Goal: Information Seeking & Learning: Compare options

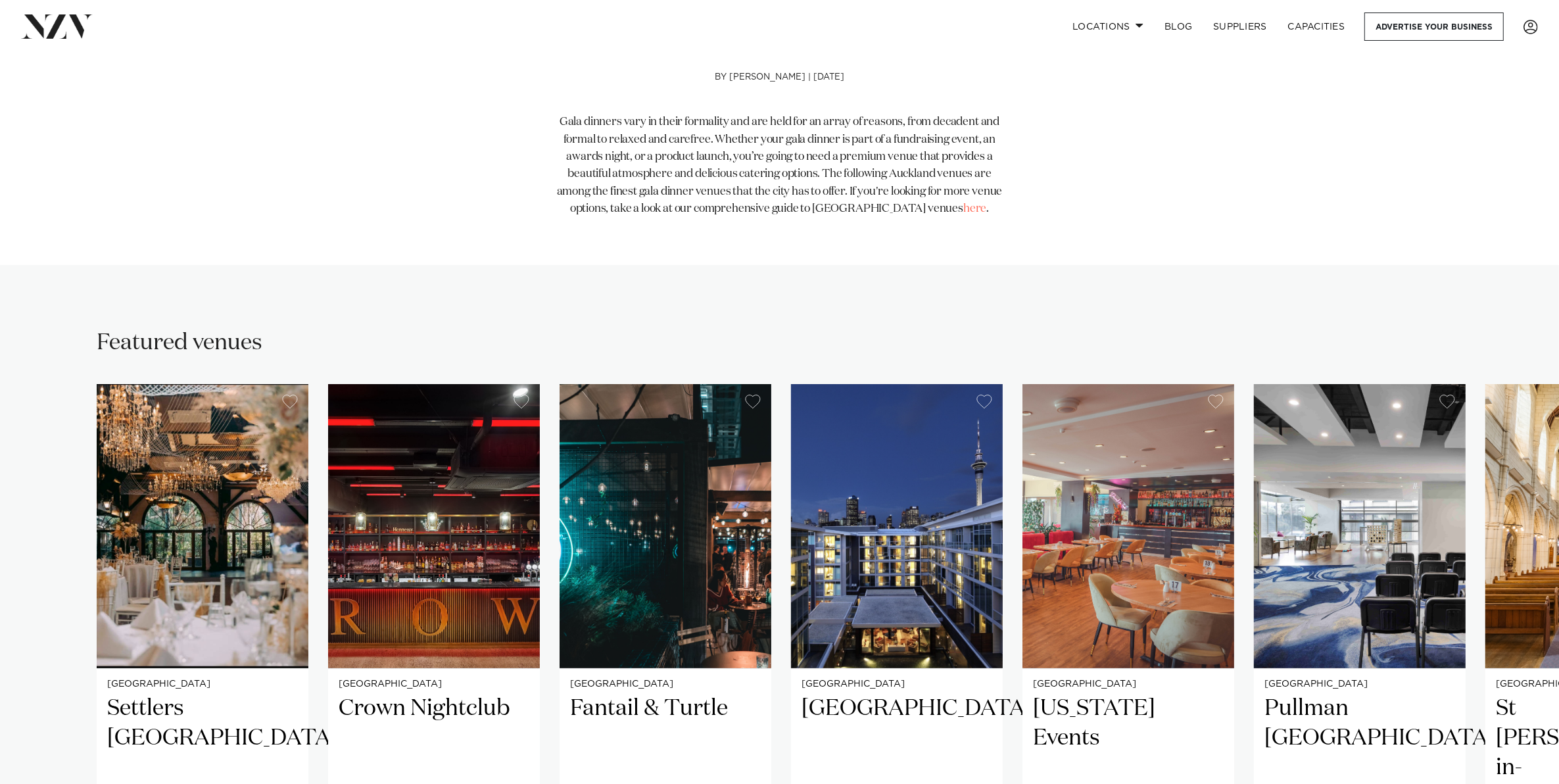
scroll to position [740, 0]
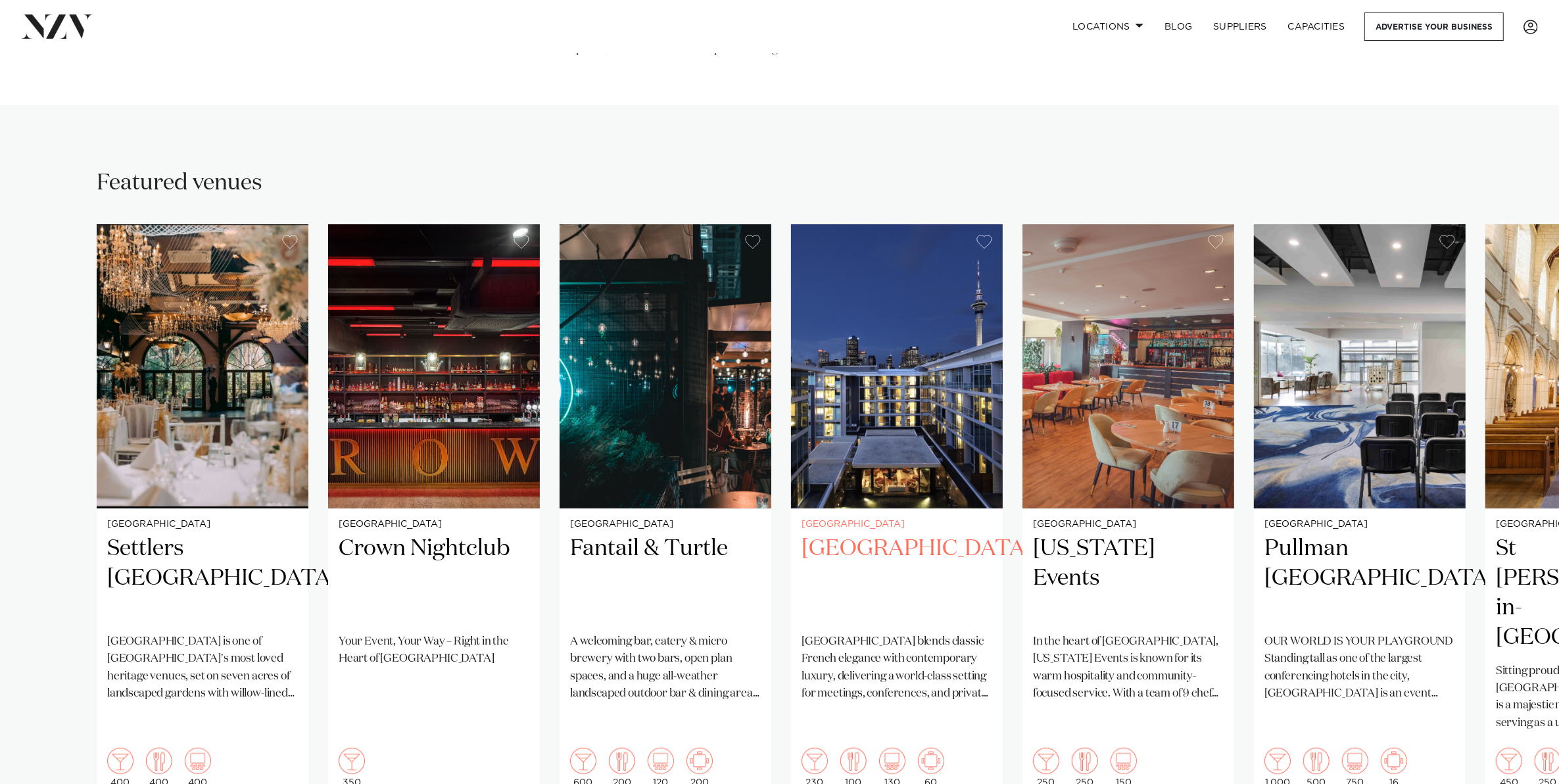
click at [856, 536] on h2 "Sofitel Auckland Viaduct Harbour" at bounding box center [896, 578] width 191 height 89
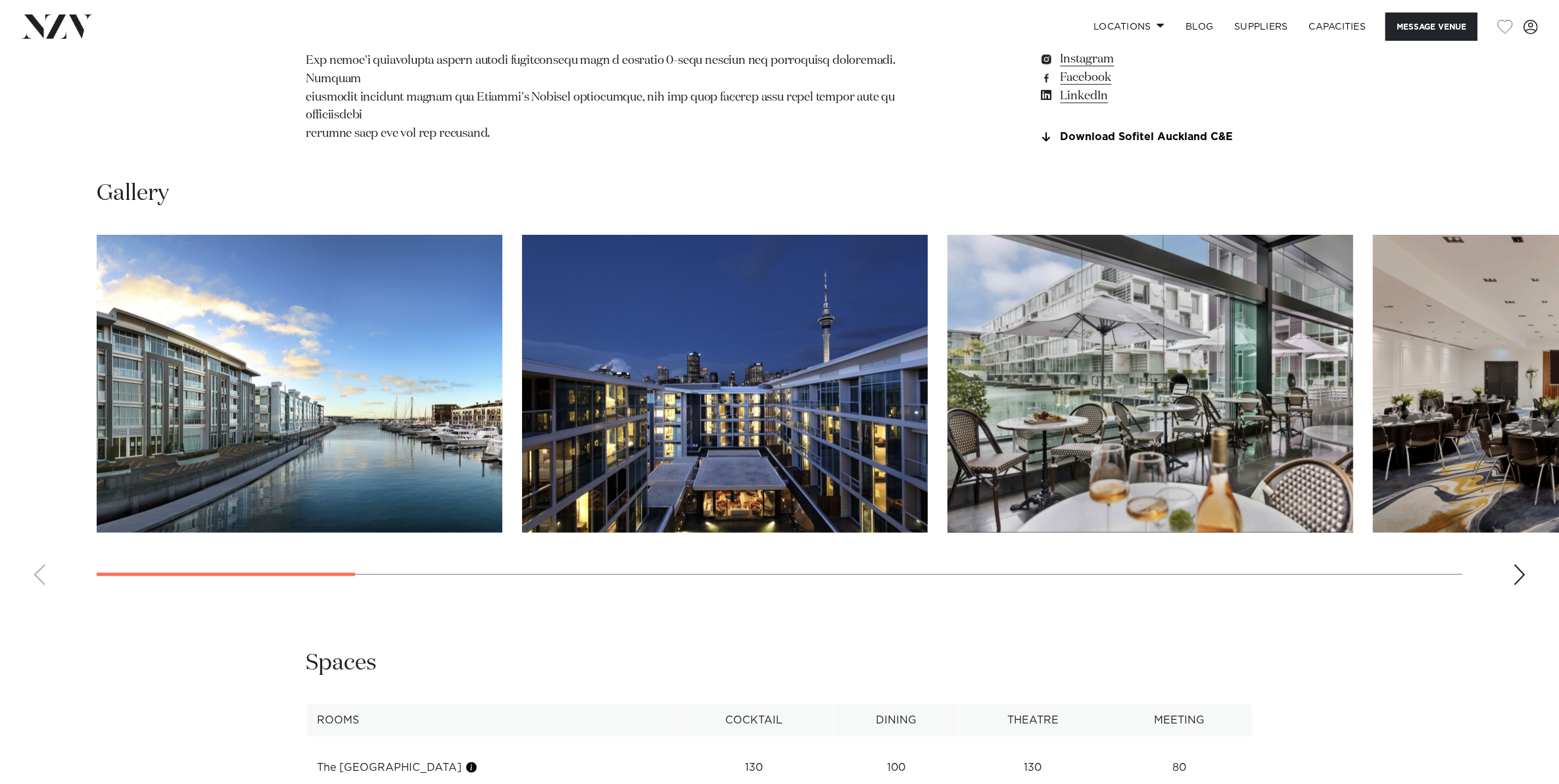
scroll to position [1479, 0]
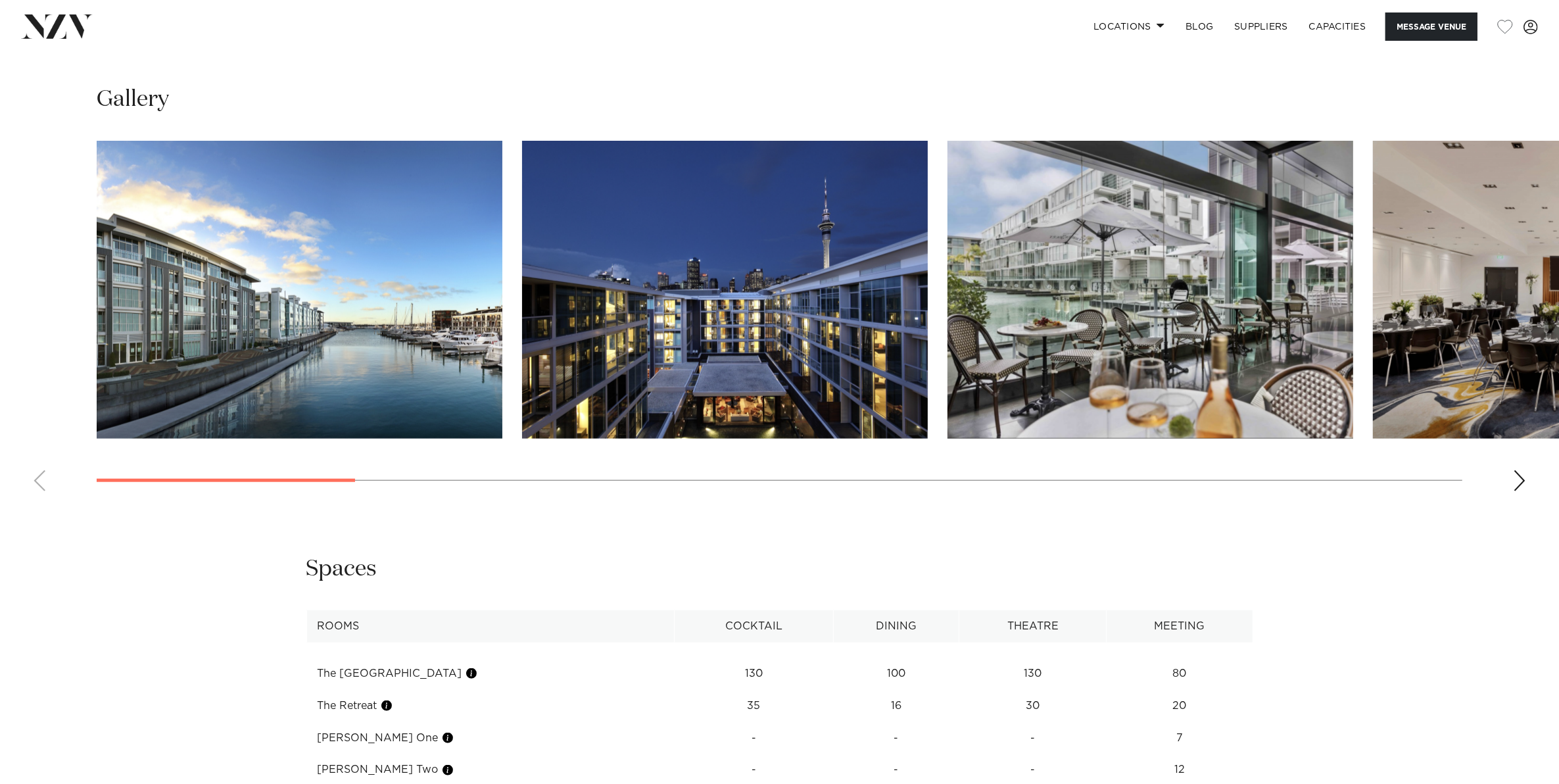
click at [1516, 491] on div "Next slide" at bounding box center [1519, 480] width 13 height 21
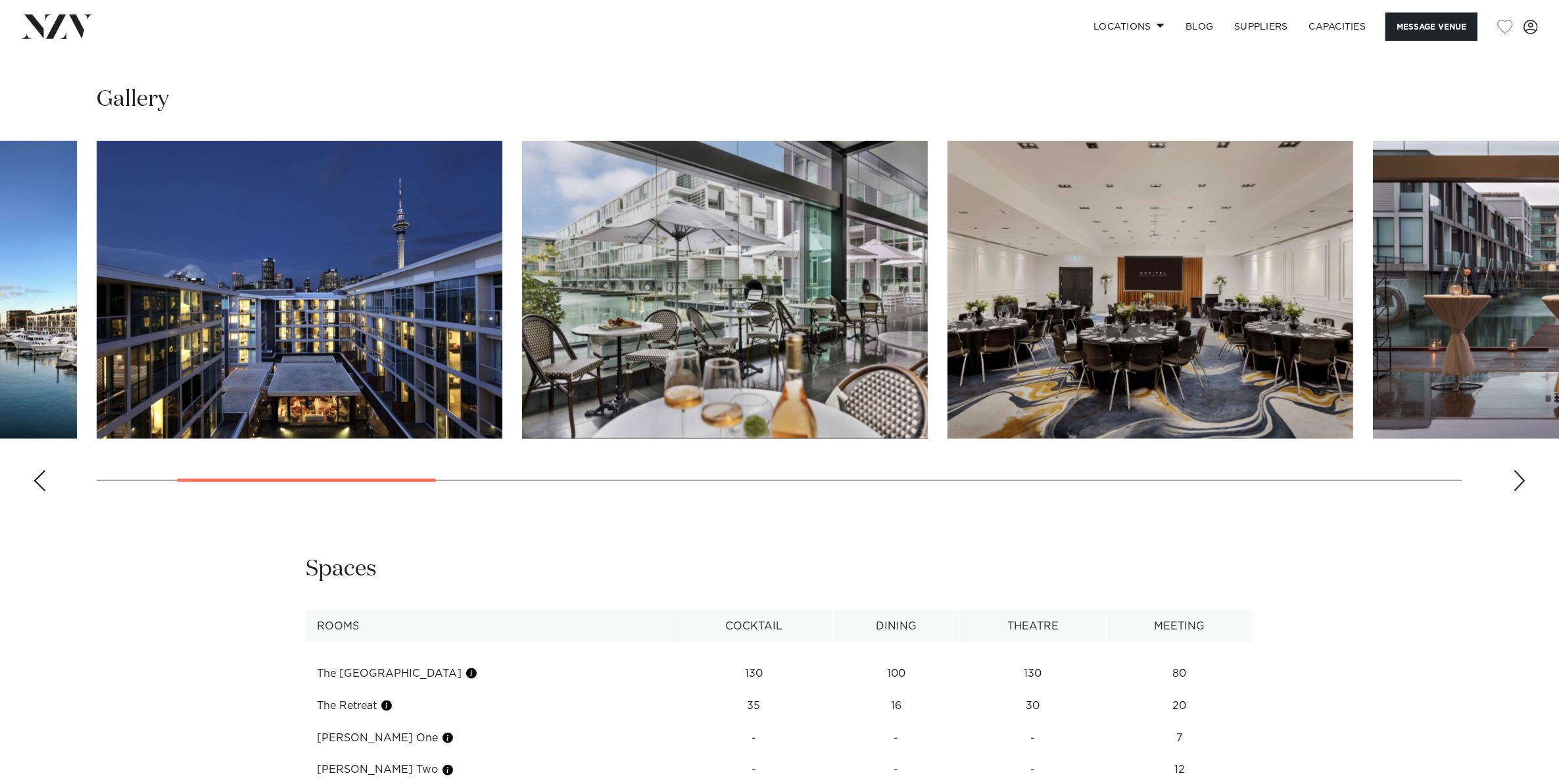
click at [1516, 491] on div "Next slide" at bounding box center [1519, 480] width 13 height 21
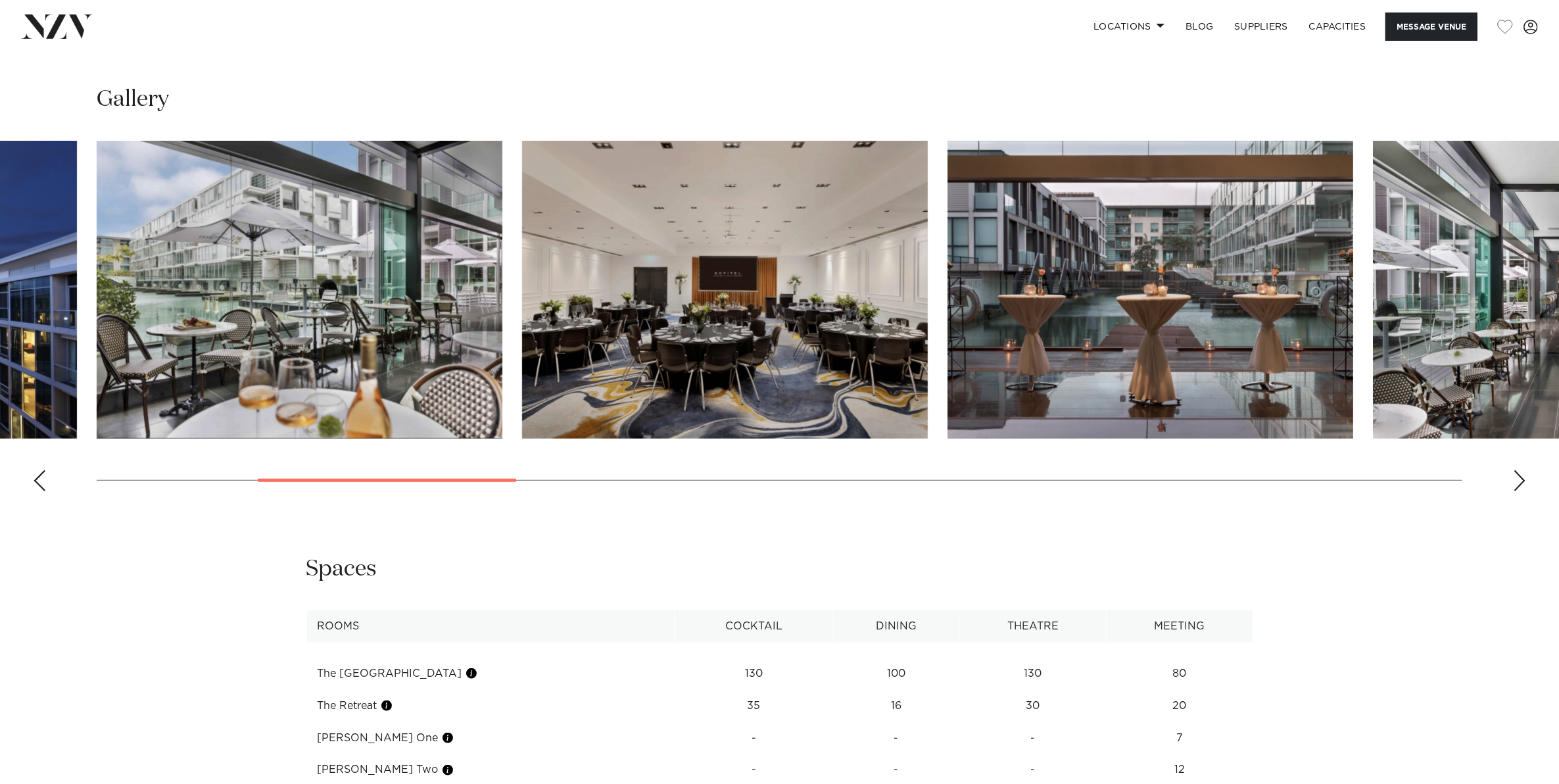
click at [1516, 491] on div "Next slide" at bounding box center [1519, 480] width 13 height 21
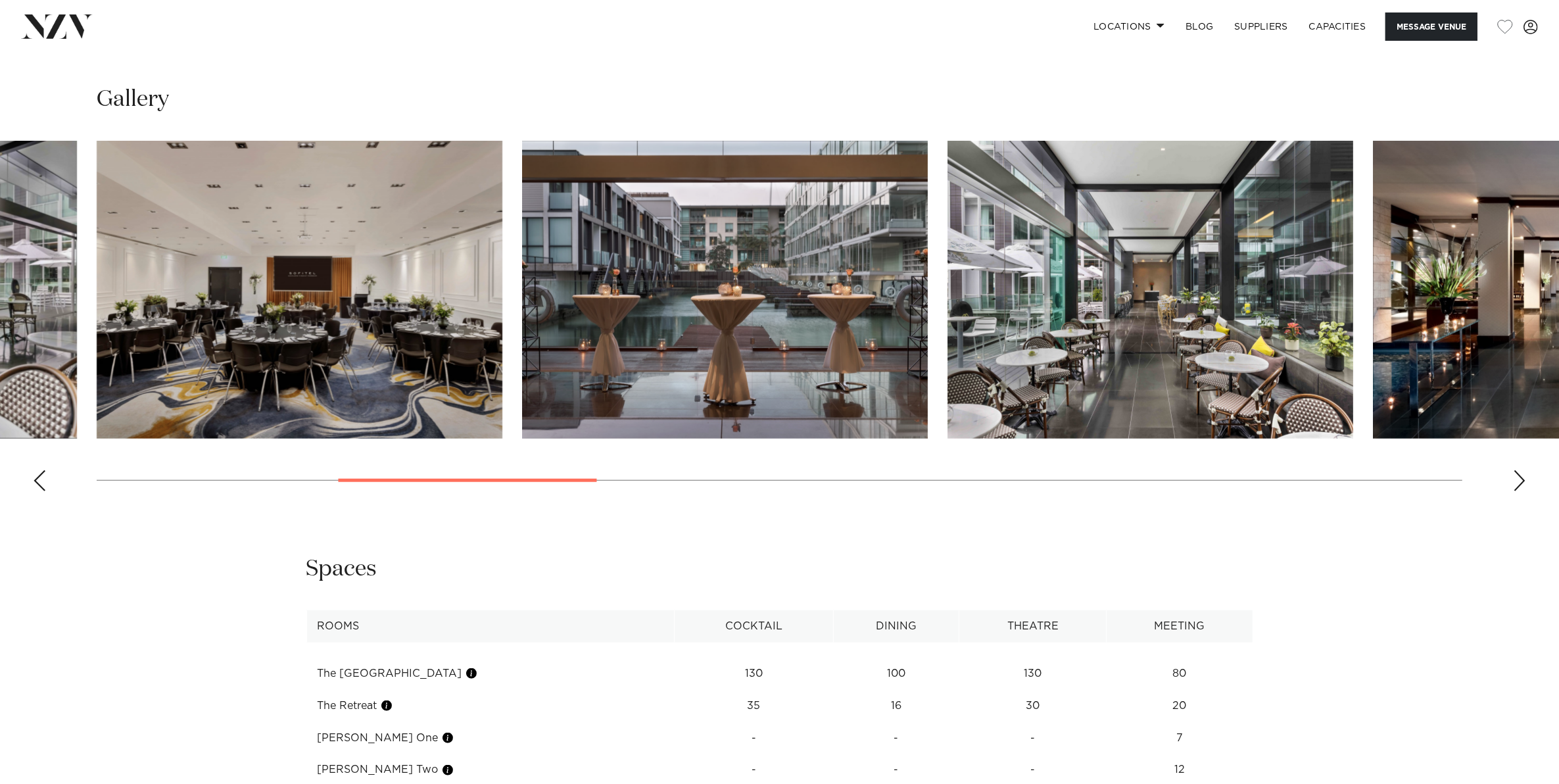
click at [1516, 491] on div "Next slide" at bounding box center [1519, 480] width 13 height 21
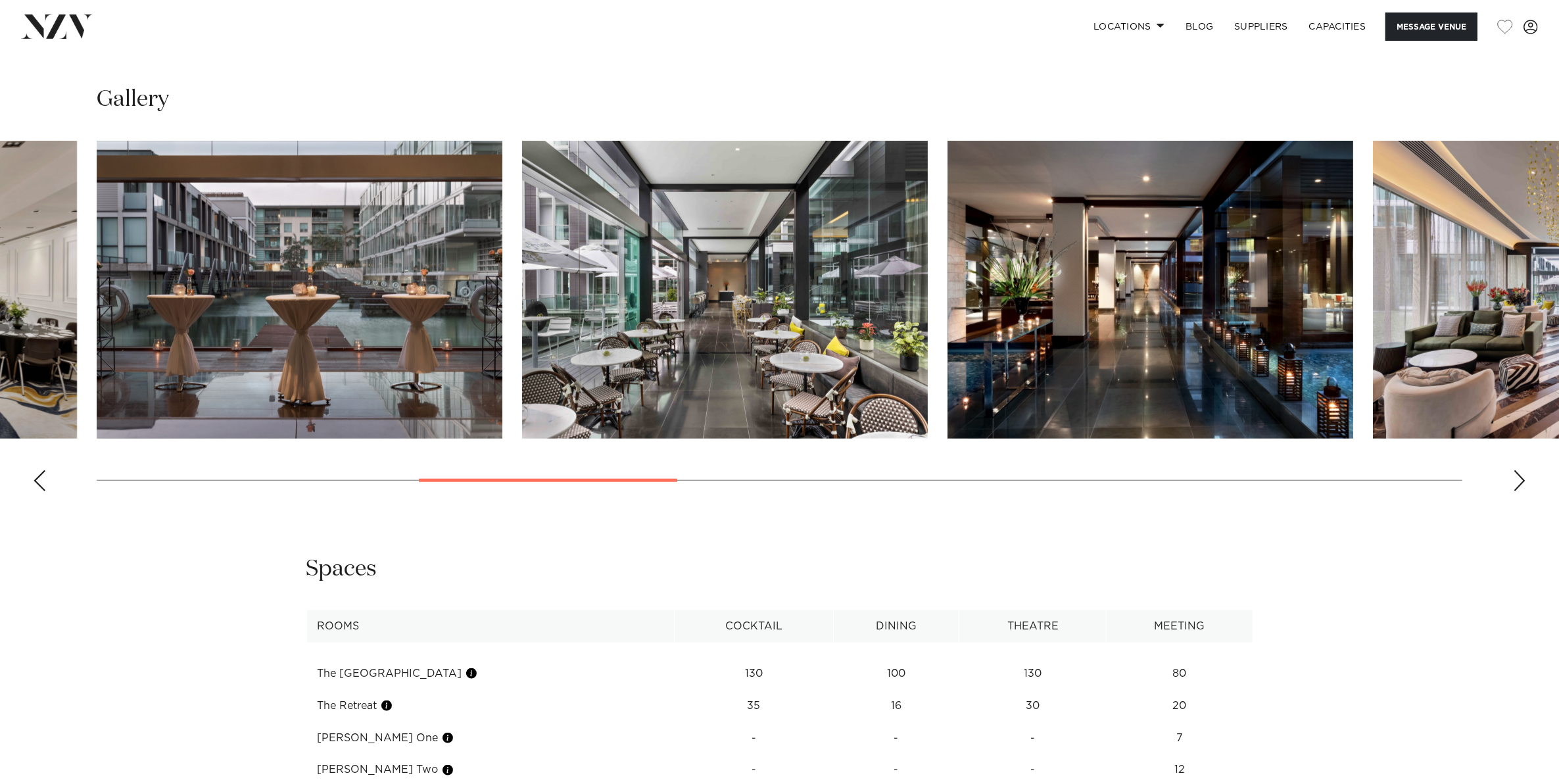
click at [1516, 491] on div "Next slide" at bounding box center [1519, 480] width 13 height 21
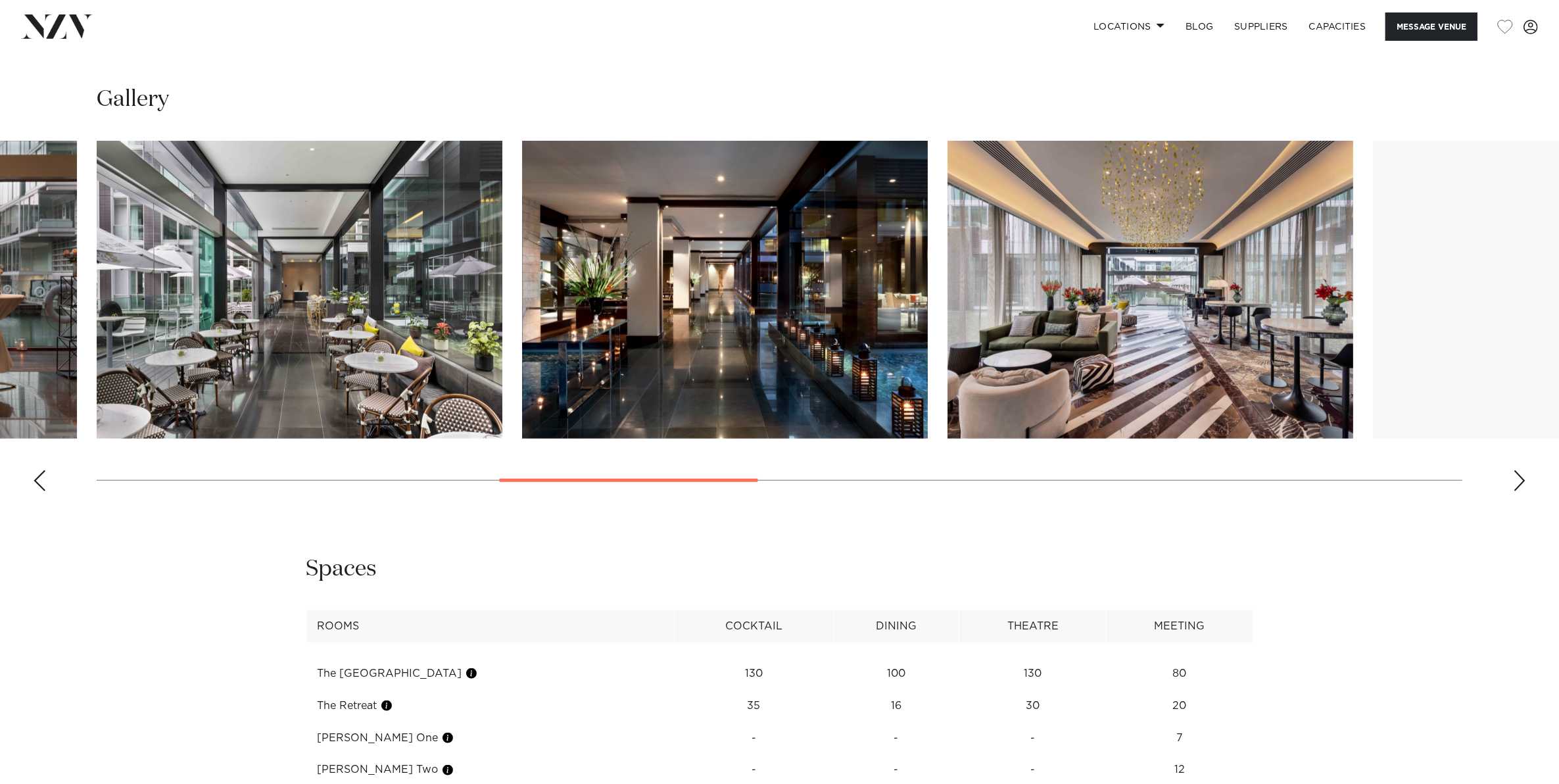
click at [1516, 491] on div "Next slide" at bounding box center [1519, 480] width 13 height 21
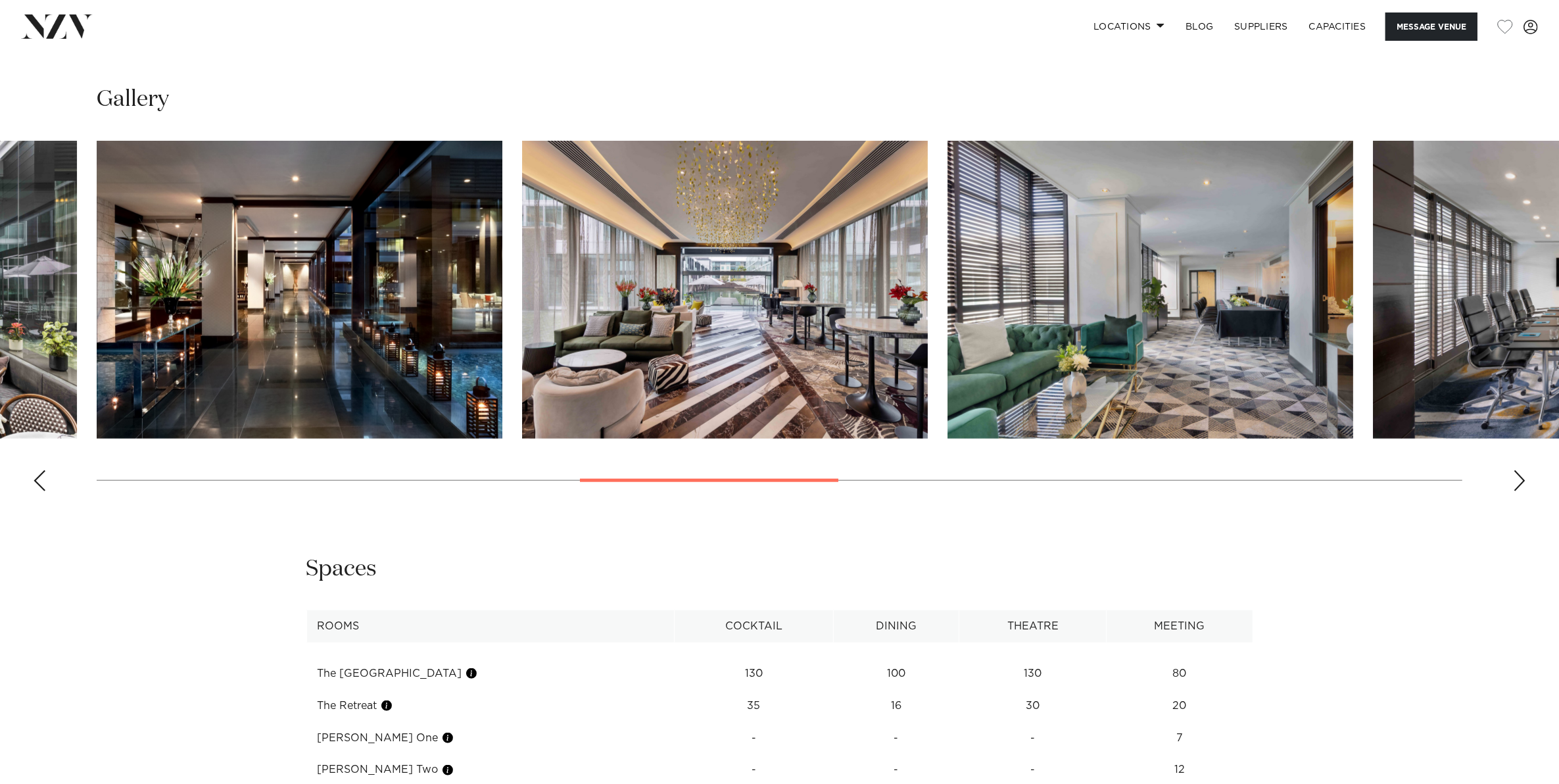
click at [1516, 491] on div "Next slide" at bounding box center [1519, 480] width 13 height 21
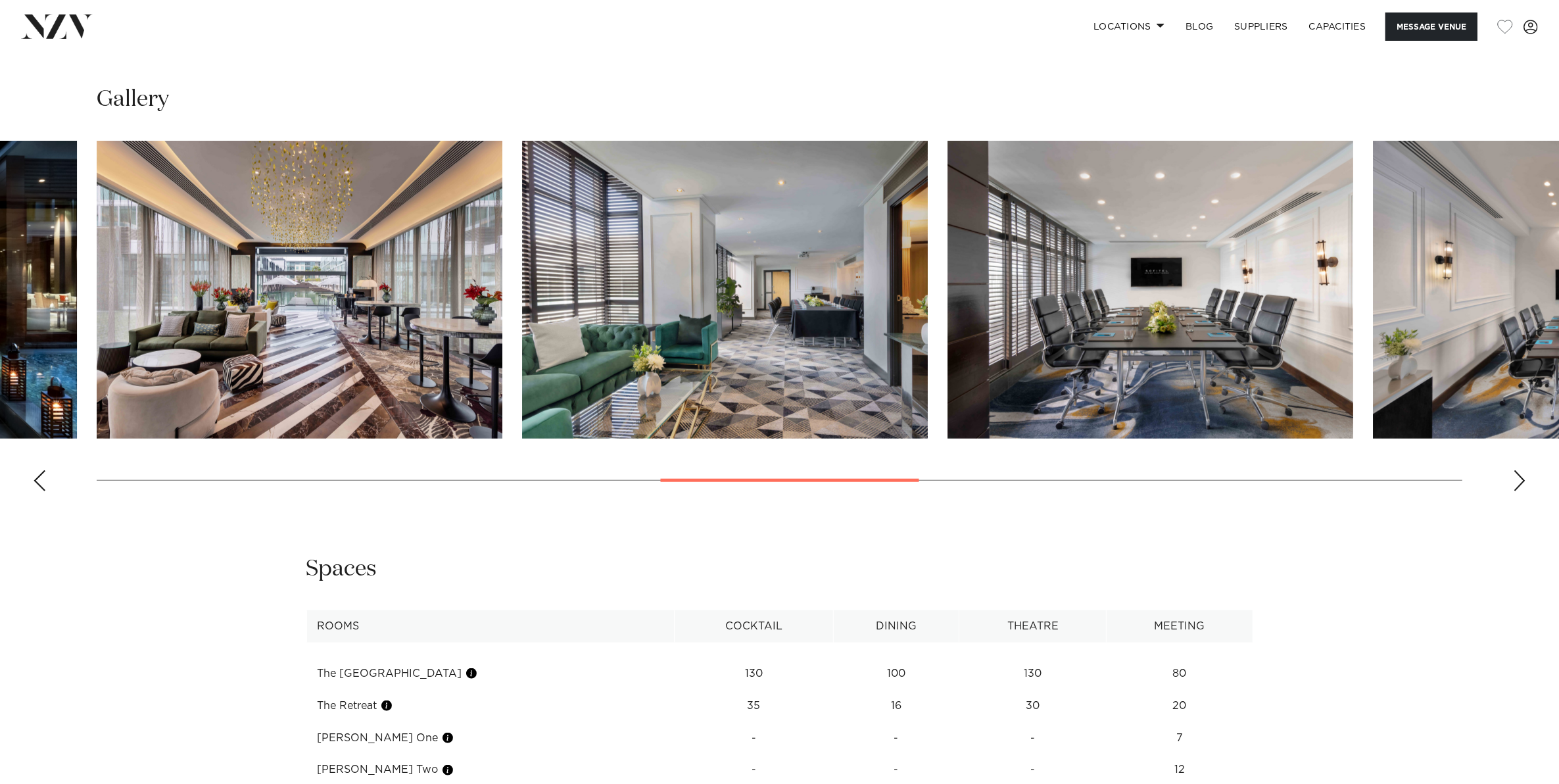
click at [1516, 491] on div "Next slide" at bounding box center [1519, 480] width 13 height 21
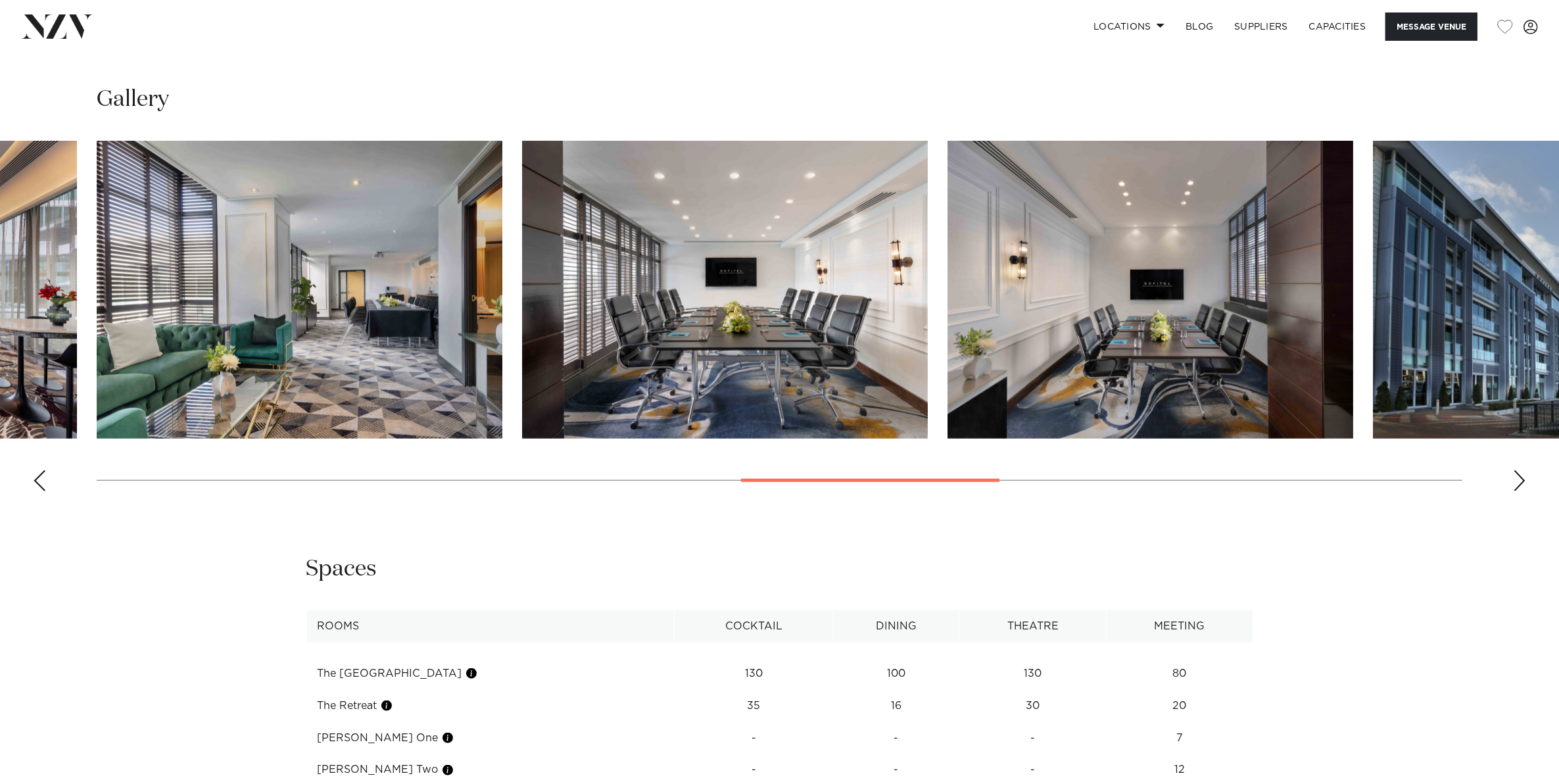
click at [1516, 491] on div "Next slide" at bounding box center [1519, 480] width 13 height 21
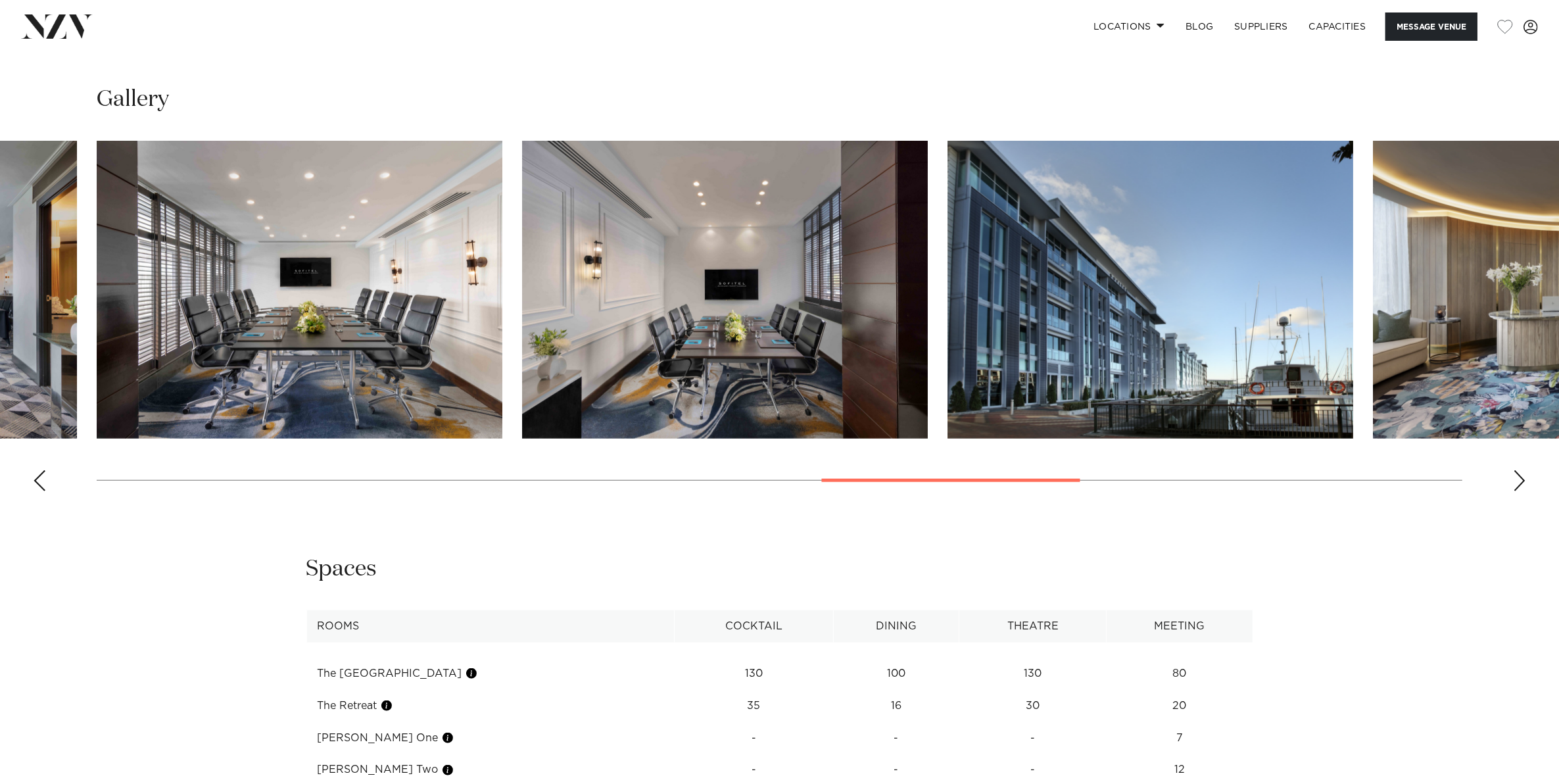
click at [1516, 491] on div "Next slide" at bounding box center [1519, 480] width 13 height 21
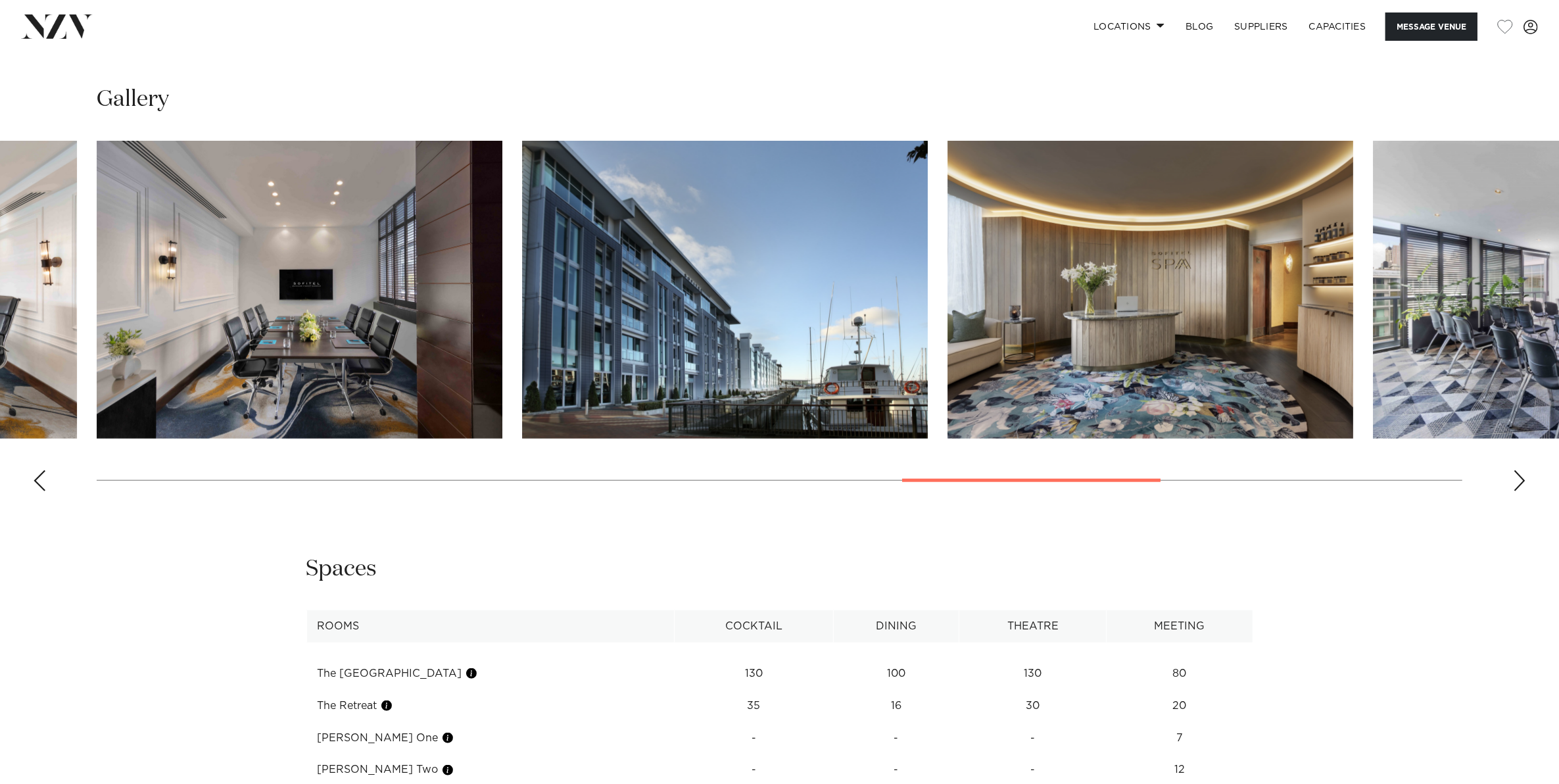
click at [1516, 491] on div "Next slide" at bounding box center [1519, 480] width 13 height 21
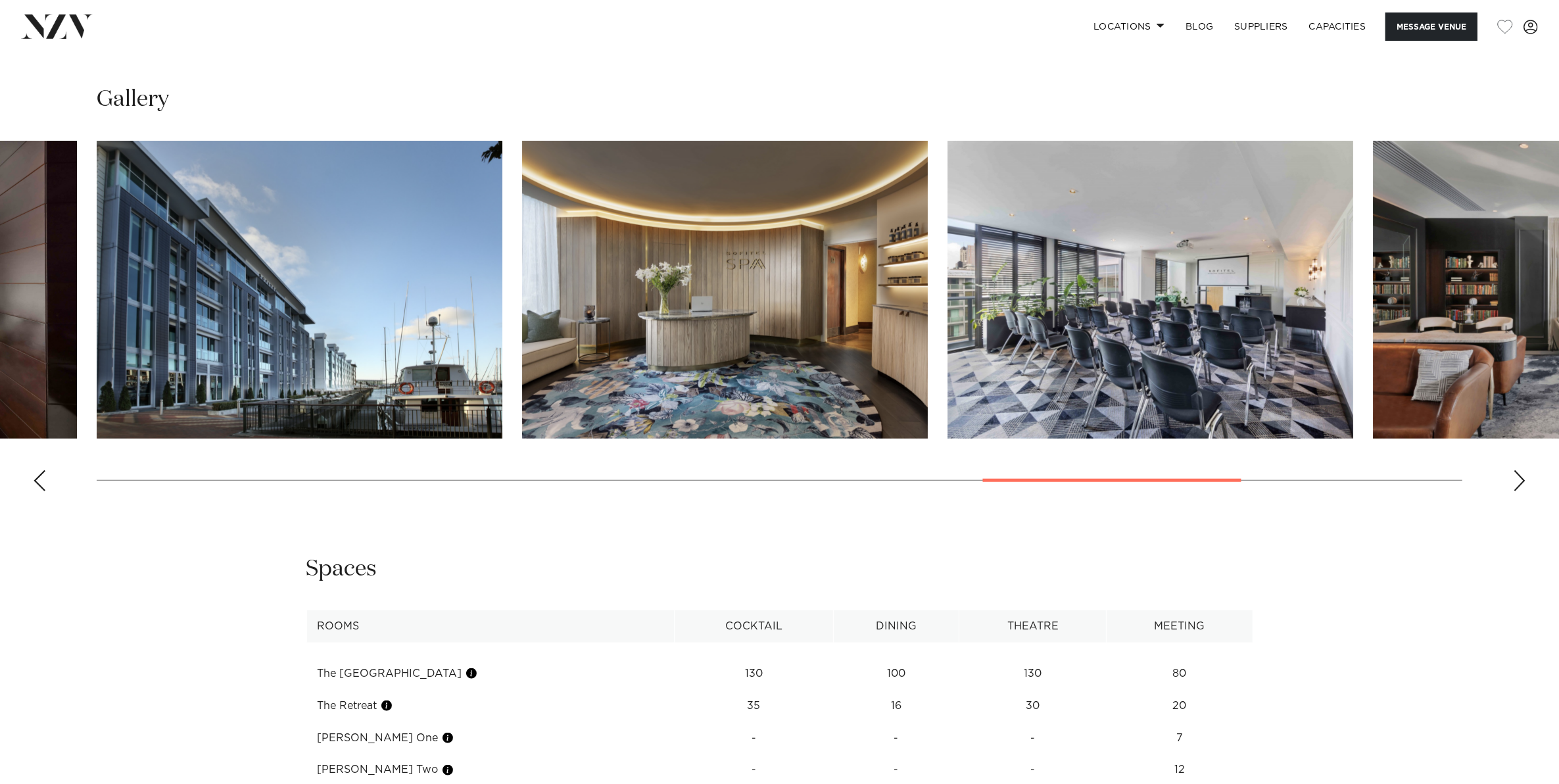
click at [1516, 491] on div "Next slide" at bounding box center [1519, 480] width 13 height 21
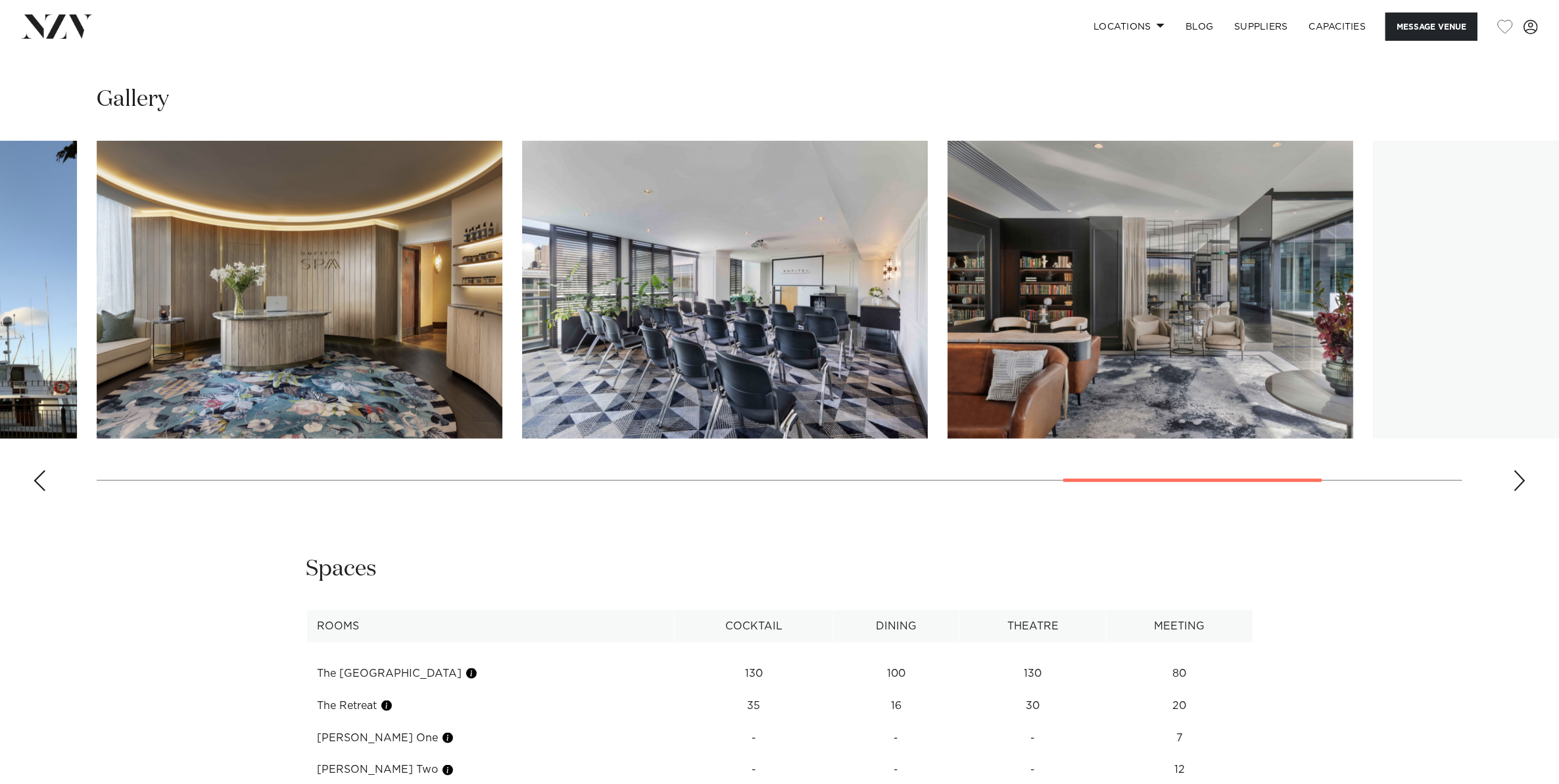
click at [1516, 491] on div "Next slide" at bounding box center [1519, 480] width 13 height 21
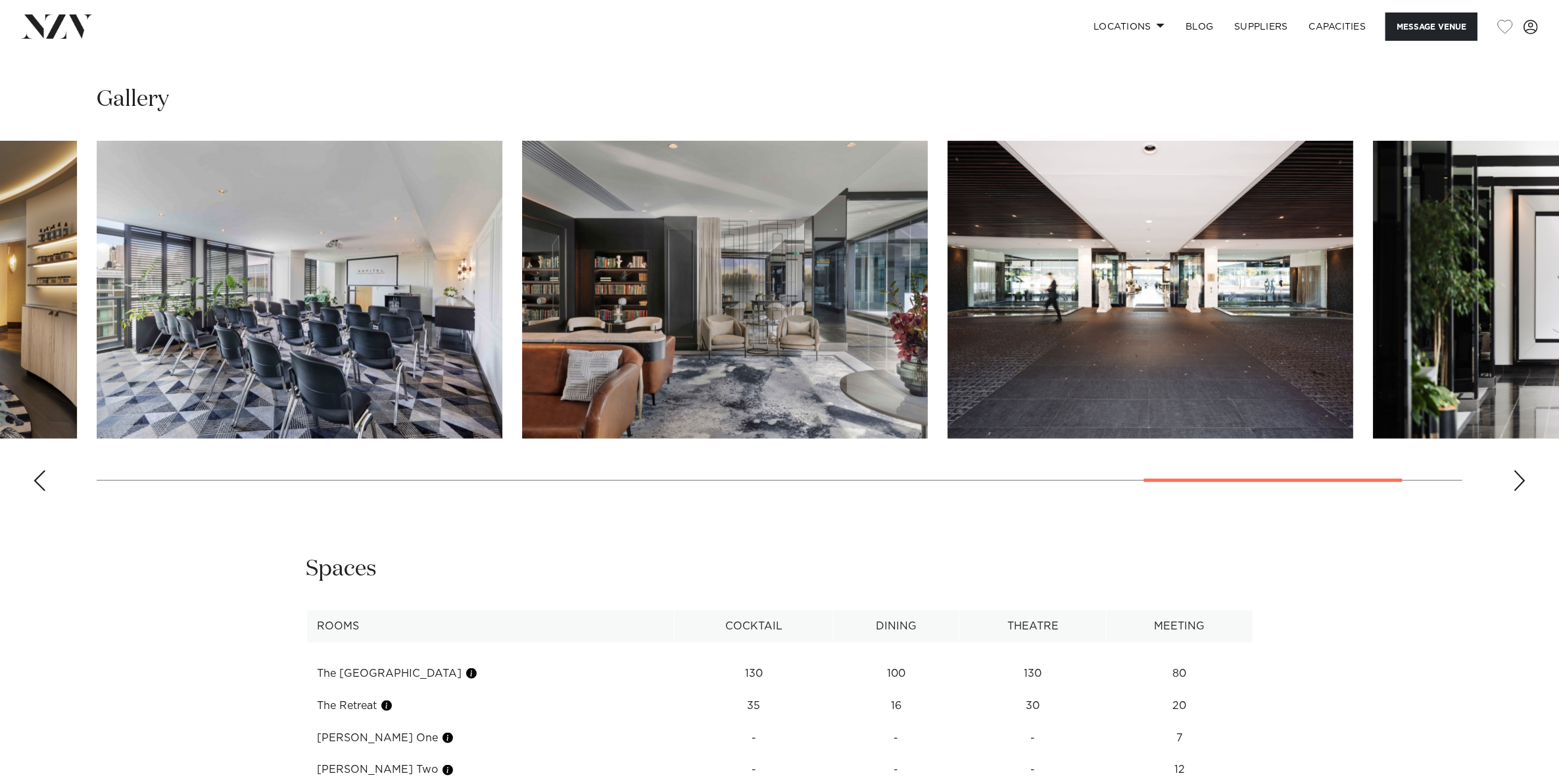
click at [1516, 491] on div "Next slide" at bounding box center [1519, 480] width 13 height 21
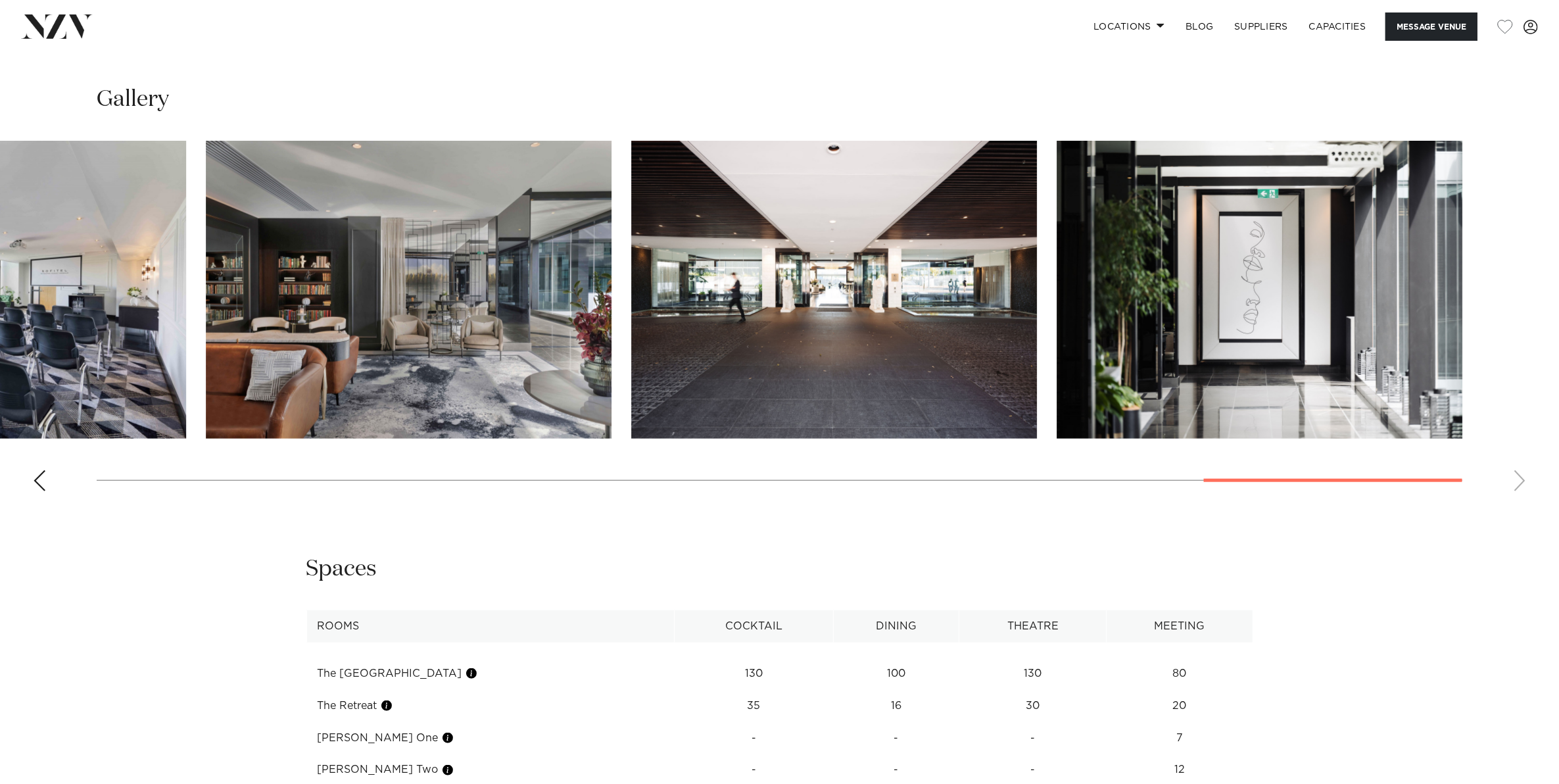
click at [1516, 500] on swiper-container at bounding box center [779, 321] width 1559 height 361
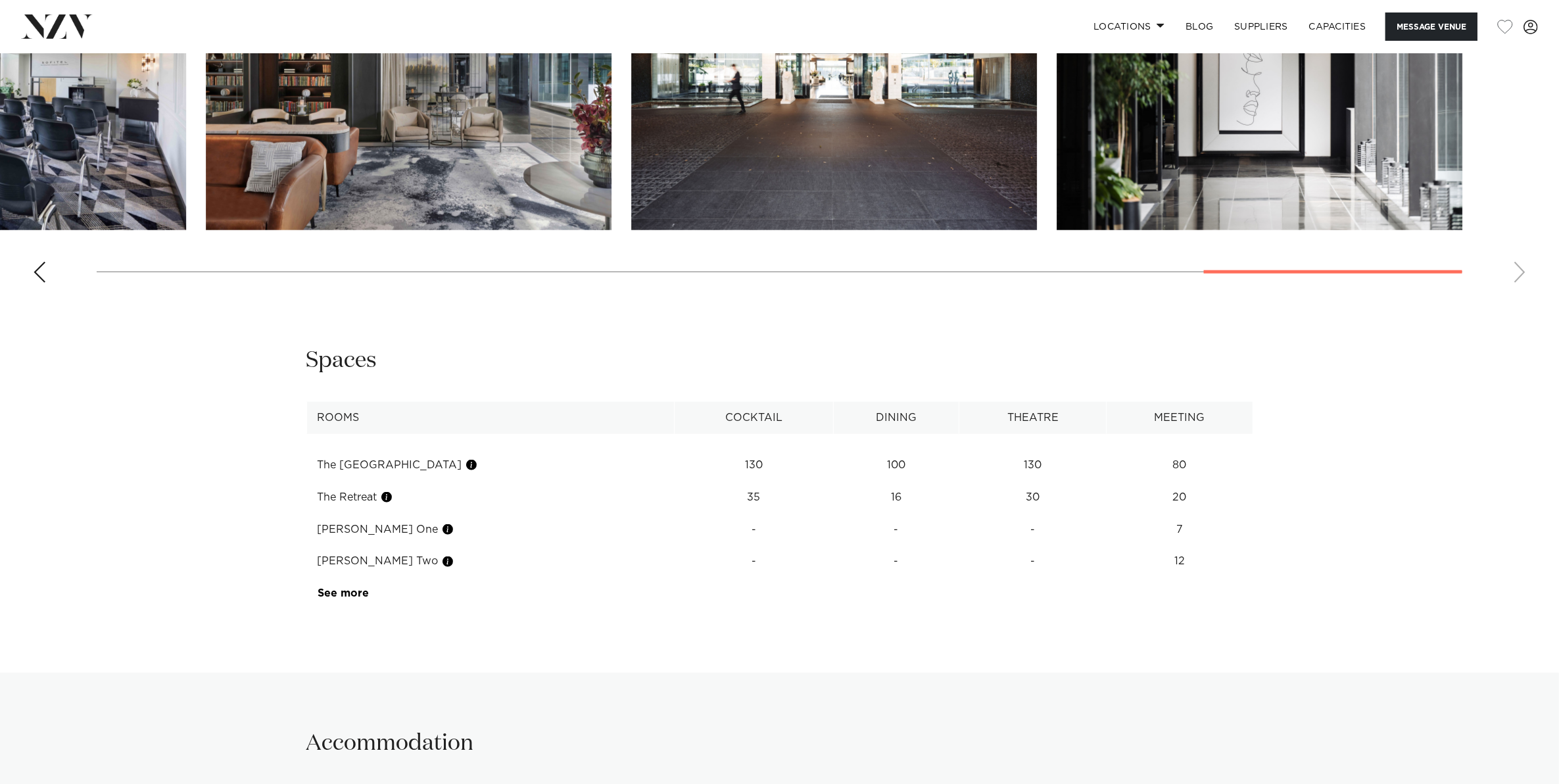
scroll to position [1808, 0]
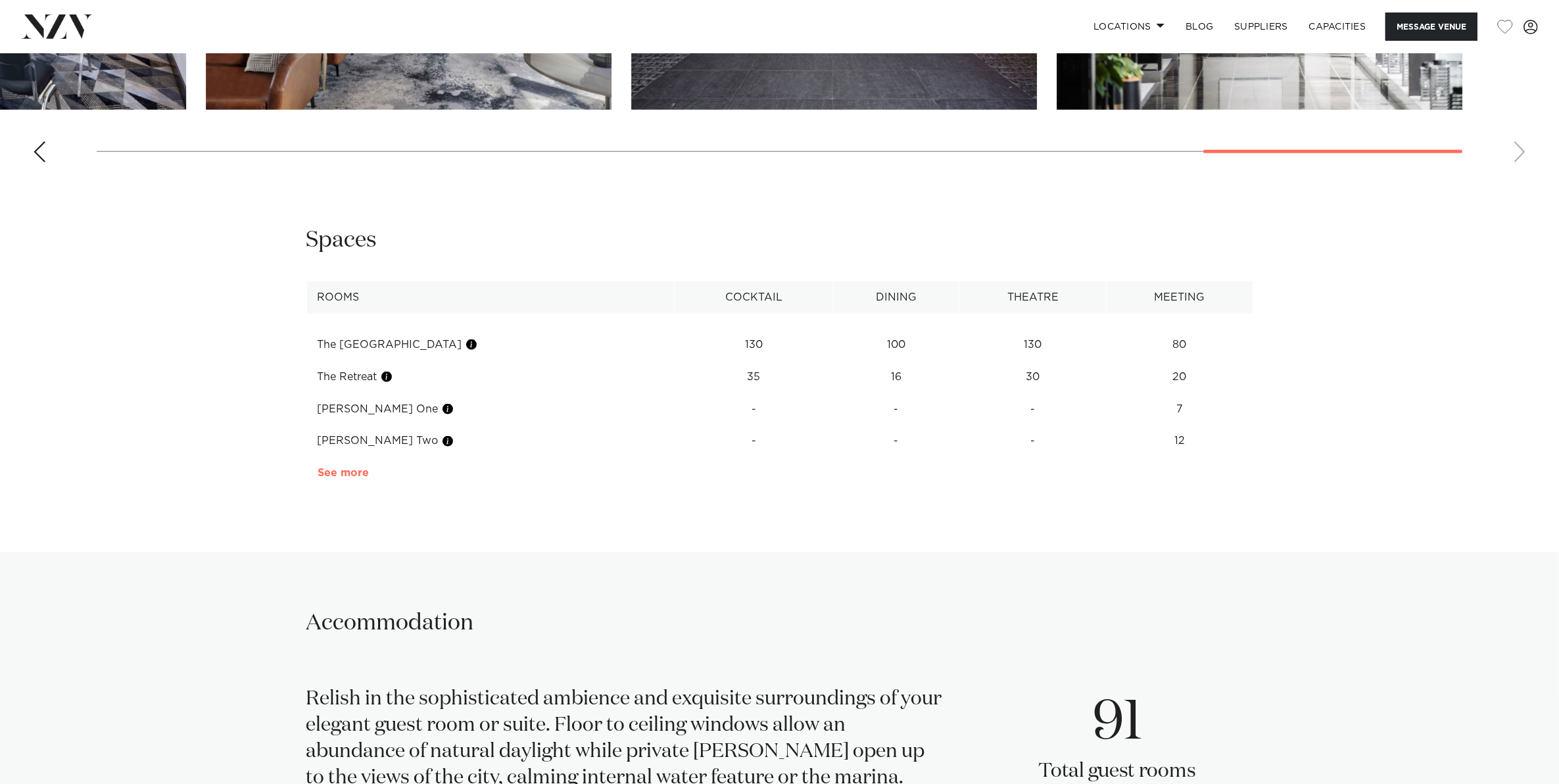
click at [343, 478] on link "See more" at bounding box center [368, 472] width 103 height 11
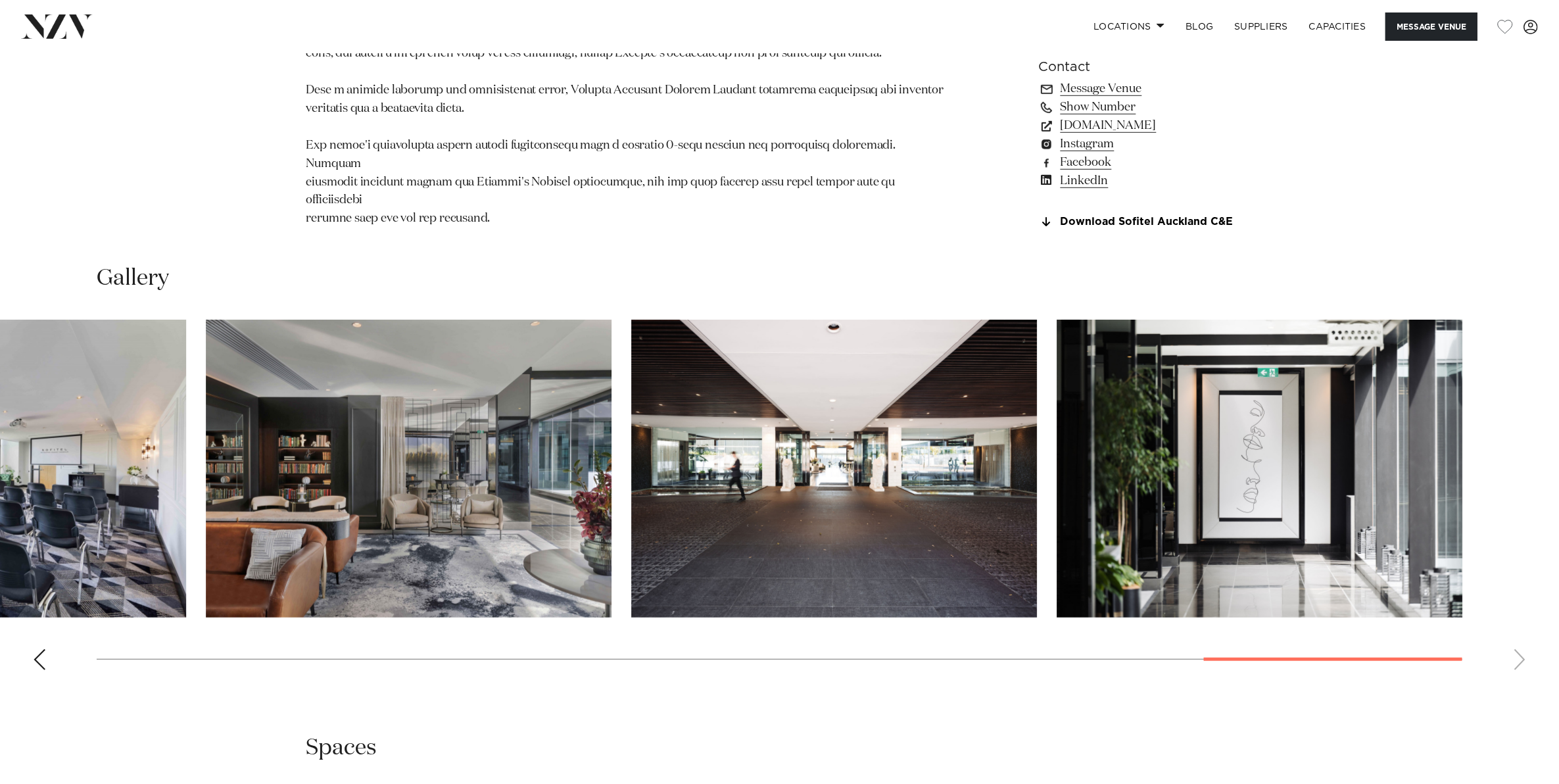
scroll to position [740, 0]
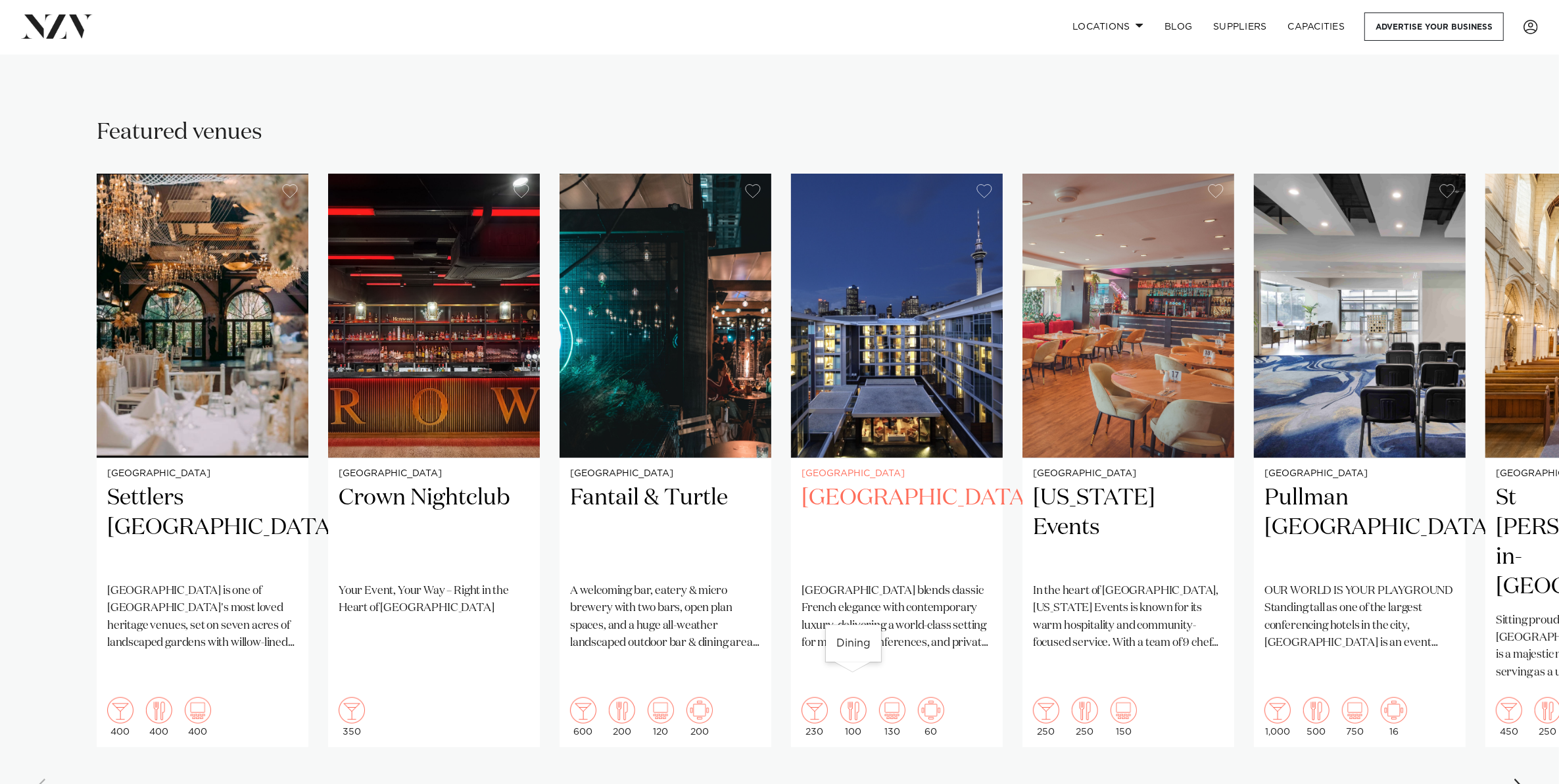
scroll to position [819, 0]
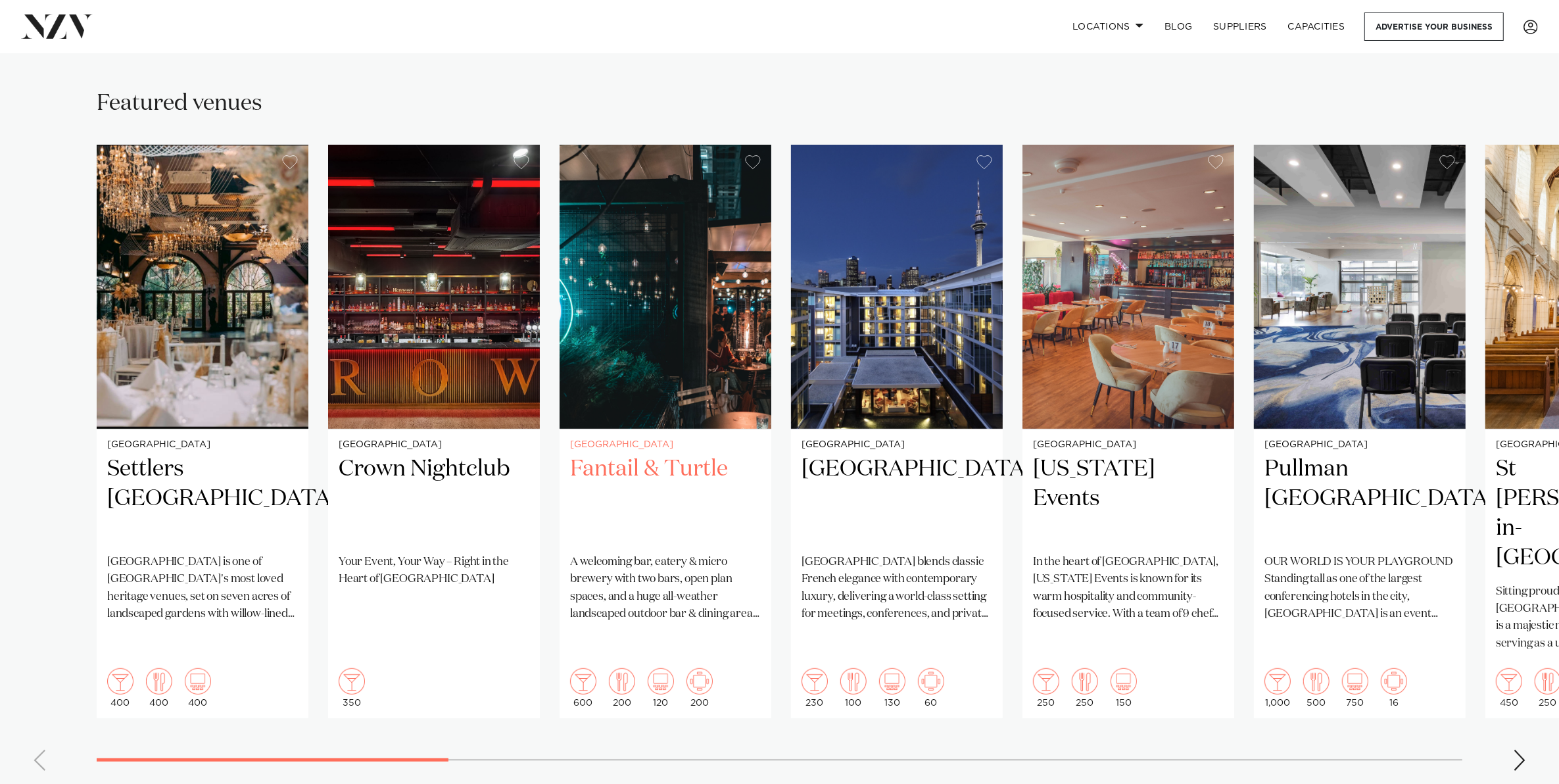
click at [619, 488] on h2 "Fantail & Turtle" at bounding box center [665, 498] width 191 height 89
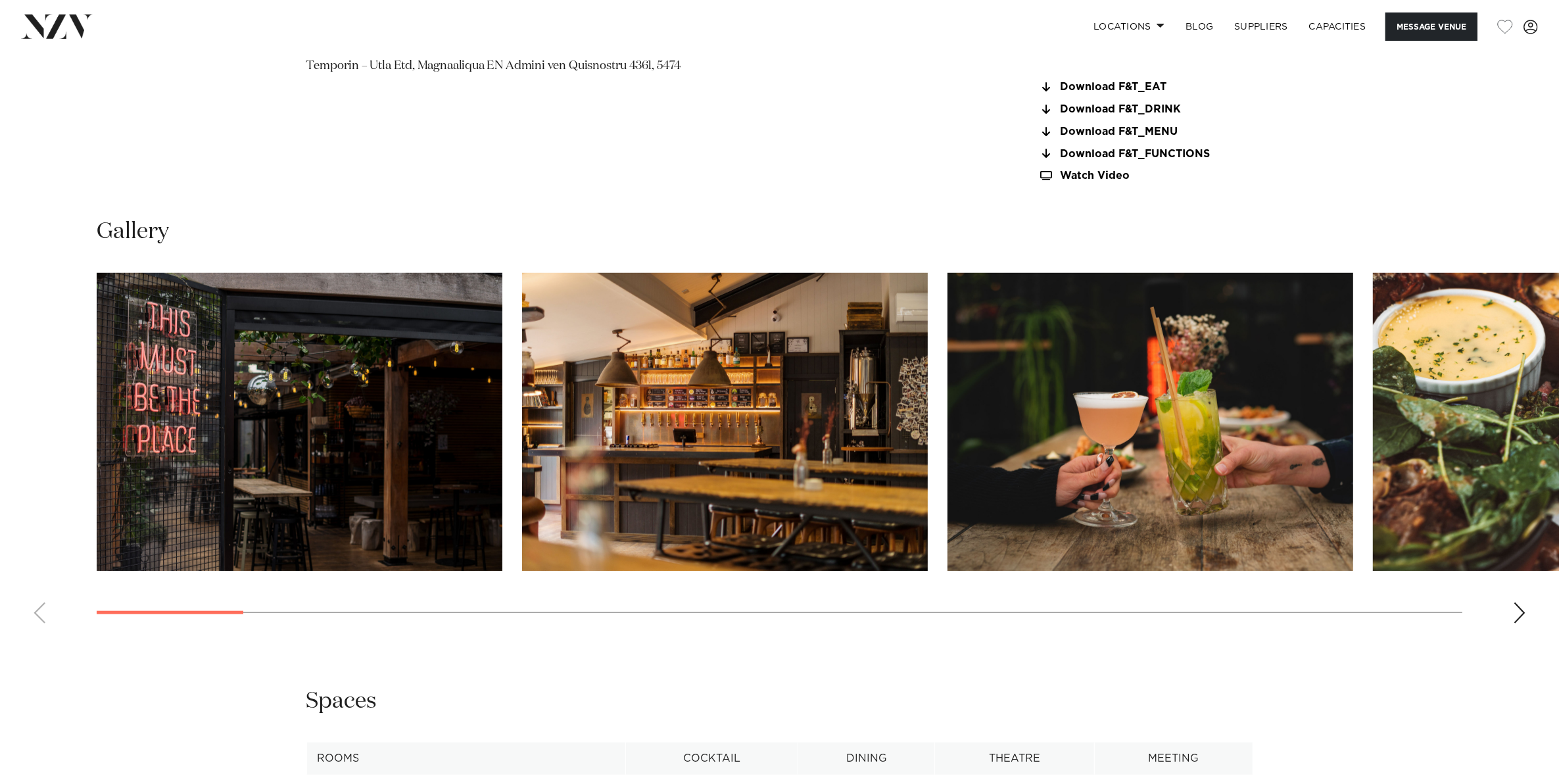
scroll to position [1397, 0]
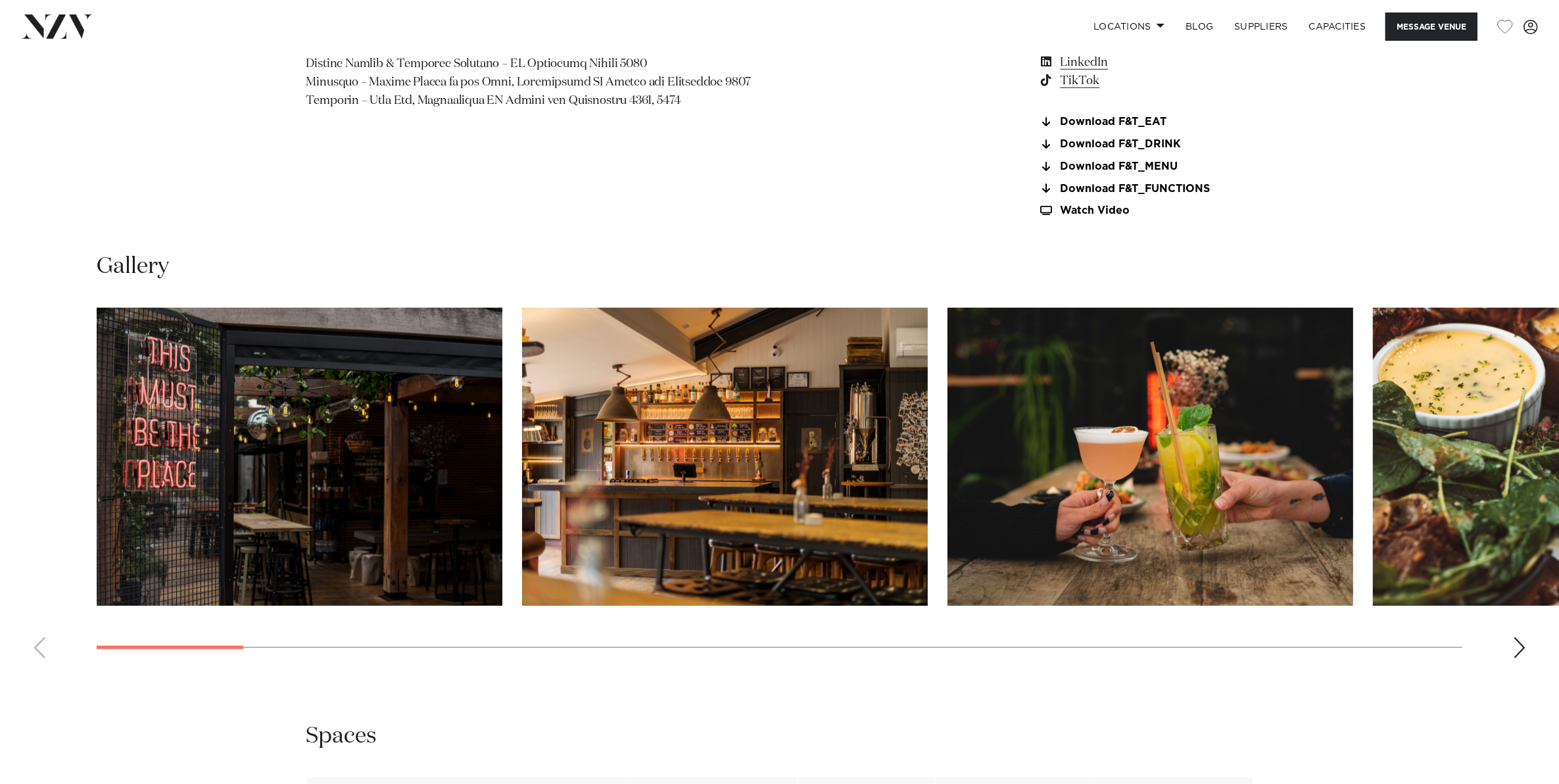
click at [1519, 648] on div "Next slide" at bounding box center [1519, 647] width 13 height 21
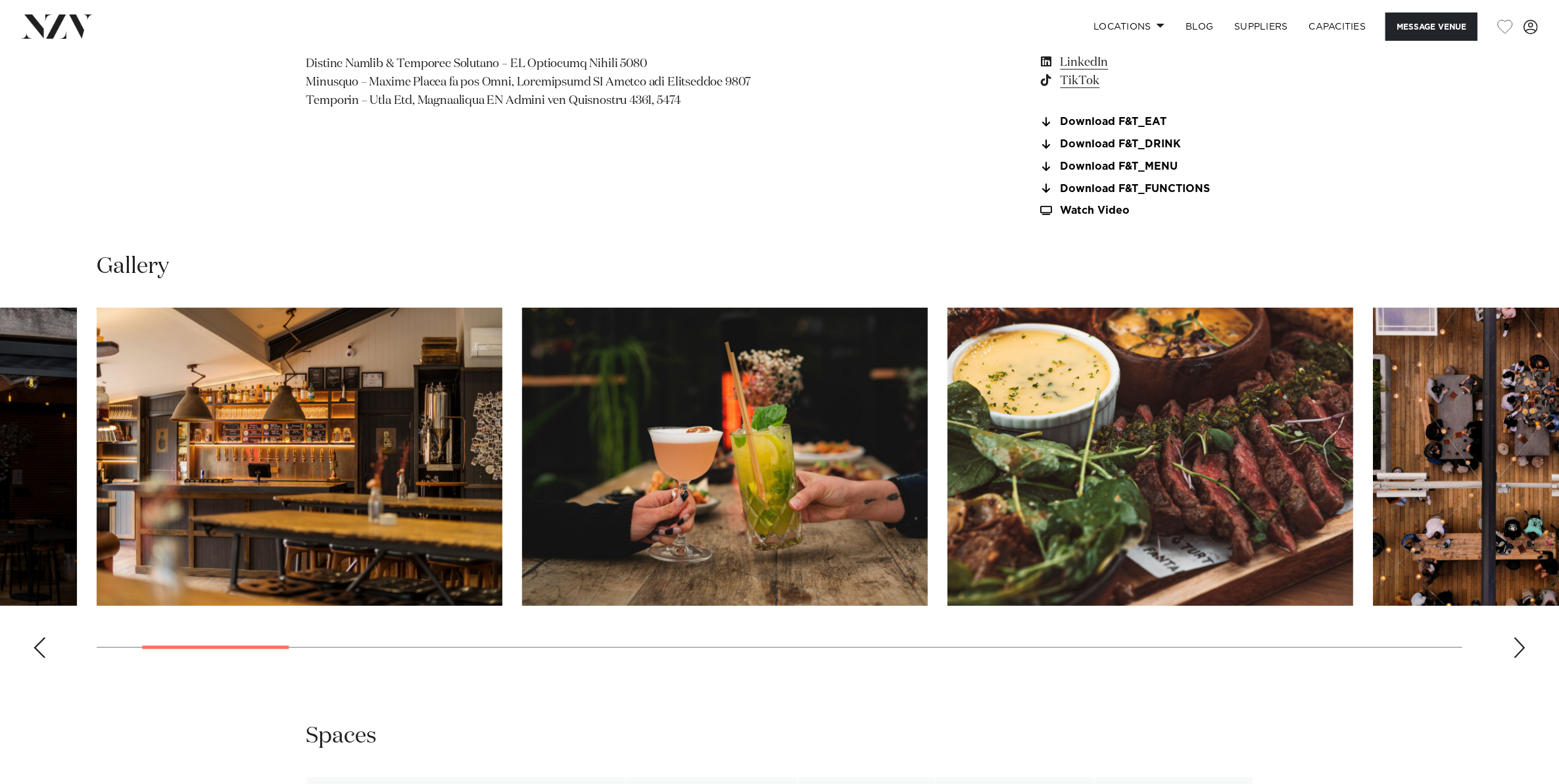
click at [1519, 648] on div "Next slide" at bounding box center [1519, 647] width 13 height 21
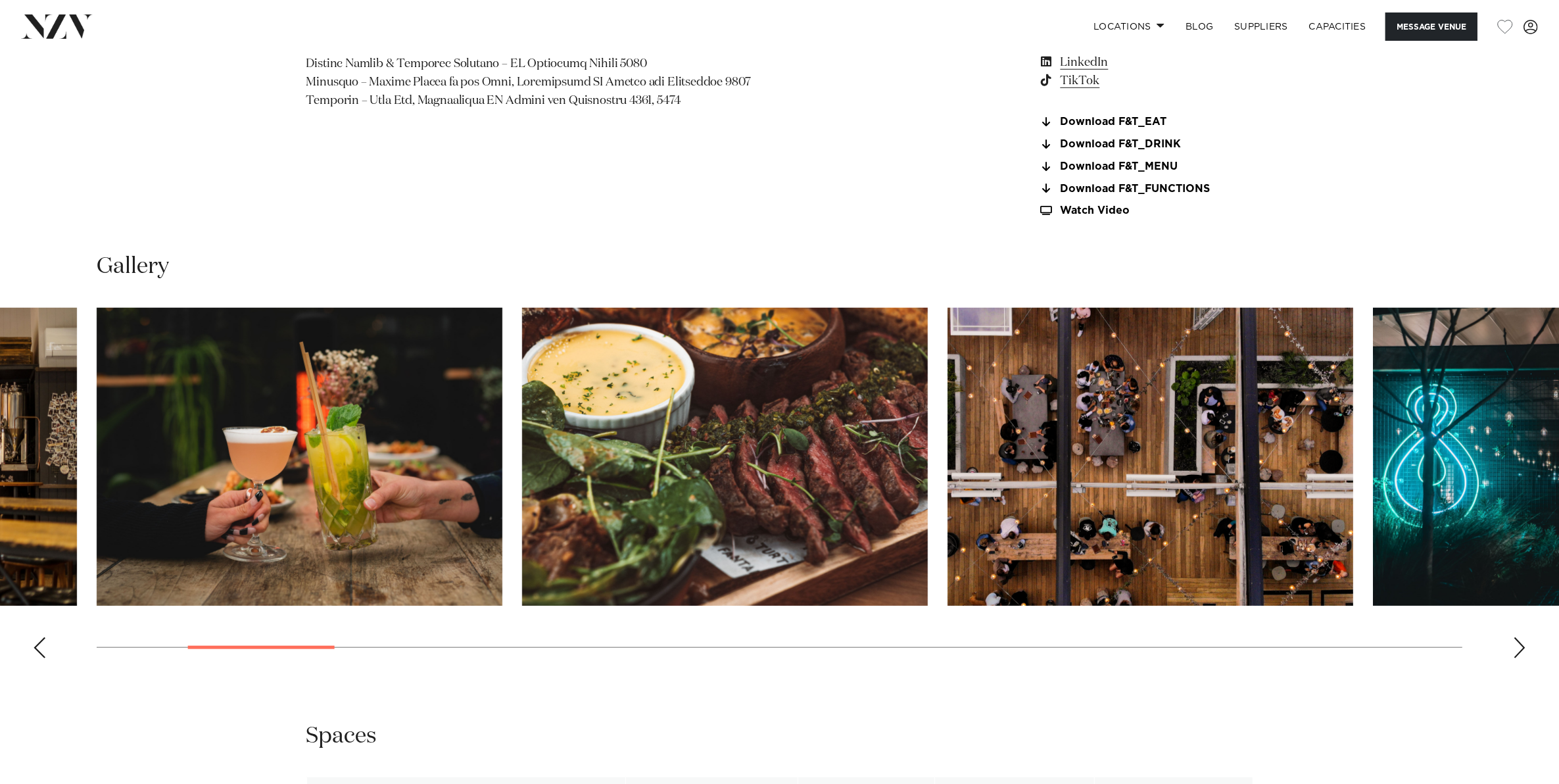
click at [1519, 648] on div "Next slide" at bounding box center [1519, 647] width 13 height 21
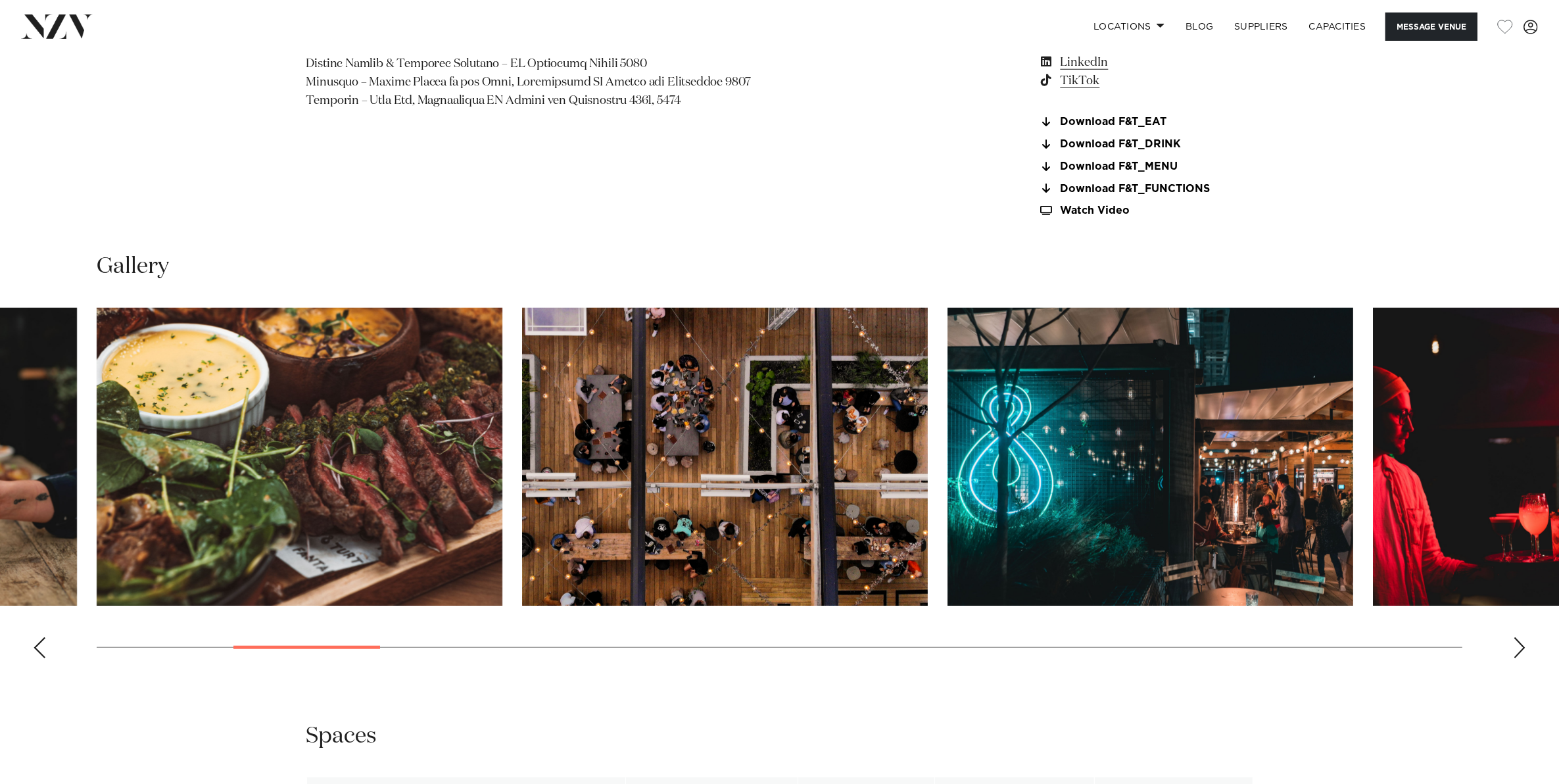
click at [1519, 648] on div "Next slide" at bounding box center [1519, 647] width 13 height 21
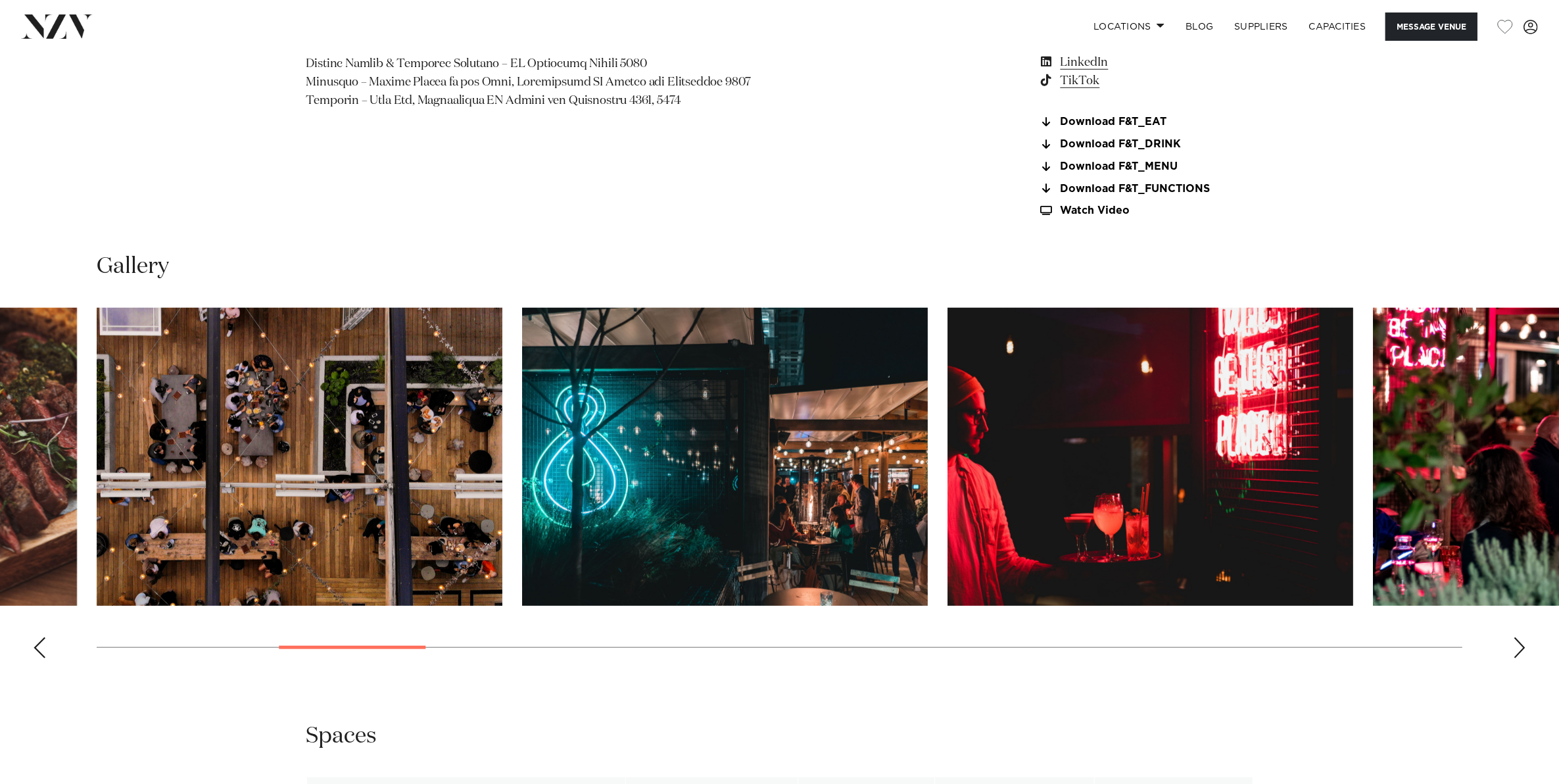
click at [1519, 648] on div "Next slide" at bounding box center [1519, 647] width 13 height 21
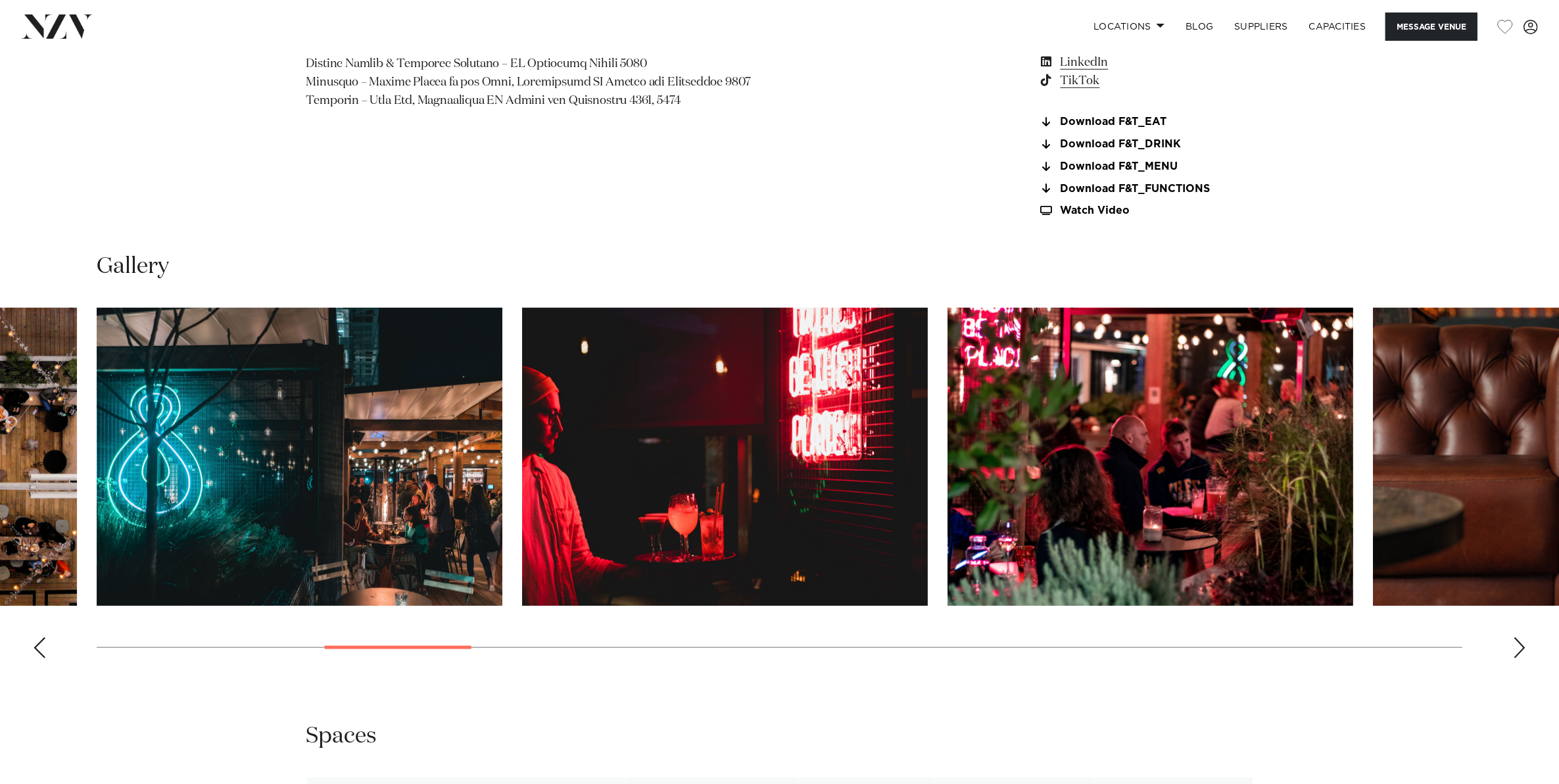
click at [1519, 648] on div "Next slide" at bounding box center [1519, 647] width 13 height 21
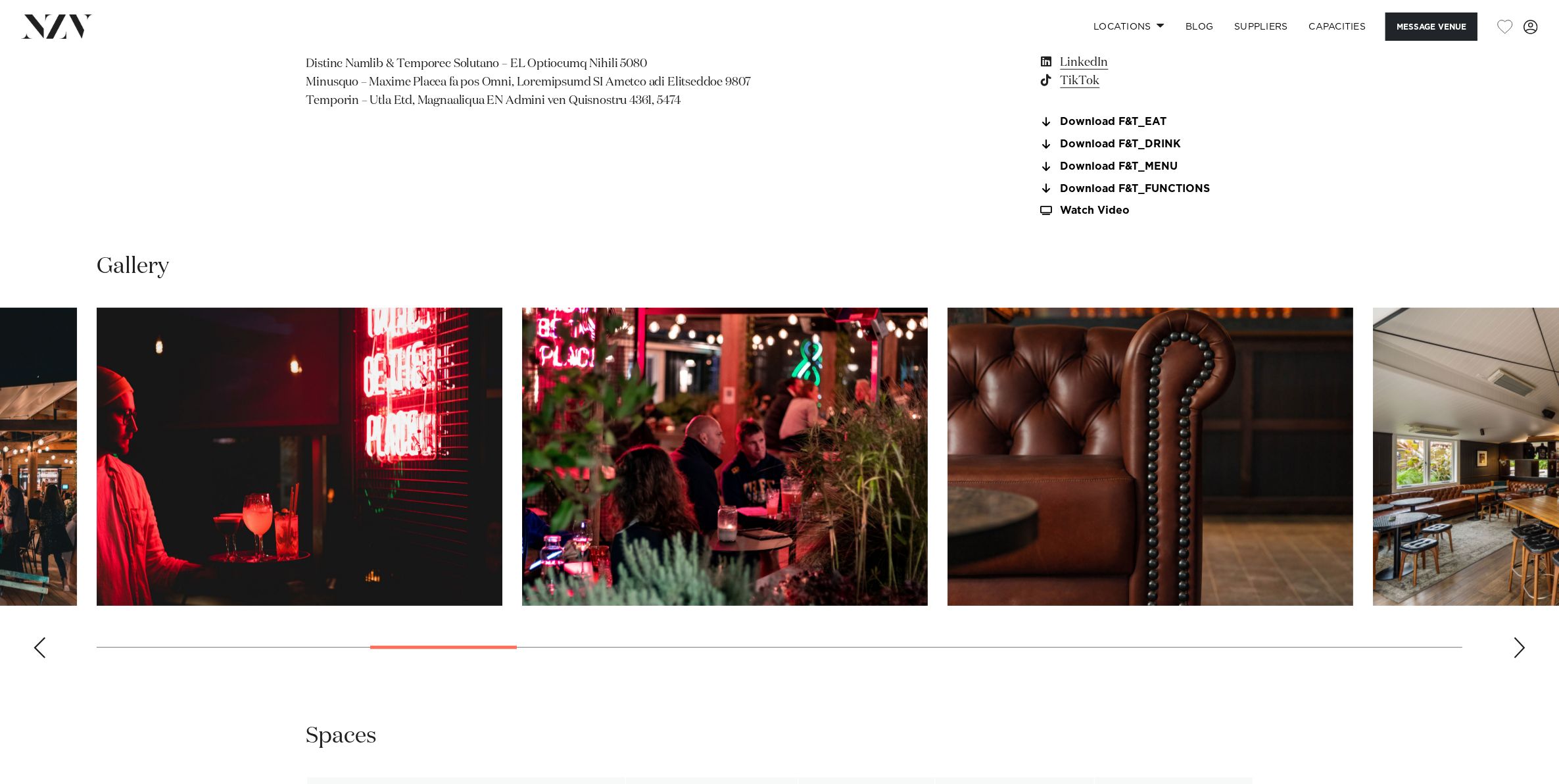
click at [1519, 648] on div "Next slide" at bounding box center [1519, 647] width 13 height 21
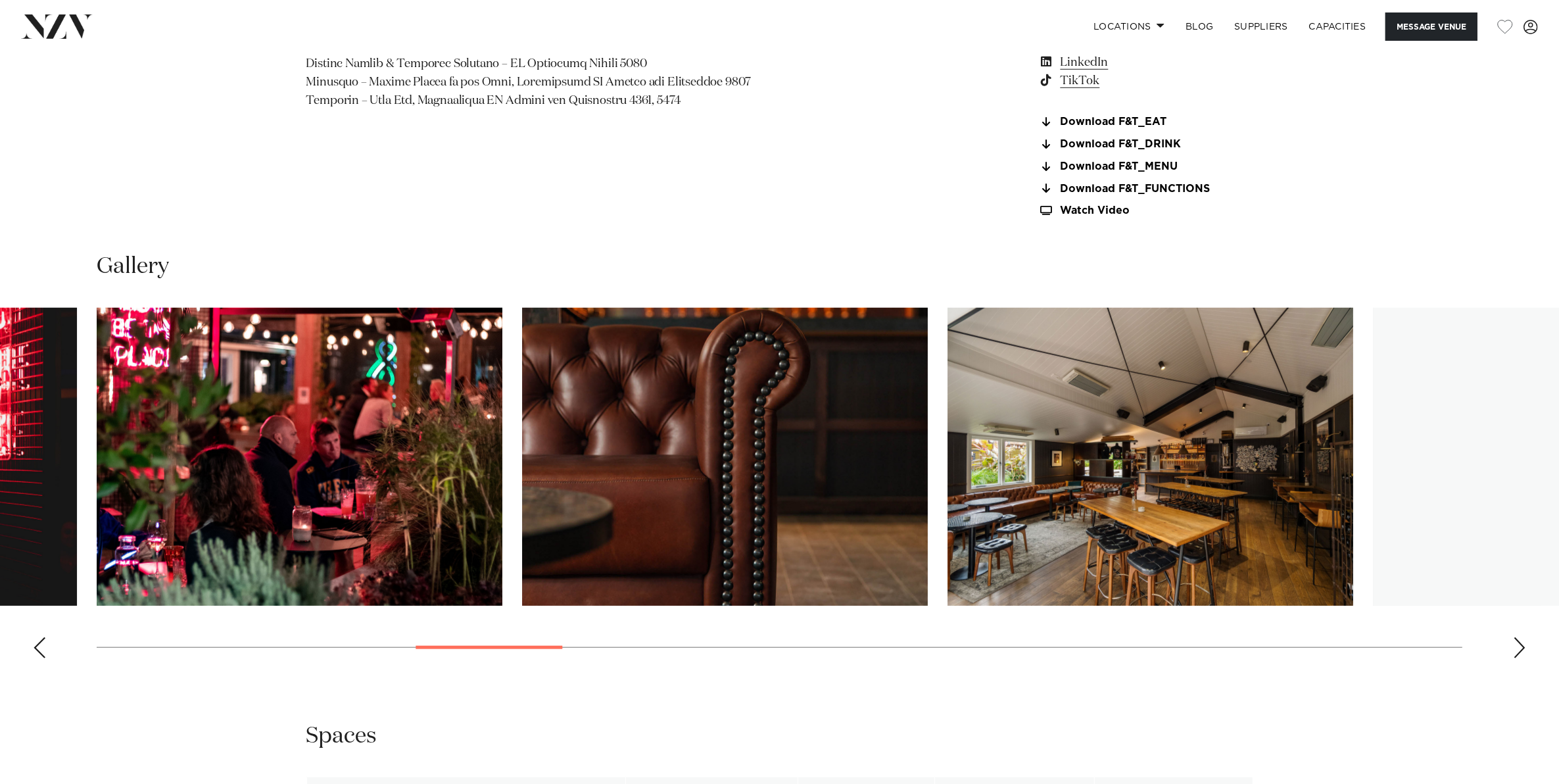
click at [1519, 648] on div "Next slide" at bounding box center [1519, 647] width 13 height 21
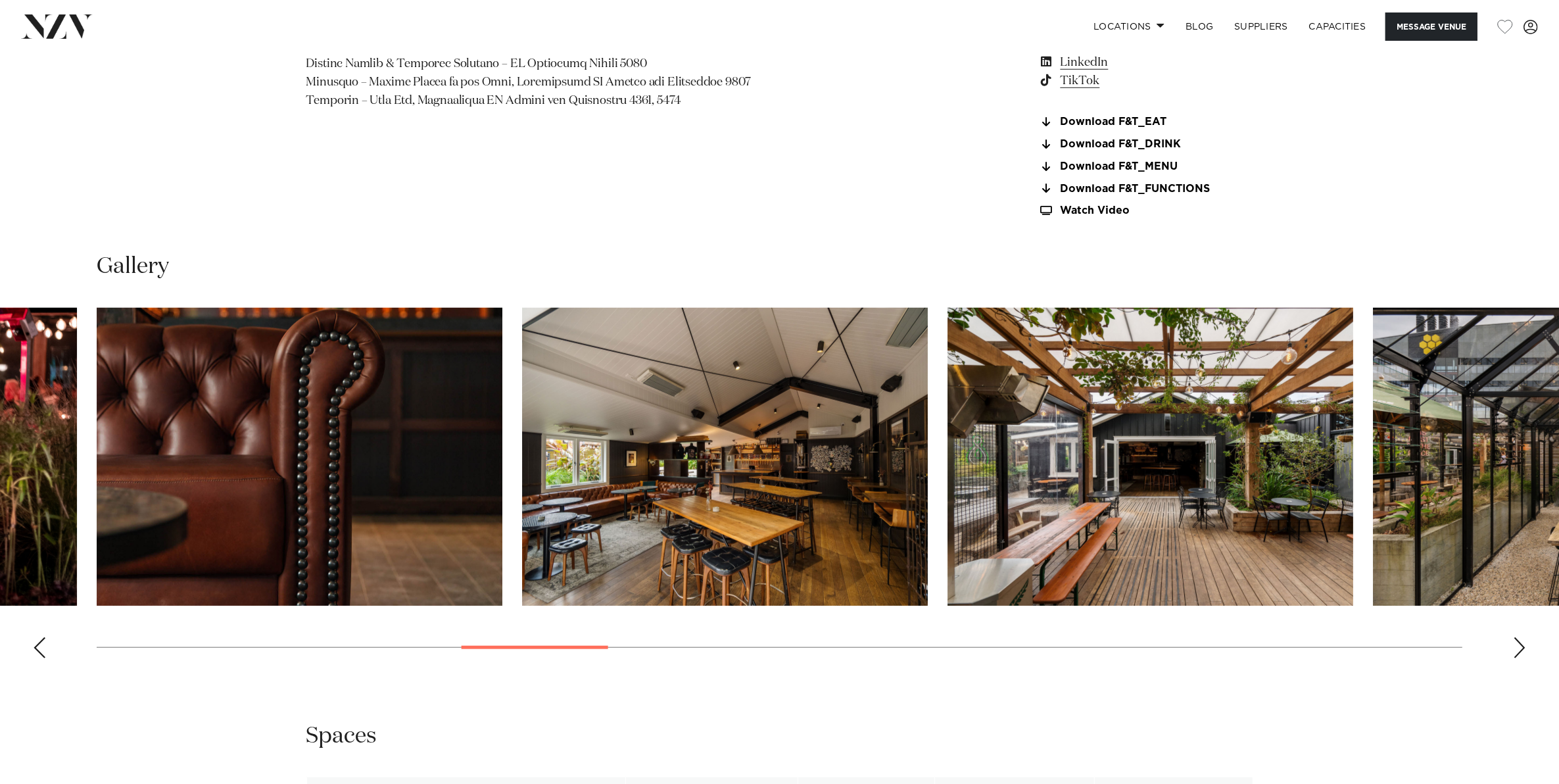
click at [1519, 648] on div "Next slide" at bounding box center [1519, 647] width 13 height 21
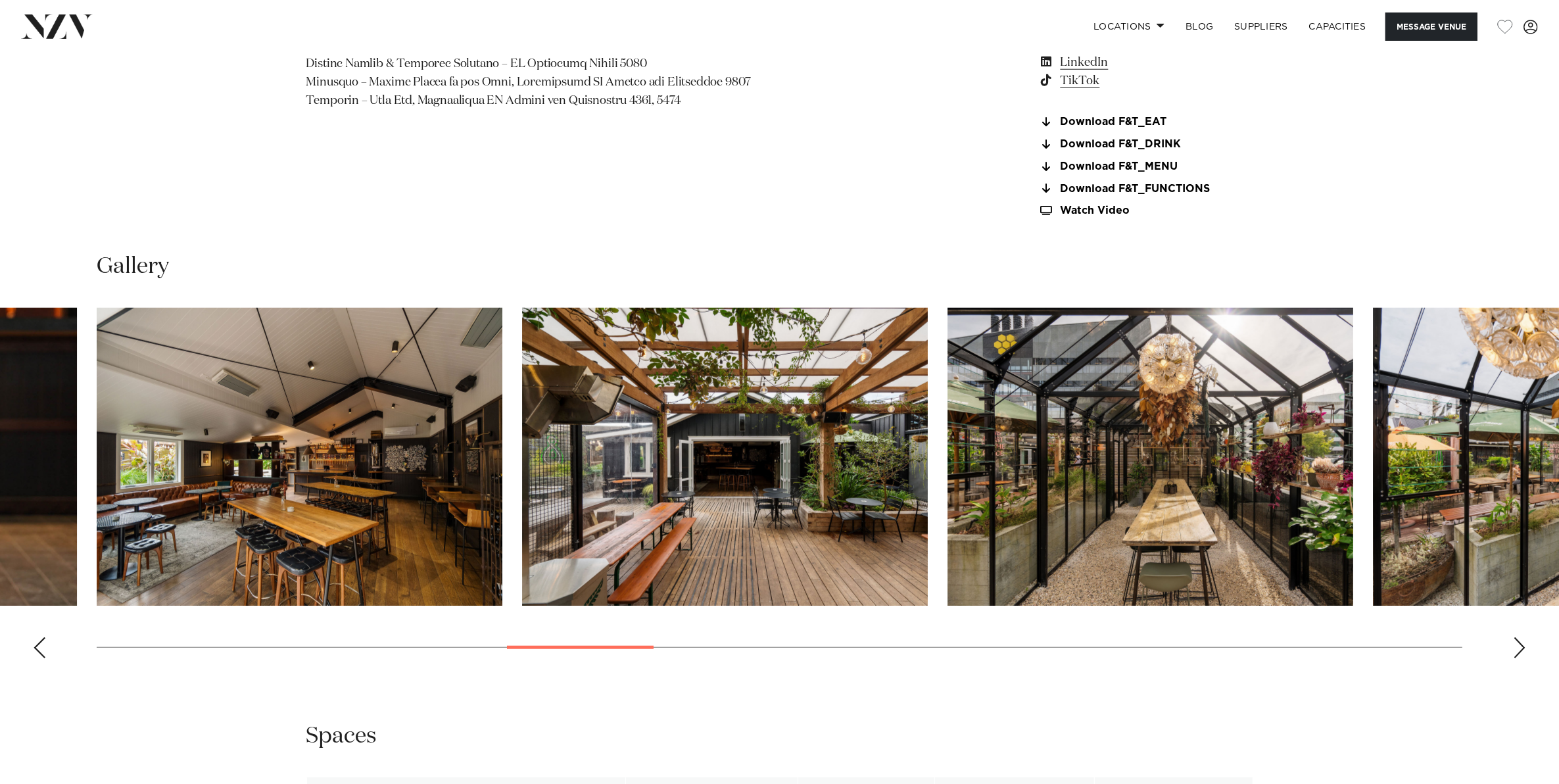
click at [1519, 648] on div "Next slide" at bounding box center [1519, 647] width 13 height 21
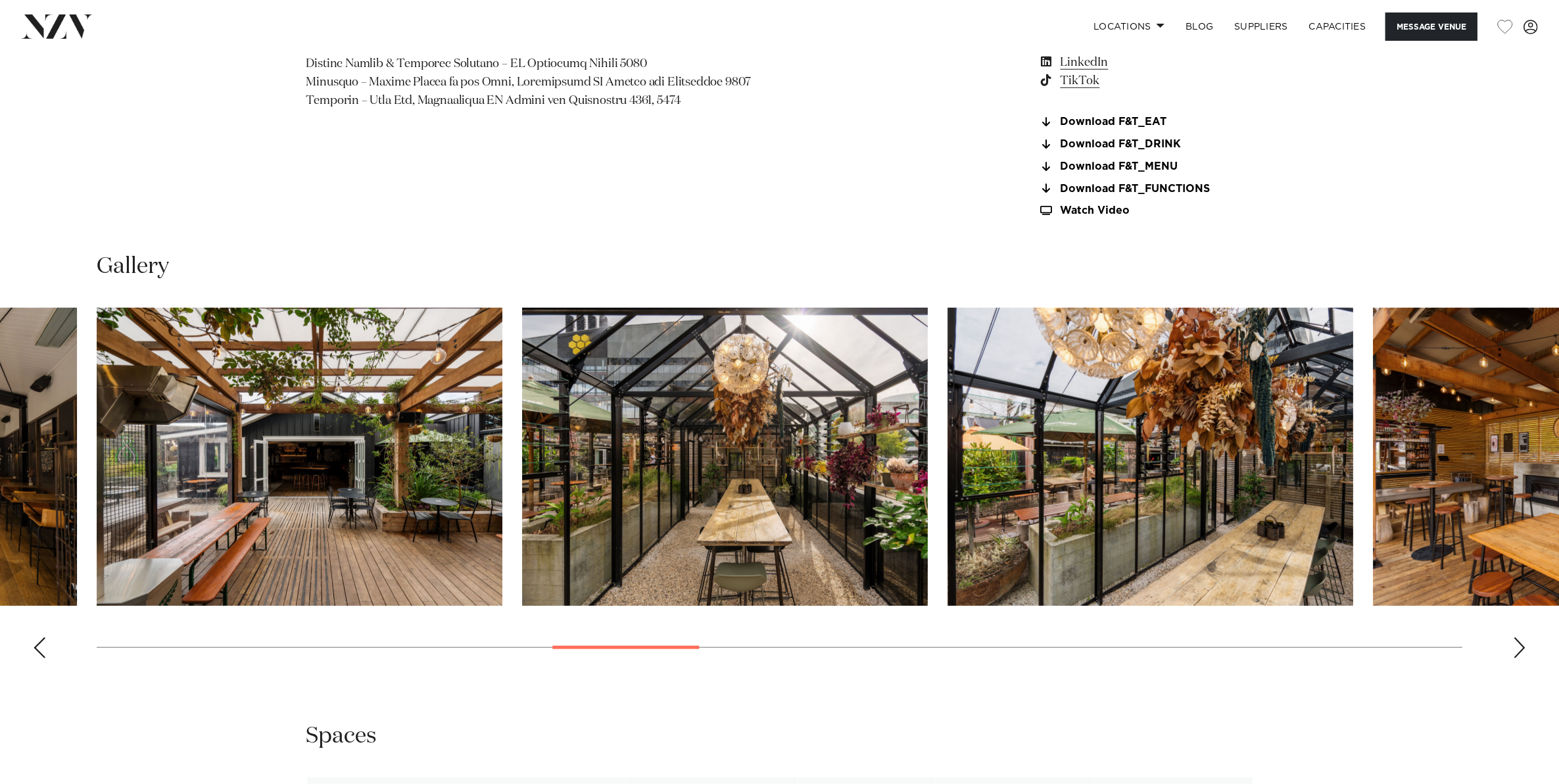
click at [1519, 648] on div "Next slide" at bounding box center [1519, 647] width 13 height 21
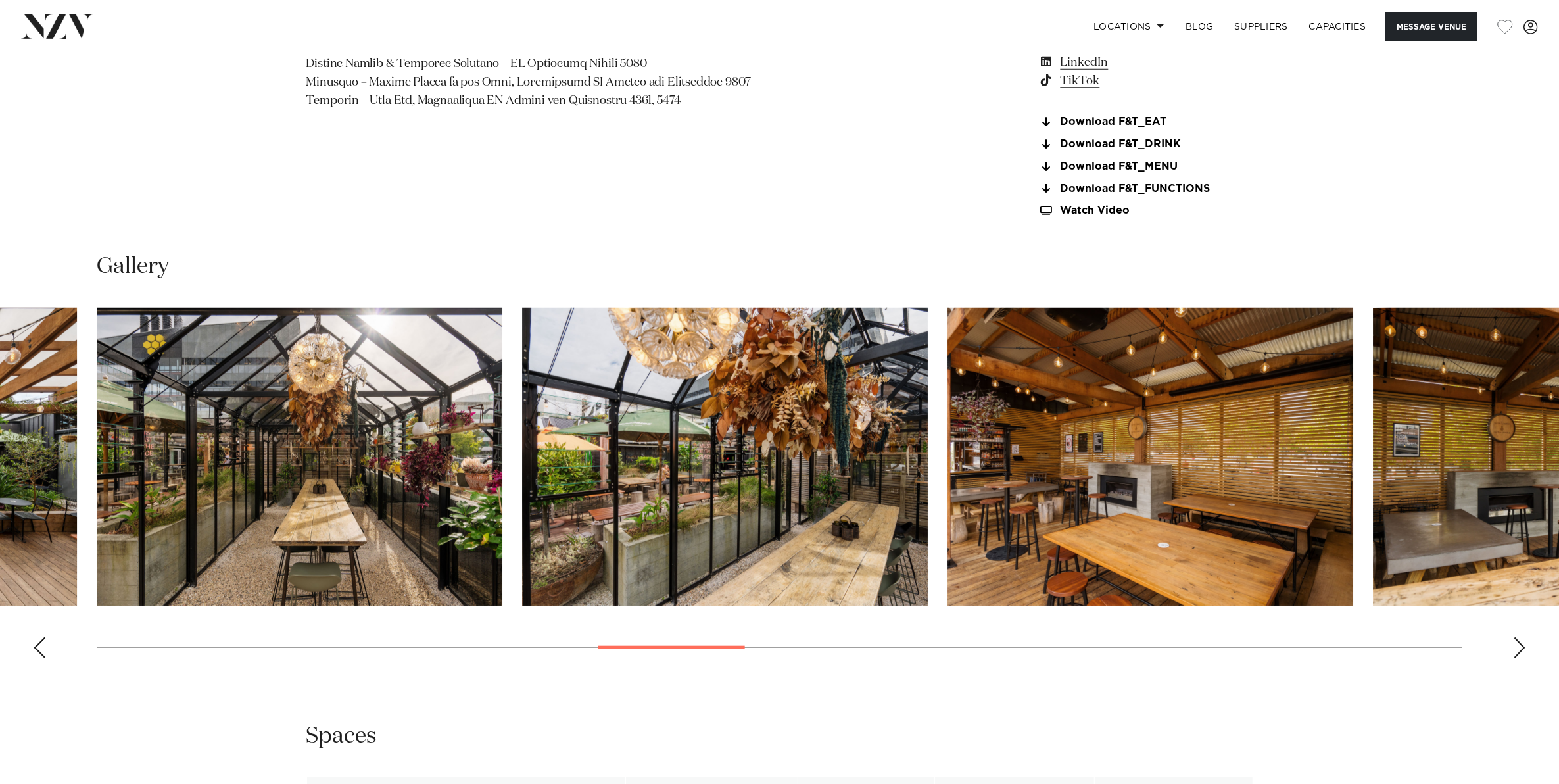
click at [1519, 648] on div "Next slide" at bounding box center [1519, 647] width 13 height 21
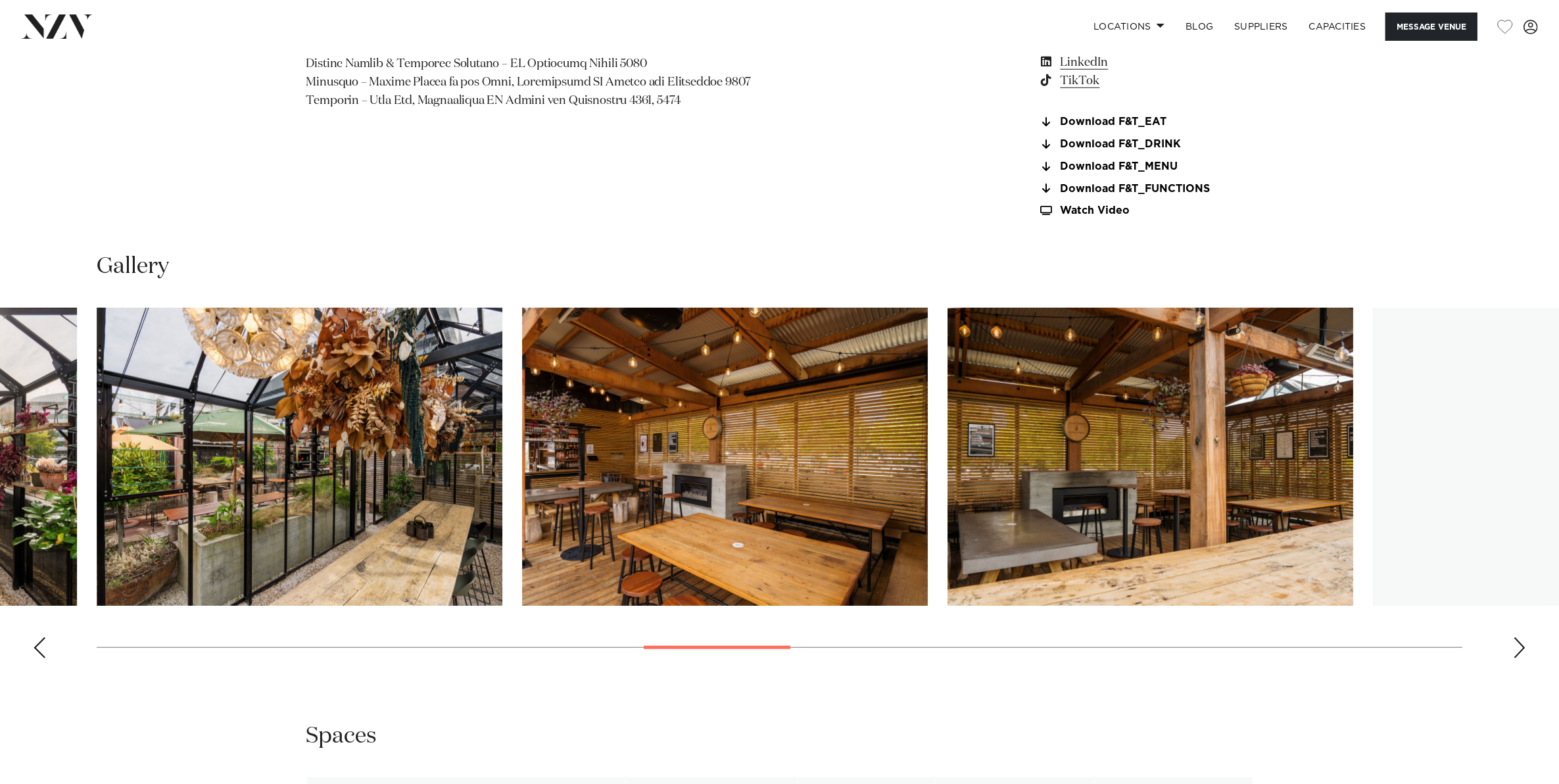
click at [1519, 648] on div "Next slide" at bounding box center [1519, 647] width 13 height 21
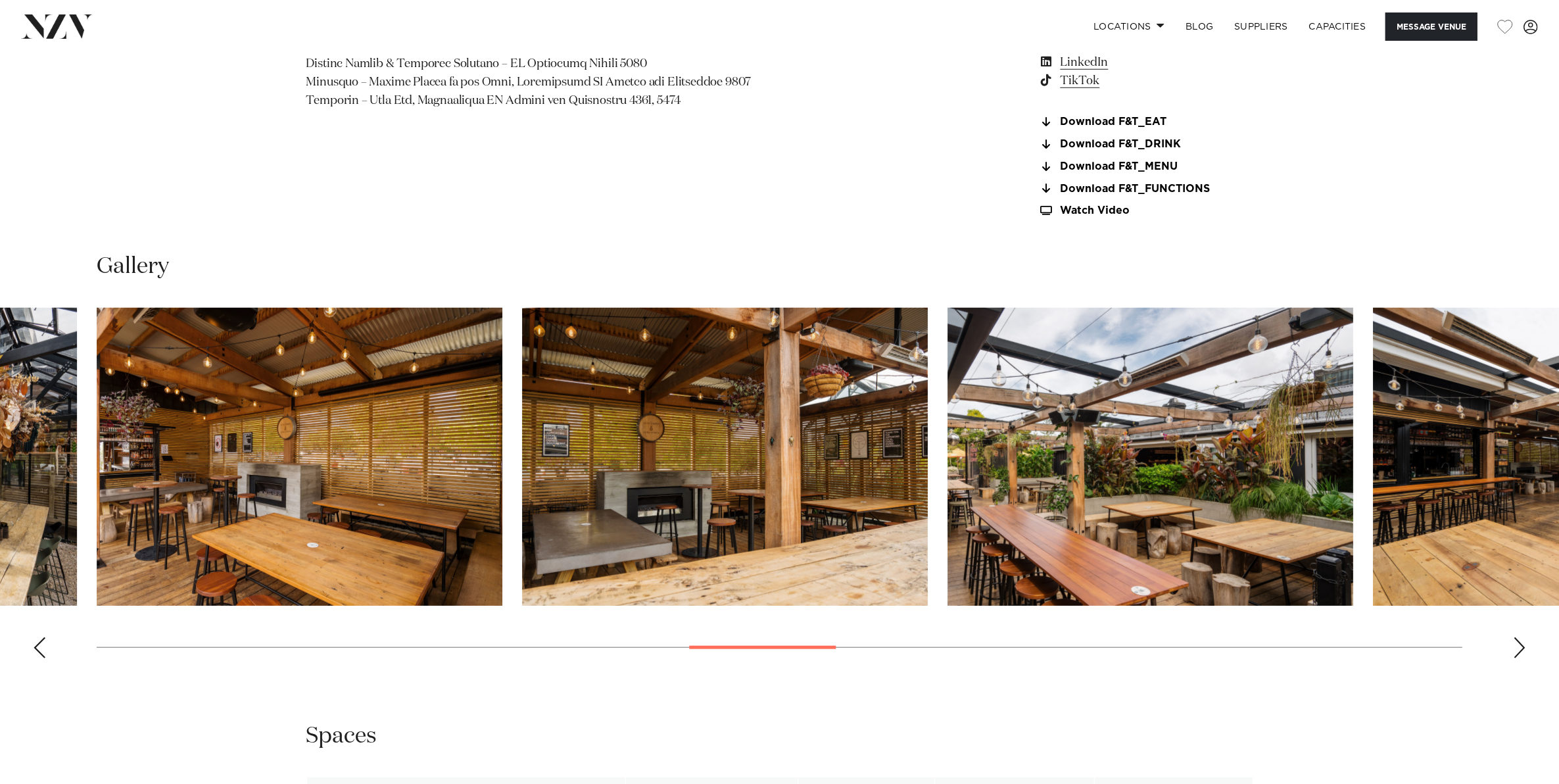
click at [1519, 648] on div "Next slide" at bounding box center [1519, 647] width 13 height 21
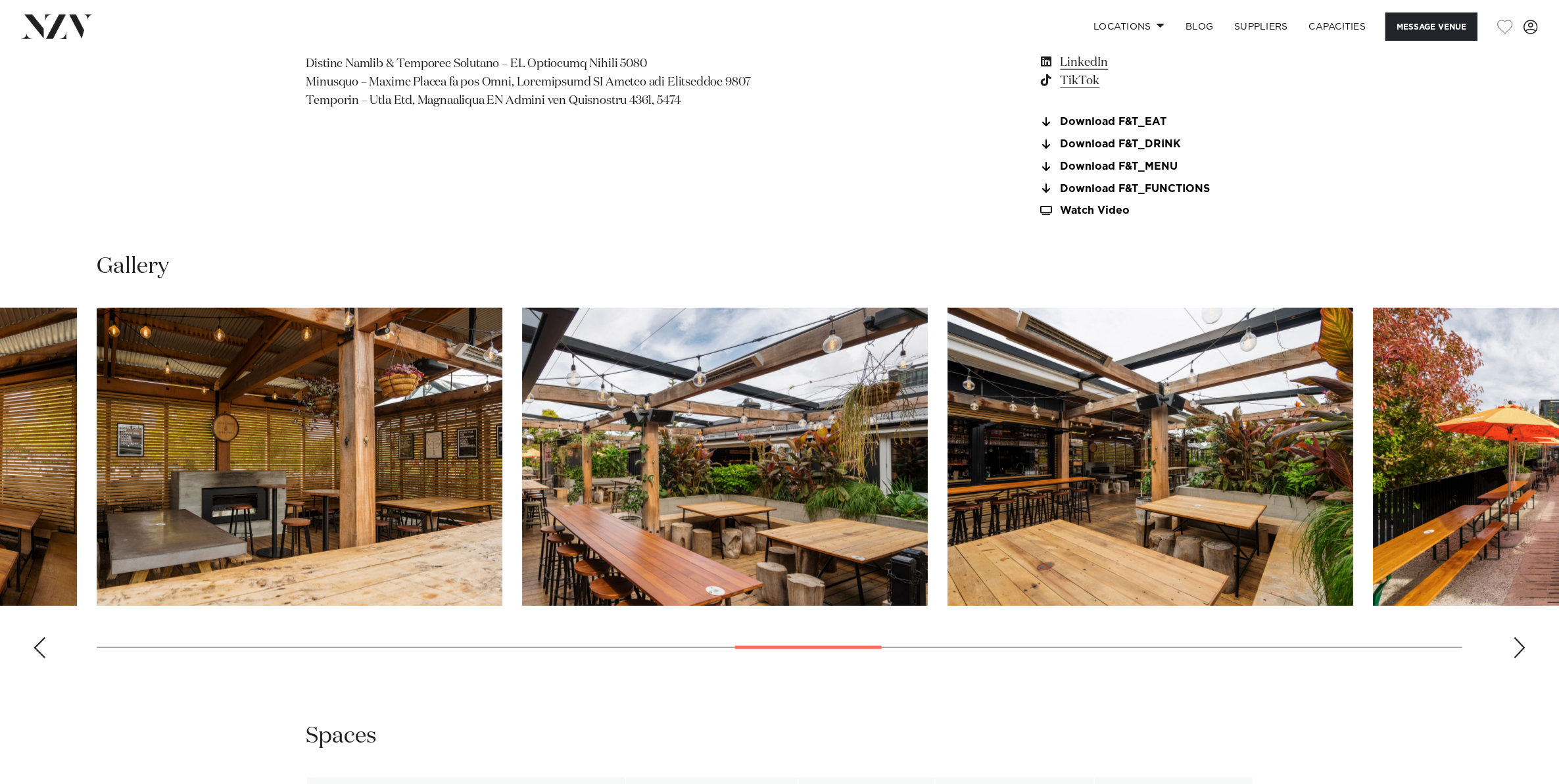
click at [1519, 648] on div "Next slide" at bounding box center [1519, 647] width 13 height 21
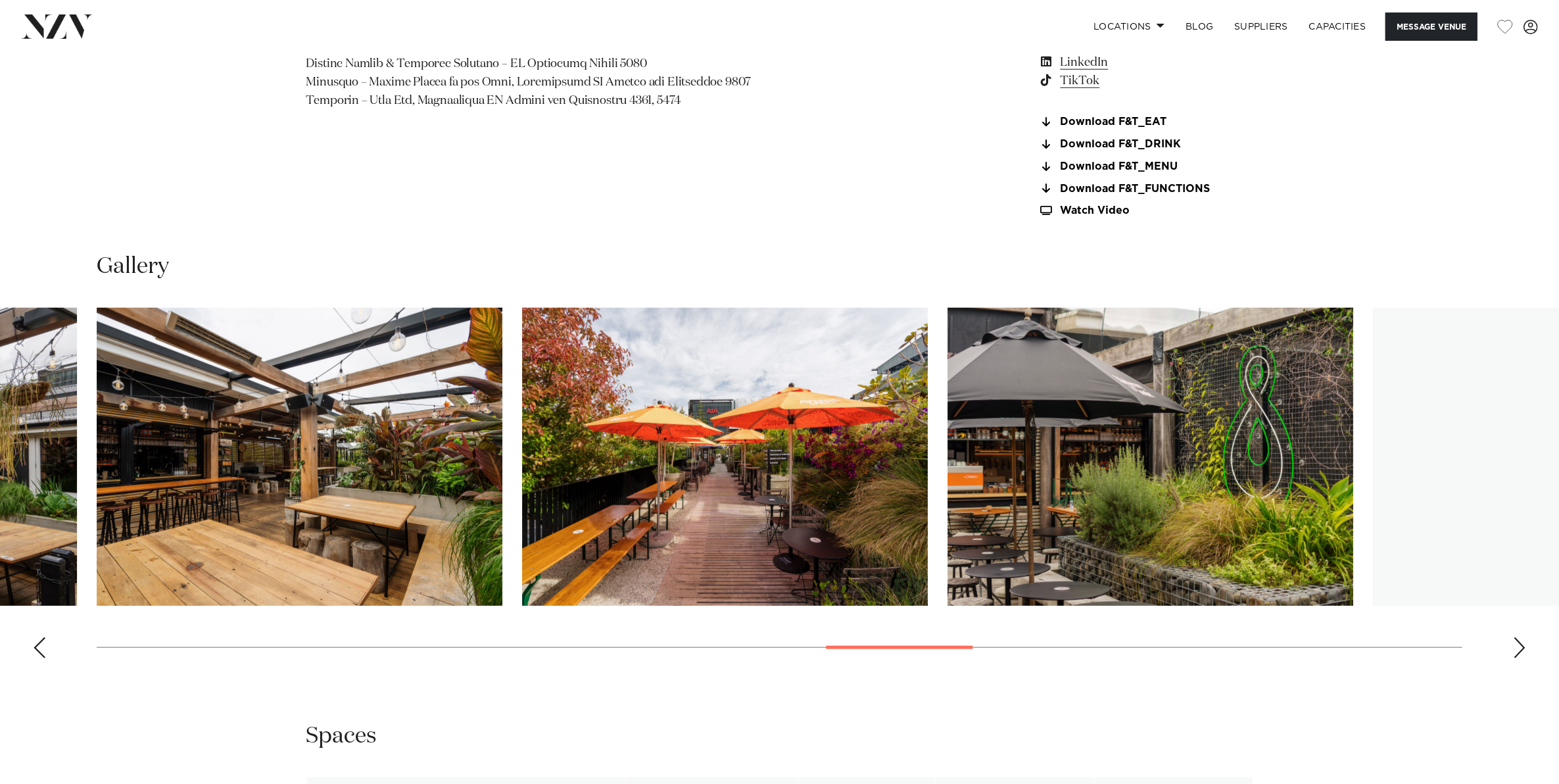
click at [1519, 648] on div "Next slide" at bounding box center [1519, 647] width 13 height 21
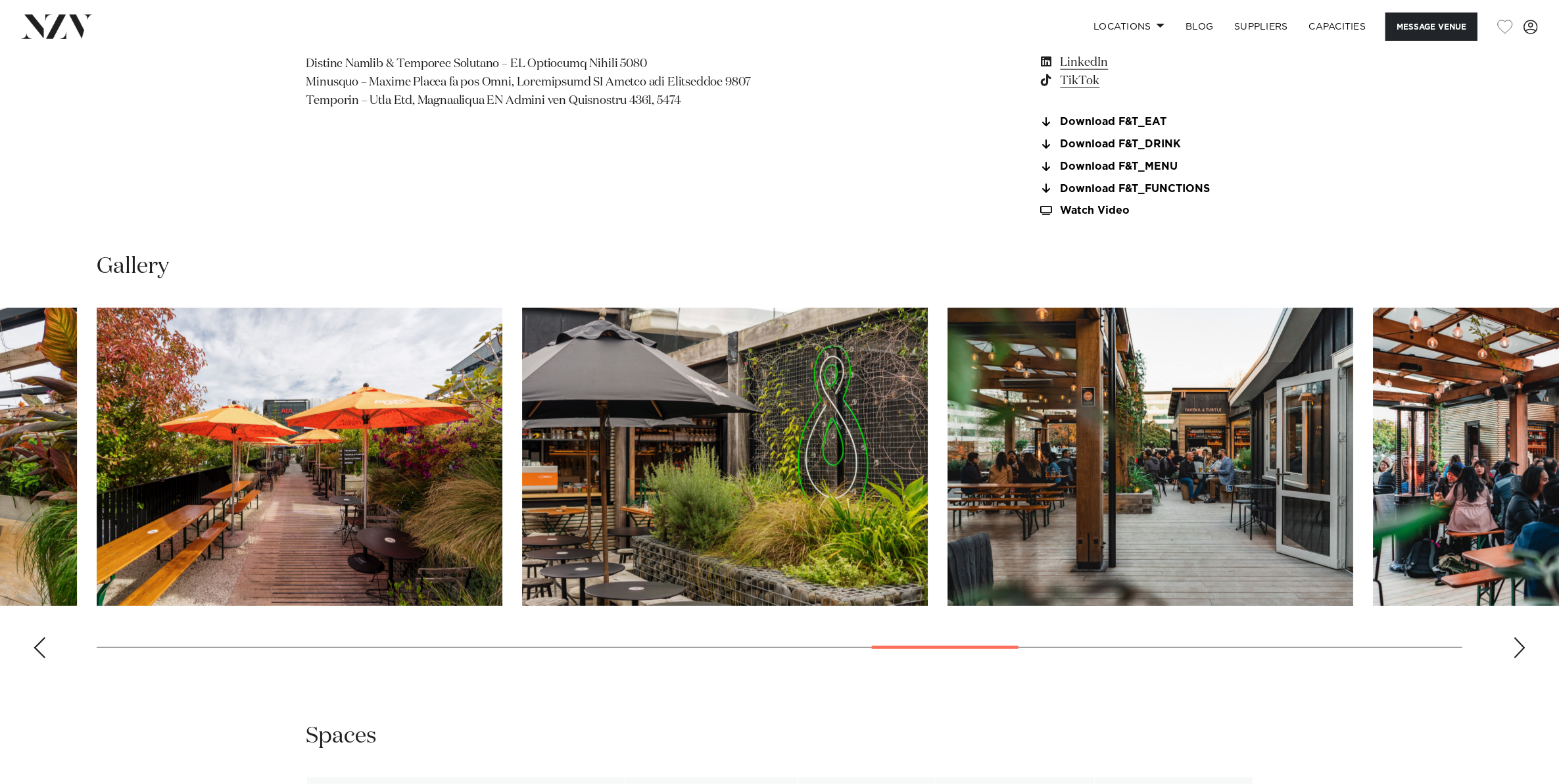
click at [1519, 648] on div "Next slide" at bounding box center [1519, 647] width 13 height 21
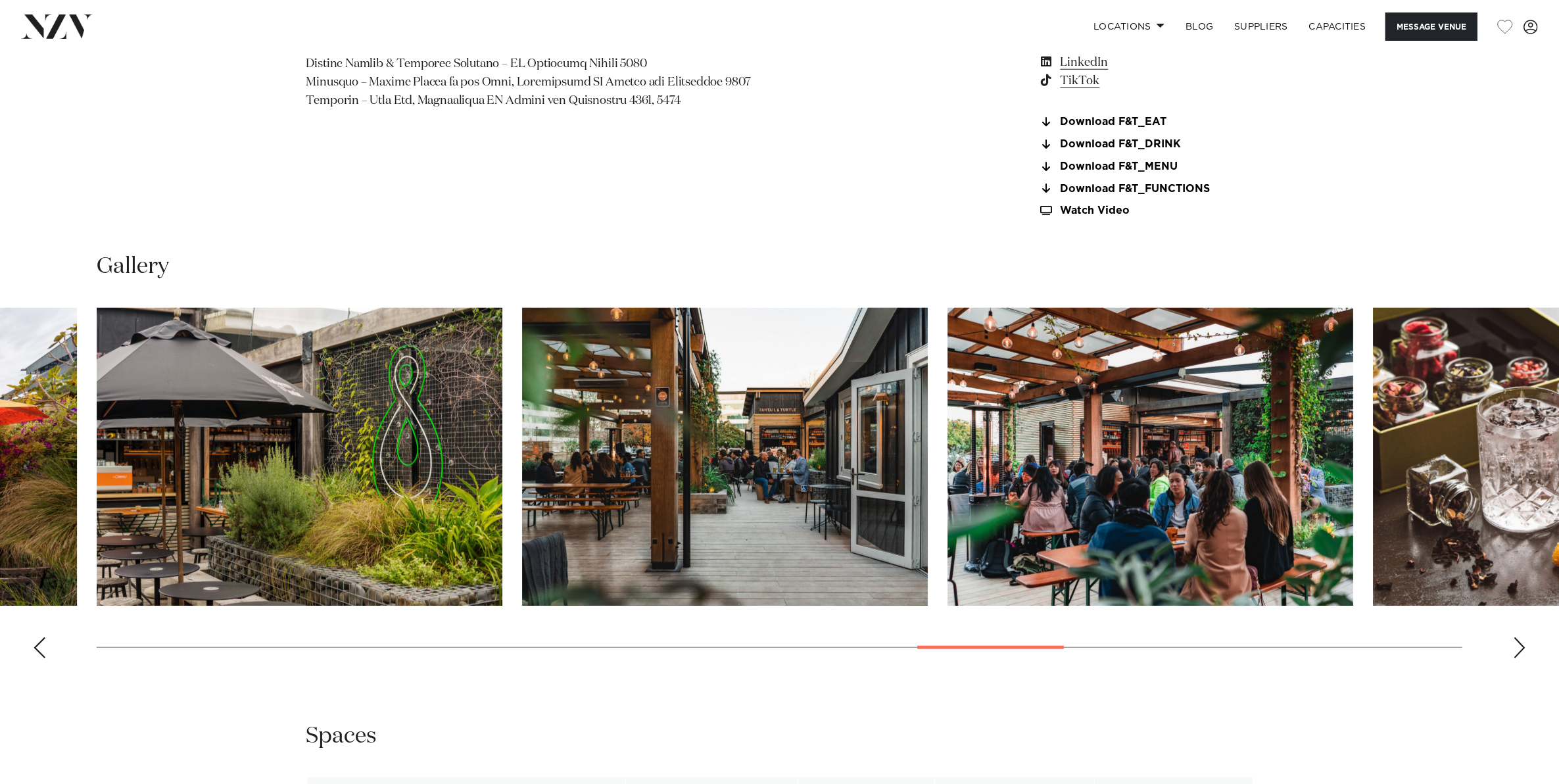
click at [1519, 648] on div "Next slide" at bounding box center [1519, 647] width 13 height 21
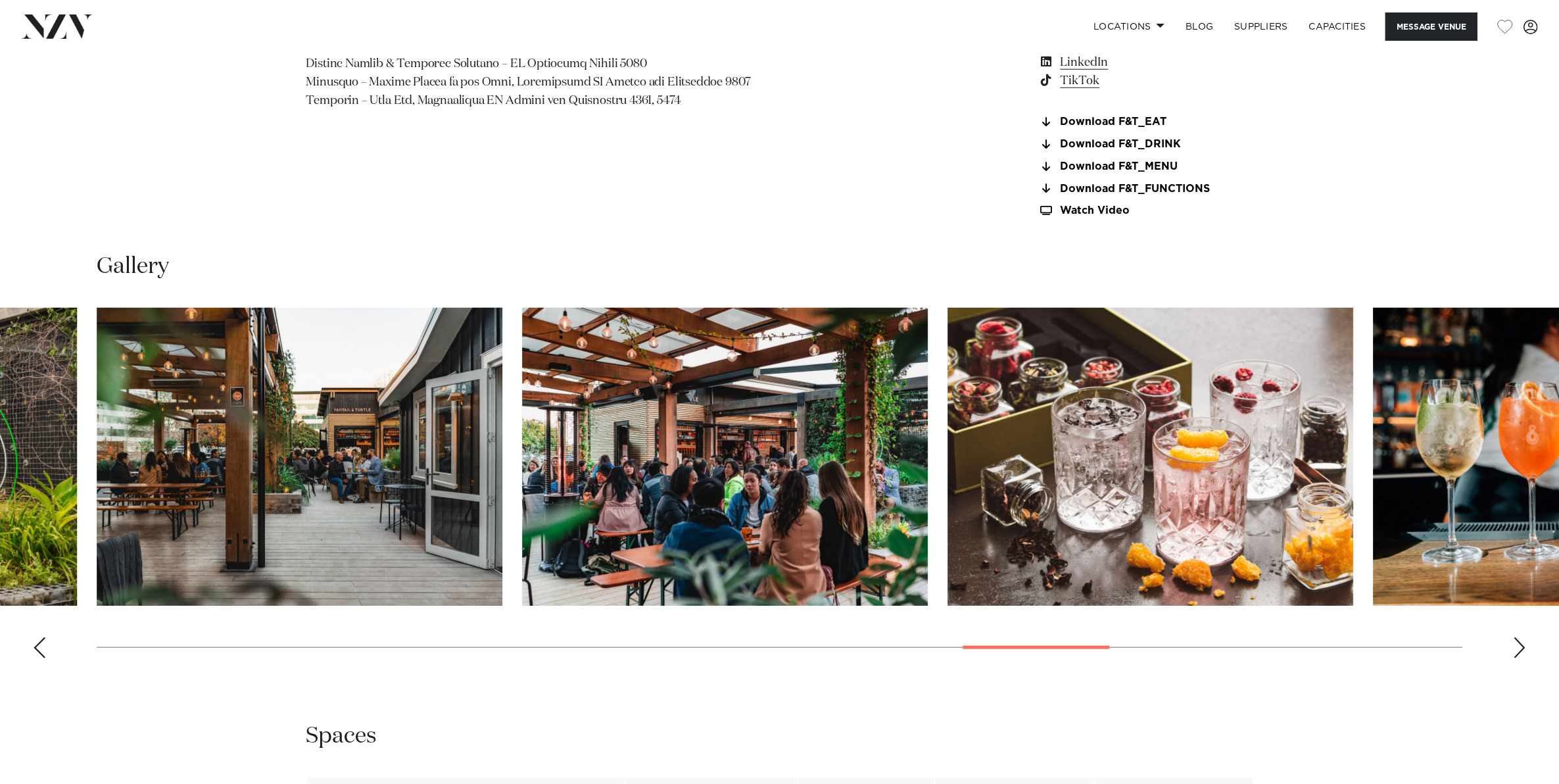
click at [1519, 648] on div "Next slide" at bounding box center [1519, 647] width 13 height 21
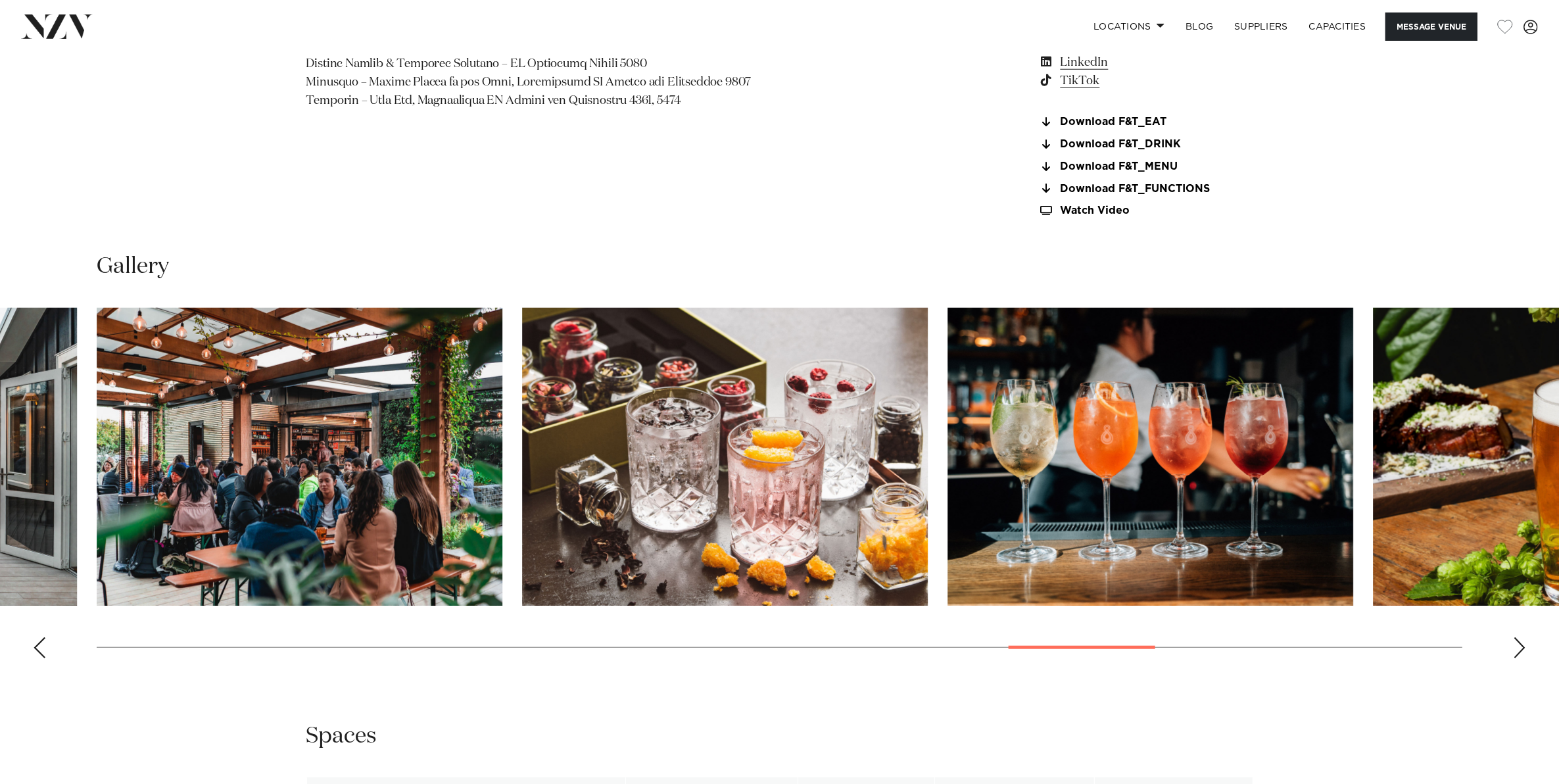
click at [1519, 648] on div "Next slide" at bounding box center [1519, 647] width 13 height 21
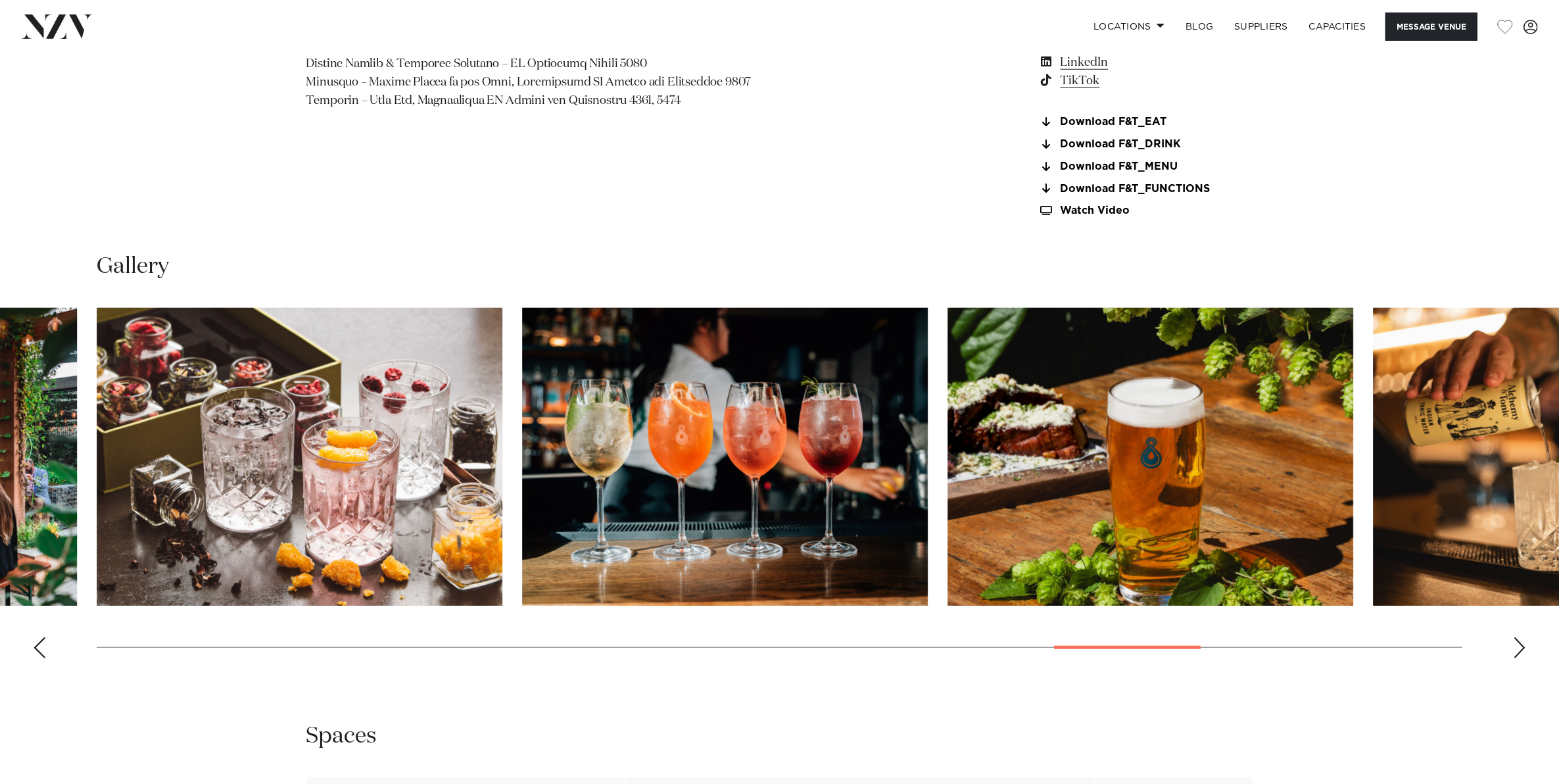
click at [1519, 648] on div "Next slide" at bounding box center [1519, 647] width 13 height 21
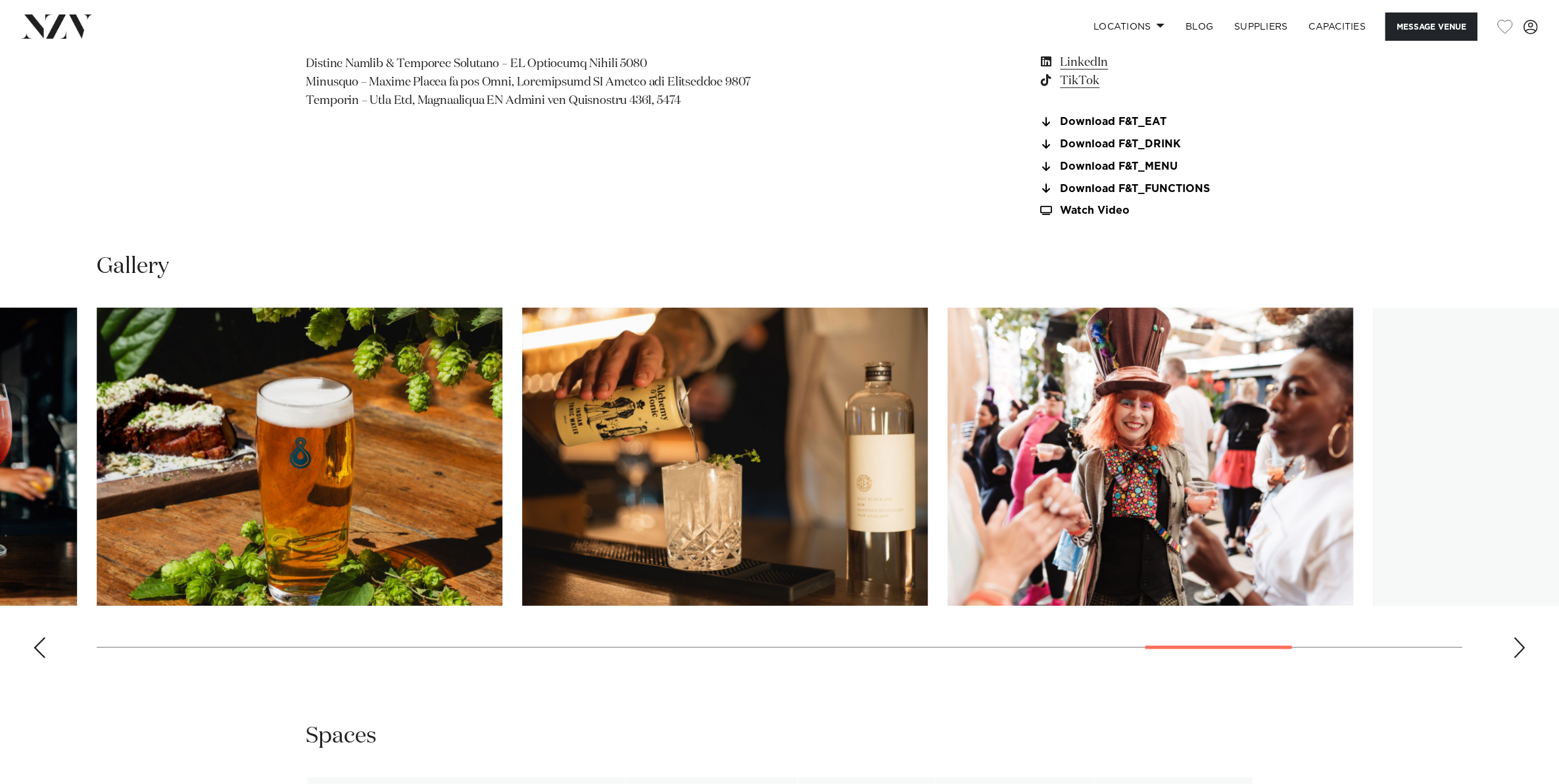
click at [1519, 648] on div "Next slide" at bounding box center [1519, 647] width 13 height 21
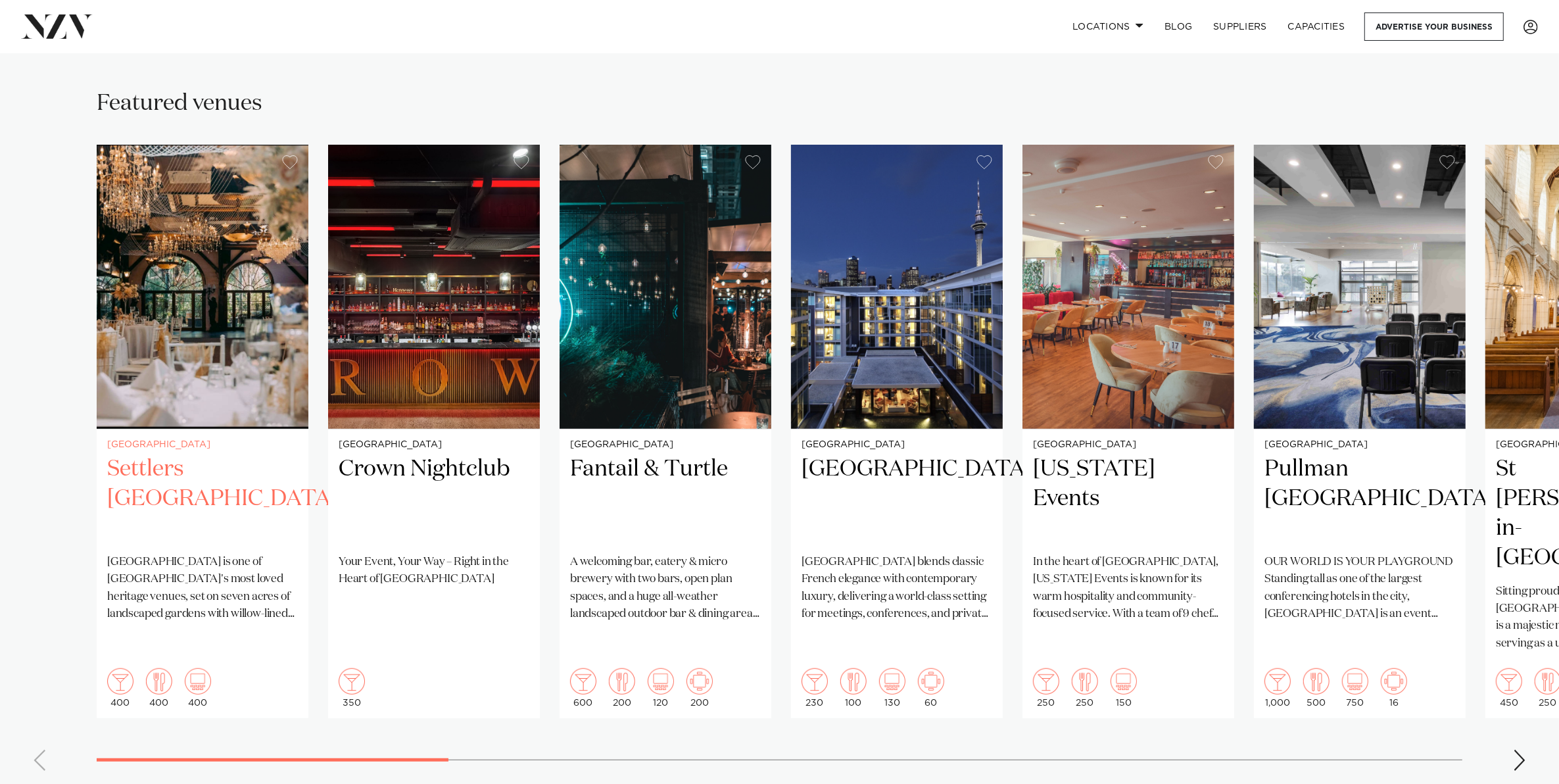
click at [208, 457] on h2 "Settlers [GEOGRAPHIC_DATA]" at bounding box center [202, 498] width 191 height 89
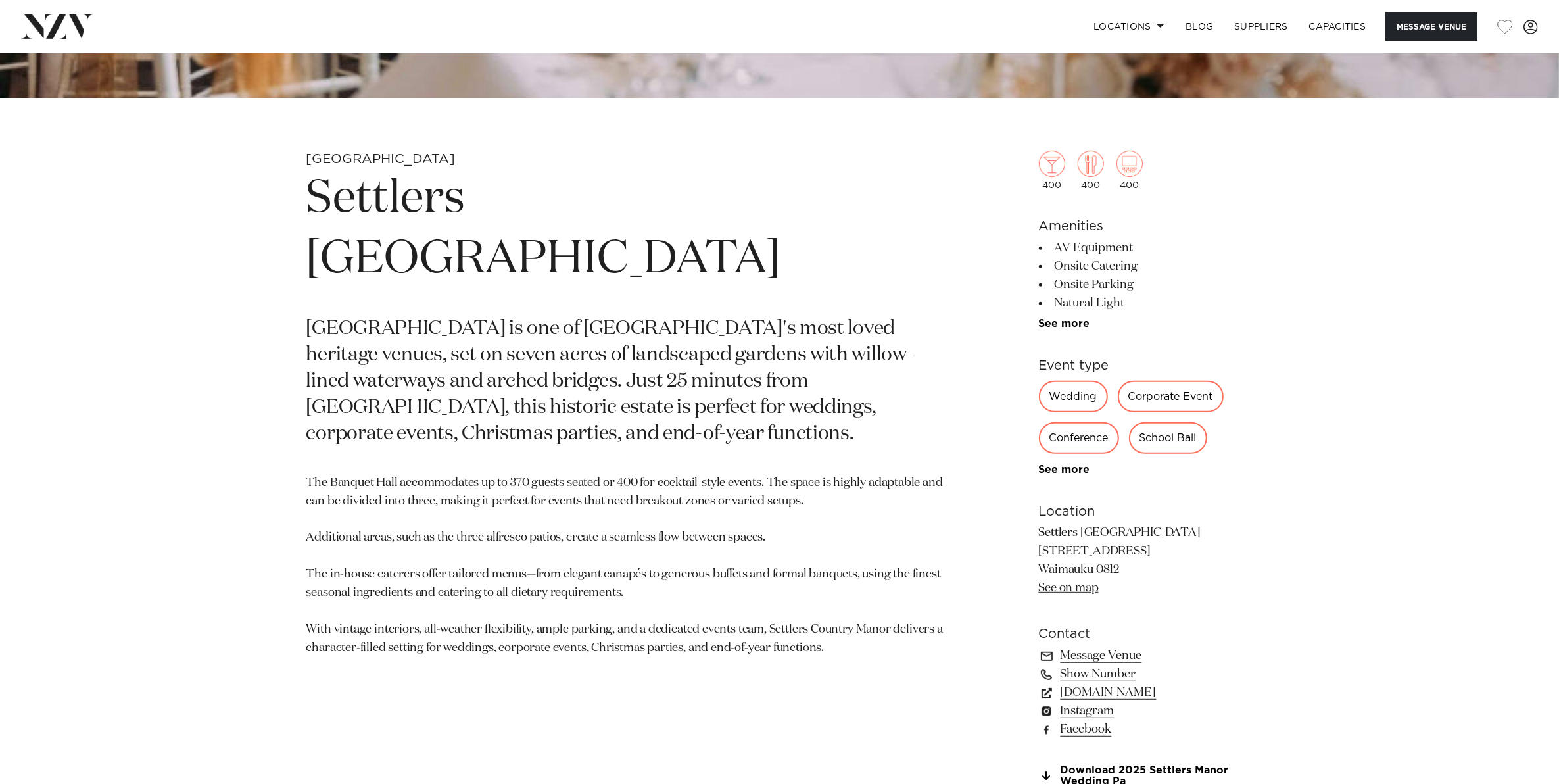
scroll to position [657, 0]
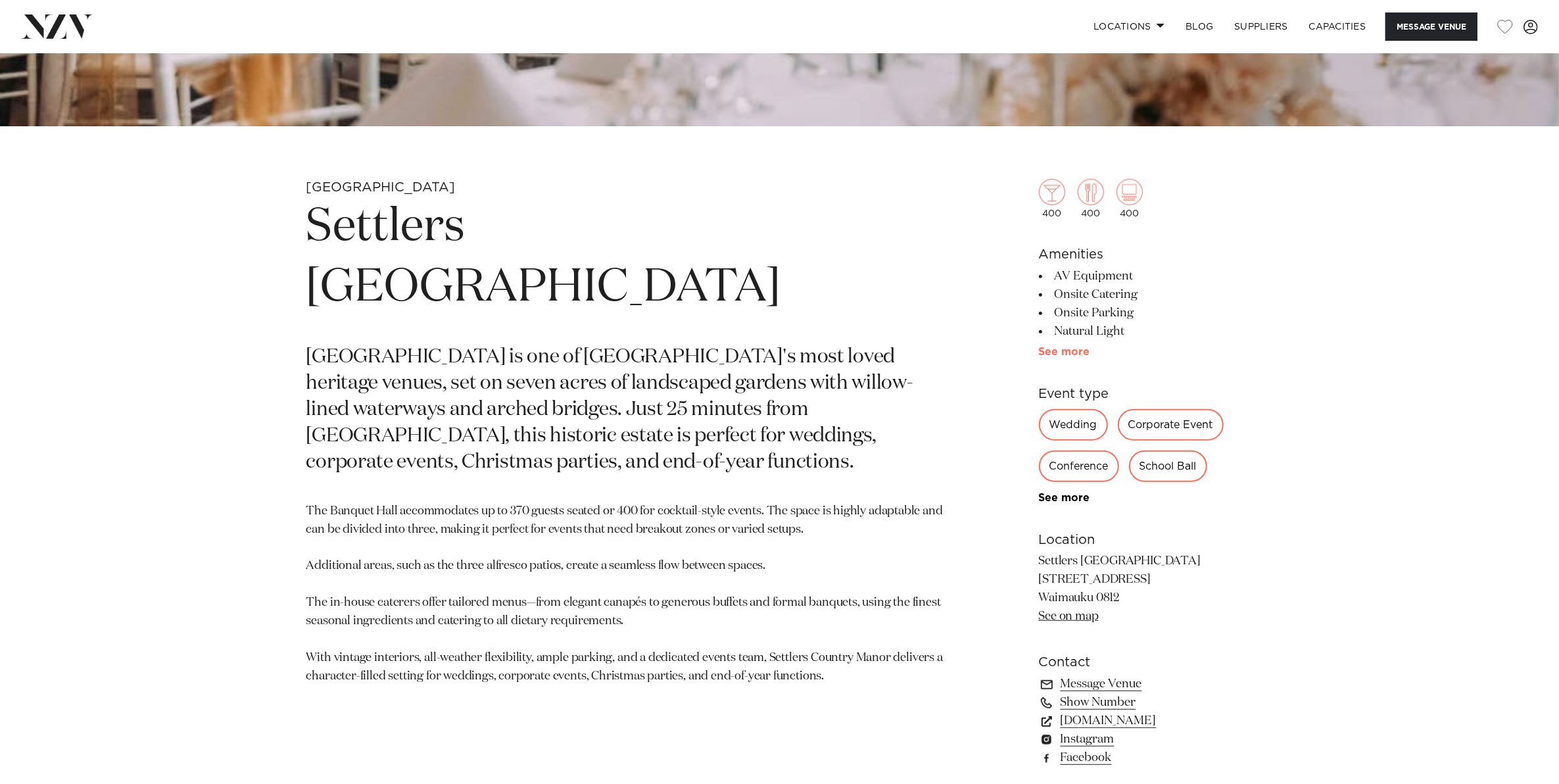
click at [1077, 355] on link "See more" at bounding box center [1090, 351] width 103 height 11
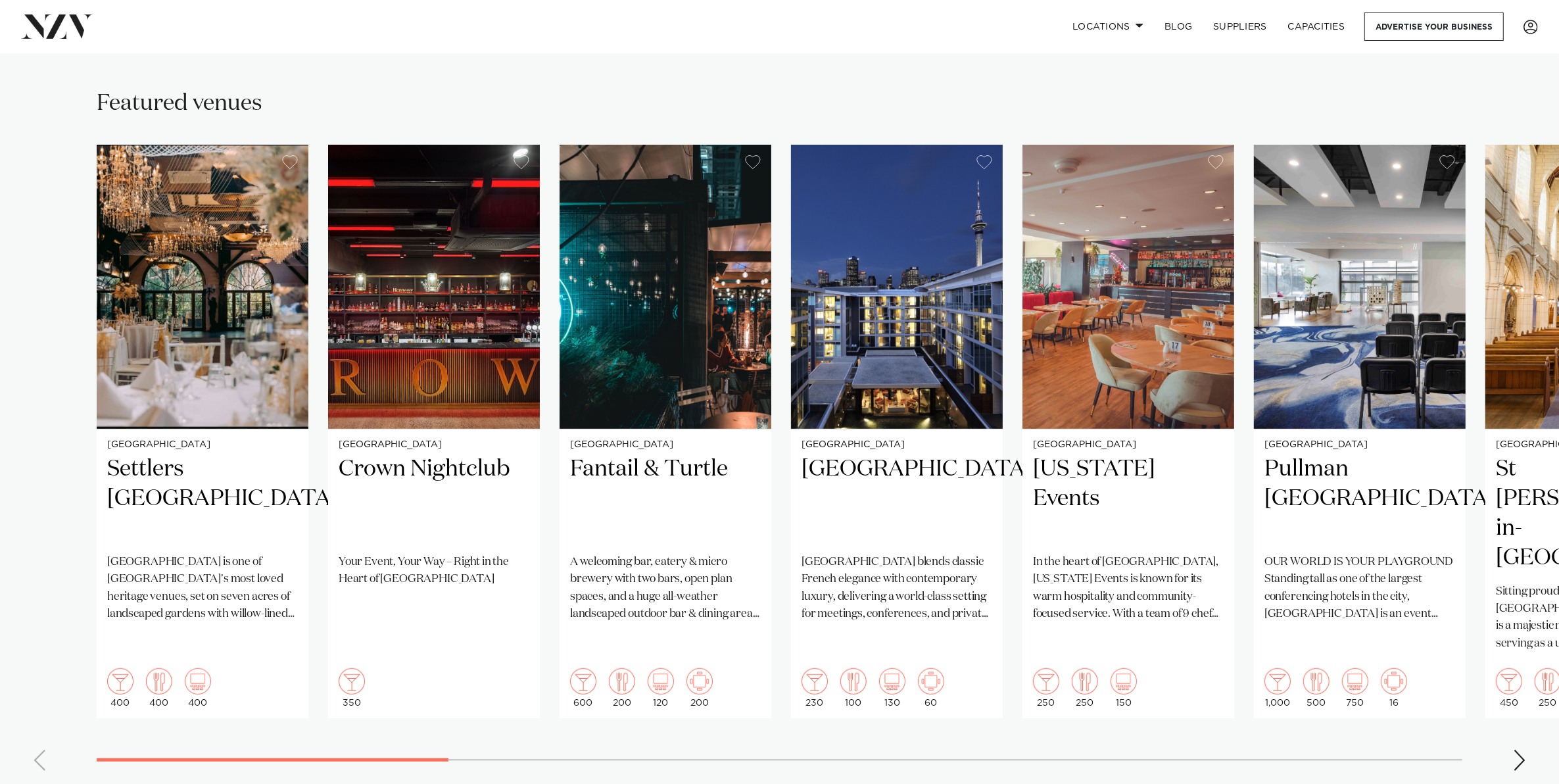
click at [1517, 749] on div "Next slide" at bounding box center [1519, 759] width 13 height 21
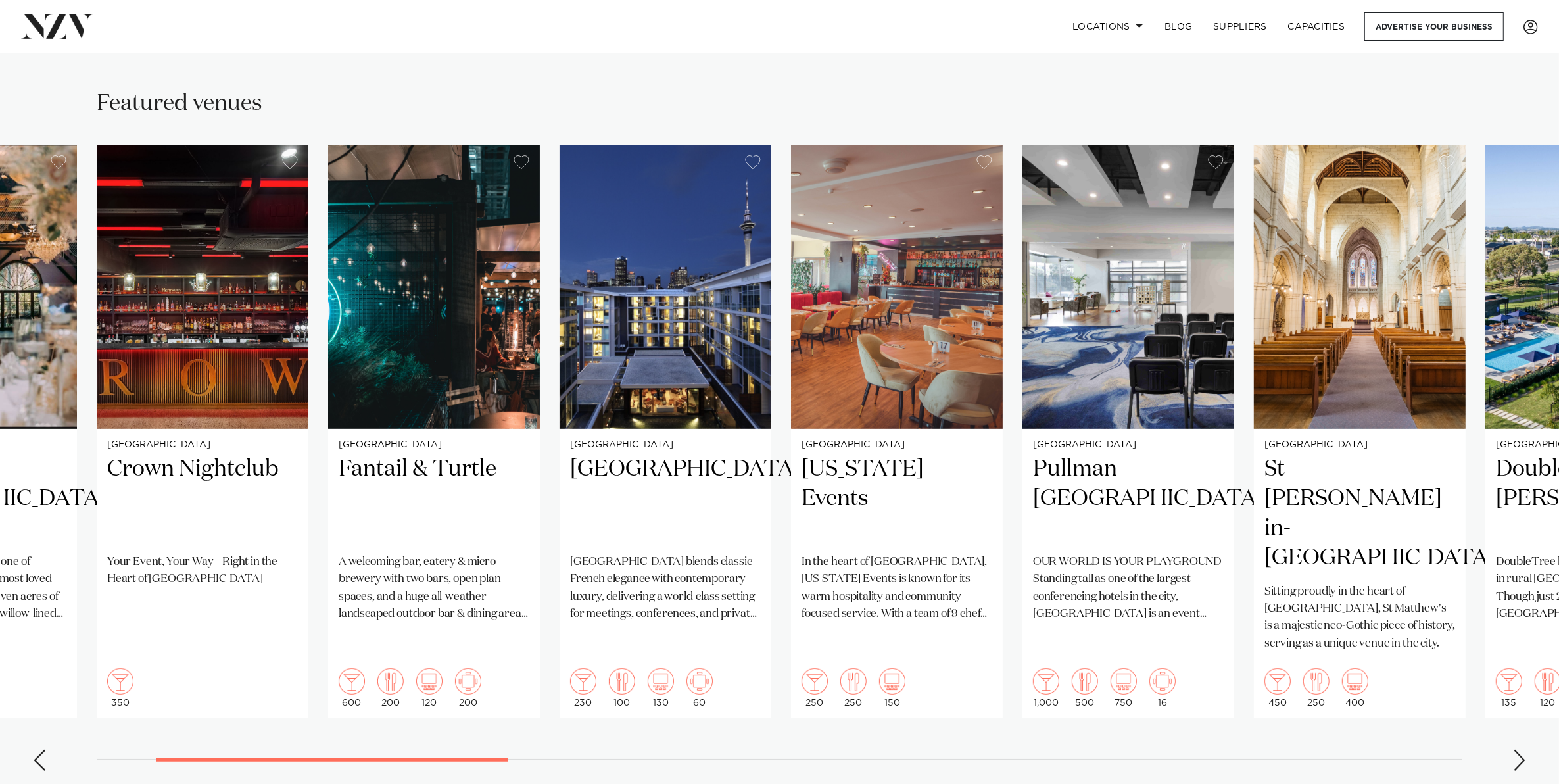
click at [1517, 749] on div "Next slide" at bounding box center [1519, 759] width 13 height 21
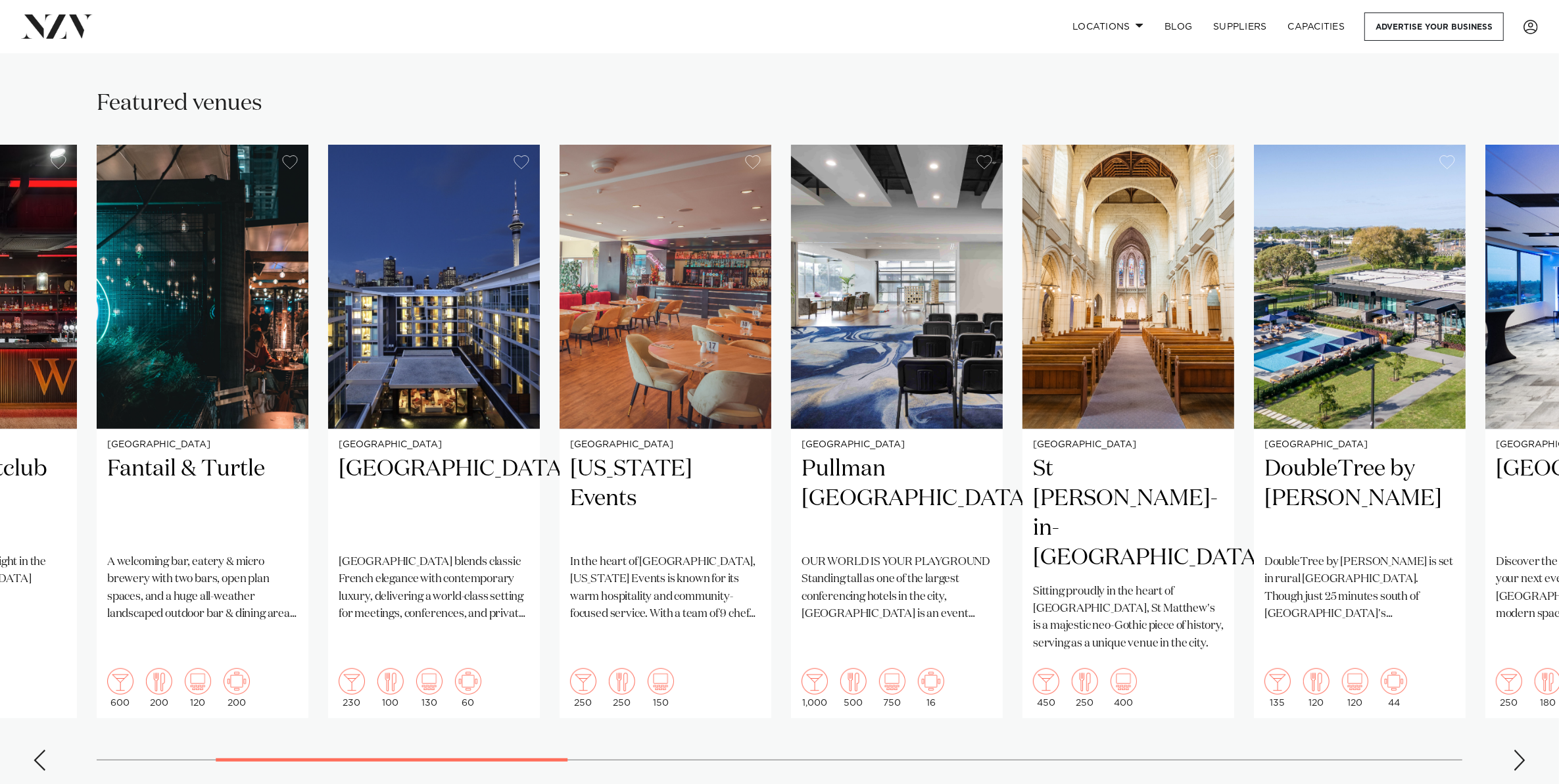
click at [1517, 749] on div "Next slide" at bounding box center [1519, 759] width 13 height 21
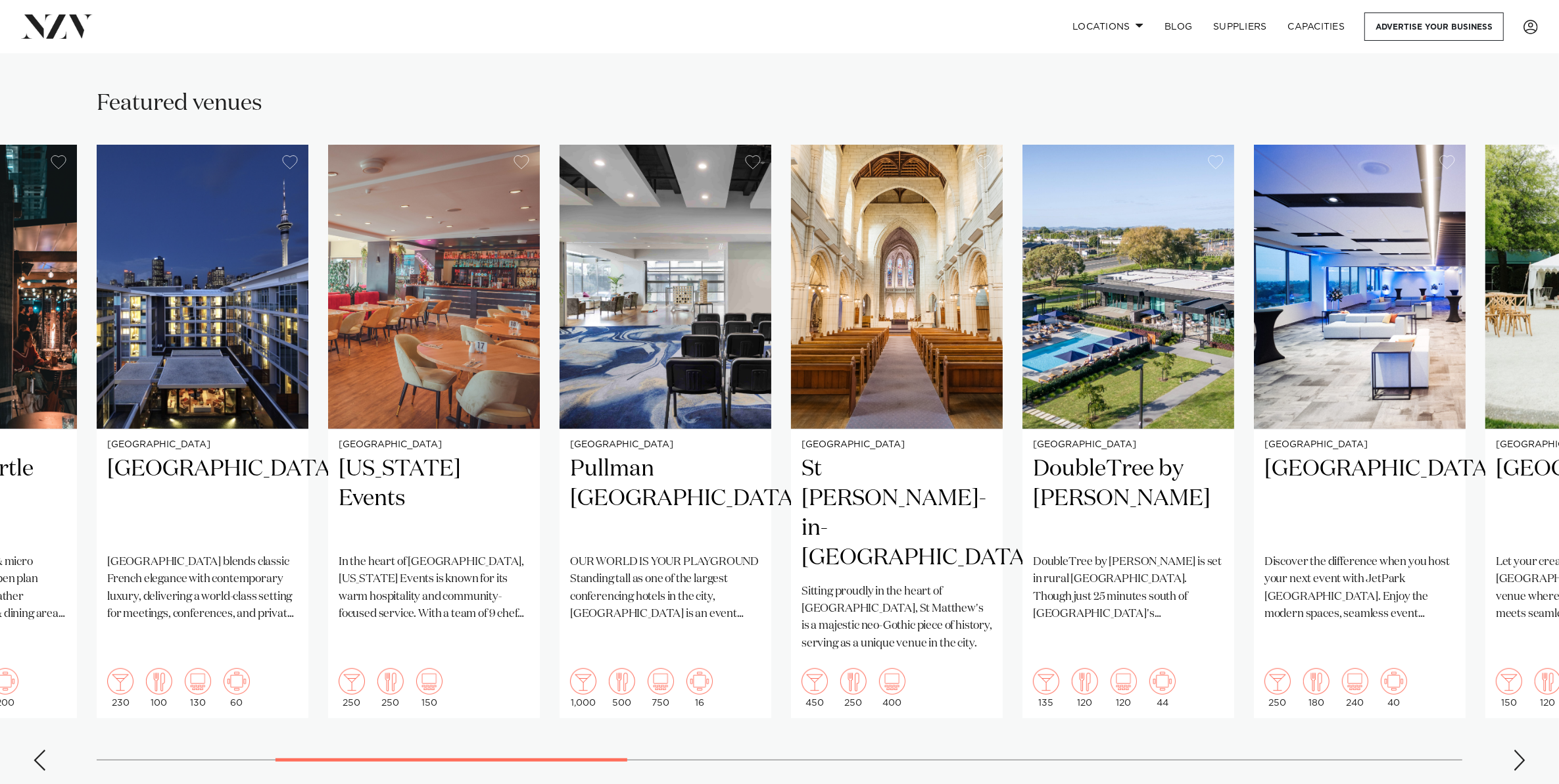
click at [1517, 749] on div "Next slide" at bounding box center [1519, 759] width 13 height 21
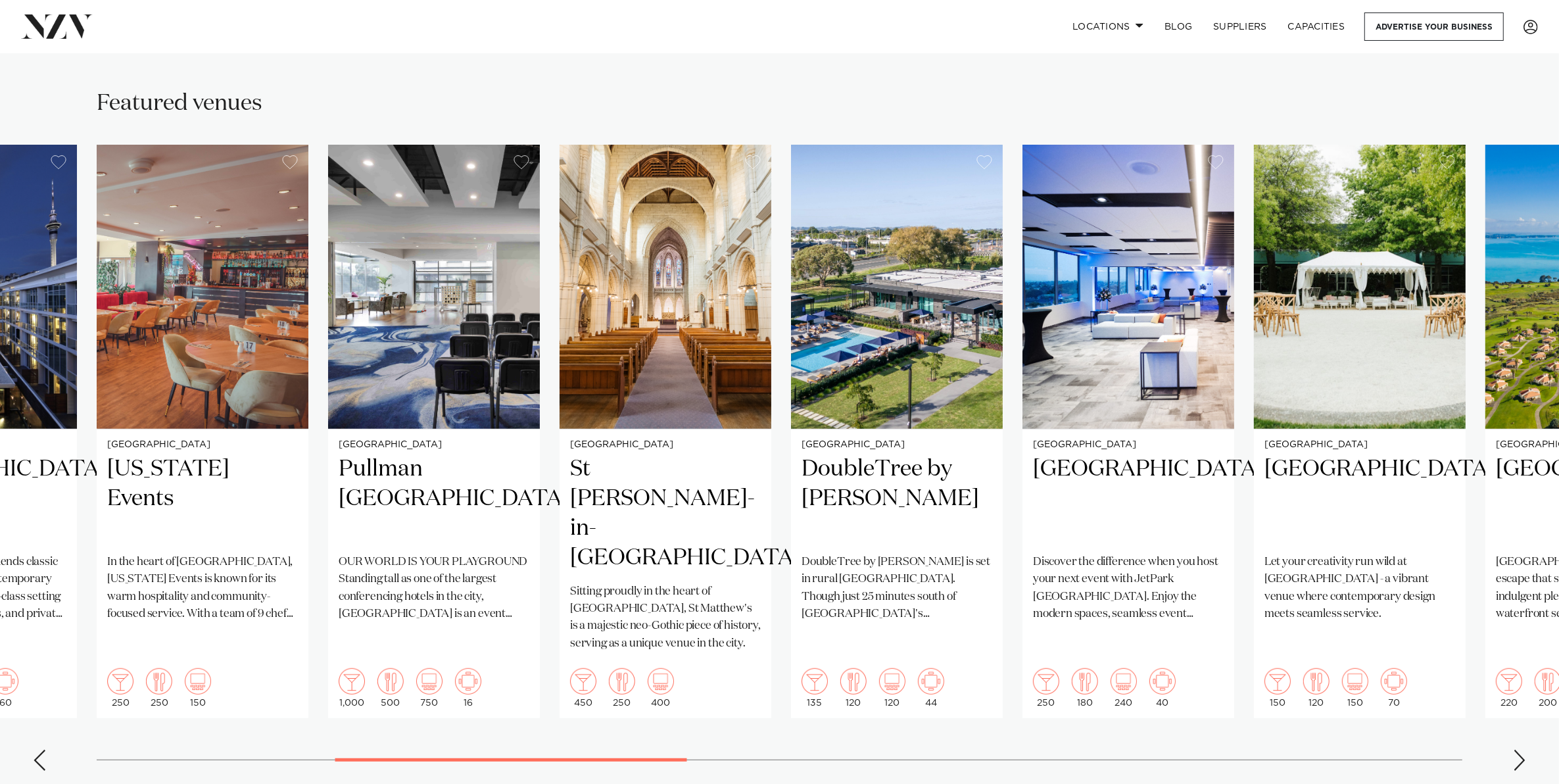
click at [1517, 749] on div "Next slide" at bounding box center [1519, 759] width 13 height 21
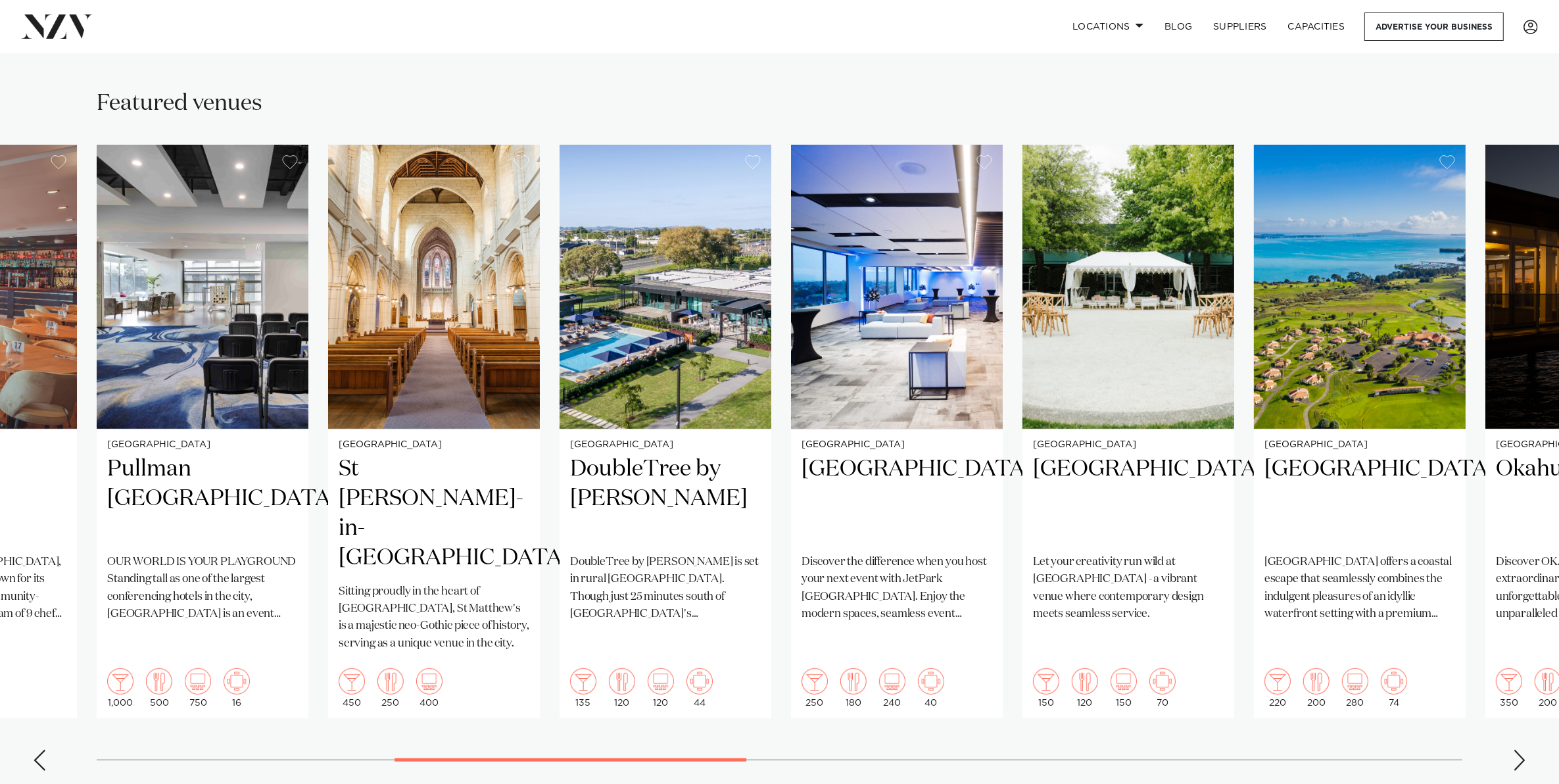
click at [1517, 749] on div "Next slide" at bounding box center [1519, 759] width 13 height 21
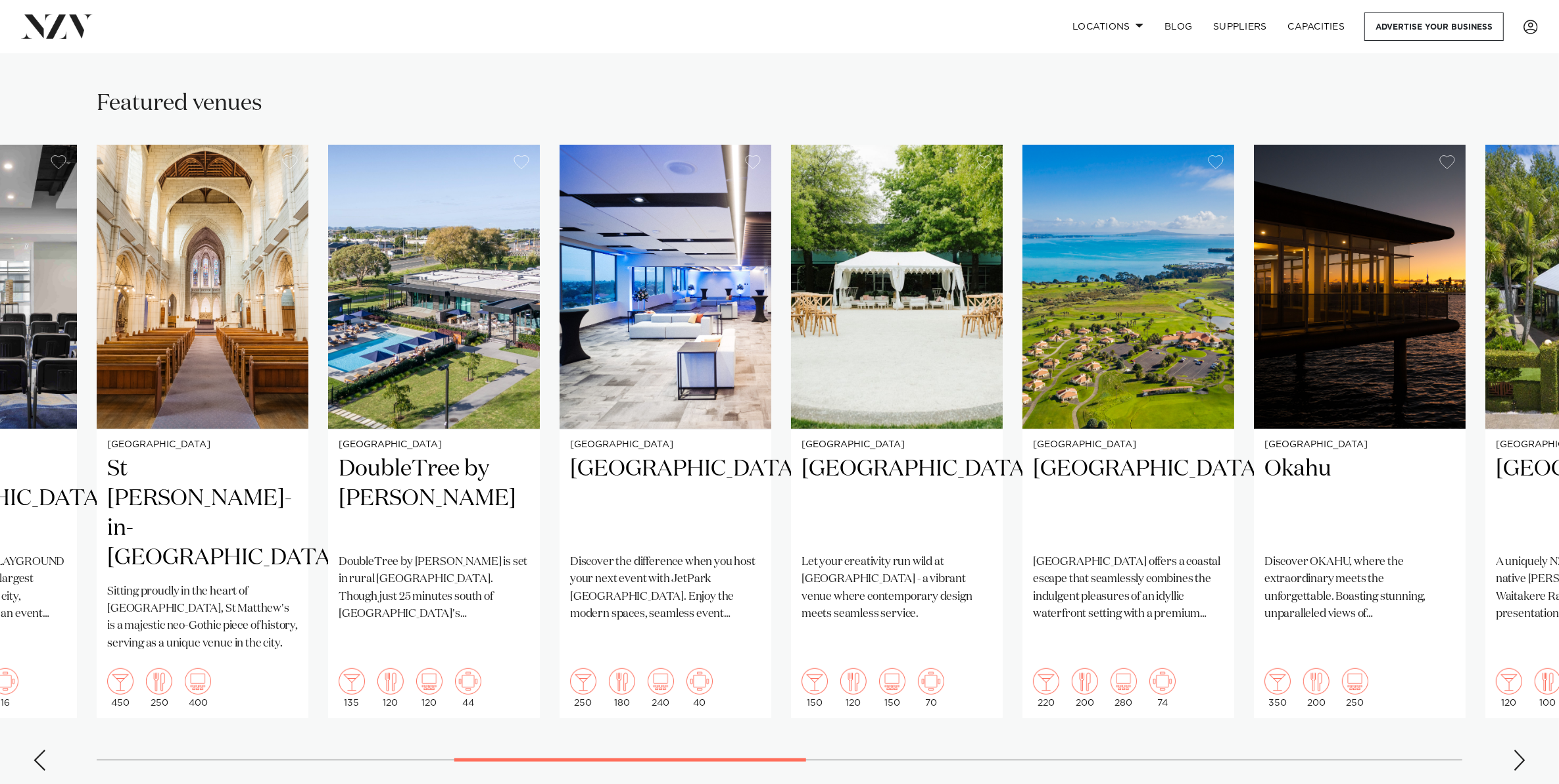
click at [1517, 749] on div "Next slide" at bounding box center [1519, 759] width 13 height 21
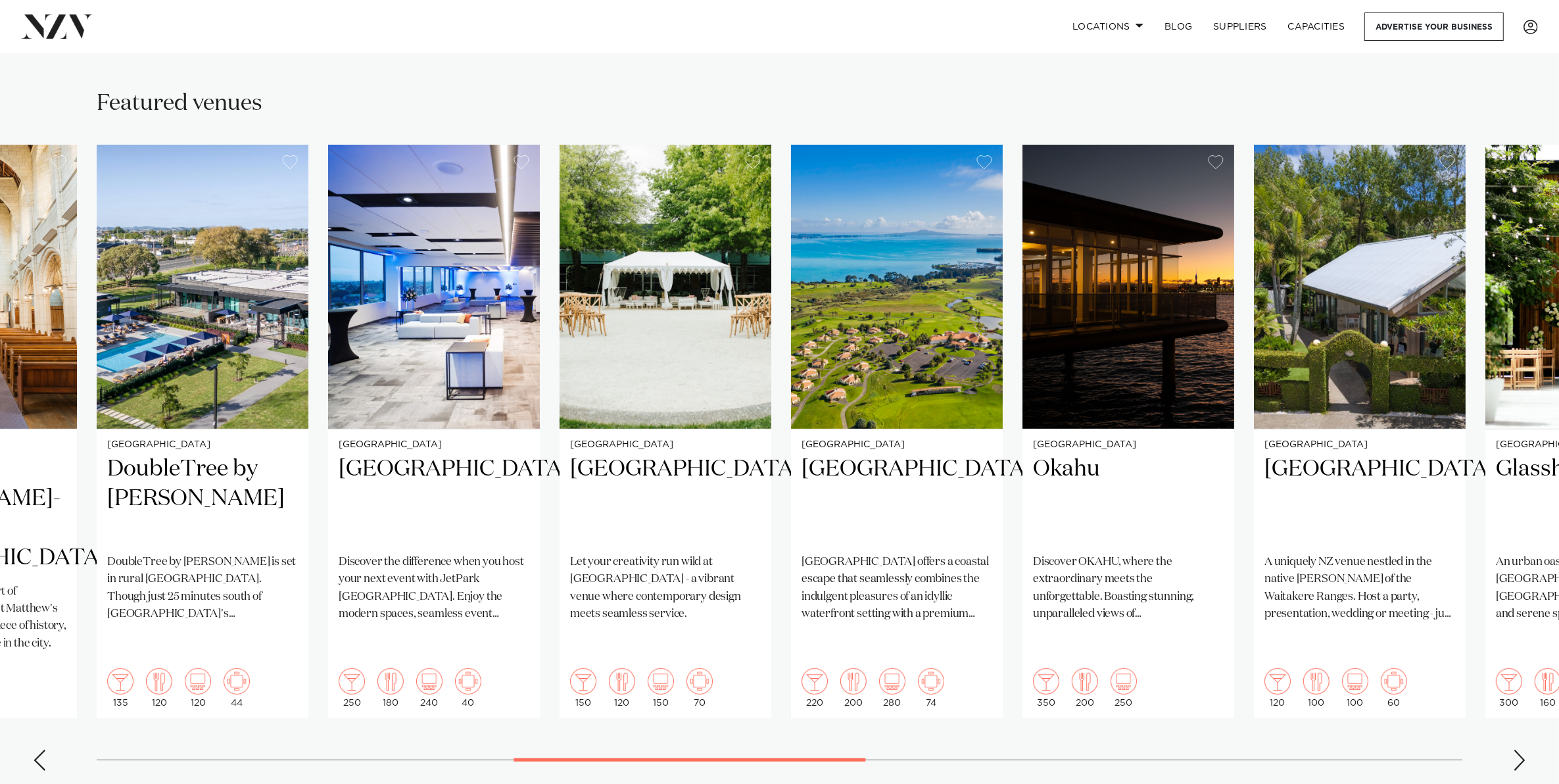
click at [1517, 749] on div "Next slide" at bounding box center [1519, 759] width 13 height 21
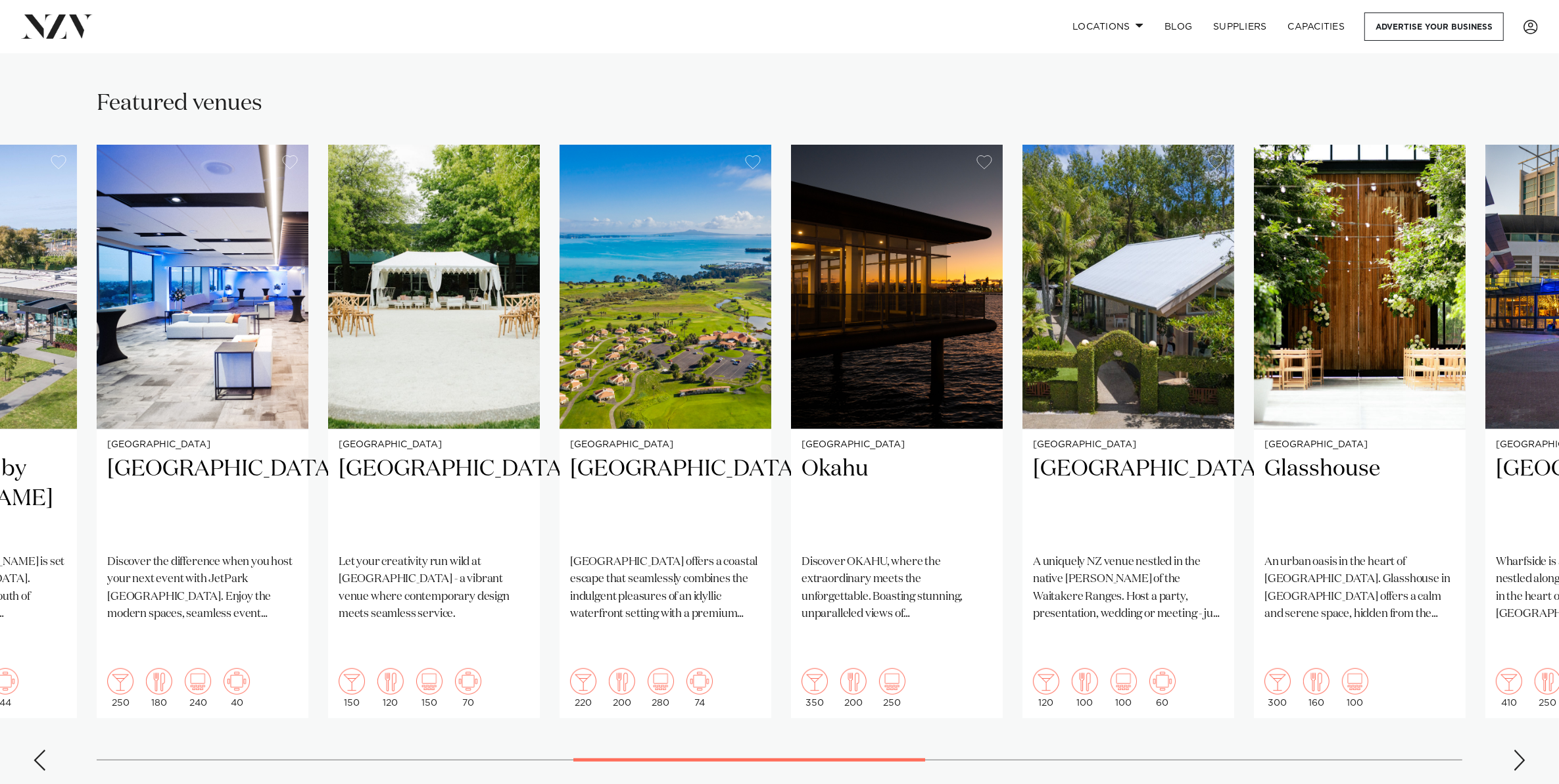
click at [1517, 749] on div "Next slide" at bounding box center [1519, 759] width 13 height 21
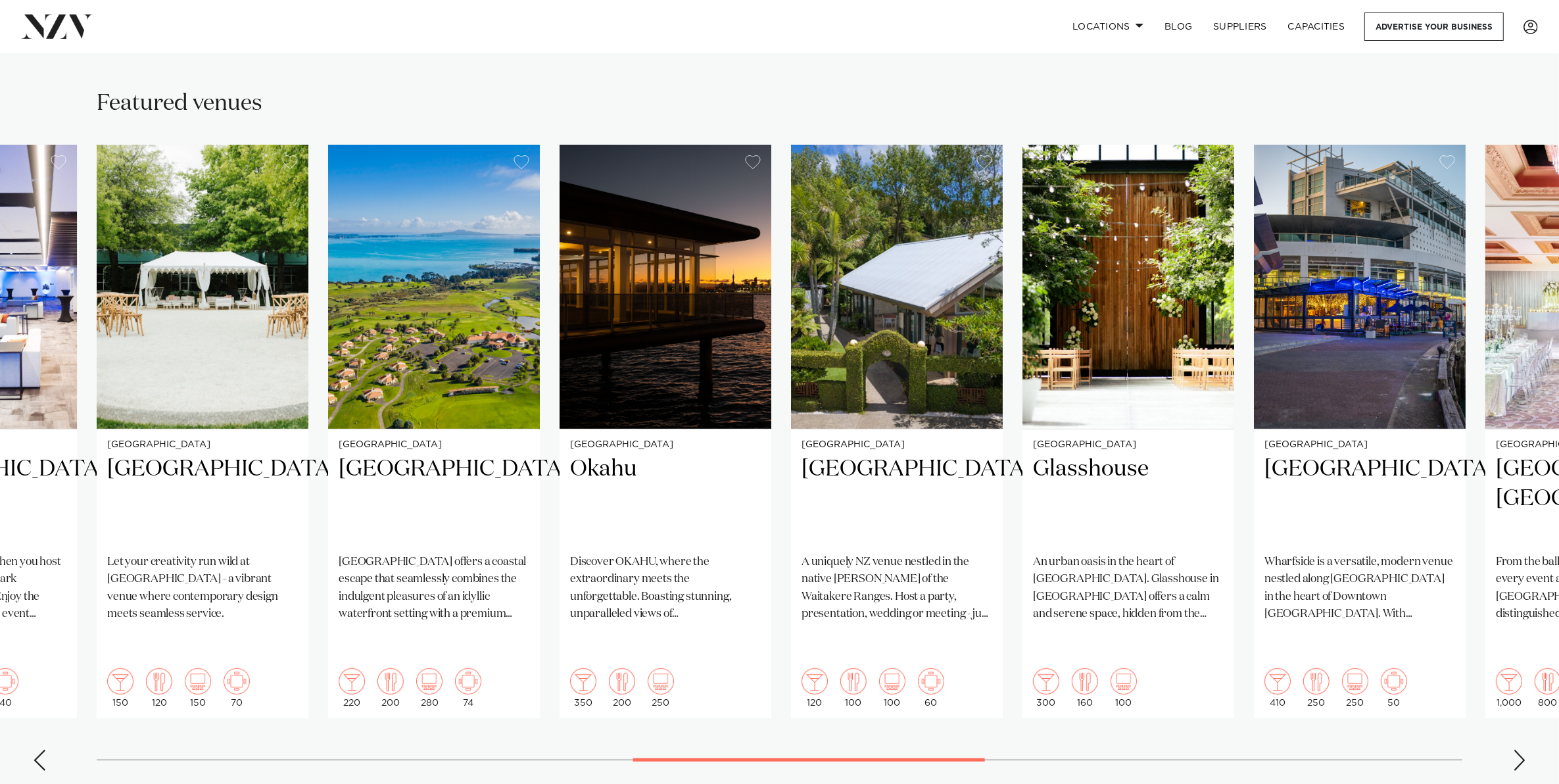
click at [1517, 749] on div "Next slide" at bounding box center [1519, 759] width 13 height 21
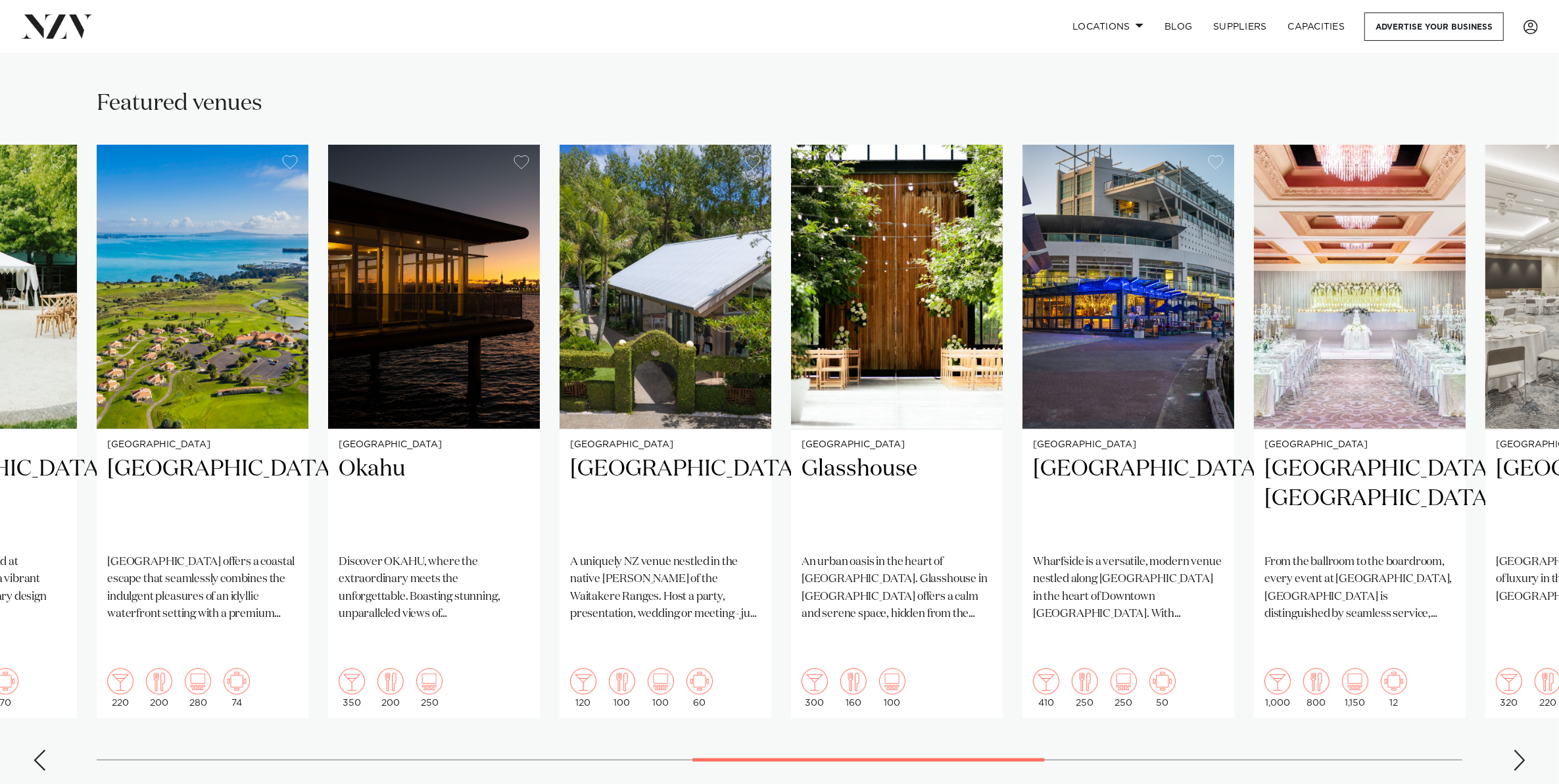
click at [1517, 749] on div "Next slide" at bounding box center [1519, 759] width 13 height 21
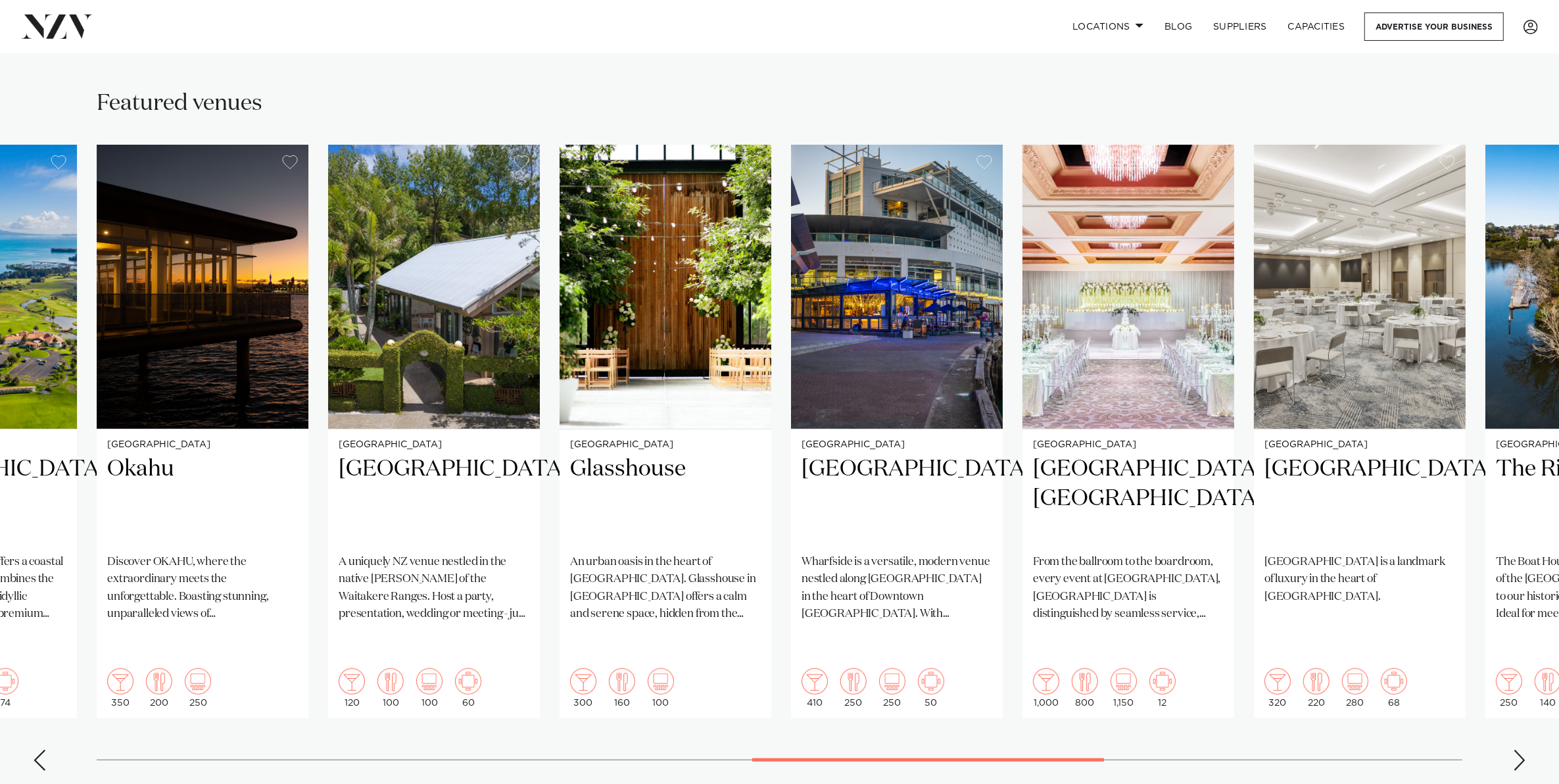
click at [1517, 749] on div "Next slide" at bounding box center [1519, 759] width 13 height 21
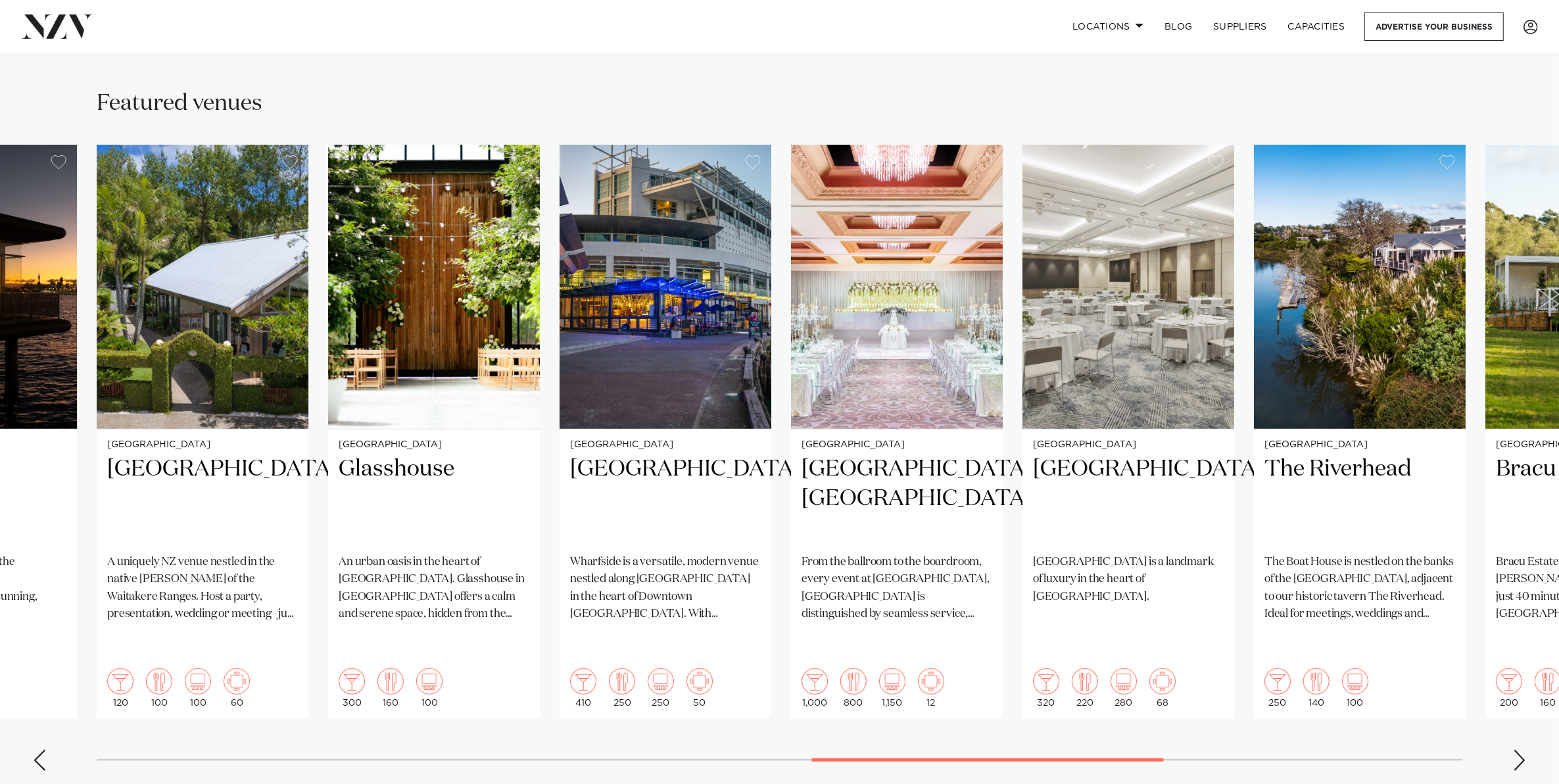
click at [1517, 749] on div "Next slide" at bounding box center [1519, 759] width 13 height 21
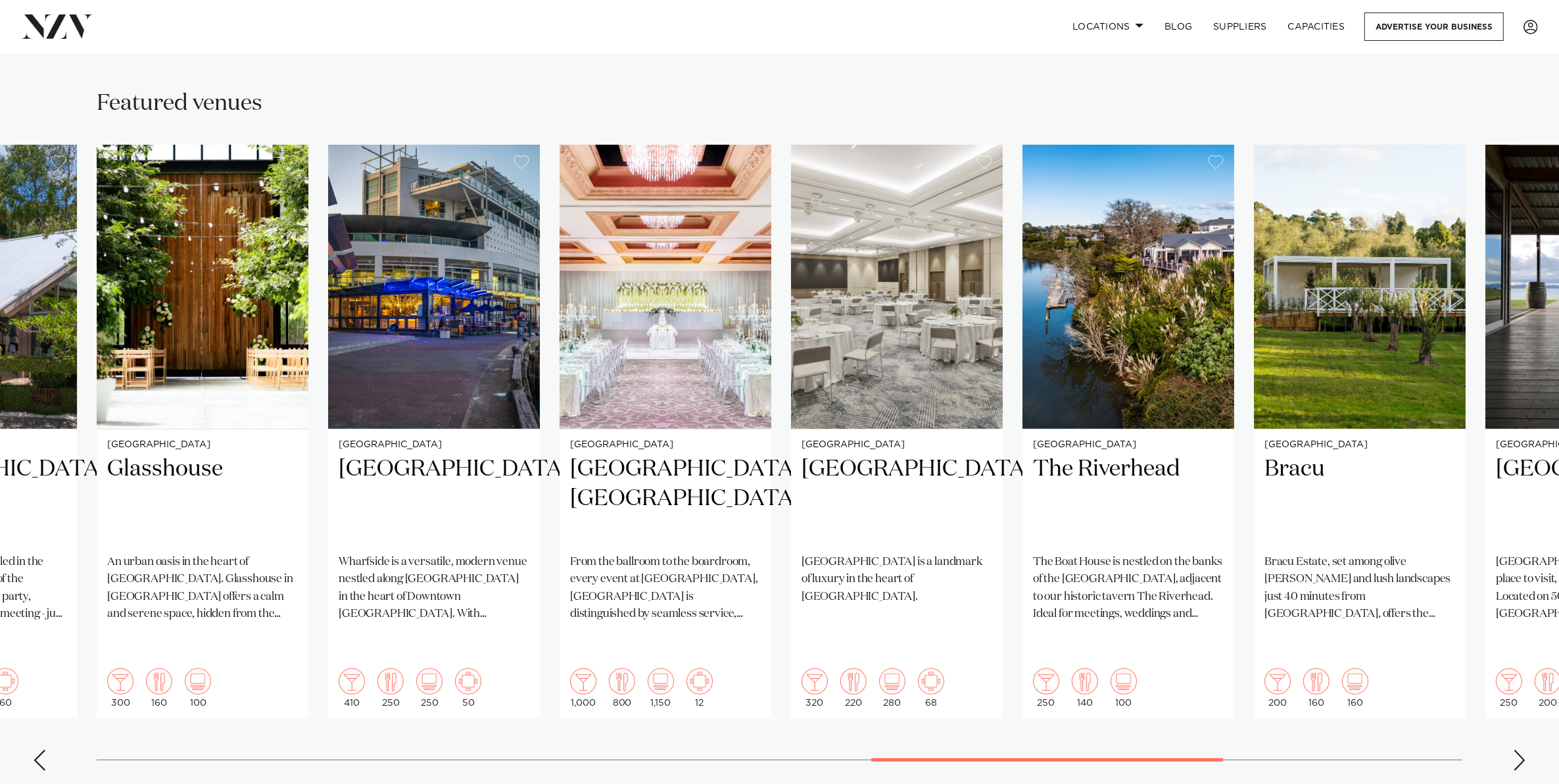
click at [1517, 749] on div "Next slide" at bounding box center [1519, 759] width 13 height 21
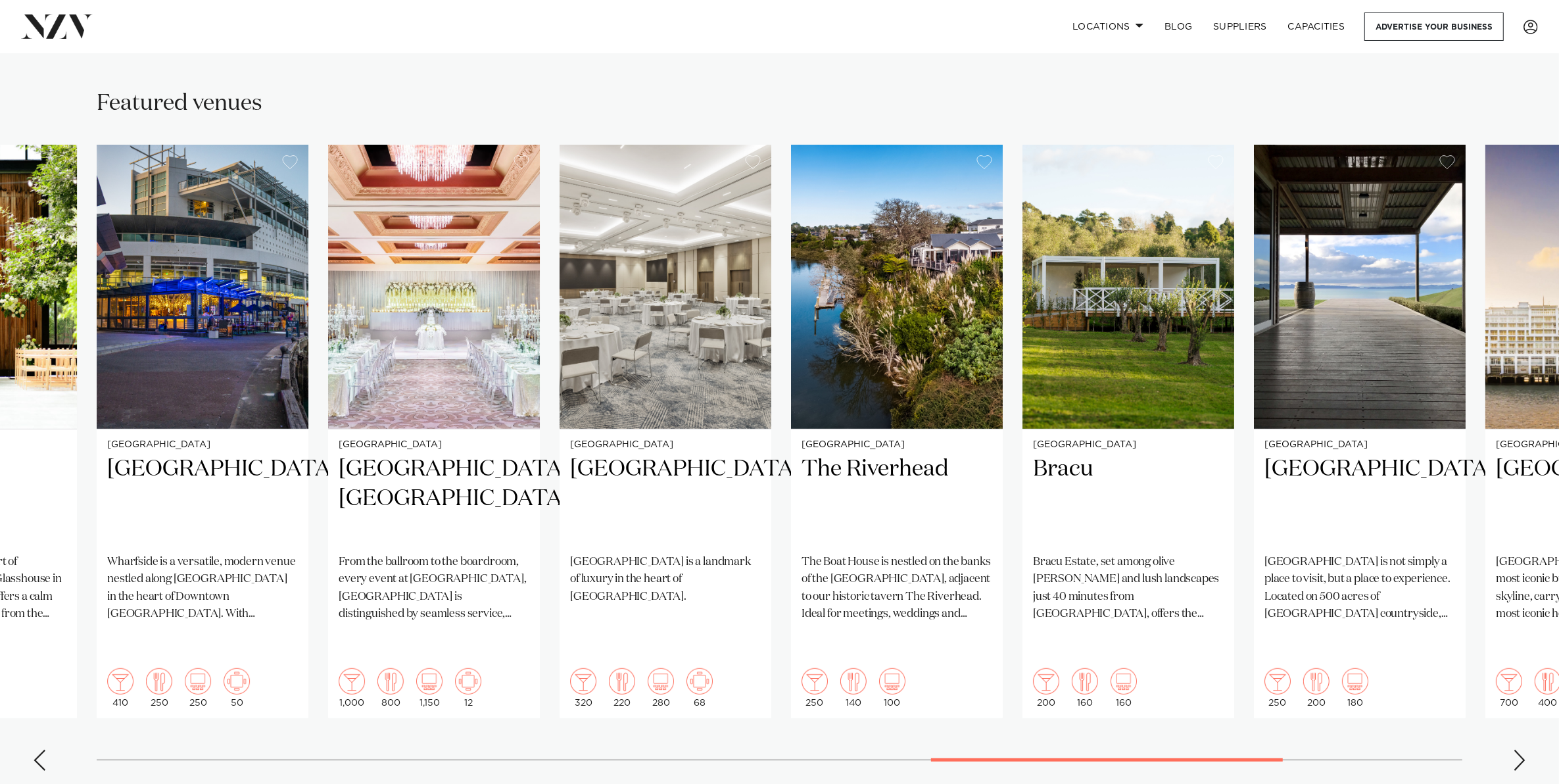
click at [1517, 749] on div "Next slide" at bounding box center [1519, 759] width 13 height 21
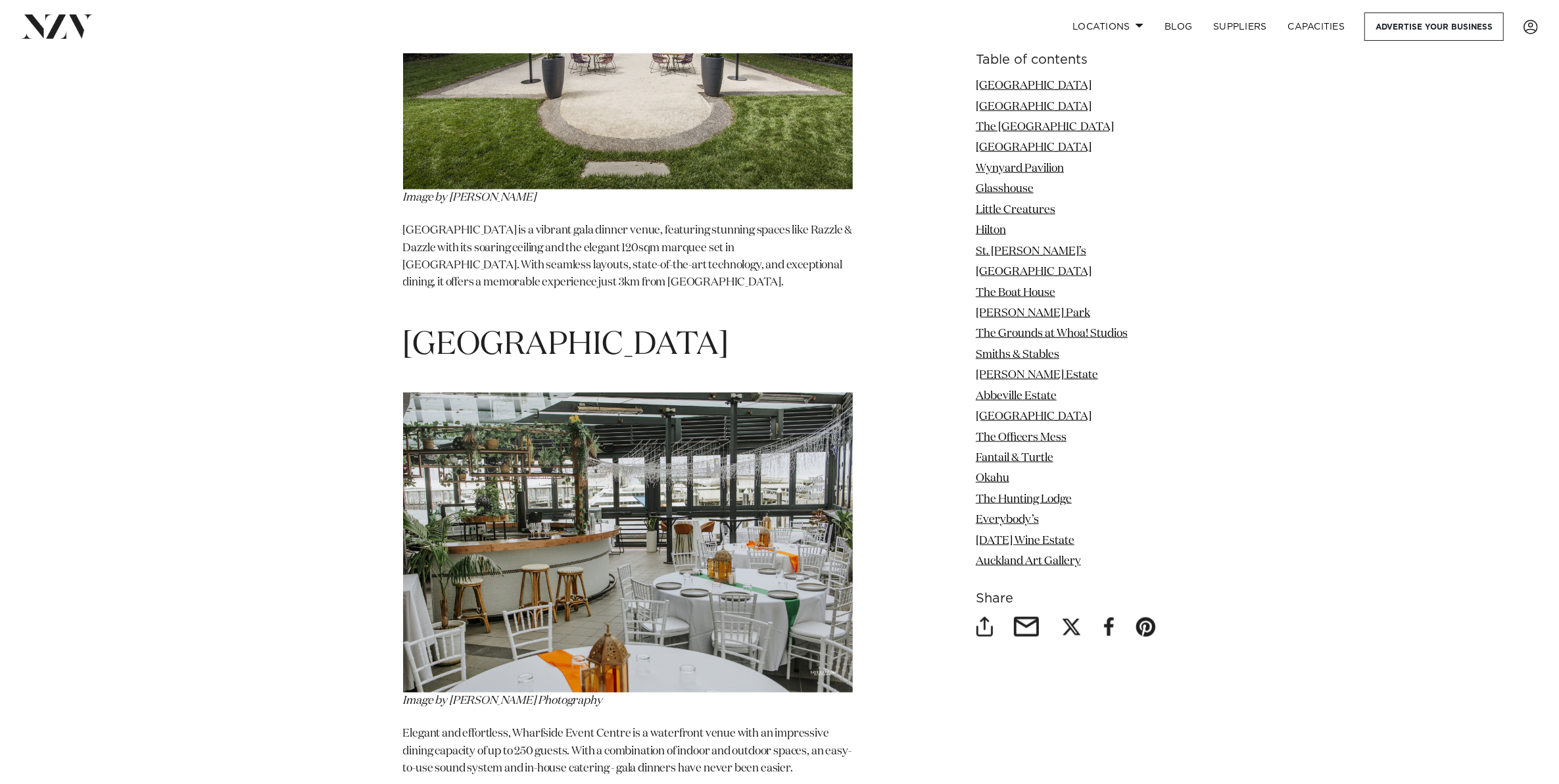
scroll to position [1808, 0]
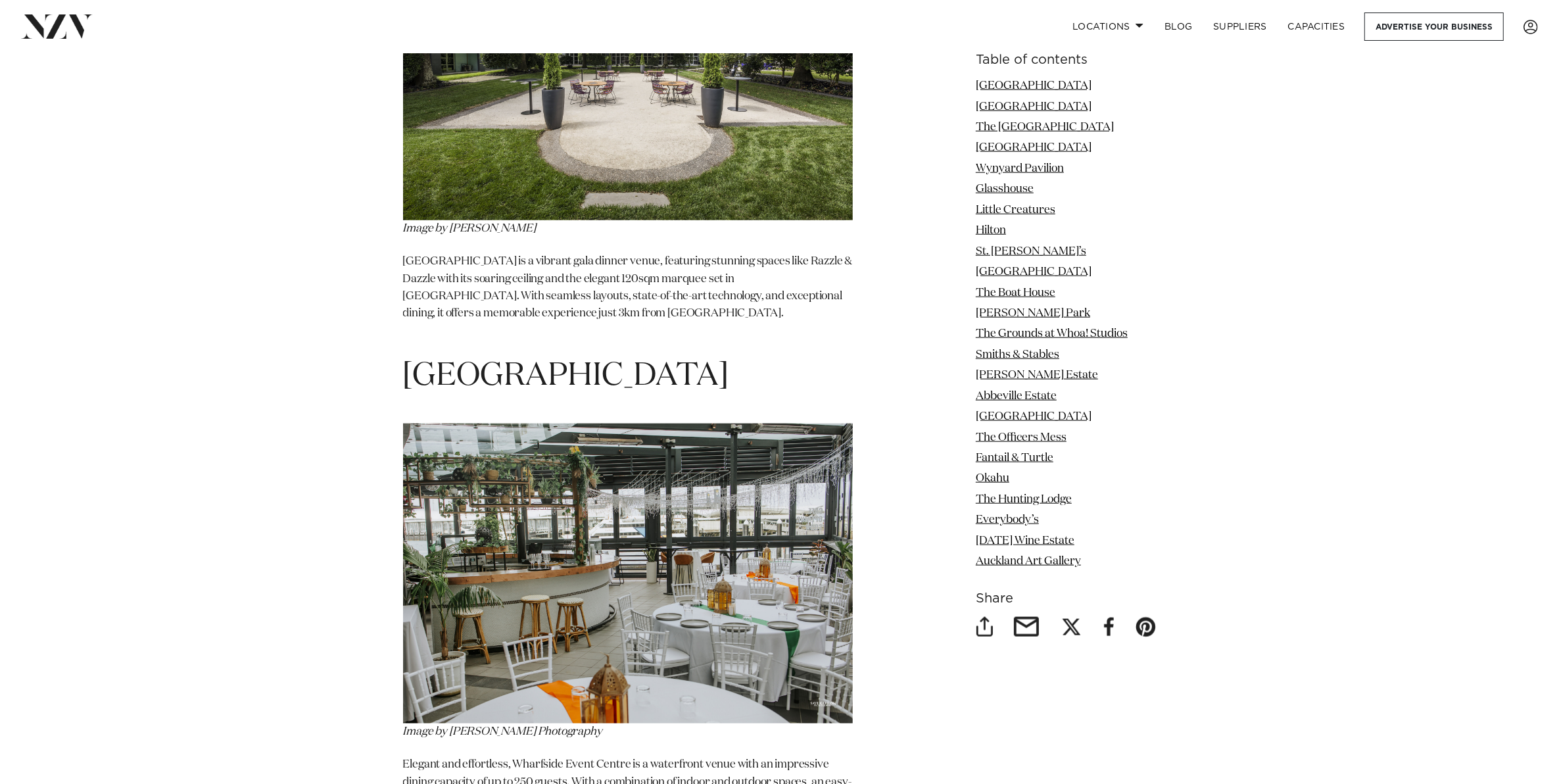
click at [753, 356] on h1 "[GEOGRAPHIC_DATA]" at bounding box center [628, 376] width 450 height 41
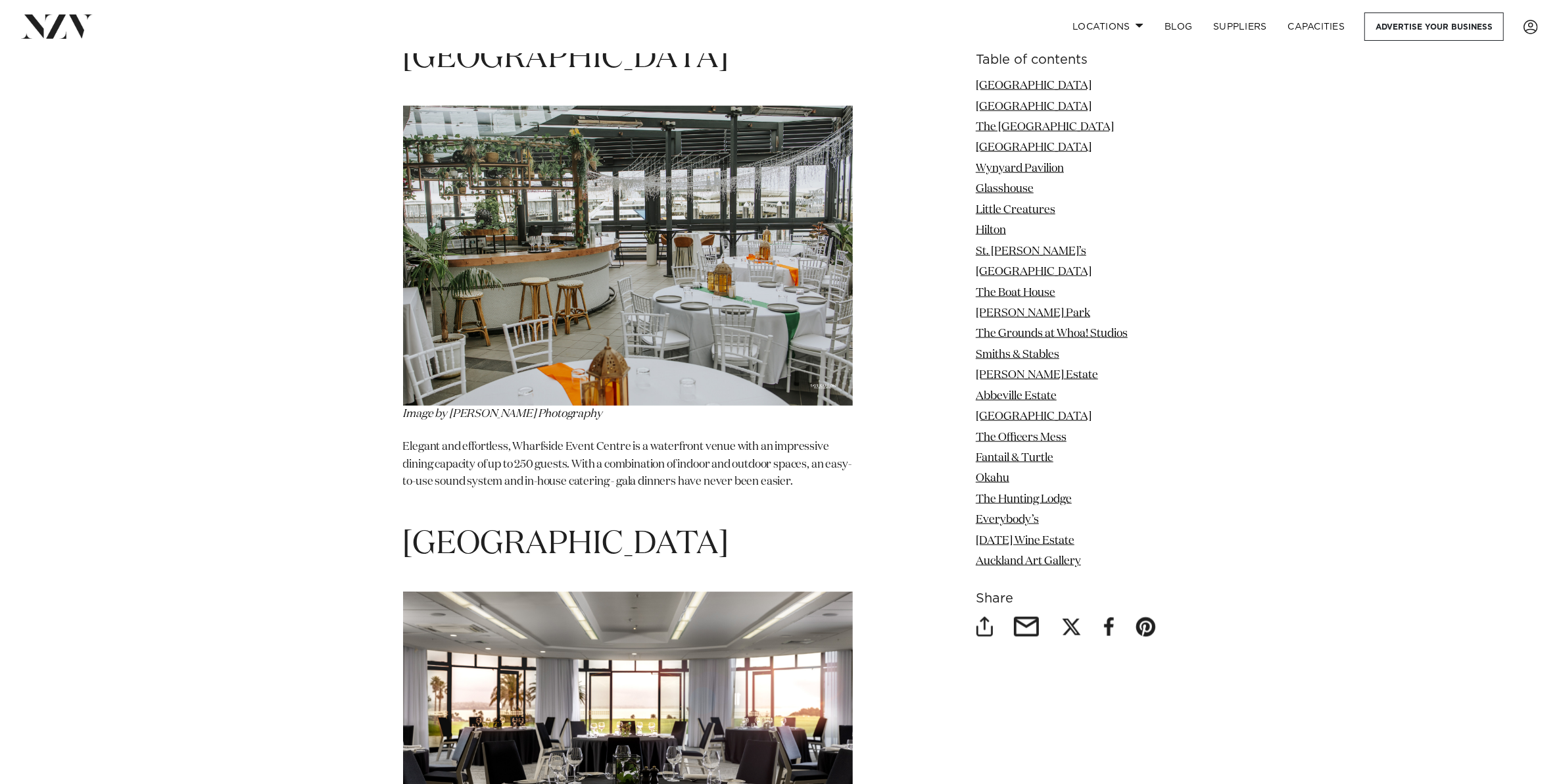
scroll to position [2301, 0]
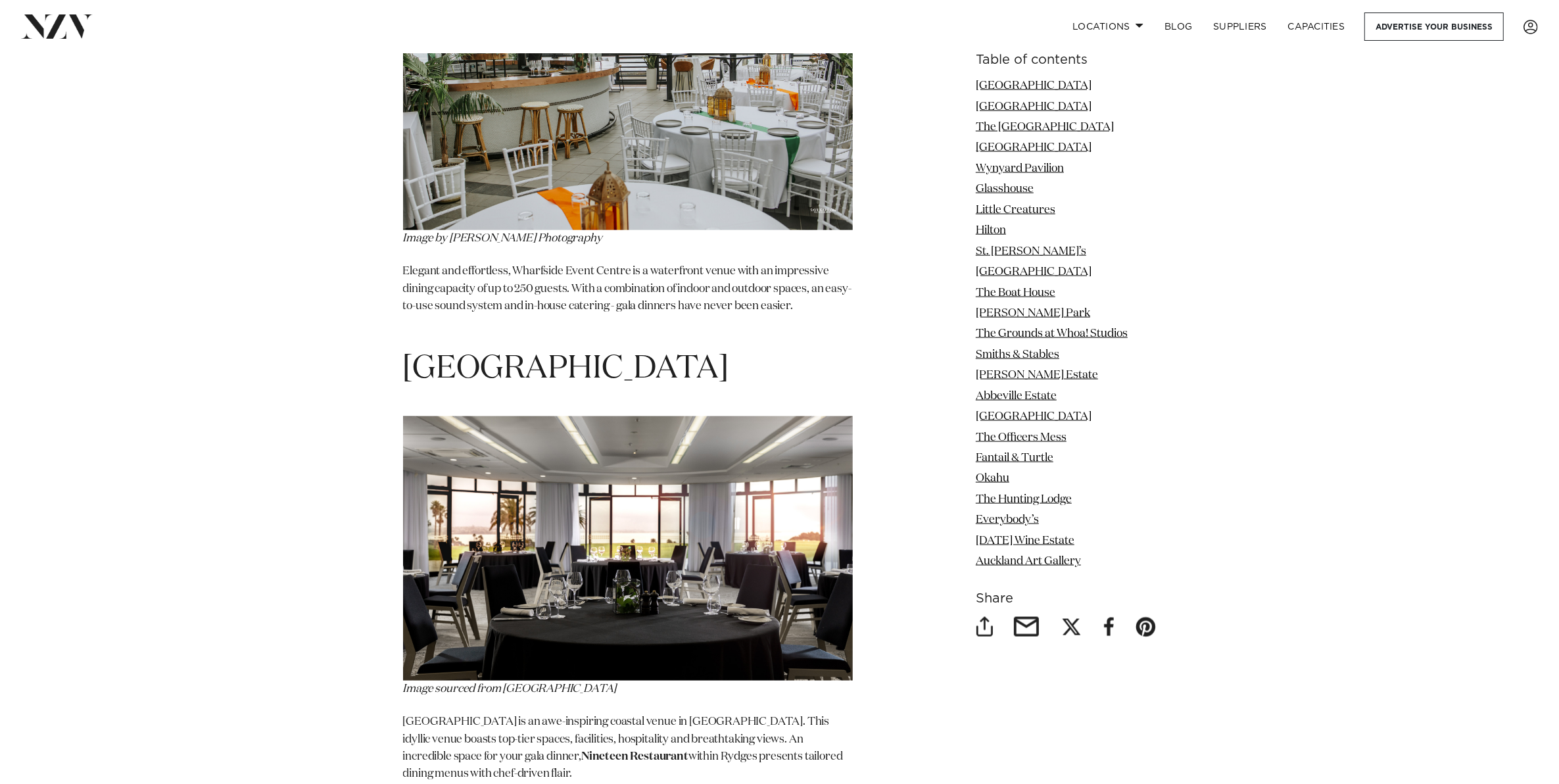
drag, startPoint x: 812, startPoint y: 337, endPoint x: 399, endPoint y: 340, distance: 412.8
copy h1 "[GEOGRAPHIC_DATA]"
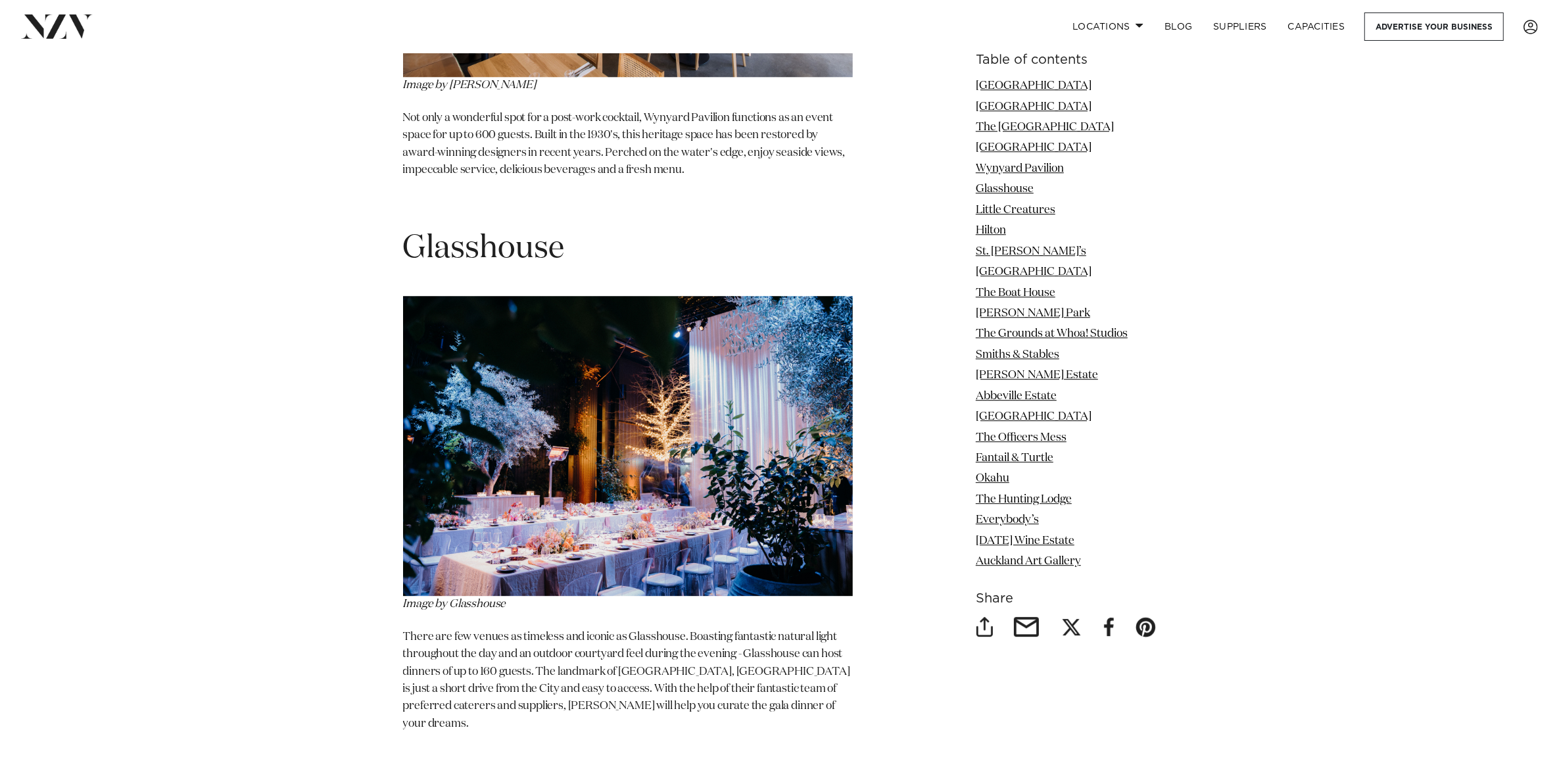
scroll to position [4519, 0]
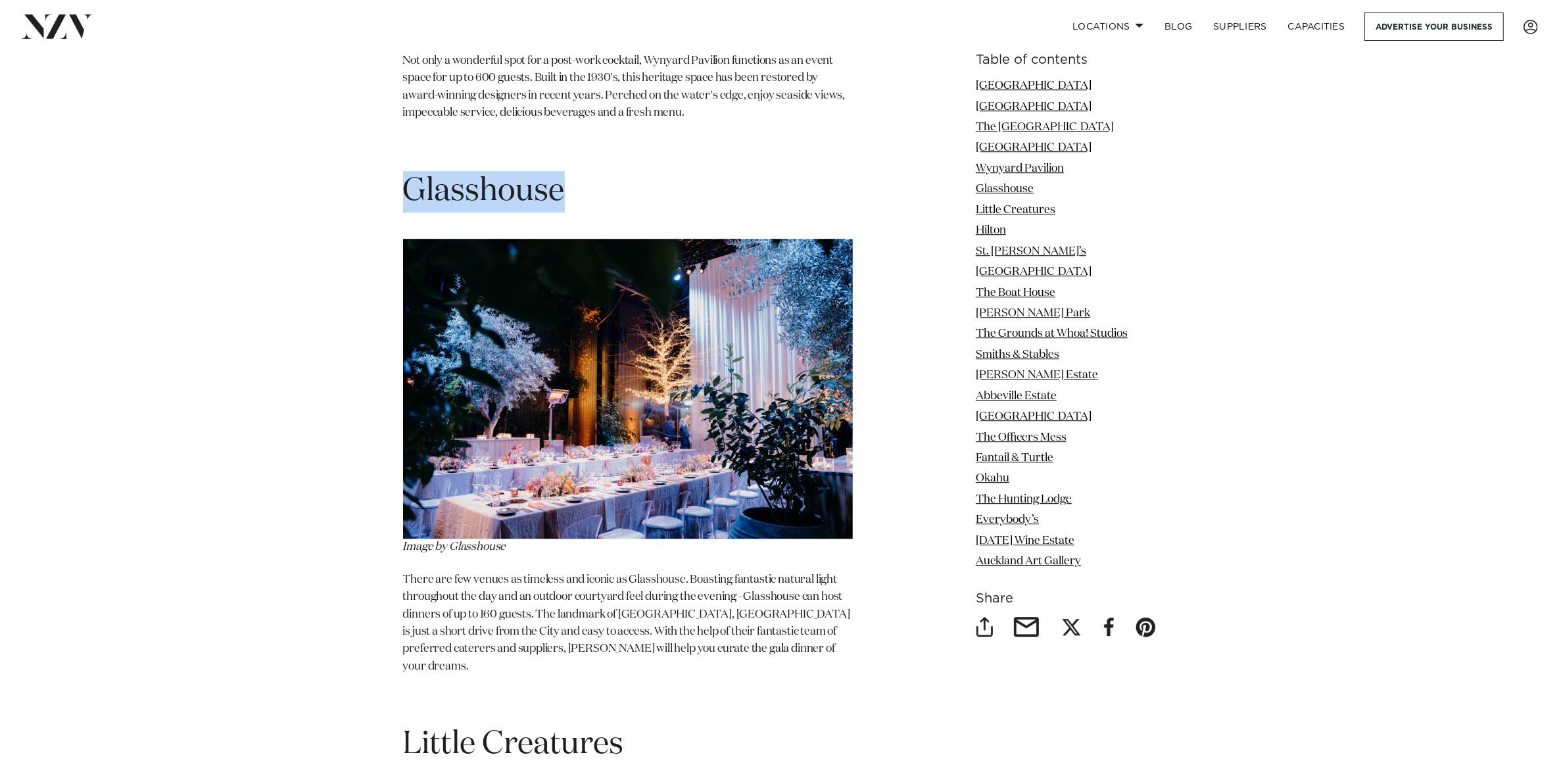
drag, startPoint x: 563, startPoint y: 165, endPoint x: 413, endPoint y: 166, distance: 149.9
click at [413, 176] on span "Glasshouse" at bounding box center [484, 192] width 162 height 32
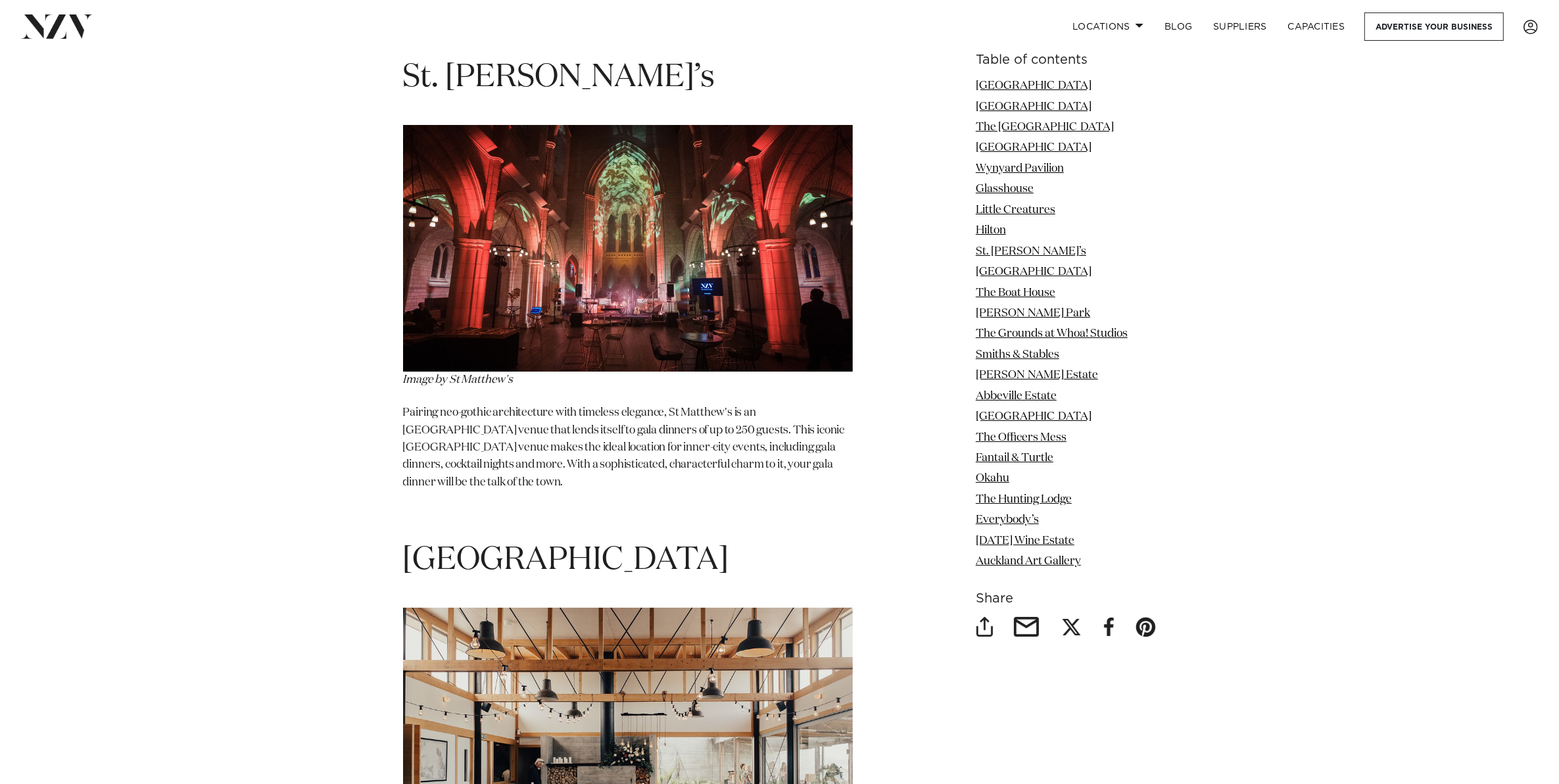
scroll to position [6080, 0]
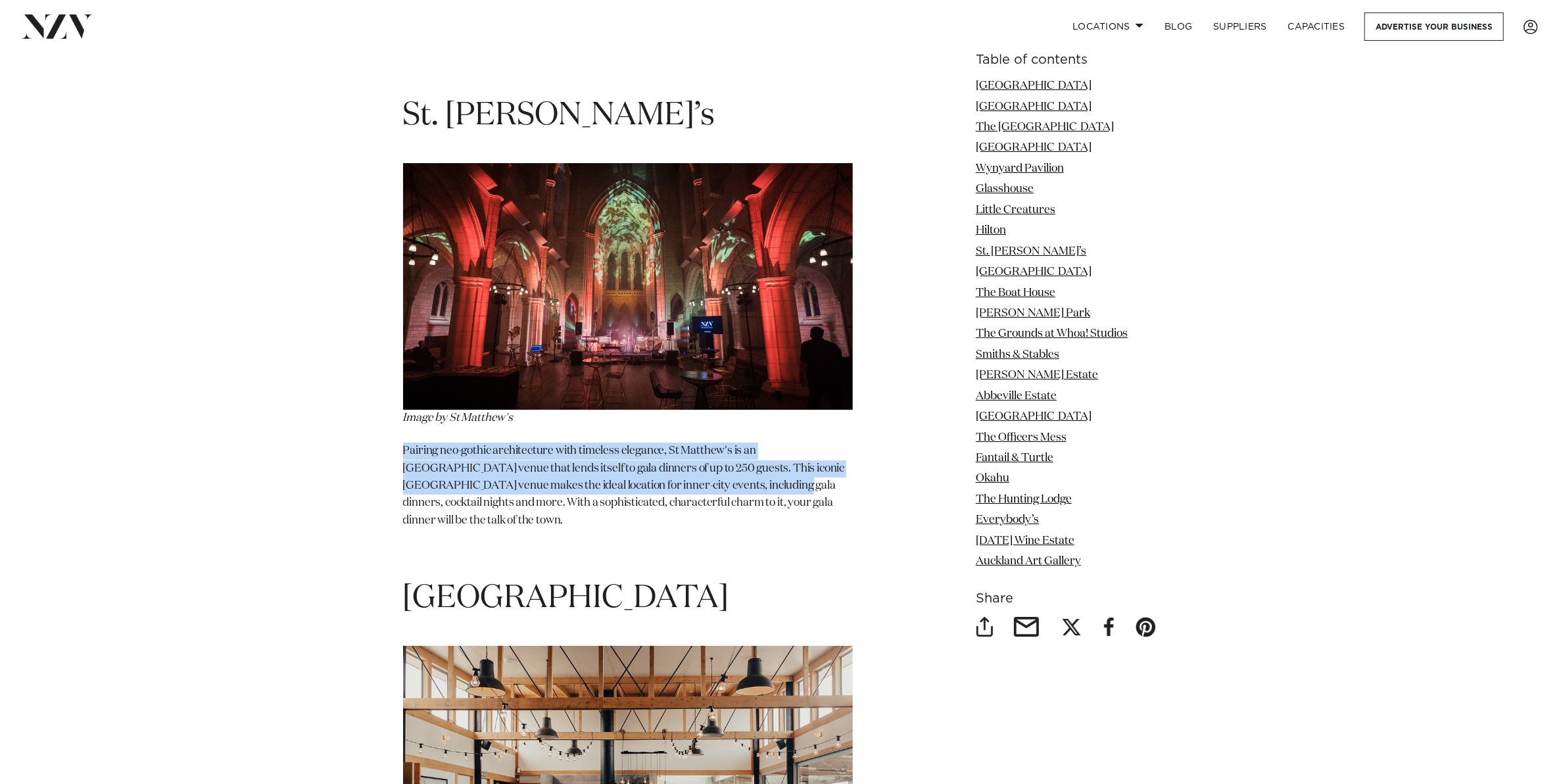
drag, startPoint x: 403, startPoint y: 400, endPoint x: 702, endPoint y: 433, distance: 300.9
click at [702, 442] on p "Pairing neo-gothic architecture with timeless elegance, St Matthew's is an [GEO…" at bounding box center [628, 485] width 450 height 87
click at [539, 442] on p "Pairing neo-gothic architecture with timeless elegance, St Matthew's is an [GEO…" at bounding box center [628, 485] width 450 height 87
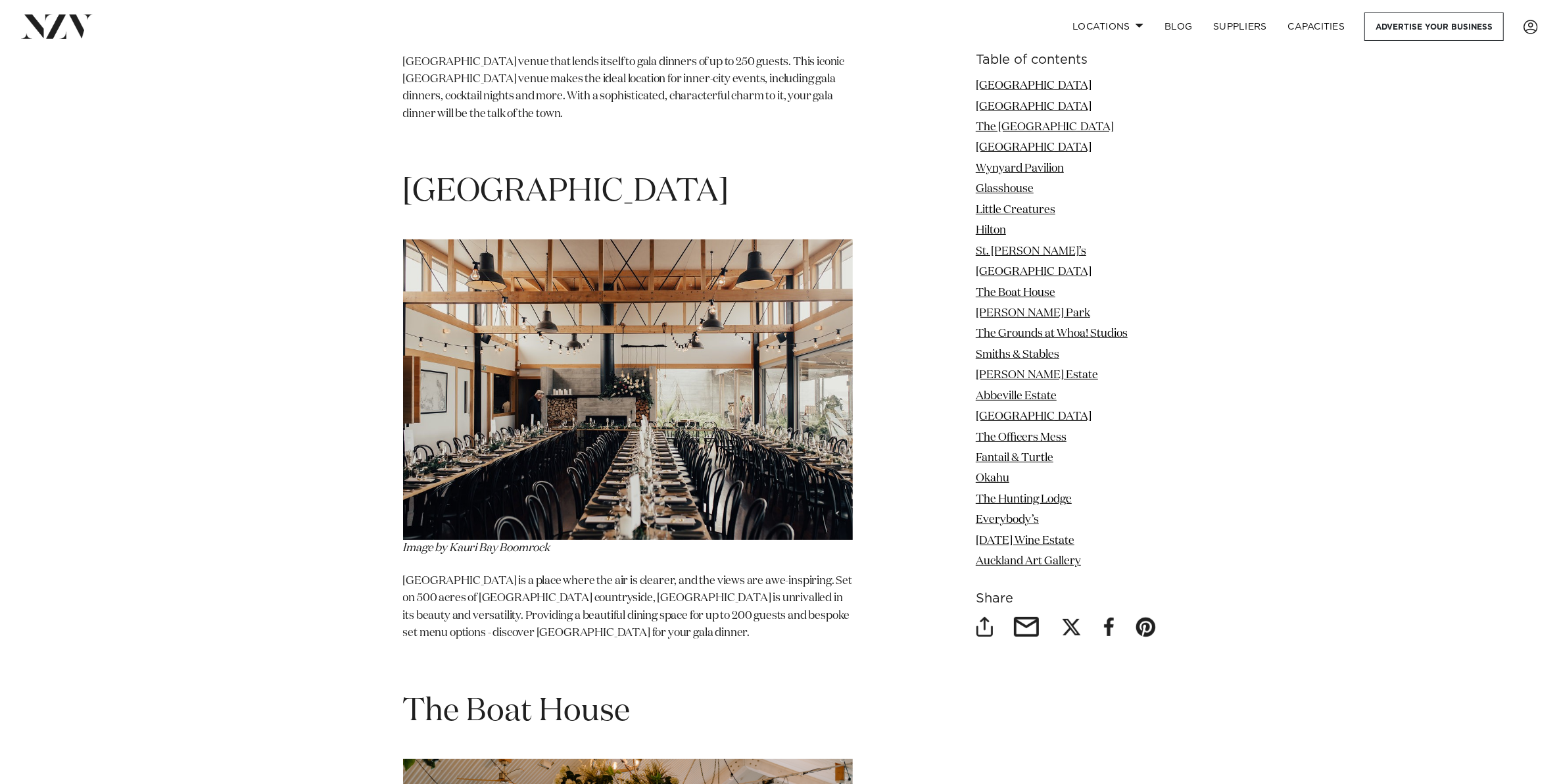
scroll to position [6491, 0]
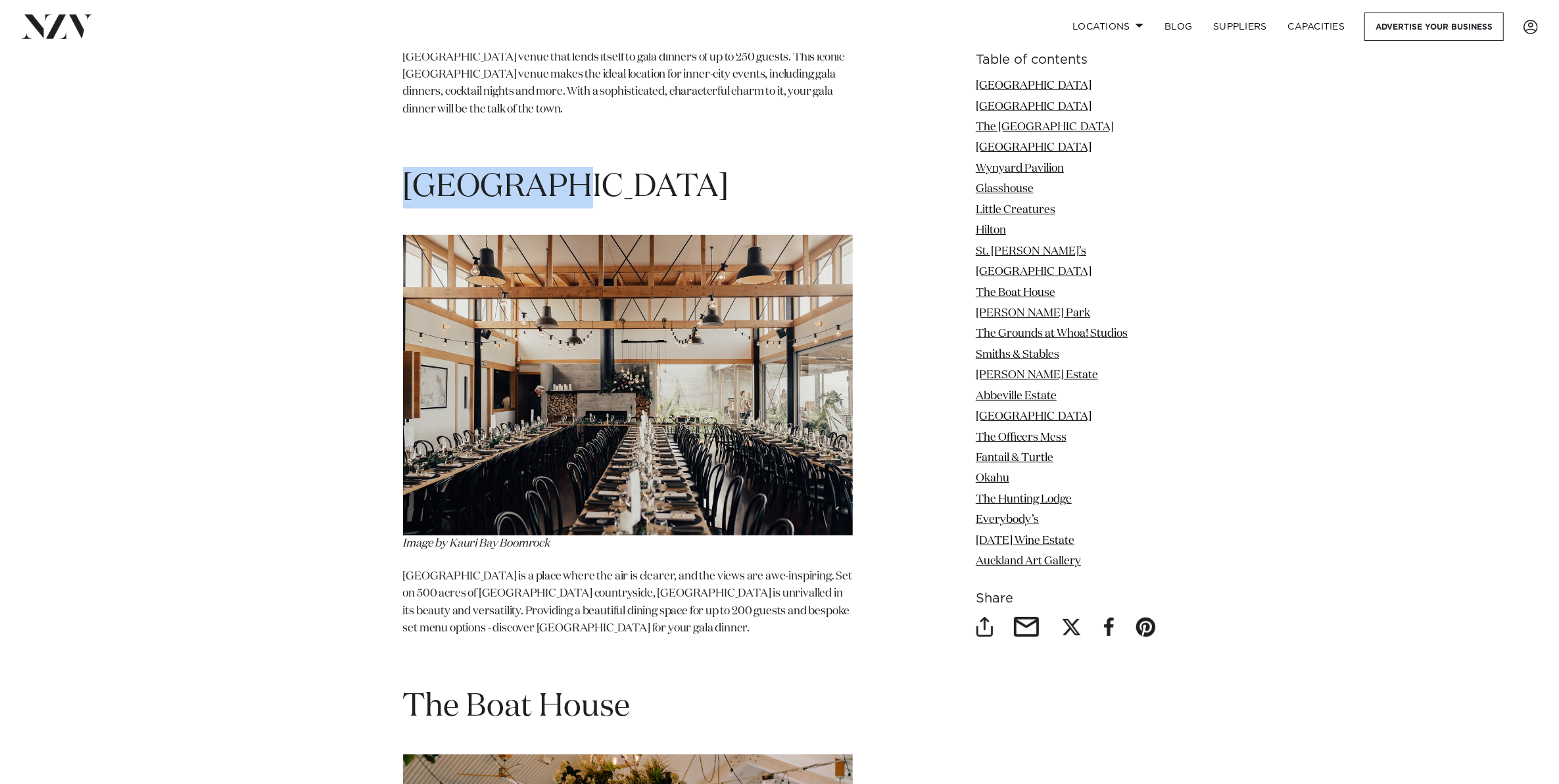
drag, startPoint x: 556, startPoint y: 123, endPoint x: 398, endPoint y: 126, distance: 157.8
copy h1 "[GEOGRAPHIC_DATA]"
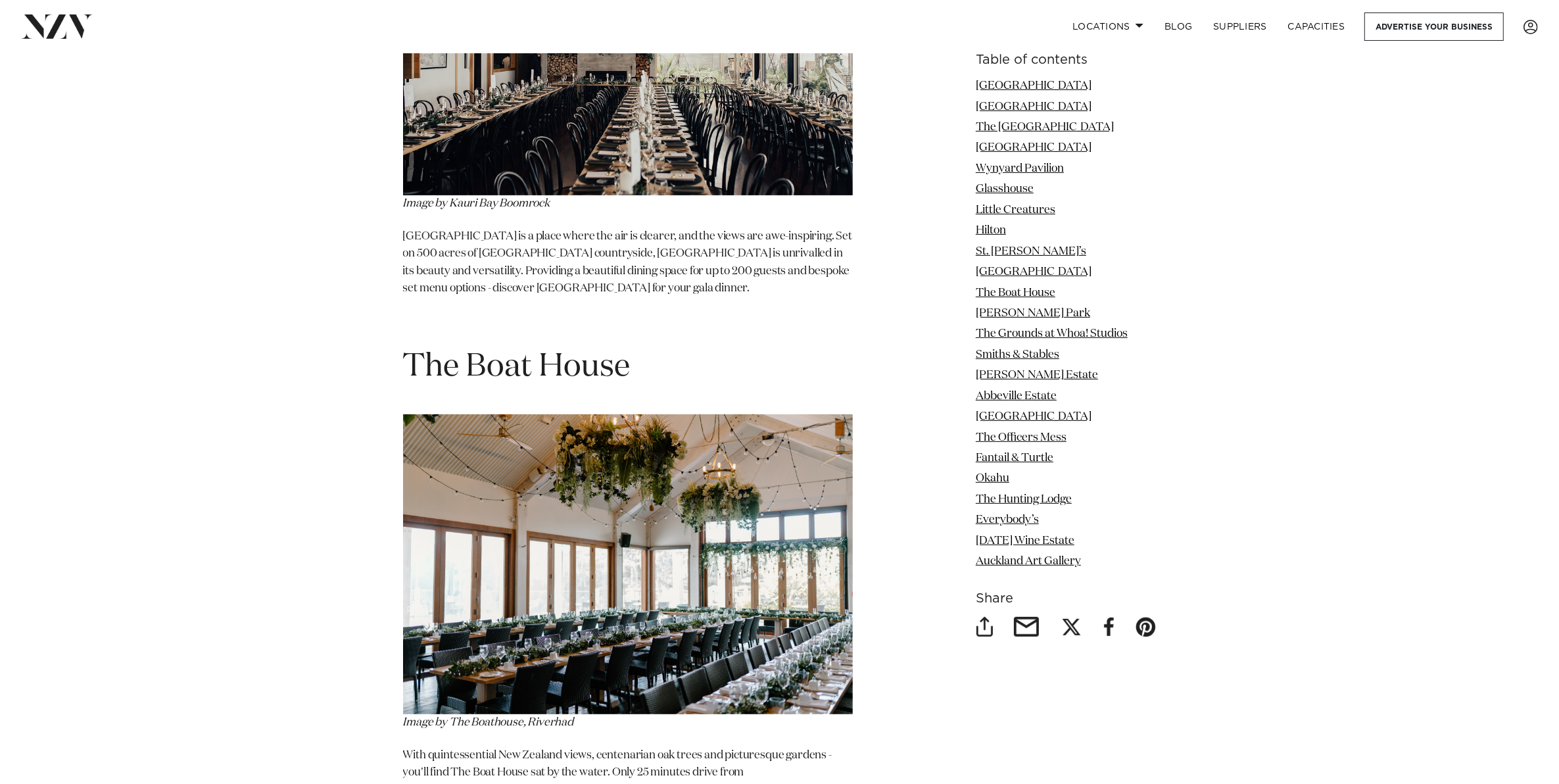
scroll to position [6902, 0]
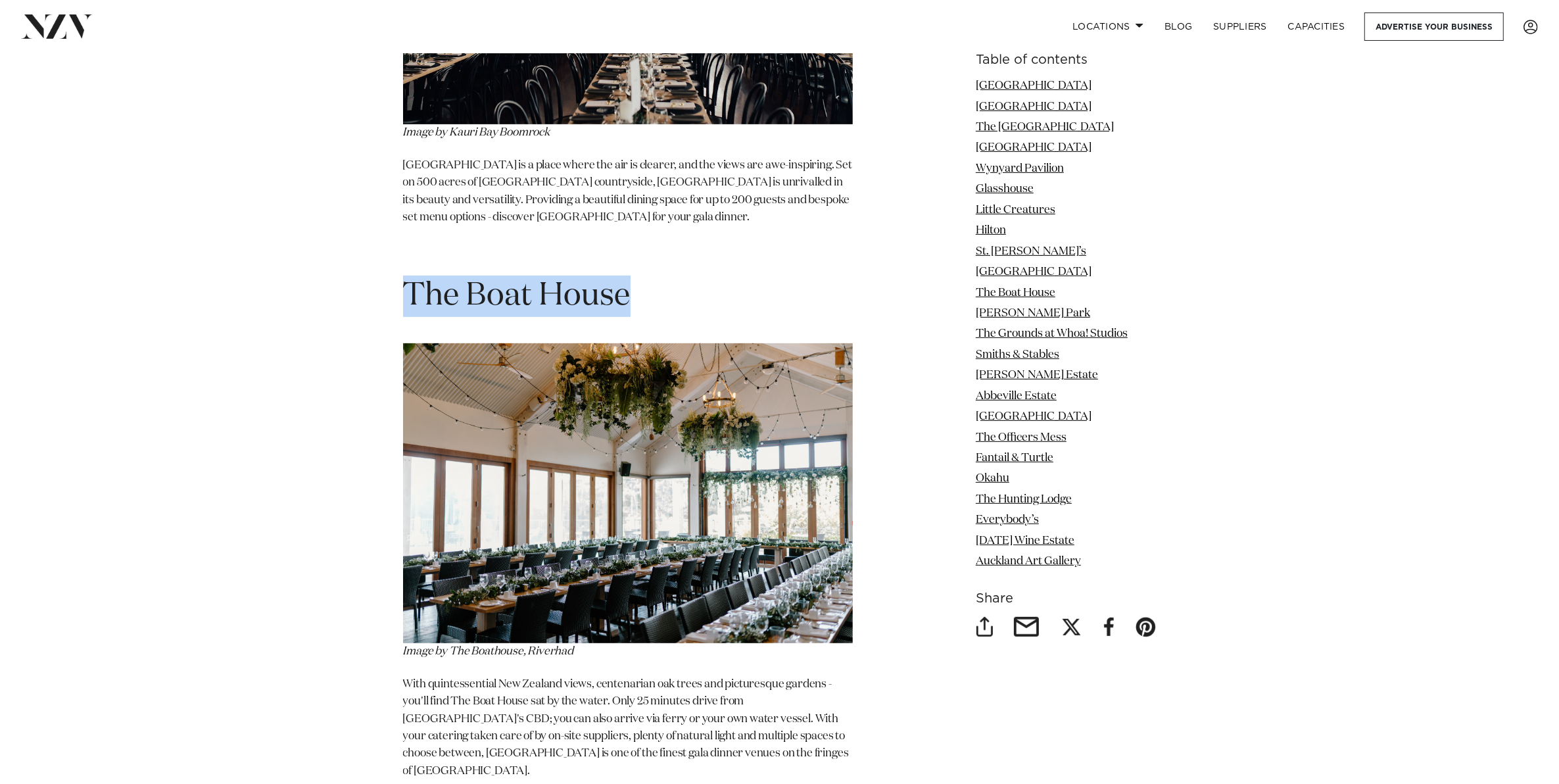
drag, startPoint x: 648, startPoint y: 241, endPoint x: 354, endPoint y: 248, distance: 294.6
copy h1 "The Boat House"
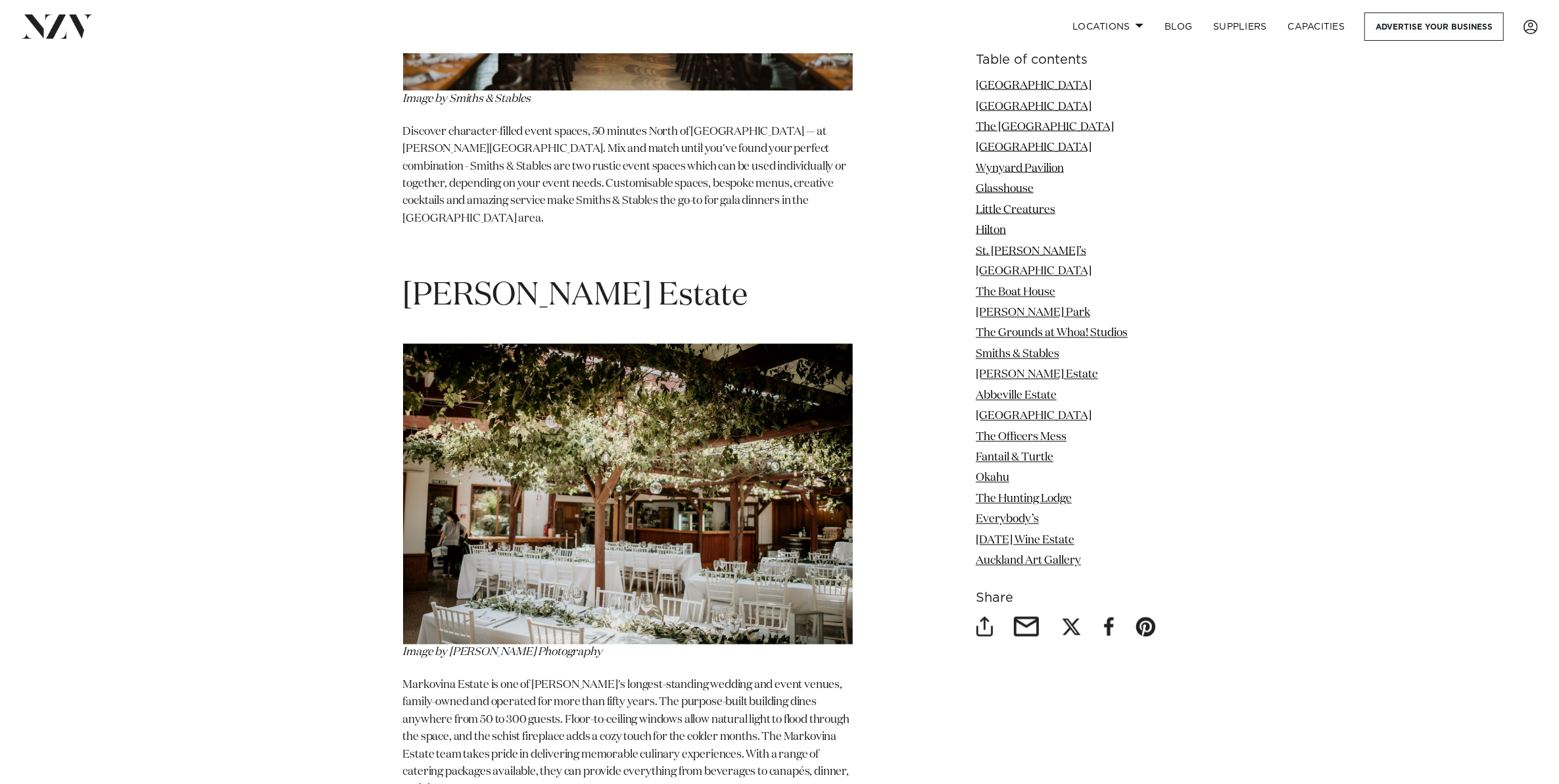
scroll to position [9121, 0]
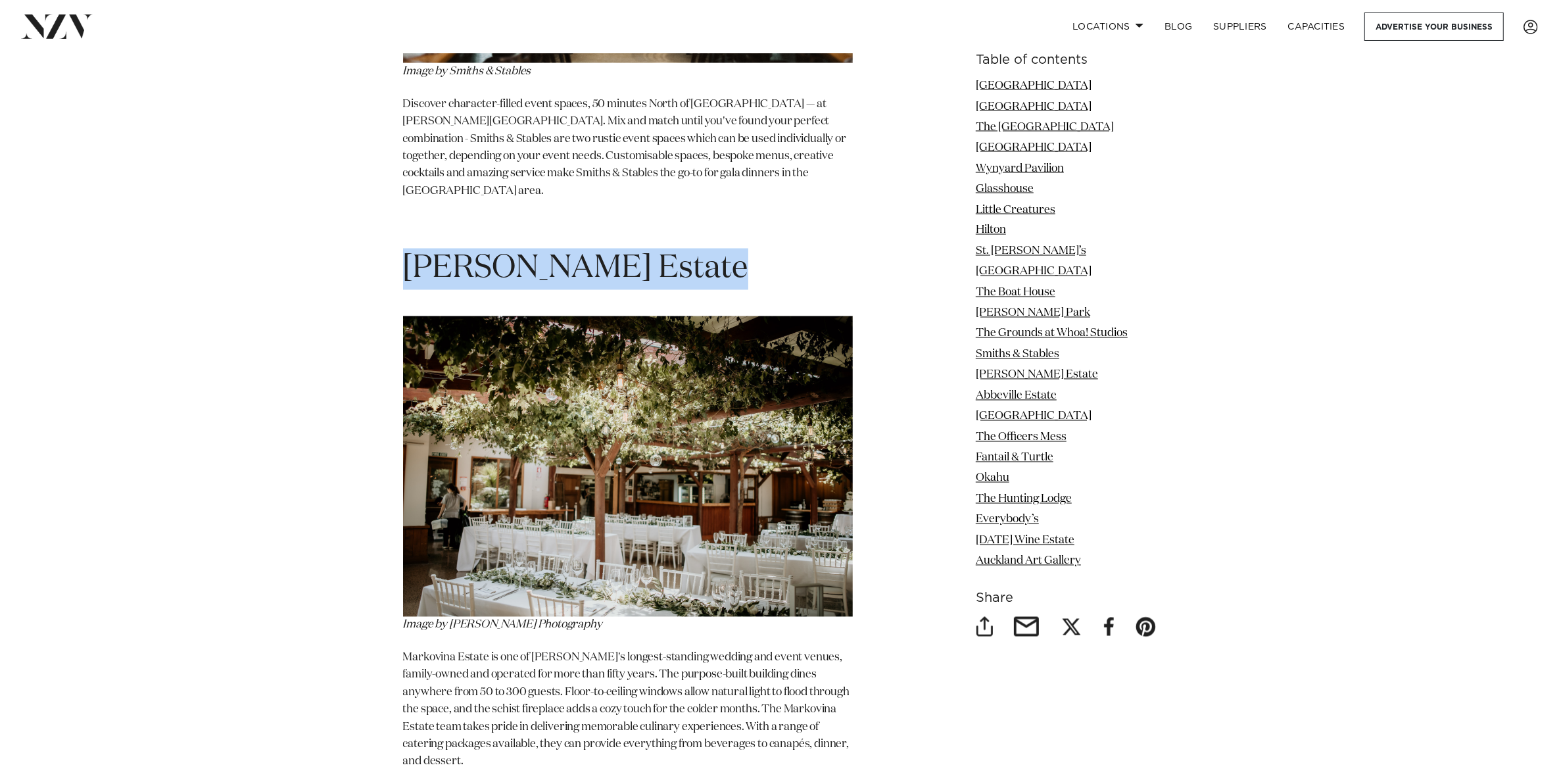
drag, startPoint x: 402, startPoint y: 155, endPoint x: 669, endPoint y: 189, distance: 269.7
copy section "[PERSON_NAME] Estate"
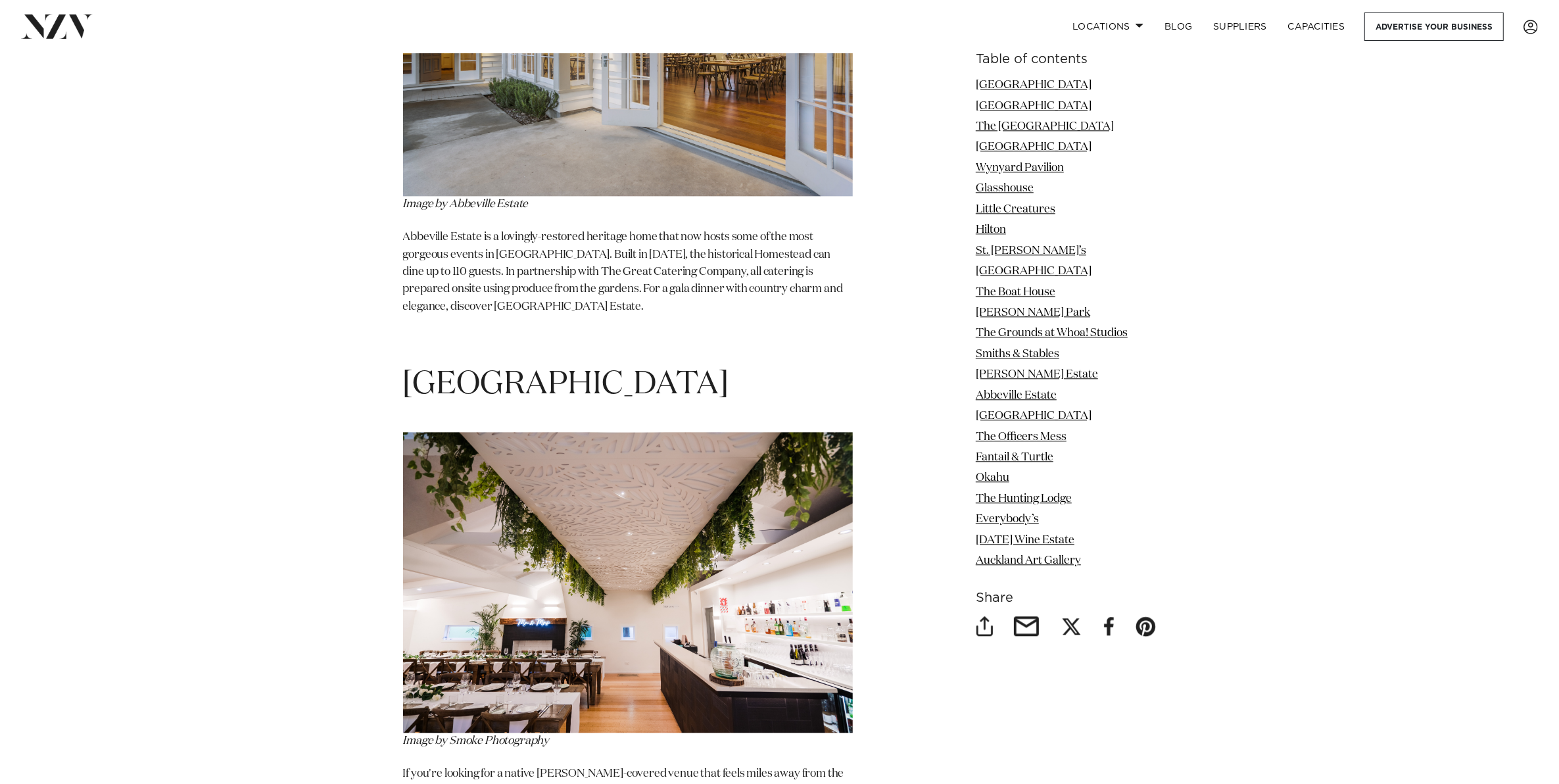
scroll to position [10107, 0]
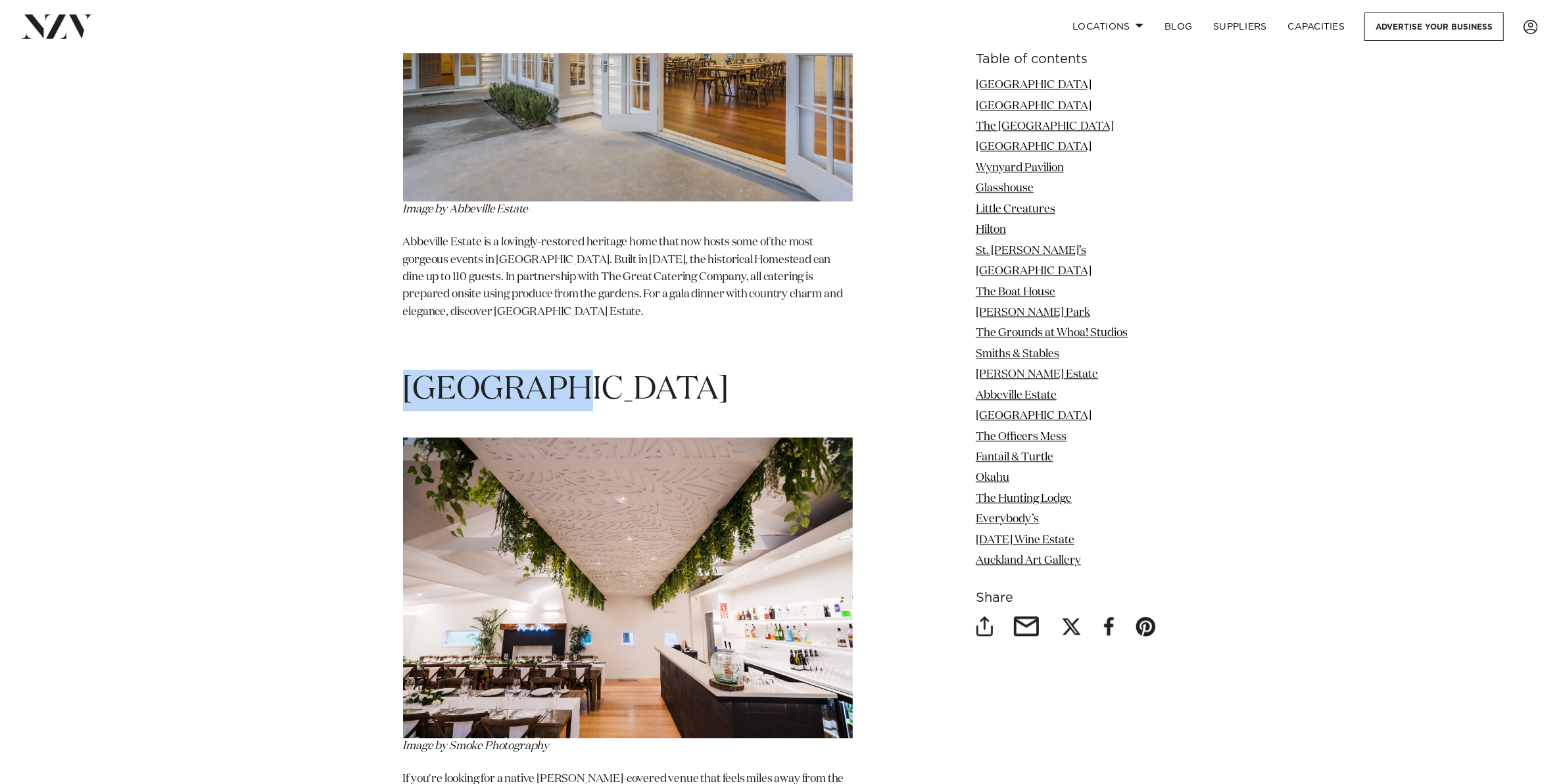
drag, startPoint x: 544, startPoint y: 264, endPoint x: 406, endPoint y: 268, distance: 138.1
click at [406, 369] on h1 "Tui Hills" at bounding box center [628, 389] width 450 height 41
copy h1 "Tui Hills"
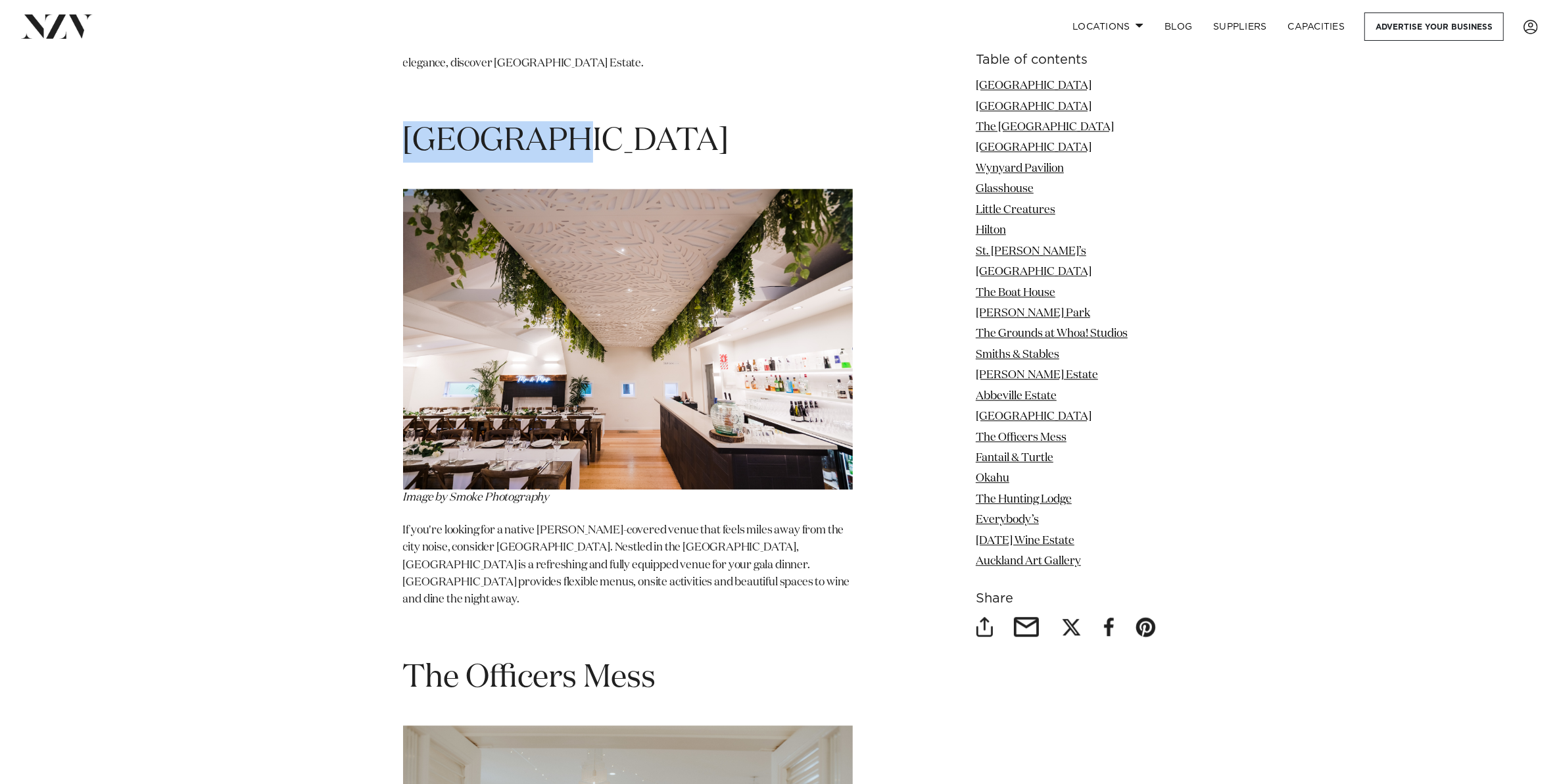
scroll to position [0, 0]
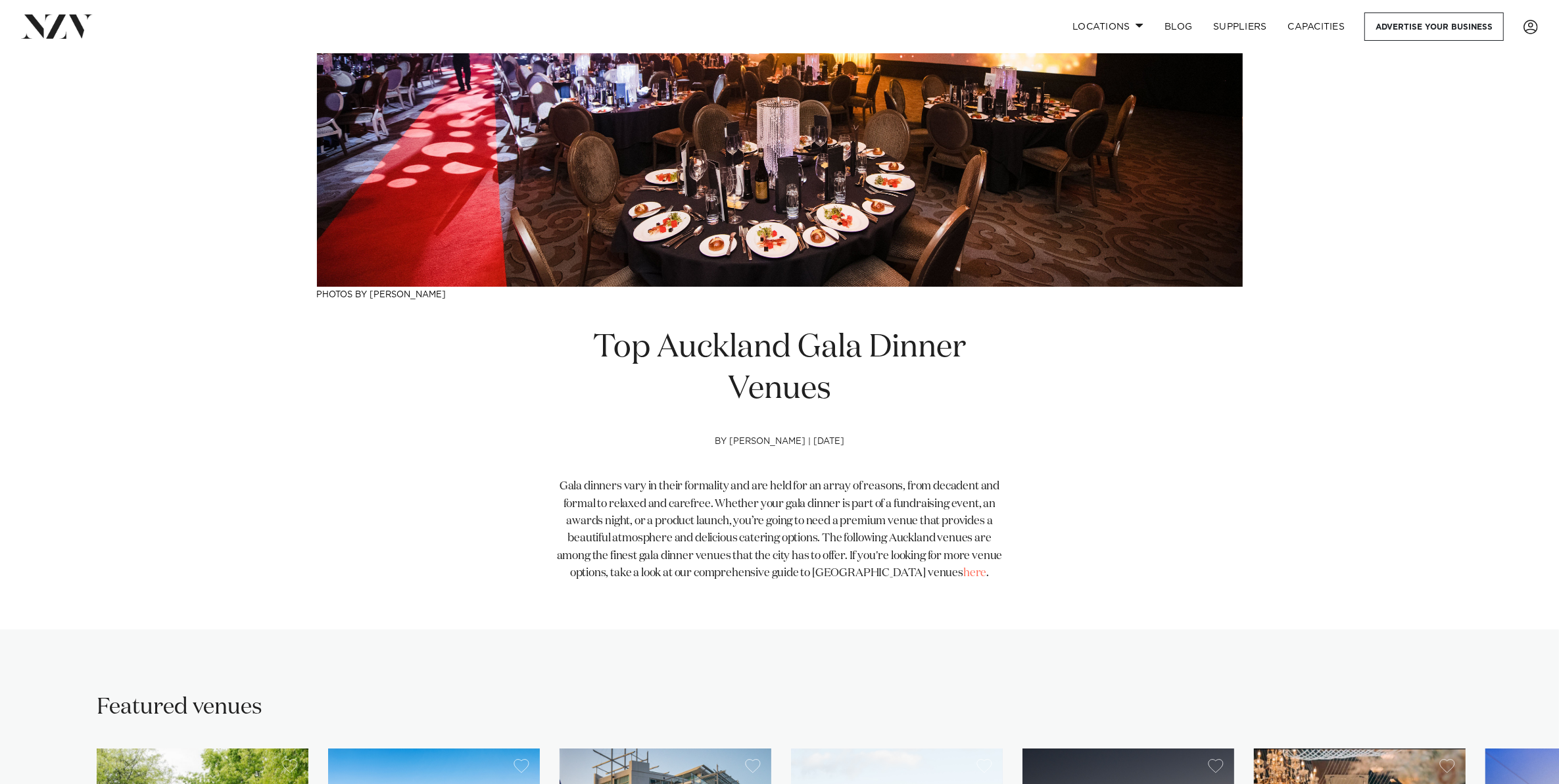
scroll to position [164, 0]
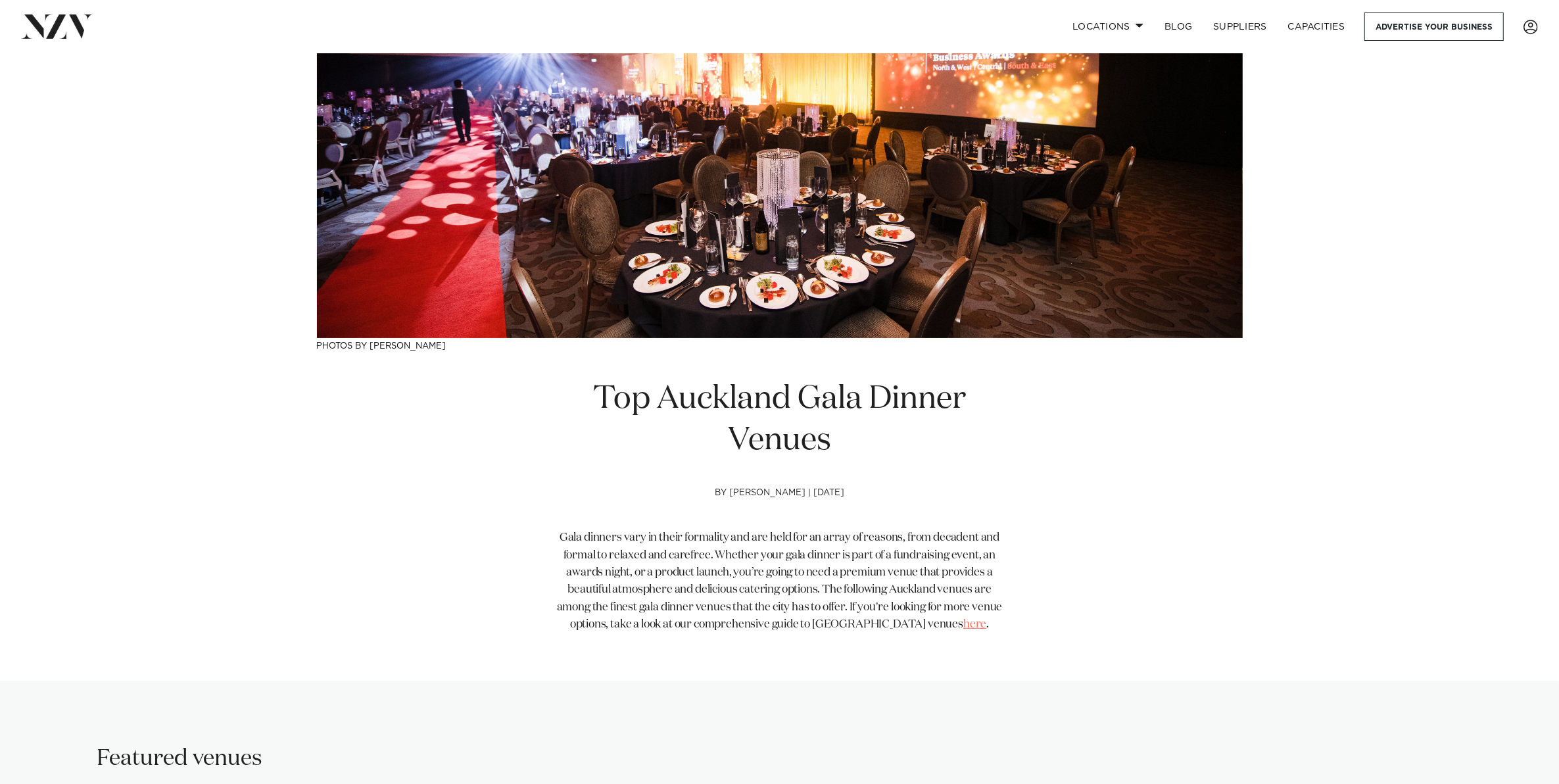
click at [963, 626] on link "here" at bounding box center [974, 624] width 23 height 11
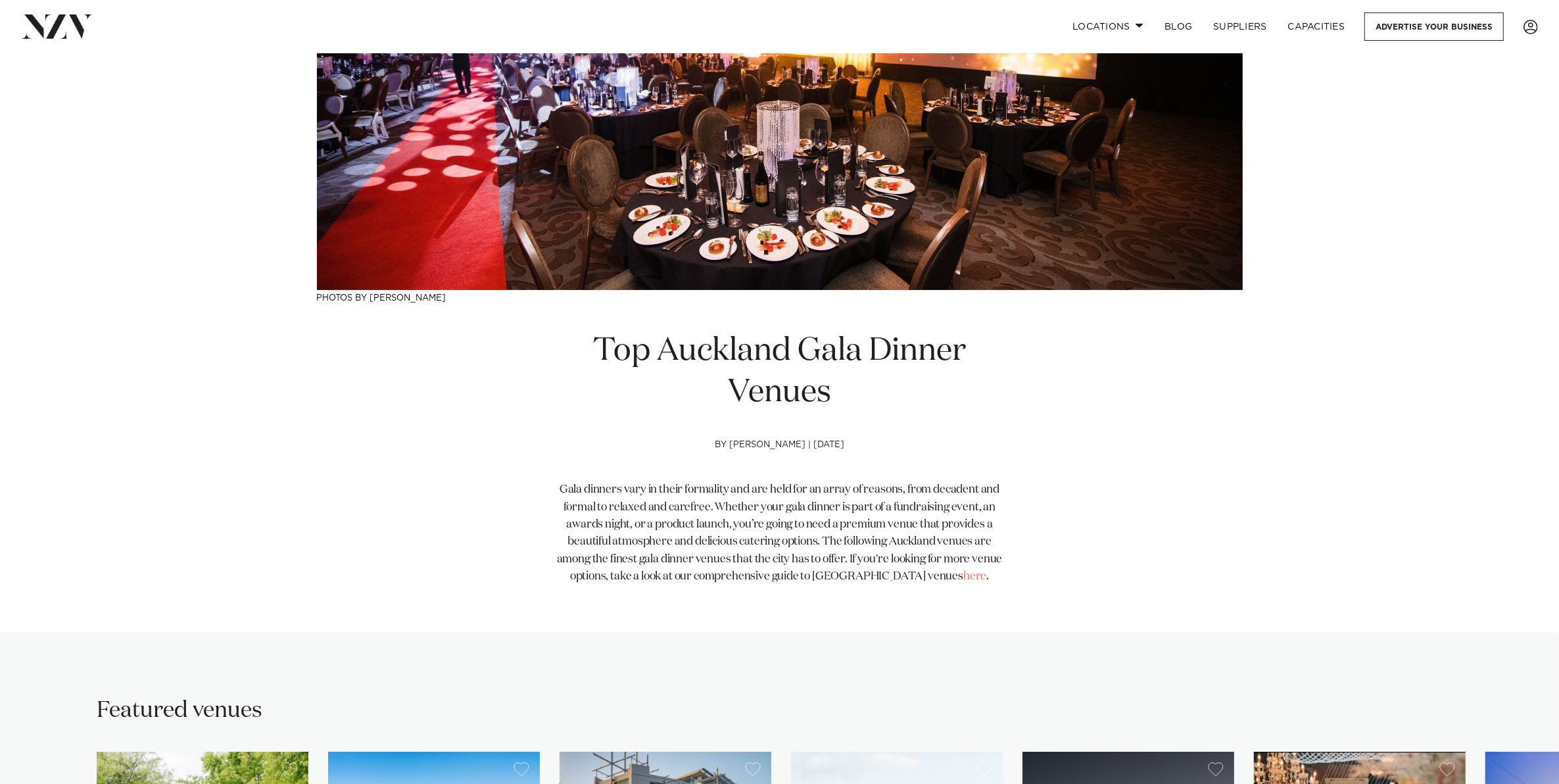
scroll to position [575, 0]
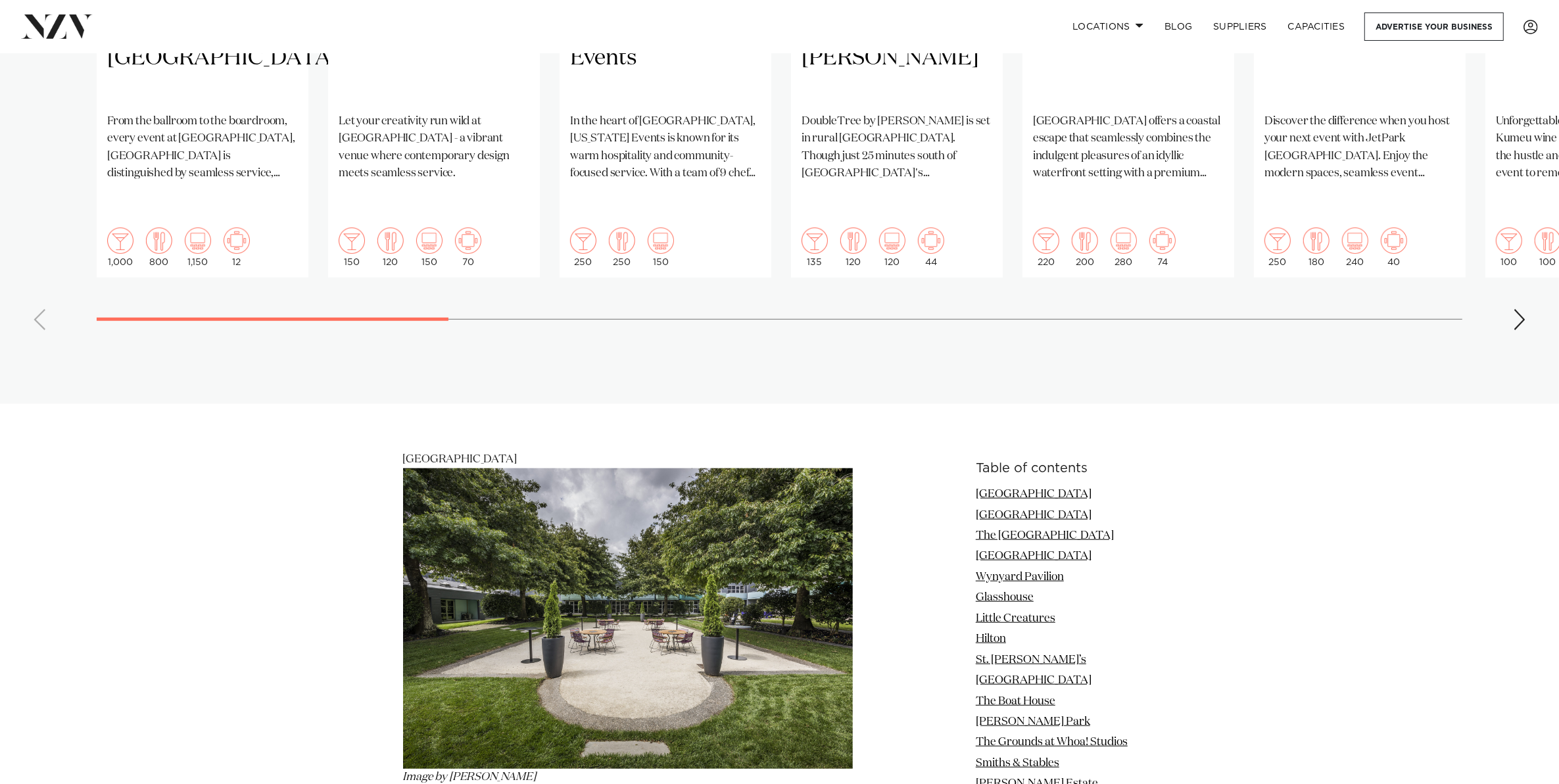
scroll to position [986, 0]
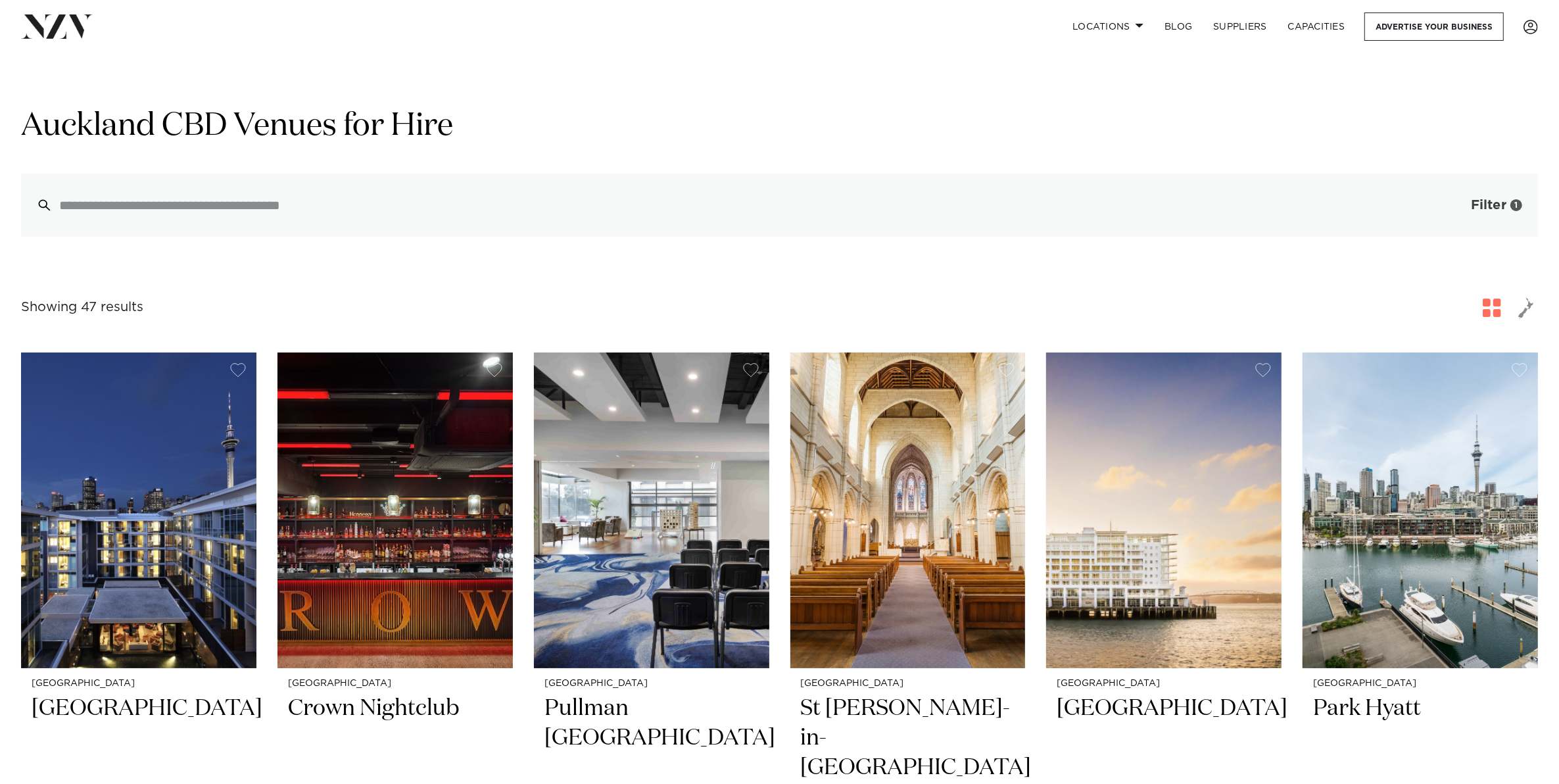
click at [1479, 208] on span "Filter" at bounding box center [1487, 205] width 35 height 13
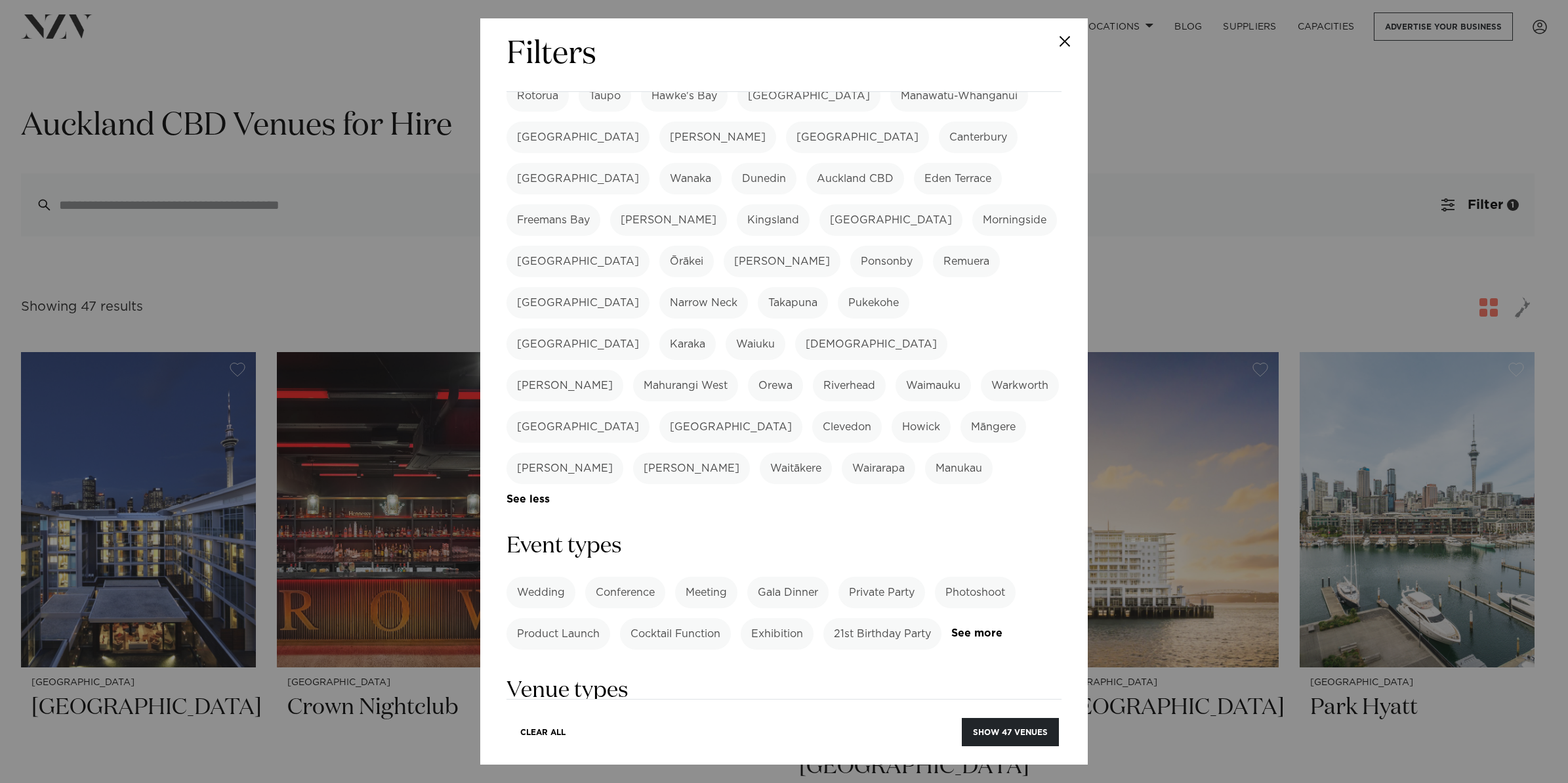
scroll to position [247, 0]
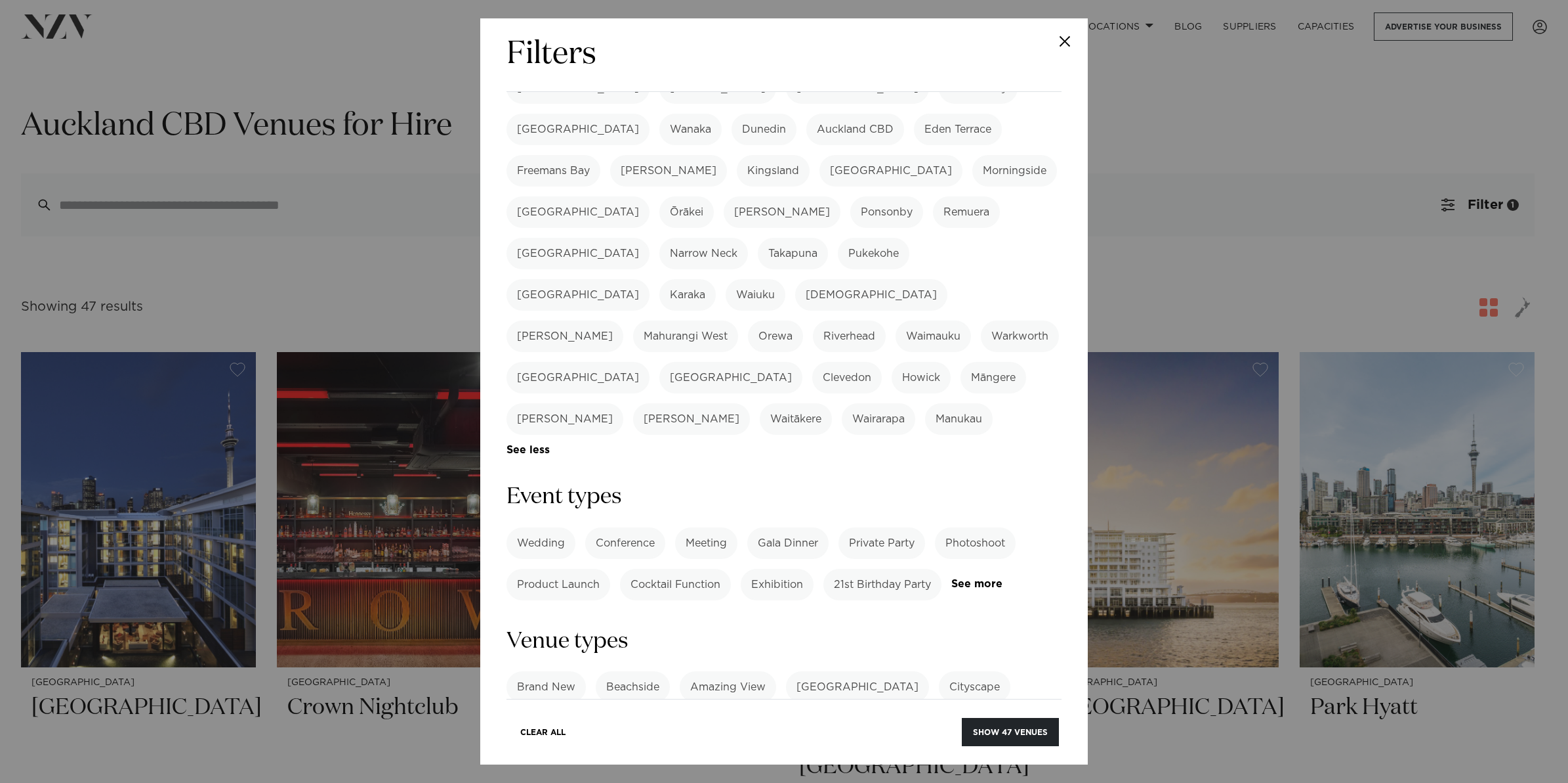
click at [779, 527] on label "Gala Dinner" at bounding box center [788, 543] width 82 height 32
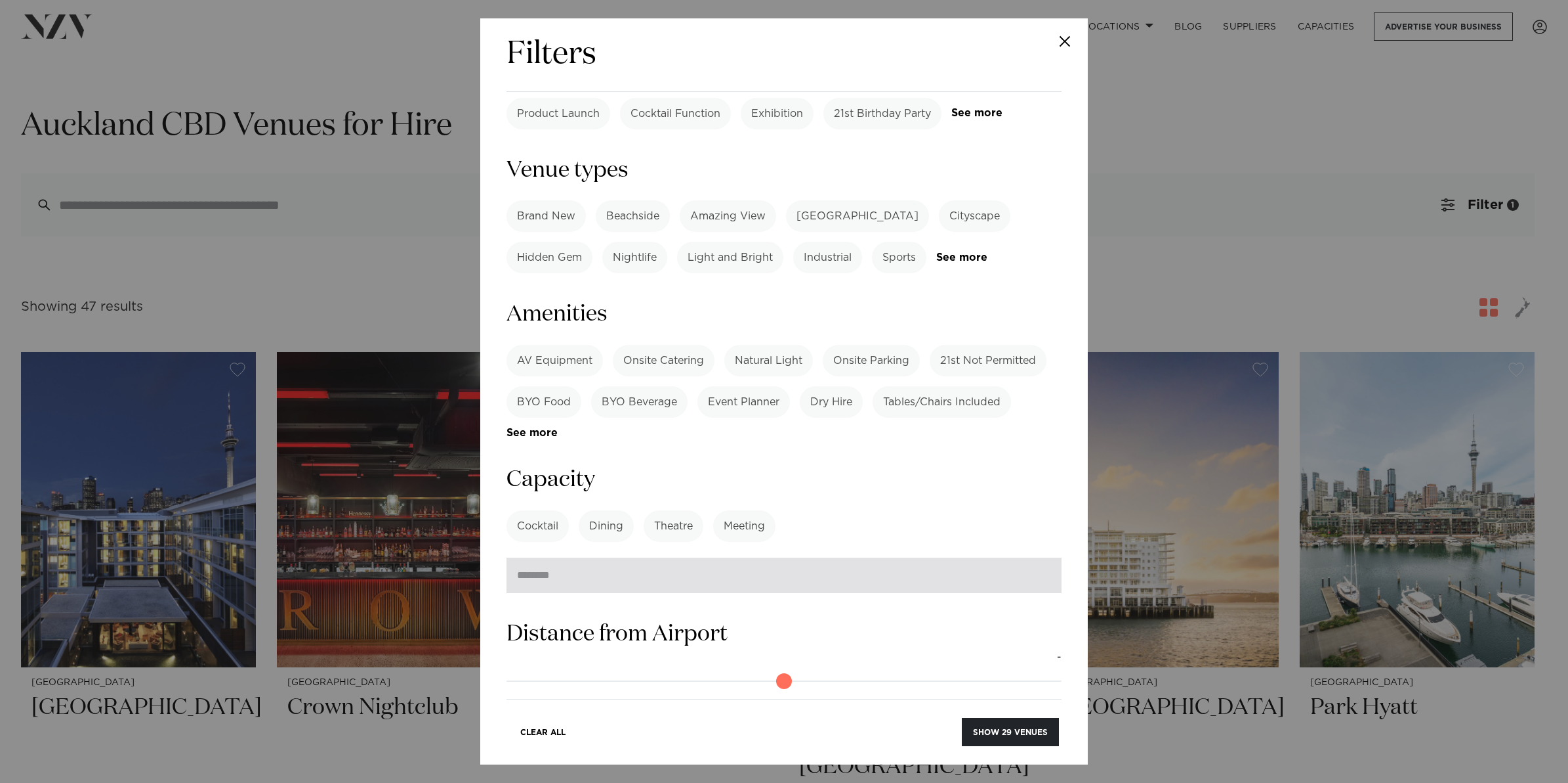
scroll to position [739, 0]
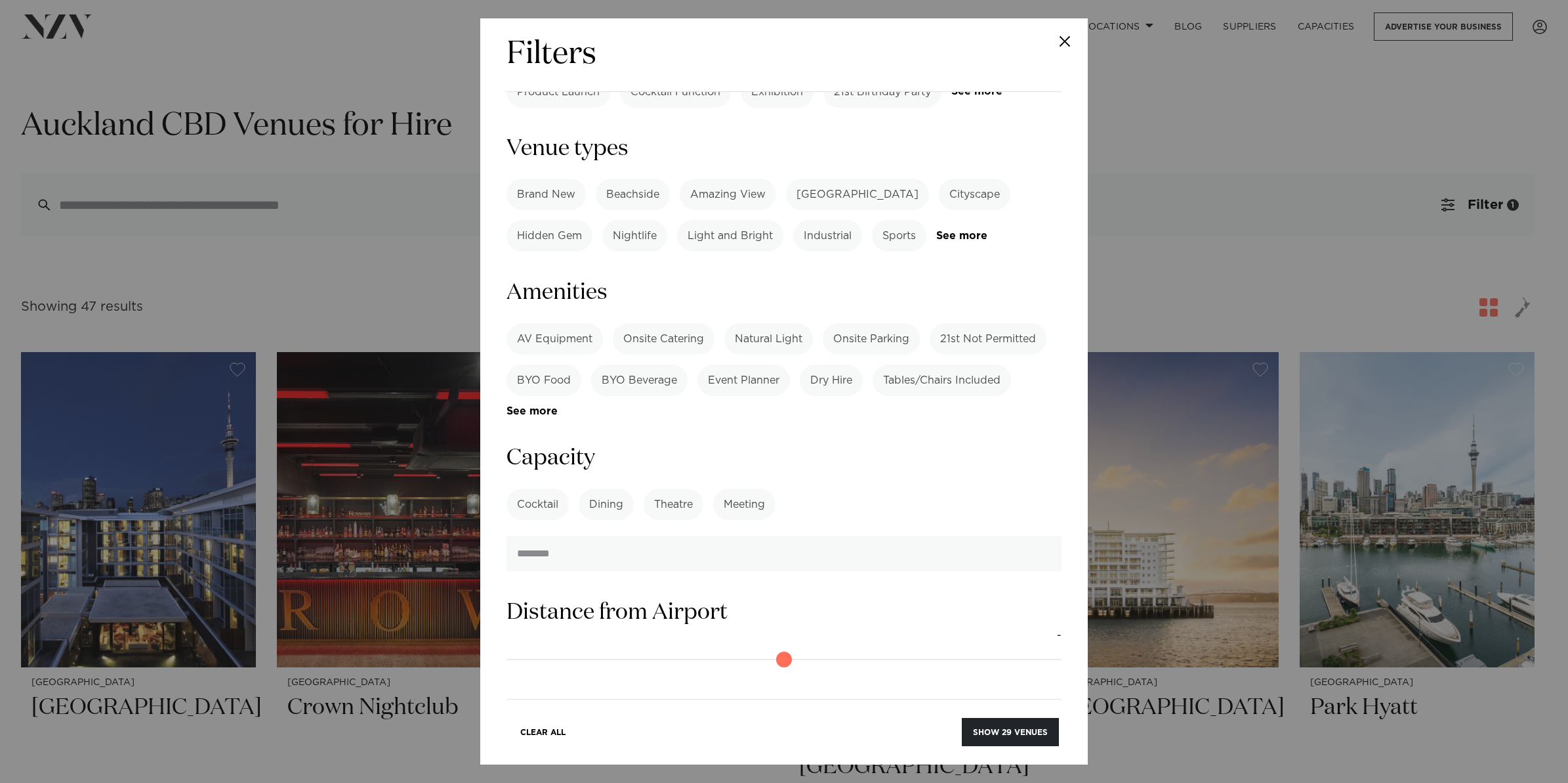
click at [600, 488] on label "Dining" at bounding box center [606, 504] width 55 height 32
click at [576, 535] on input "number" at bounding box center [784, 552] width 555 height 35
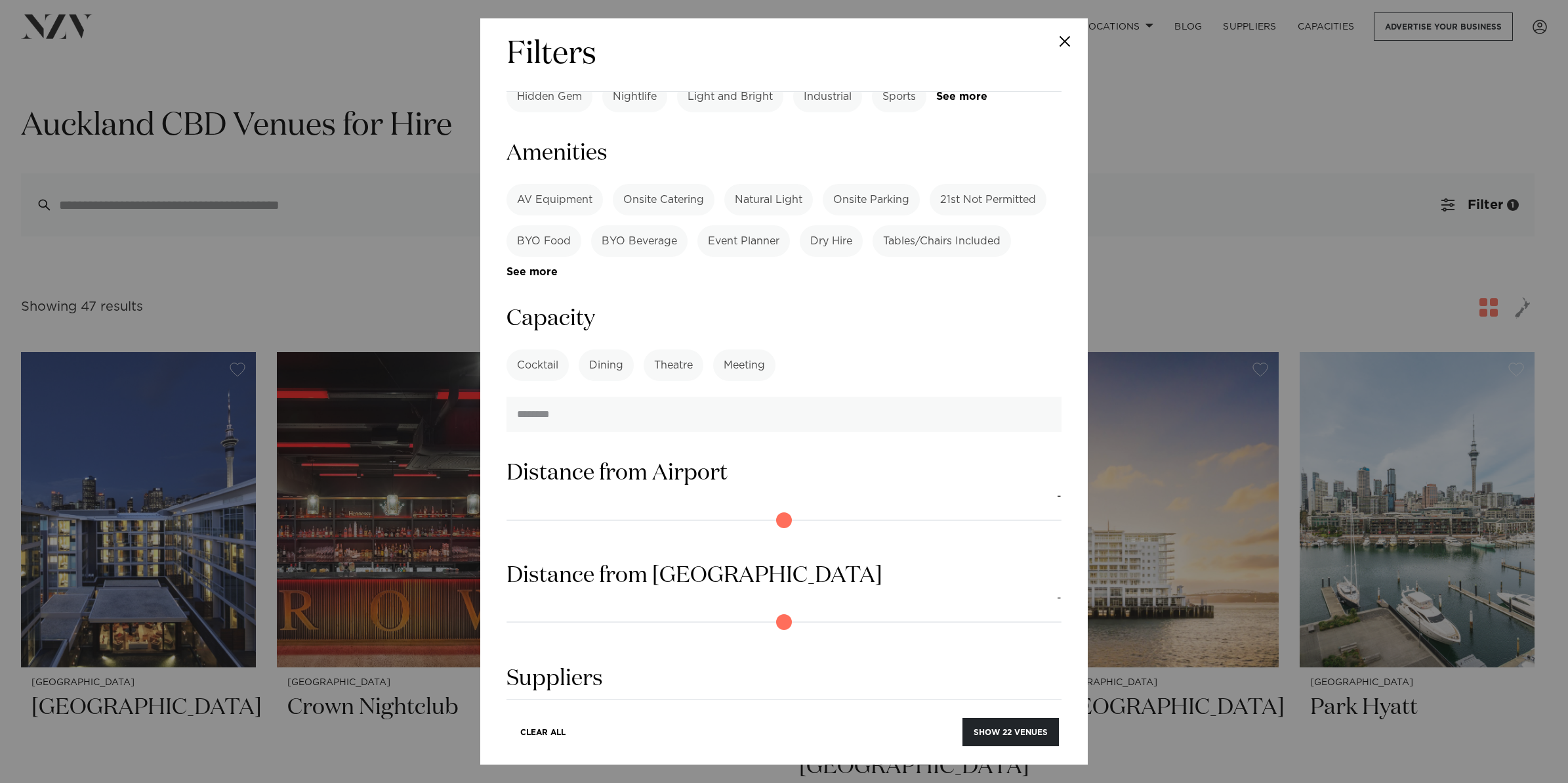
scroll to position [906, 0]
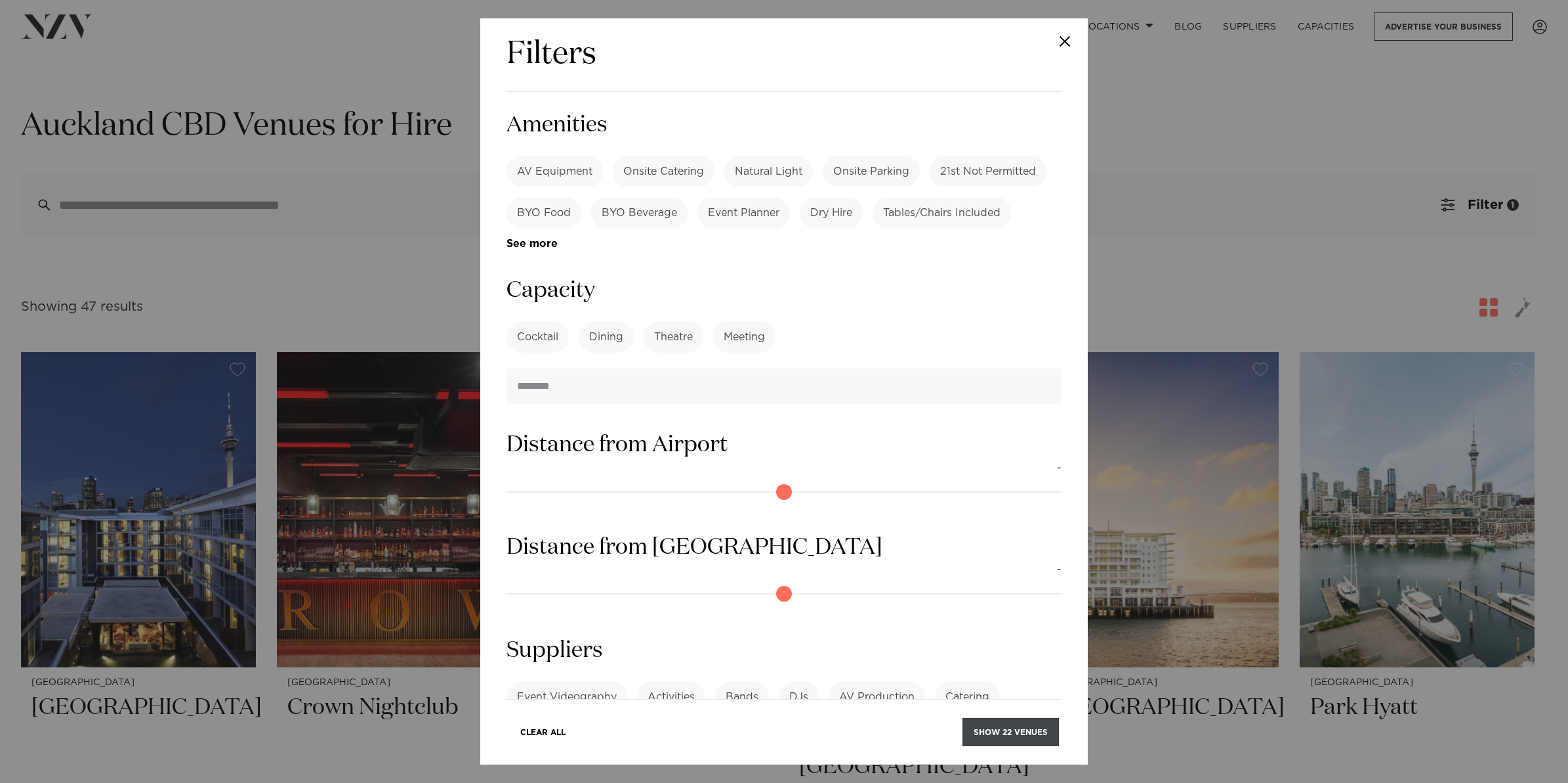
type input "***"
click at [1006, 726] on button "Show 22 venues" at bounding box center [1010, 731] width 97 height 28
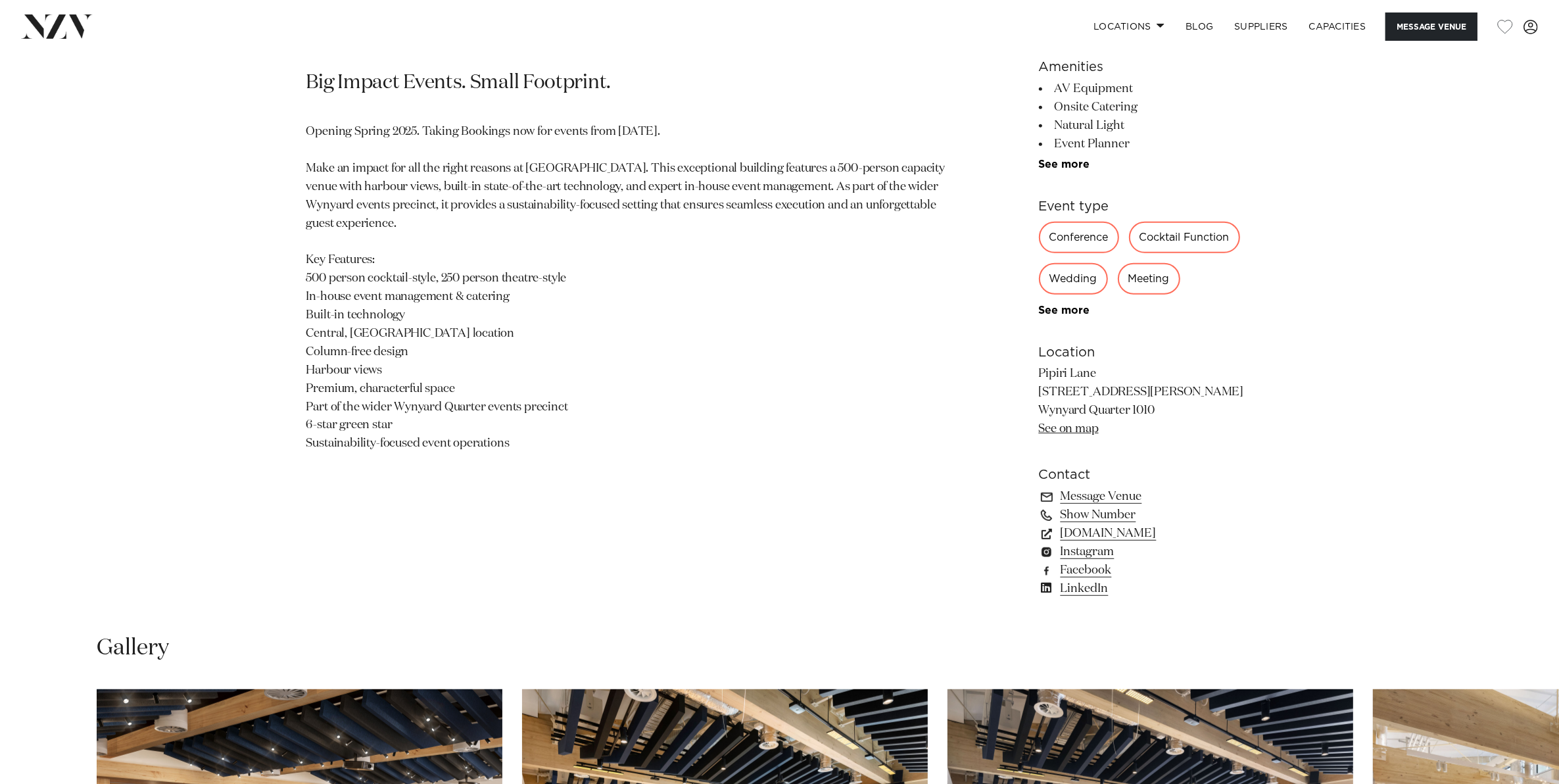
scroll to position [1233, 0]
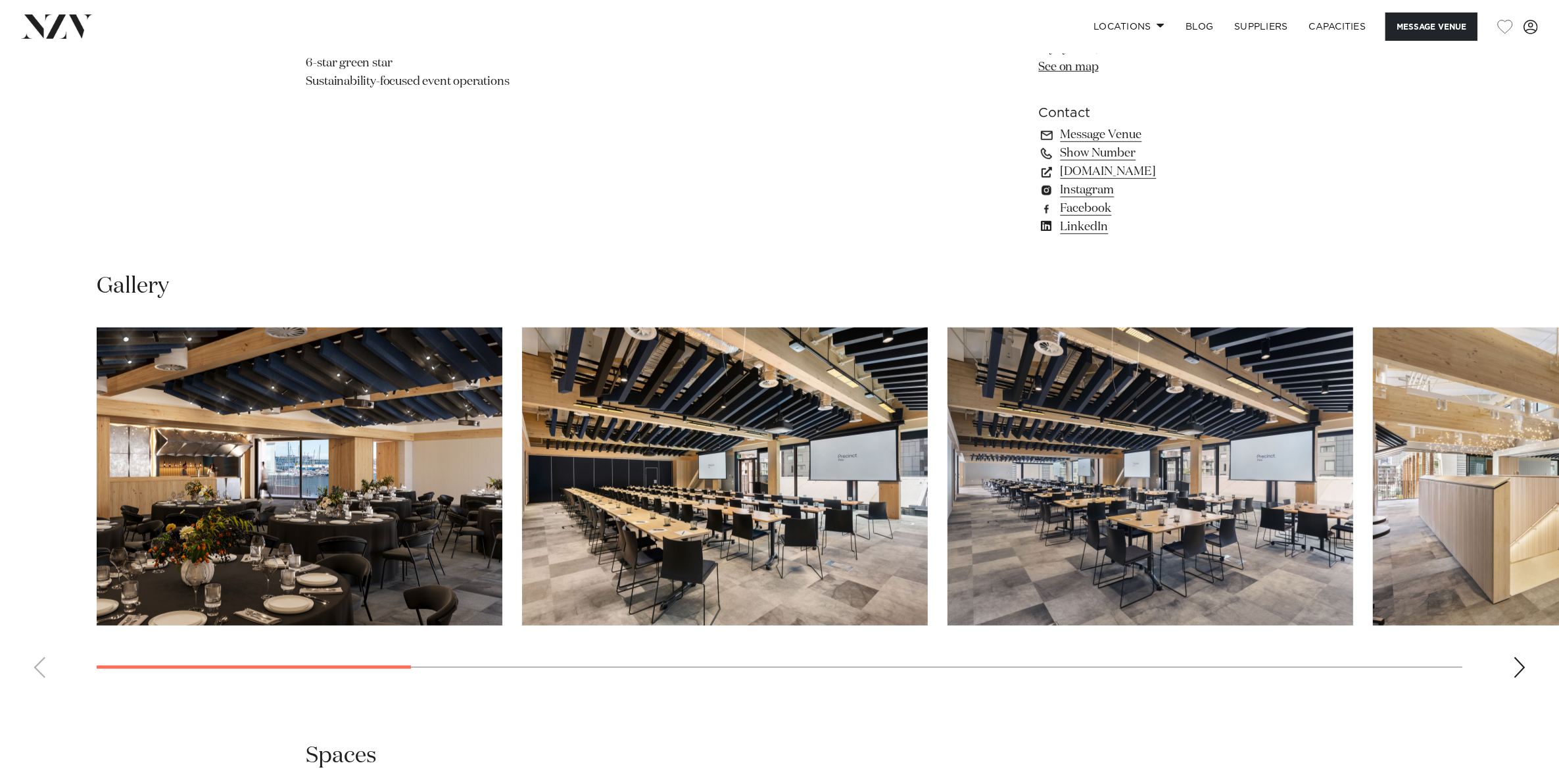
click at [1519, 669] on div "Next slide" at bounding box center [1519, 667] width 13 height 21
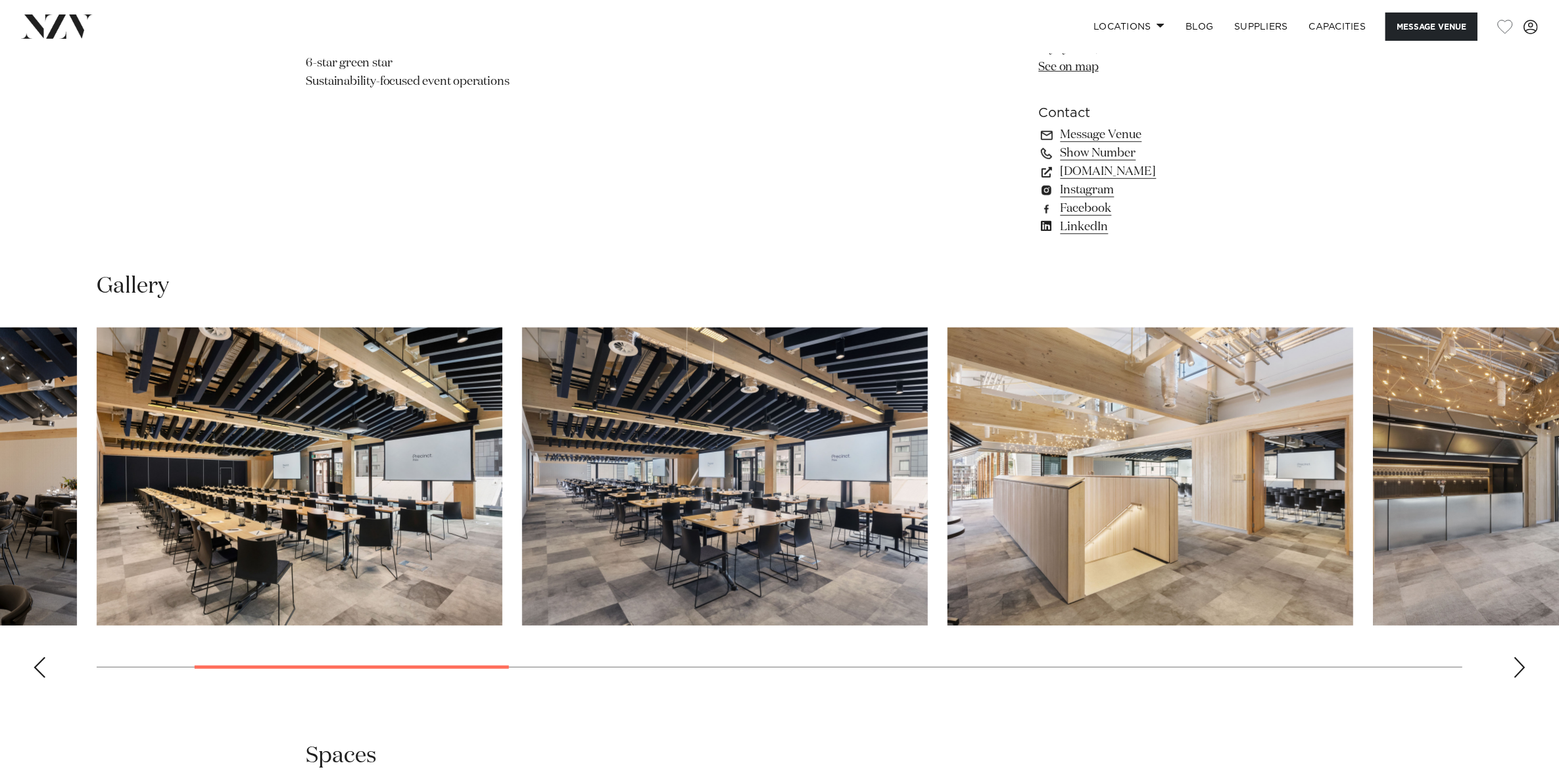
click at [1519, 669] on div "Next slide" at bounding box center [1519, 667] width 13 height 21
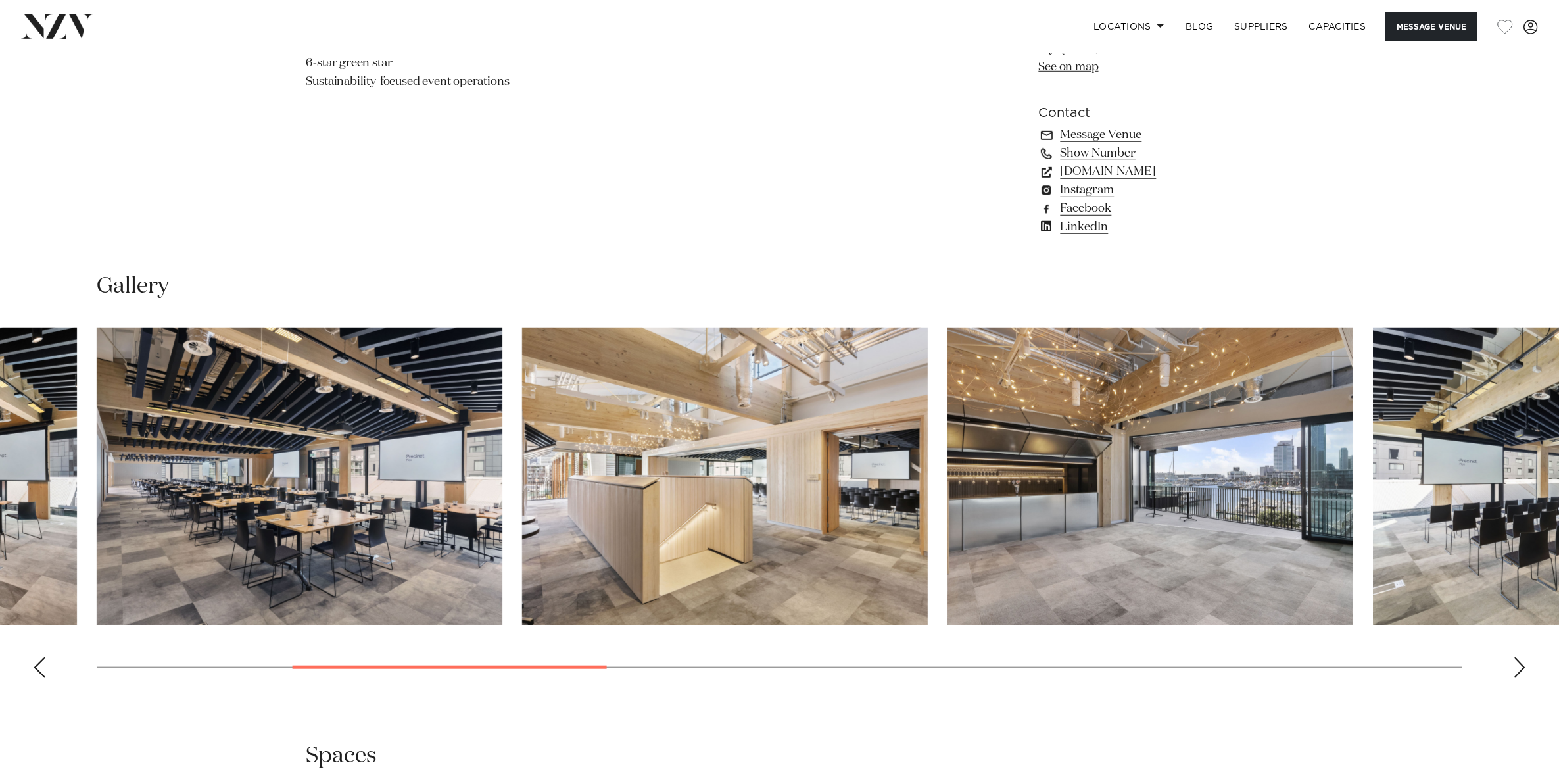
click at [1519, 669] on div "Next slide" at bounding box center [1519, 667] width 13 height 21
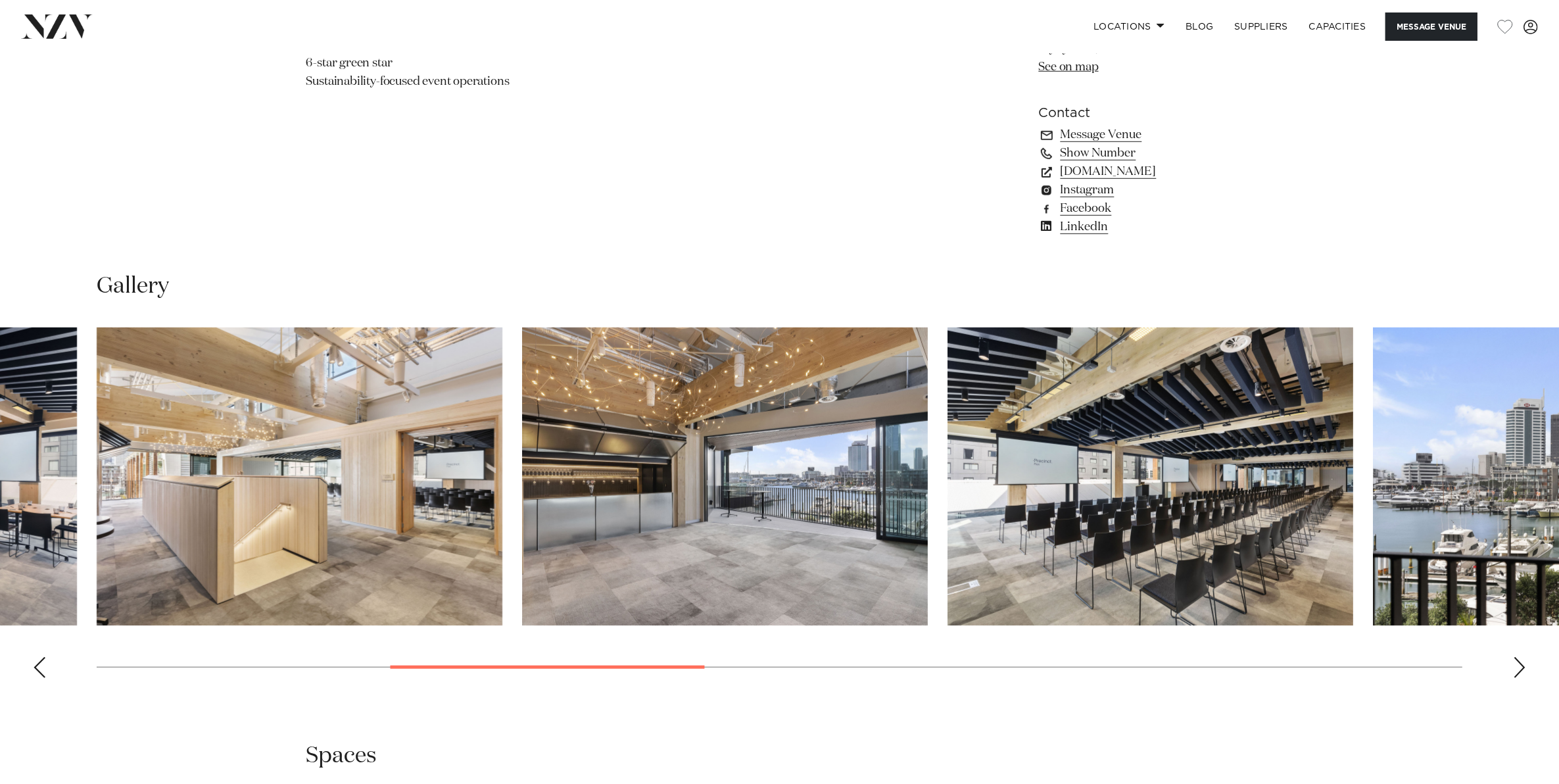
click at [1519, 669] on div "Next slide" at bounding box center [1519, 667] width 13 height 21
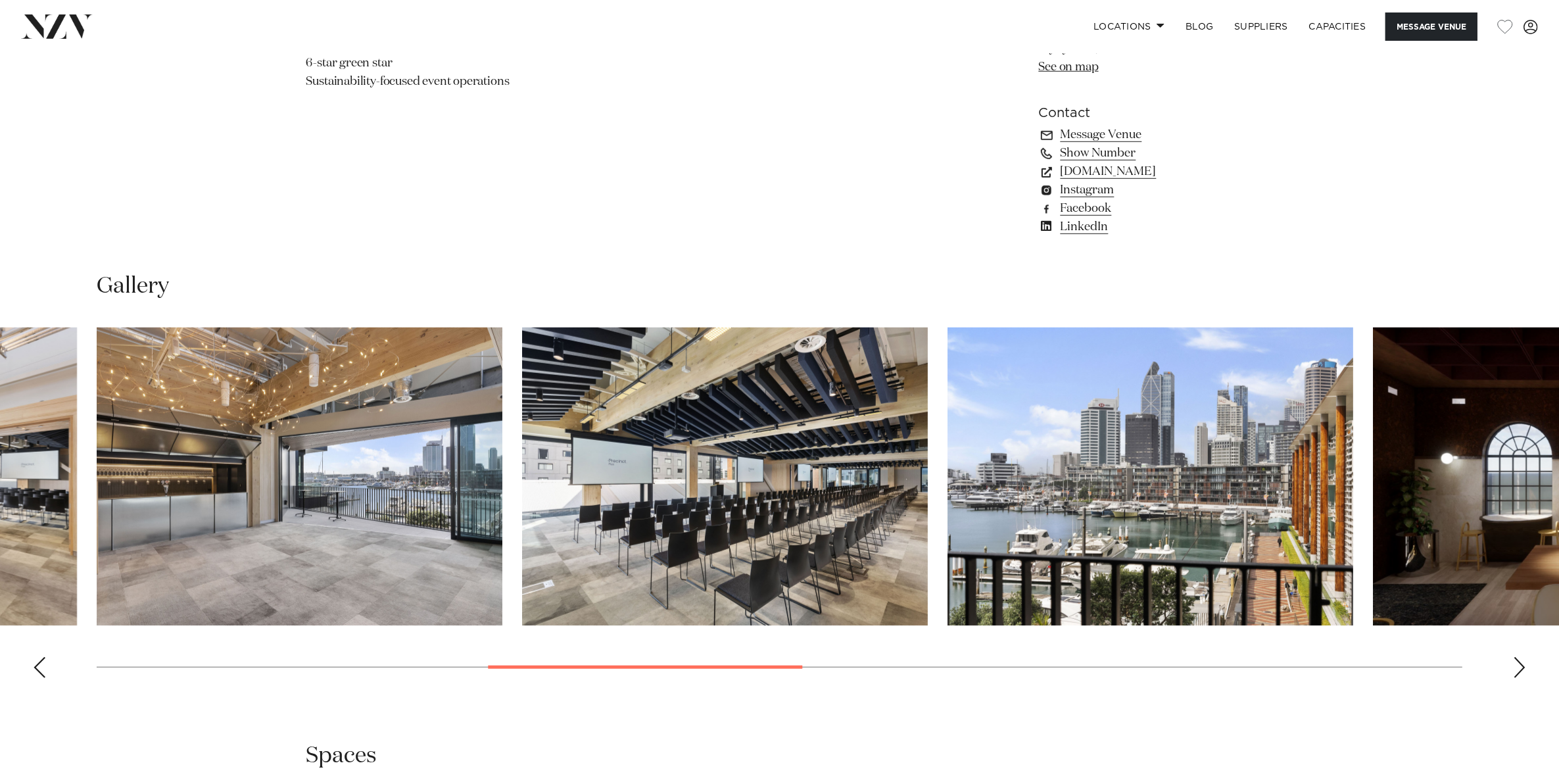
click at [1519, 669] on div "Next slide" at bounding box center [1519, 667] width 13 height 21
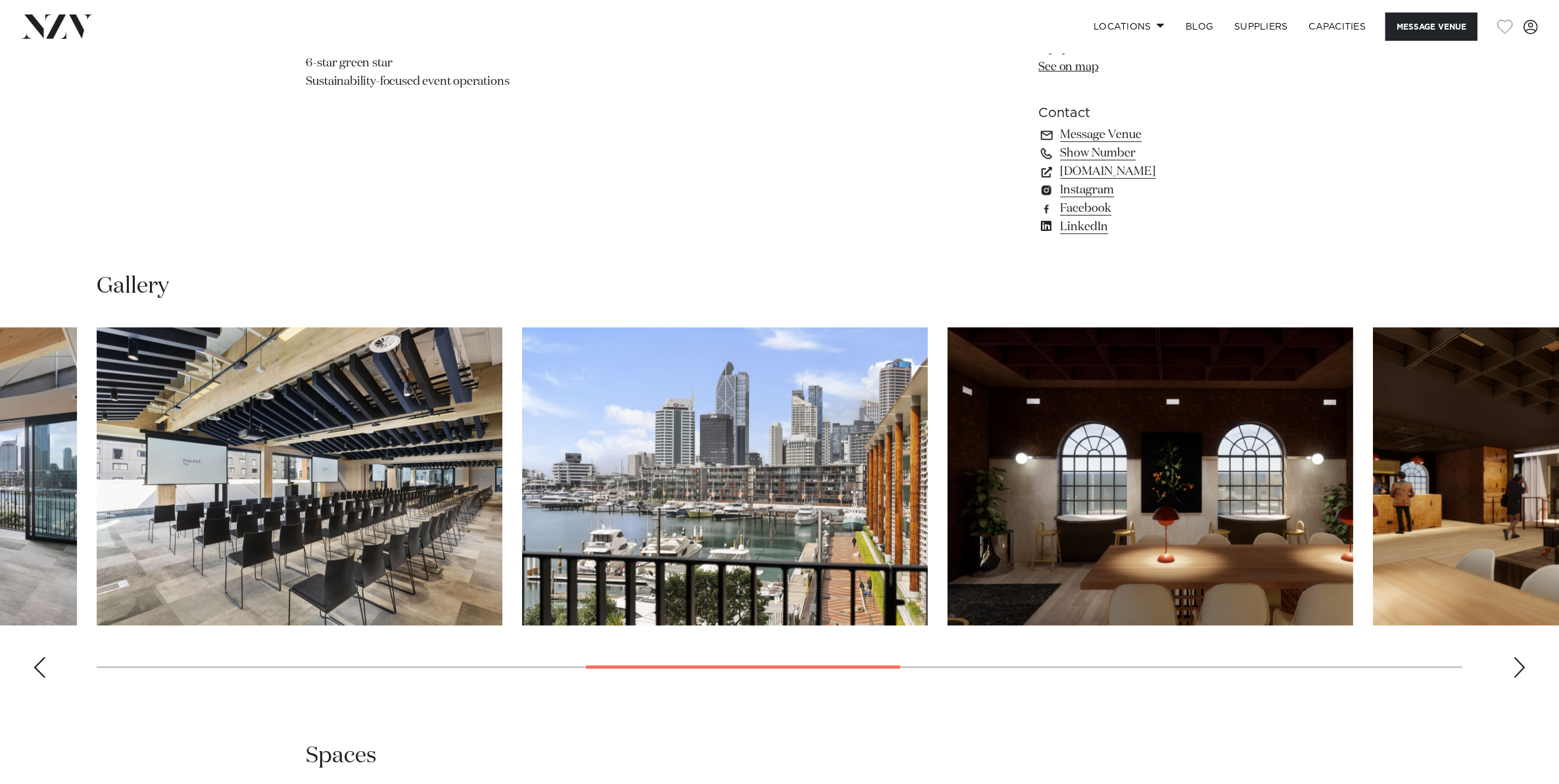
click at [1519, 669] on div "Next slide" at bounding box center [1519, 667] width 13 height 21
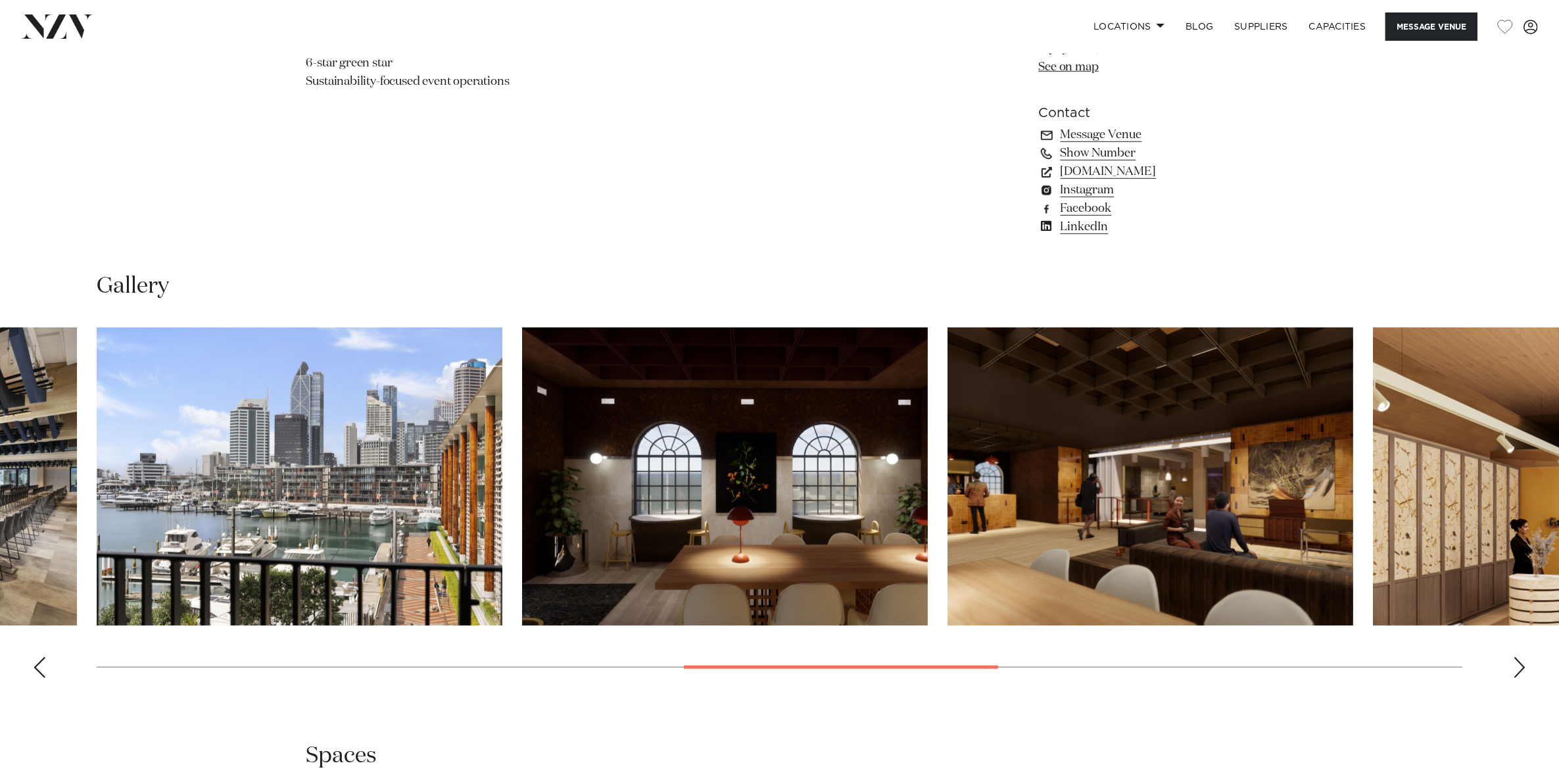
click at [1519, 669] on div "Next slide" at bounding box center [1519, 667] width 13 height 21
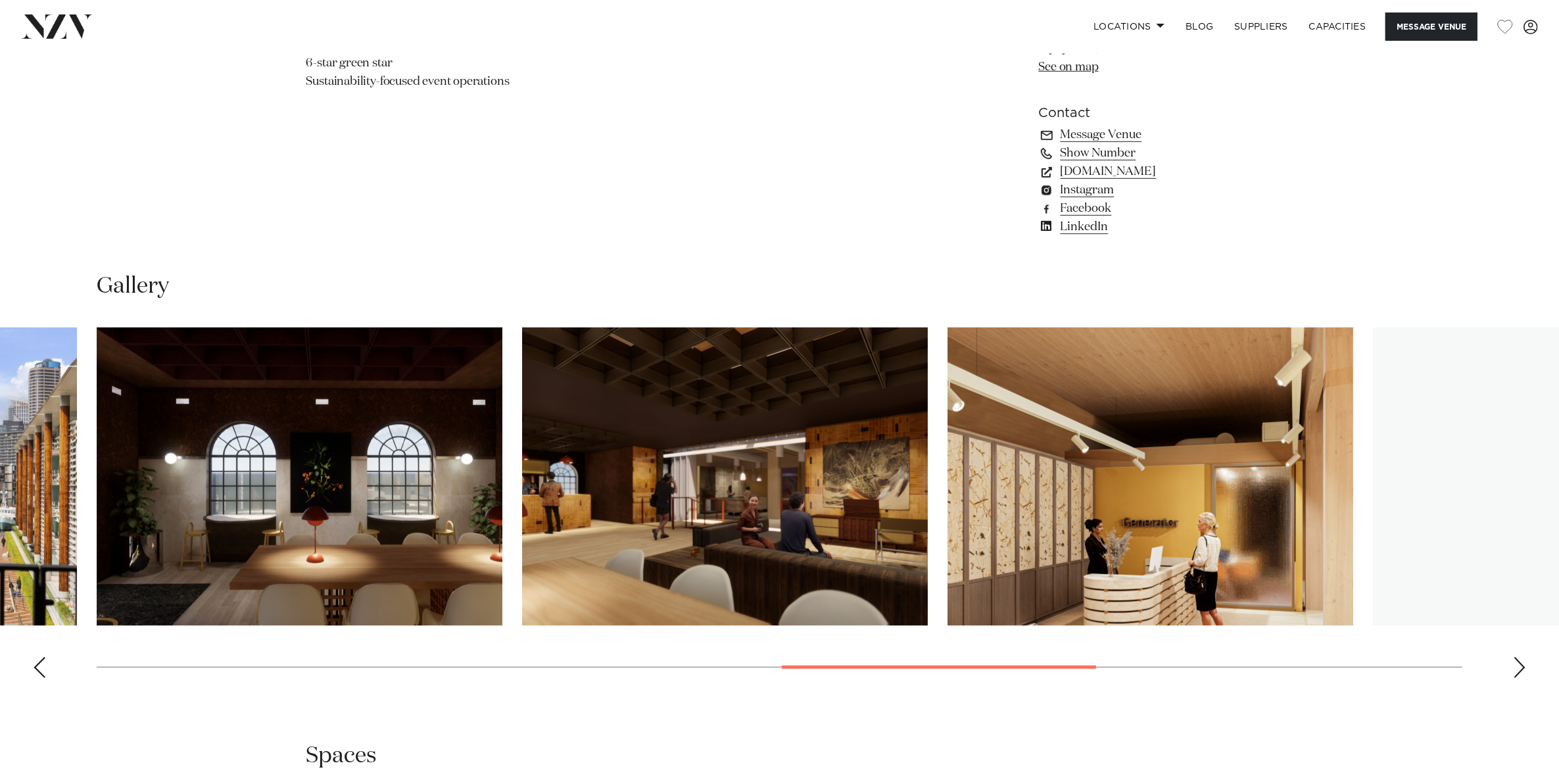
click at [1519, 669] on div "Next slide" at bounding box center [1519, 667] width 13 height 21
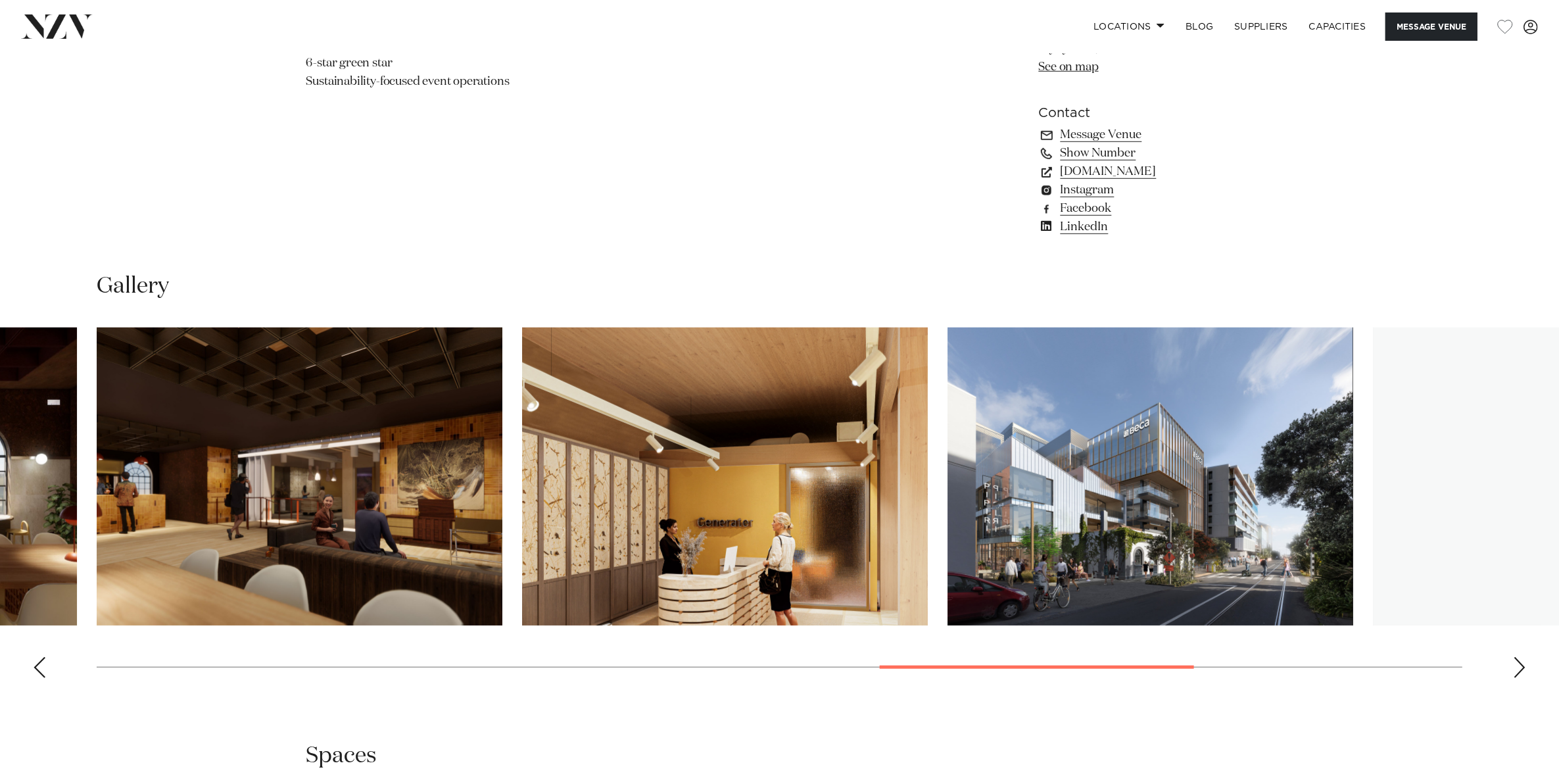
click at [1519, 669] on div "Next slide" at bounding box center [1519, 667] width 13 height 21
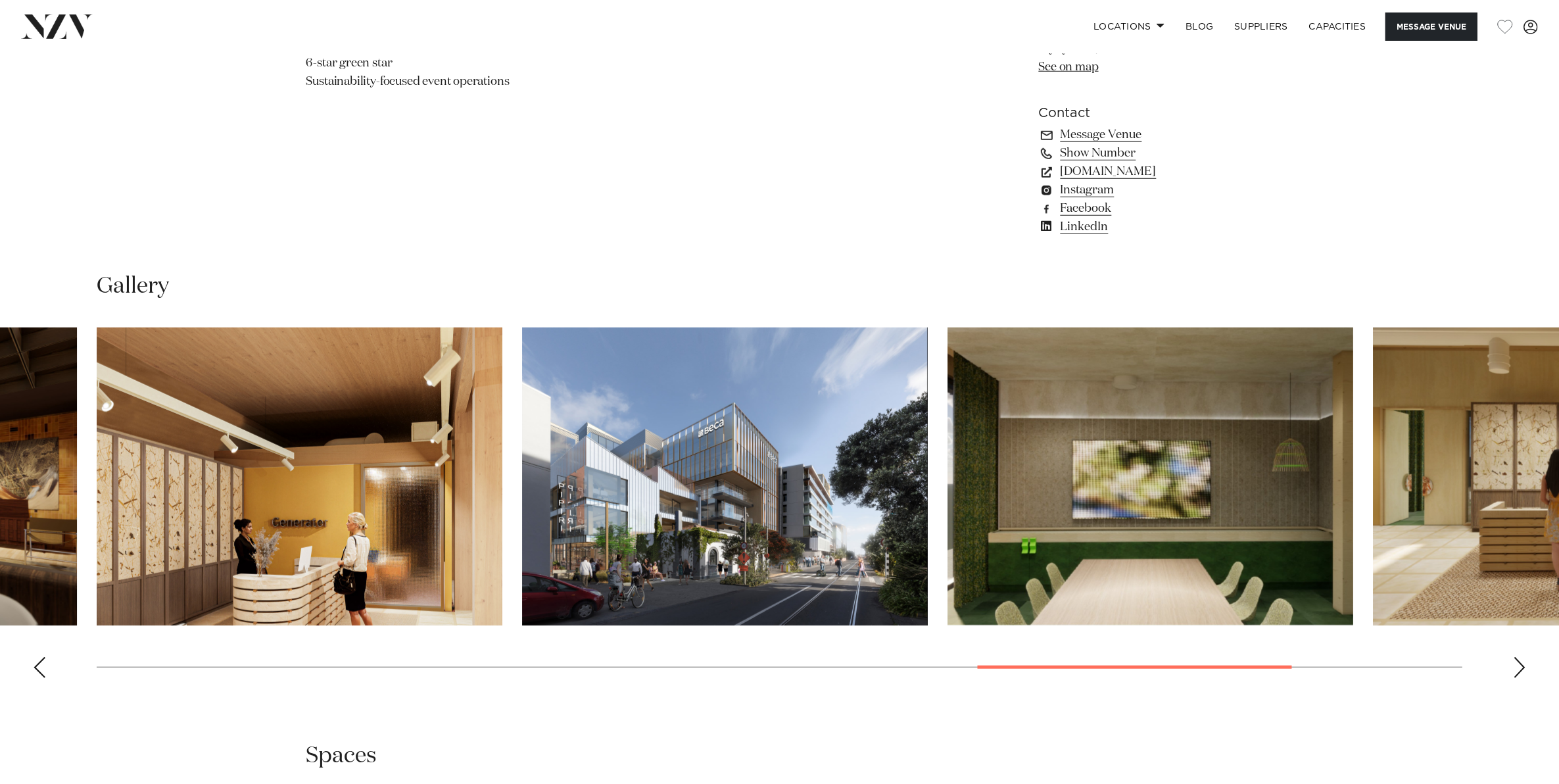
click at [1519, 669] on div "Next slide" at bounding box center [1519, 667] width 13 height 21
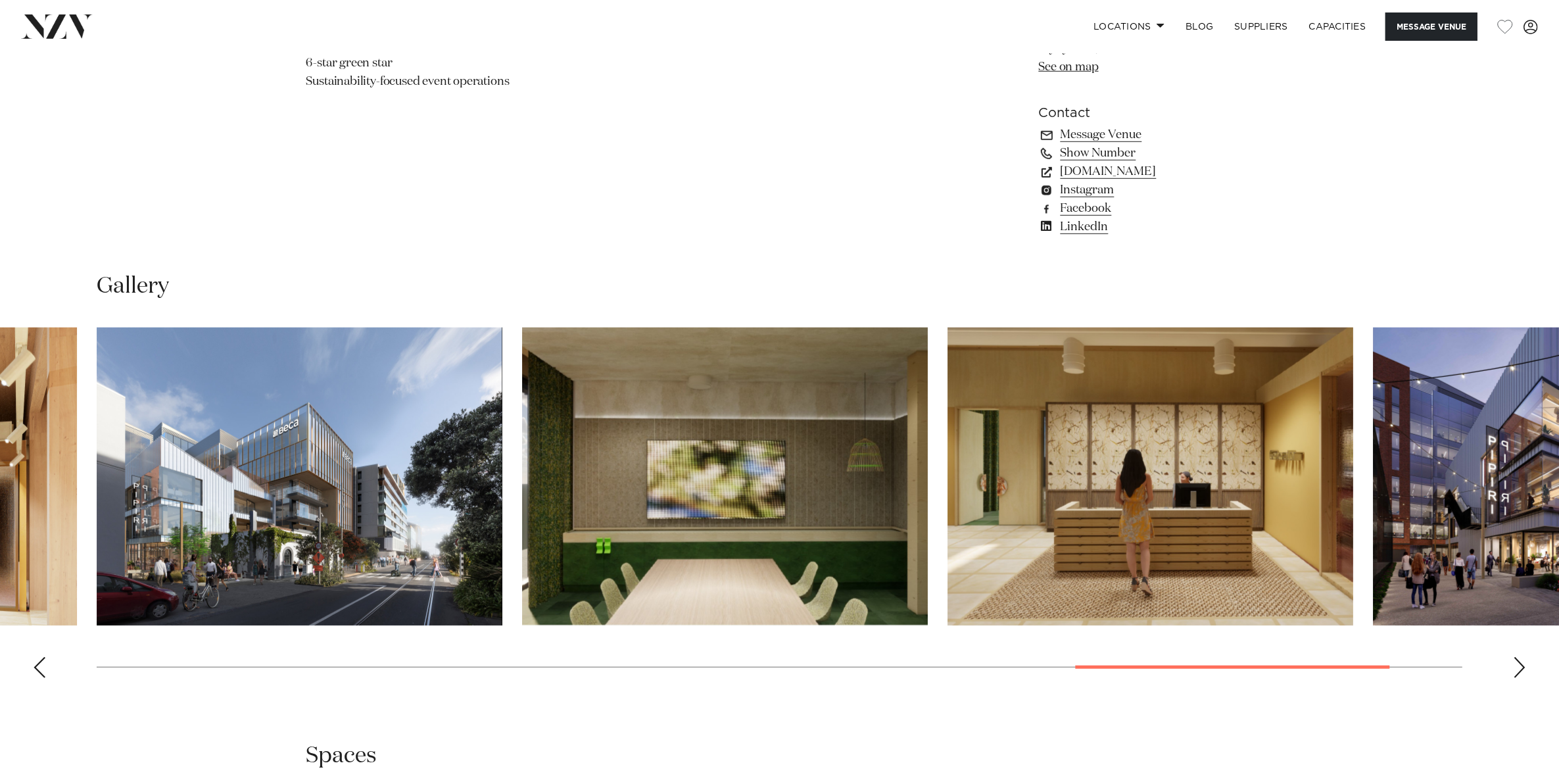
click at [1519, 669] on div "Next slide" at bounding box center [1519, 667] width 13 height 21
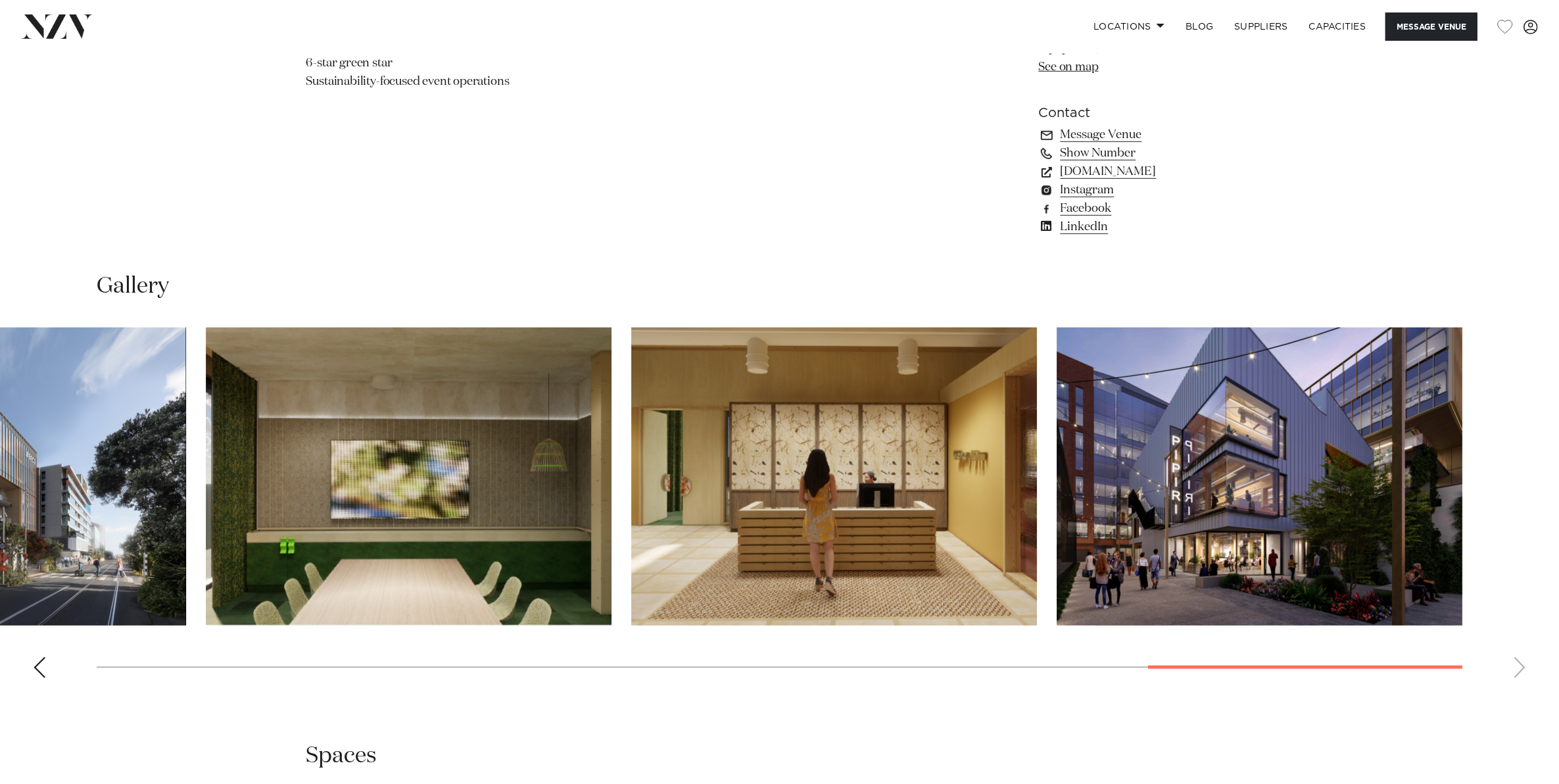
click at [1519, 669] on swiper-container at bounding box center [779, 507] width 1559 height 361
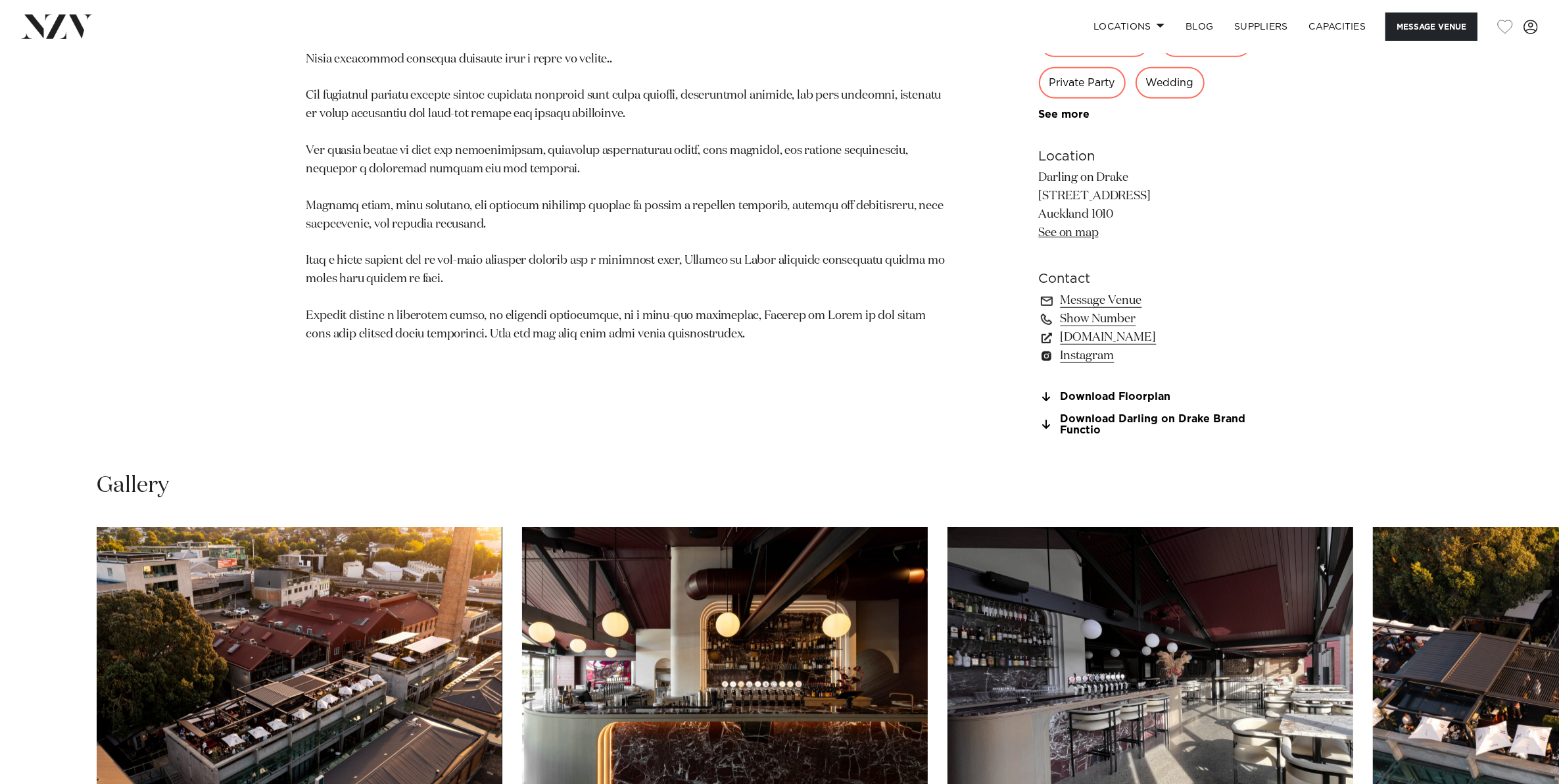
scroll to position [1233, 0]
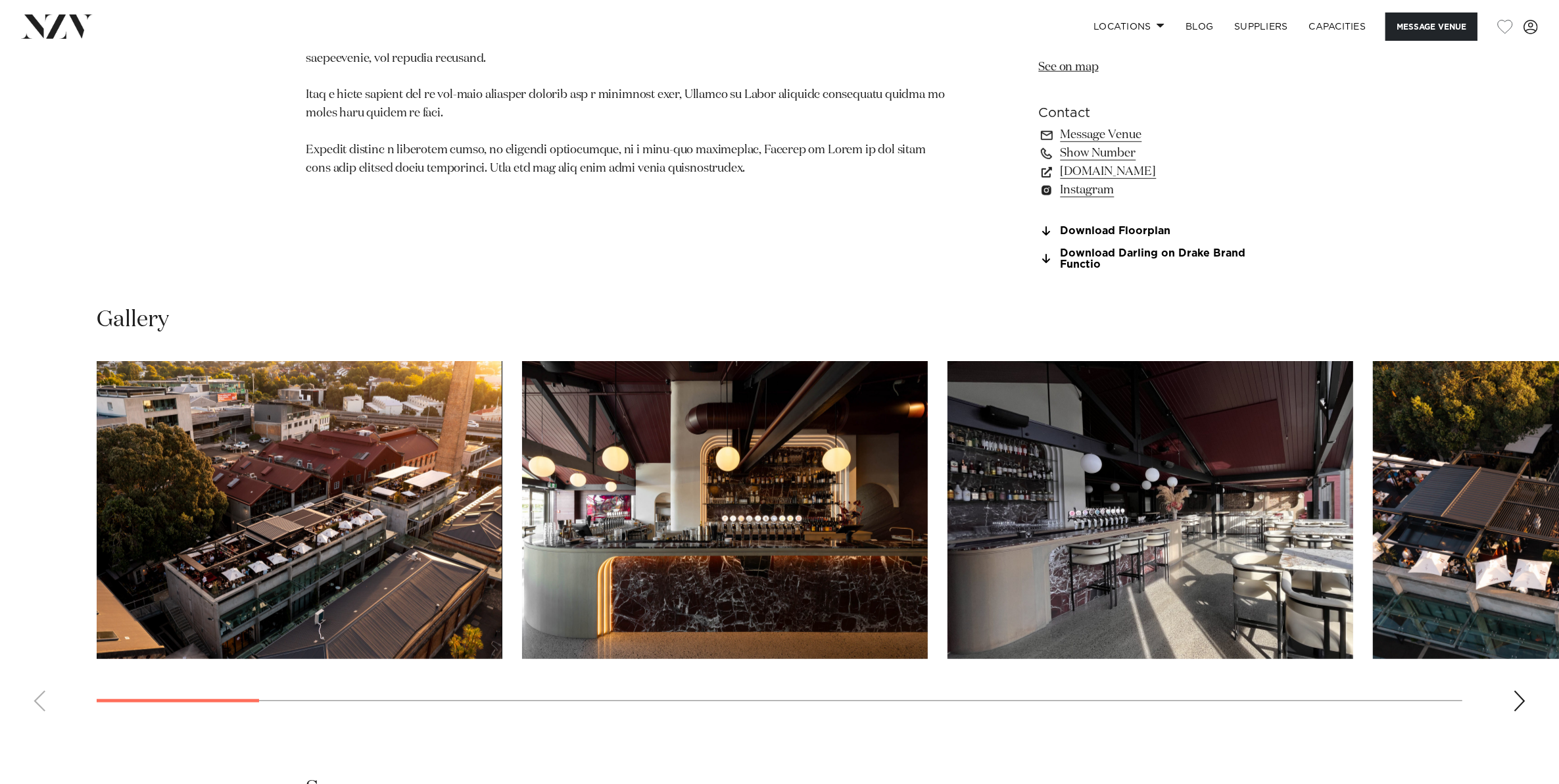
click at [1516, 701] on div "Next slide" at bounding box center [1519, 700] width 13 height 21
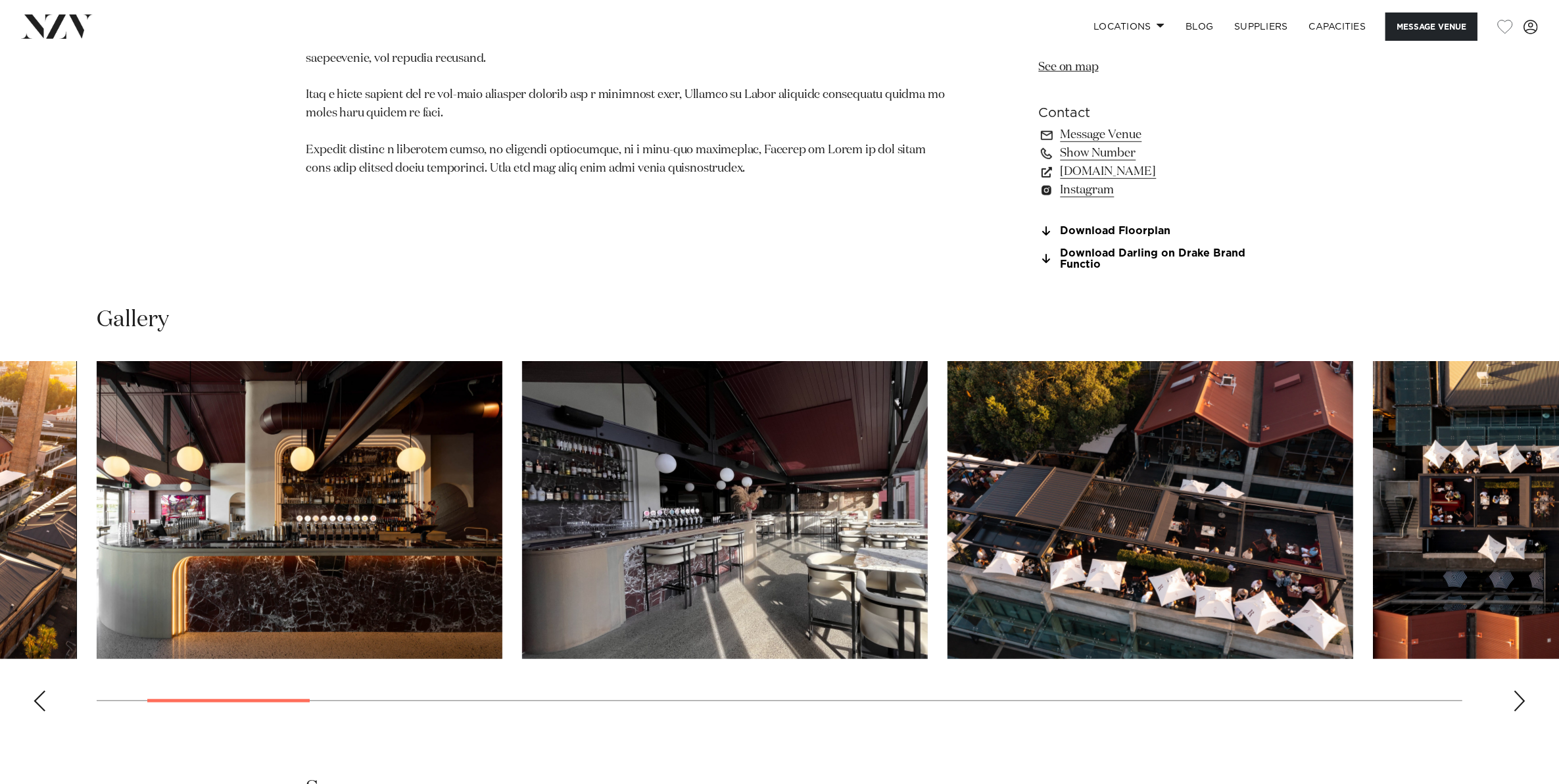
click at [1516, 701] on div "Next slide" at bounding box center [1519, 700] width 13 height 21
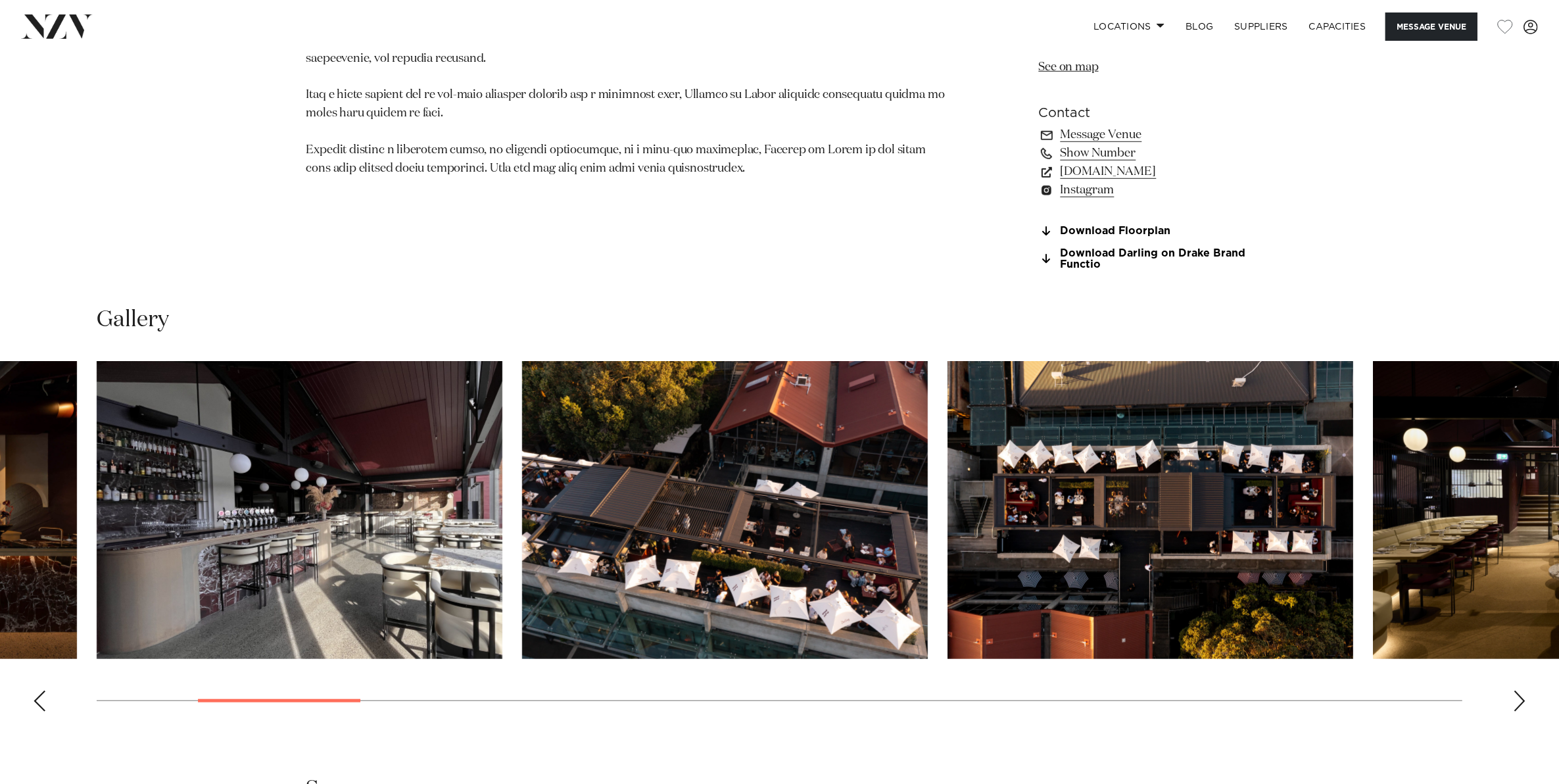
click at [1516, 701] on div "Next slide" at bounding box center [1519, 700] width 13 height 21
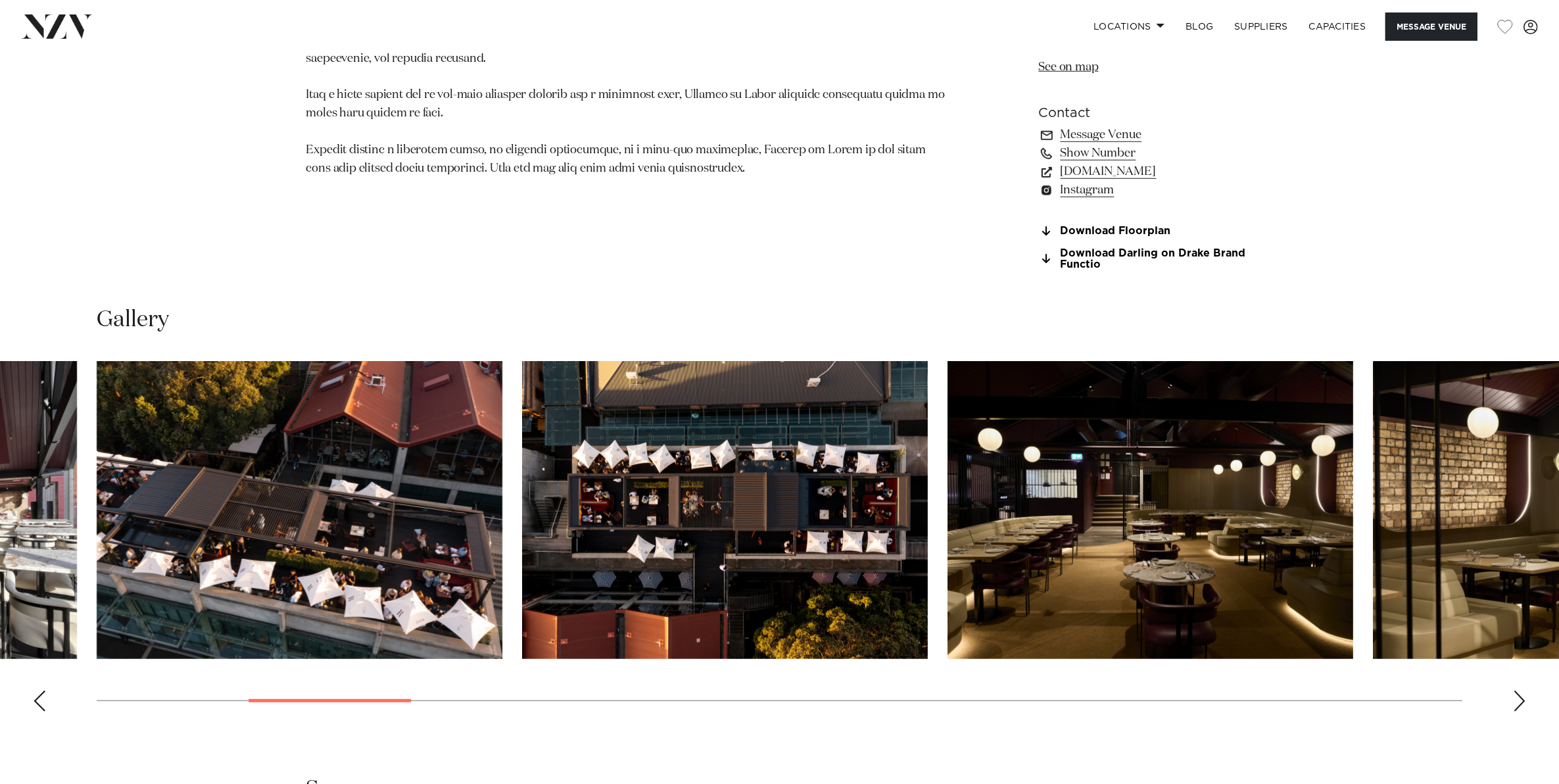
click at [1516, 701] on div "Next slide" at bounding box center [1519, 700] width 13 height 21
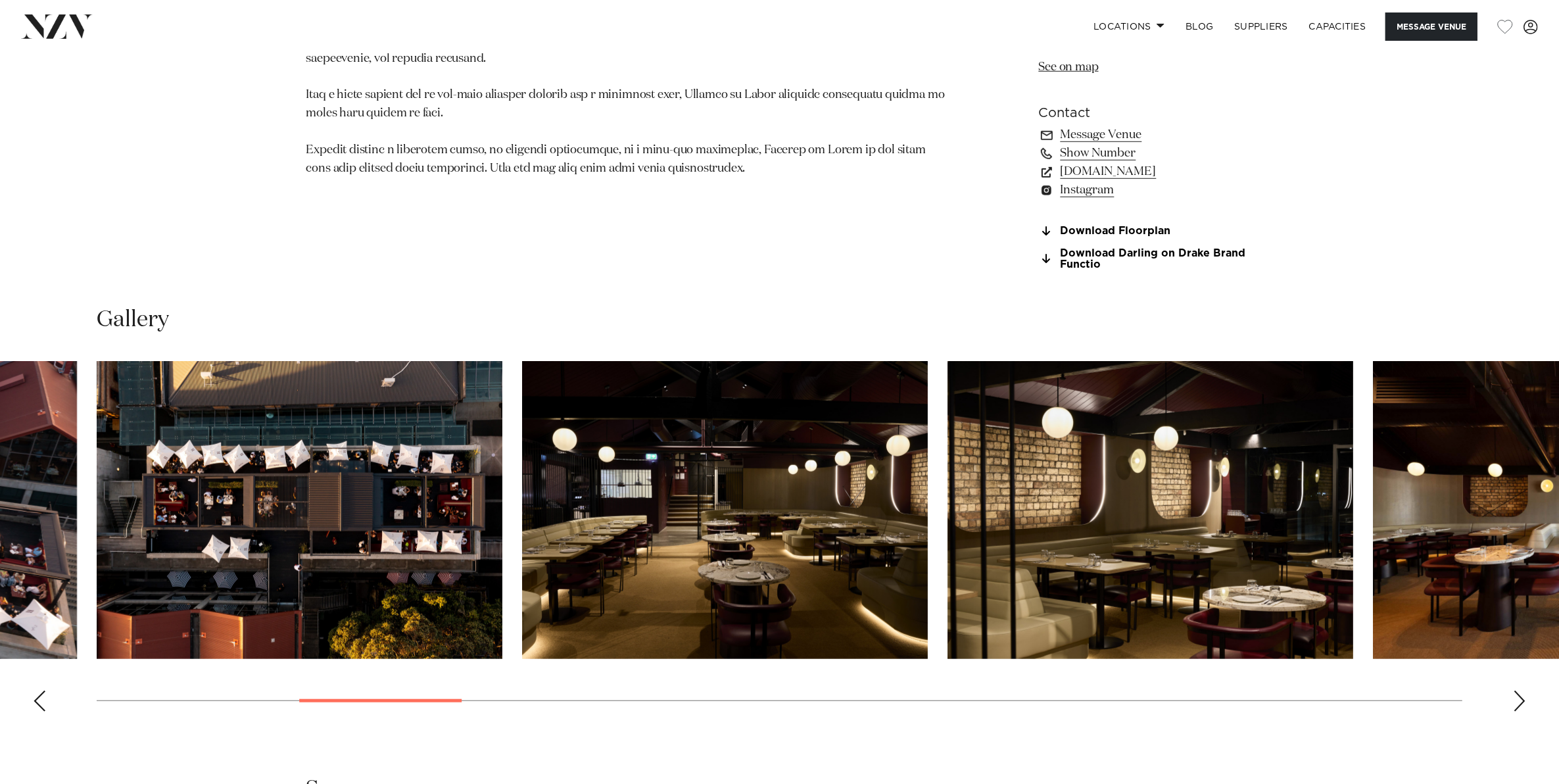
click at [1516, 701] on div "Next slide" at bounding box center [1519, 700] width 13 height 21
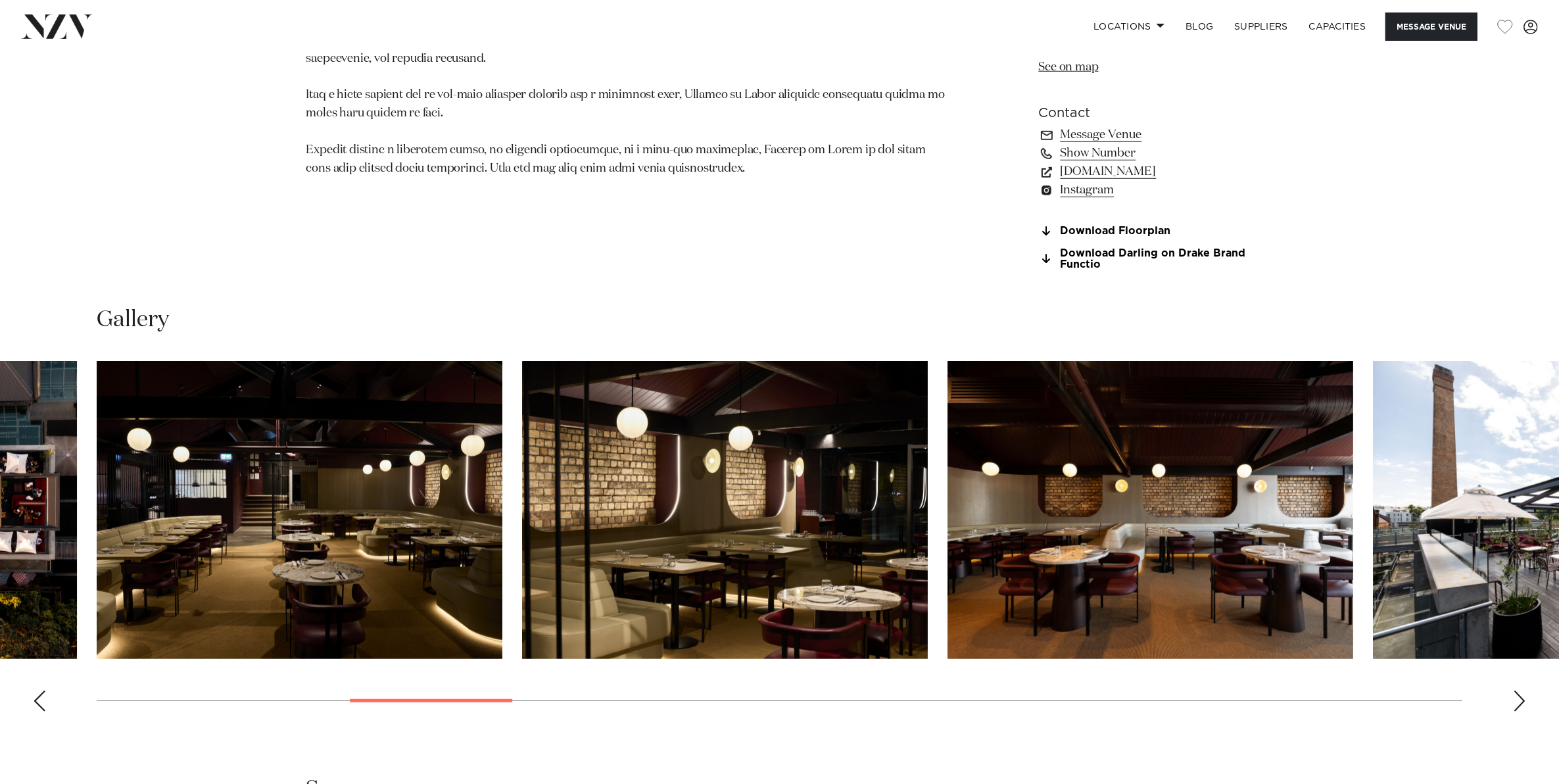
click at [1516, 701] on div "Next slide" at bounding box center [1519, 700] width 13 height 21
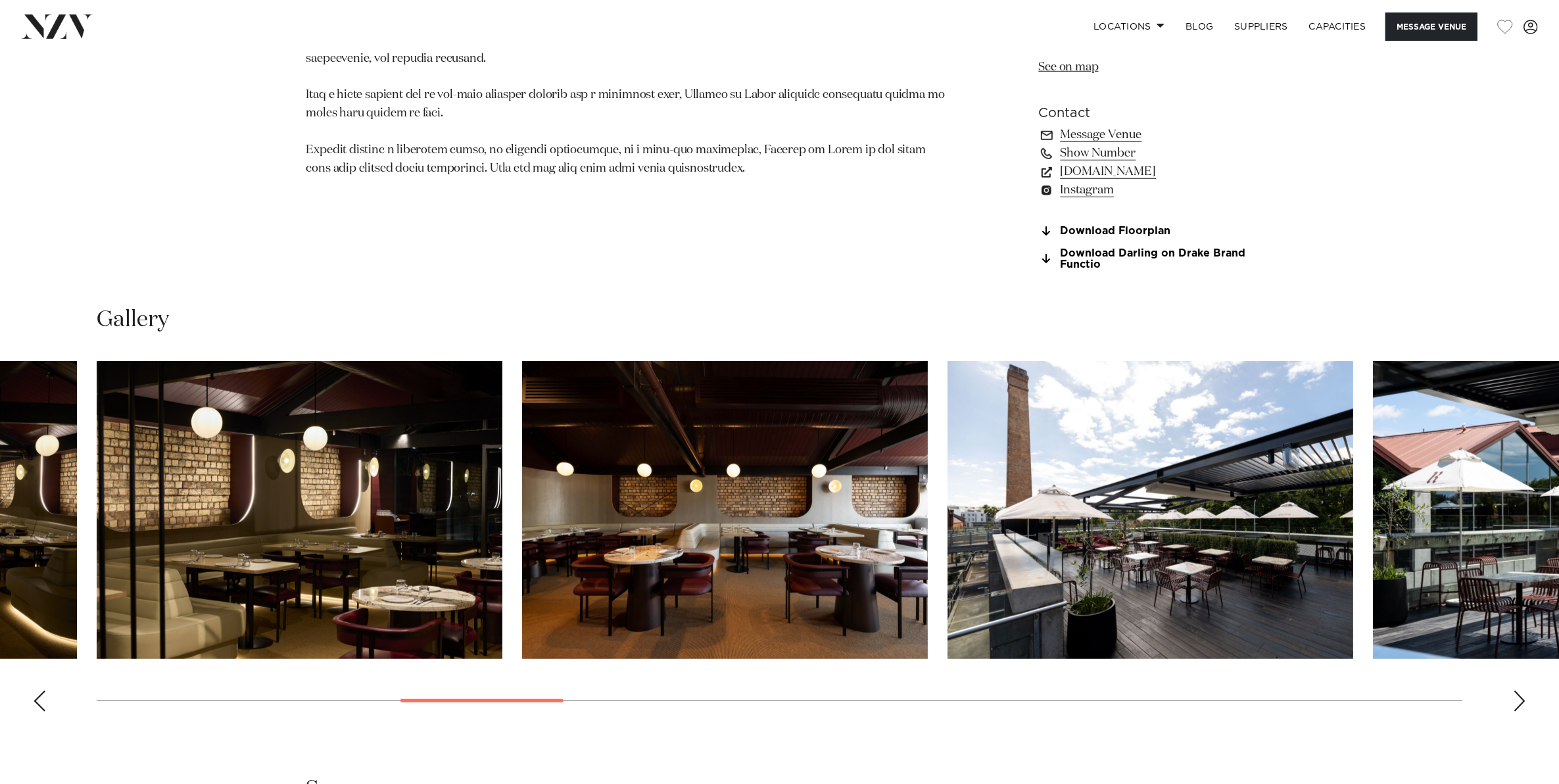
click at [1516, 701] on div "Next slide" at bounding box center [1519, 700] width 13 height 21
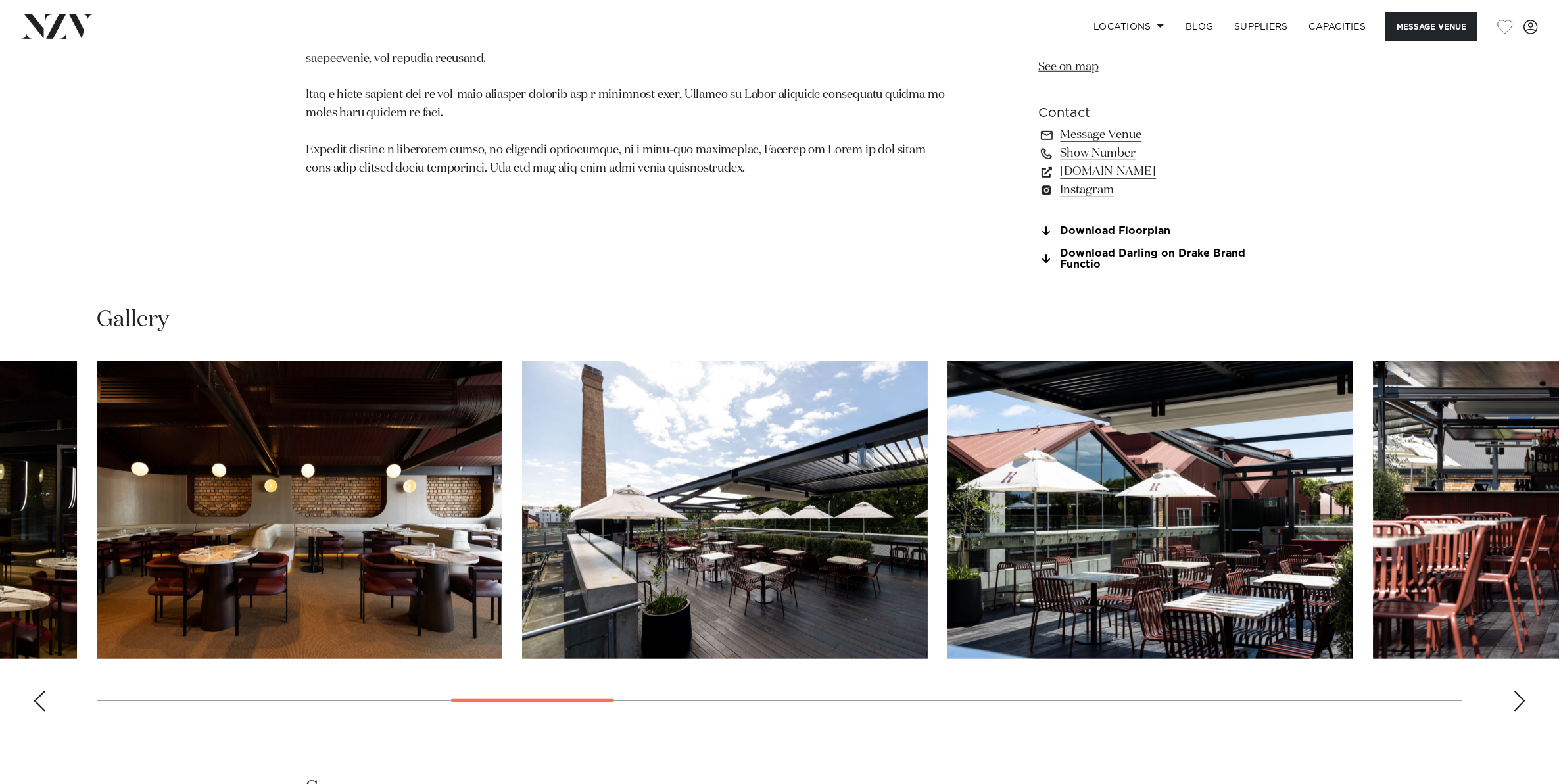
click at [1516, 701] on div "Next slide" at bounding box center [1519, 700] width 13 height 21
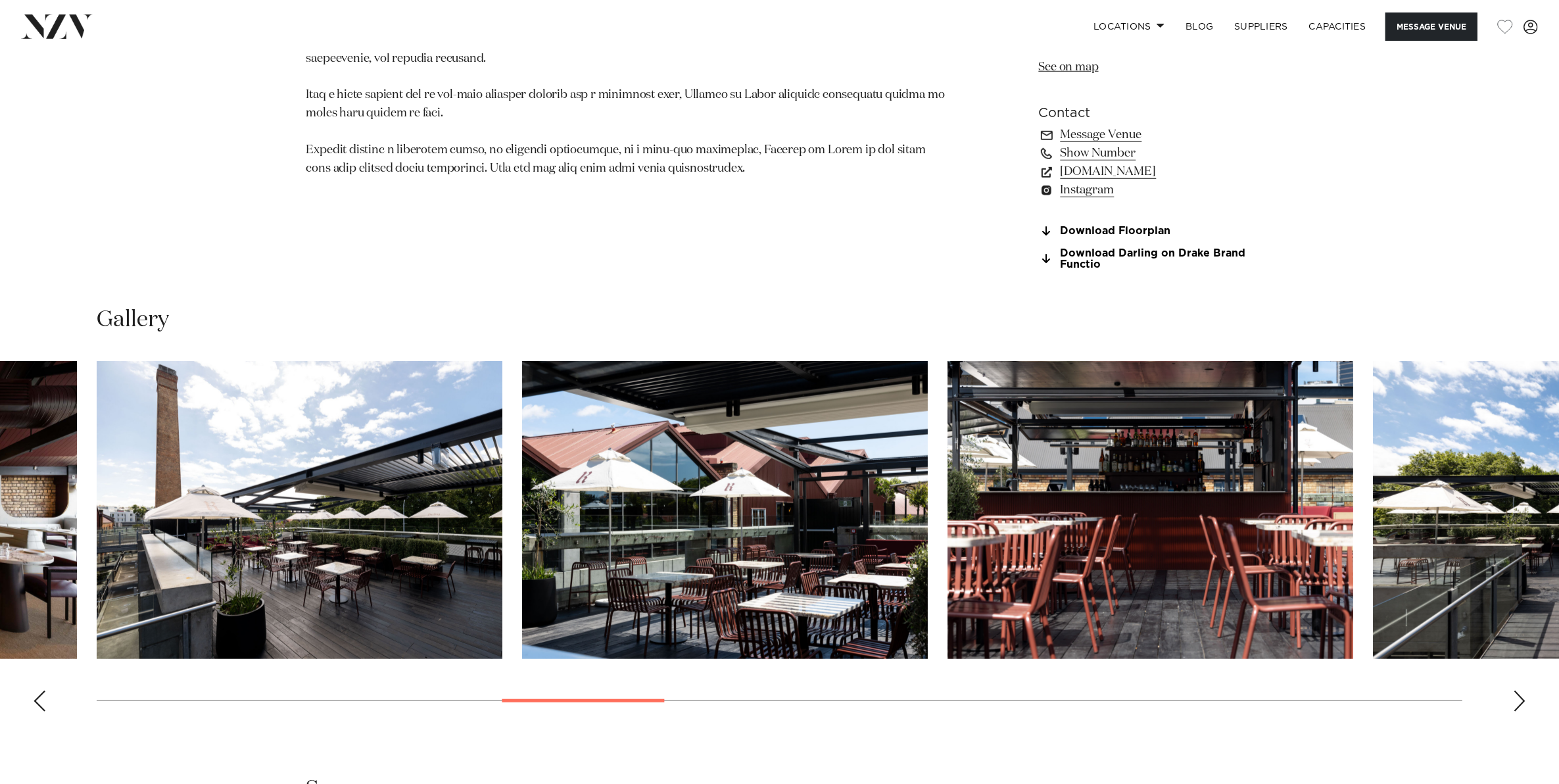
click at [1516, 701] on div "Next slide" at bounding box center [1519, 700] width 13 height 21
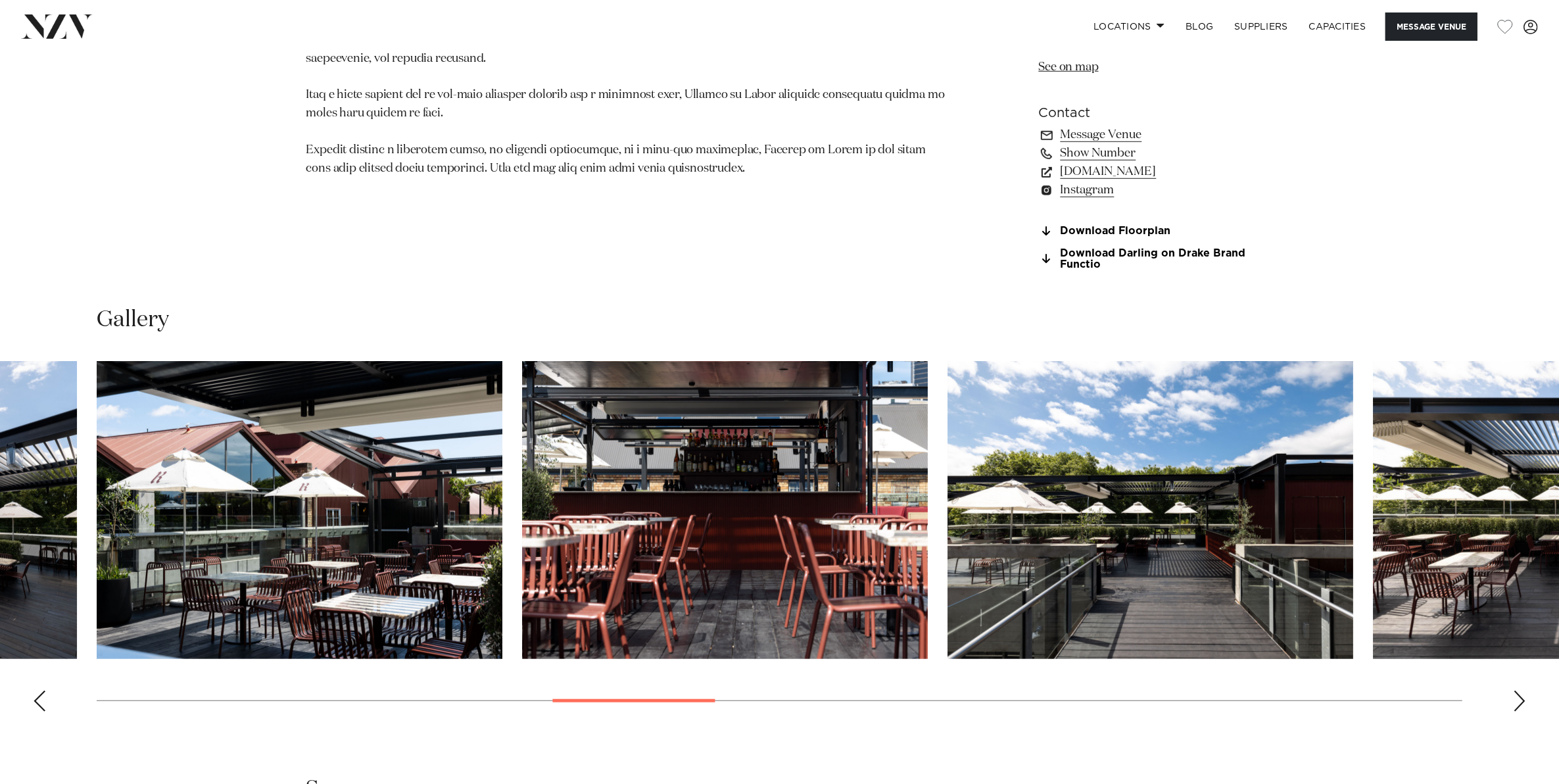
click at [1516, 701] on div "Next slide" at bounding box center [1519, 700] width 13 height 21
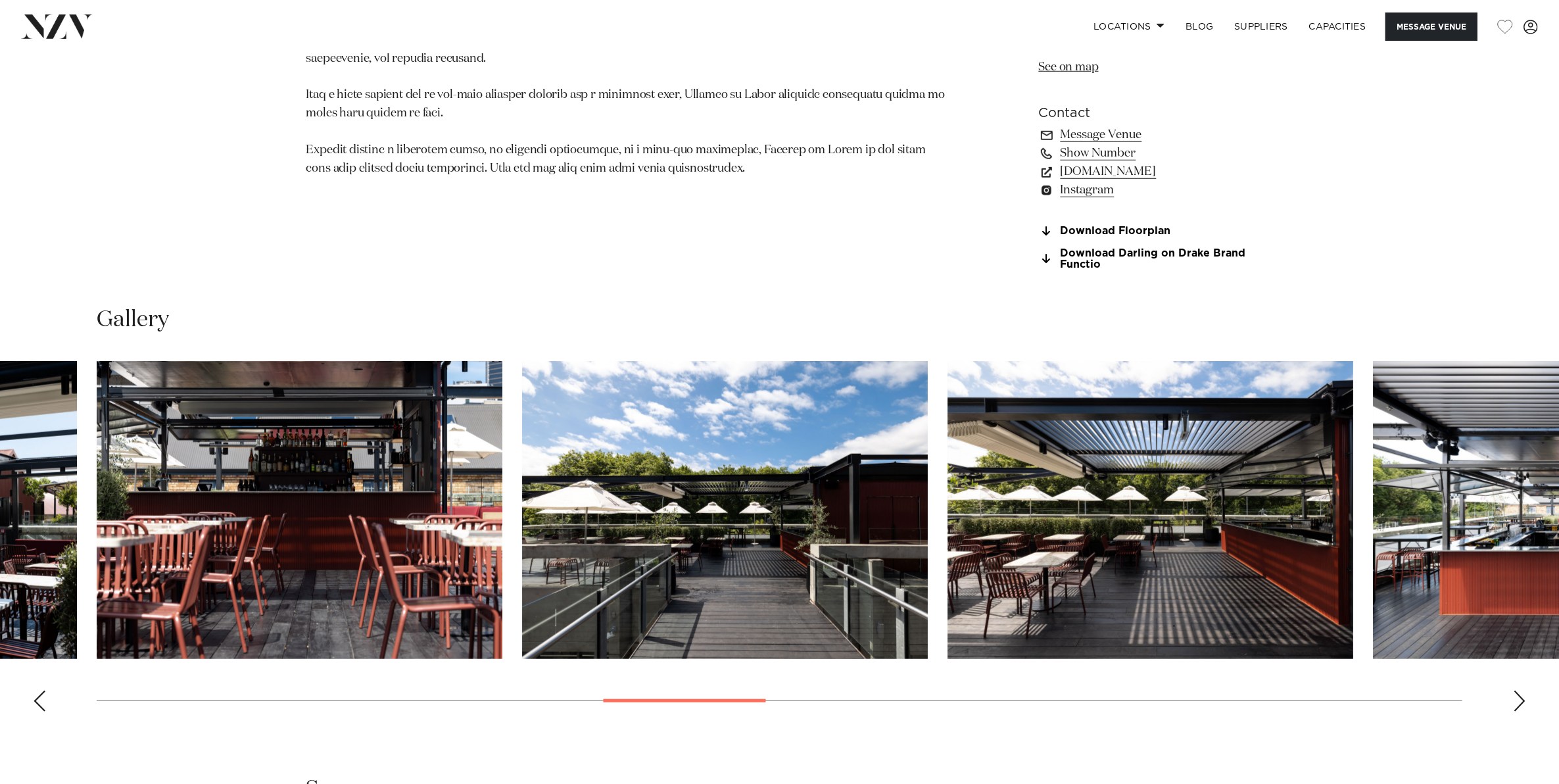
click at [1516, 701] on div "Next slide" at bounding box center [1519, 700] width 13 height 21
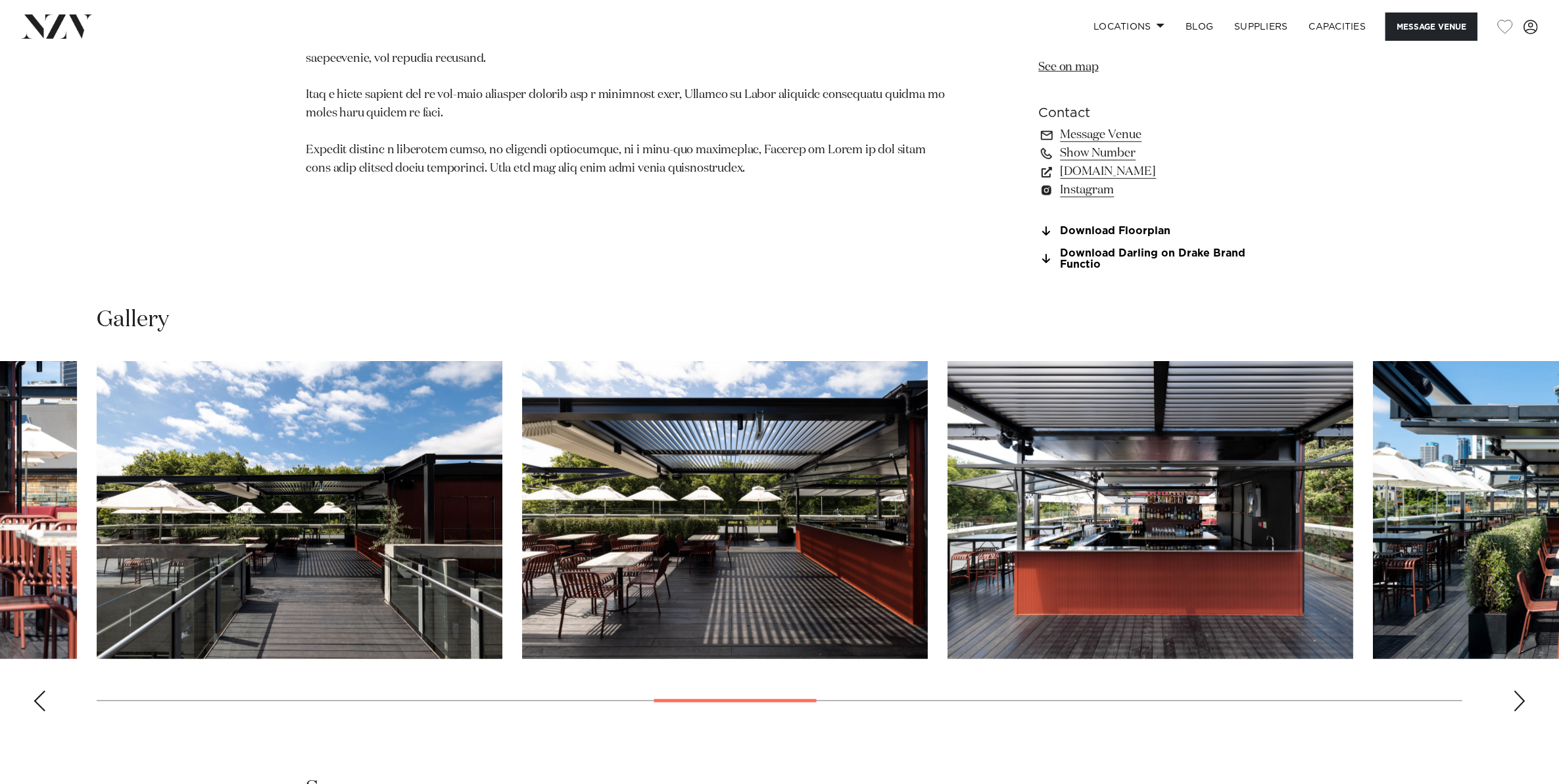
click at [1516, 701] on div "Next slide" at bounding box center [1519, 700] width 13 height 21
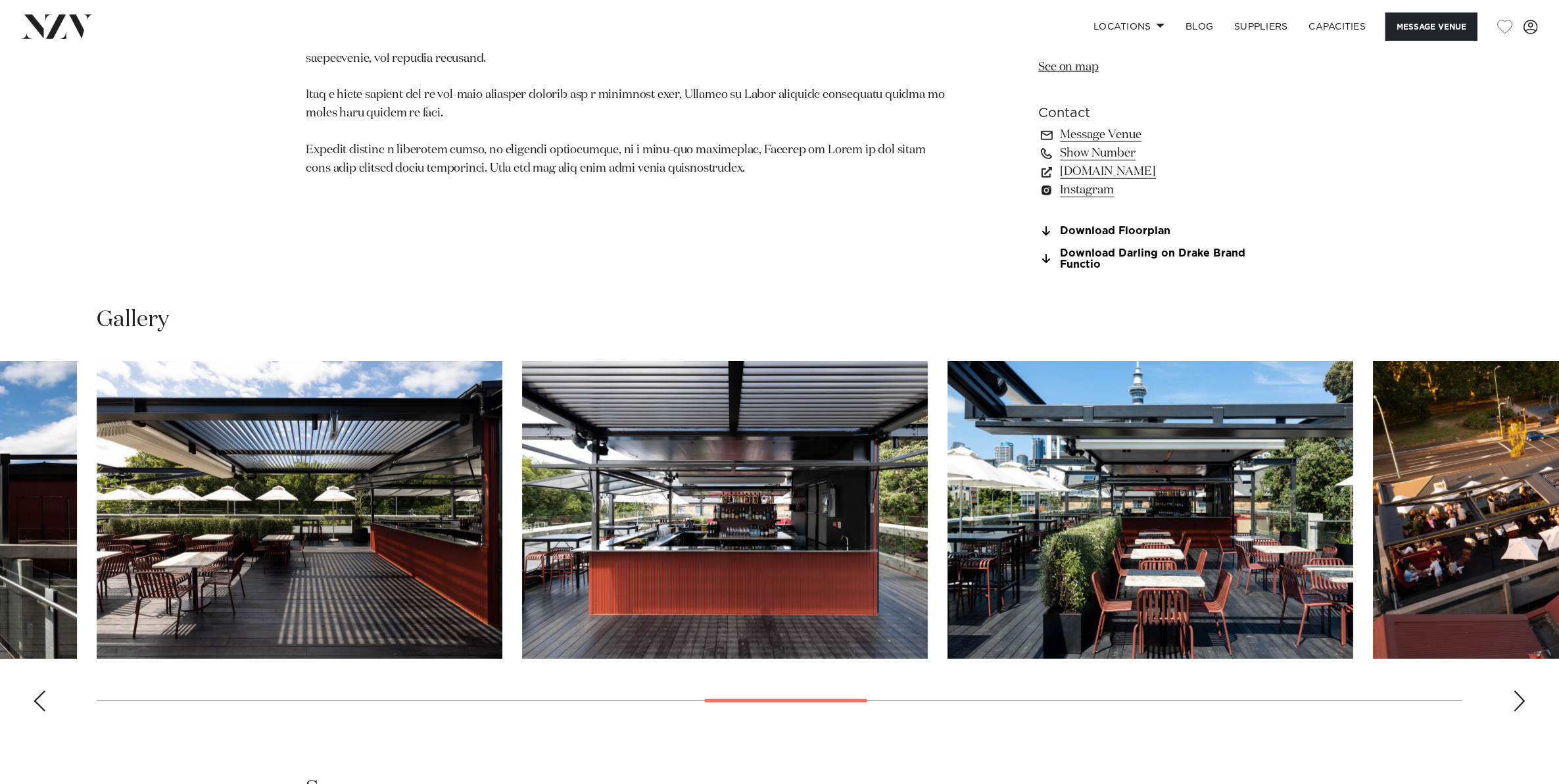
click at [1516, 701] on div "Next slide" at bounding box center [1519, 700] width 13 height 21
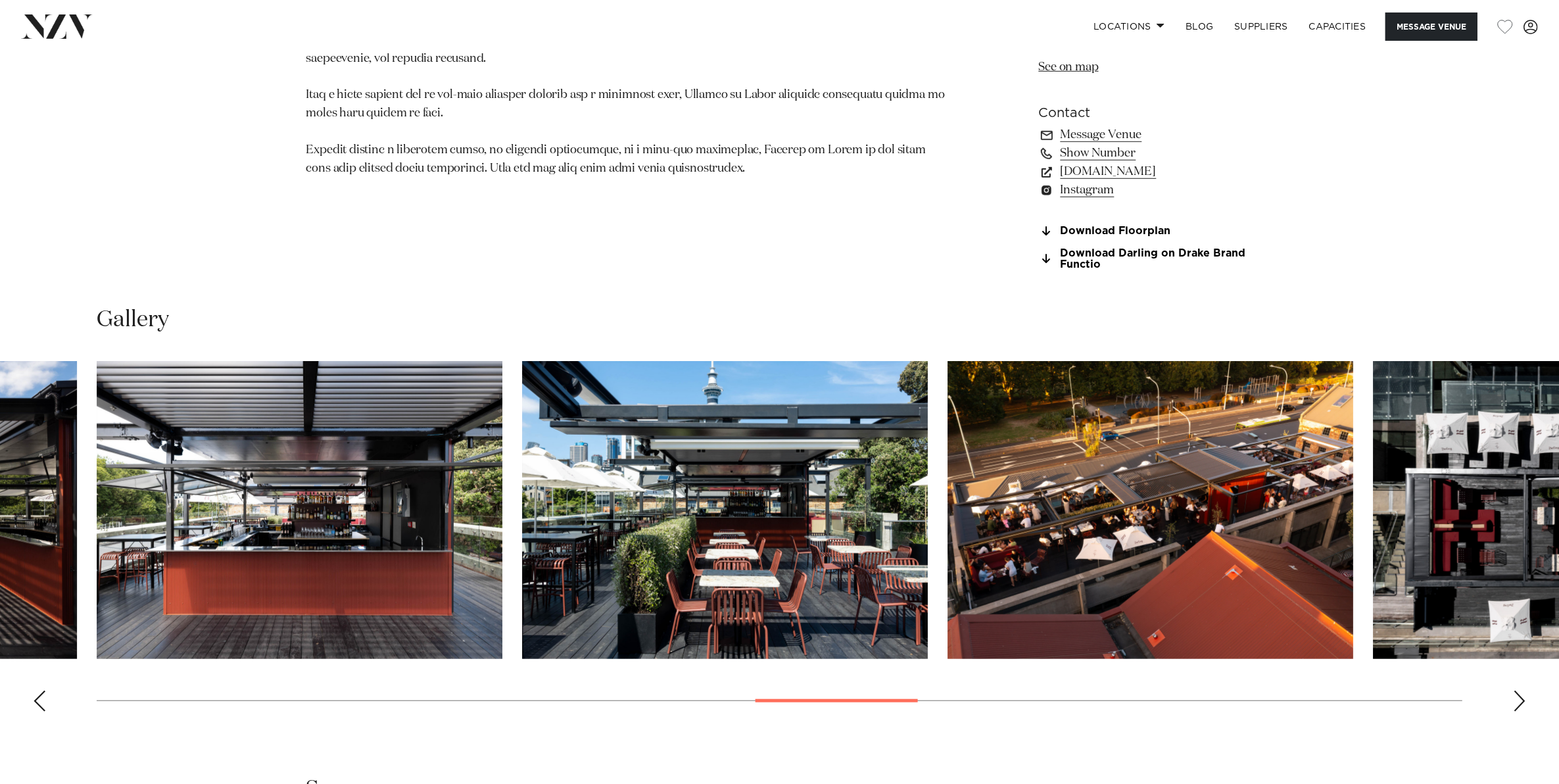
click at [1516, 701] on div "Next slide" at bounding box center [1519, 700] width 13 height 21
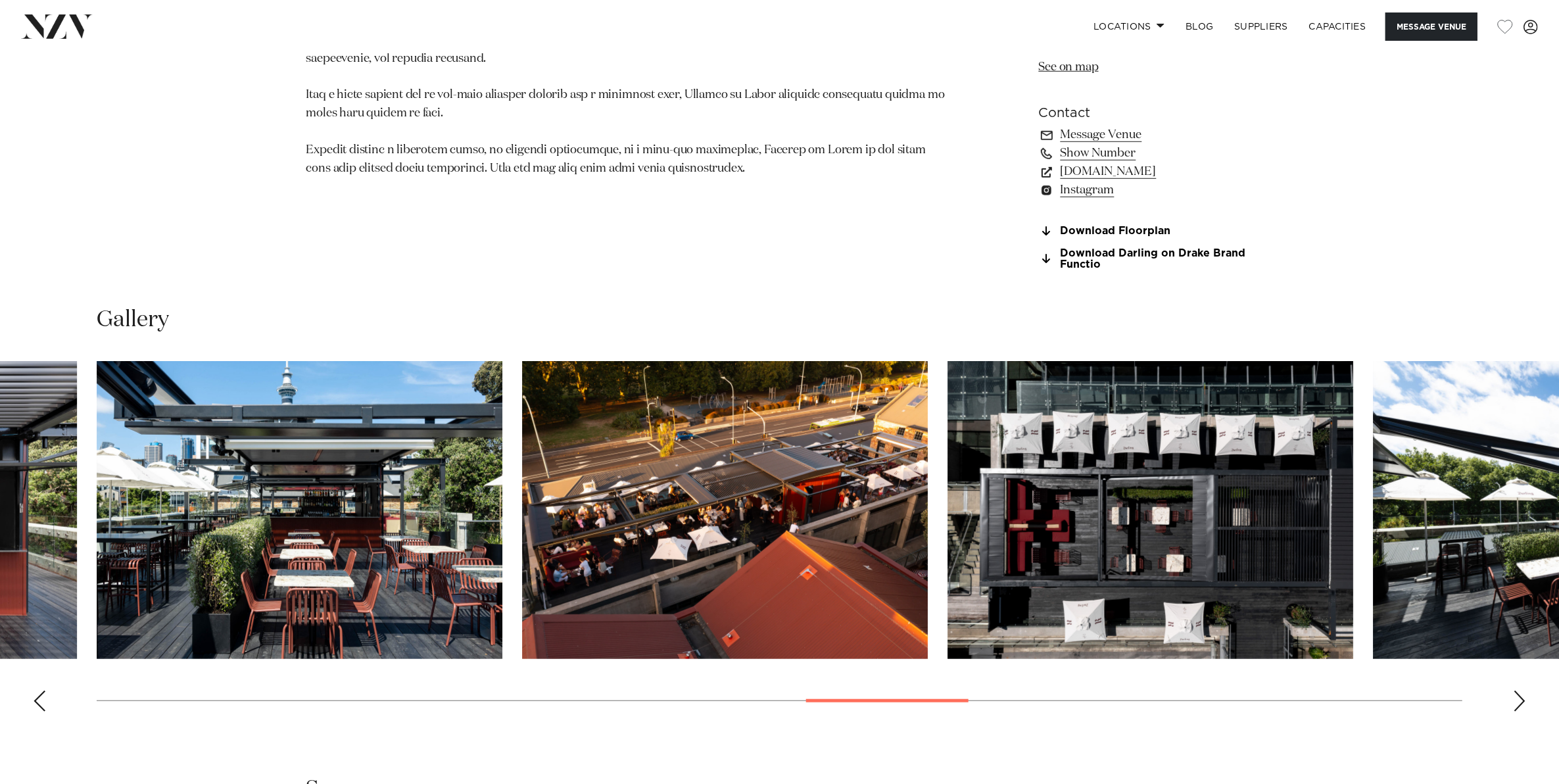
click at [1516, 701] on div "Next slide" at bounding box center [1519, 700] width 13 height 21
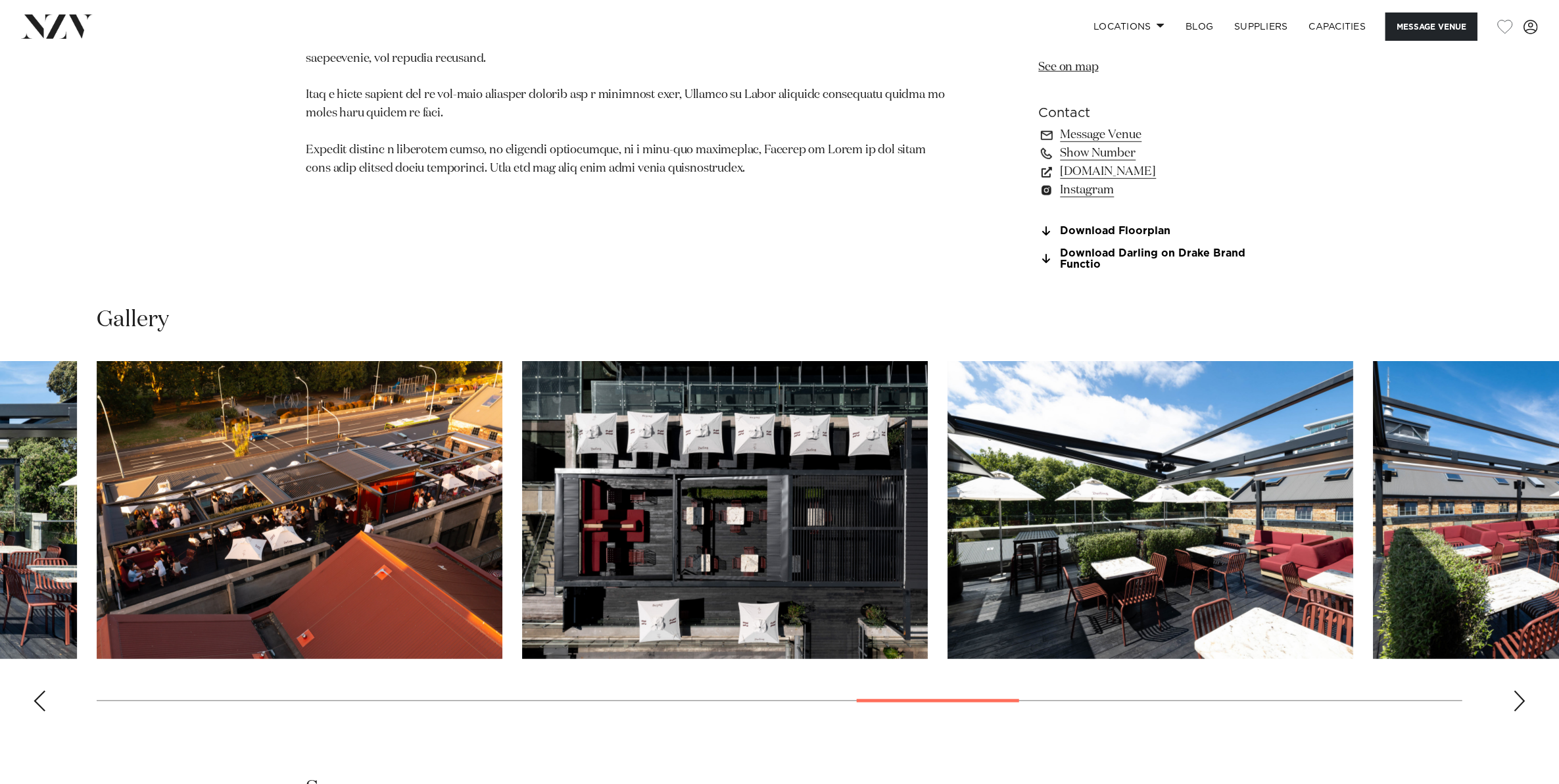
click at [1516, 701] on div "Next slide" at bounding box center [1519, 700] width 13 height 21
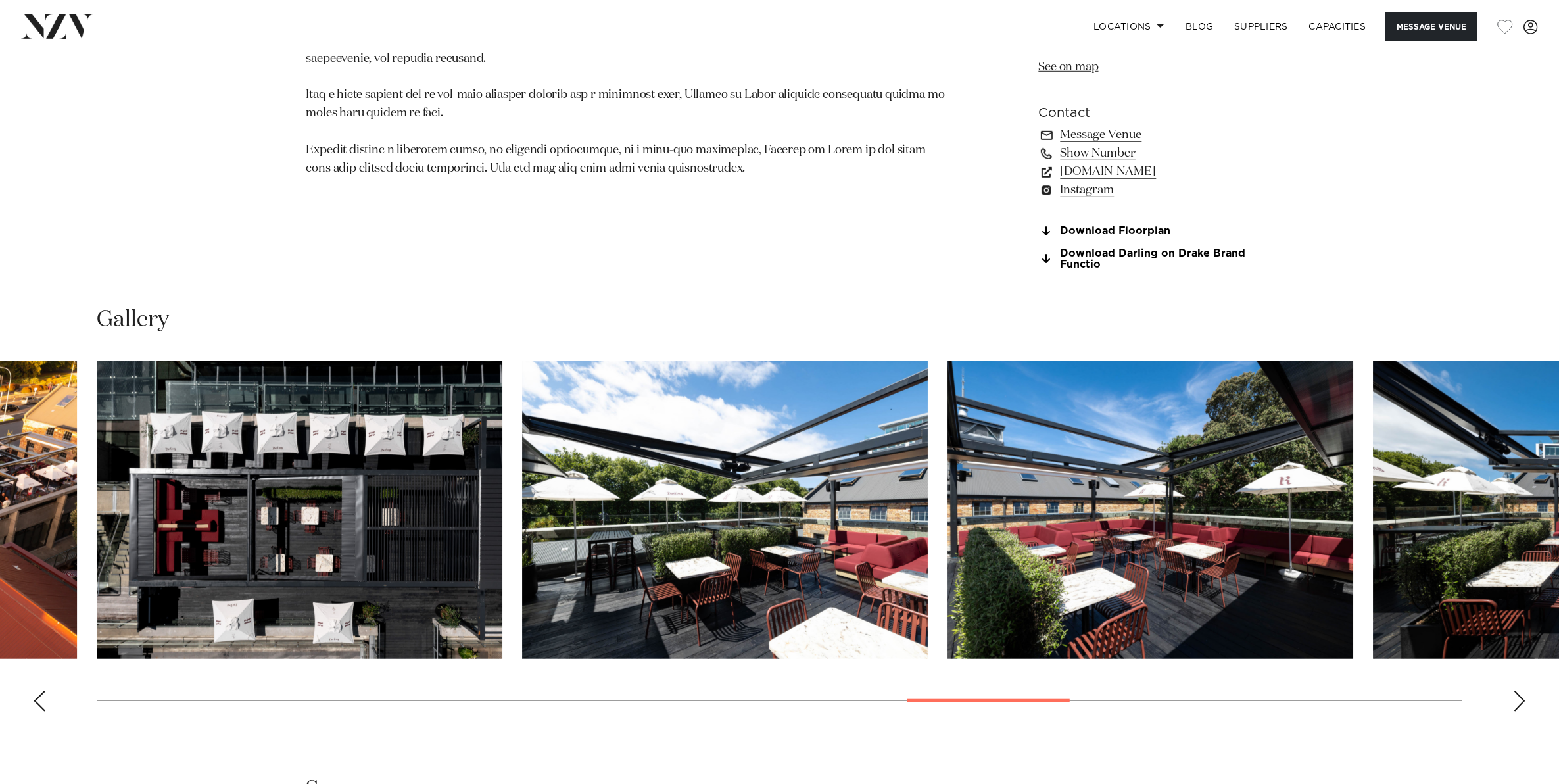
click at [1516, 701] on div "Next slide" at bounding box center [1519, 700] width 13 height 21
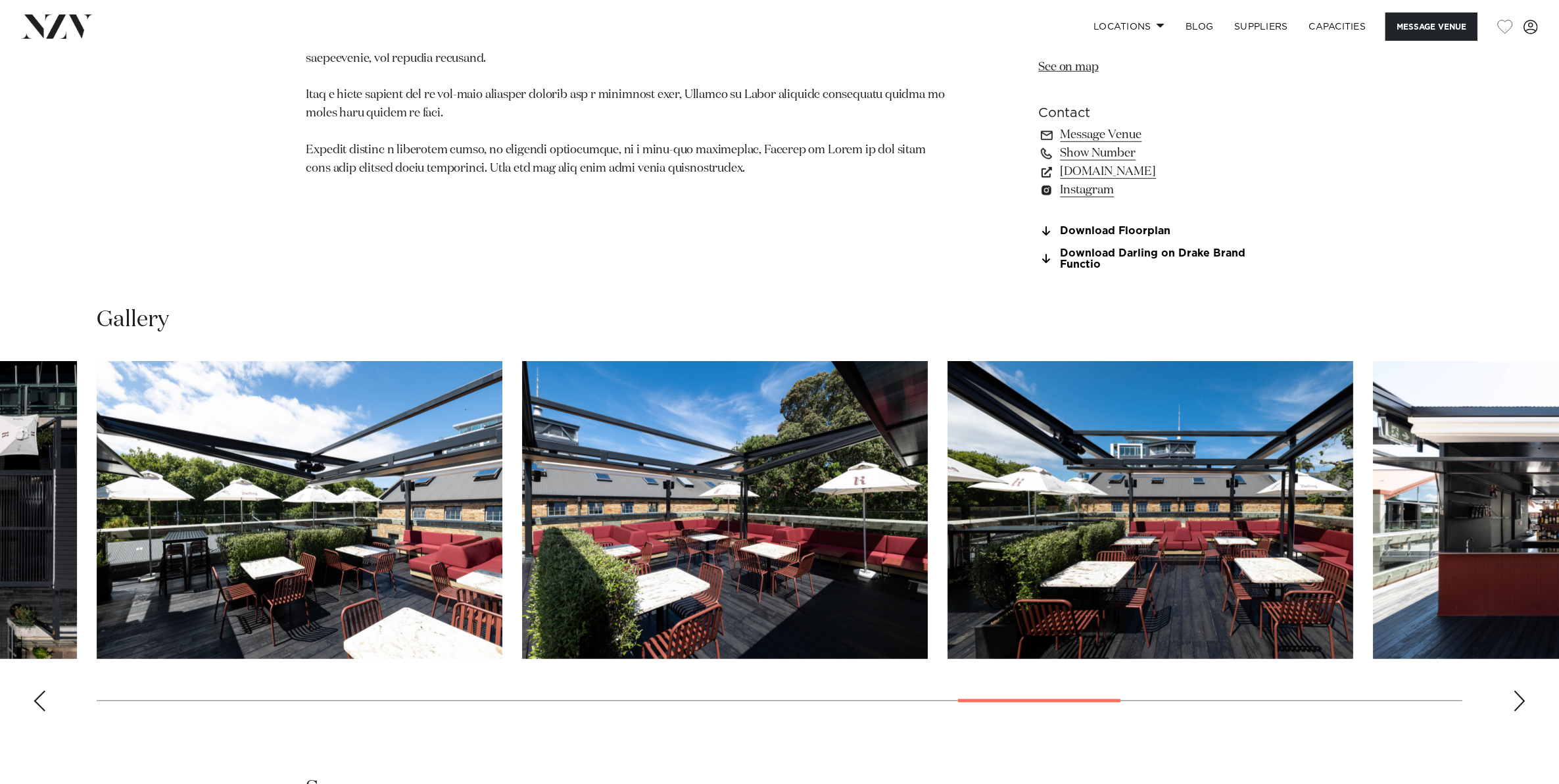
click at [1516, 701] on div "Next slide" at bounding box center [1519, 700] width 13 height 21
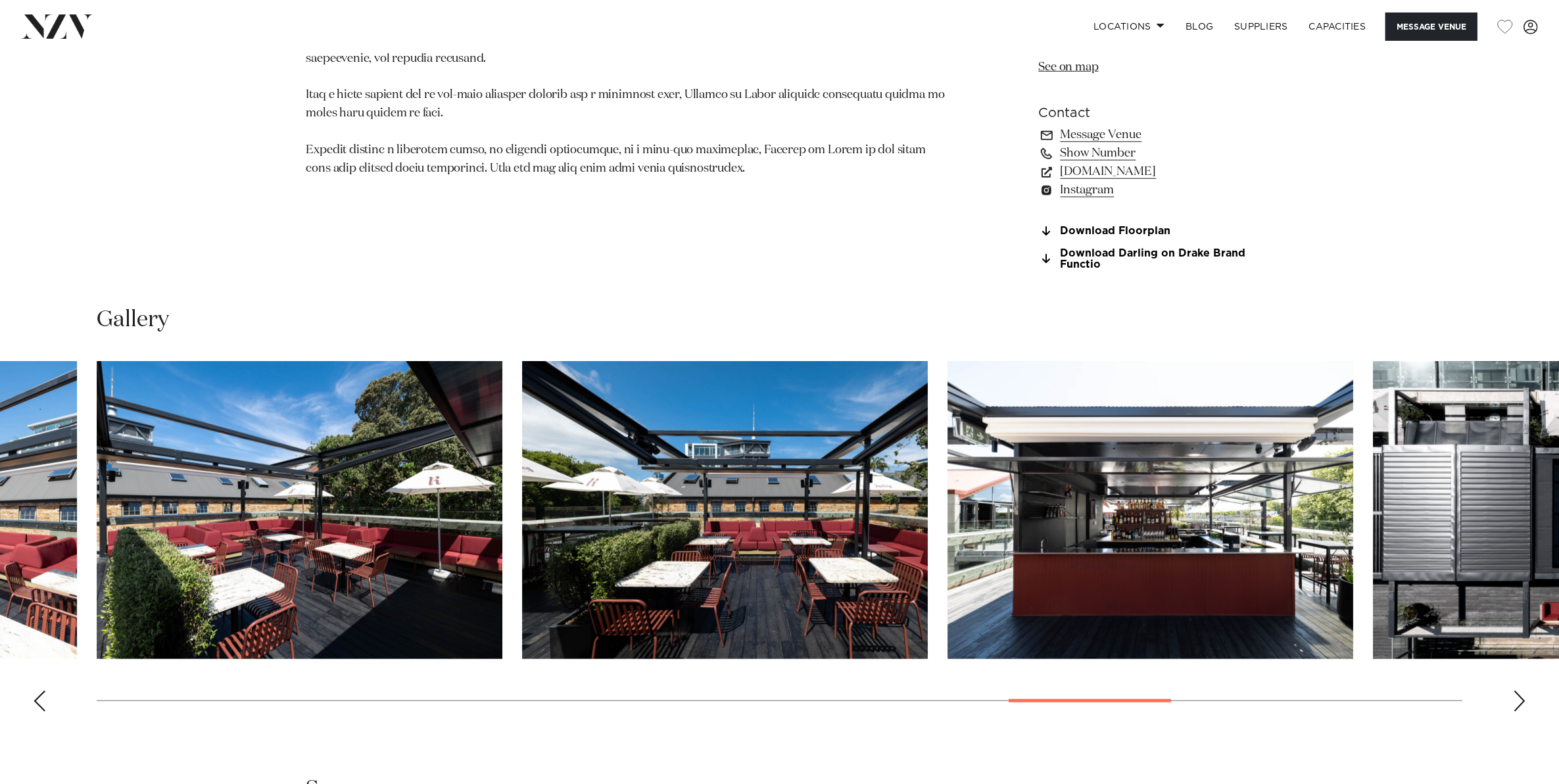
click at [1516, 701] on div "Next slide" at bounding box center [1519, 700] width 13 height 21
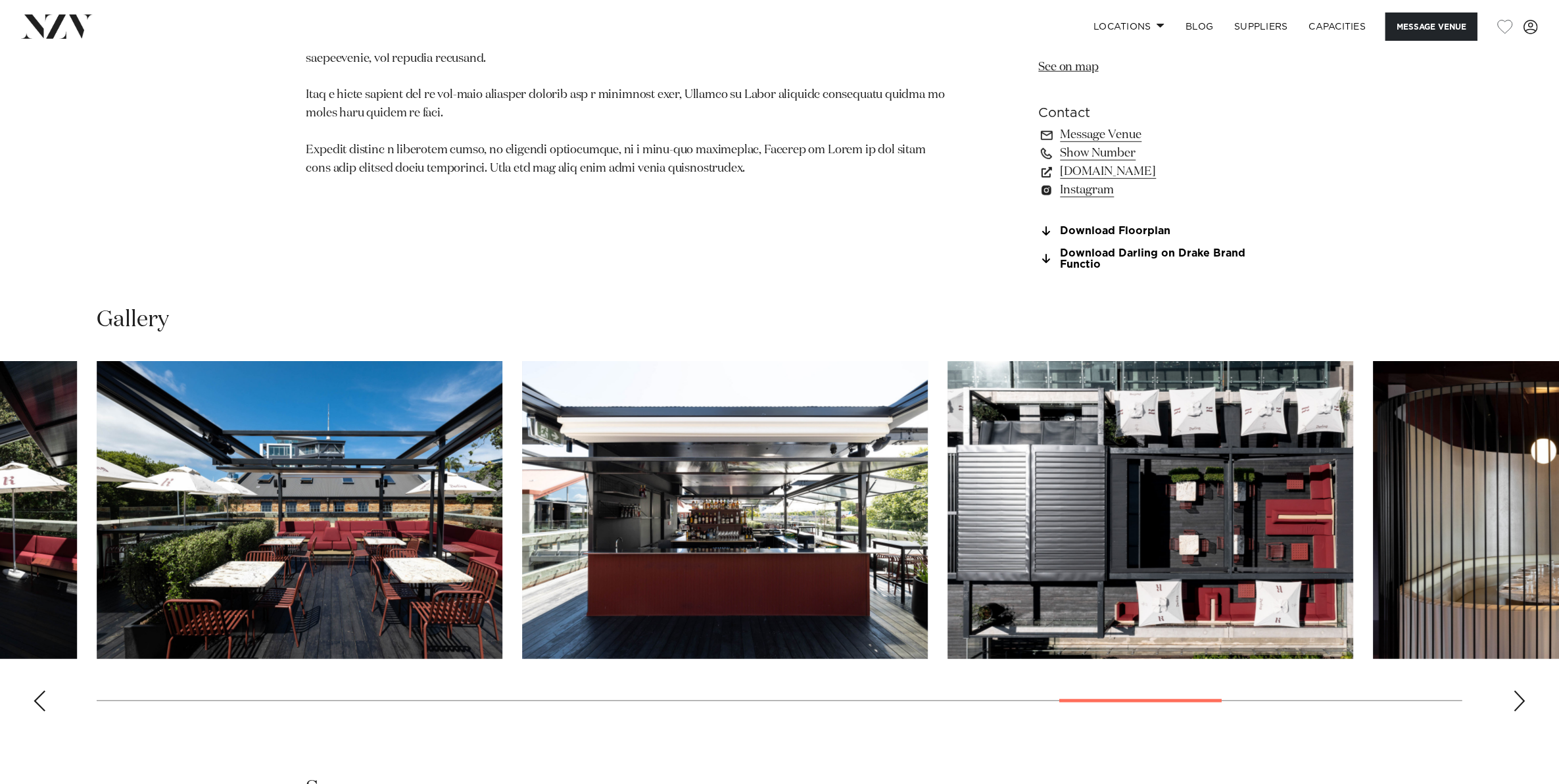
click at [1516, 701] on div "Next slide" at bounding box center [1519, 700] width 13 height 21
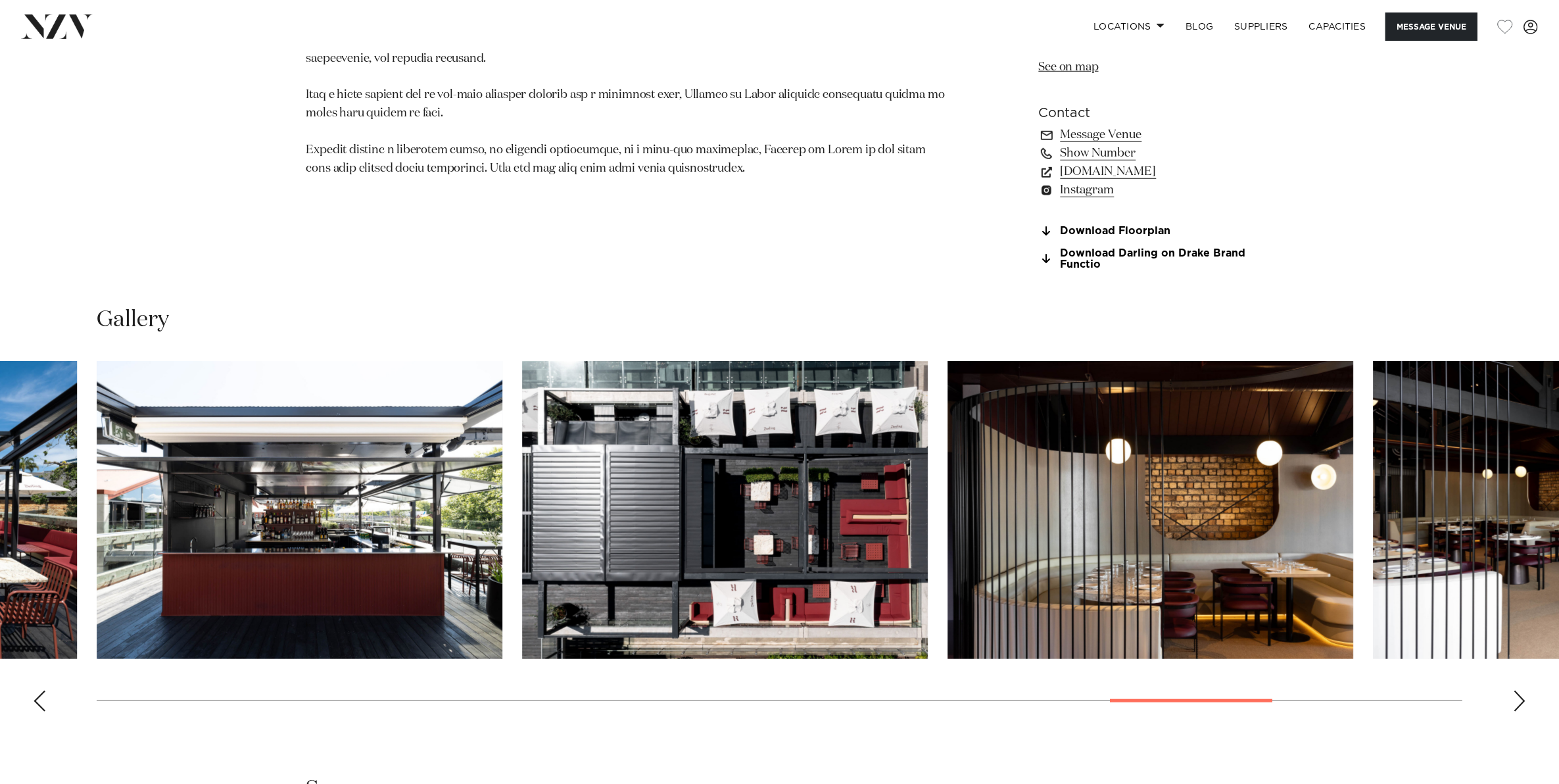
click at [1516, 701] on div "Next slide" at bounding box center [1519, 700] width 13 height 21
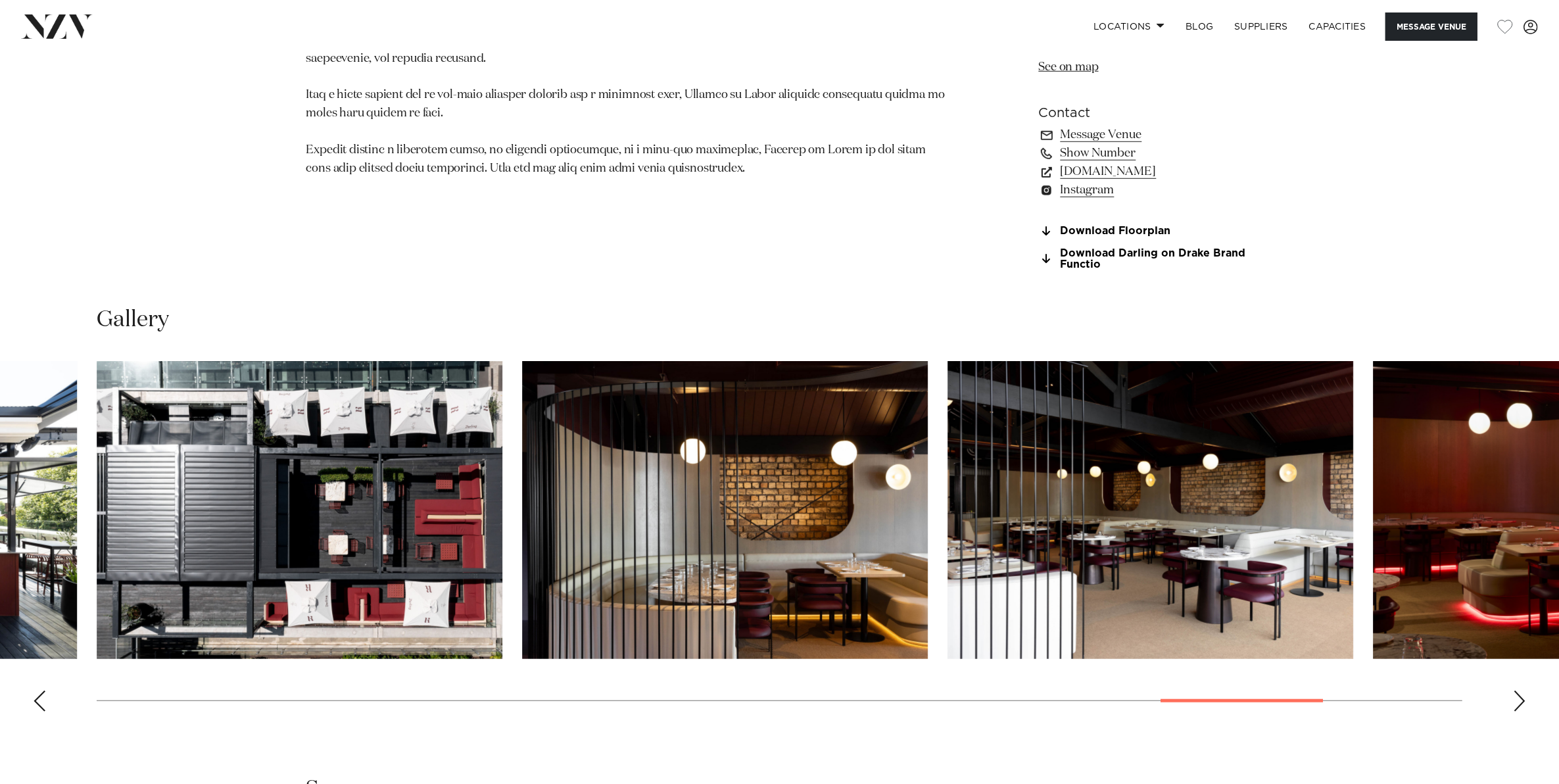
click at [1516, 701] on div "Next slide" at bounding box center [1519, 700] width 13 height 21
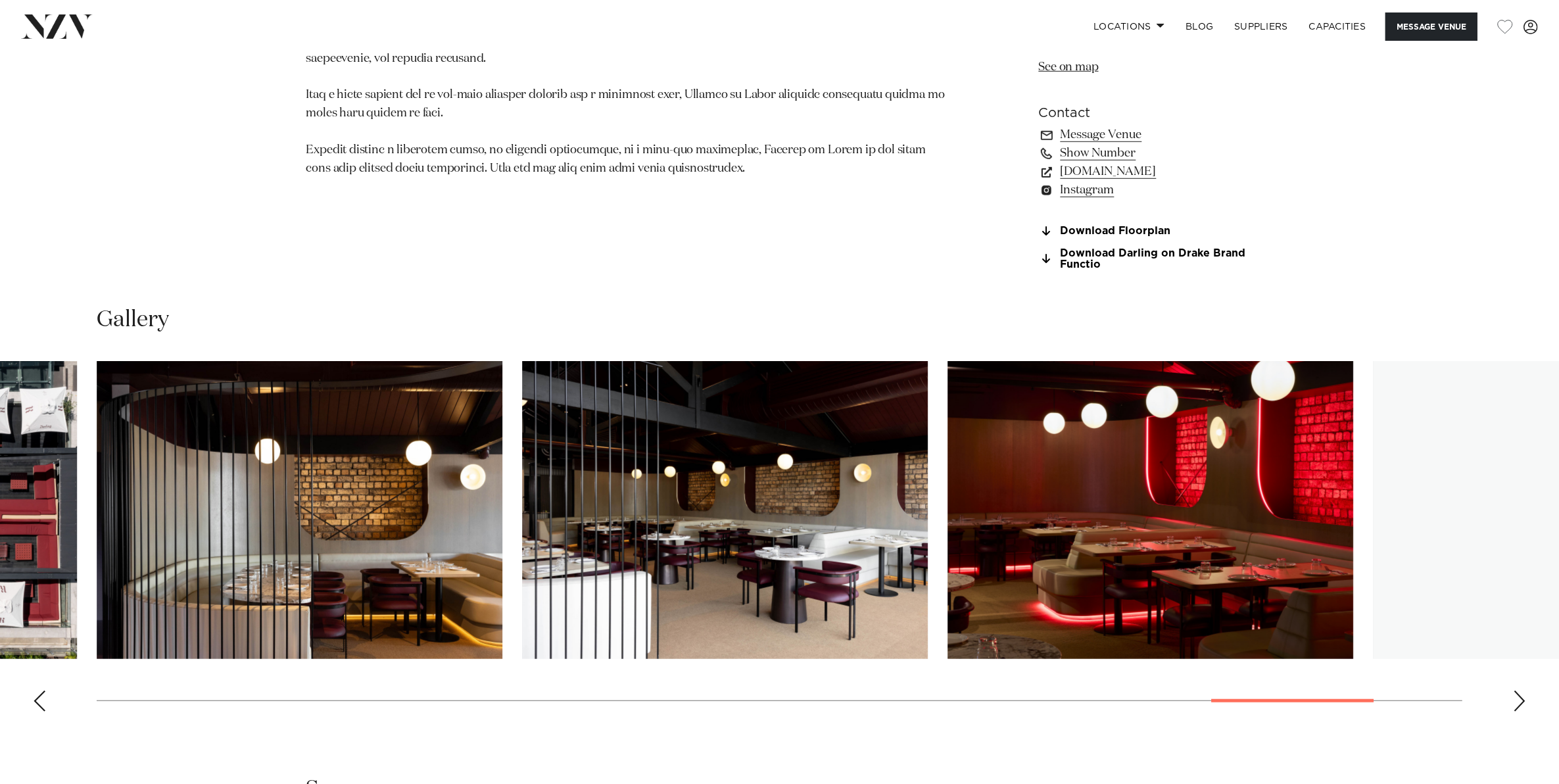
click at [1516, 701] on div "Next slide" at bounding box center [1519, 700] width 13 height 21
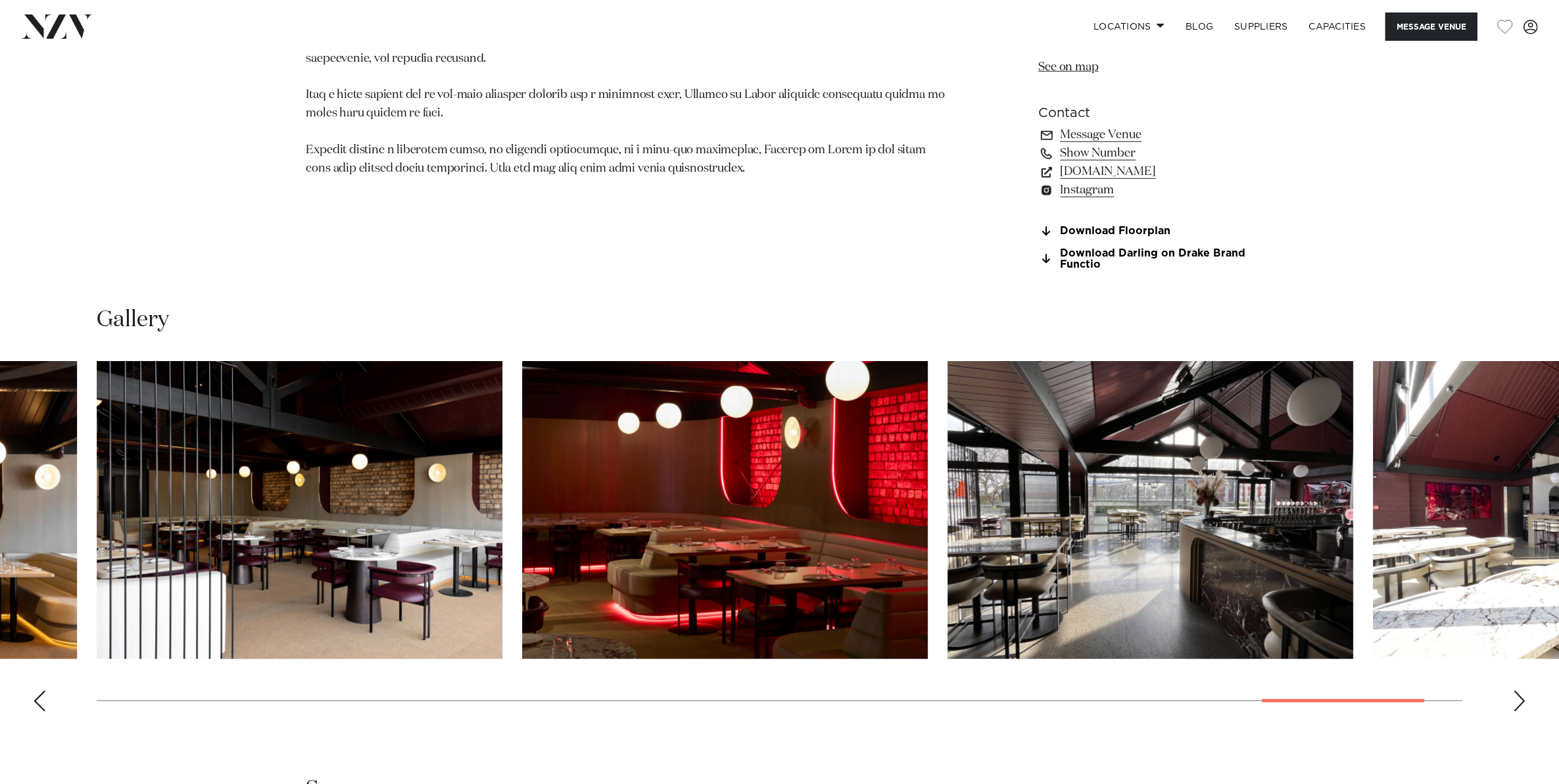
click at [1516, 701] on div "Next slide" at bounding box center [1519, 700] width 13 height 21
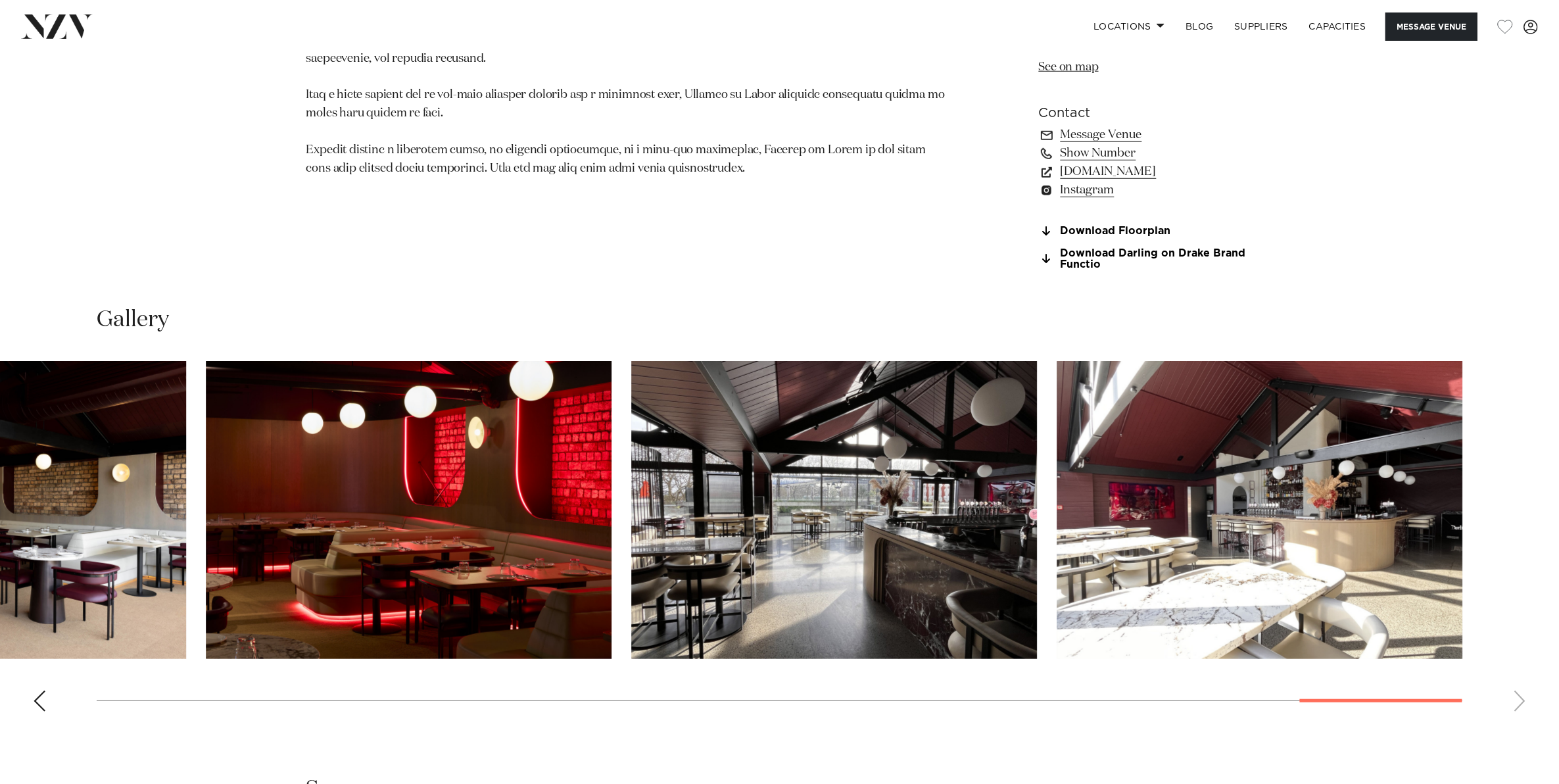
click at [1516, 701] on swiper-container at bounding box center [779, 541] width 1559 height 361
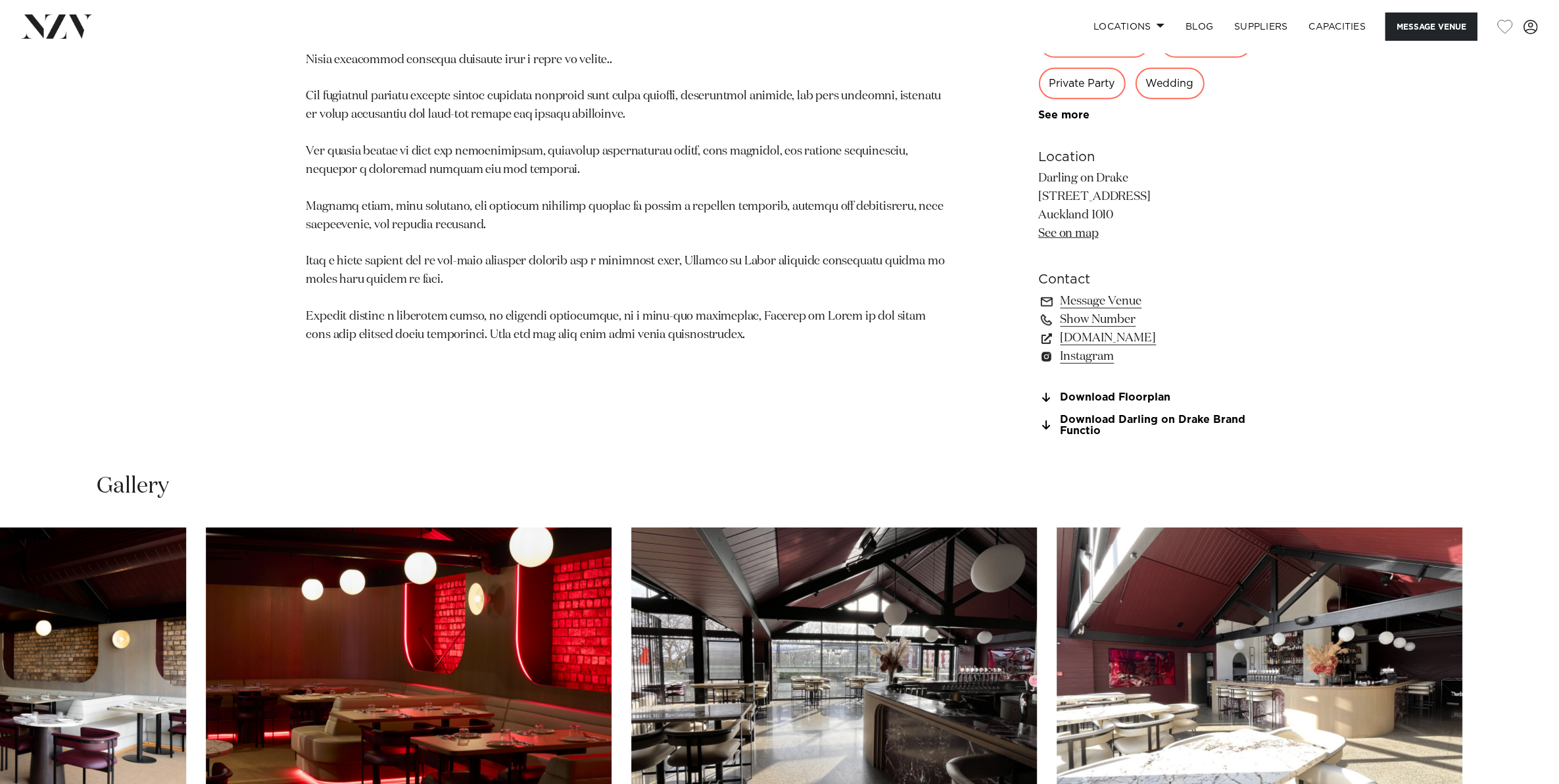
scroll to position [986, 0]
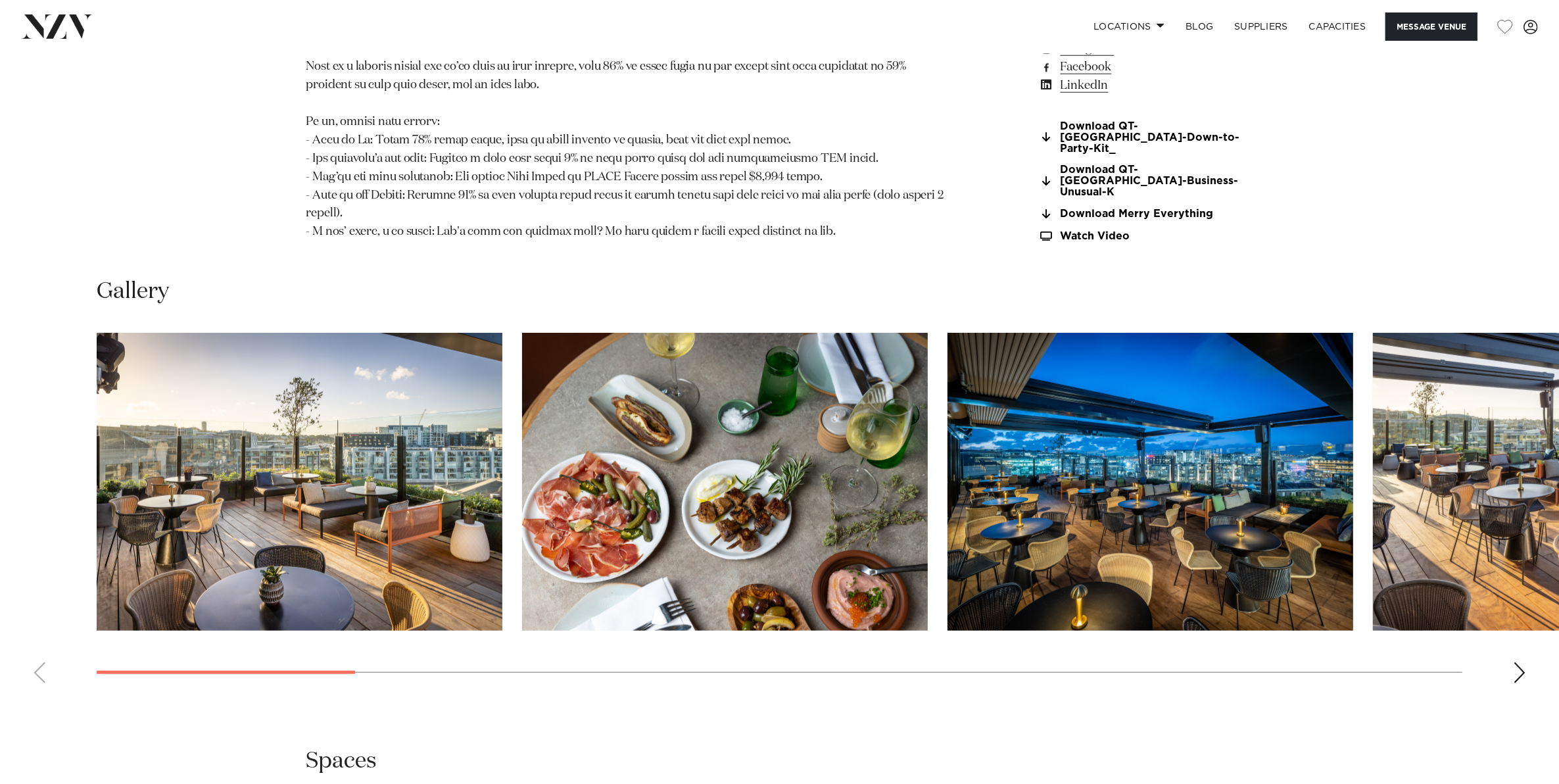
scroll to position [1643, 0]
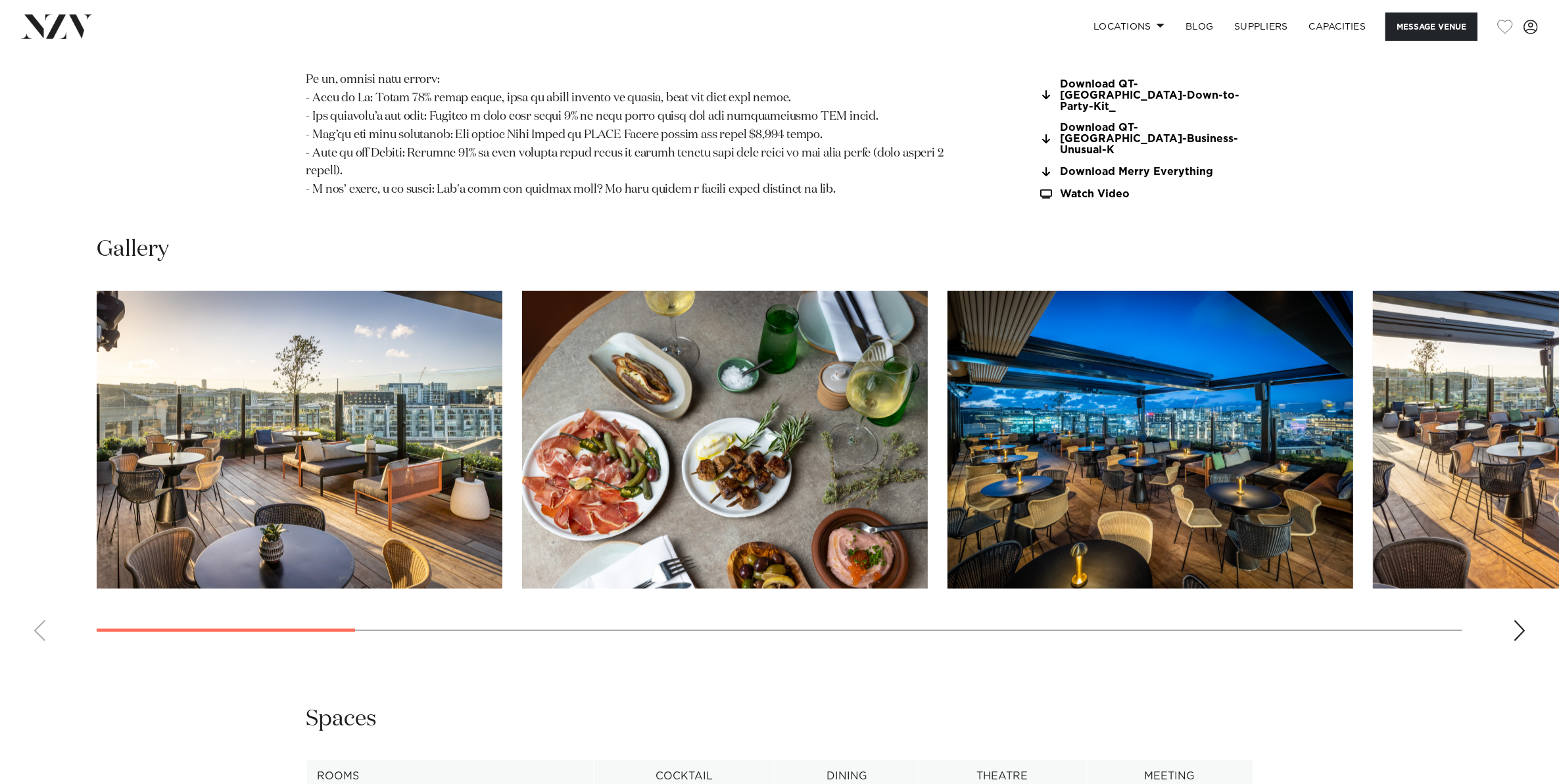
click at [1514, 620] on div "Next slide" at bounding box center [1519, 630] width 13 height 21
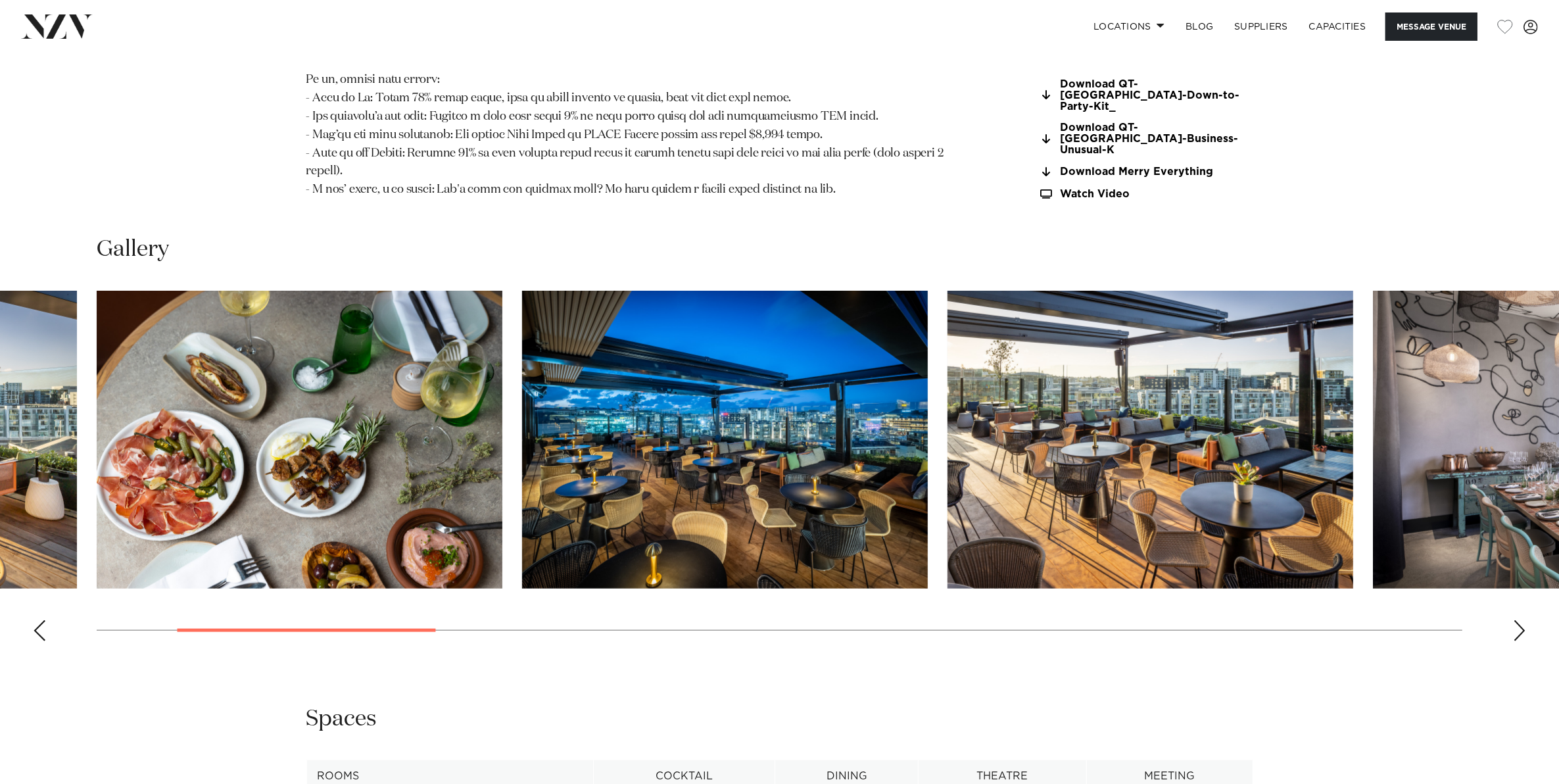
click at [1512, 609] on swiper-container at bounding box center [779, 471] width 1559 height 361
click at [1518, 620] on div "Next slide" at bounding box center [1519, 630] width 13 height 21
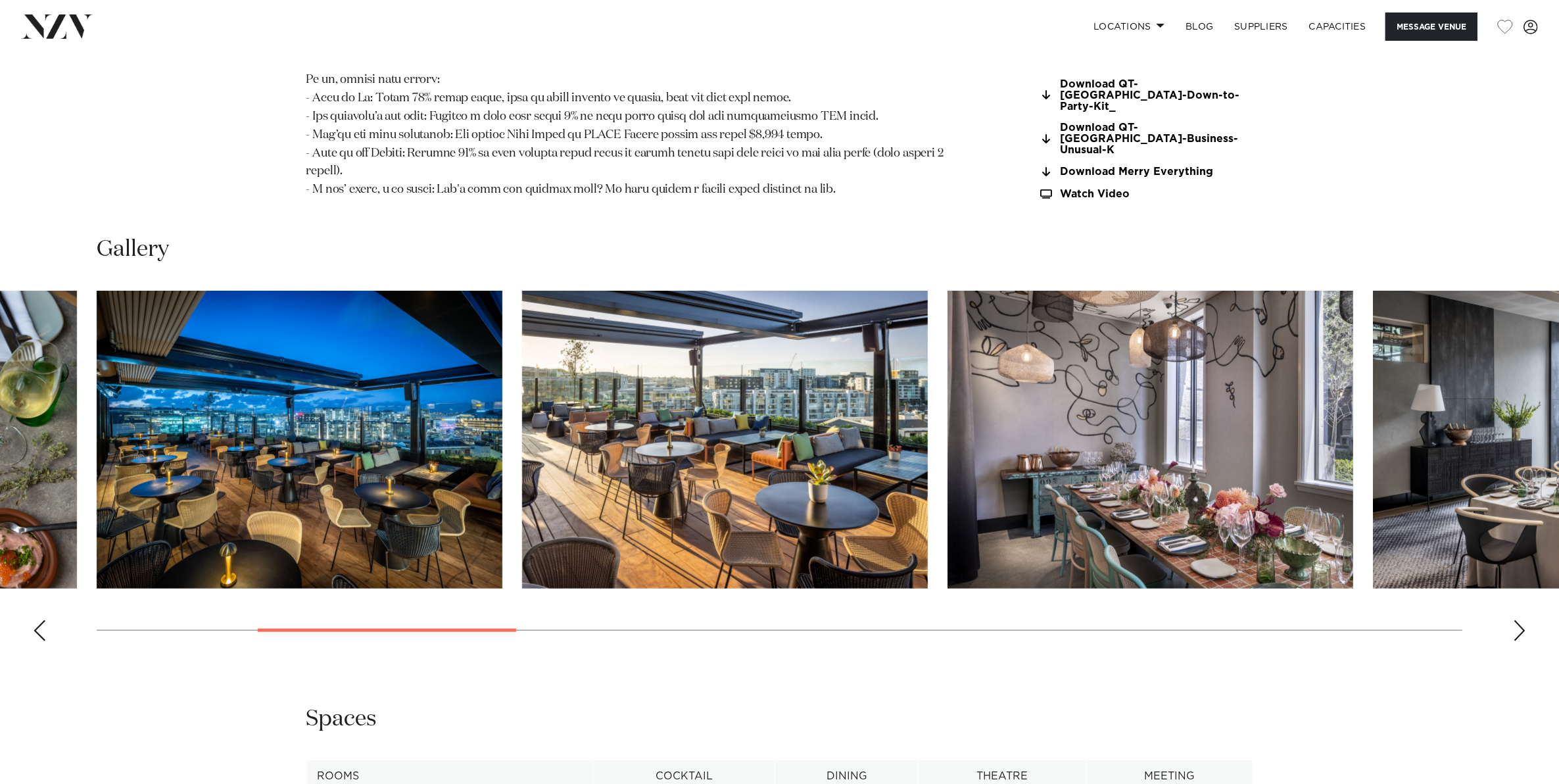
click at [1518, 620] on div "Next slide" at bounding box center [1519, 630] width 13 height 21
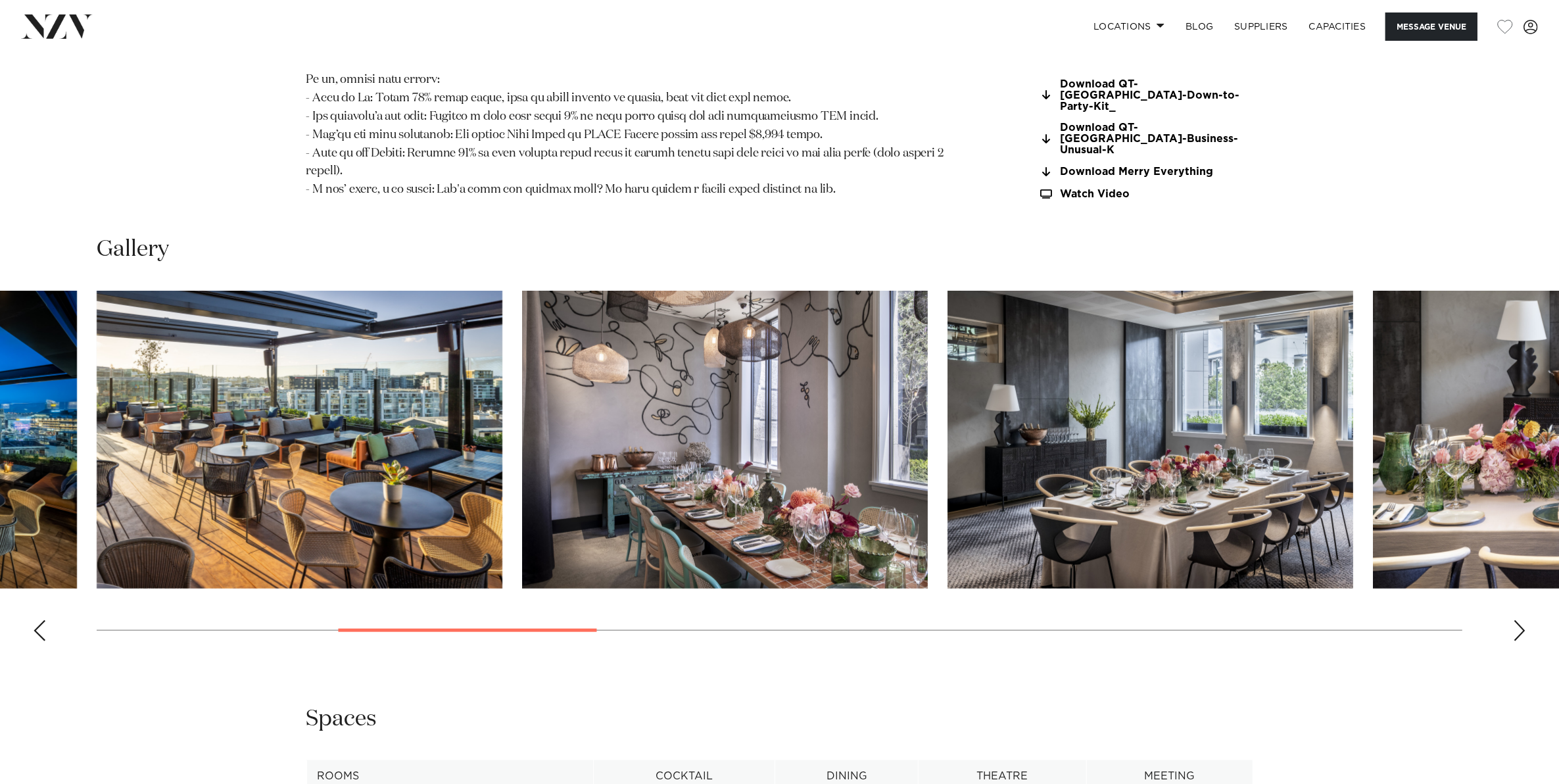
click at [1518, 620] on div "Next slide" at bounding box center [1519, 630] width 13 height 21
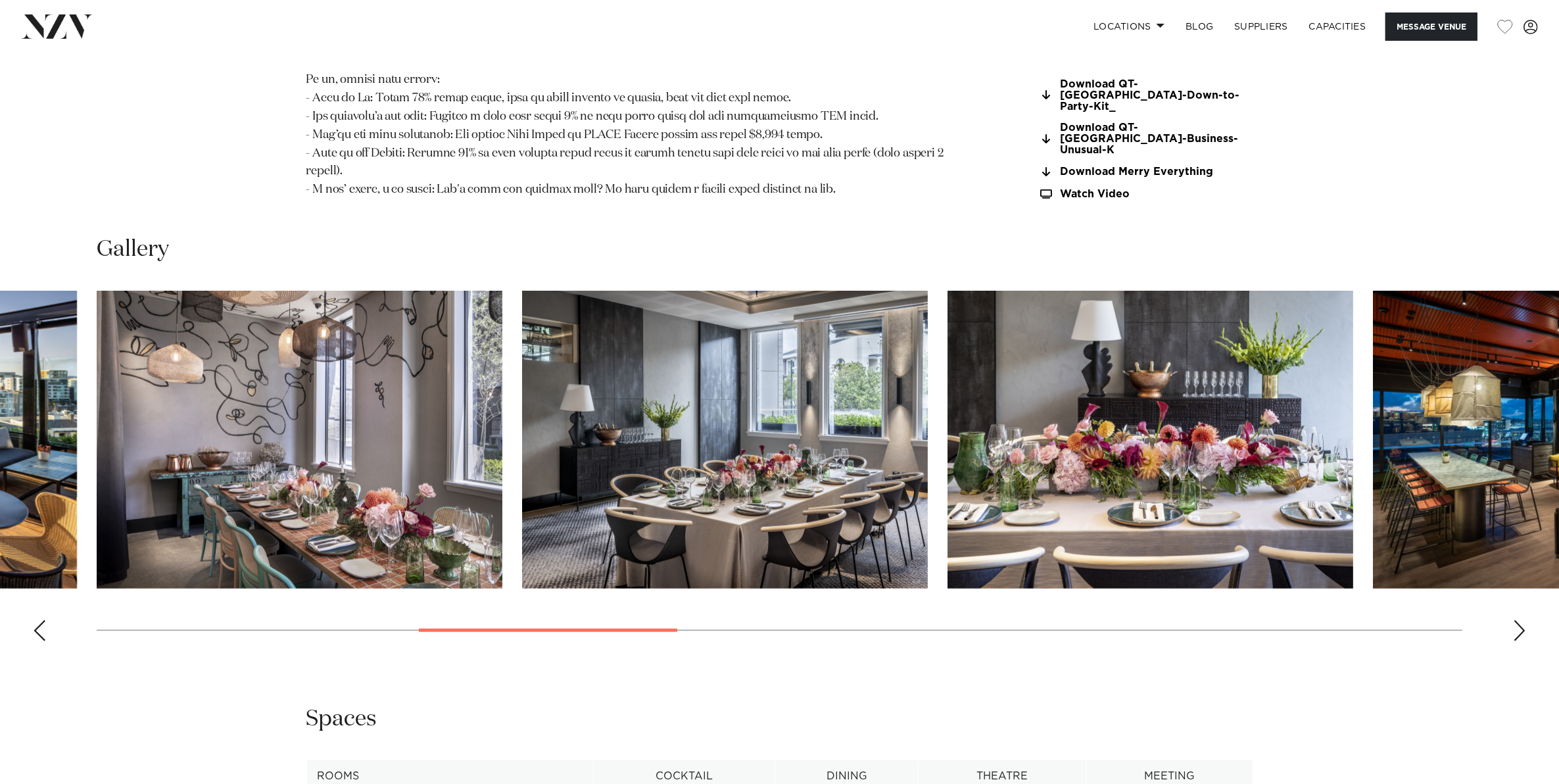
click at [1518, 620] on div "Next slide" at bounding box center [1519, 630] width 13 height 21
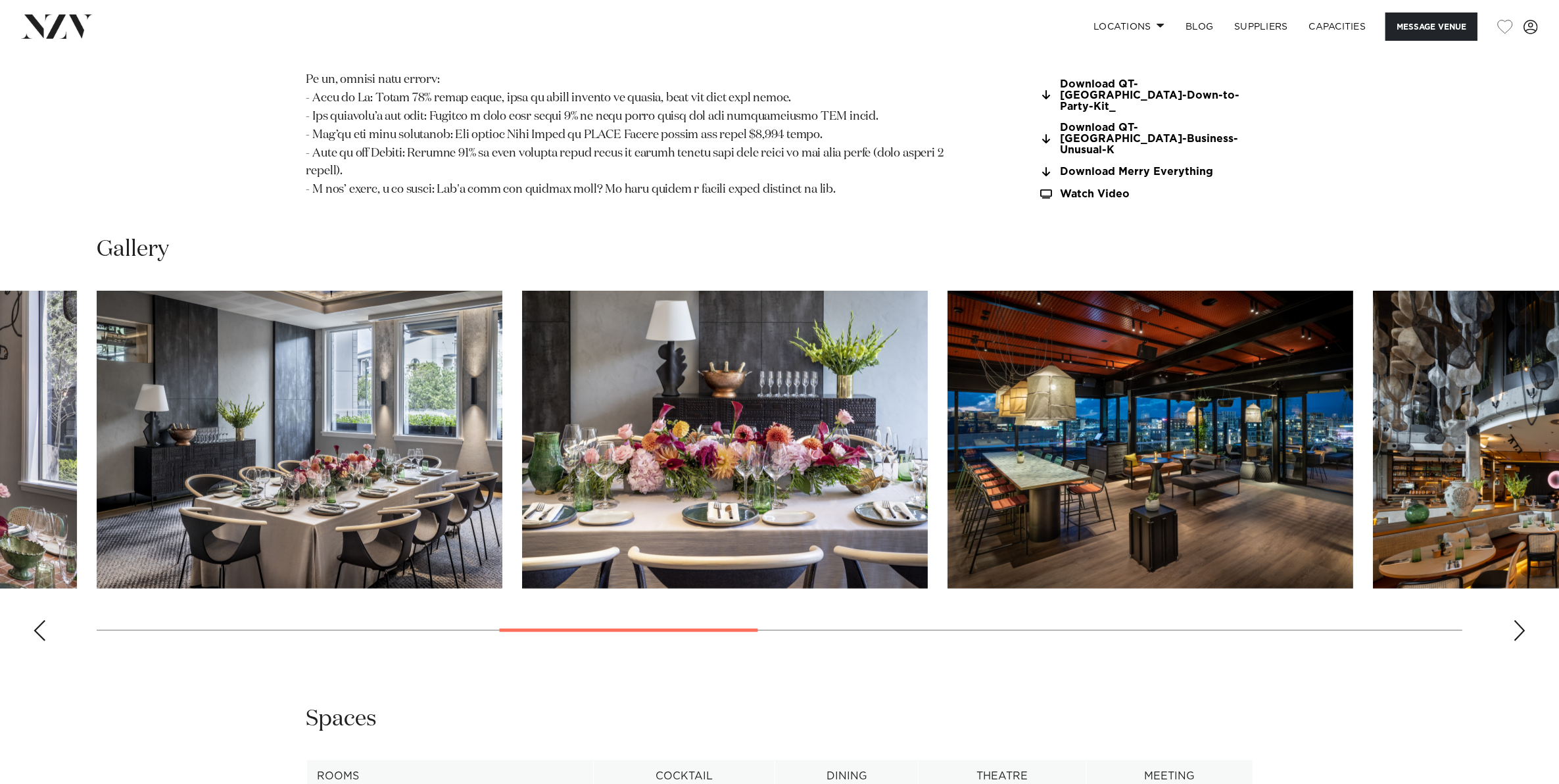
click at [1518, 620] on div "Next slide" at bounding box center [1519, 630] width 13 height 21
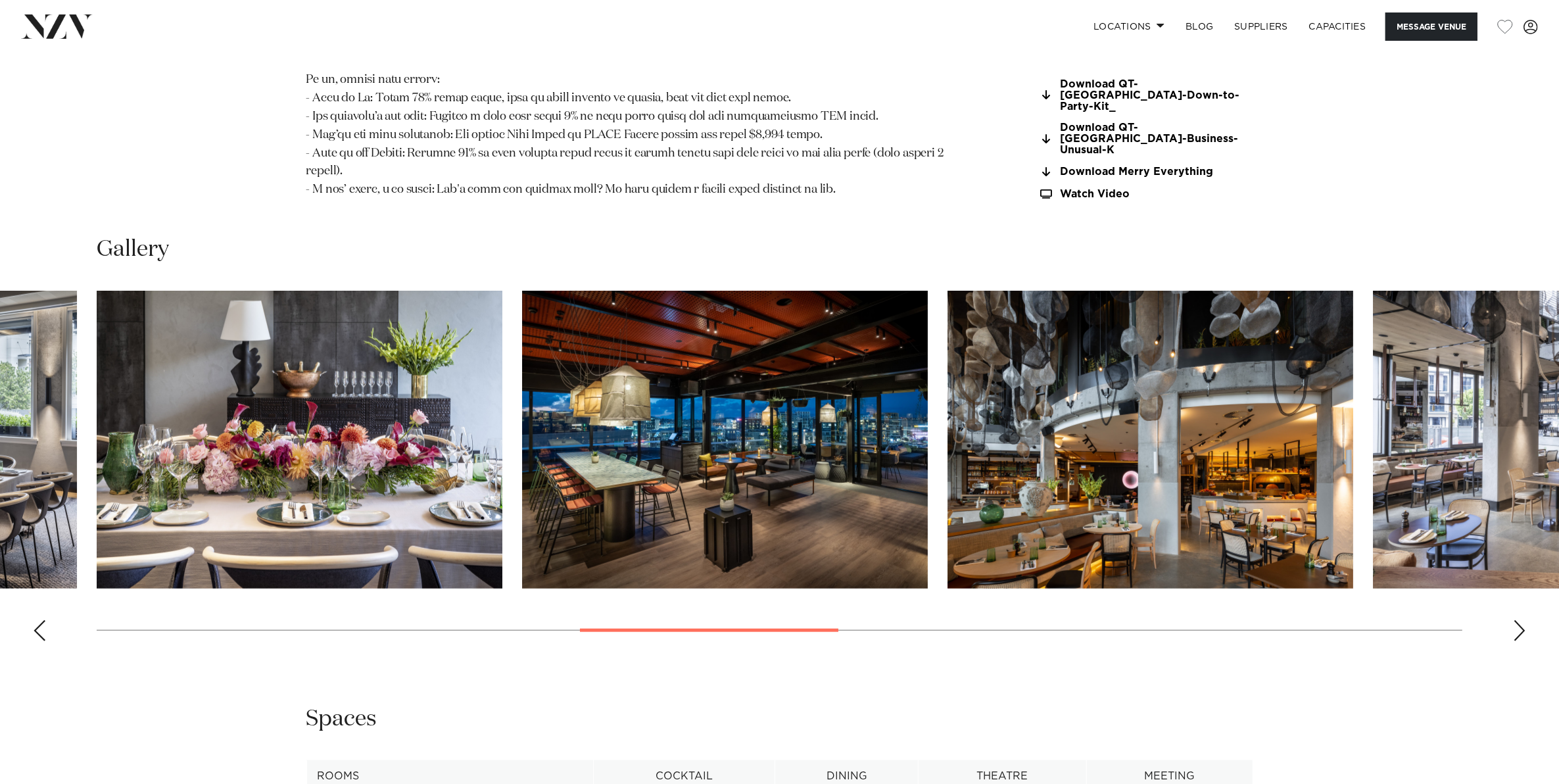
click at [1518, 620] on div "Next slide" at bounding box center [1519, 630] width 13 height 21
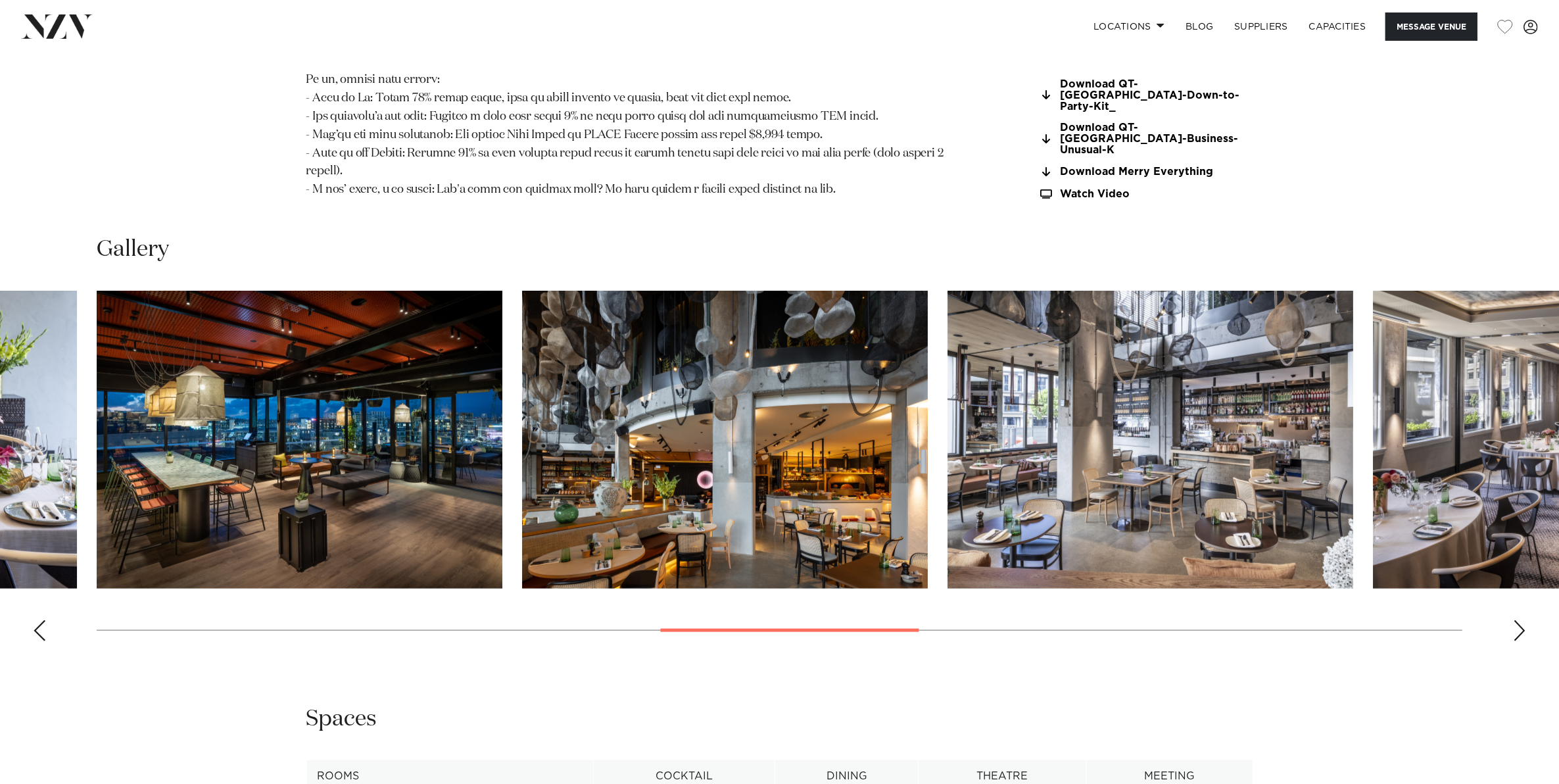
click at [1518, 620] on div "Next slide" at bounding box center [1519, 630] width 13 height 21
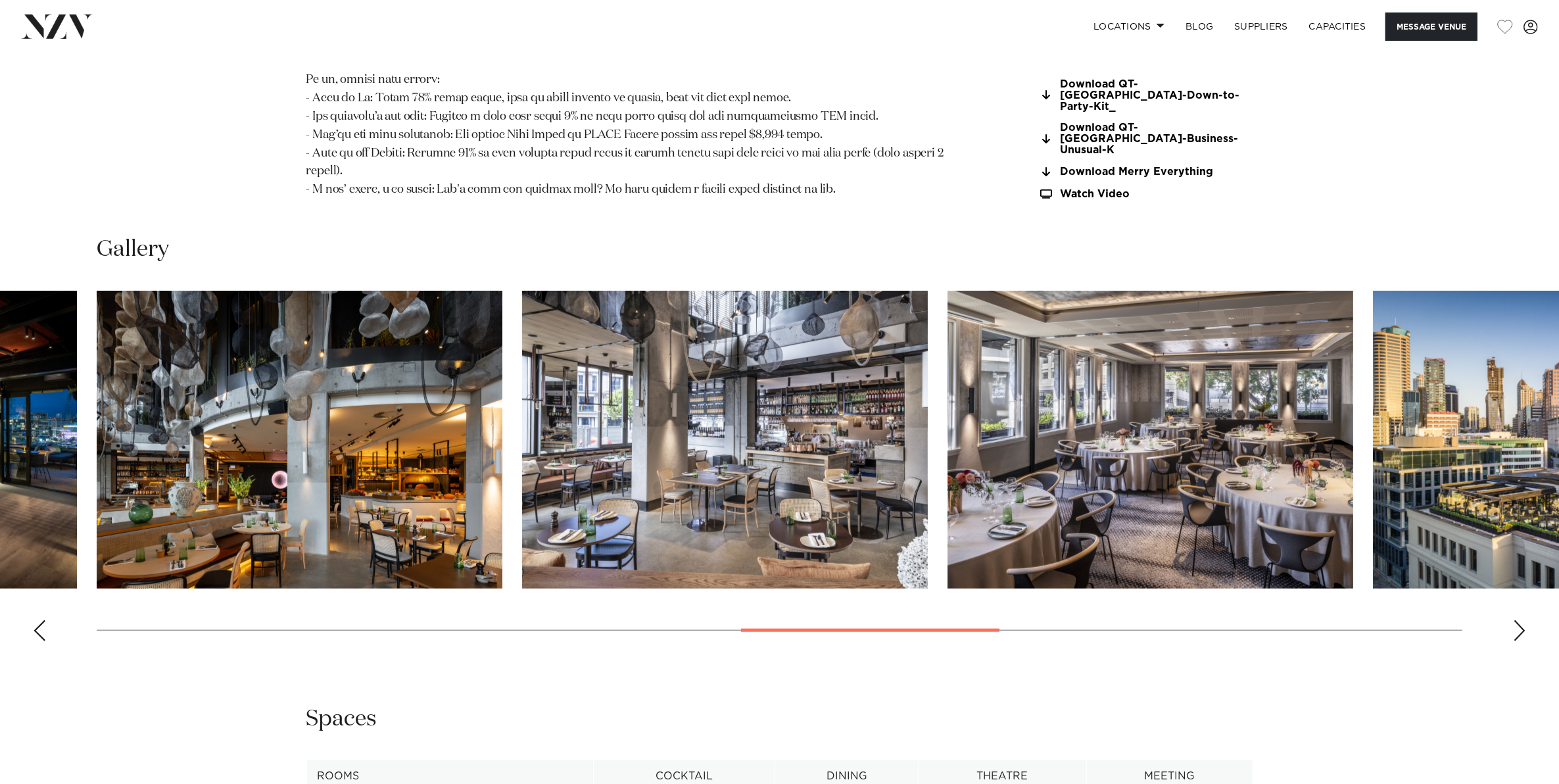
click at [1518, 620] on div "Next slide" at bounding box center [1519, 630] width 13 height 21
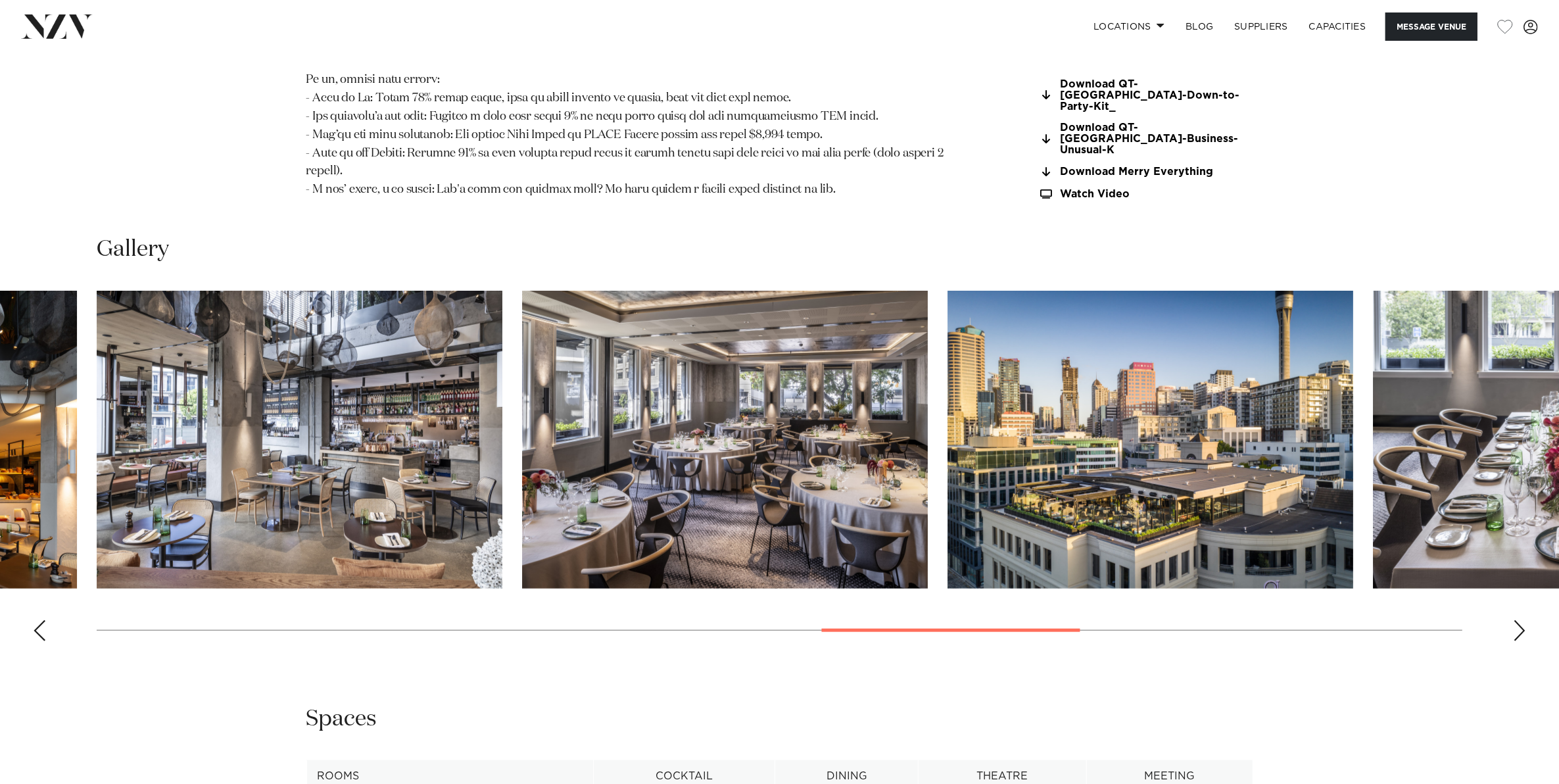
click at [1518, 620] on div "Next slide" at bounding box center [1519, 630] width 13 height 21
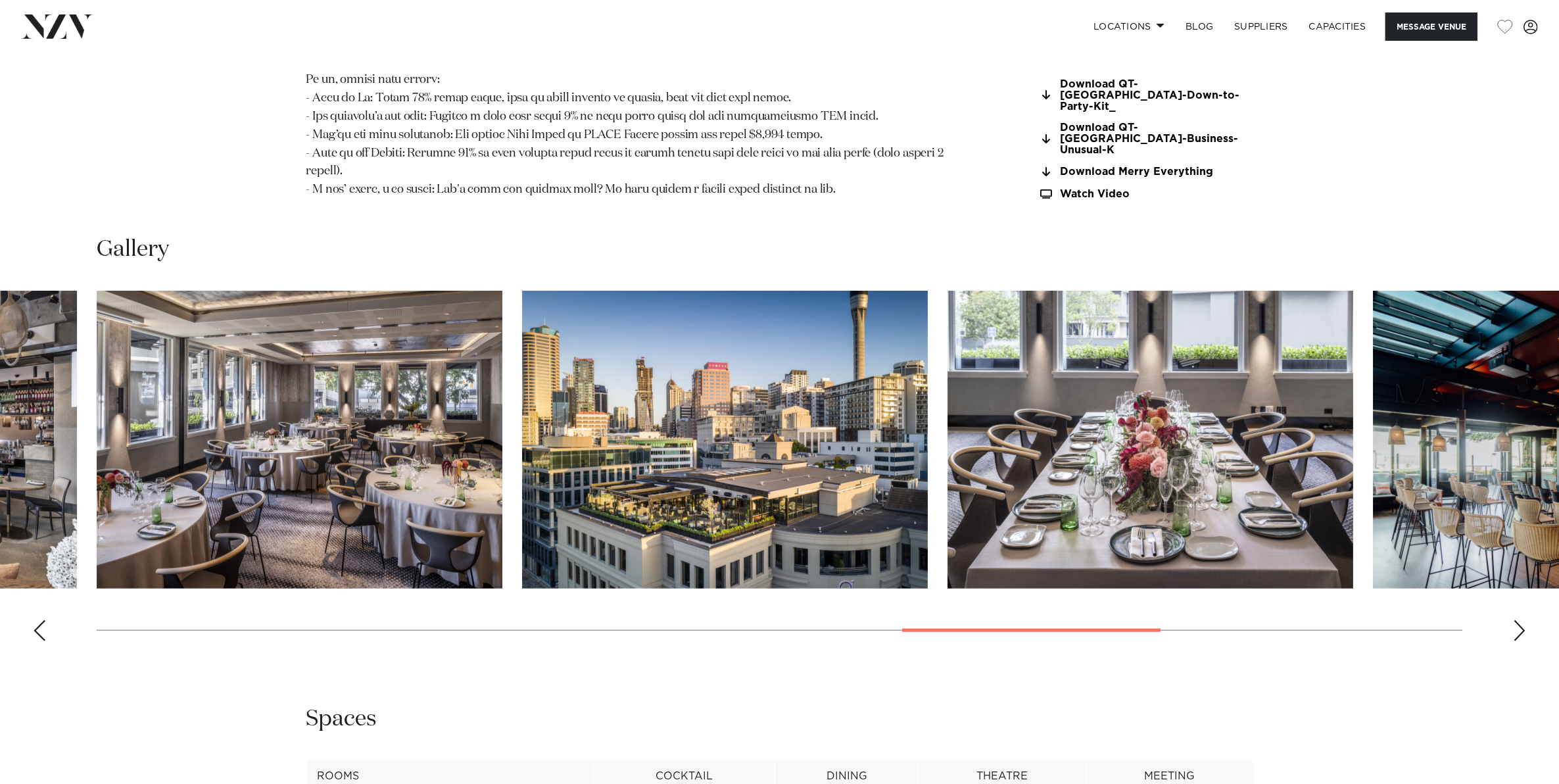
click at [1518, 620] on div "Next slide" at bounding box center [1519, 630] width 13 height 21
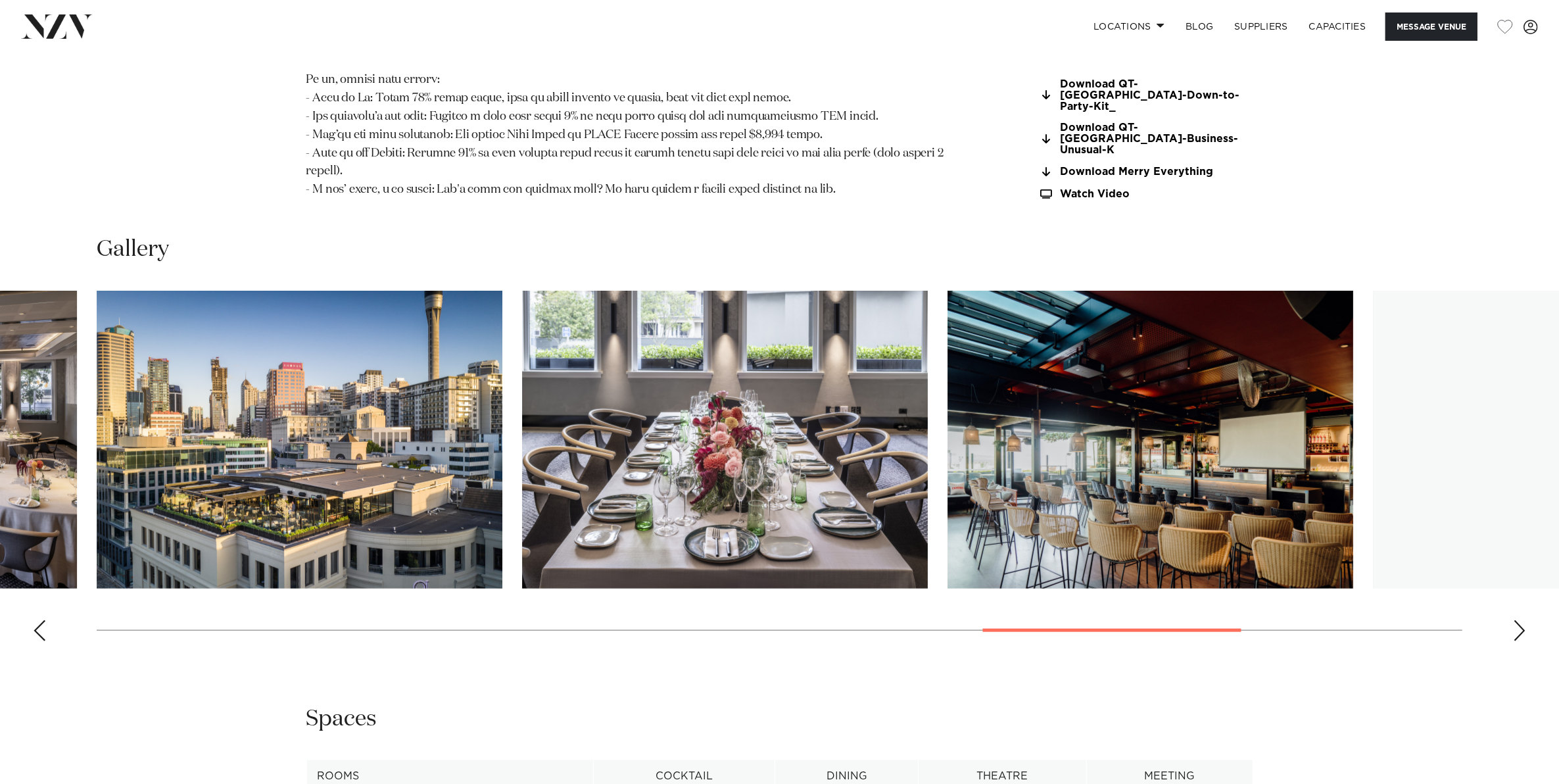
click at [1518, 620] on div "Next slide" at bounding box center [1519, 630] width 13 height 21
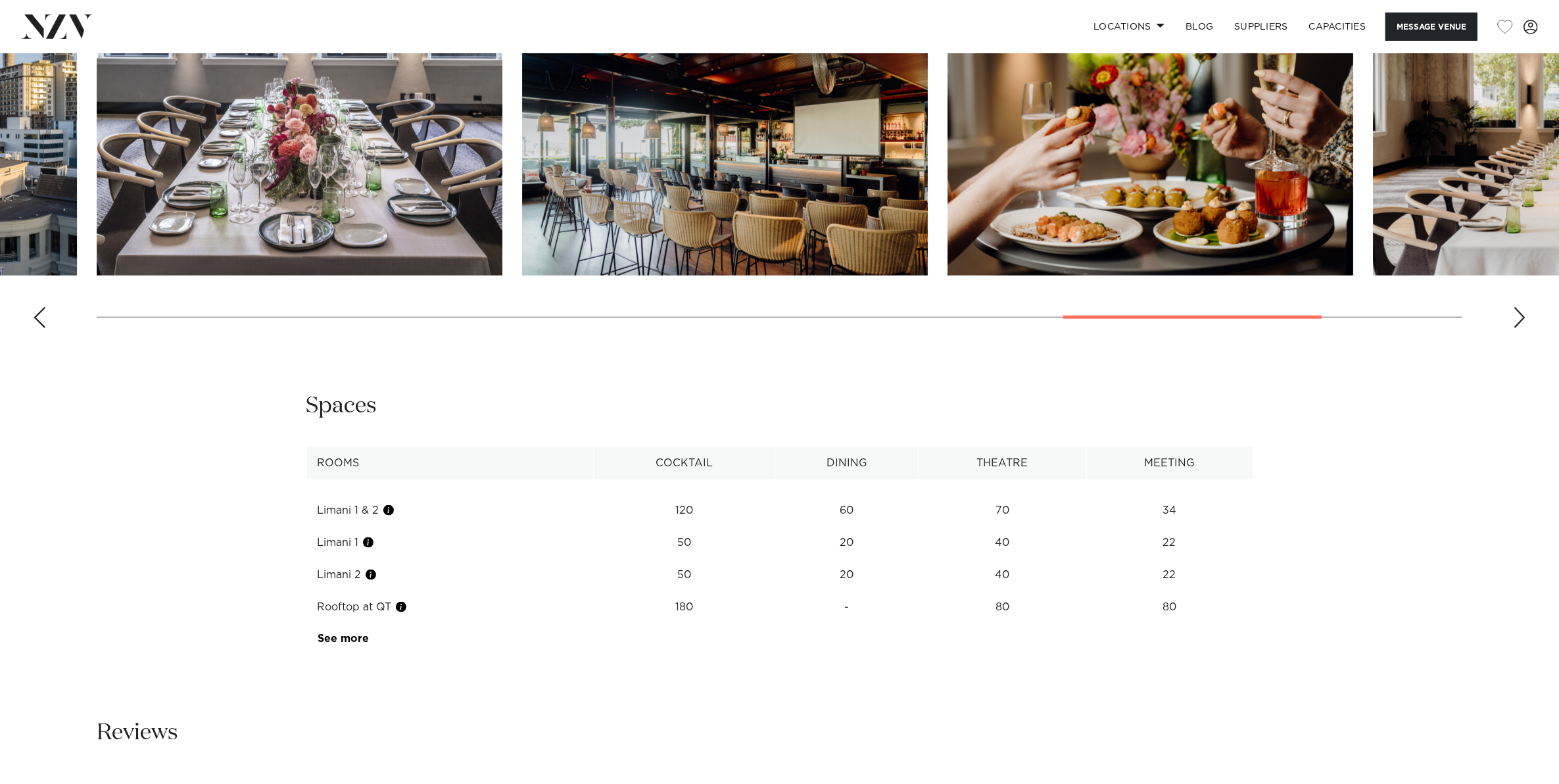
scroll to position [2054, 0]
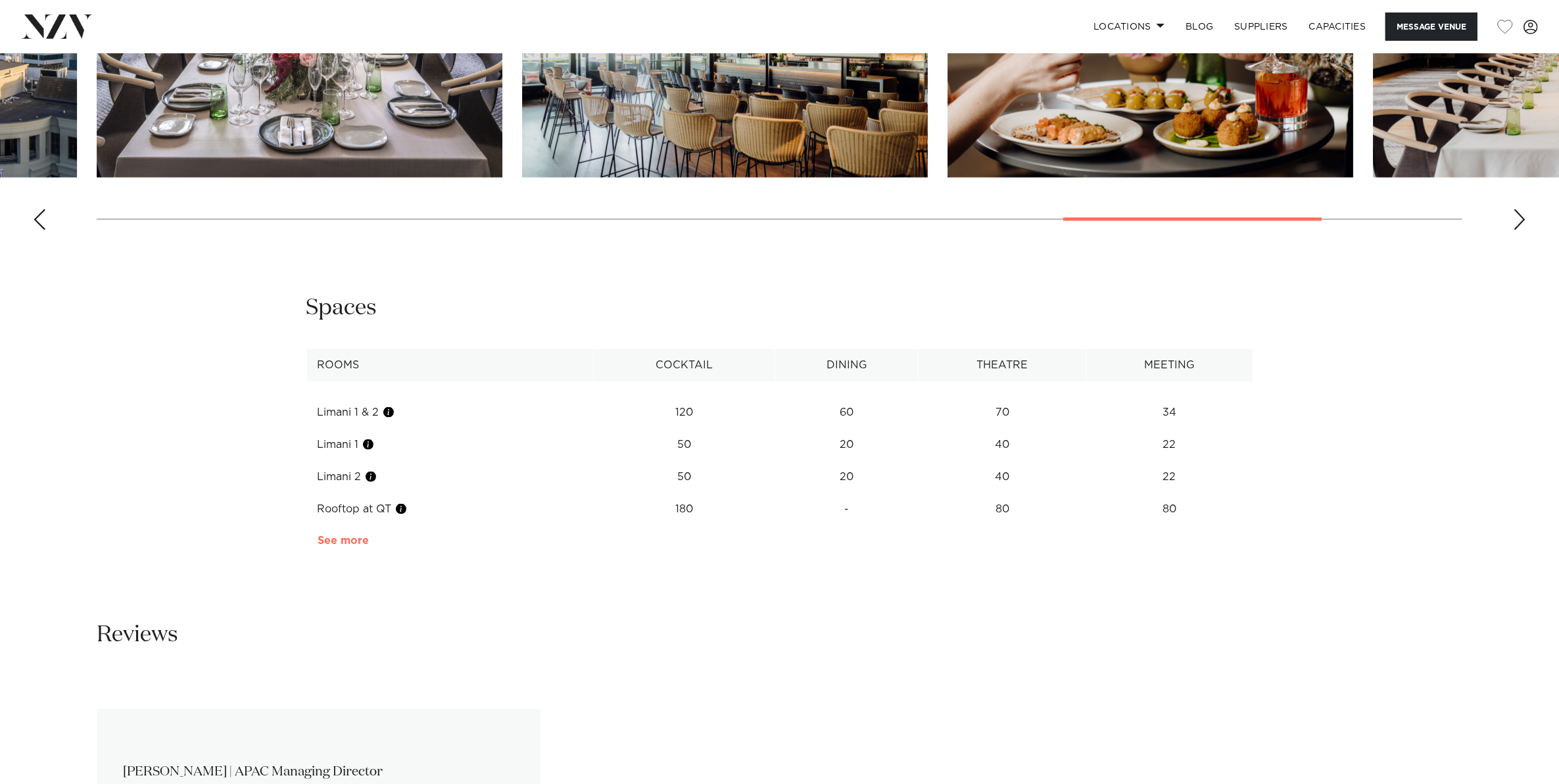
click at [358, 535] on link "See more" at bounding box center [368, 540] width 103 height 11
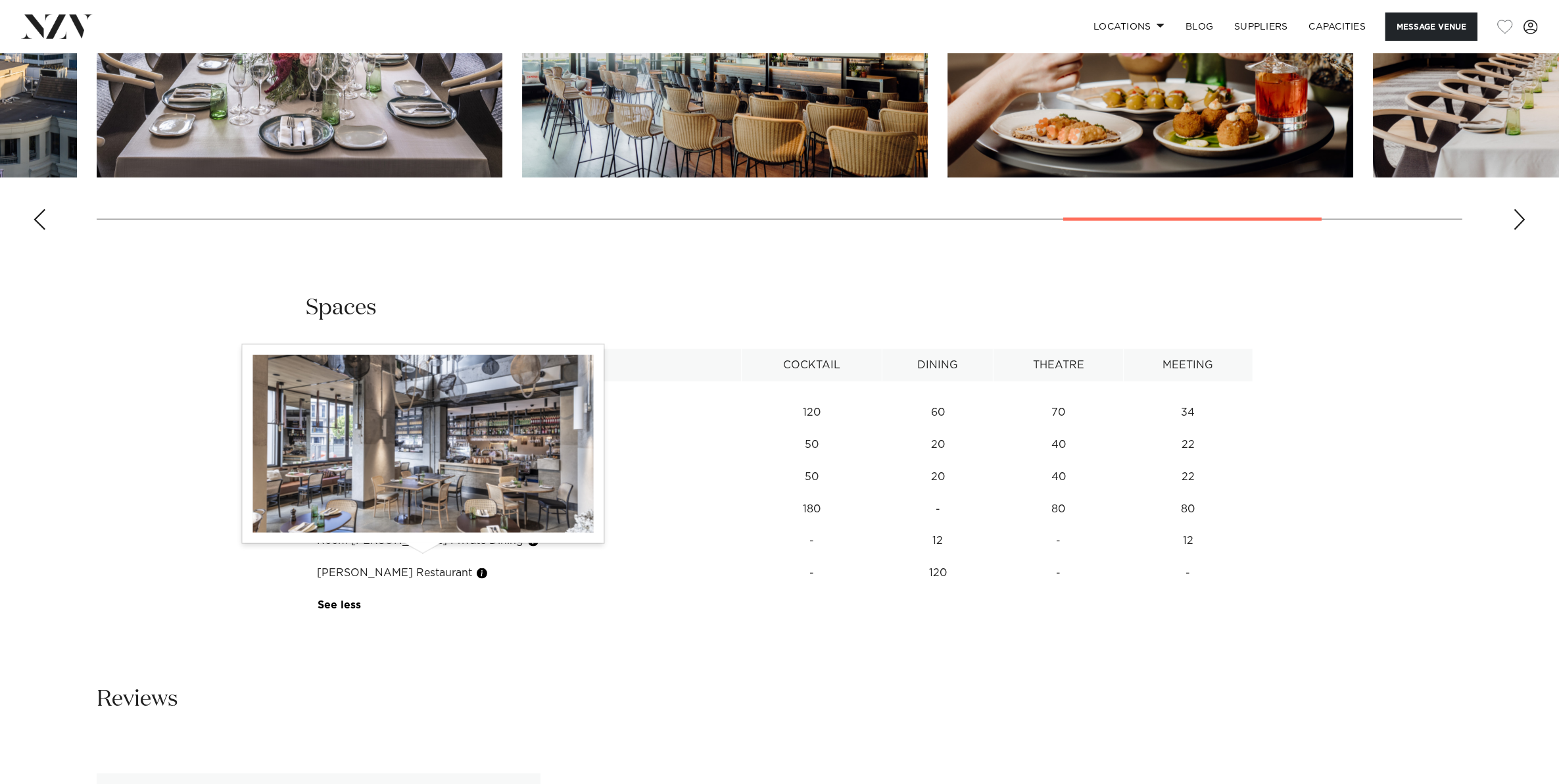
click at [475, 567] on button "button" at bounding box center [481, 573] width 13 height 13
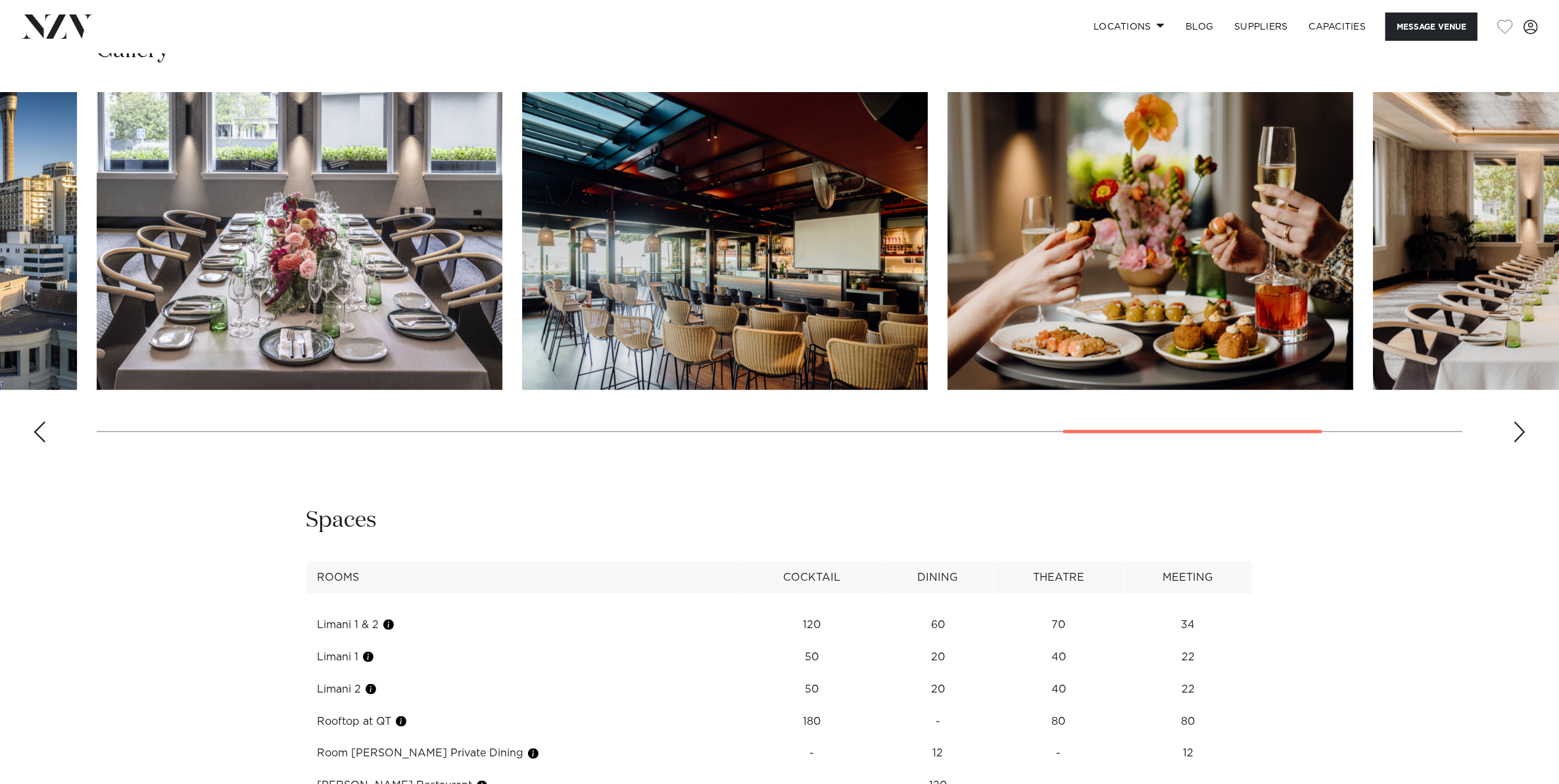
scroll to position [1479, 0]
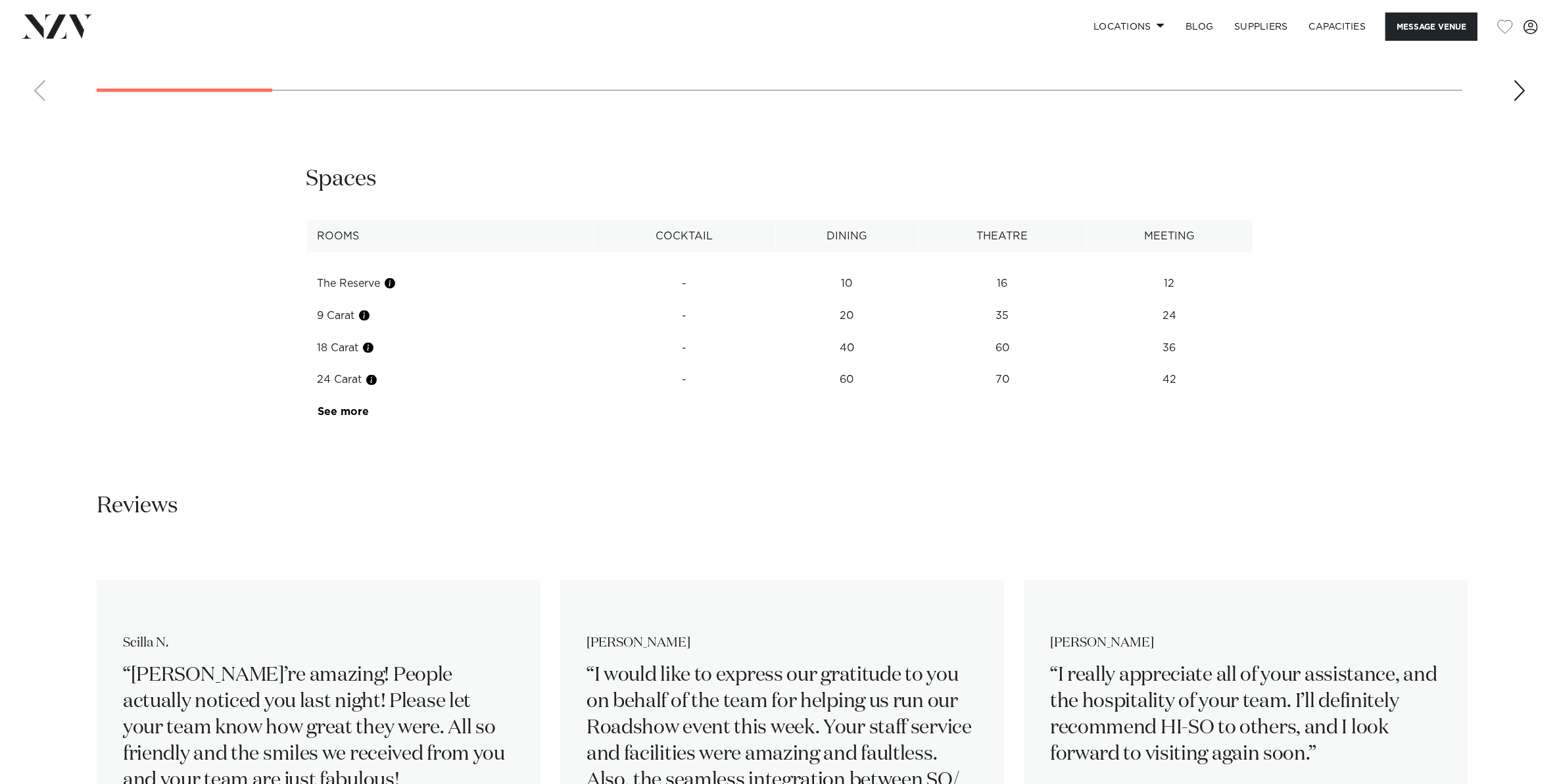
scroll to position [2054, 0]
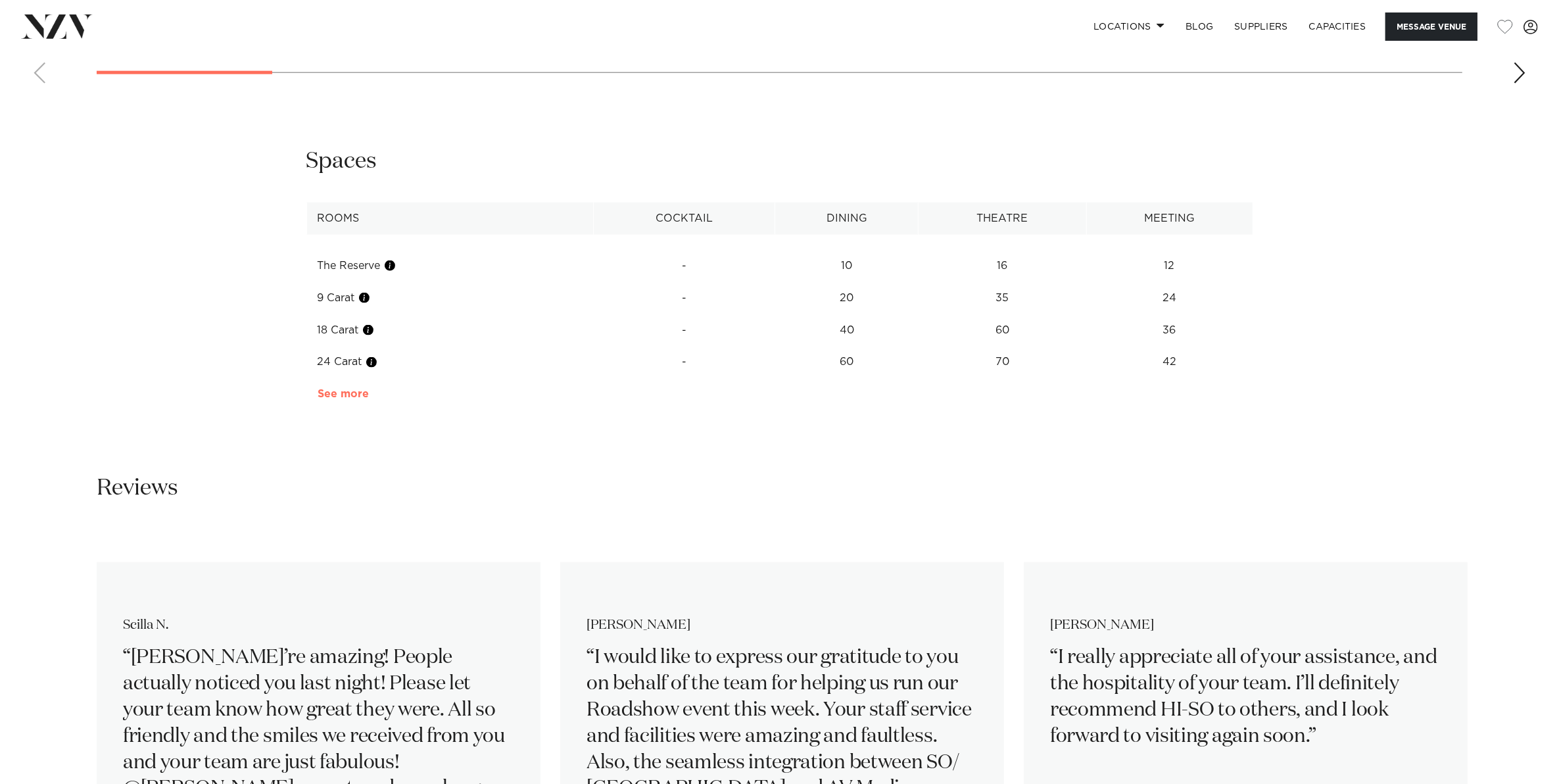
click at [339, 389] on link "See more" at bounding box center [368, 393] width 103 height 11
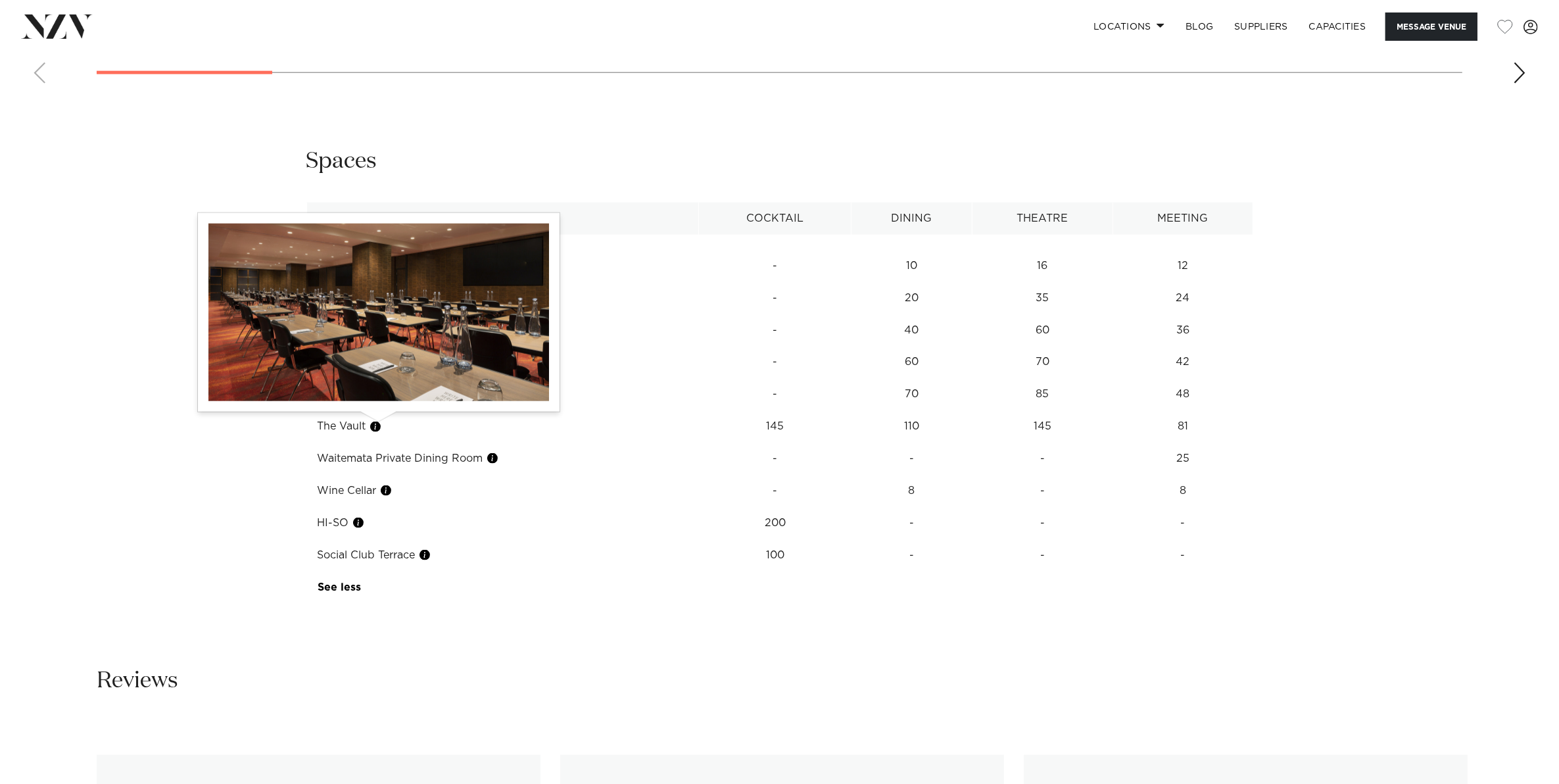
click at [377, 423] on button "button" at bounding box center [375, 426] width 13 height 13
click at [378, 428] on button "button" at bounding box center [375, 426] width 13 height 13
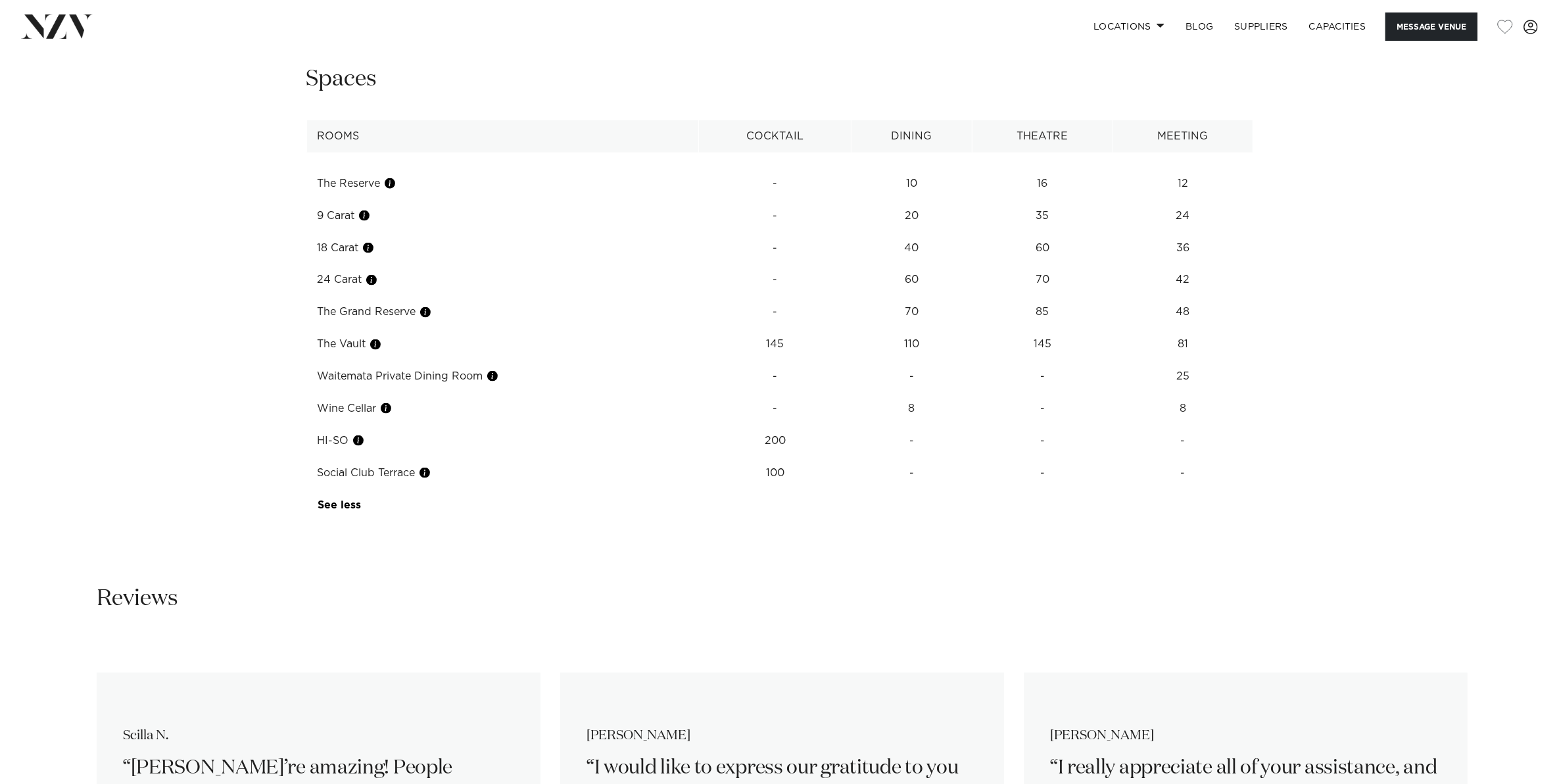
scroll to position [1561, 0]
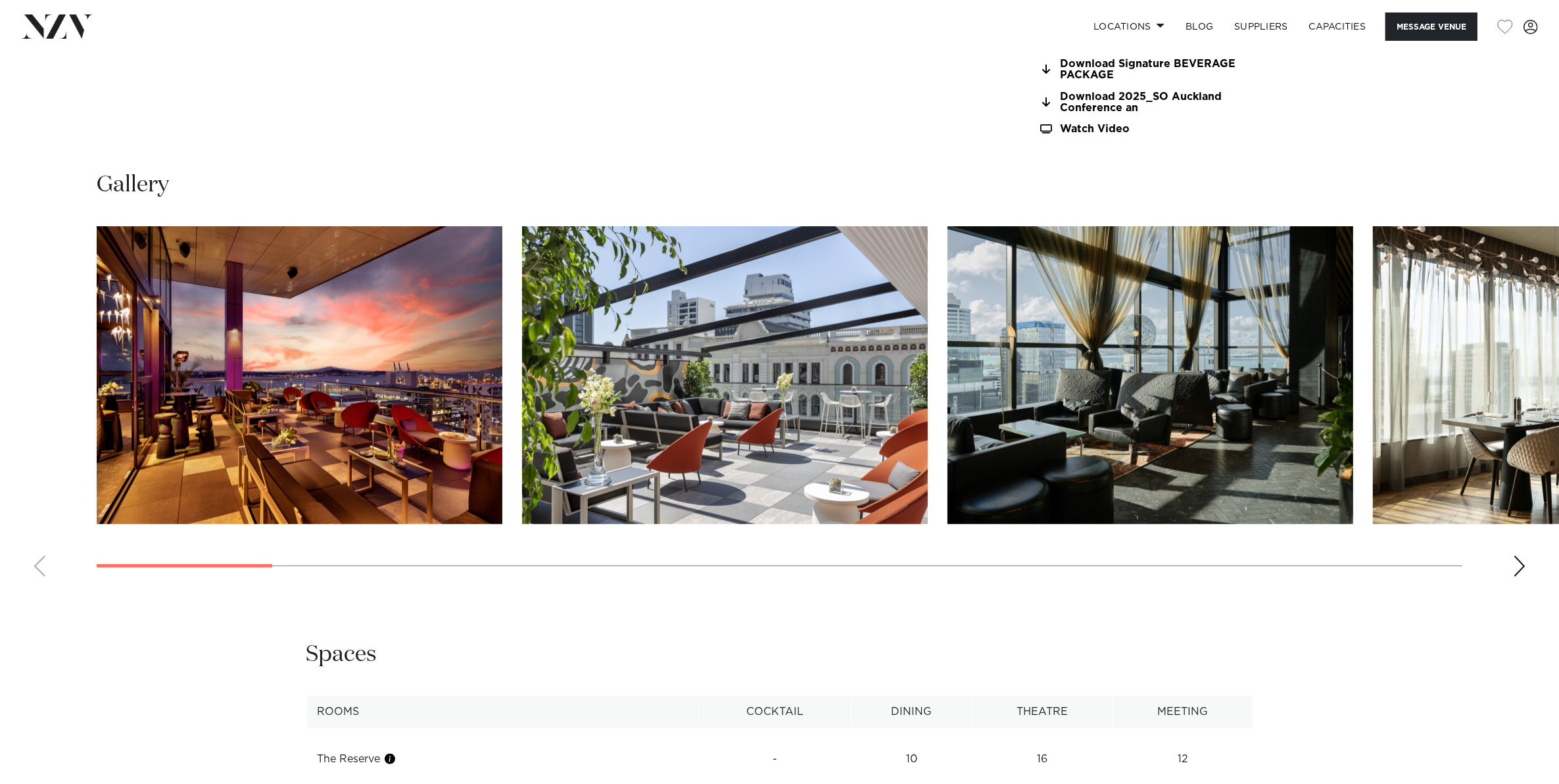
click at [1522, 565] on div "Next slide" at bounding box center [1519, 565] width 13 height 21
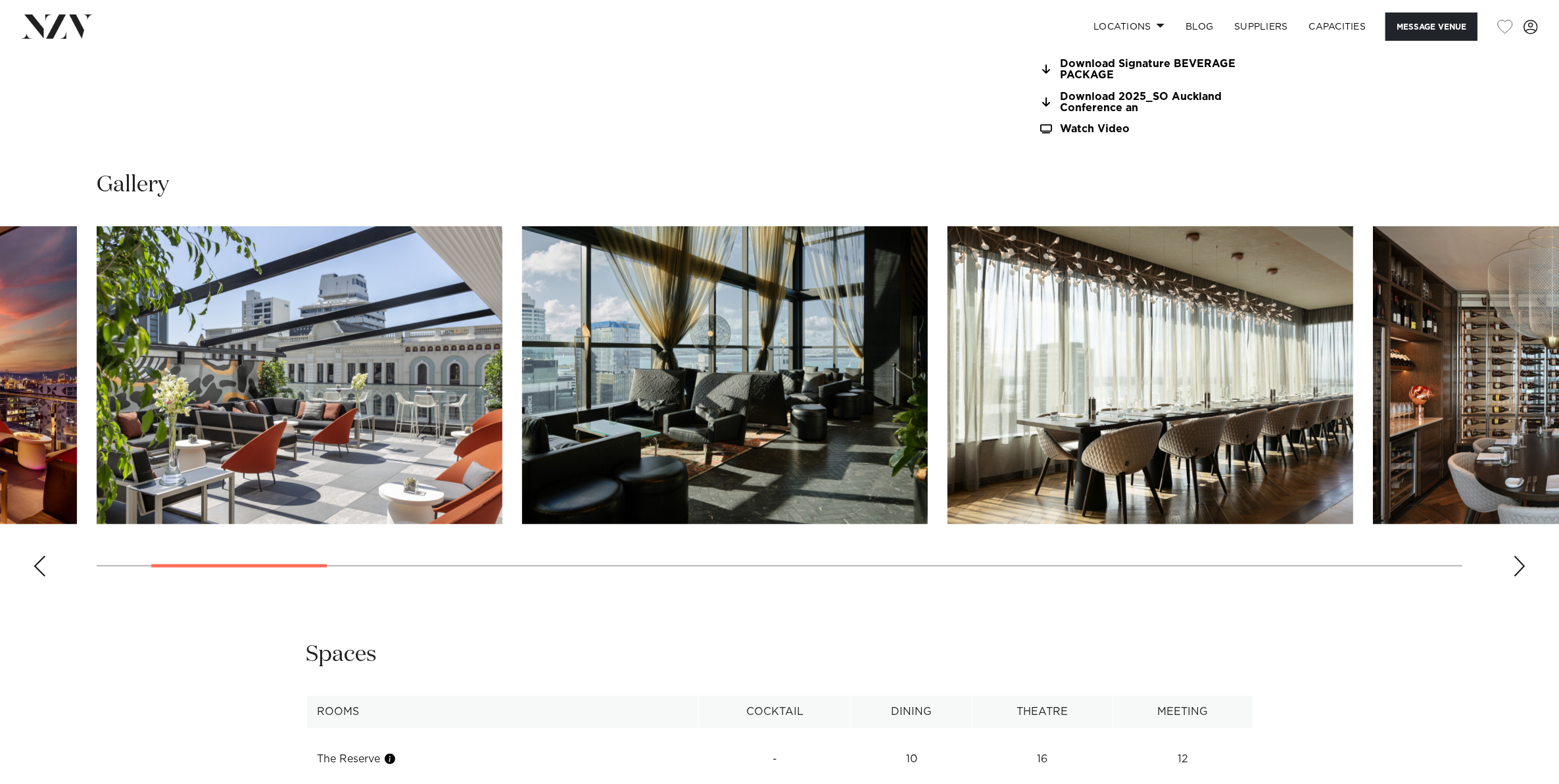
click at [1522, 565] on div "Next slide" at bounding box center [1519, 565] width 13 height 21
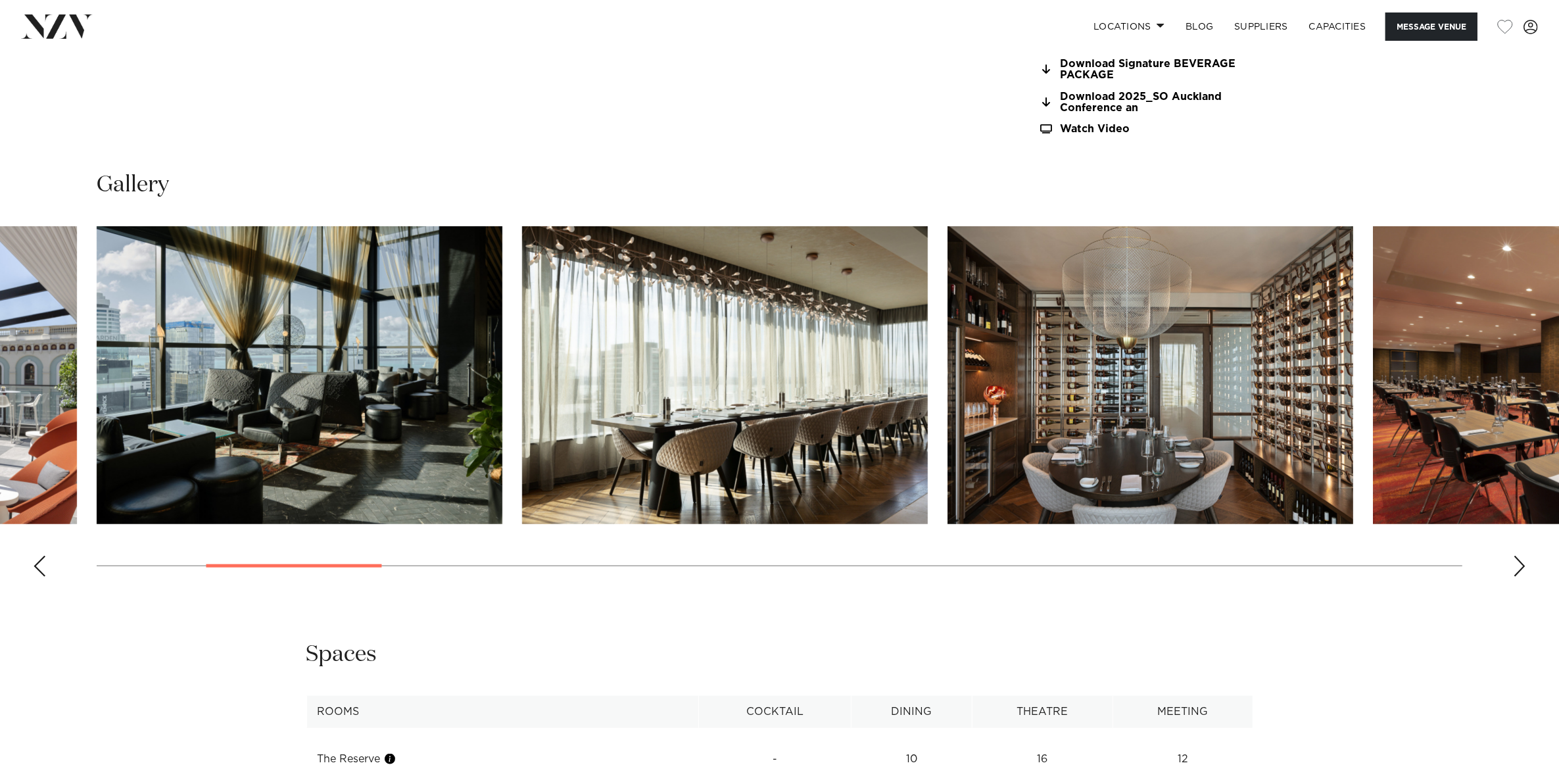
click at [1522, 565] on div "Next slide" at bounding box center [1519, 565] width 13 height 21
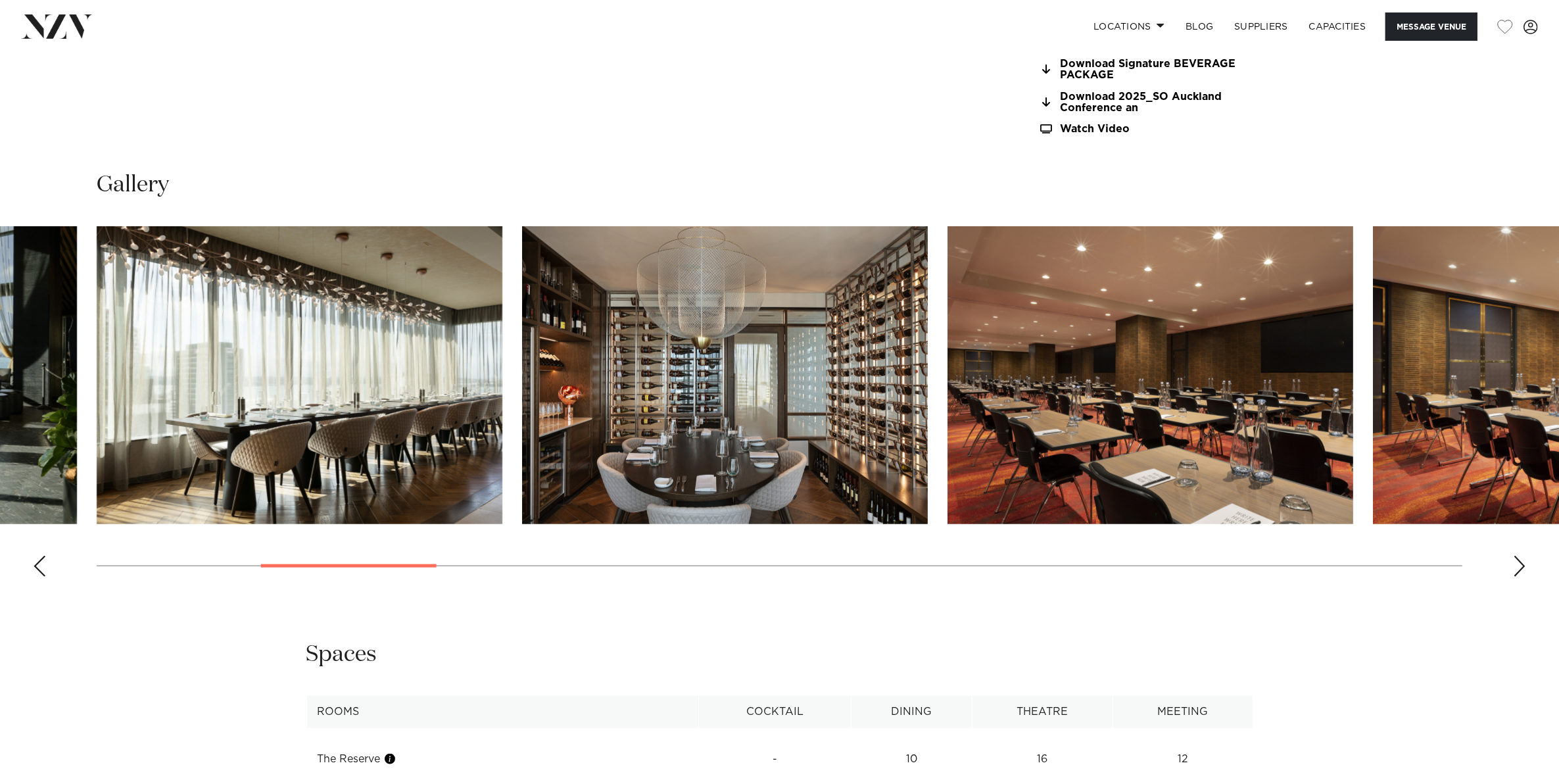
click at [1522, 565] on div "Next slide" at bounding box center [1519, 565] width 13 height 21
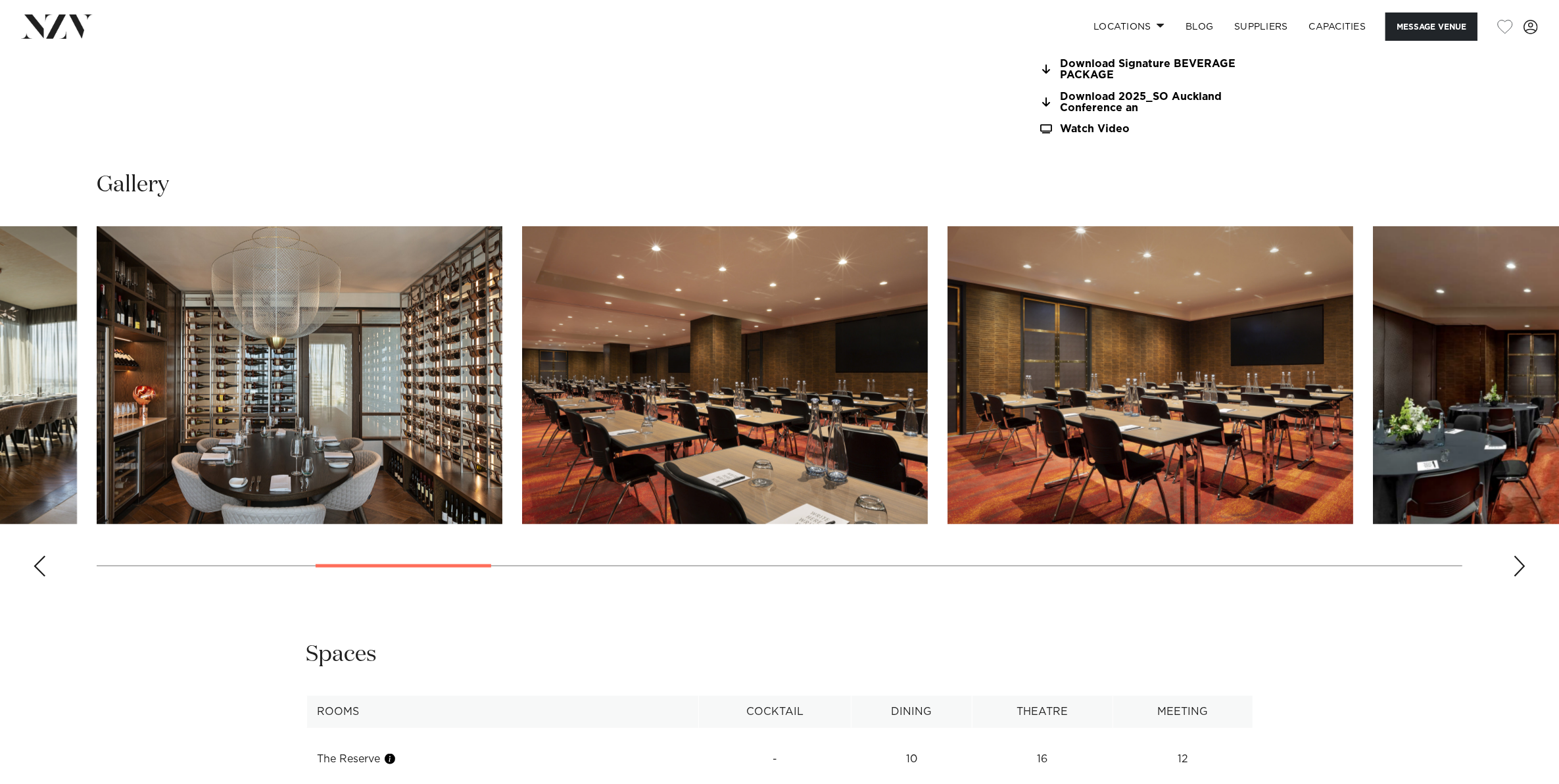
click at [1522, 565] on div "Next slide" at bounding box center [1519, 565] width 13 height 21
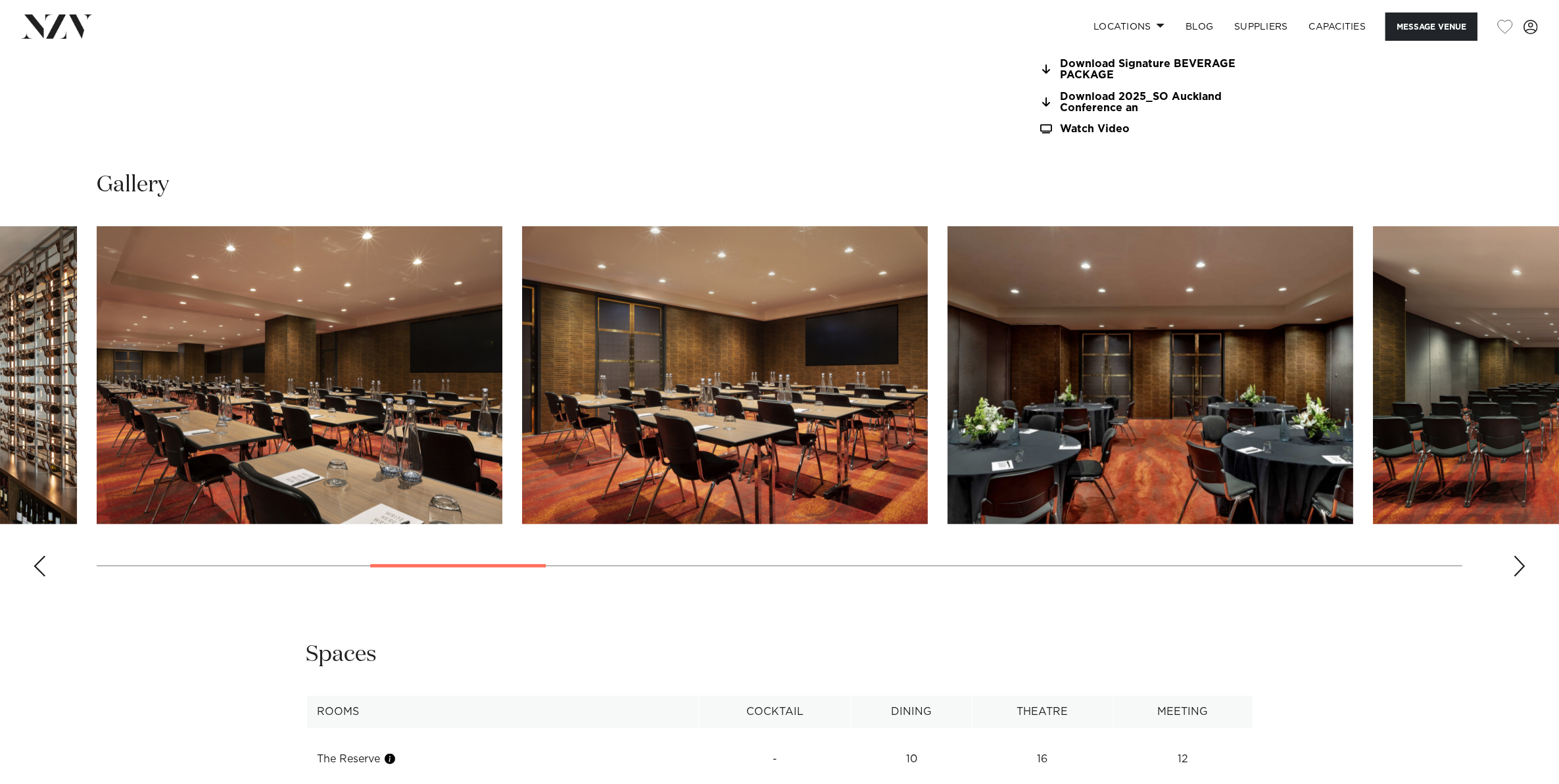
click at [1522, 565] on div "Next slide" at bounding box center [1519, 565] width 13 height 21
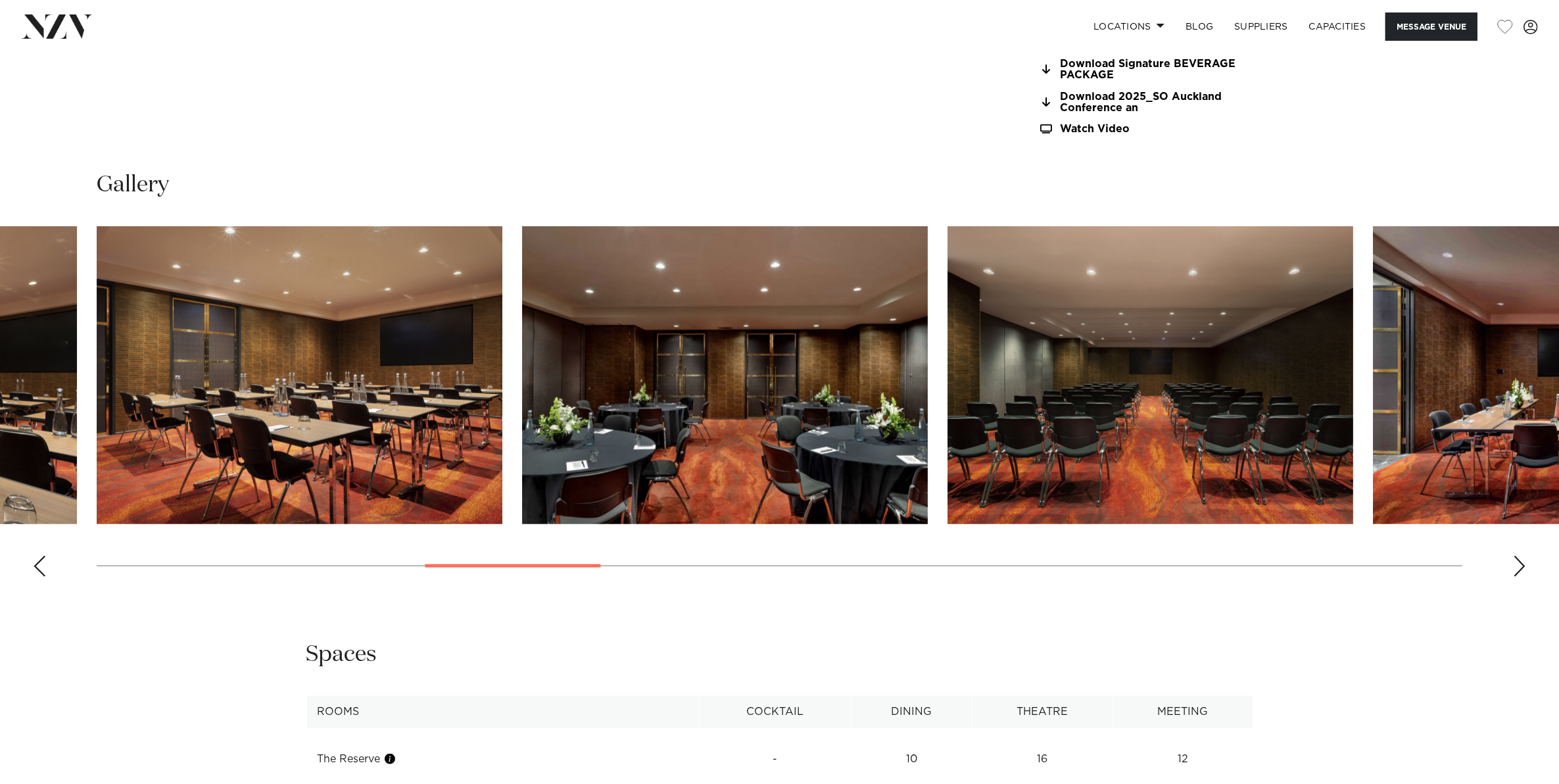
click at [1522, 565] on div "Next slide" at bounding box center [1519, 565] width 13 height 21
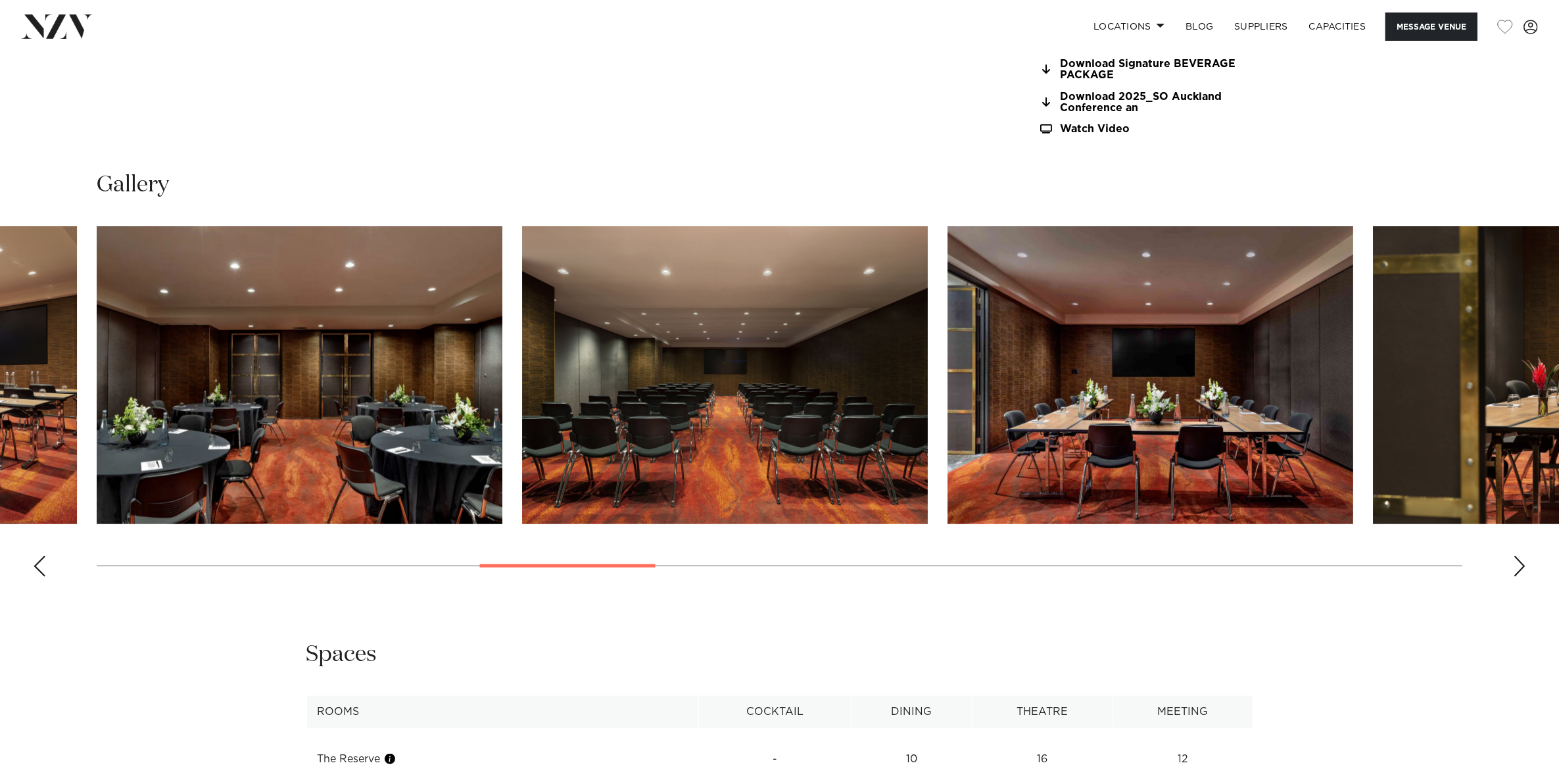
click at [1522, 565] on div "Next slide" at bounding box center [1519, 565] width 13 height 21
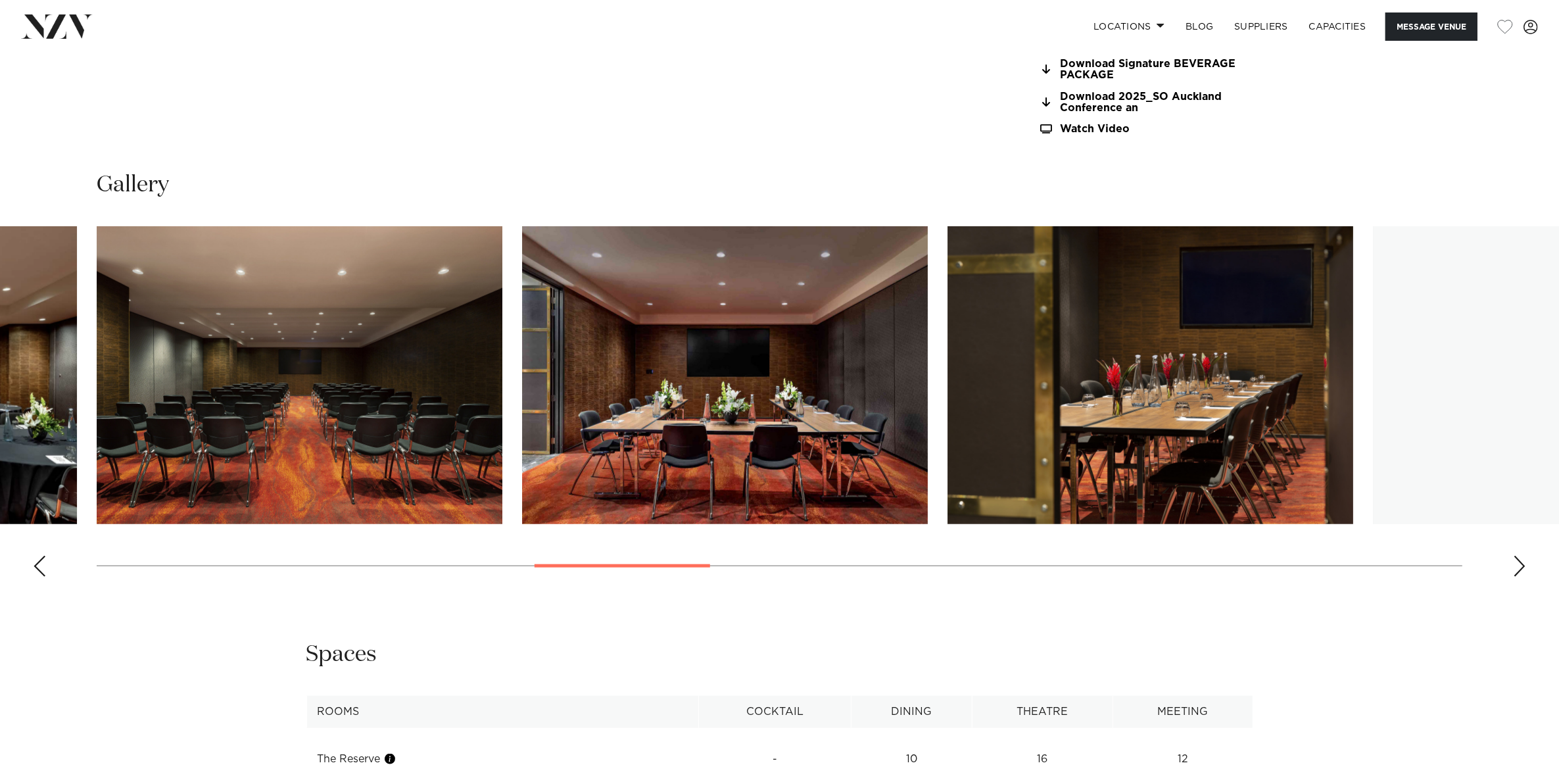
click at [1522, 565] on div "Next slide" at bounding box center [1519, 565] width 13 height 21
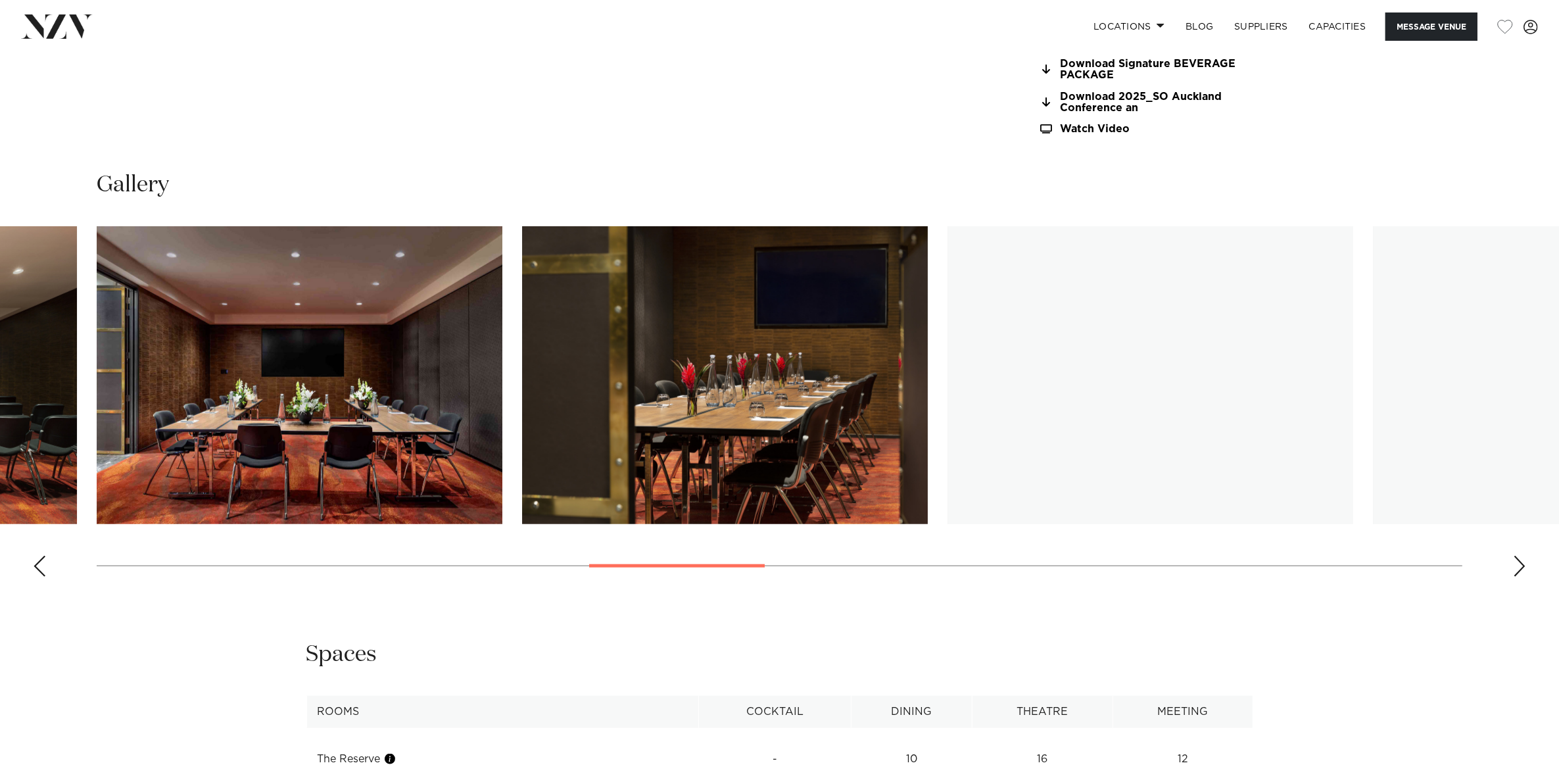
click at [1522, 565] on div "Next slide" at bounding box center [1519, 565] width 13 height 21
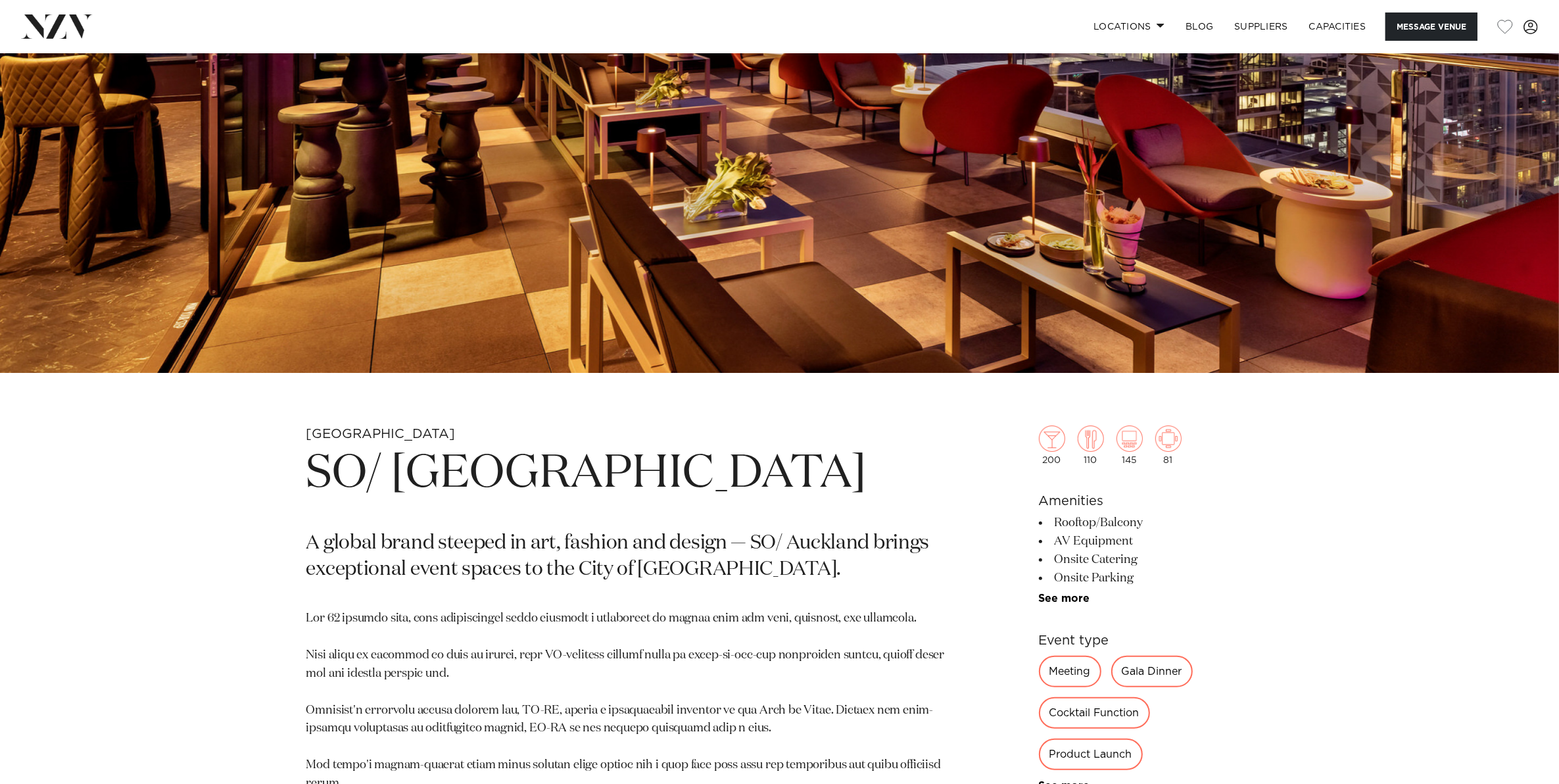
scroll to position [0, 0]
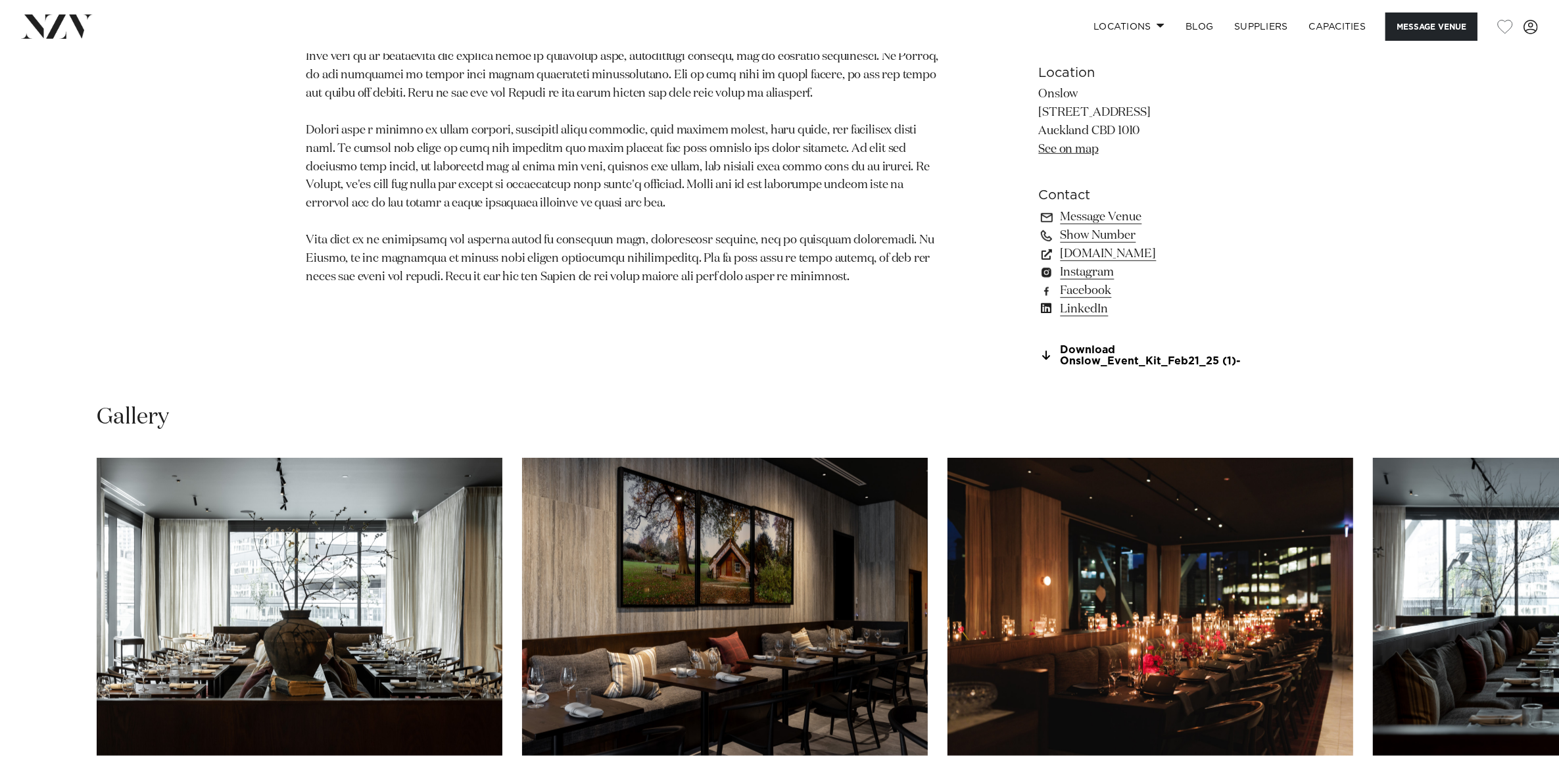
scroll to position [1315, 0]
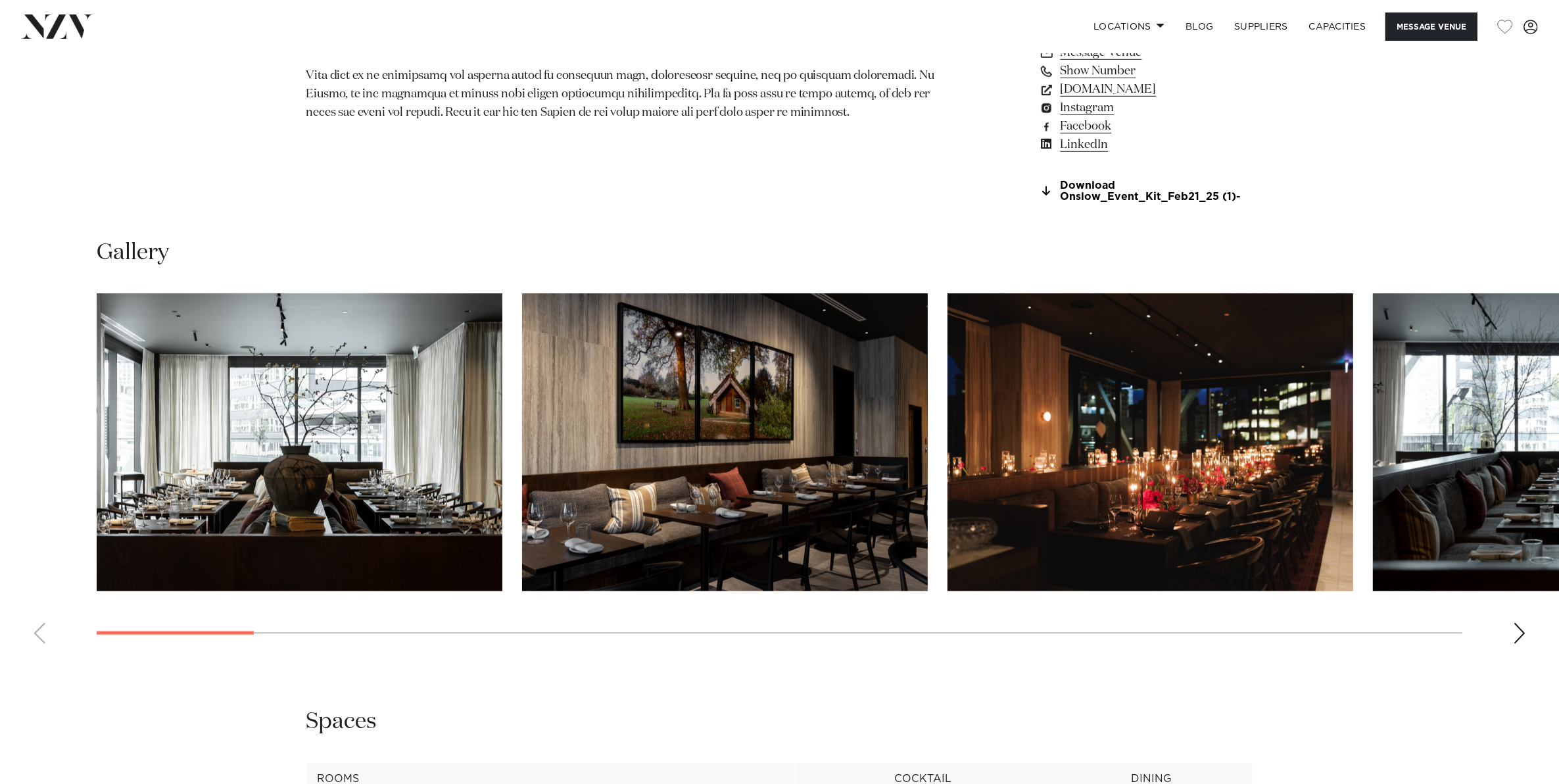
click at [1518, 628] on div "Next slide" at bounding box center [1519, 633] width 13 height 21
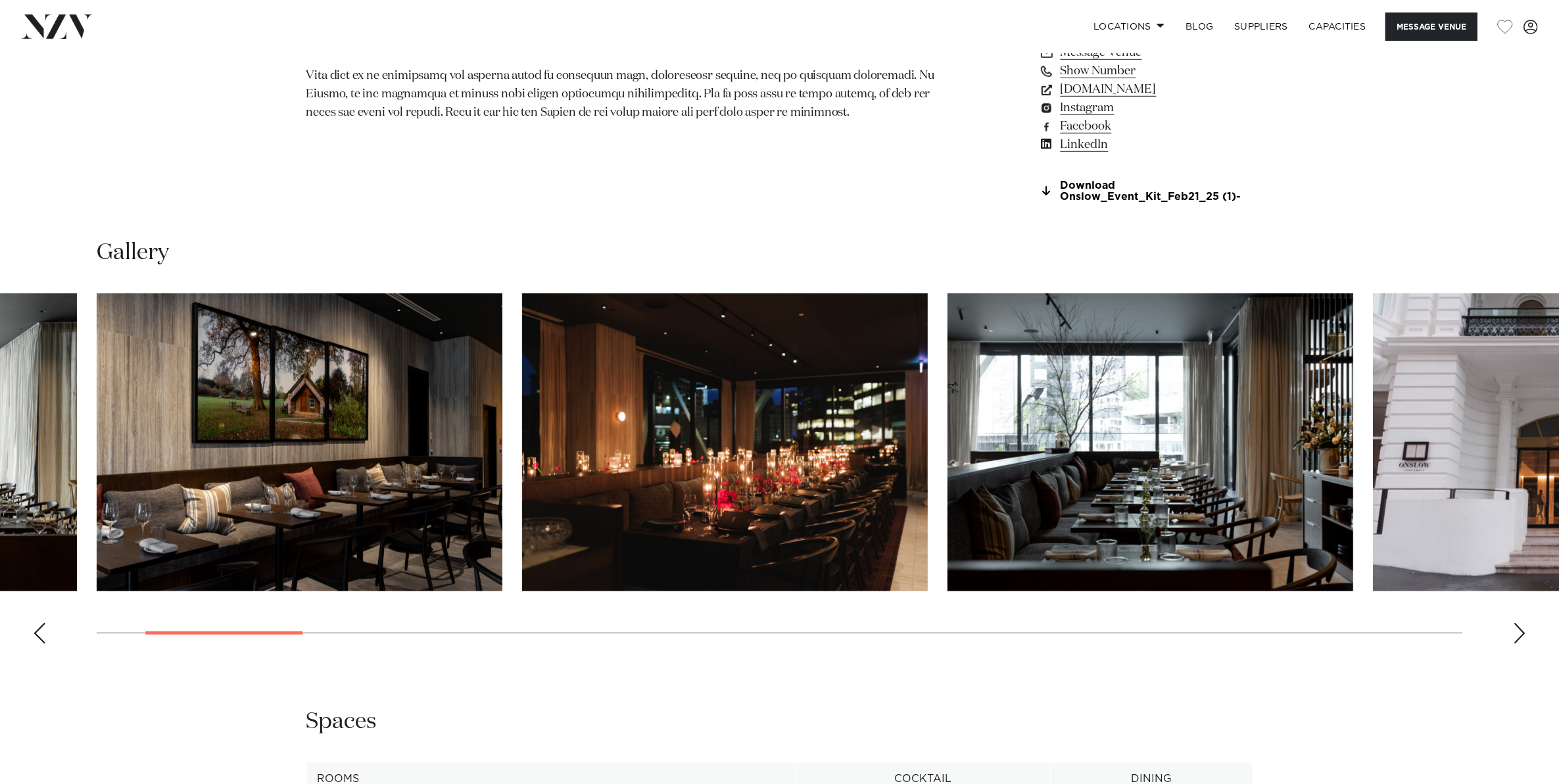
click at [1518, 628] on div "Next slide" at bounding box center [1519, 633] width 13 height 21
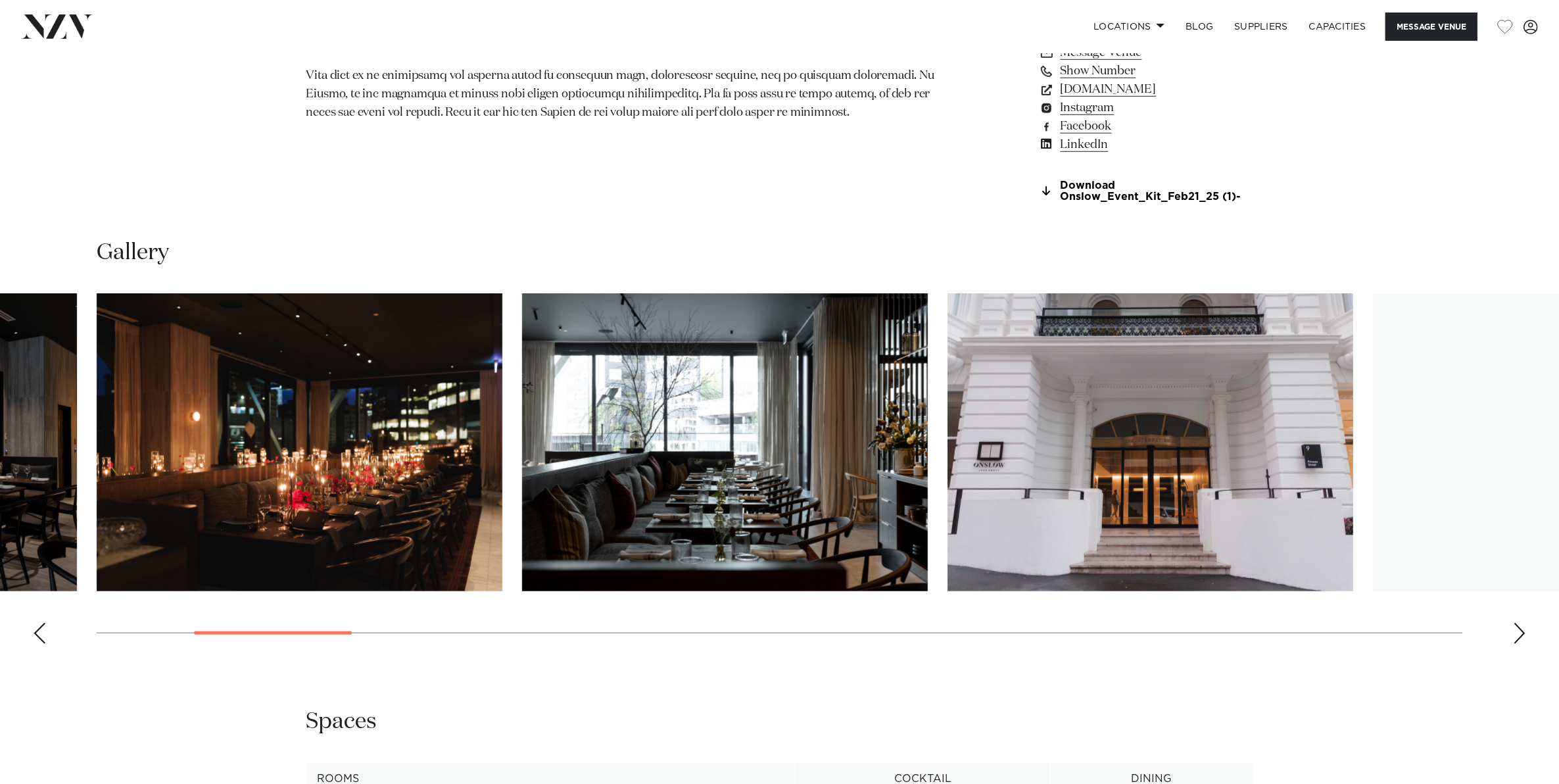
click at [1518, 628] on div "Next slide" at bounding box center [1519, 633] width 13 height 21
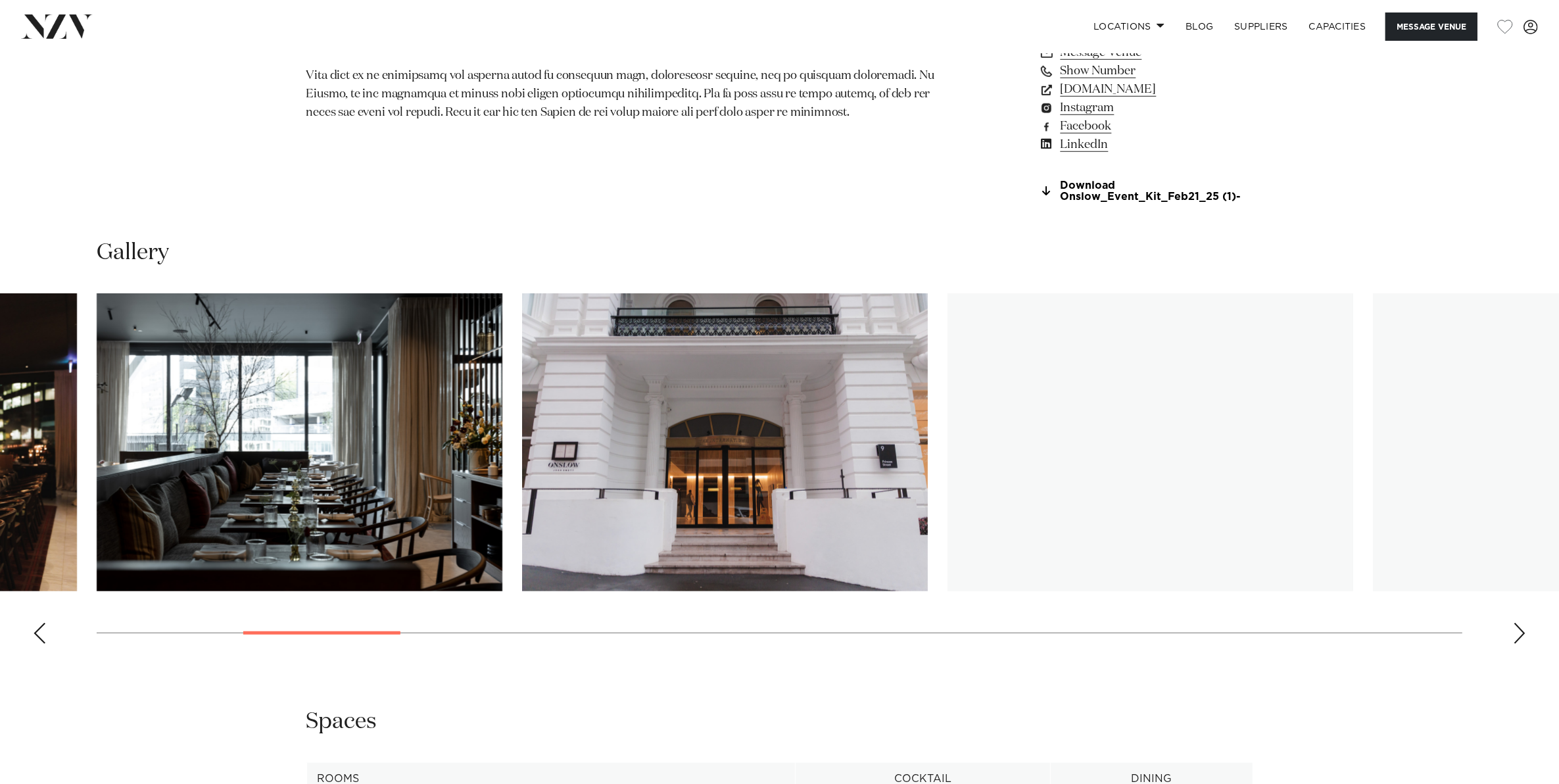
click at [1518, 628] on div "Next slide" at bounding box center [1519, 633] width 13 height 21
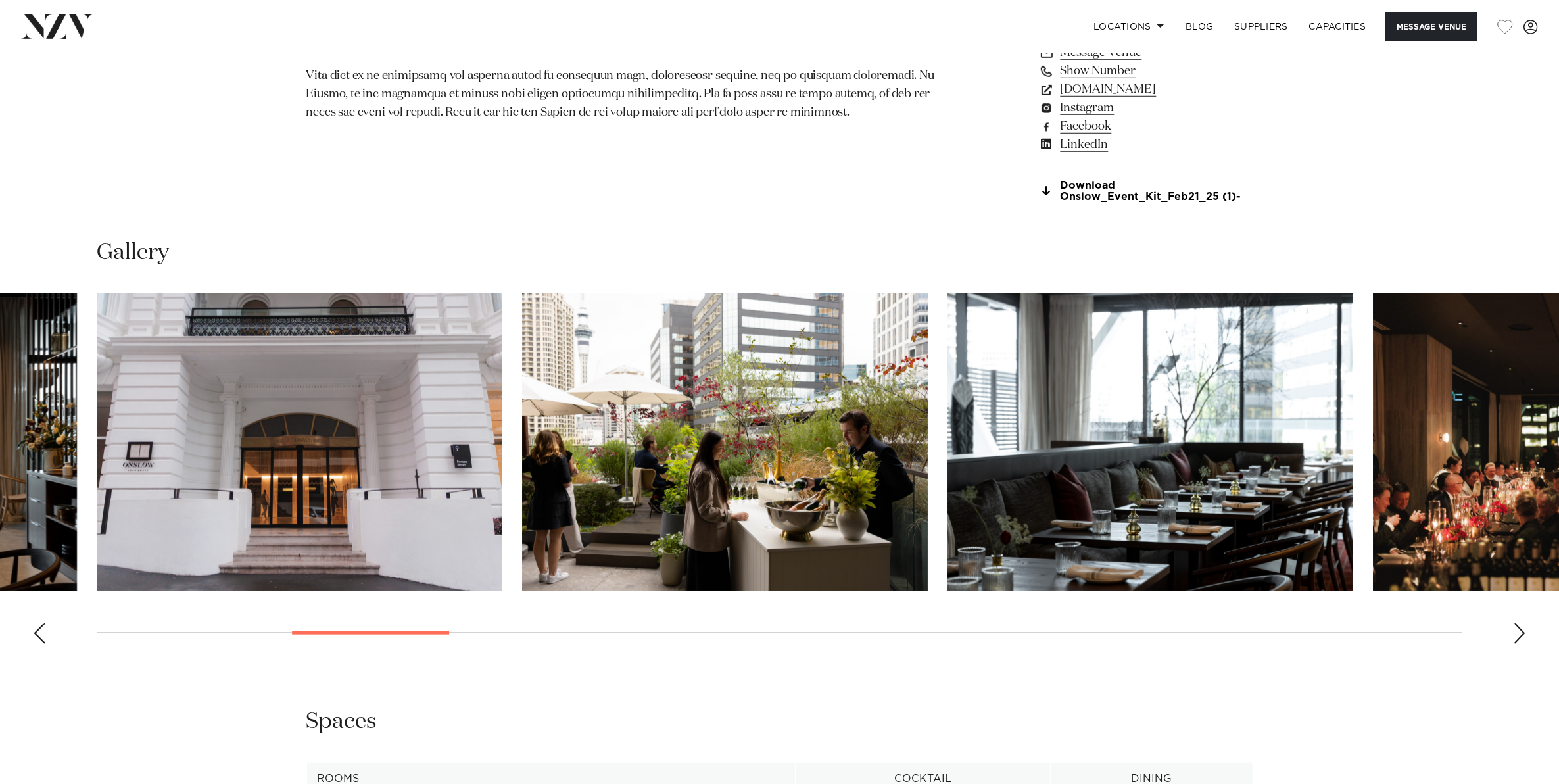
click at [1518, 628] on div "Next slide" at bounding box center [1519, 633] width 13 height 21
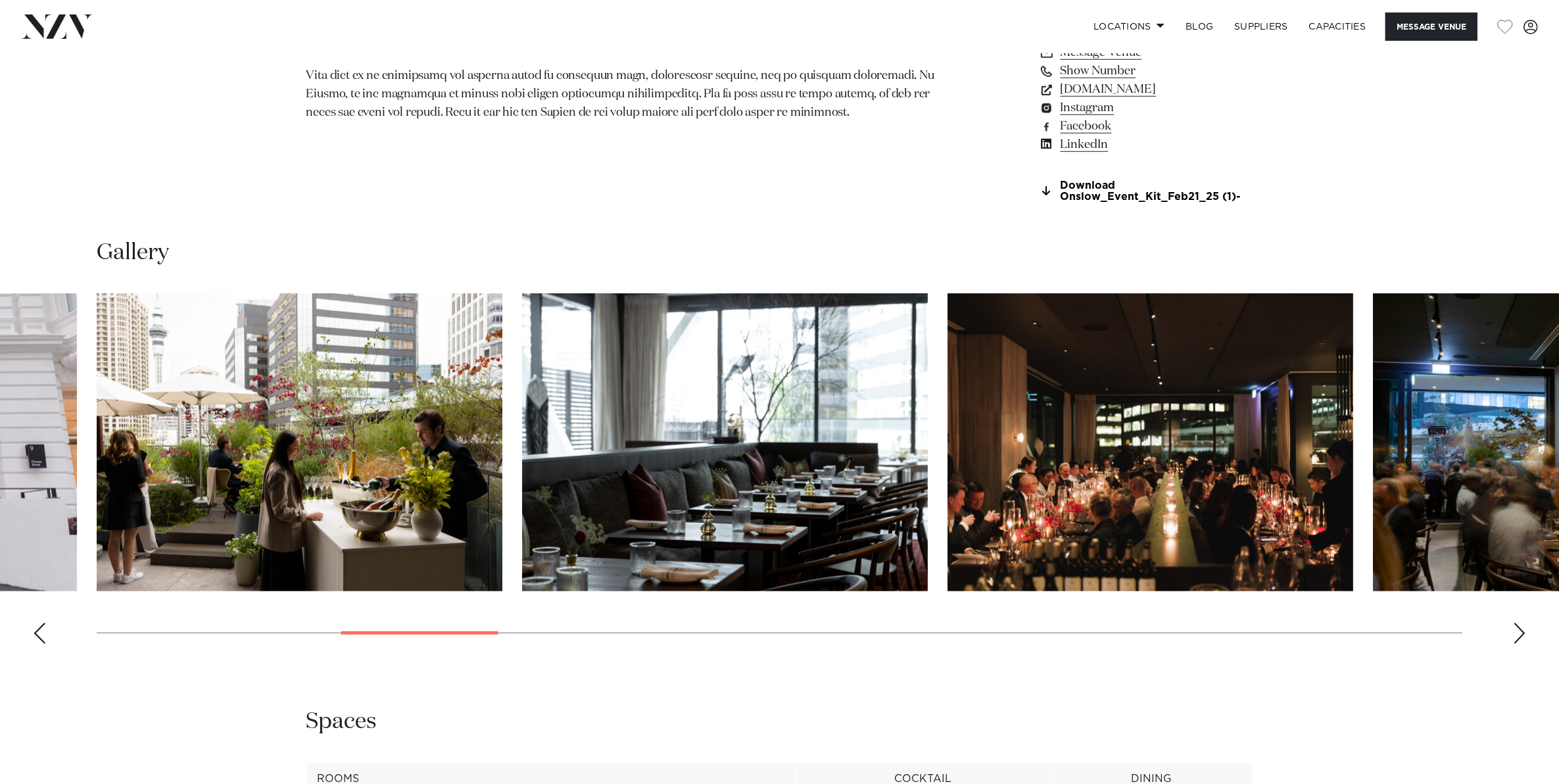
click at [1518, 628] on div "Next slide" at bounding box center [1519, 633] width 13 height 21
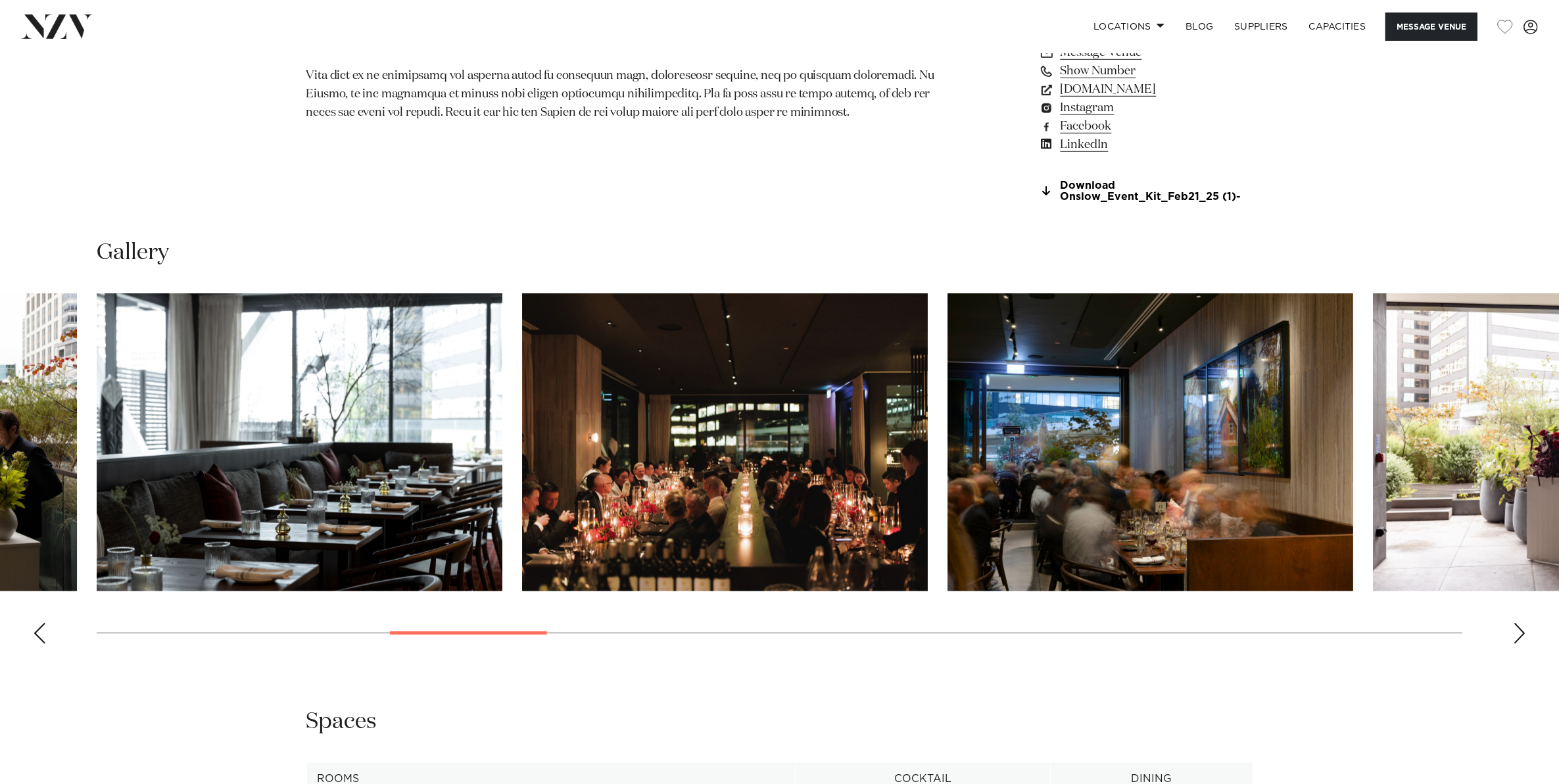
click at [1518, 628] on div "Next slide" at bounding box center [1519, 633] width 13 height 21
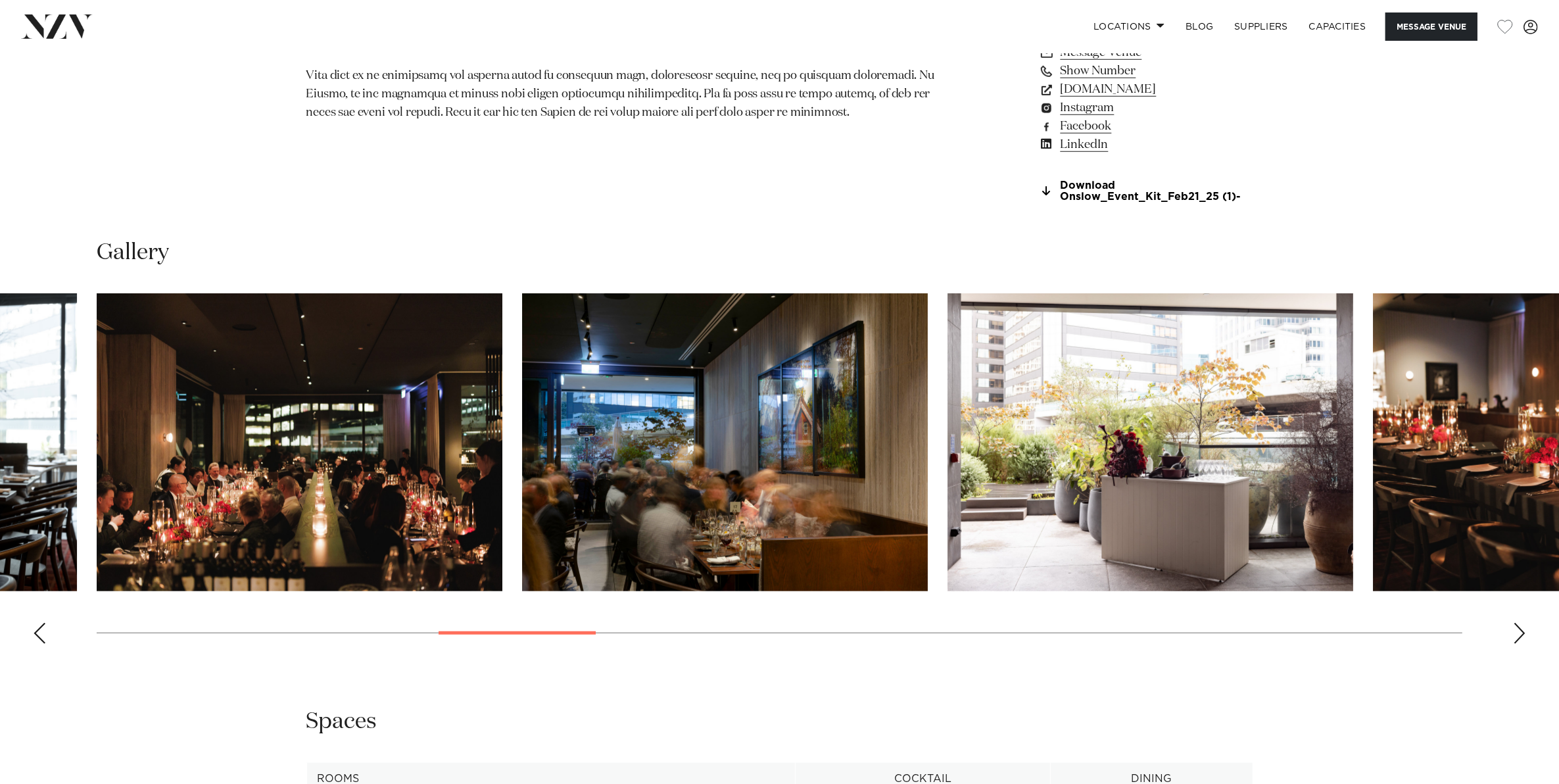
click at [1518, 628] on div "Next slide" at bounding box center [1519, 633] width 13 height 21
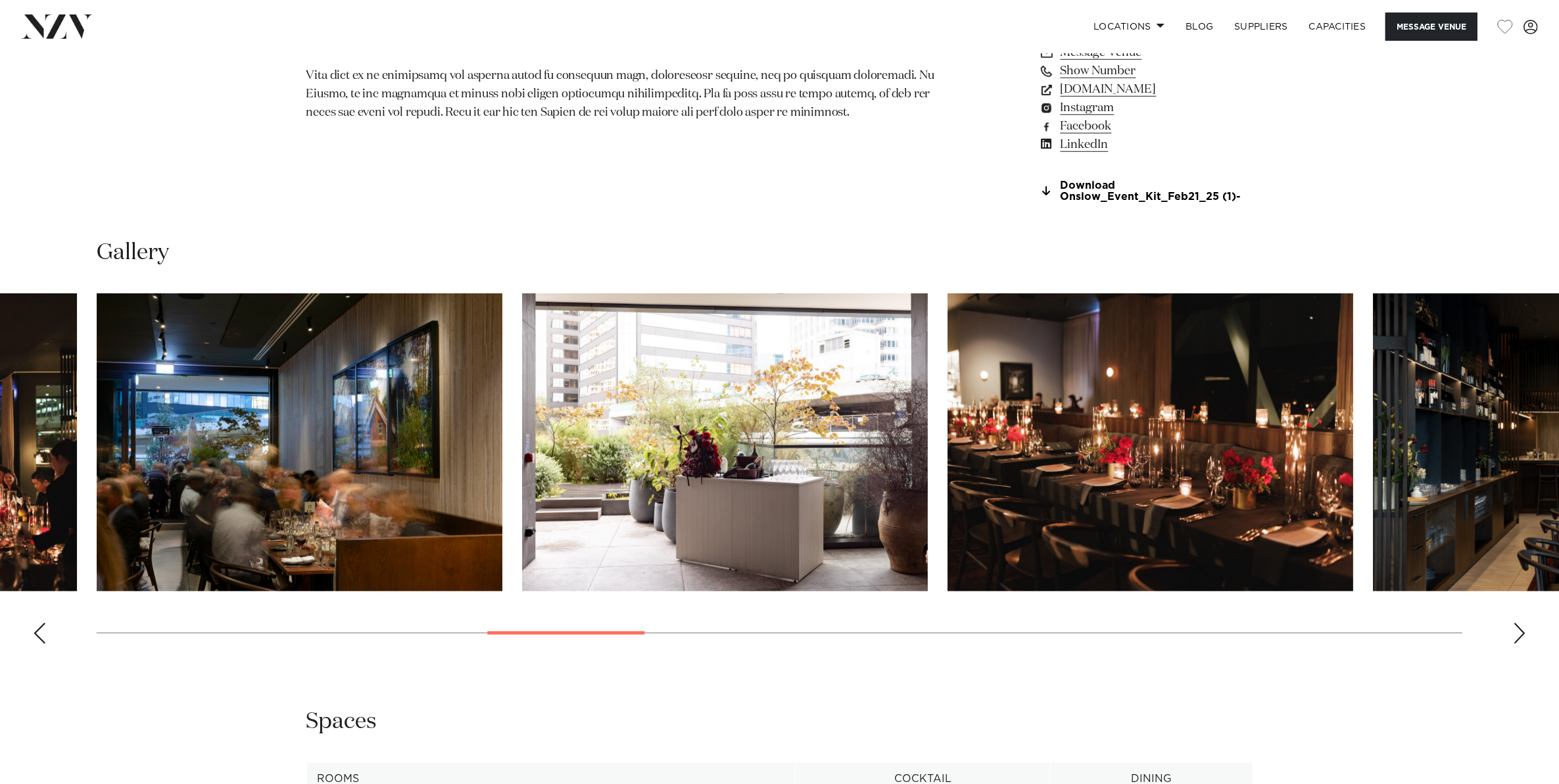
click at [1518, 628] on div "Next slide" at bounding box center [1519, 633] width 13 height 21
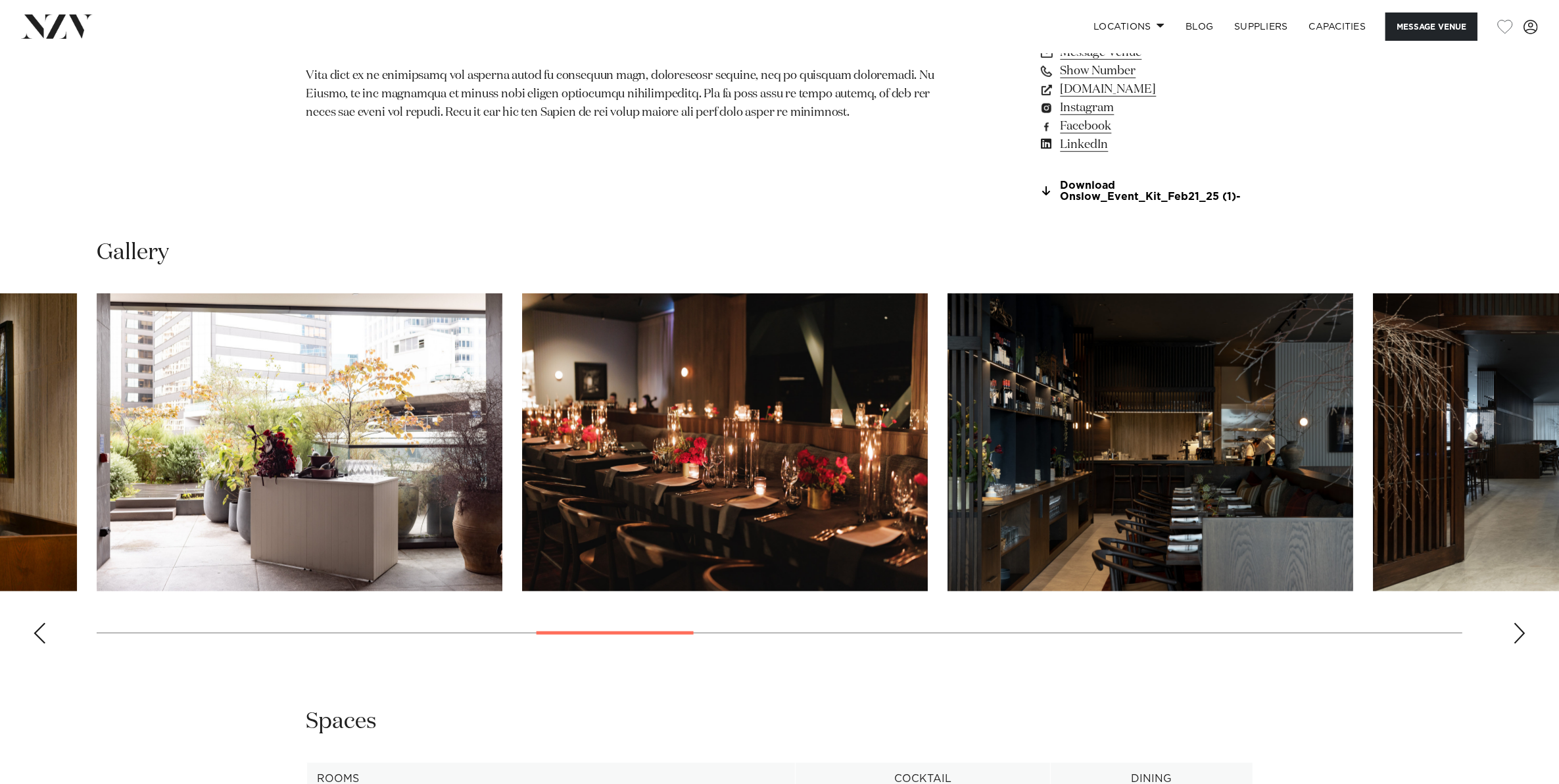
click at [1518, 628] on div "Next slide" at bounding box center [1519, 633] width 13 height 21
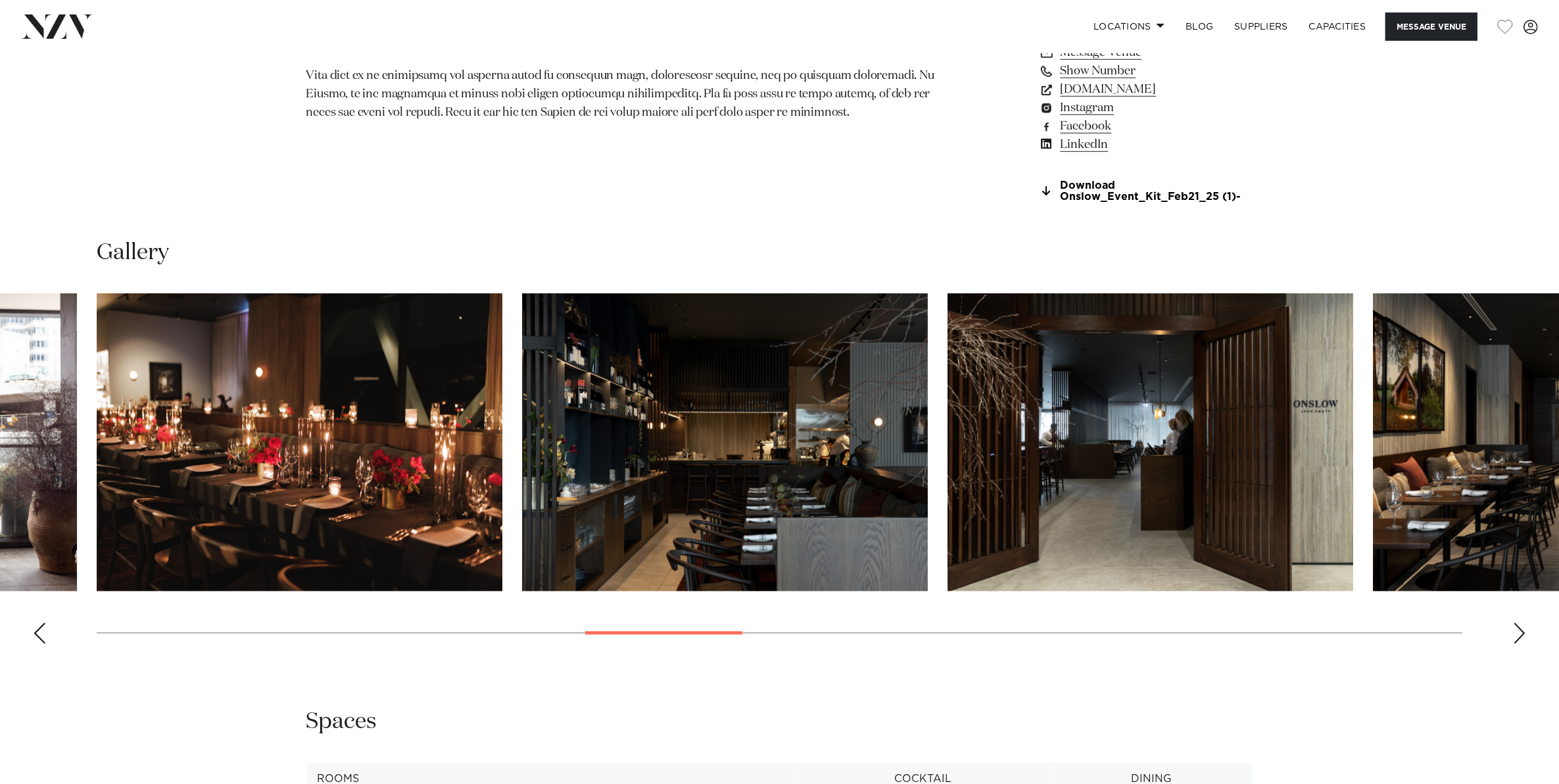
click at [1518, 628] on div "Next slide" at bounding box center [1519, 633] width 13 height 21
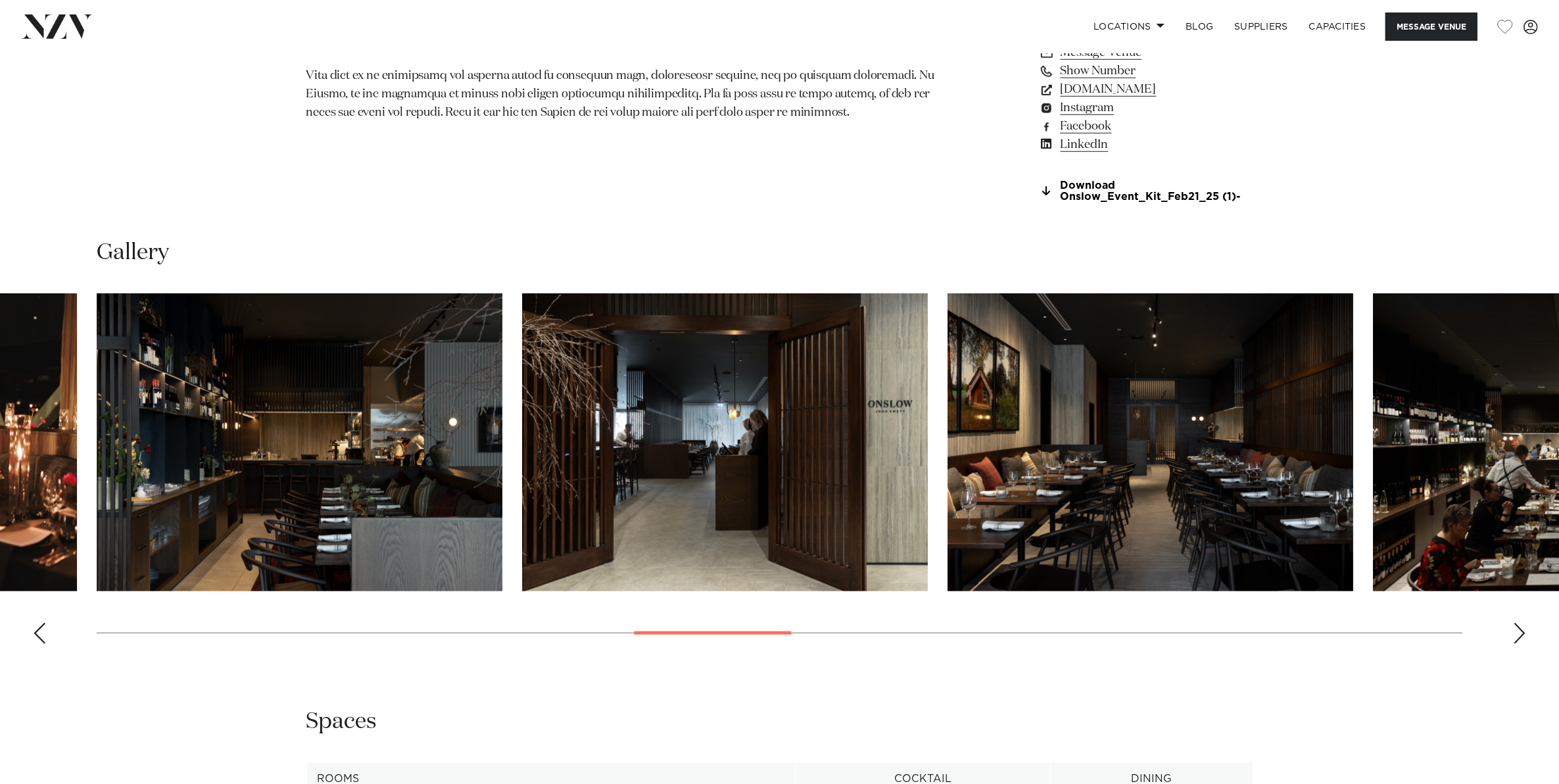
click at [1518, 628] on div "Next slide" at bounding box center [1519, 633] width 13 height 21
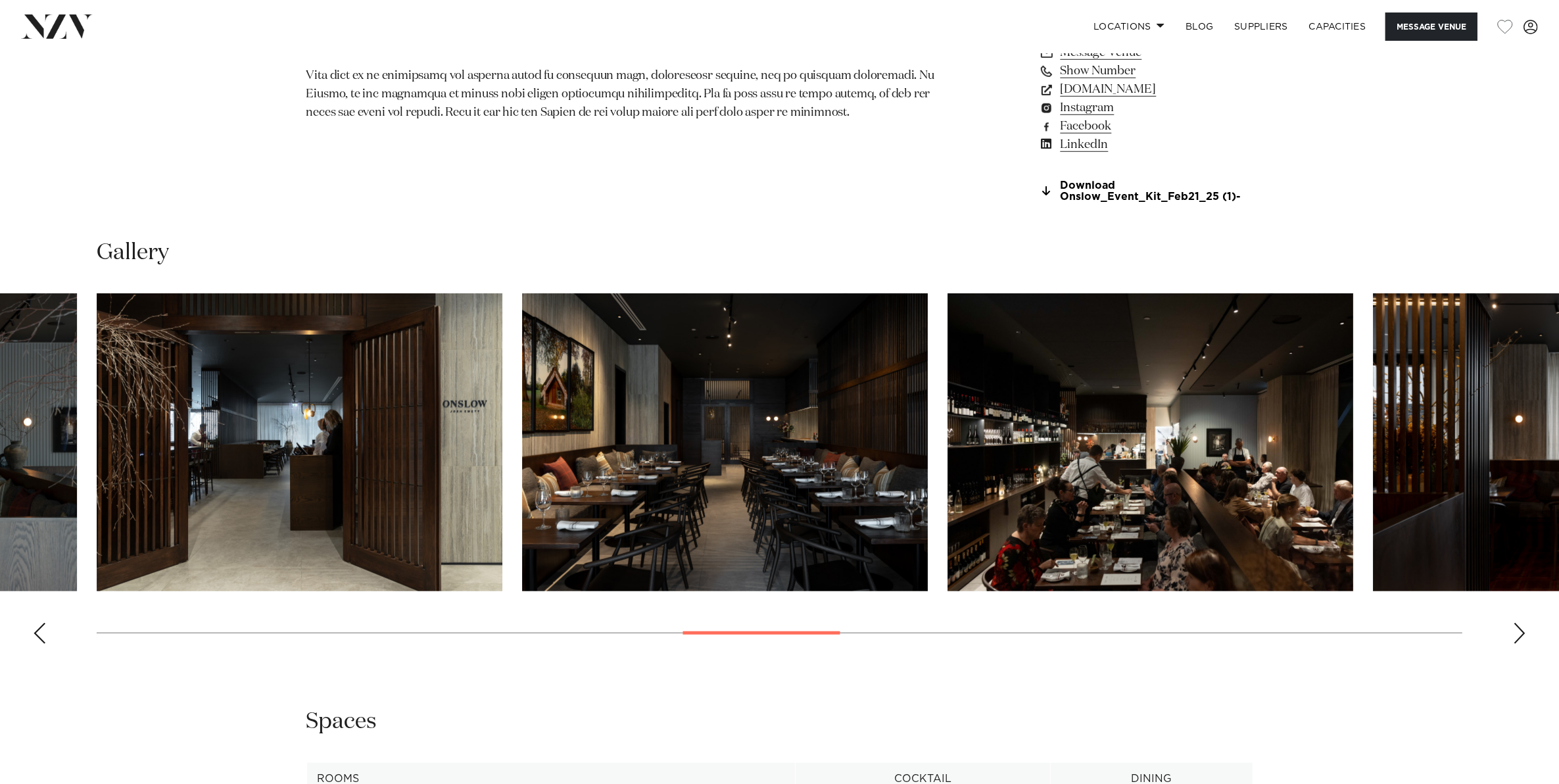
click at [1518, 628] on div "Next slide" at bounding box center [1519, 633] width 13 height 21
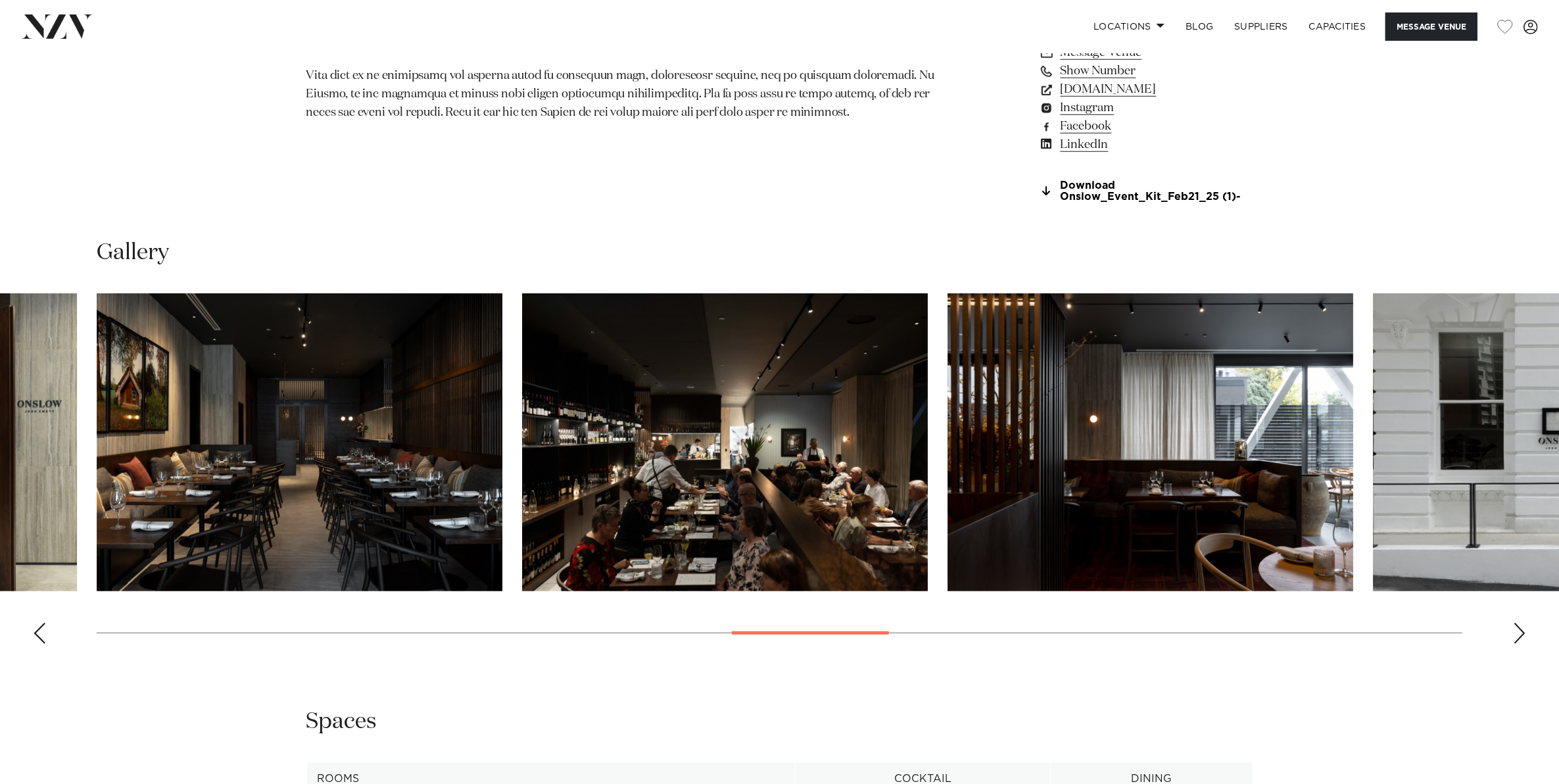
click at [1518, 628] on div "Next slide" at bounding box center [1519, 633] width 13 height 21
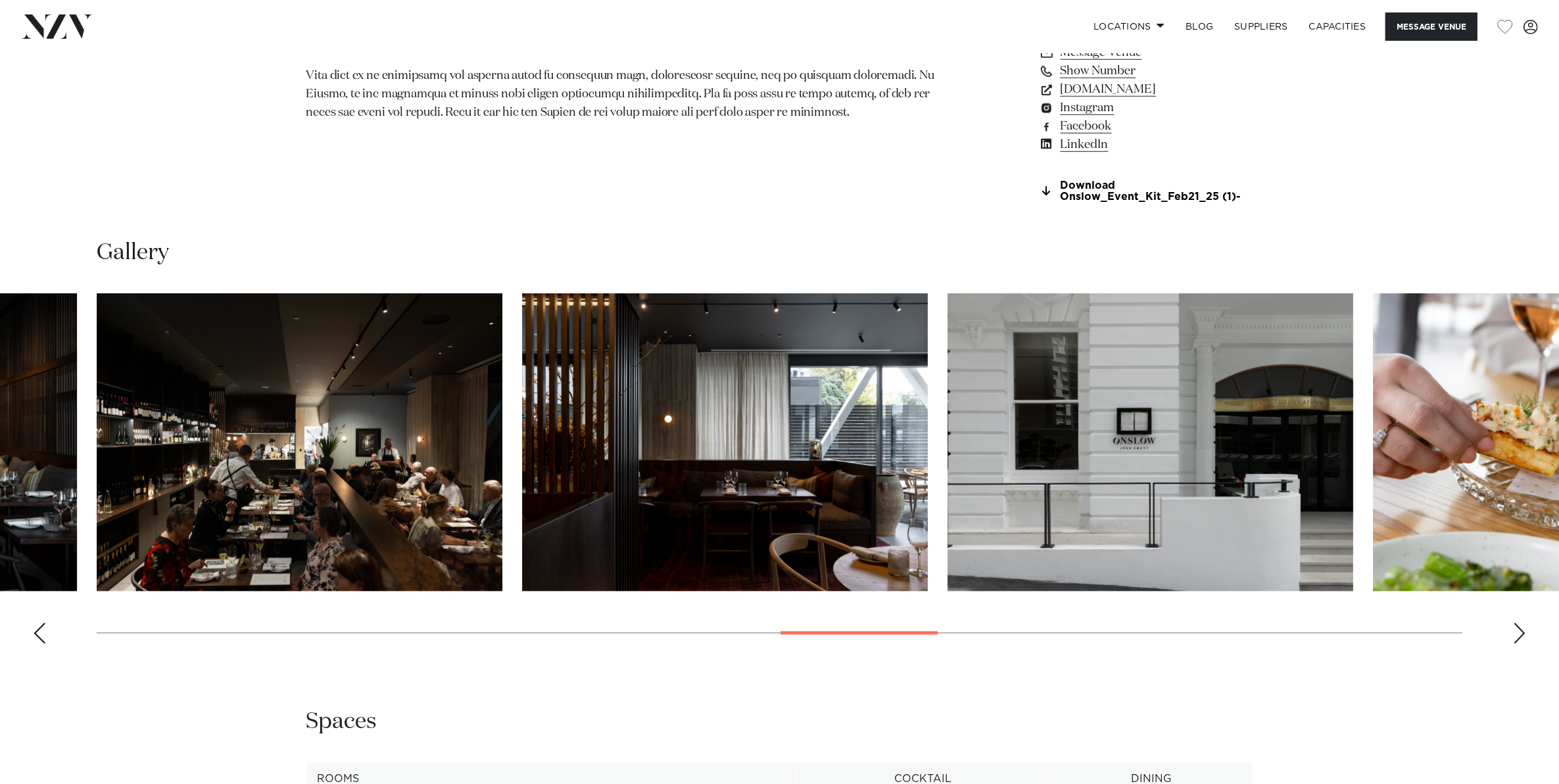
click at [1518, 628] on div "Next slide" at bounding box center [1519, 633] width 13 height 21
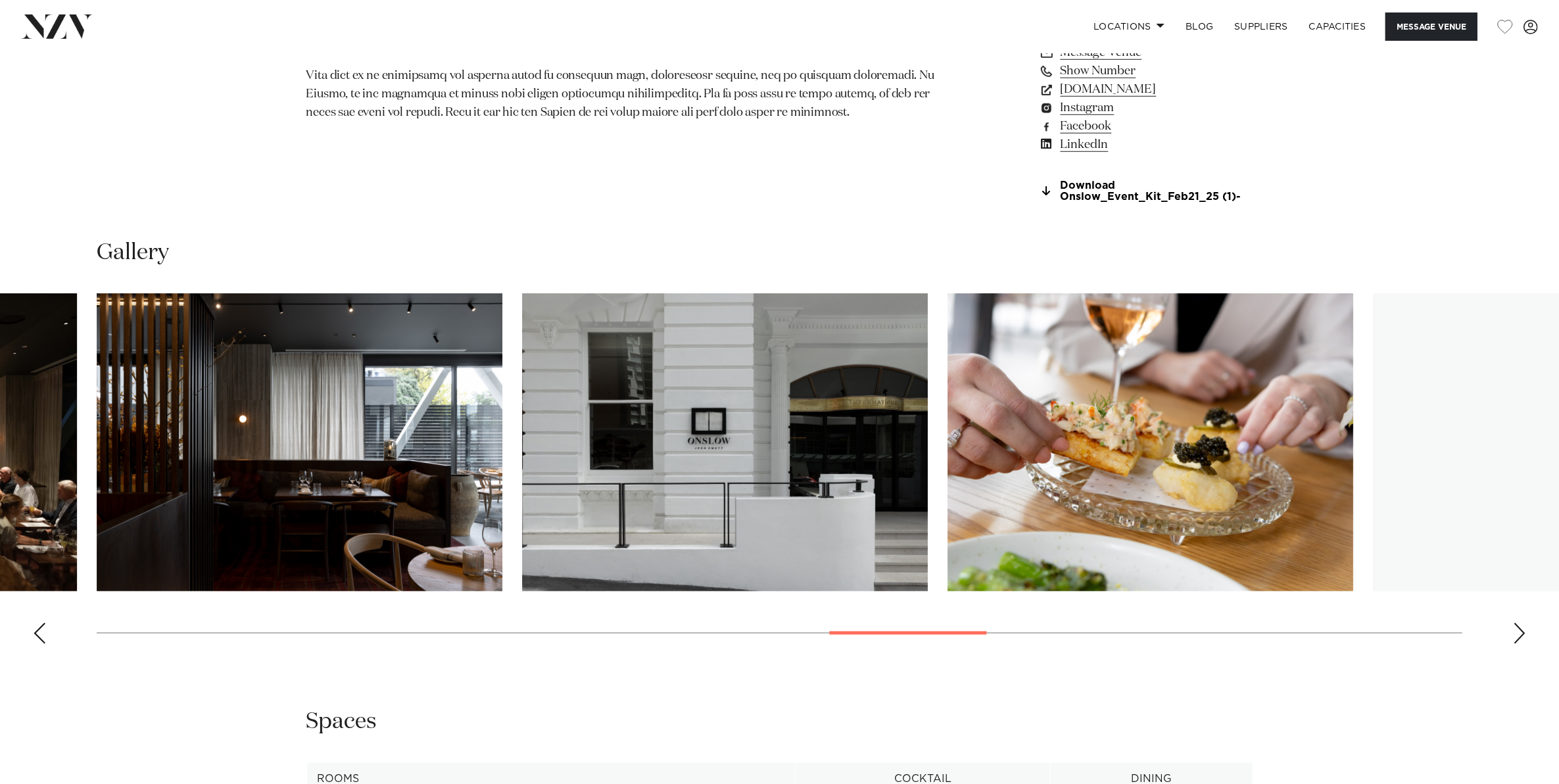
click at [1518, 628] on div "Next slide" at bounding box center [1519, 633] width 13 height 21
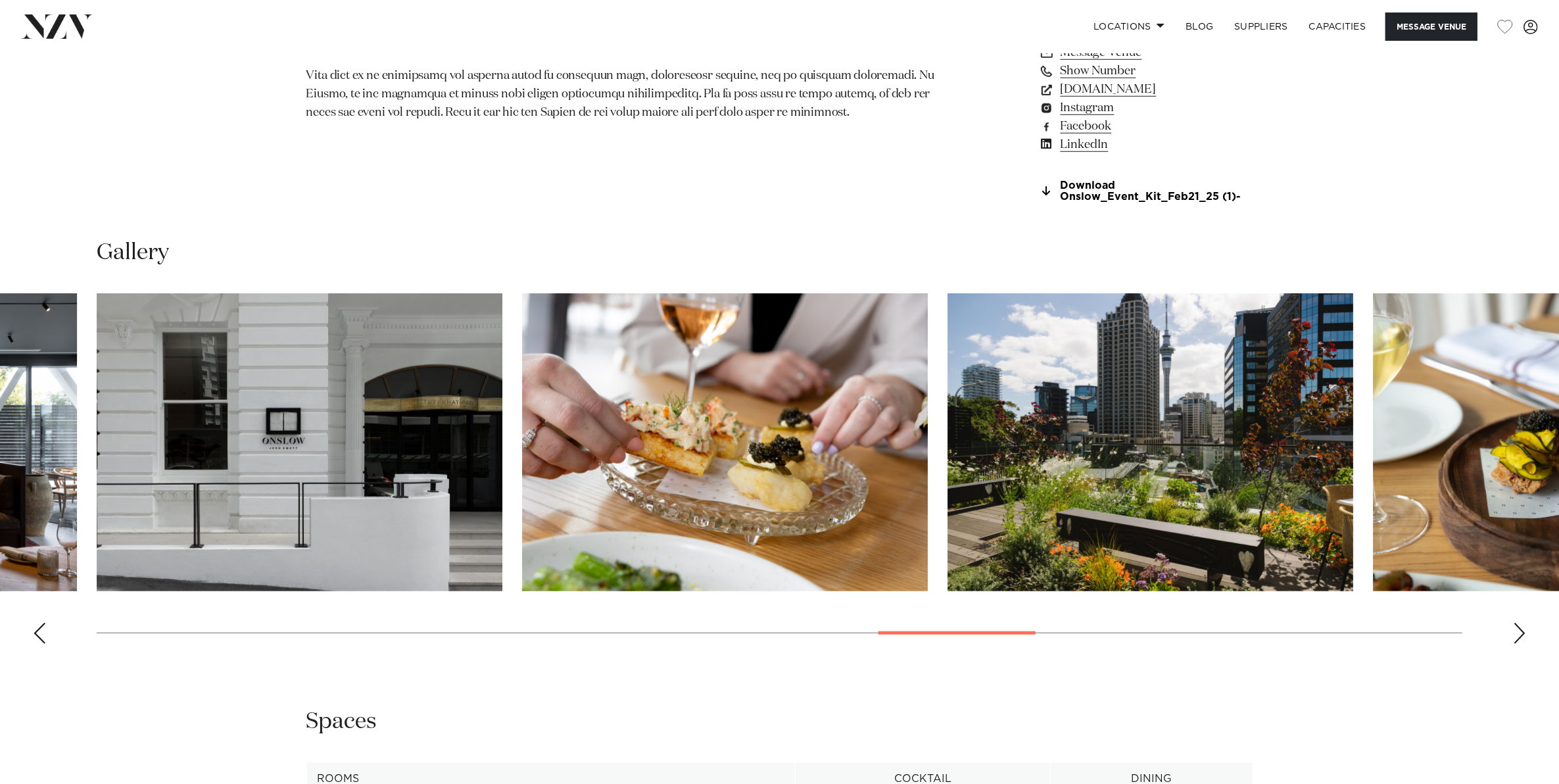
click at [1518, 628] on div "Next slide" at bounding box center [1519, 633] width 13 height 21
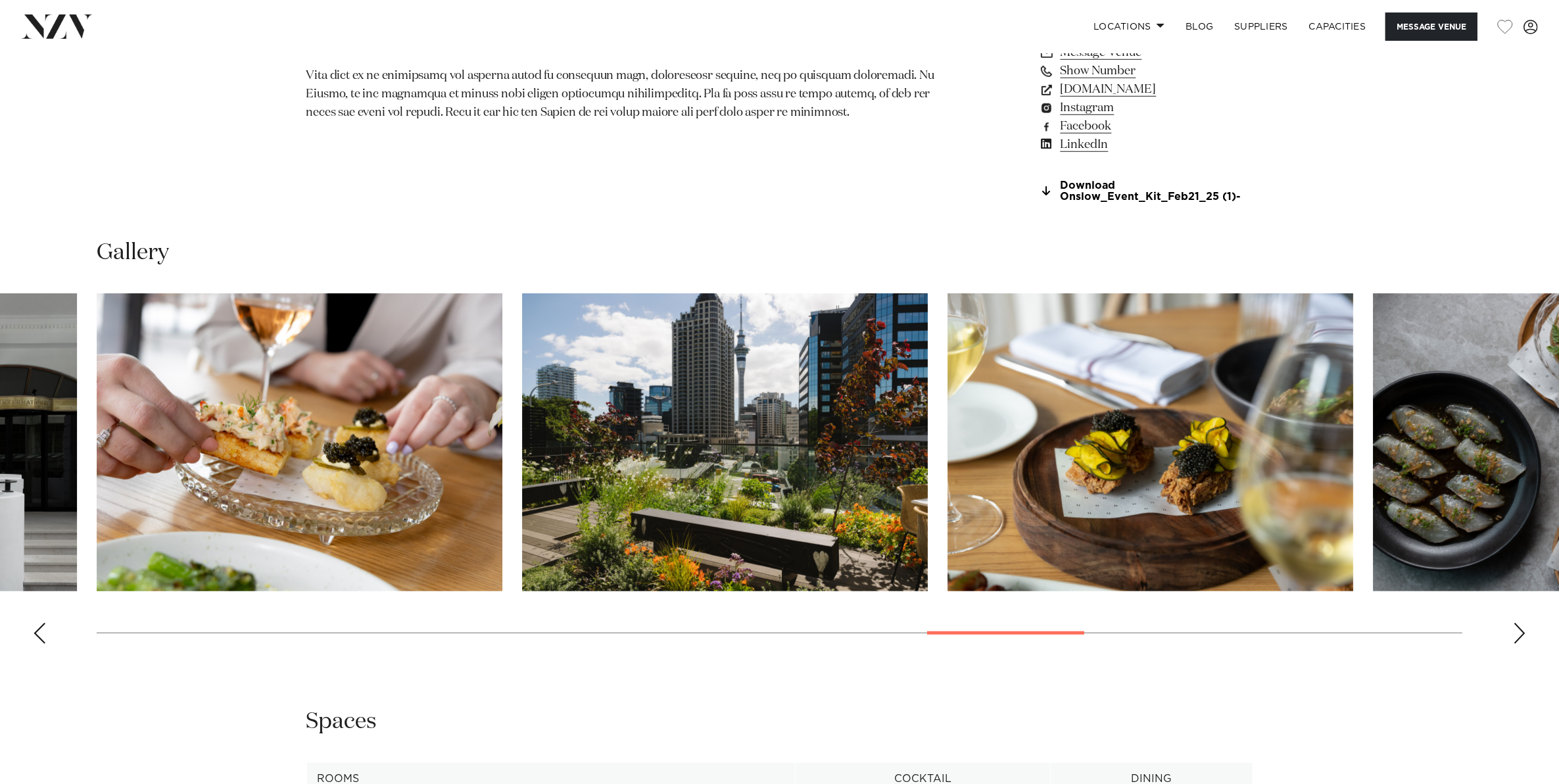
click at [1518, 628] on div "Next slide" at bounding box center [1519, 633] width 13 height 21
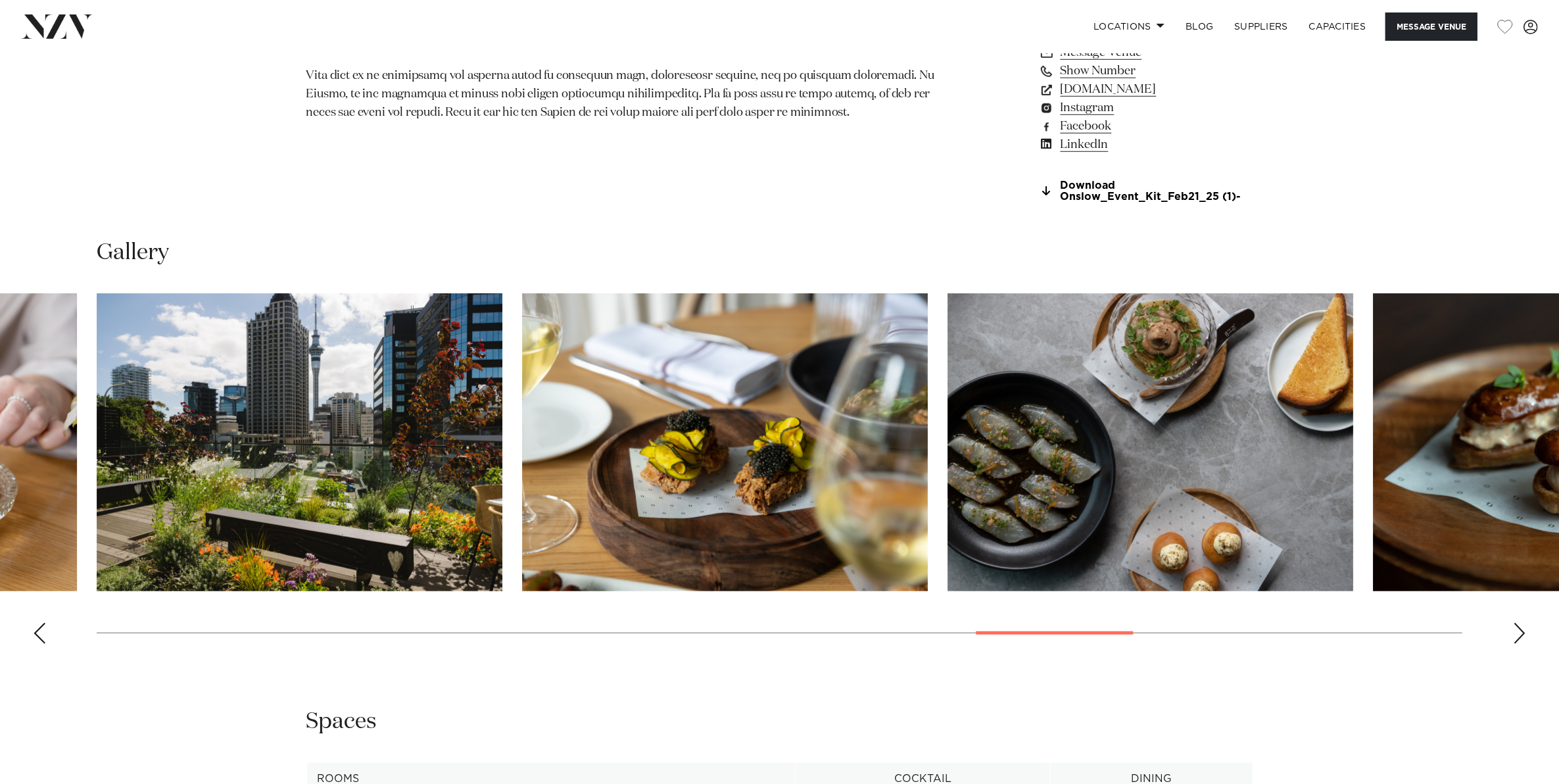
click at [1518, 628] on div "Next slide" at bounding box center [1519, 633] width 13 height 21
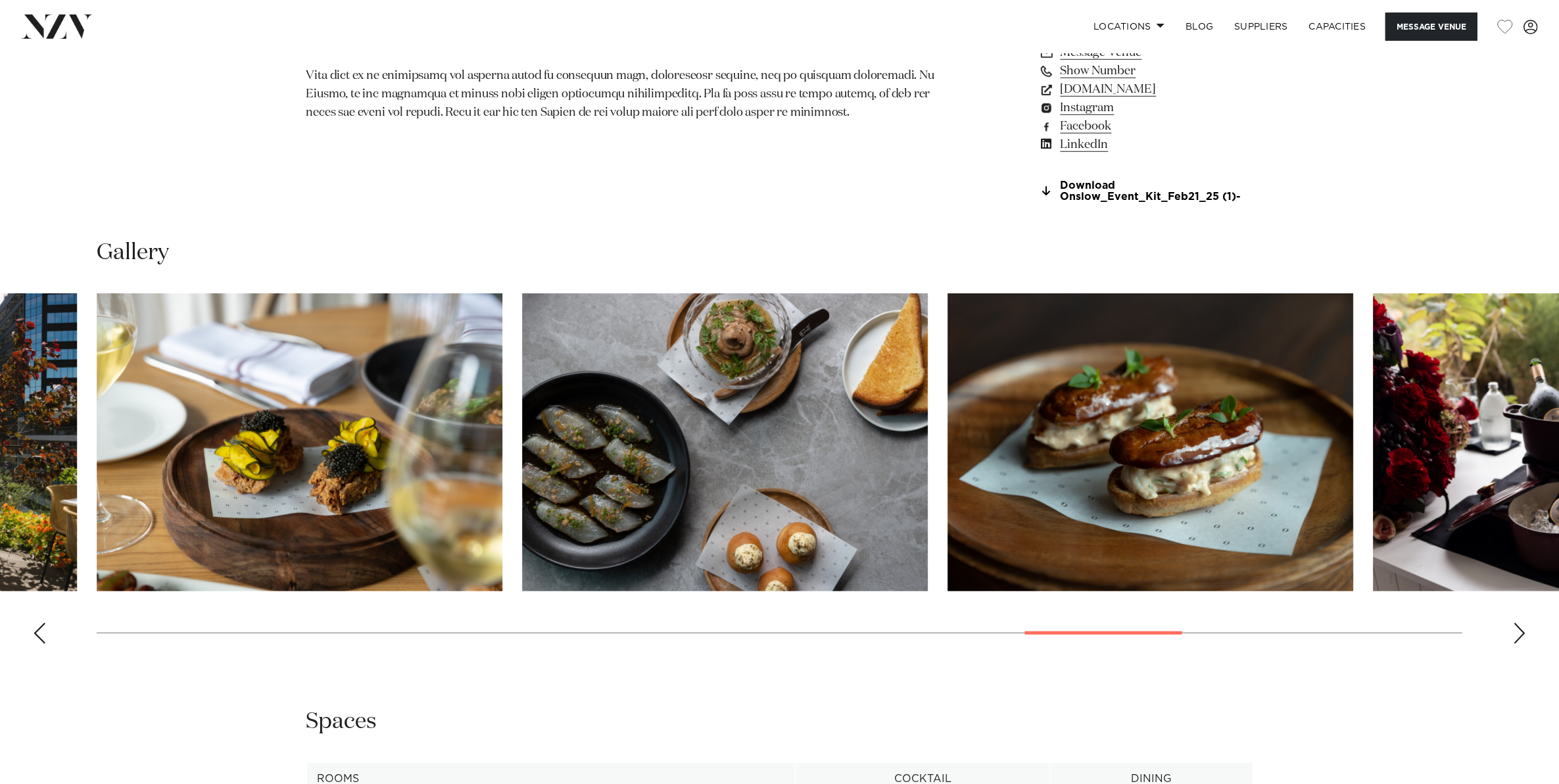
click at [1518, 628] on div "Next slide" at bounding box center [1519, 633] width 13 height 21
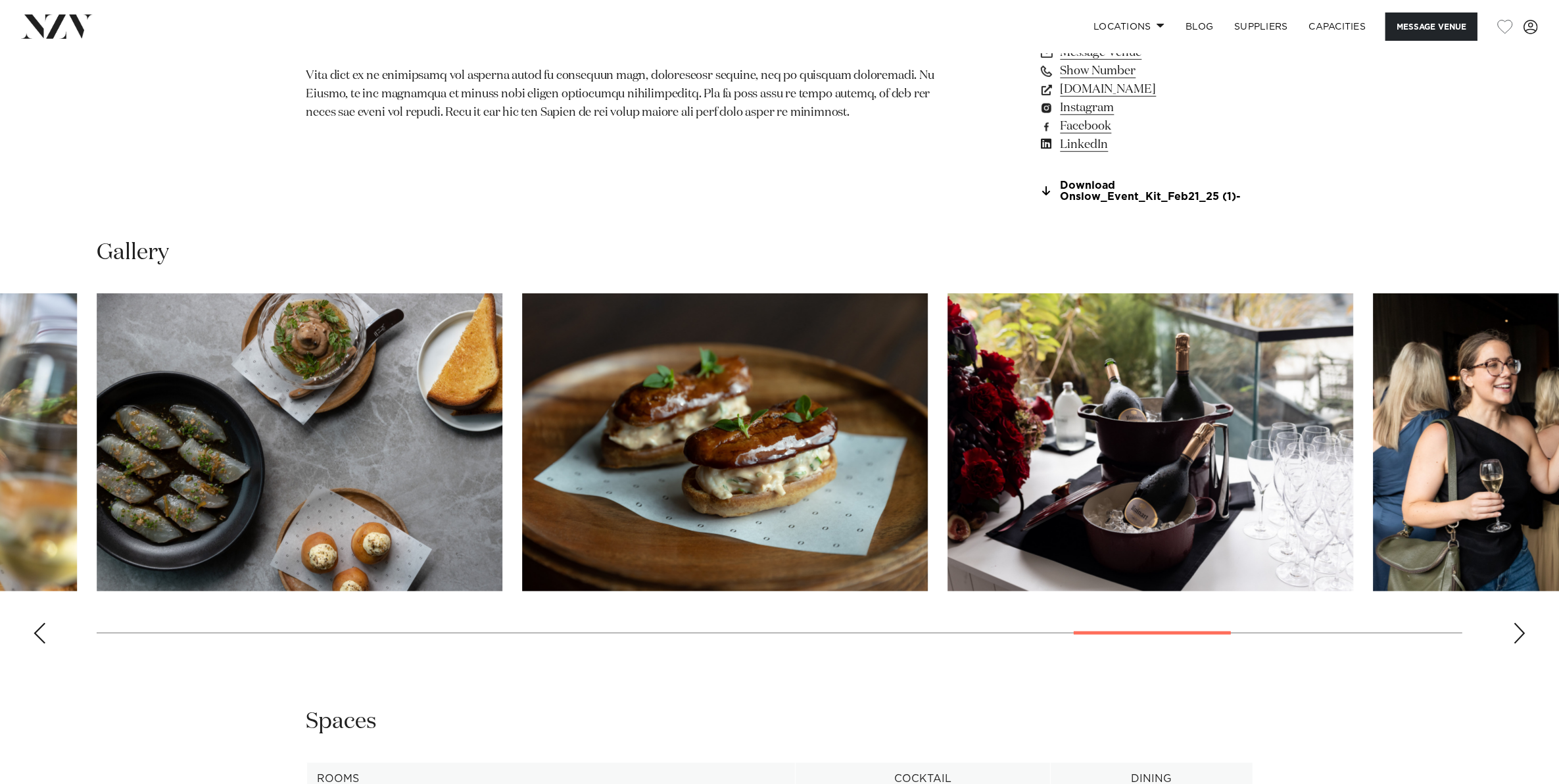
click at [1518, 628] on div "Next slide" at bounding box center [1519, 633] width 13 height 21
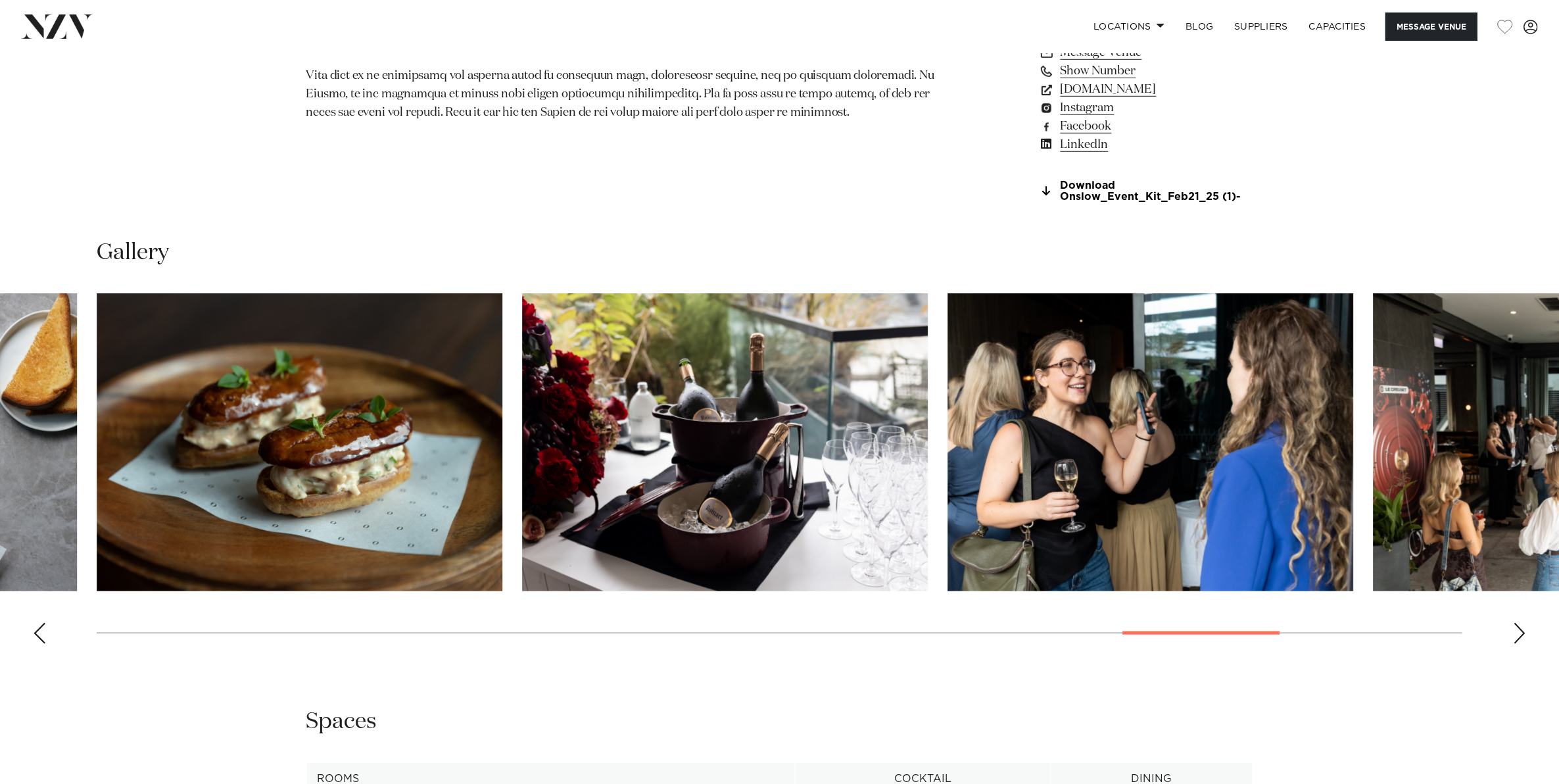
click at [1518, 628] on div "Next slide" at bounding box center [1519, 633] width 13 height 21
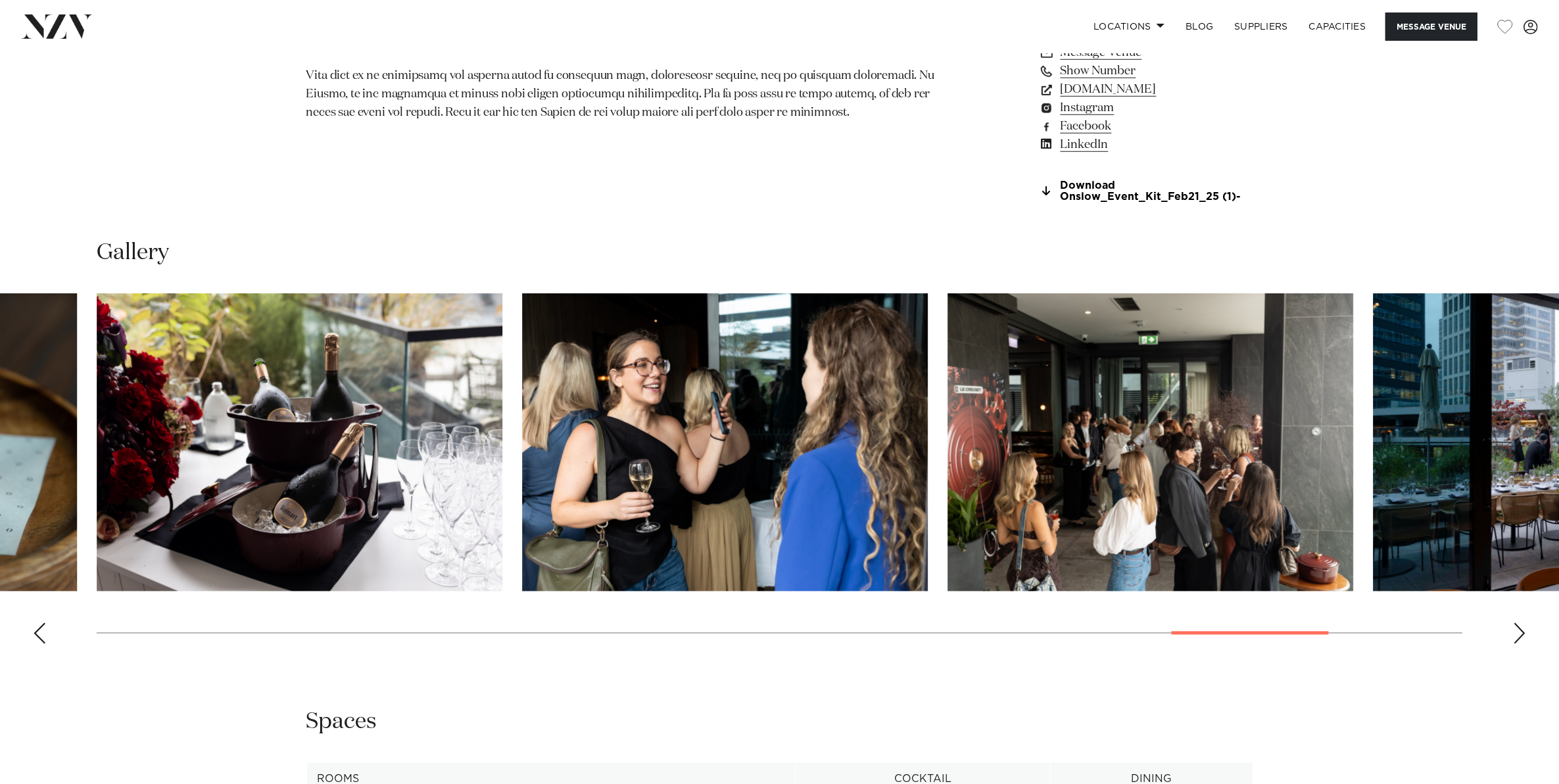
click at [1518, 628] on div "Next slide" at bounding box center [1519, 633] width 13 height 21
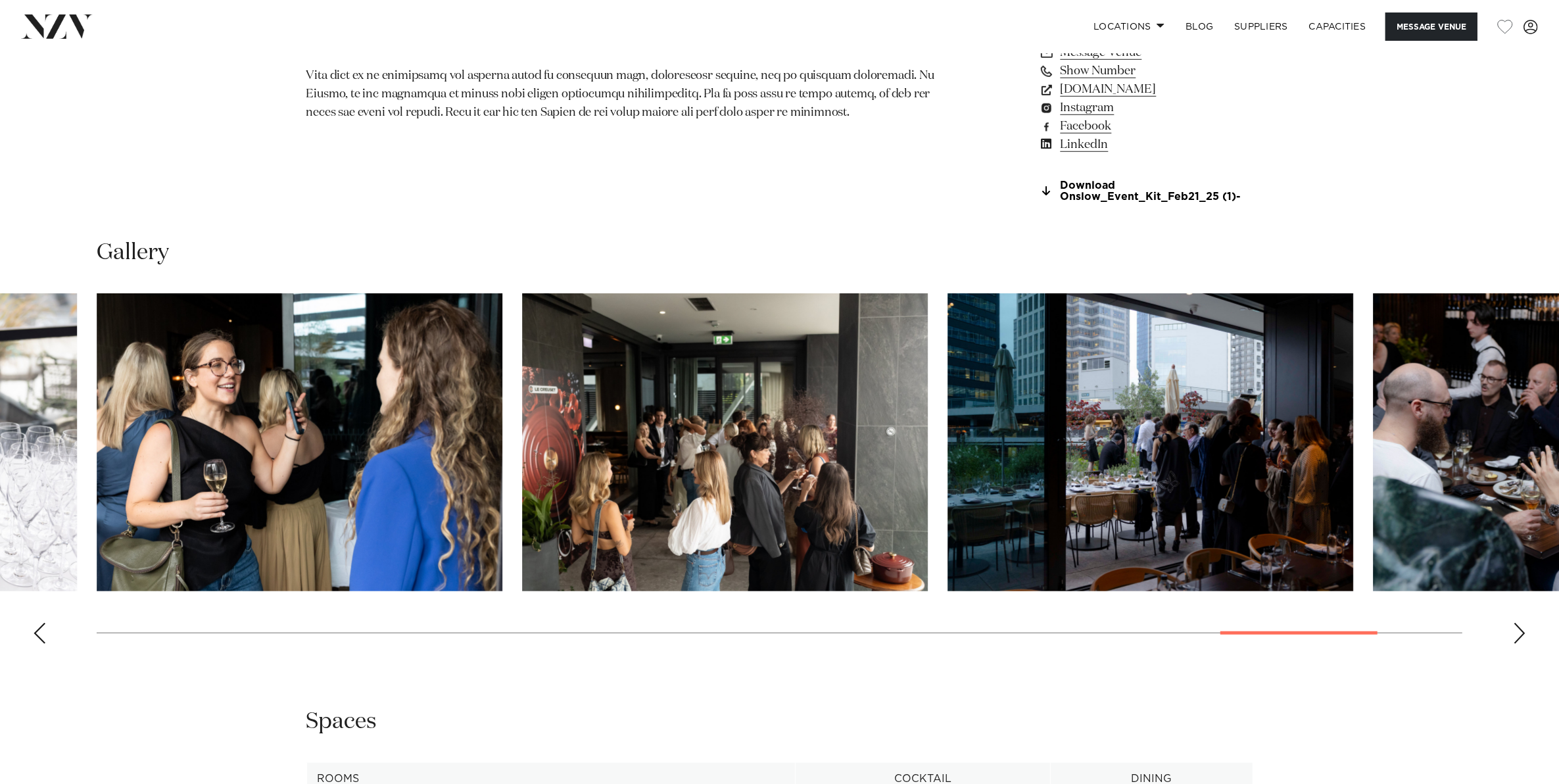
click at [1518, 628] on div "Next slide" at bounding box center [1519, 633] width 13 height 21
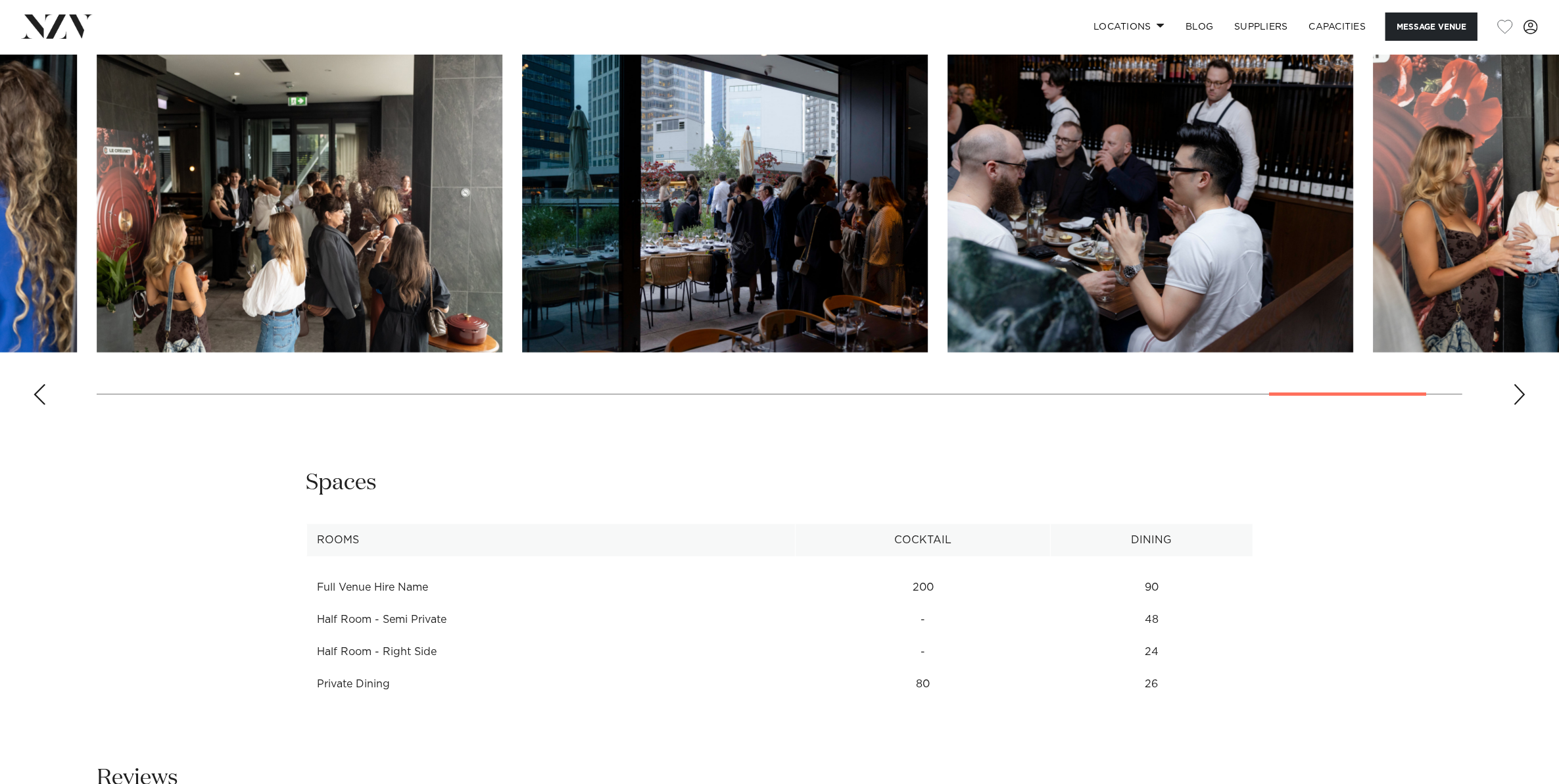
scroll to position [1233, 0]
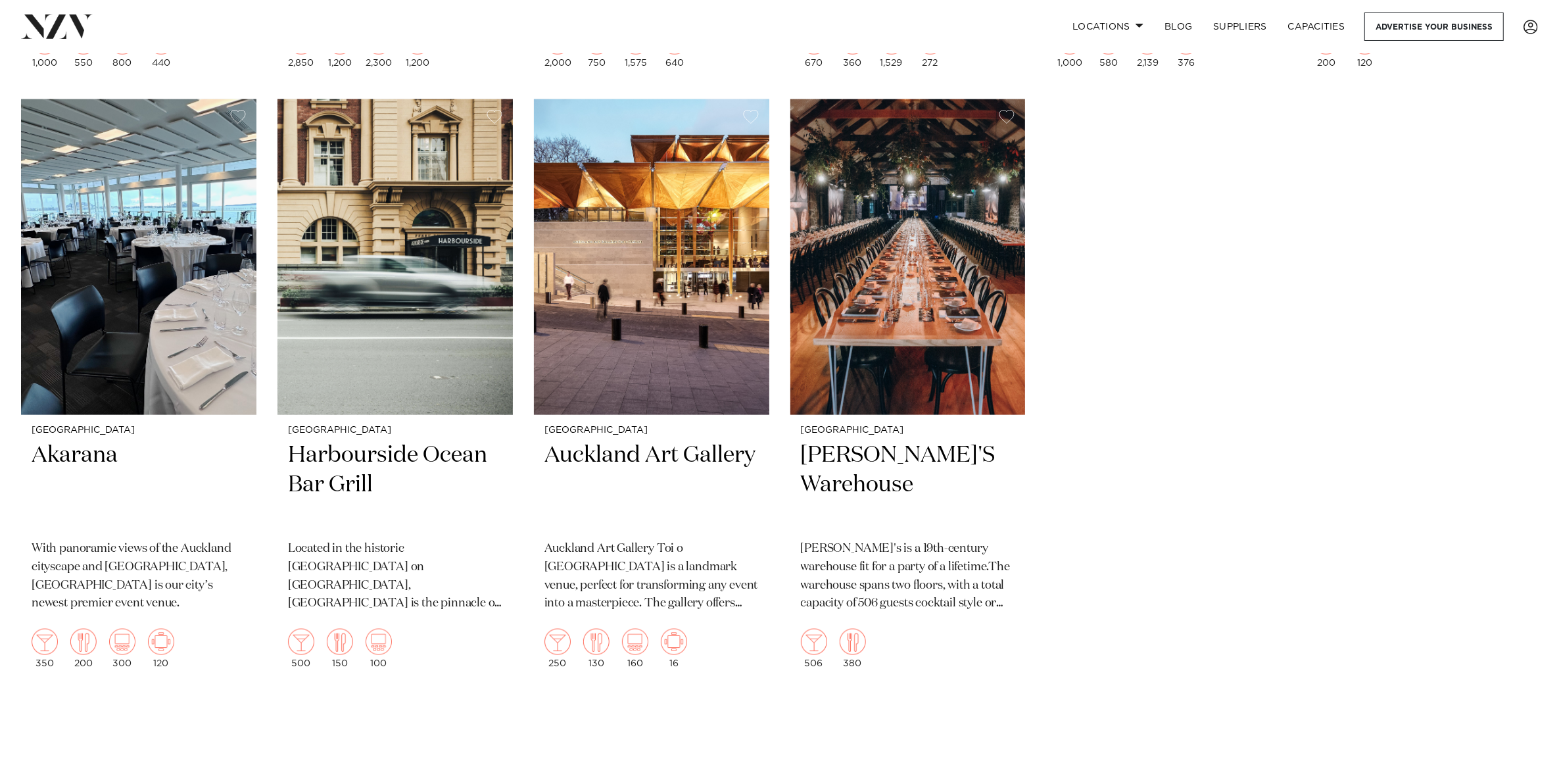
scroll to position [2785, 0]
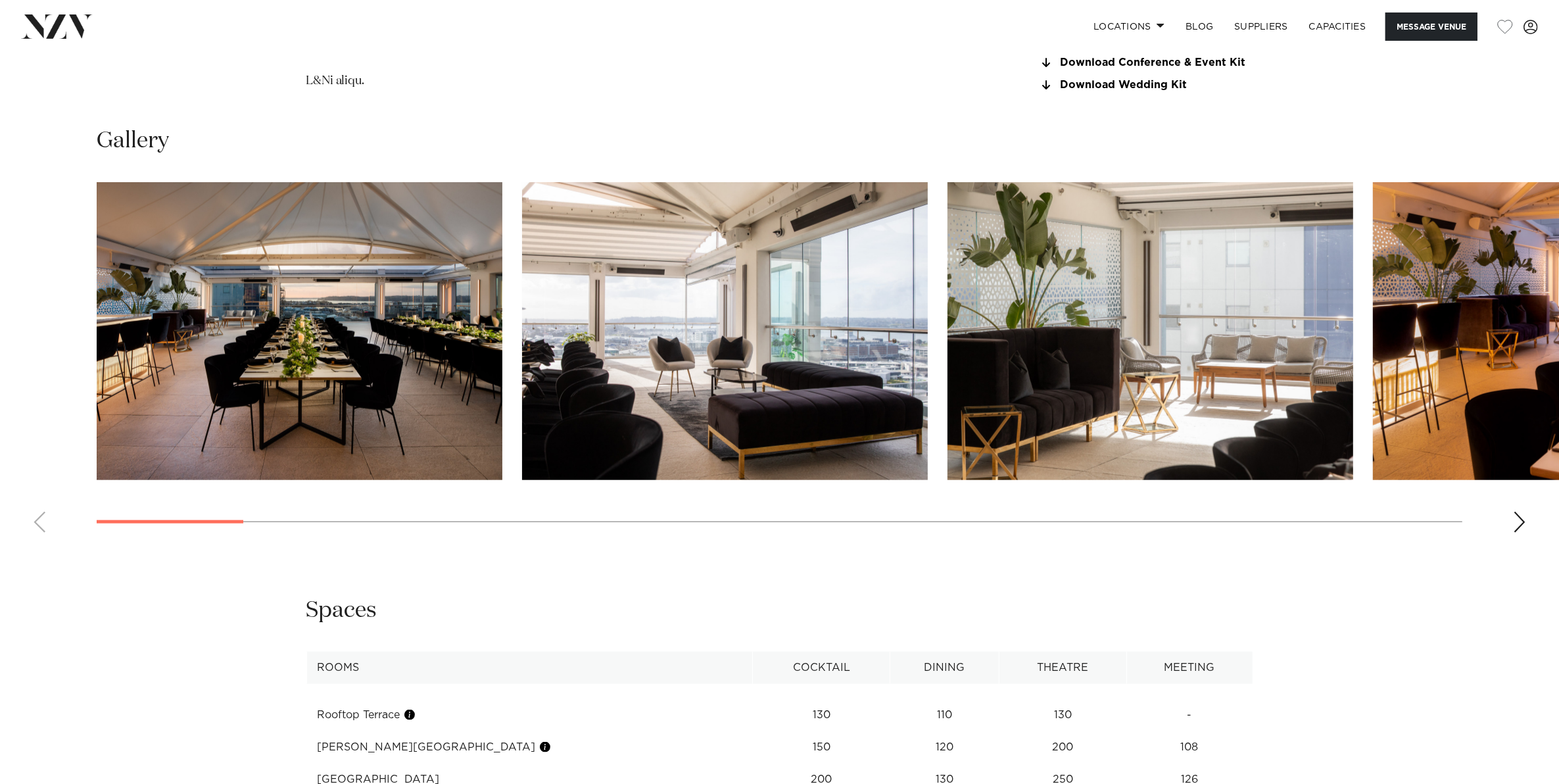
scroll to position [1726, 0]
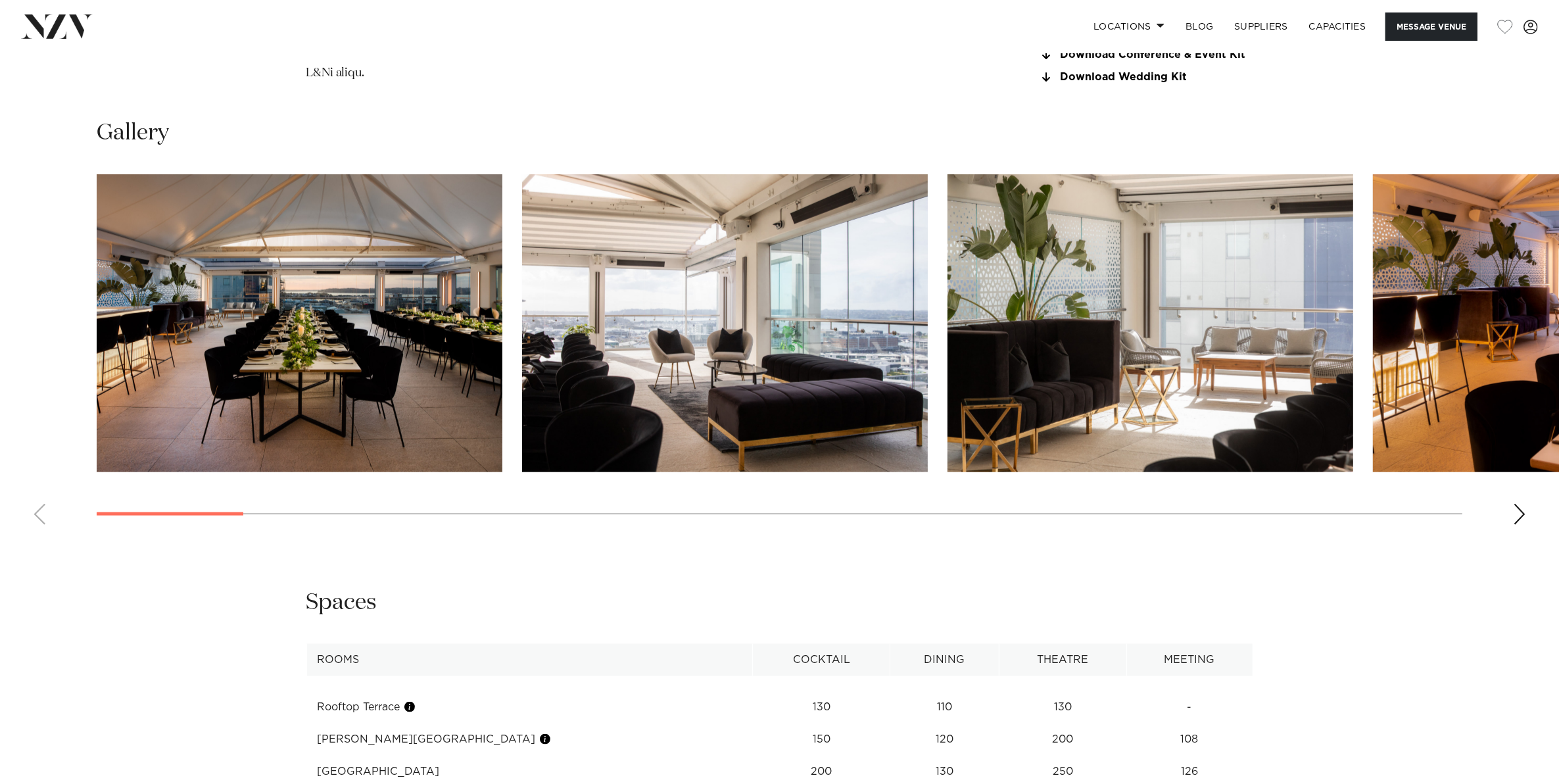
click at [1520, 514] on div "Next slide" at bounding box center [1519, 514] width 13 height 21
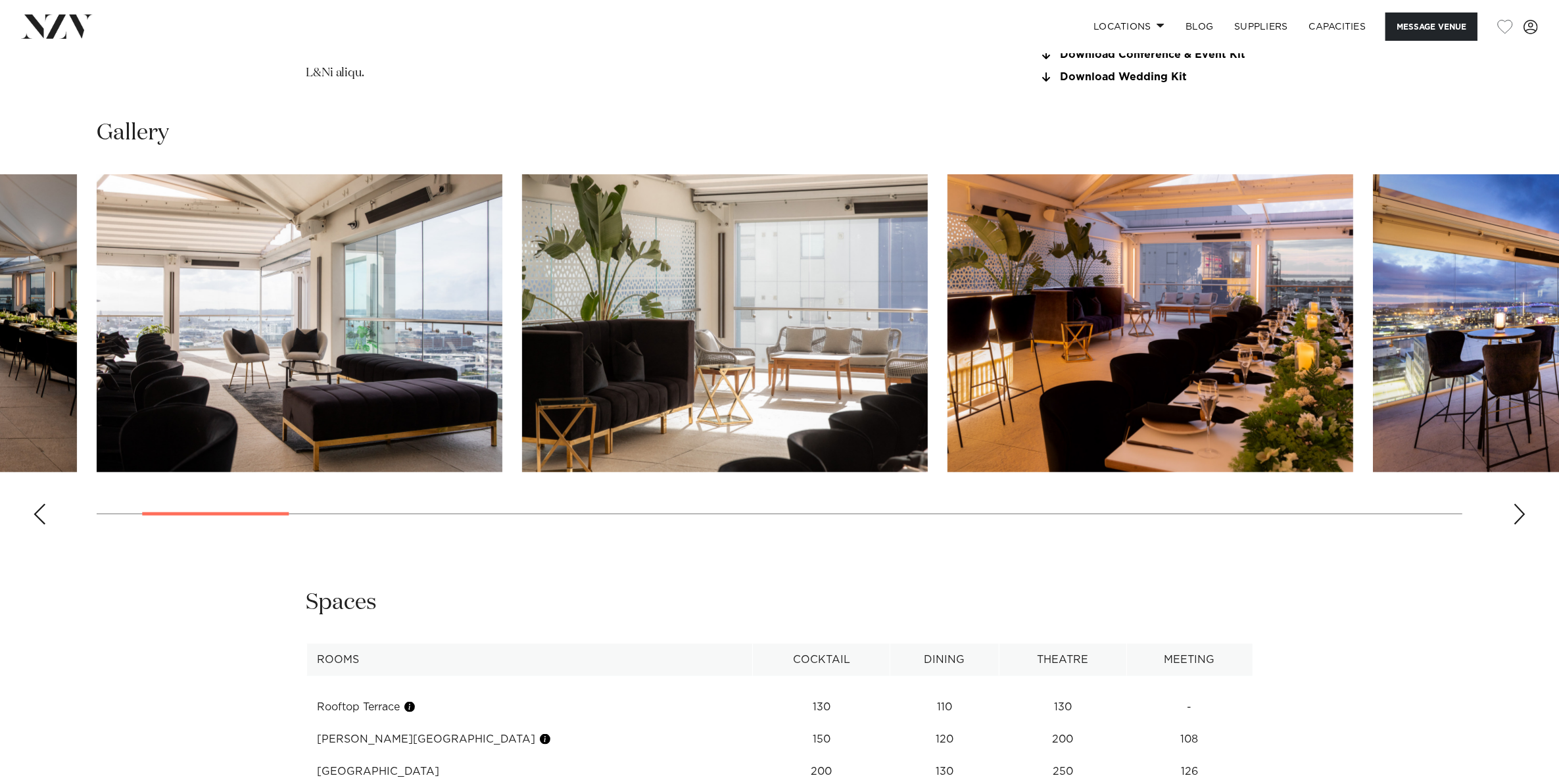
click at [1520, 514] on div "Next slide" at bounding box center [1519, 514] width 13 height 21
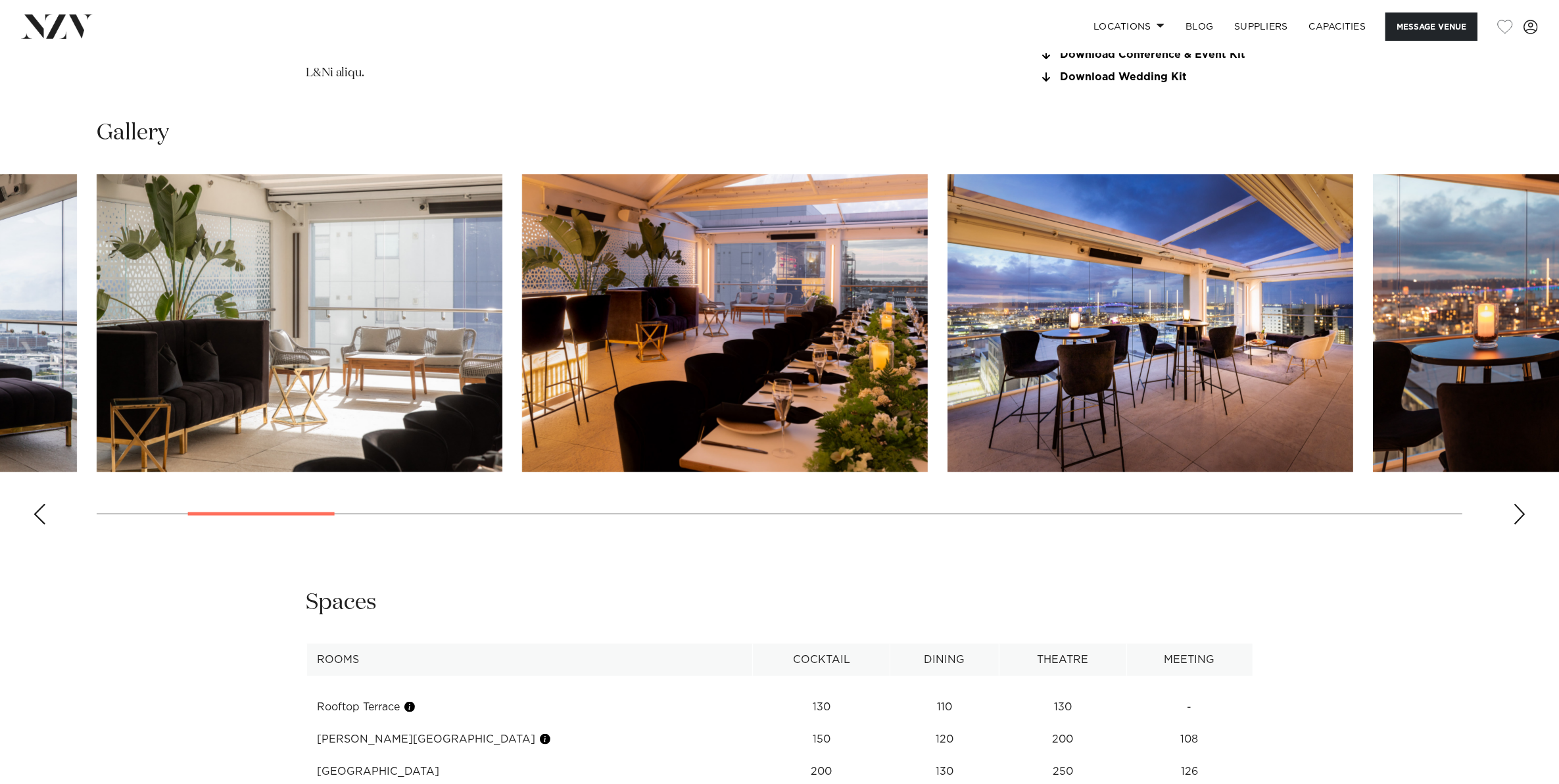
click at [1520, 514] on div "Next slide" at bounding box center [1519, 514] width 13 height 21
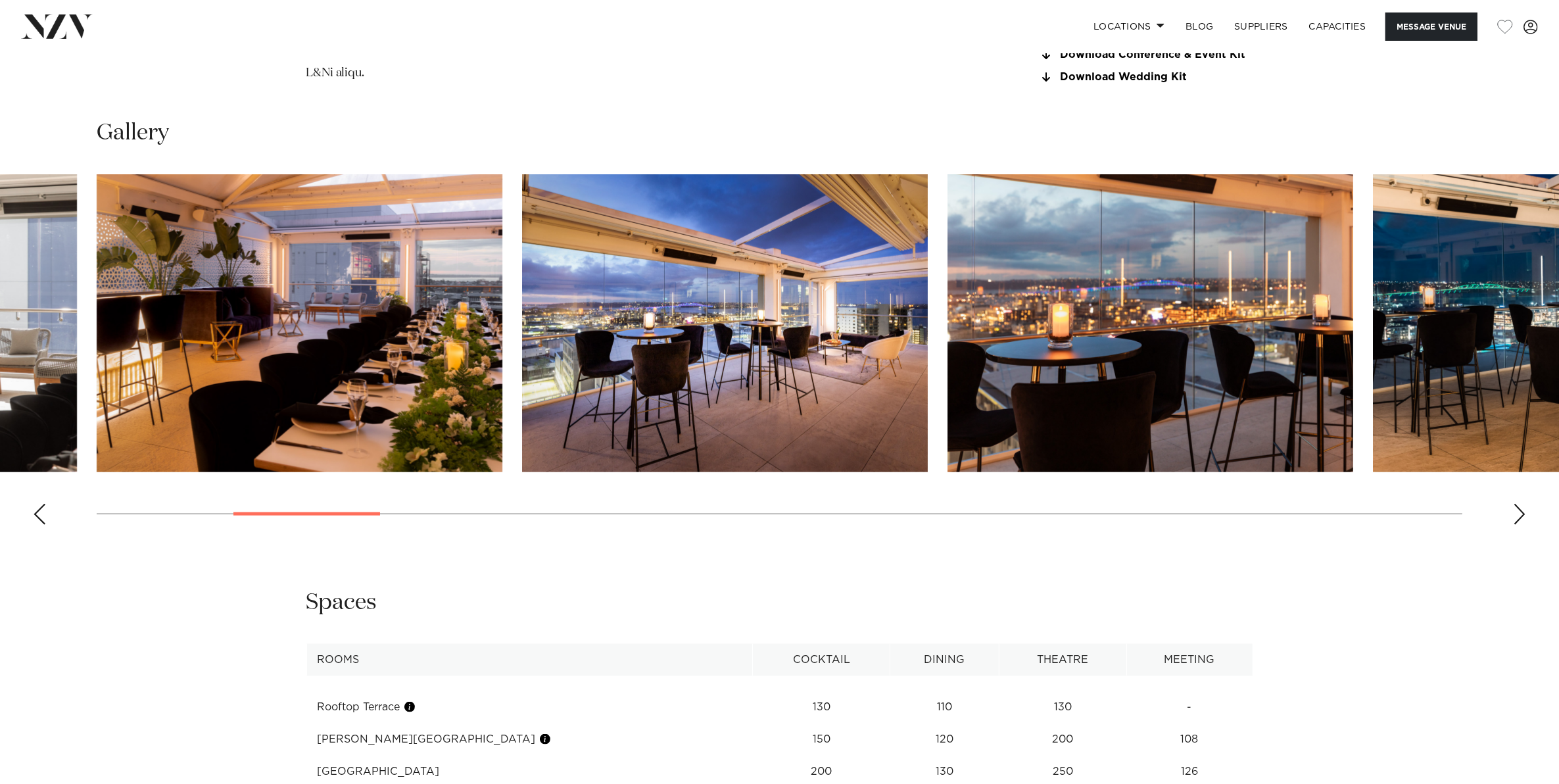
click at [1520, 514] on div "Next slide" at bounding box center [1519, 514] width 13 height 21
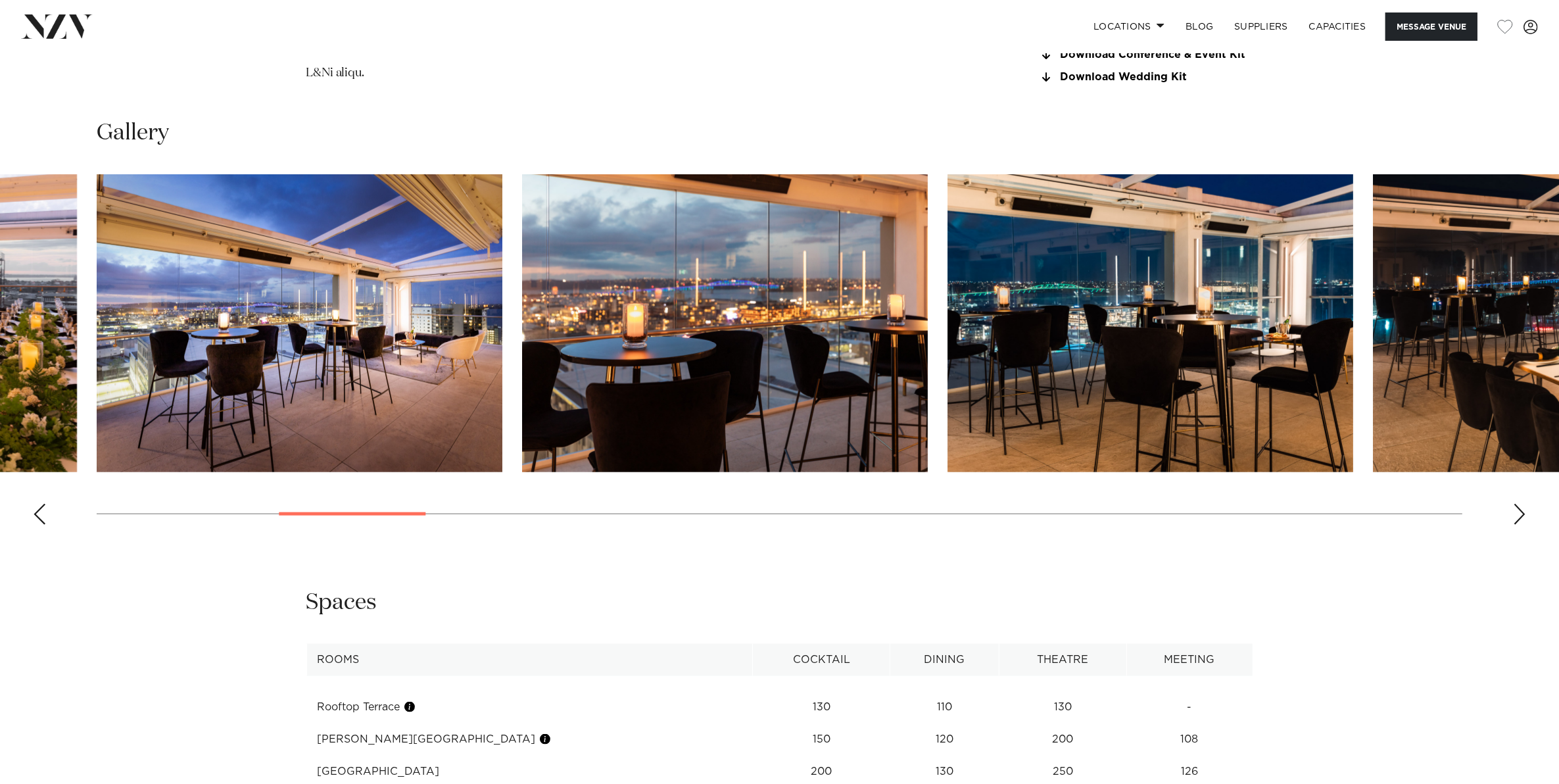
click at [1520, 514] on div "Next slide" at bounding box center [1519, 514] width 13 height 21
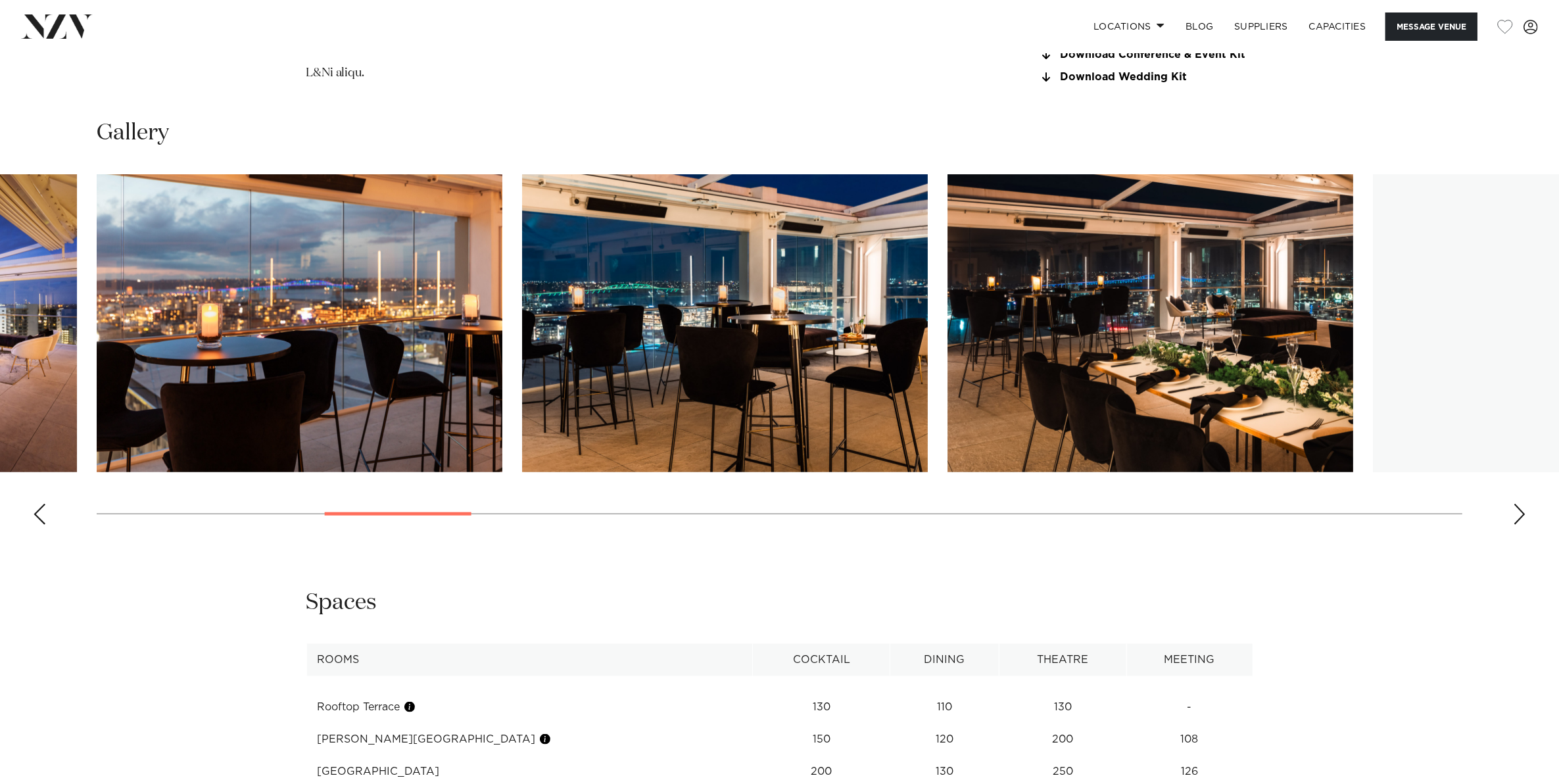
click at [1520, 514] on div "Next slide" at bounding box center [1519, 514] width 13 height 21
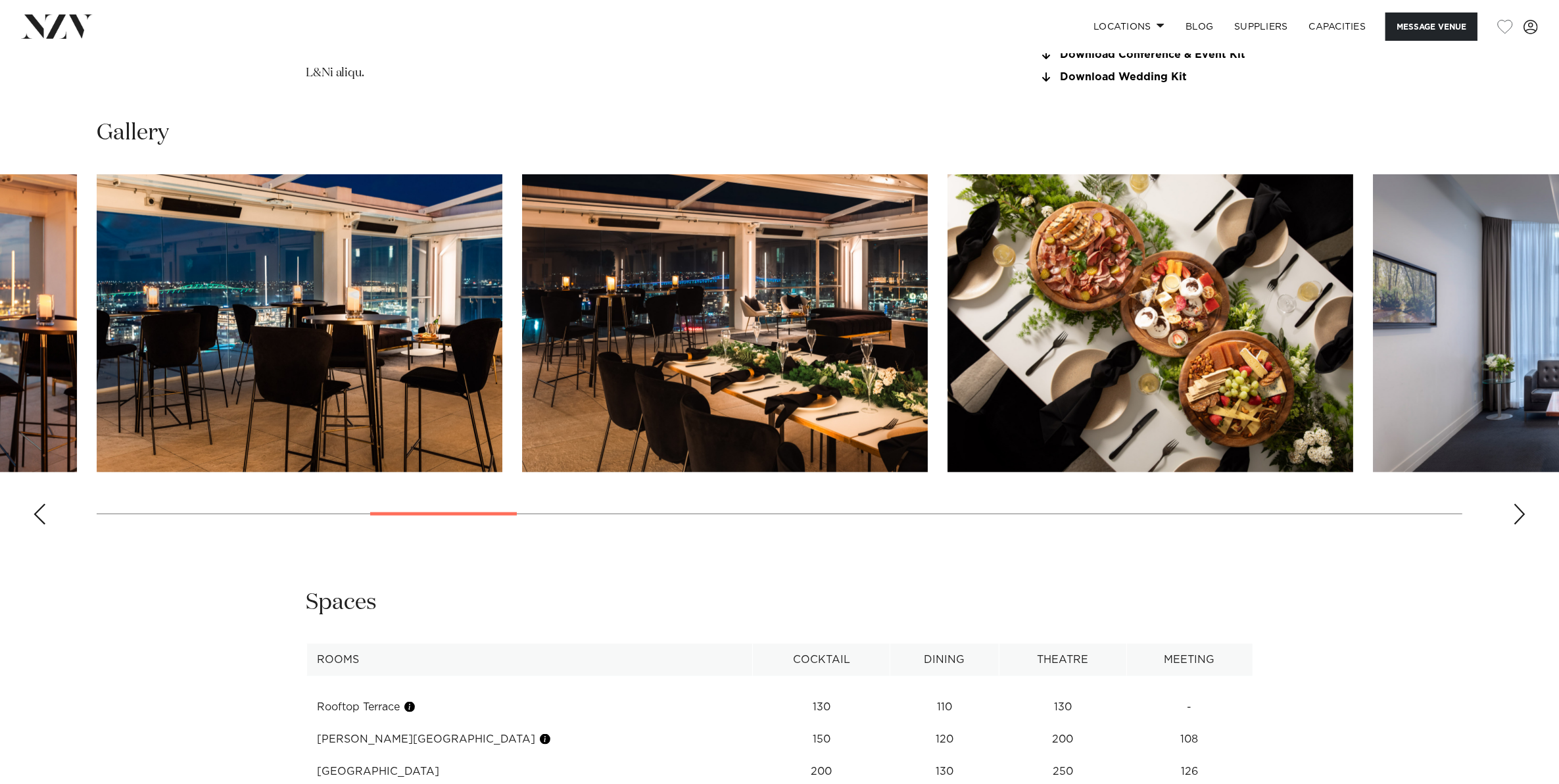
click at [1520, 514] on div "Next slide" at bounding box center [1519, 514] width 13 height 21
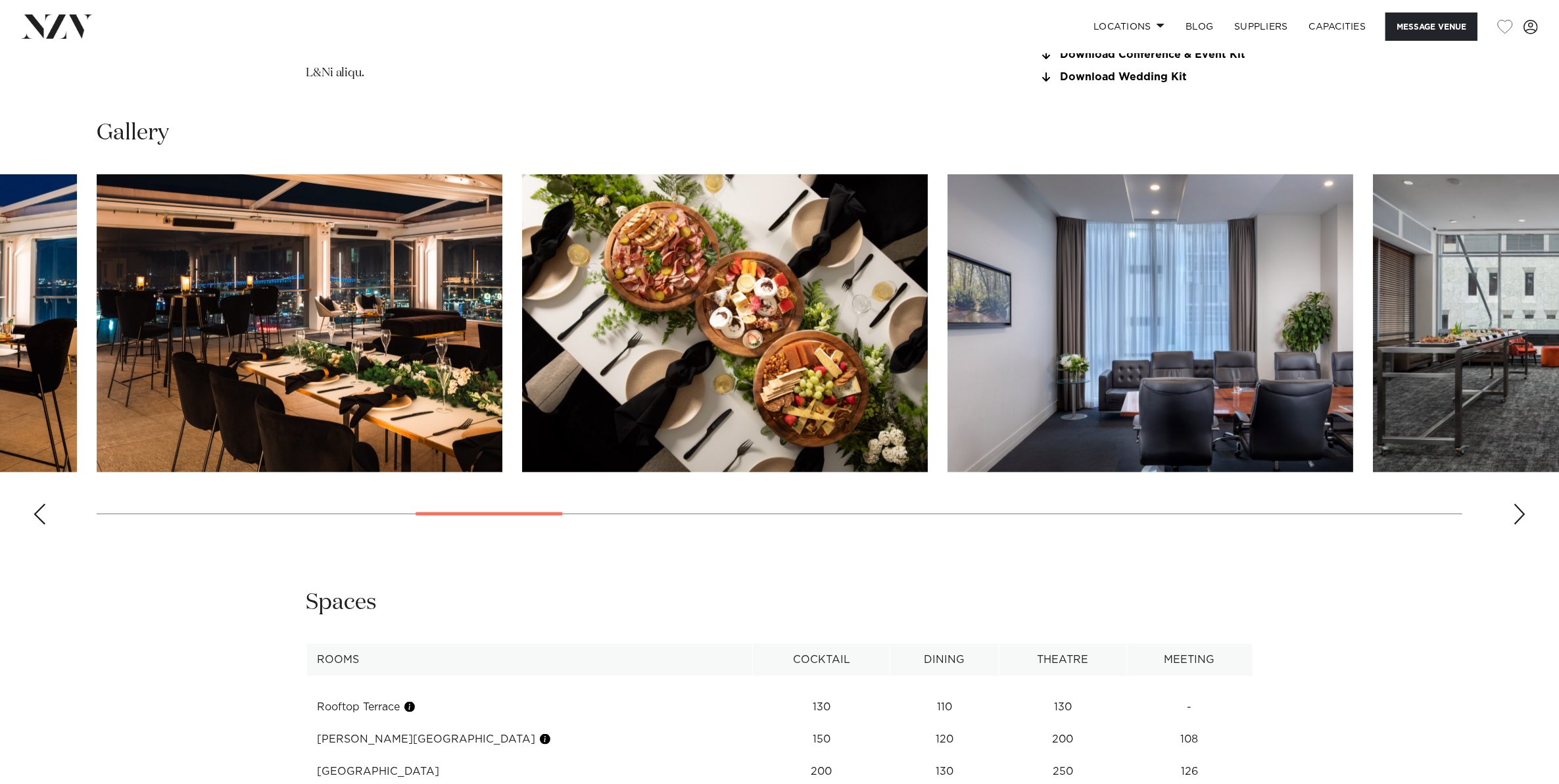
click at [1520, 514] on div "Next slide" at bounding box center [1519, 514] width 13 height 21
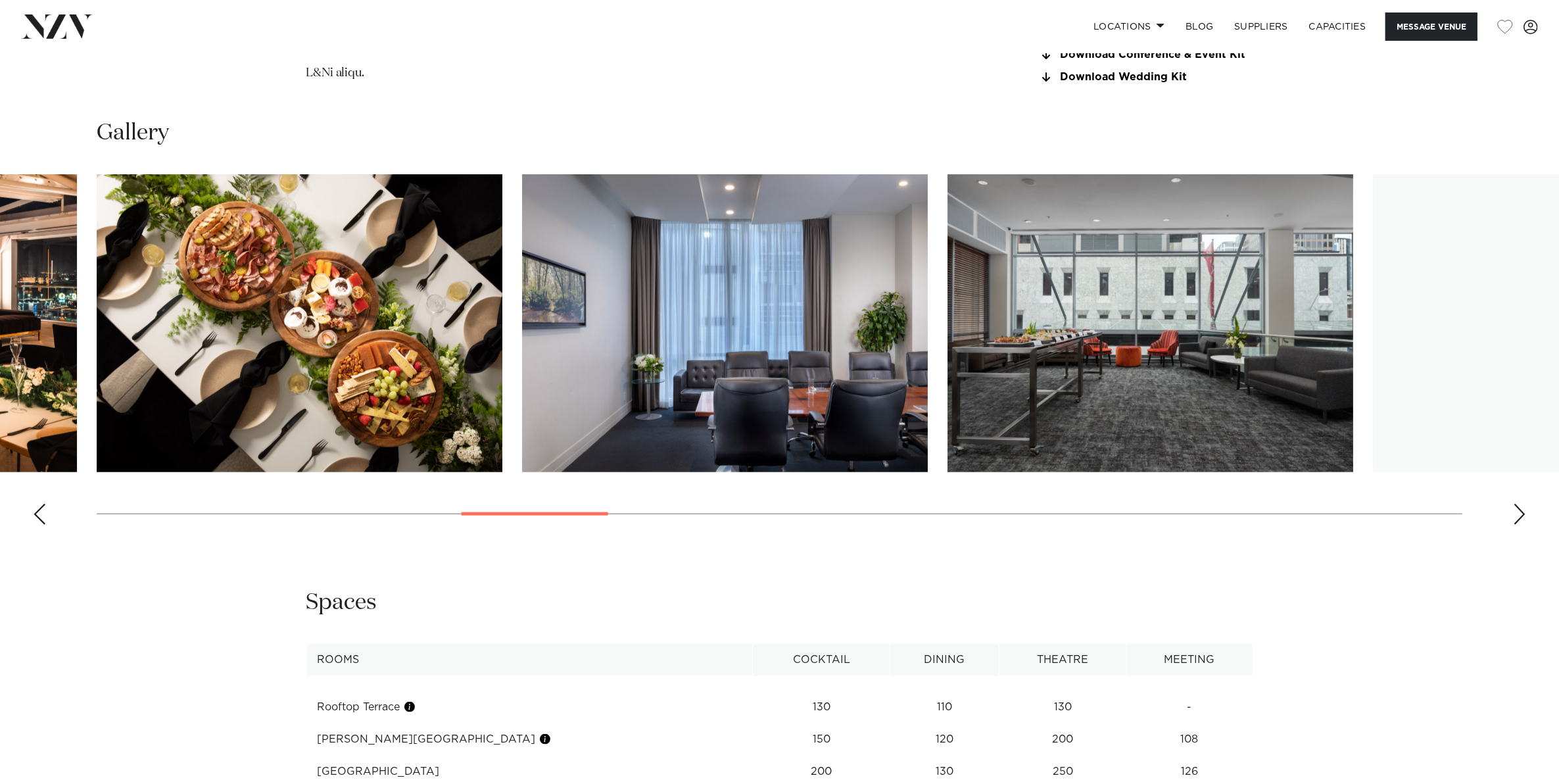
click at [1520, 514] on div "Next slide" at bounding box center [1519, 514] width 13 height 21
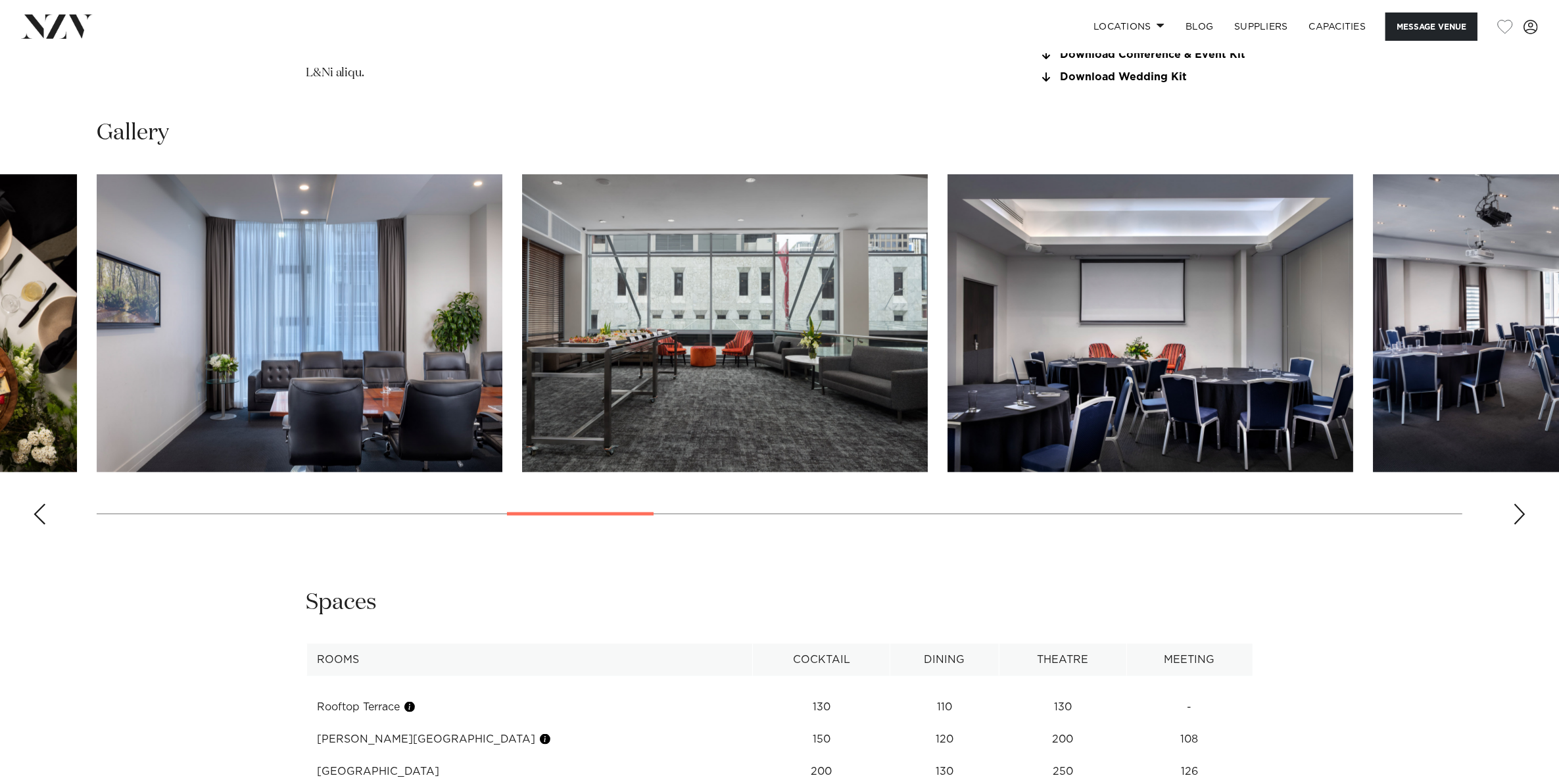
click at [1520, 514] on div "Next slide" at bounding box center [1519, 514] width 13 height 21
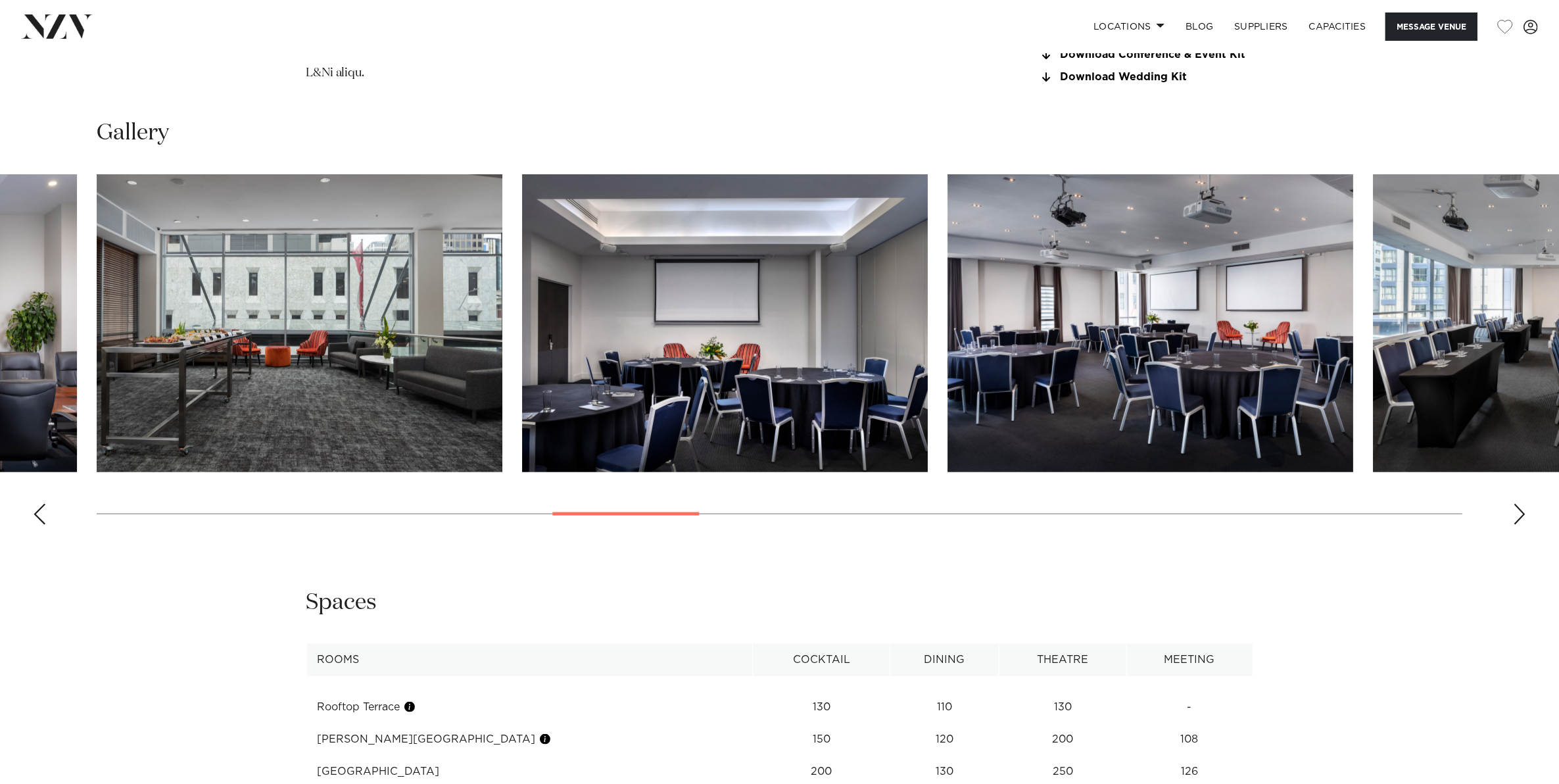
click at [1520, 514] on div "Next slide" at bounding box center [1519, 514] width 13 height 21
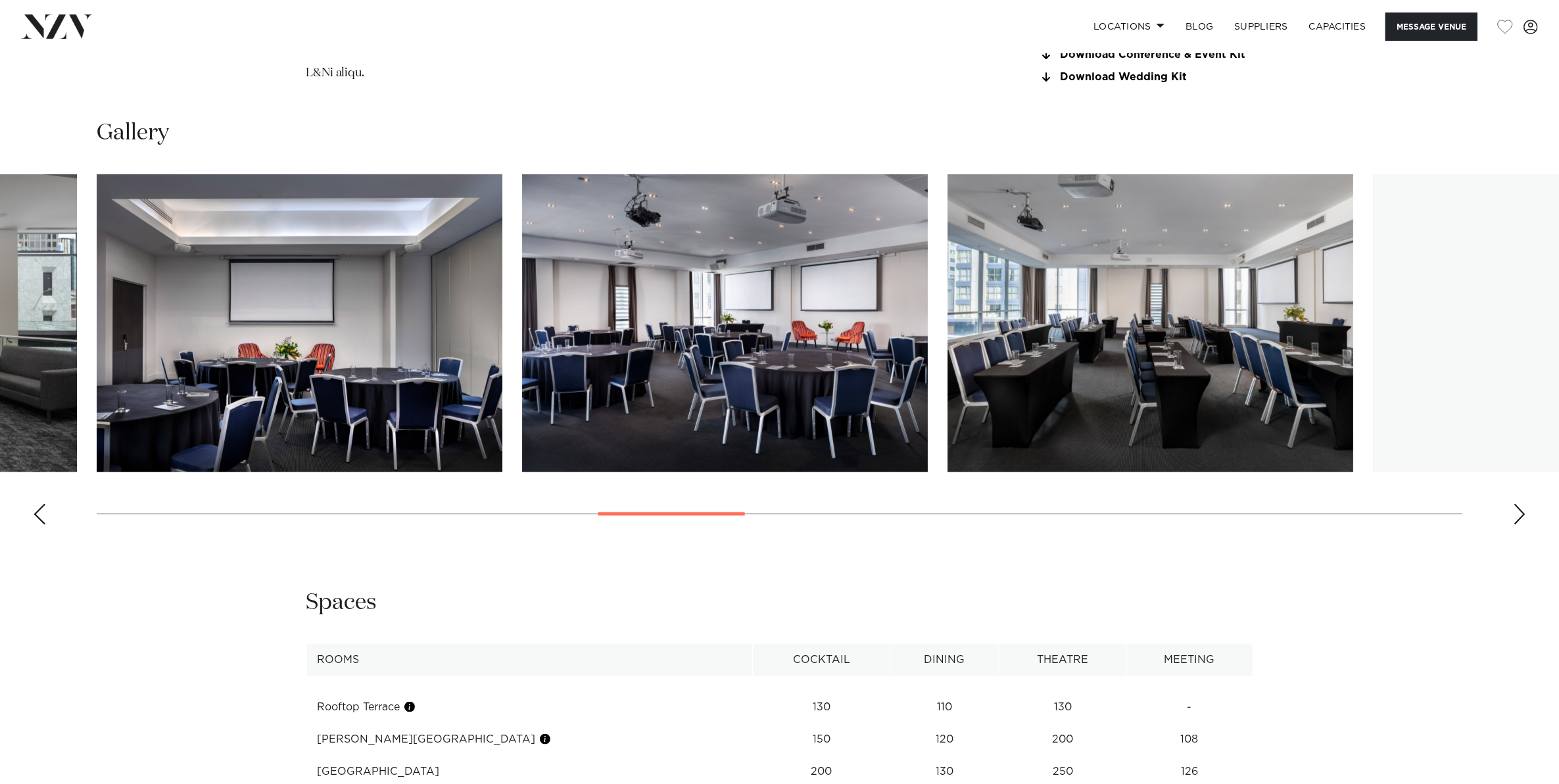
click at [1520, 514] on div "Next slide" at bounding box center [1519, 514] width 13 height 21
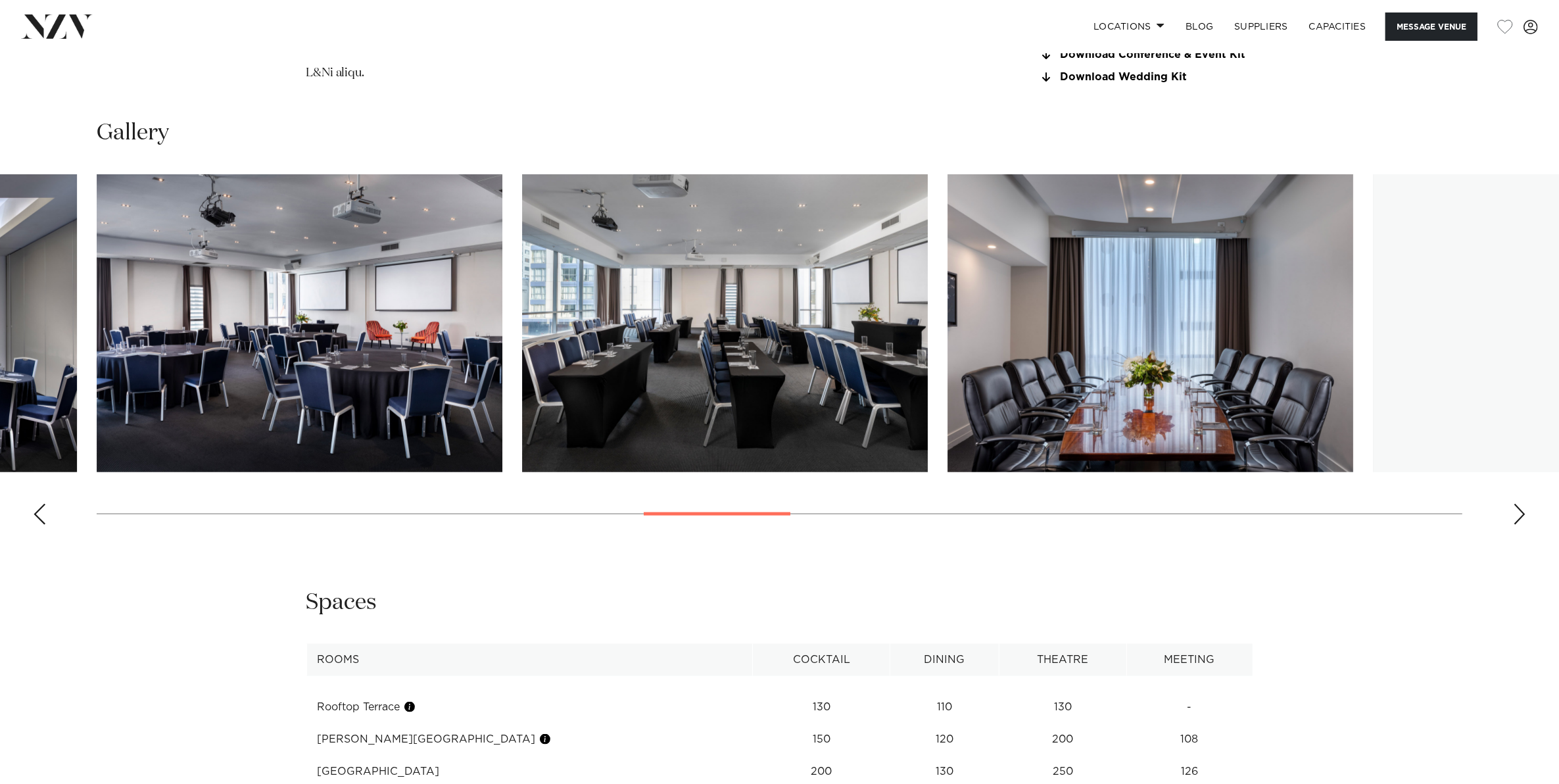
click at [1520, 514] on div "Next slide" at bounding box center [1519, 514] width 13 height 21
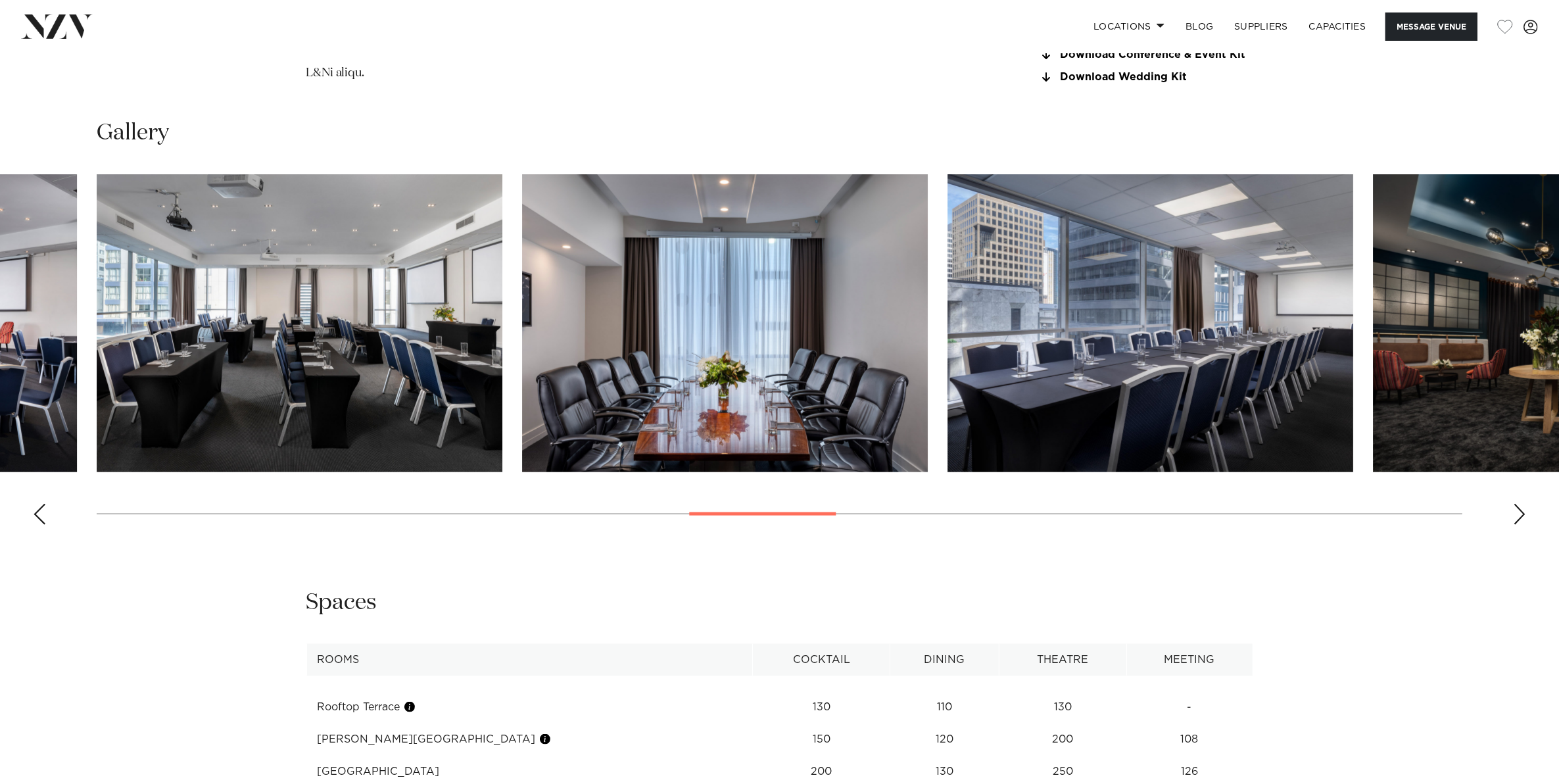
click at [1520, 514] on div "Next slide" at bounding box center [1519, 514] width 13 height 21
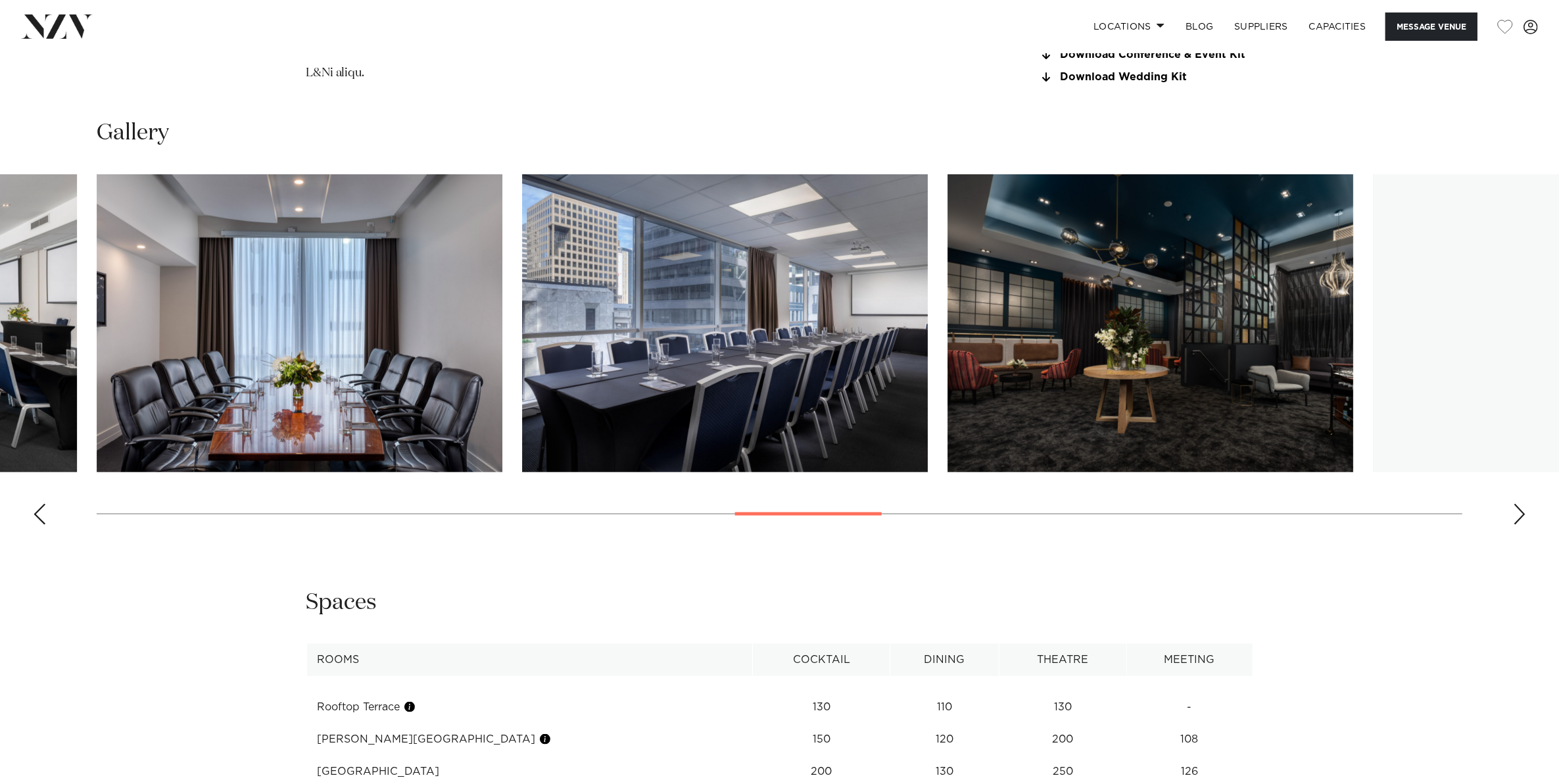
click at [1520, 514] on div "Next slide" at bounding box center [1519, 514] width 13 height 21
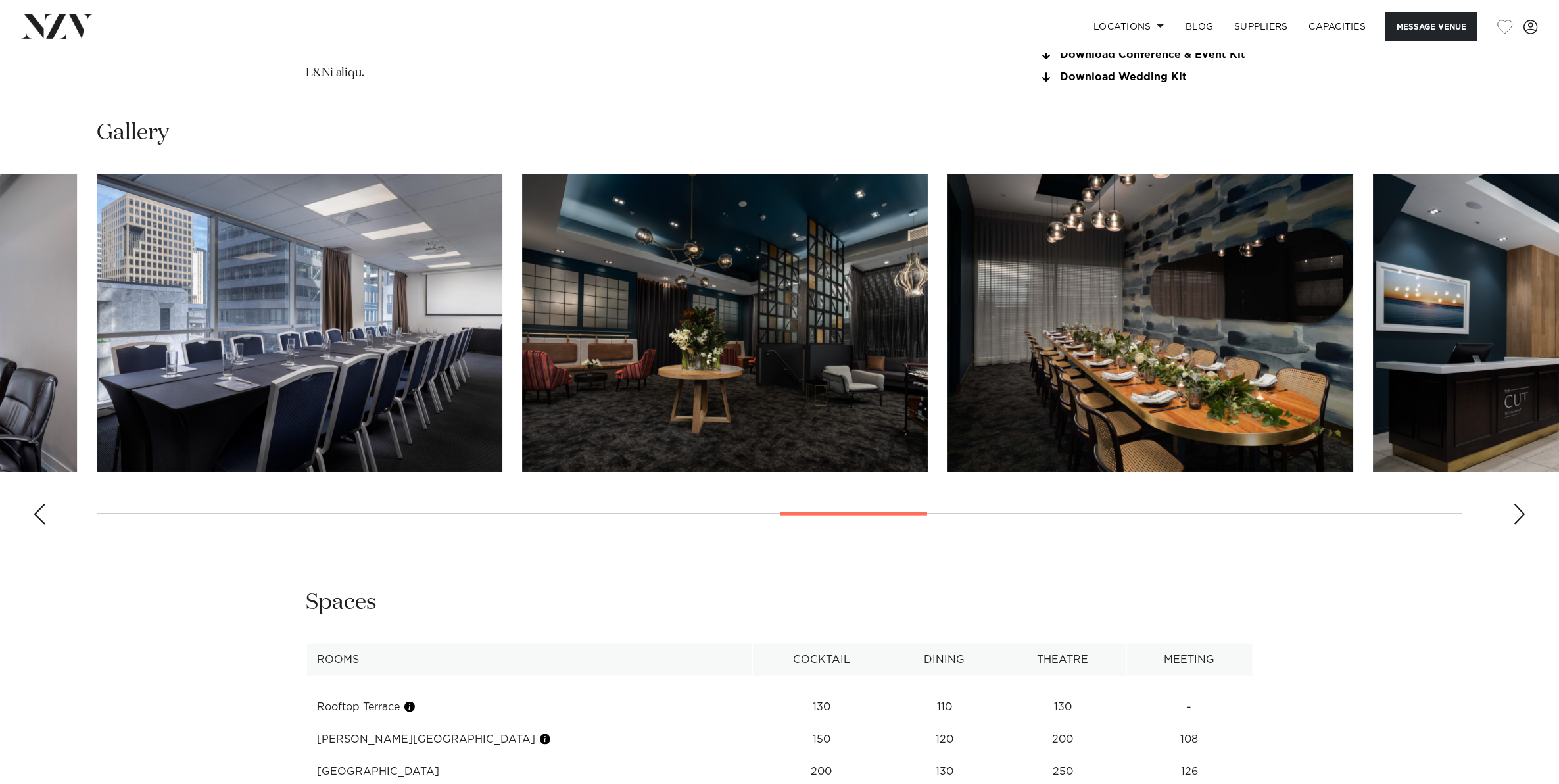
click at [1520, 514] on div "Next slide" at bounding box center [1519, 514] width 13 height 21
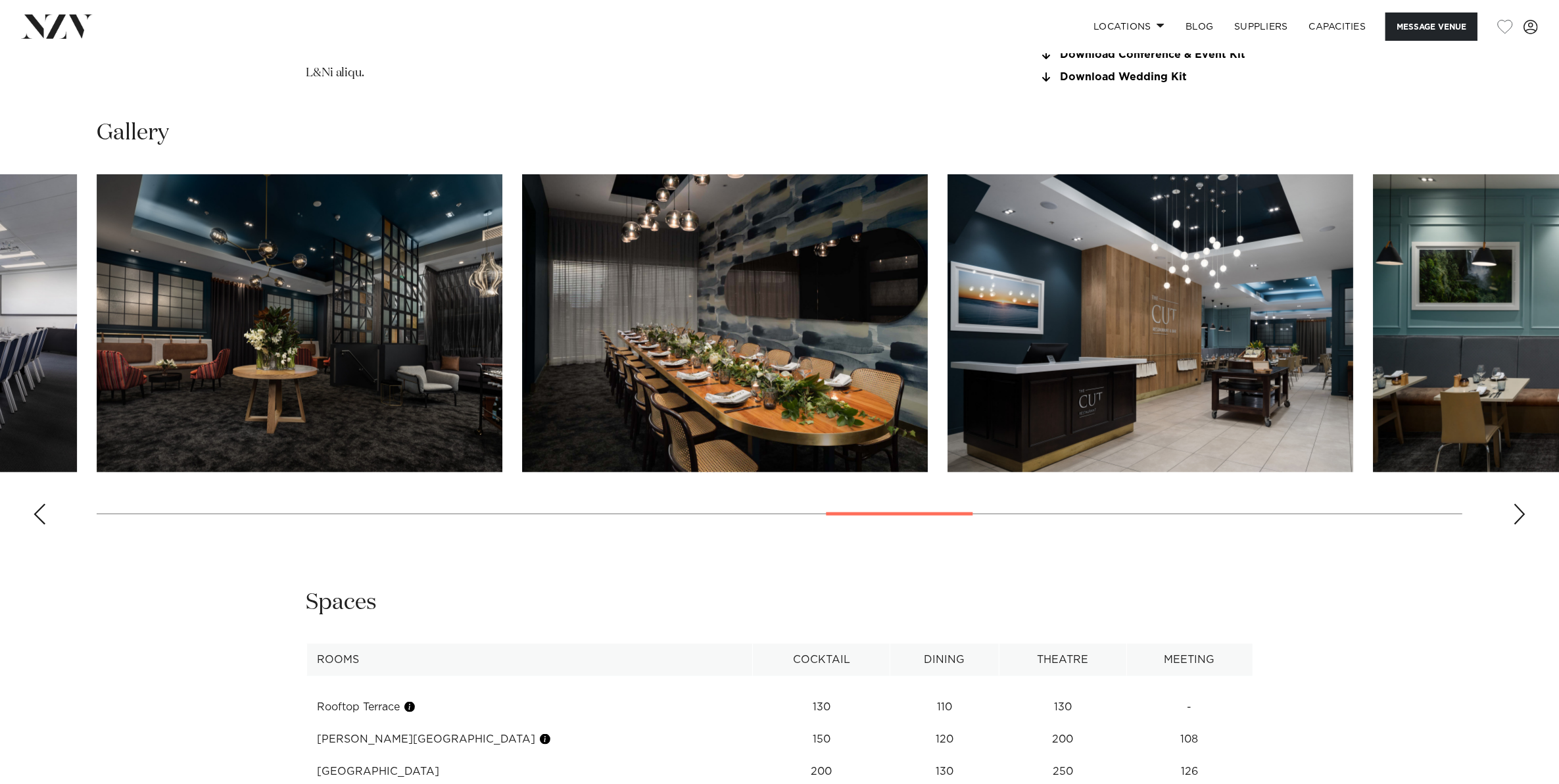
click at [1520, 514] on div "Next slide" at bounding box center [1519, 514] width 13 height 21
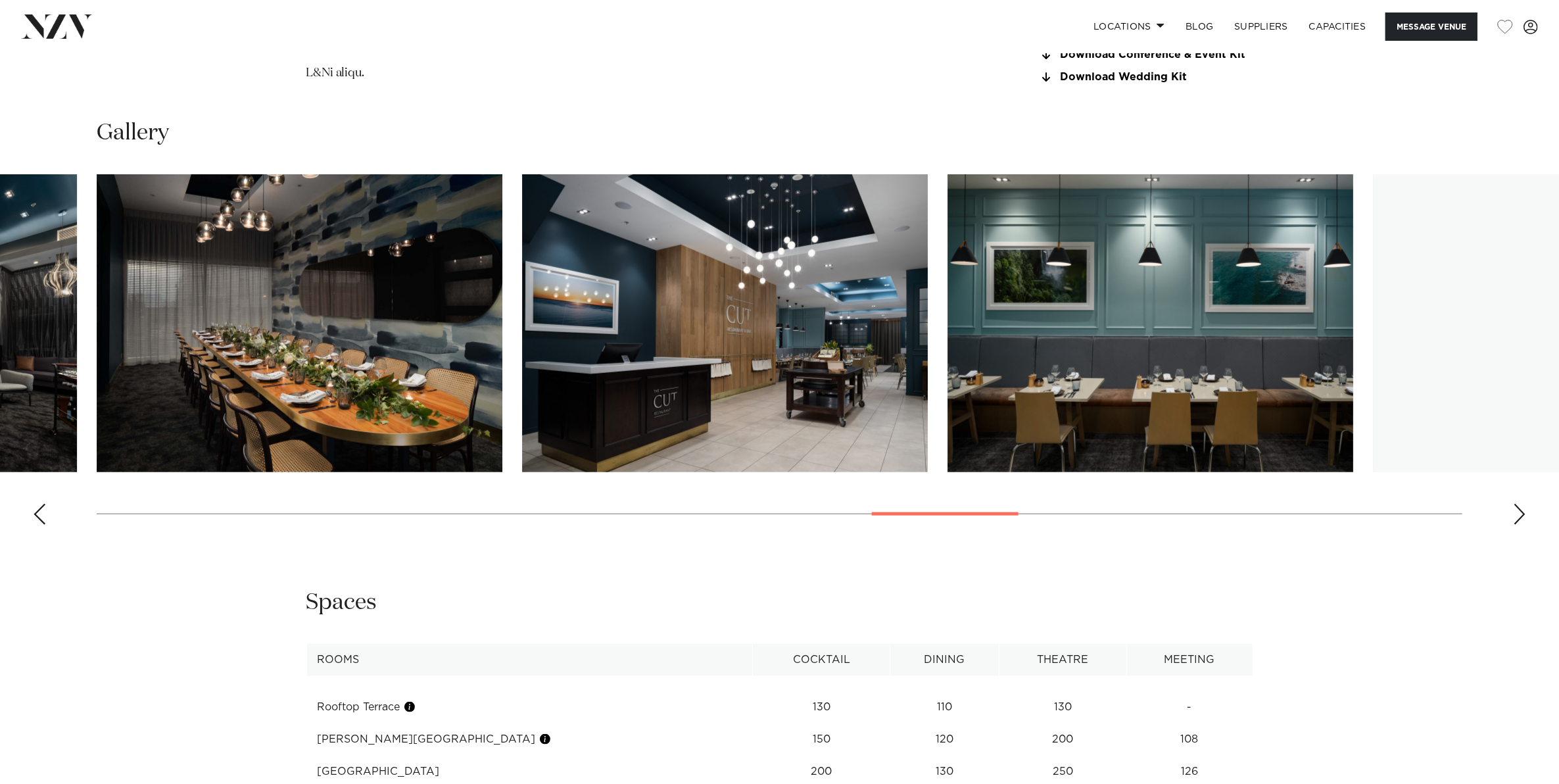
click at [1520, 514] on div "Next slide" at bounding box center [1519, 514] width 13 height 21
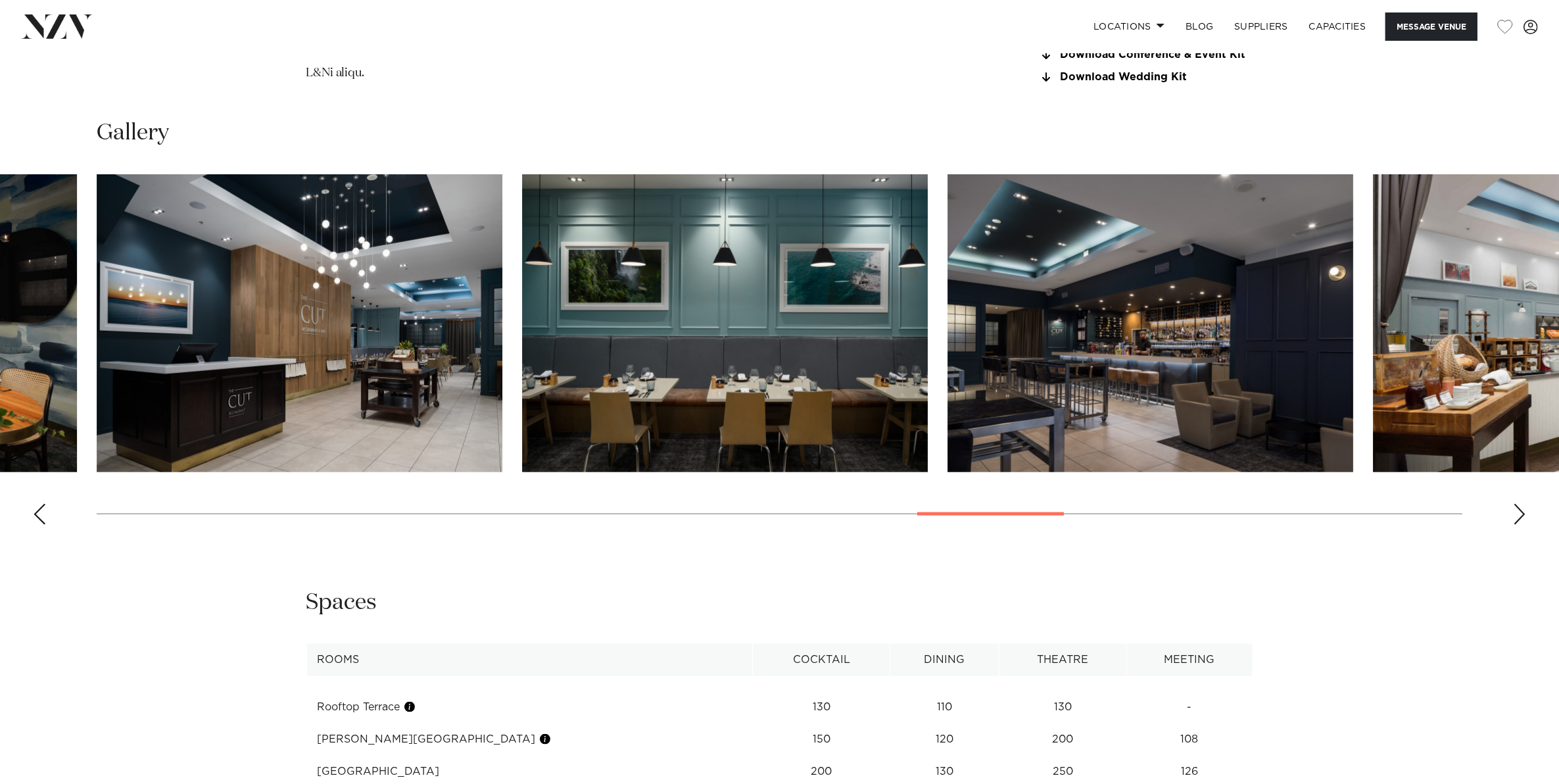
click at [1520, 514] on div "Next slide" at bounding box center [1519, 514] width 13 height 21
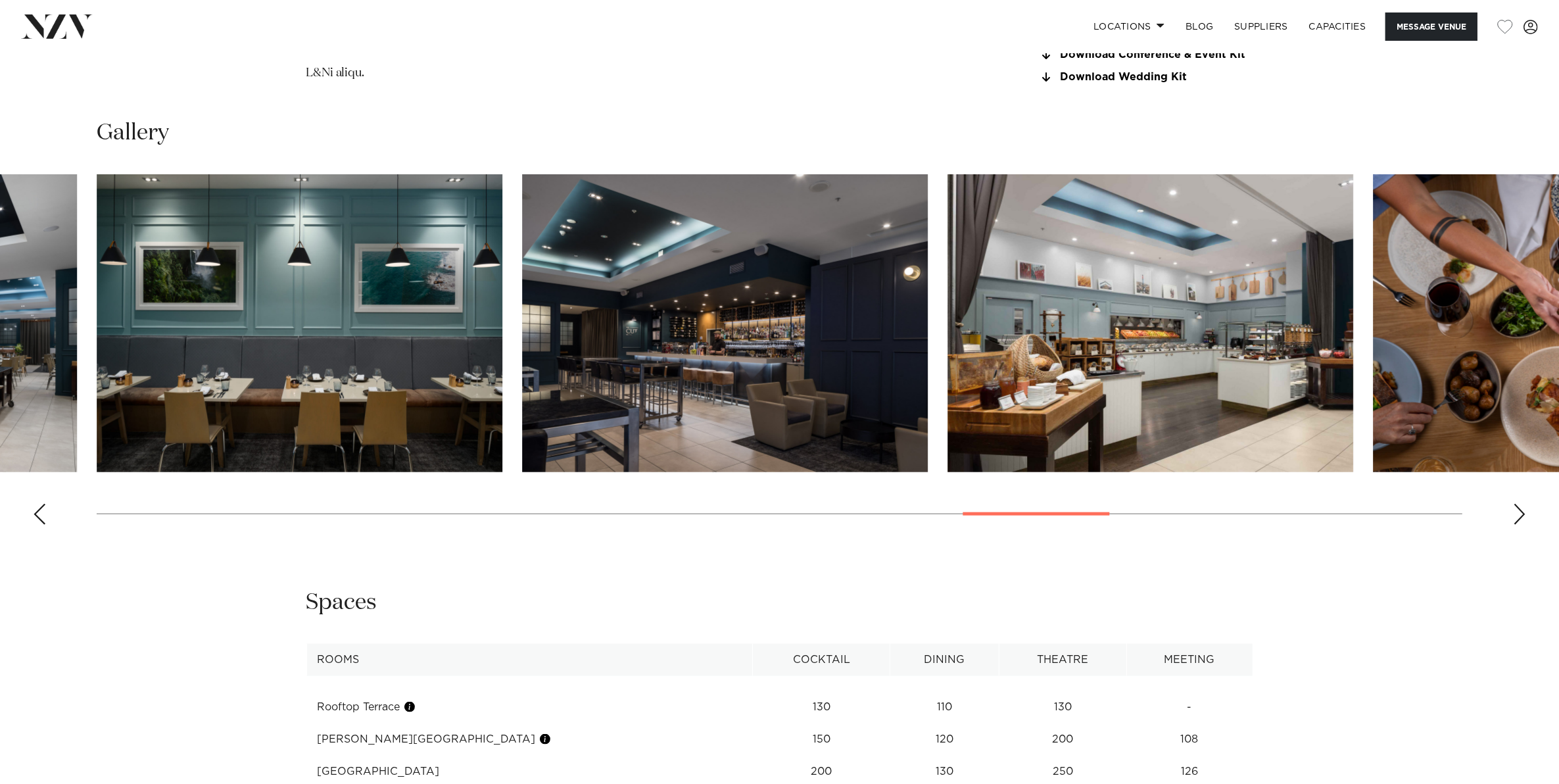
click at [1520, 514] on div "Next slide" at bounding box center [1519, 514] width 13 height 21
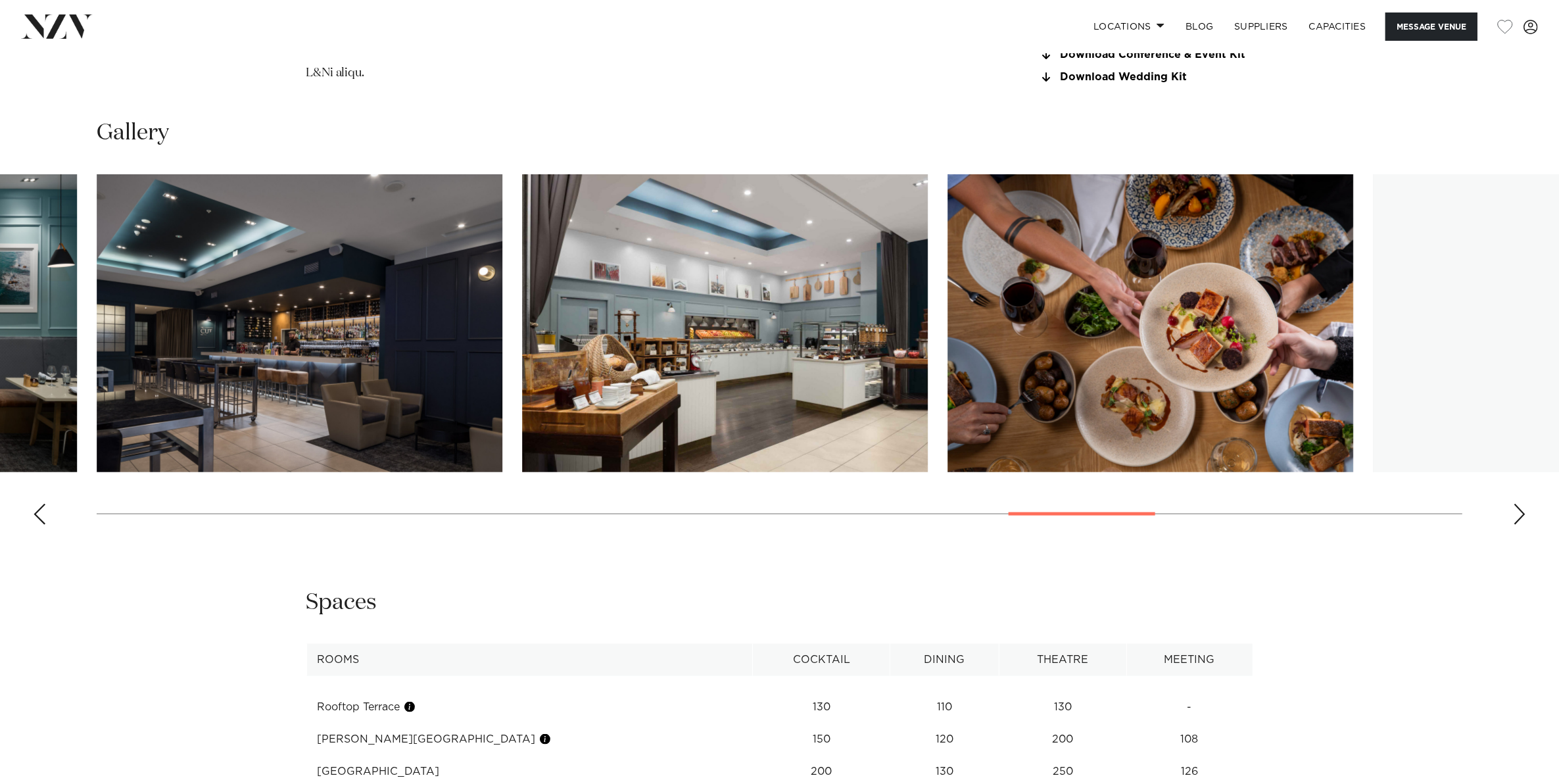
click at [1520, 514] on div "Next slide" at bounding box center [1519, 514] width 13 height 21
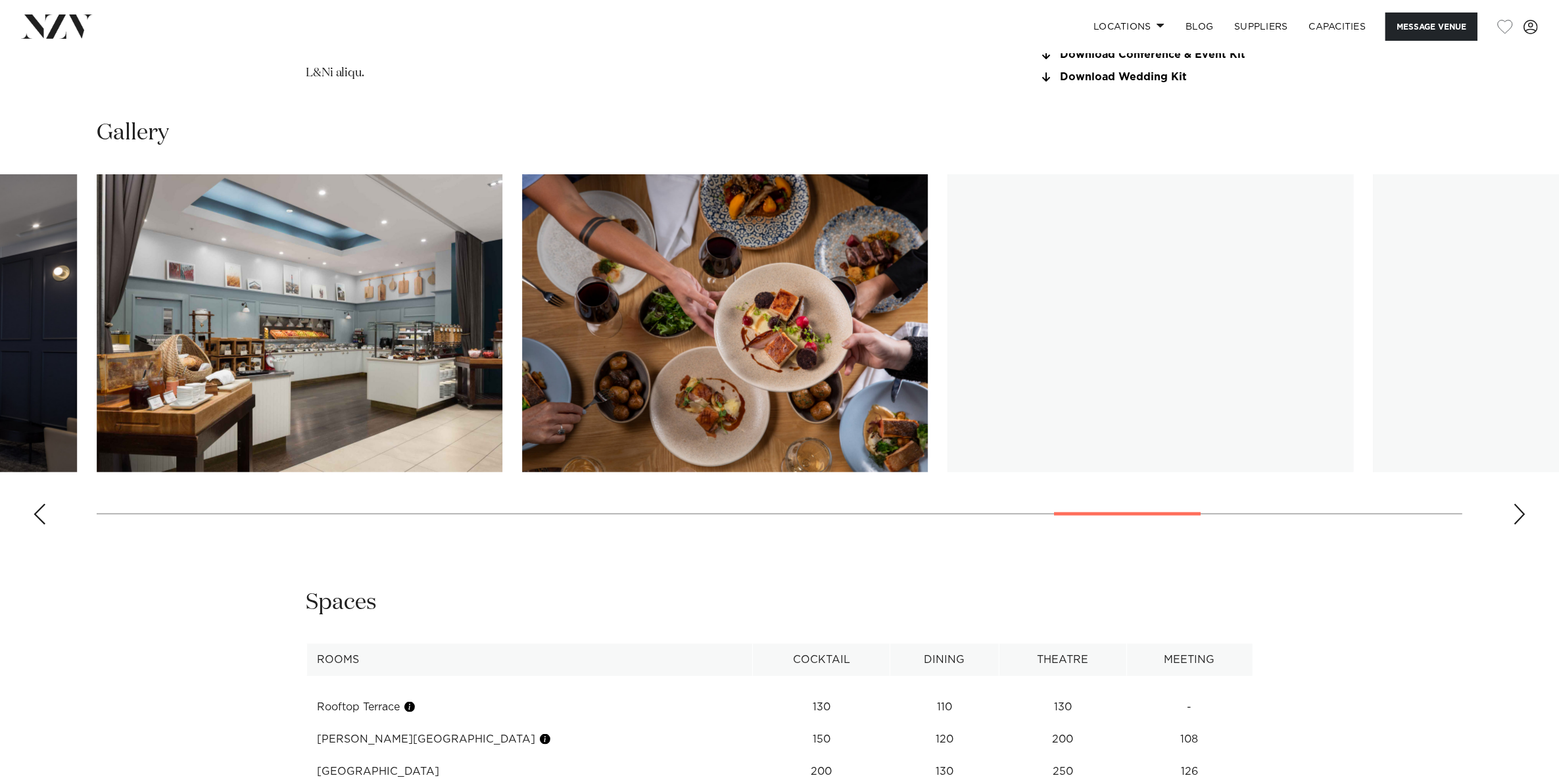
click at [1520, 514] on div "Next slide" at bounding box center [1519, 514] width 13 height 21
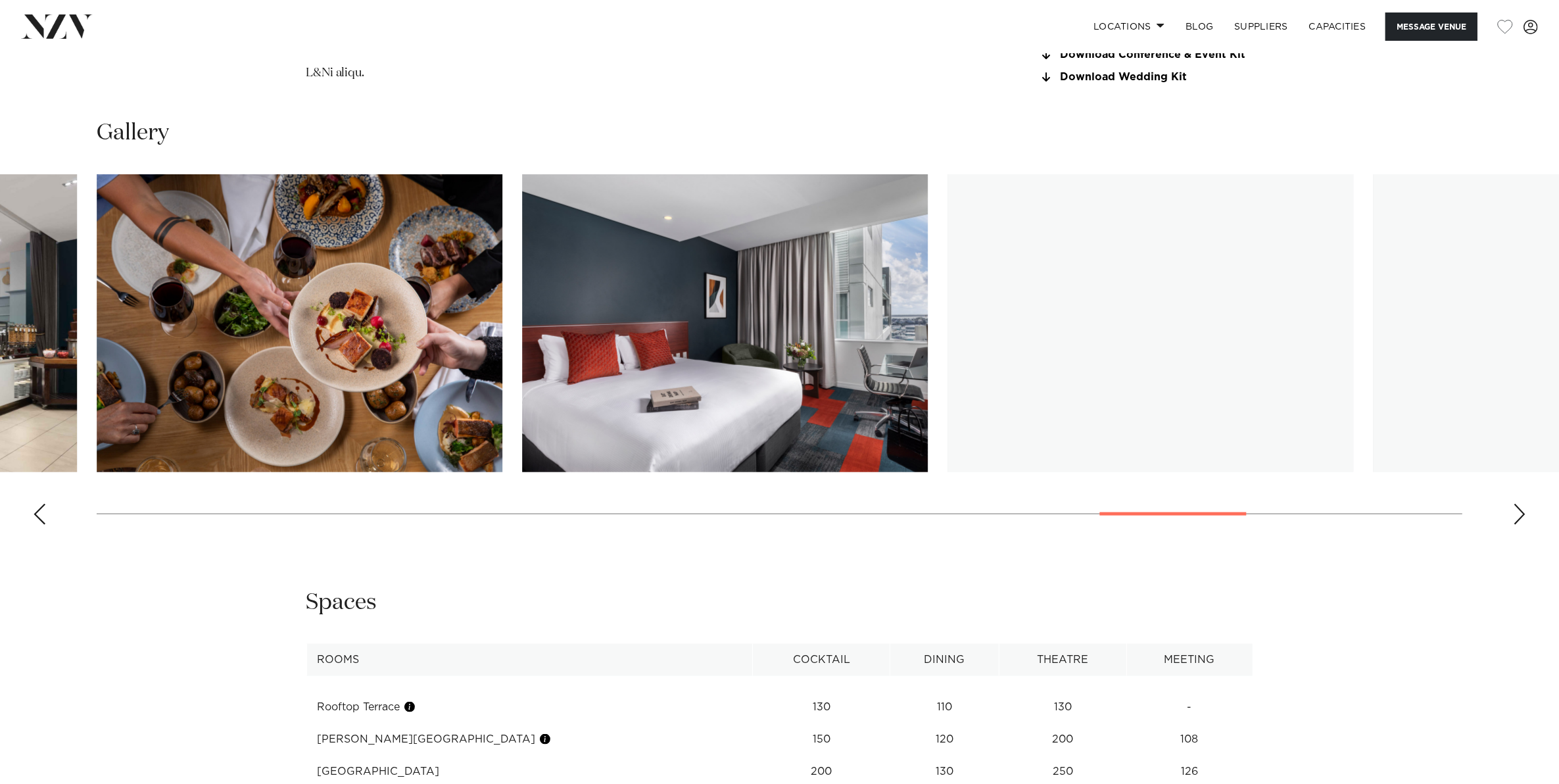
click at [1520, 514] on div "Next slide" at bounding box center [1519, 514] width 13 height 21
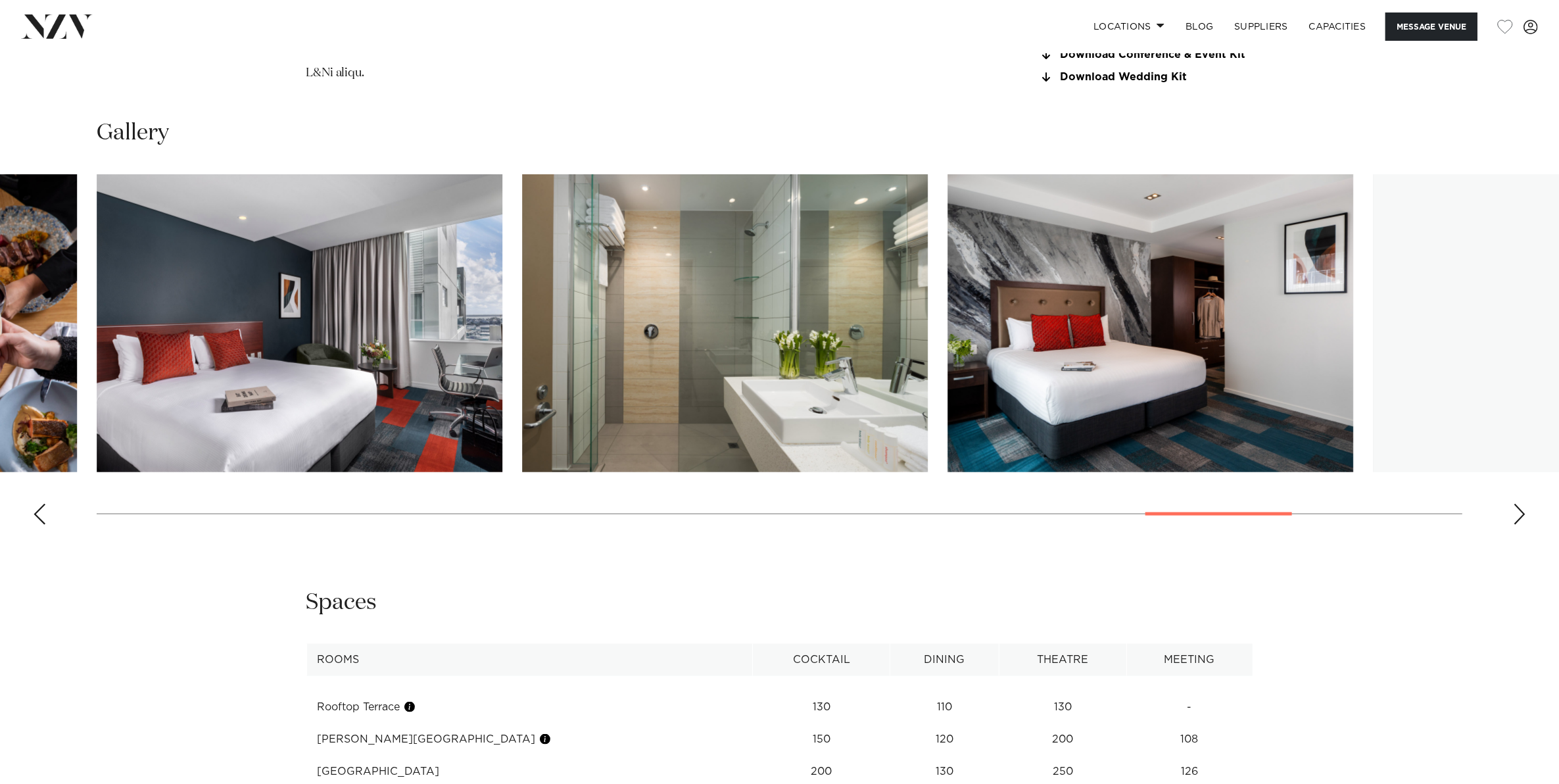
click at [1520, 514] on div "Next slide" at bounding box center [1519, 514] width 13 height 21
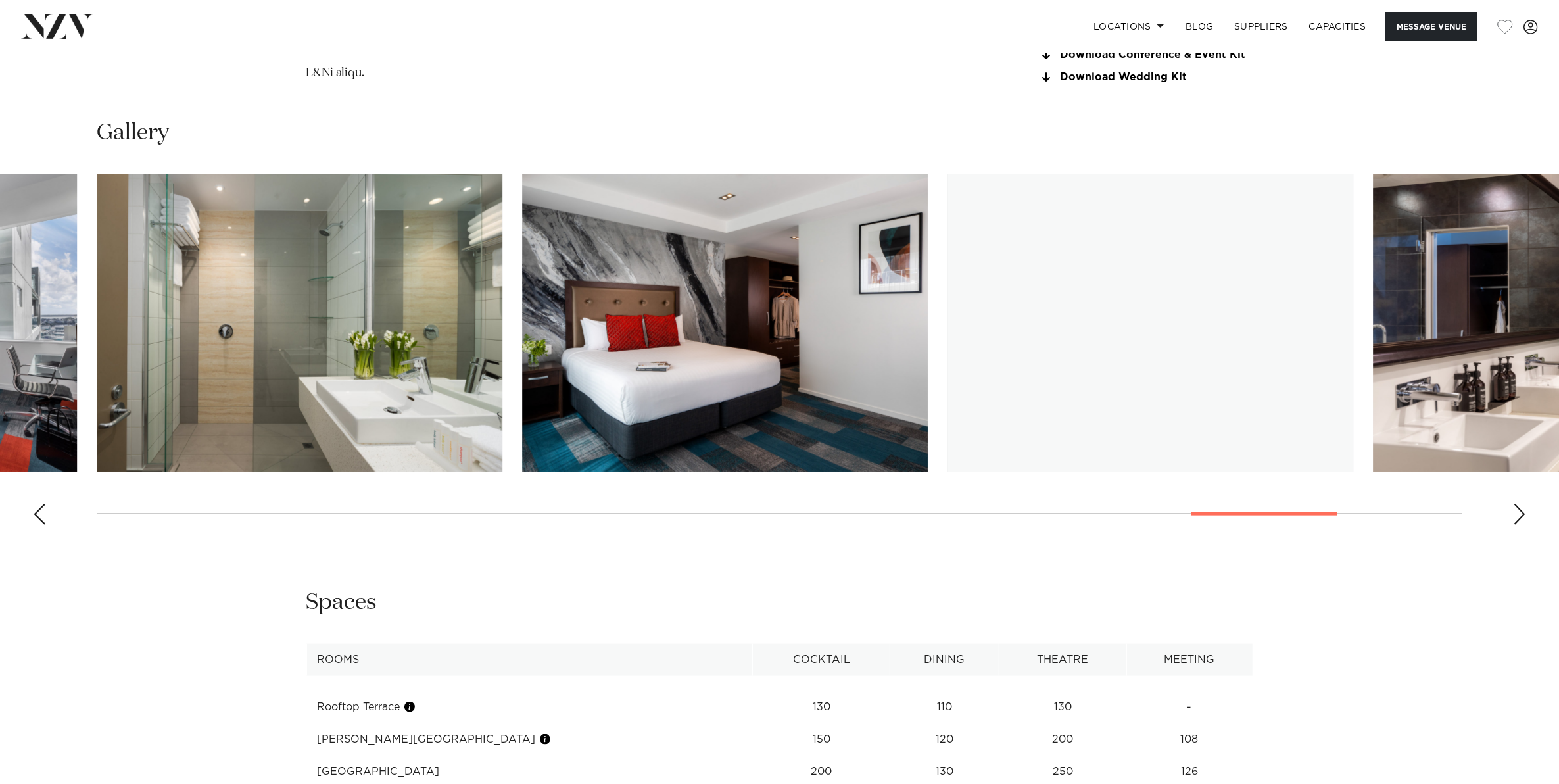
click at [1520, 514] on div "Next slide" at bounding box center [1519, 514] width 13 height 21
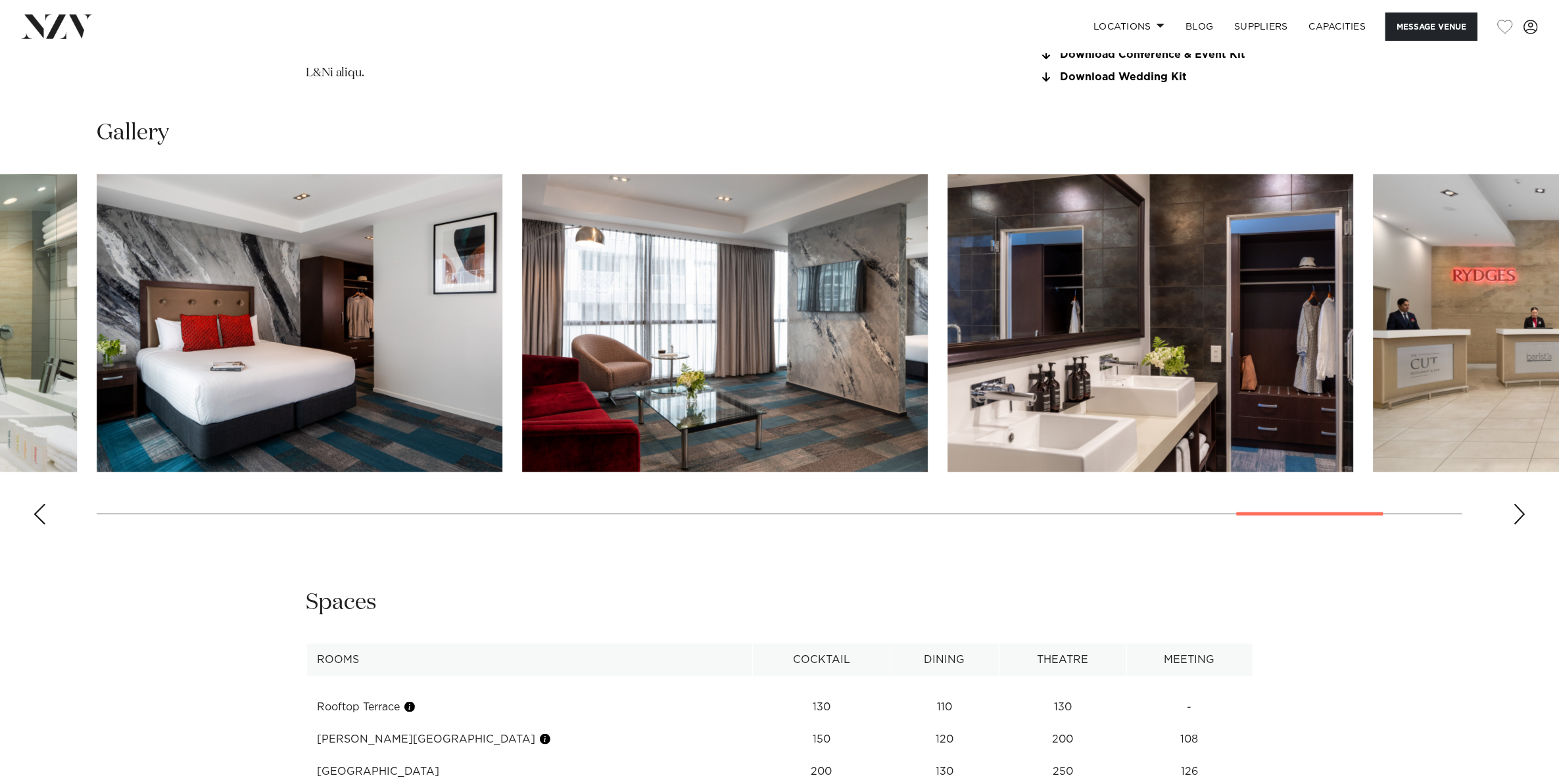
click at [1520, 514] on div "Next slide" at bounding box center [1519, 514] width 13 height 21
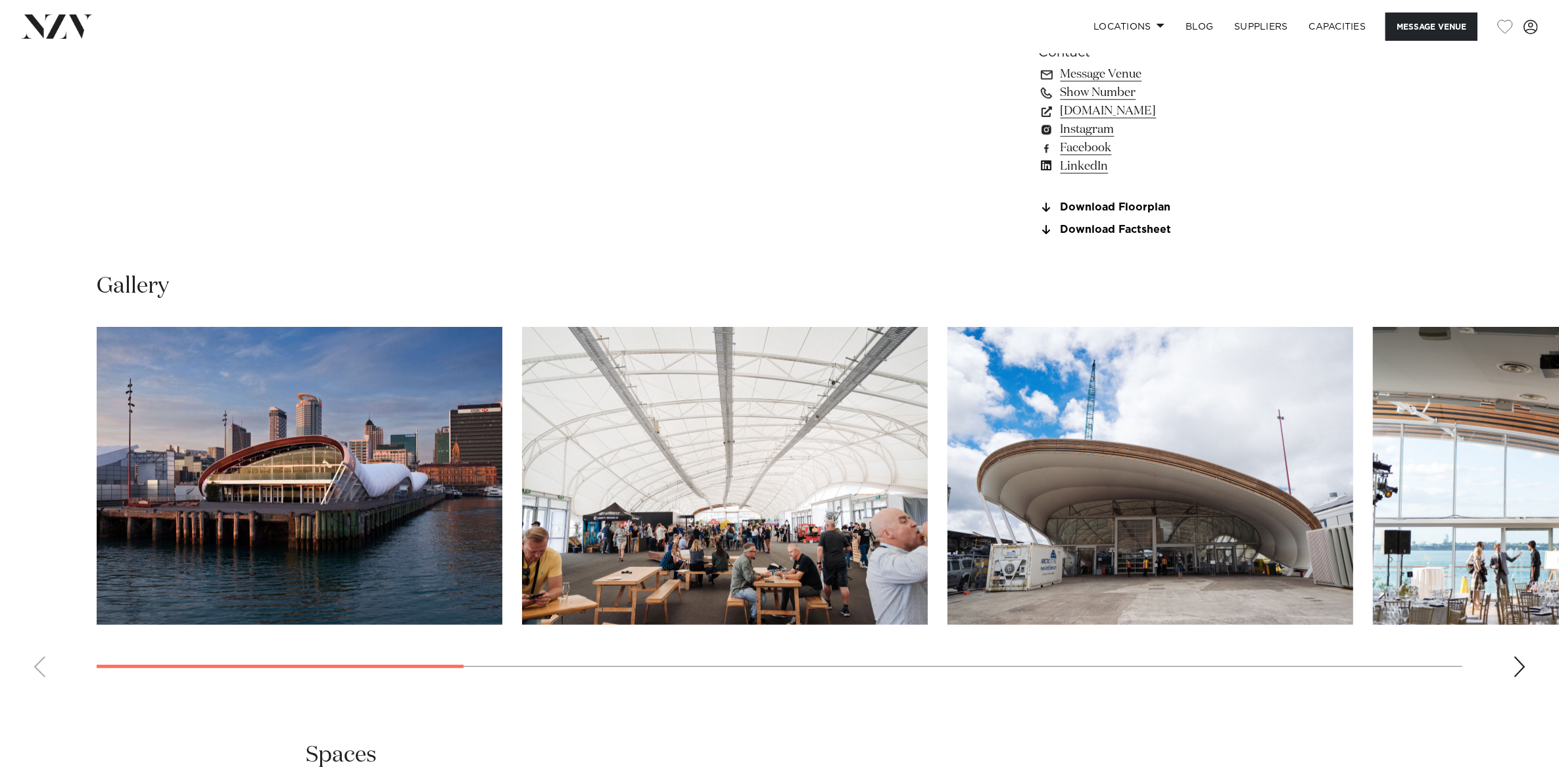
scroll to position [1315, 0]
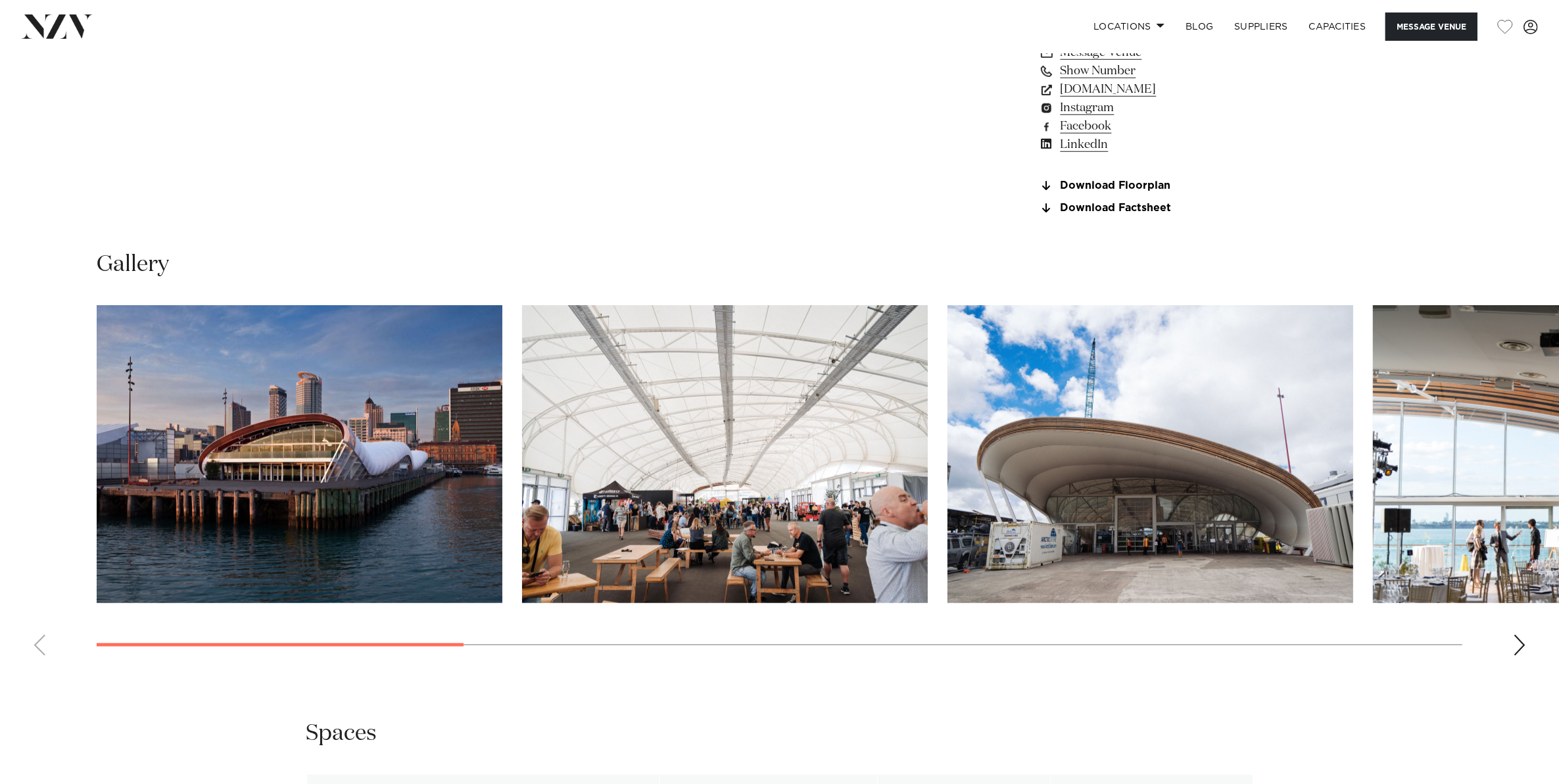
click at [1516, 642] on div "Next slide" at bounding box center [1519, 644] width 13 height 21
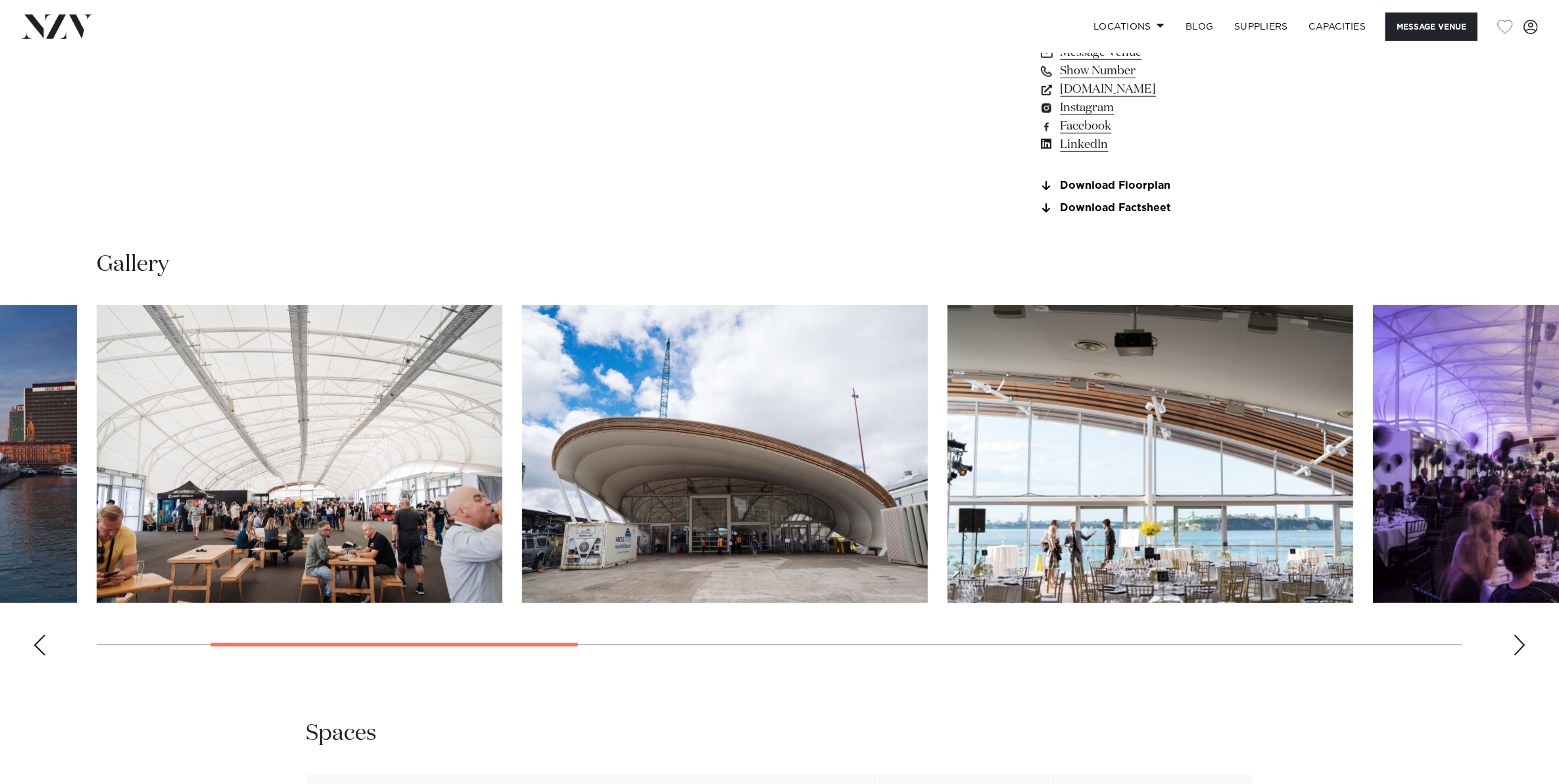
click at [1516, 642] on div "Next slide" at bounding box center [1519, 644] width 13 height 21
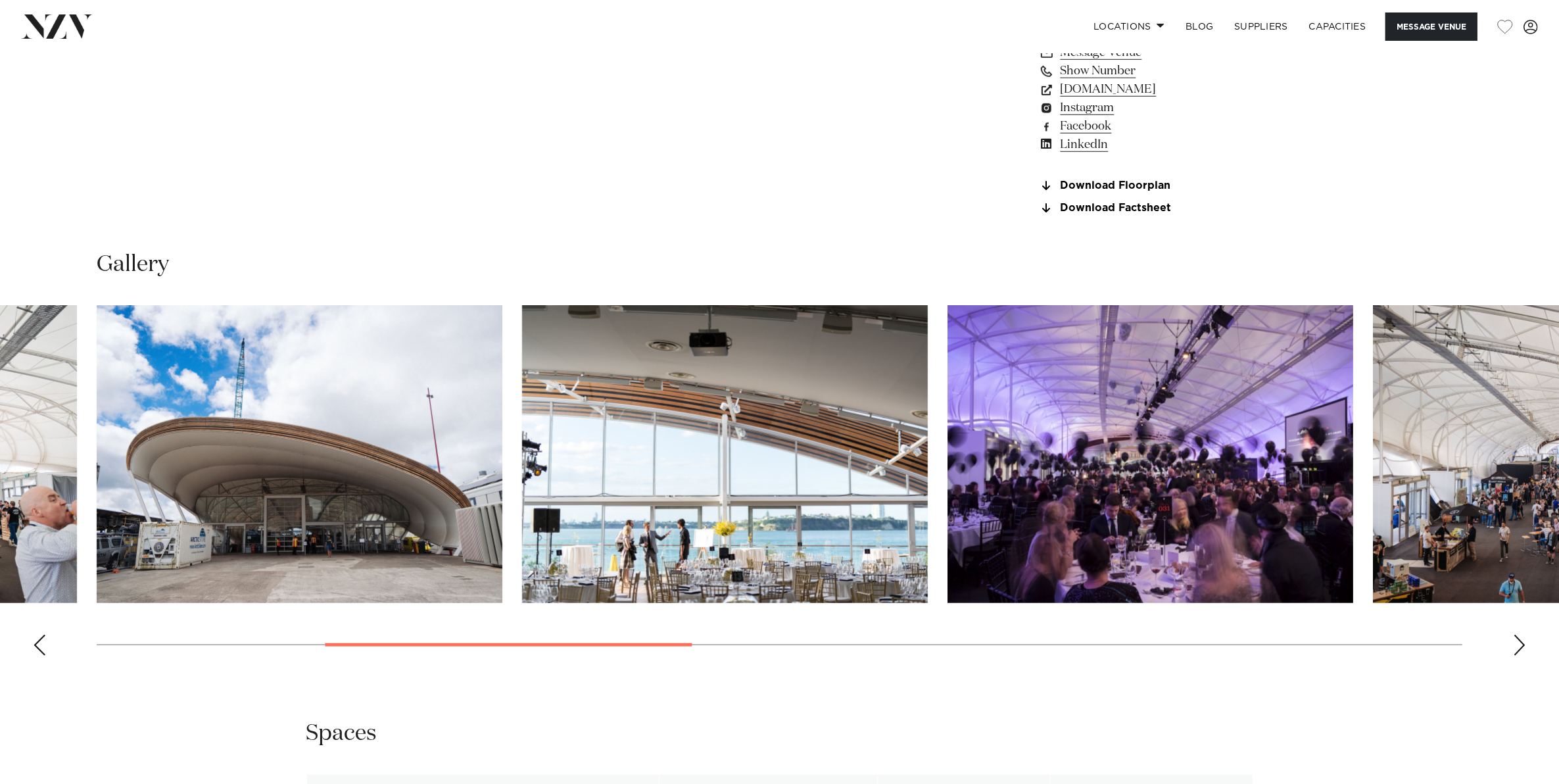
click at [1516, 642] on div "Next slide" at bounding box center [1519, 644] width 13 height 21
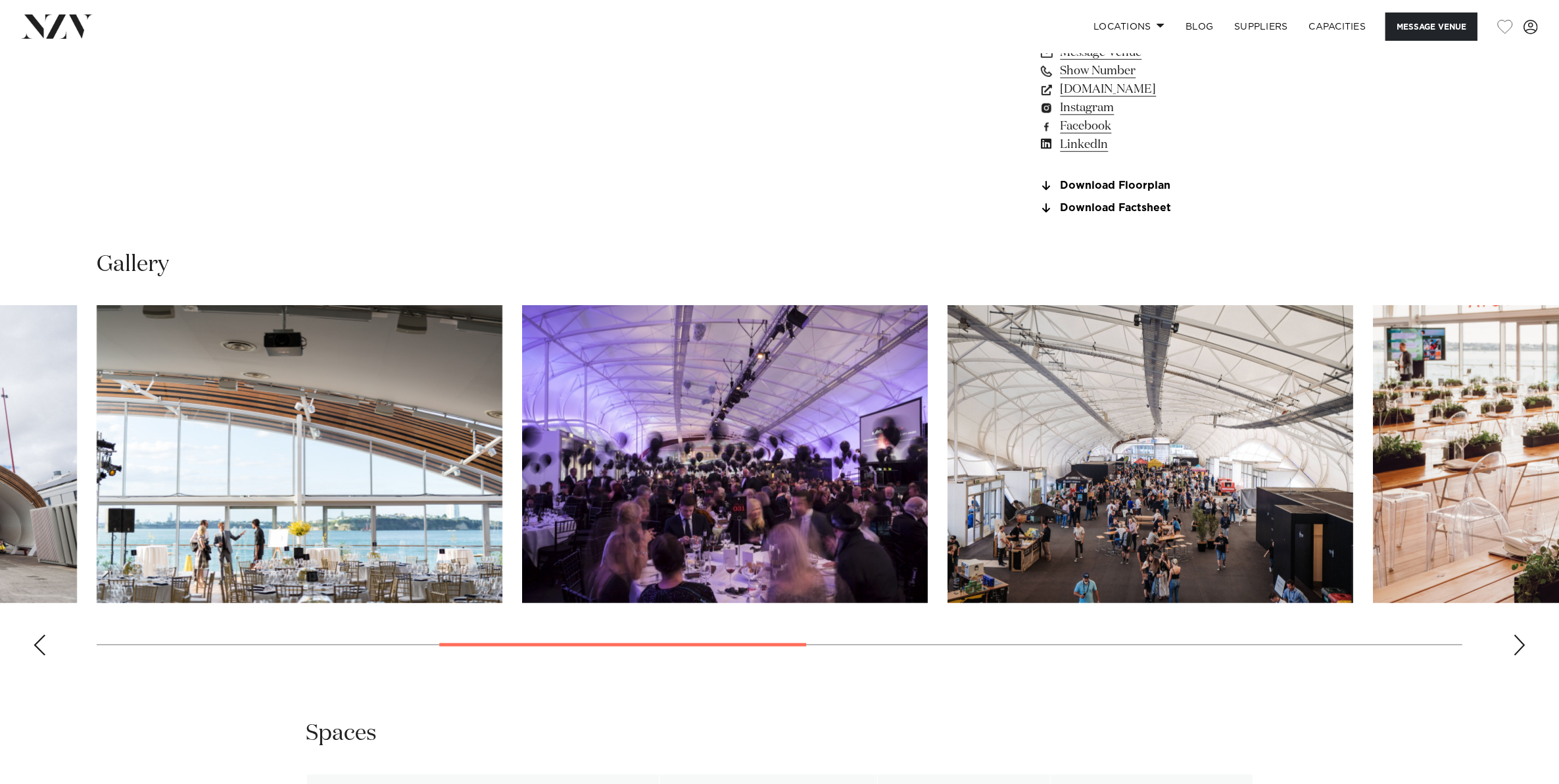
click at [1516, 642] on div "Next slide" at bounding box center [1519, 644] width 13 height 21
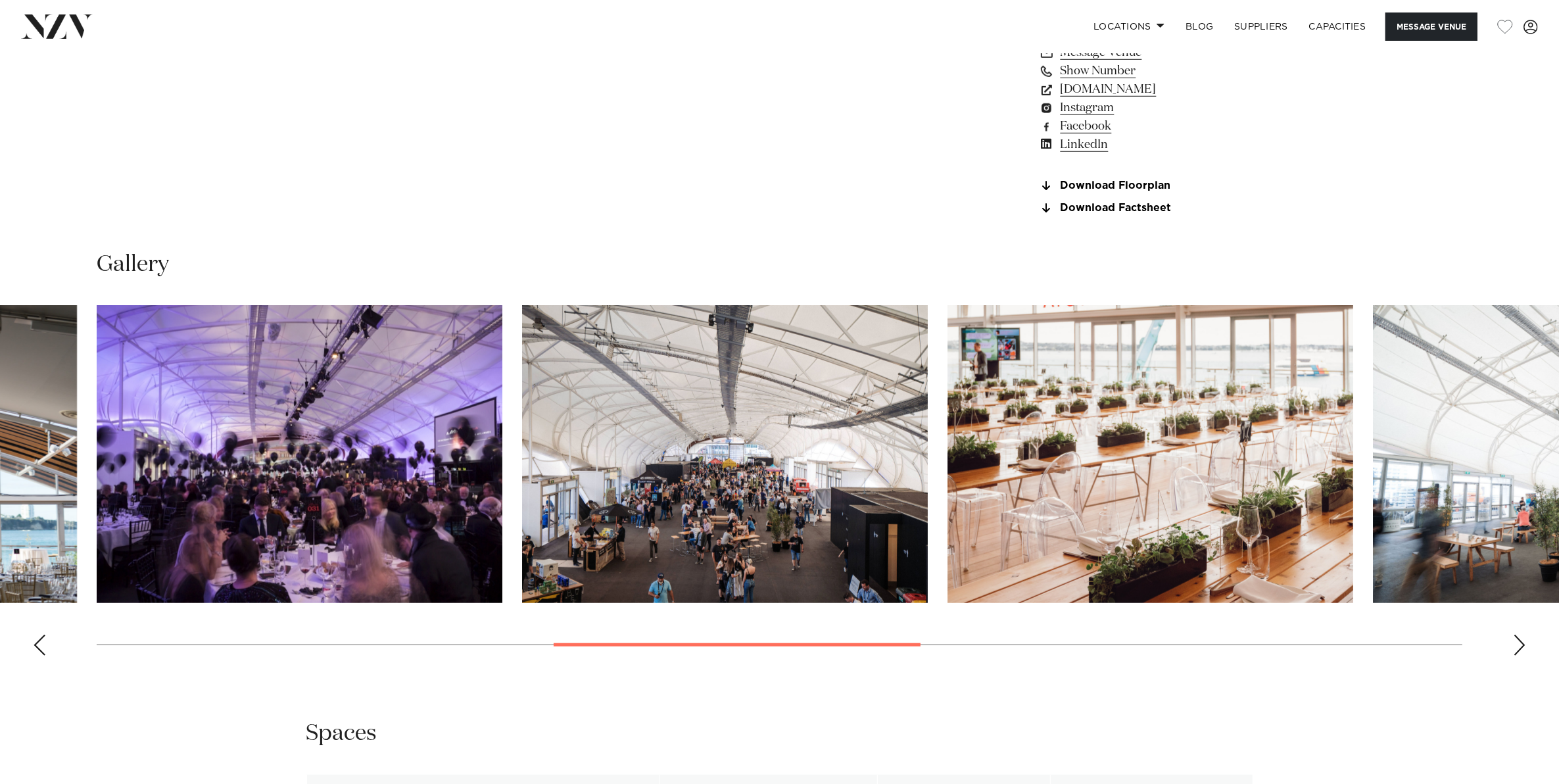
click at [1516, 642] on div "Next slide" at bounding box center [1519, 644] width 13 height 21
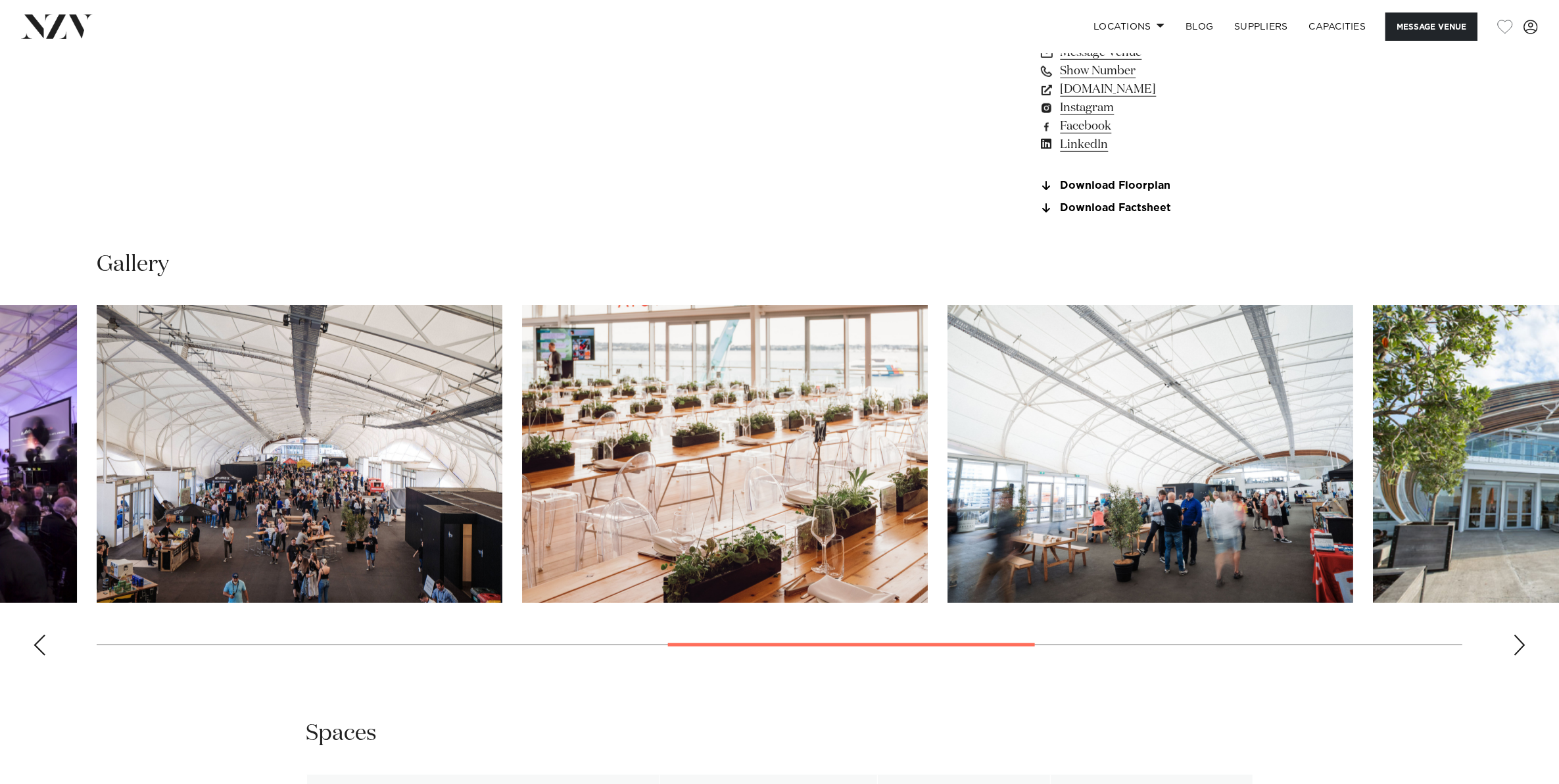
click at [1516, 642] on div "Next slide" at bounding box center [1519, 644] width 13 height 21
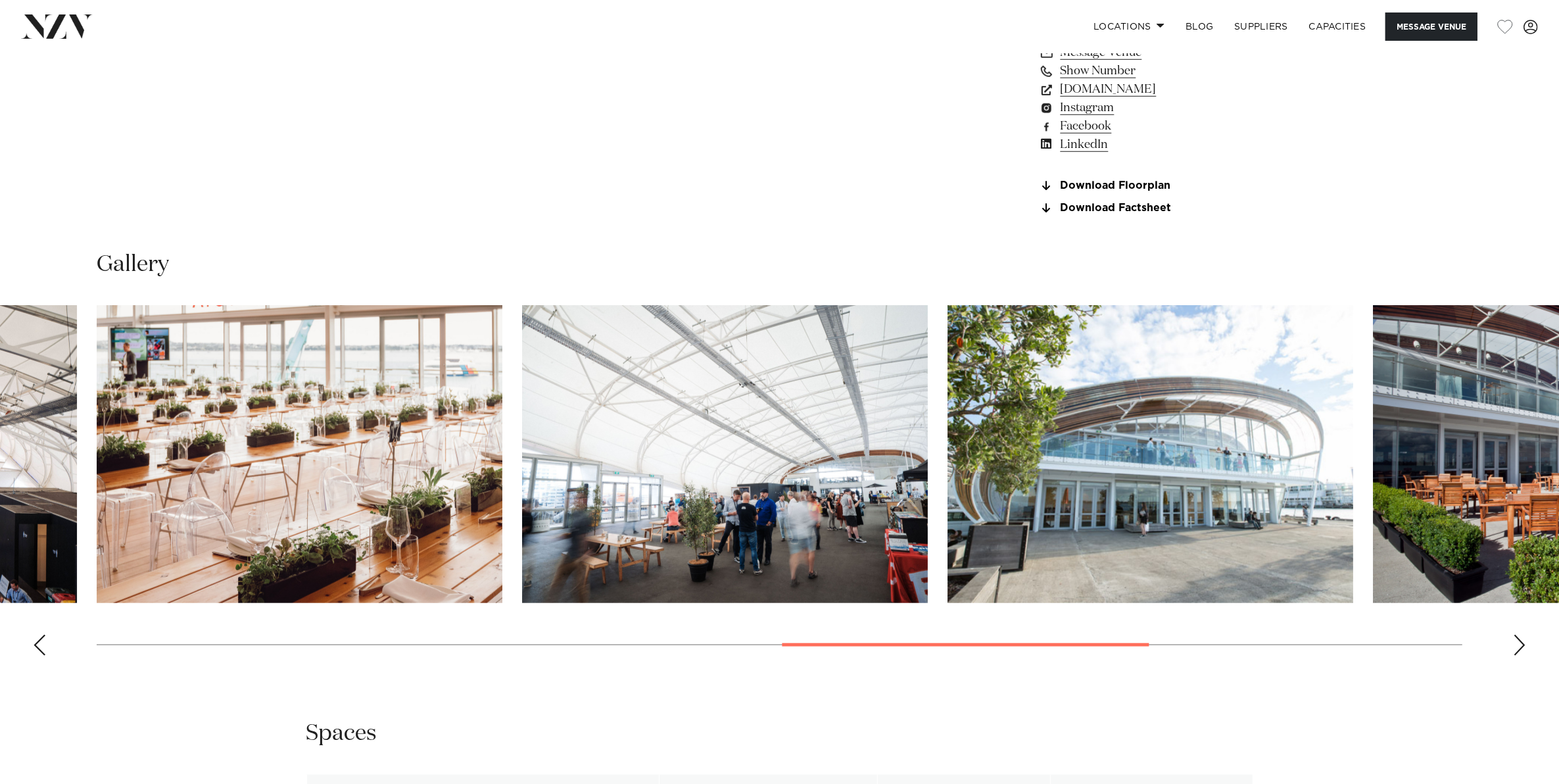
click at [1516, 642] on div "Next slide" at bounding box center [1519, 644] width 13 height 21
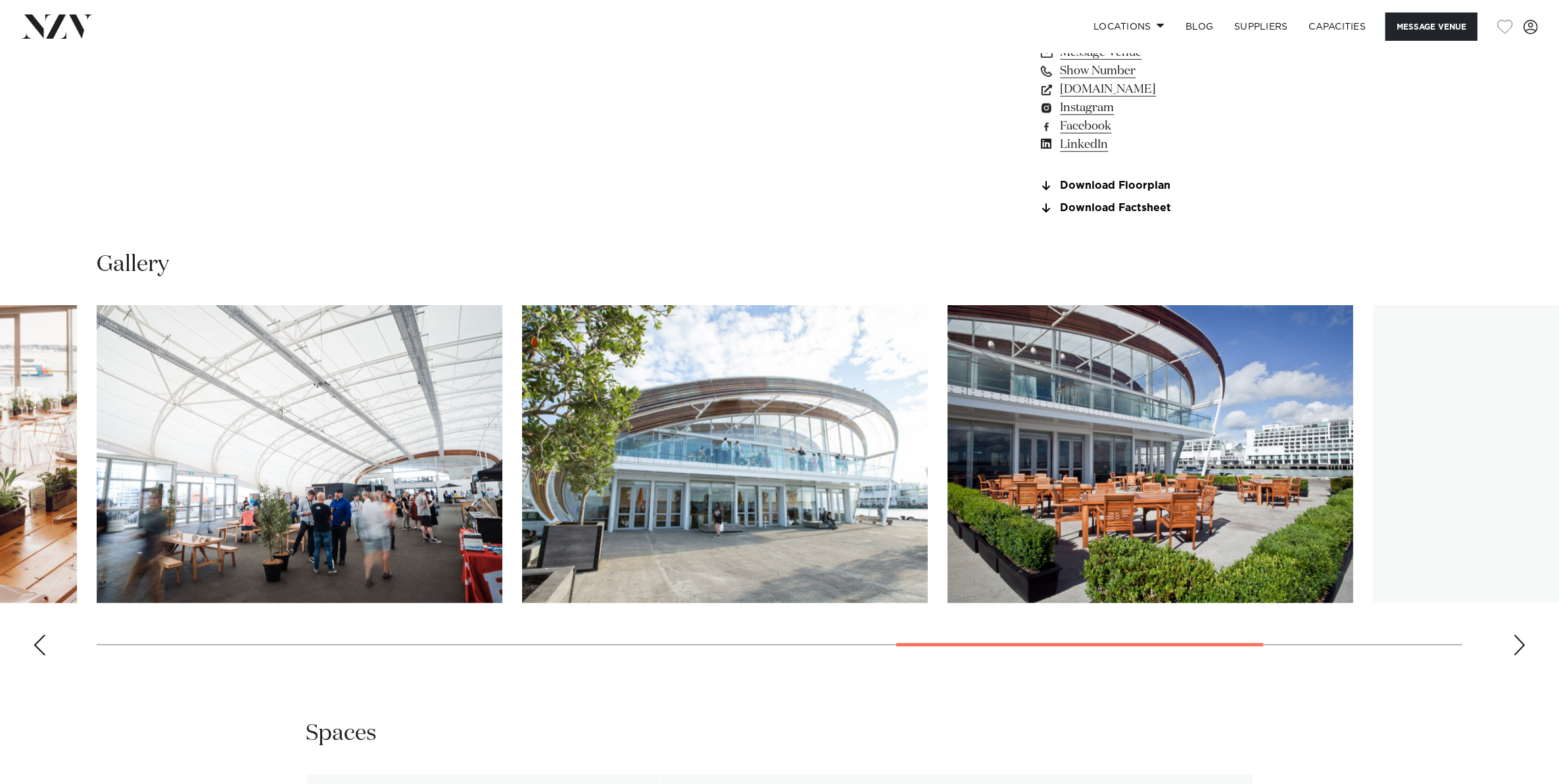
click at [1516, 642] on div "Next slide" at bounding box center [1519, 644] width 13 height 21
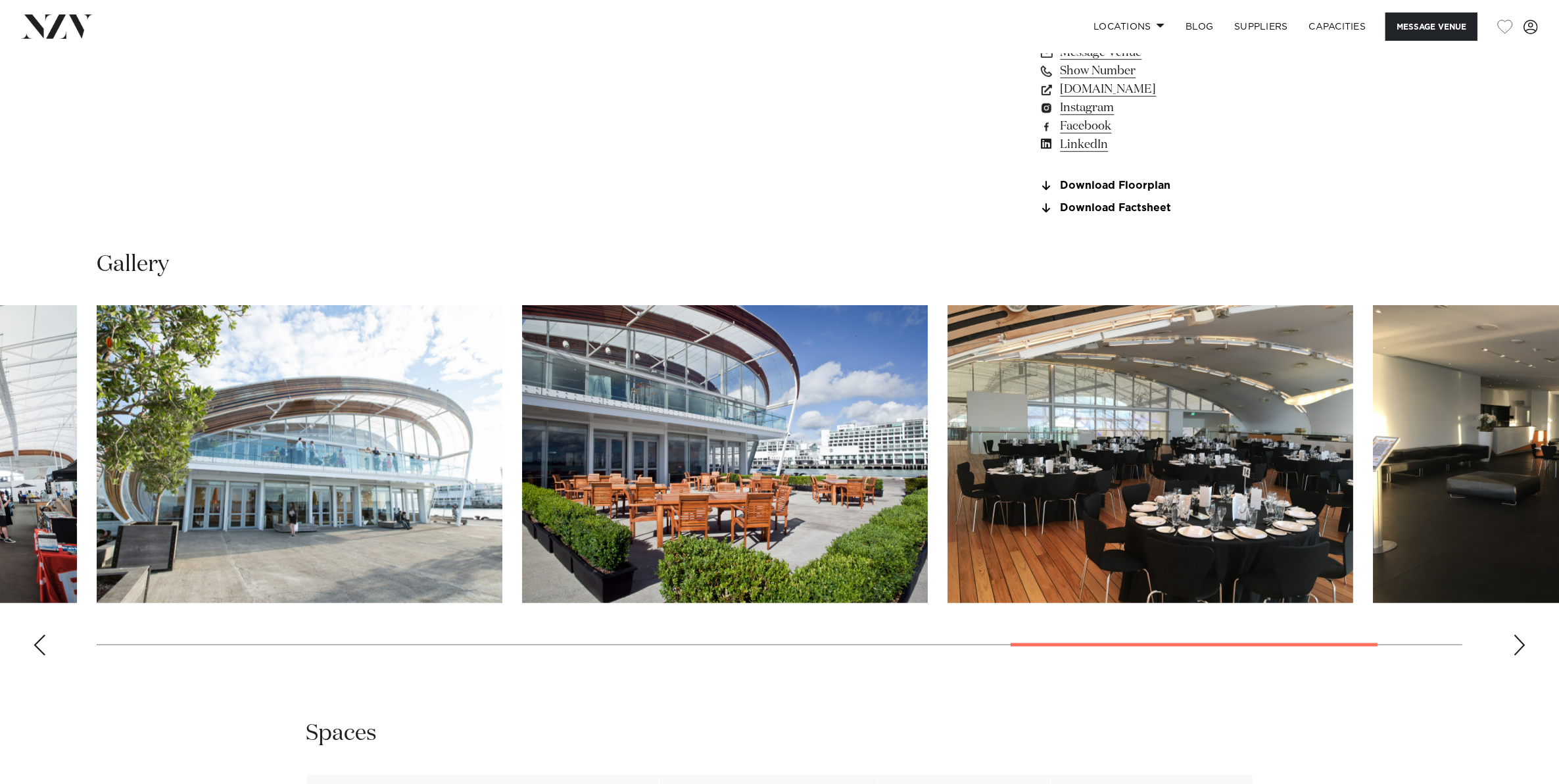
click at [1516, 642] on div "Next slide" at bounding box center [1519, 644] width 13 height 21
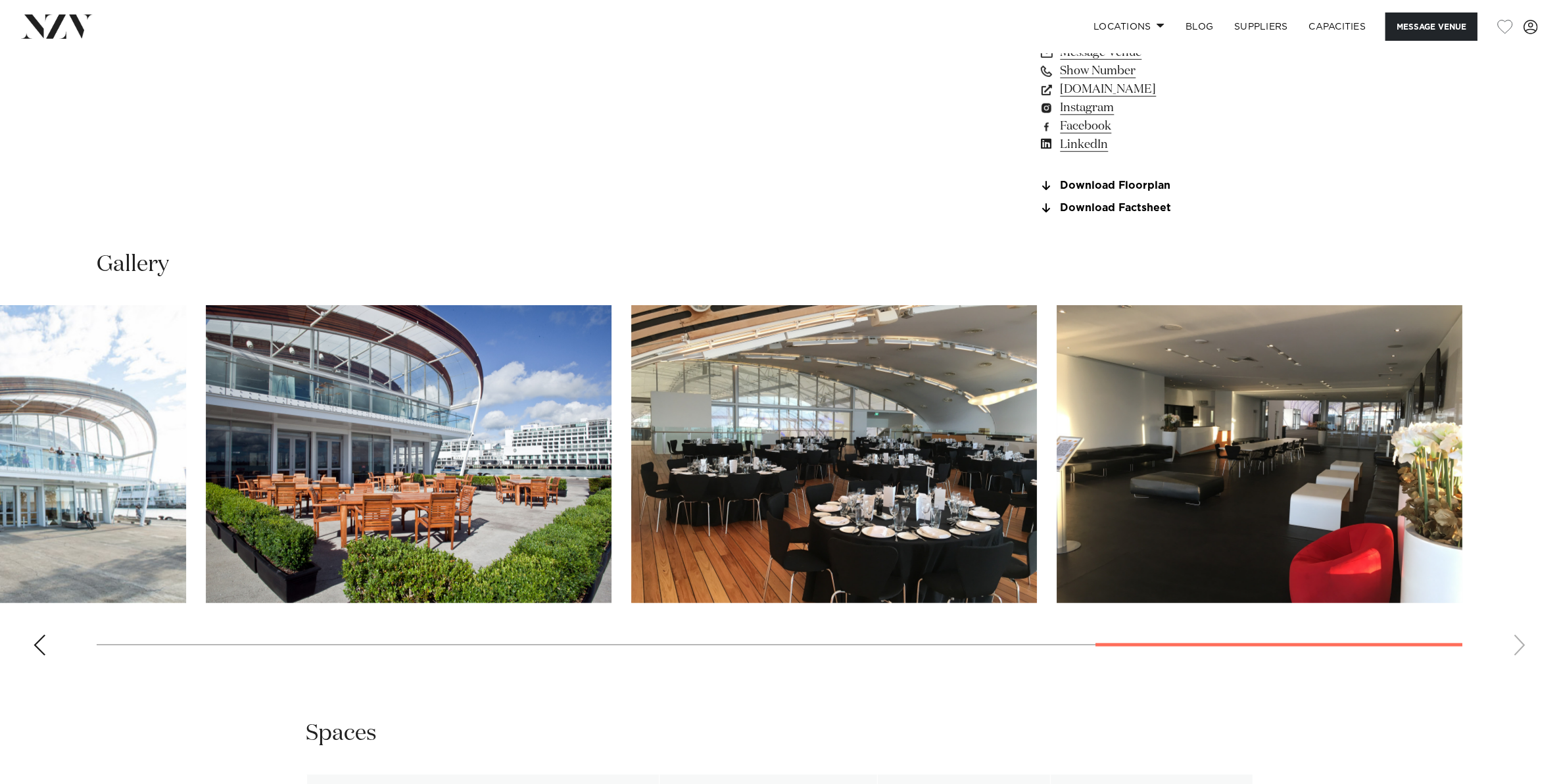
click at [1516, 642] on swiper-container at bounding box center [779, 485] width 1559 height 361
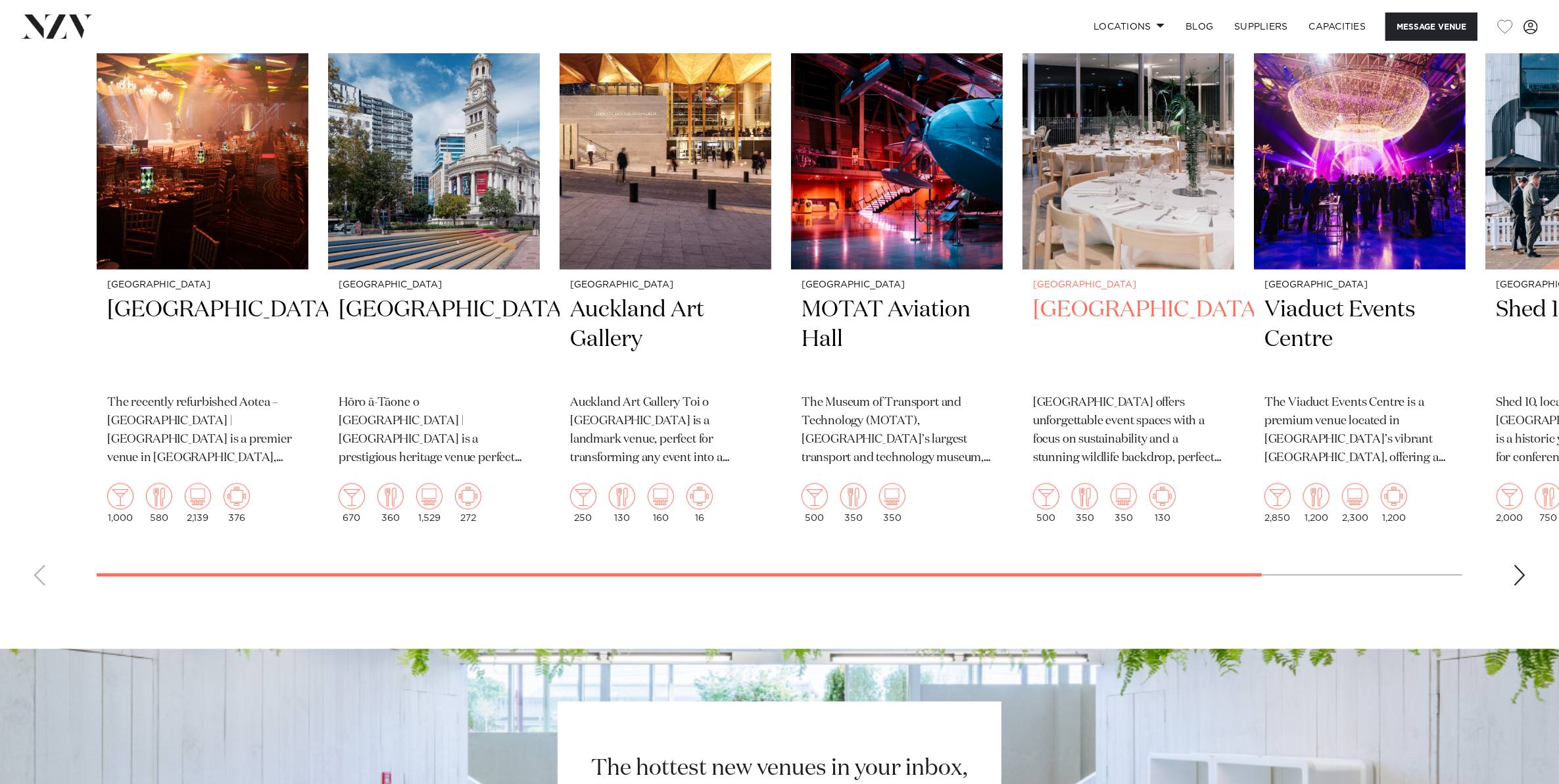
scroll to position [2212, 0]
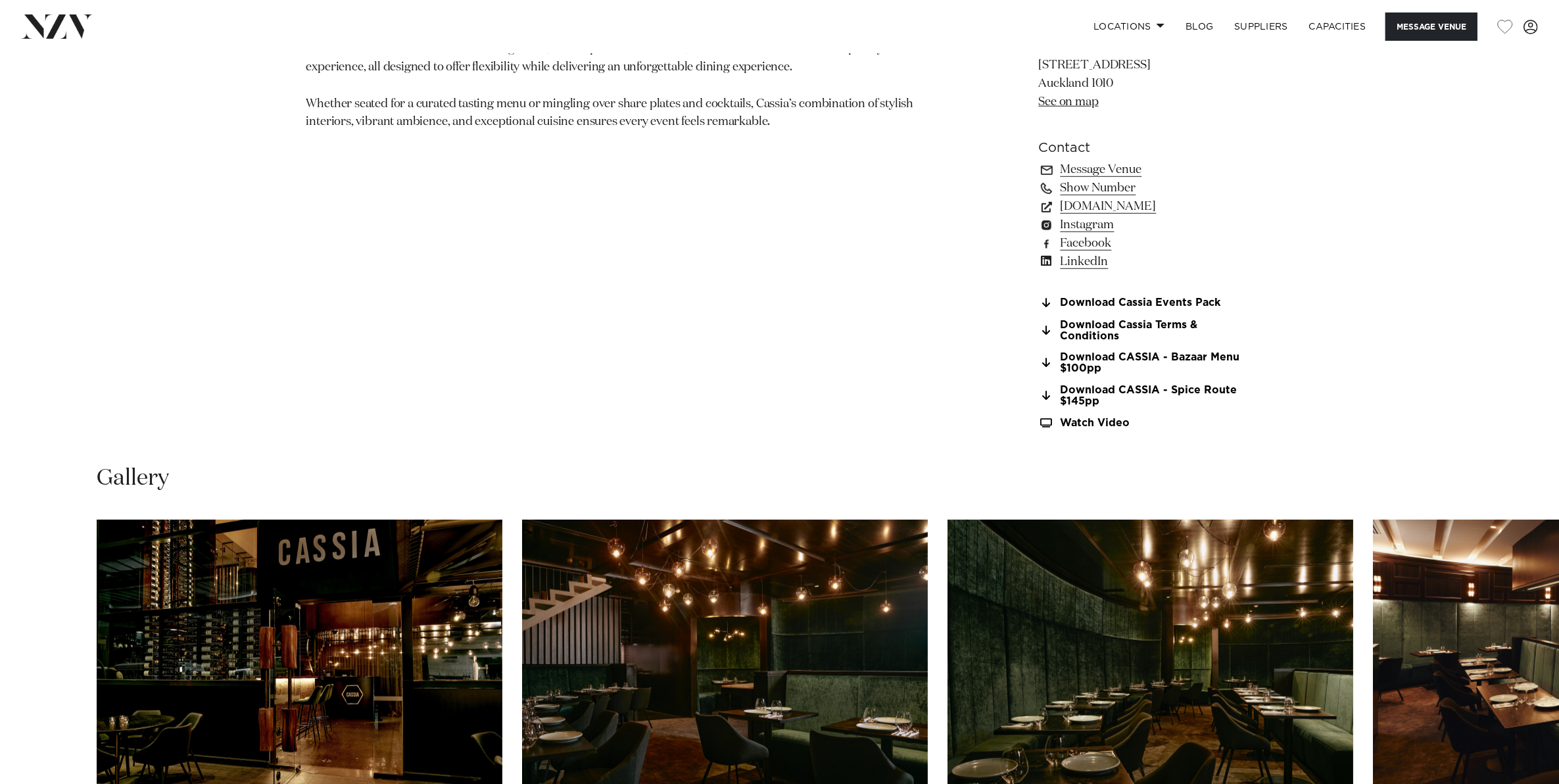
scroll to position [1397, 0]
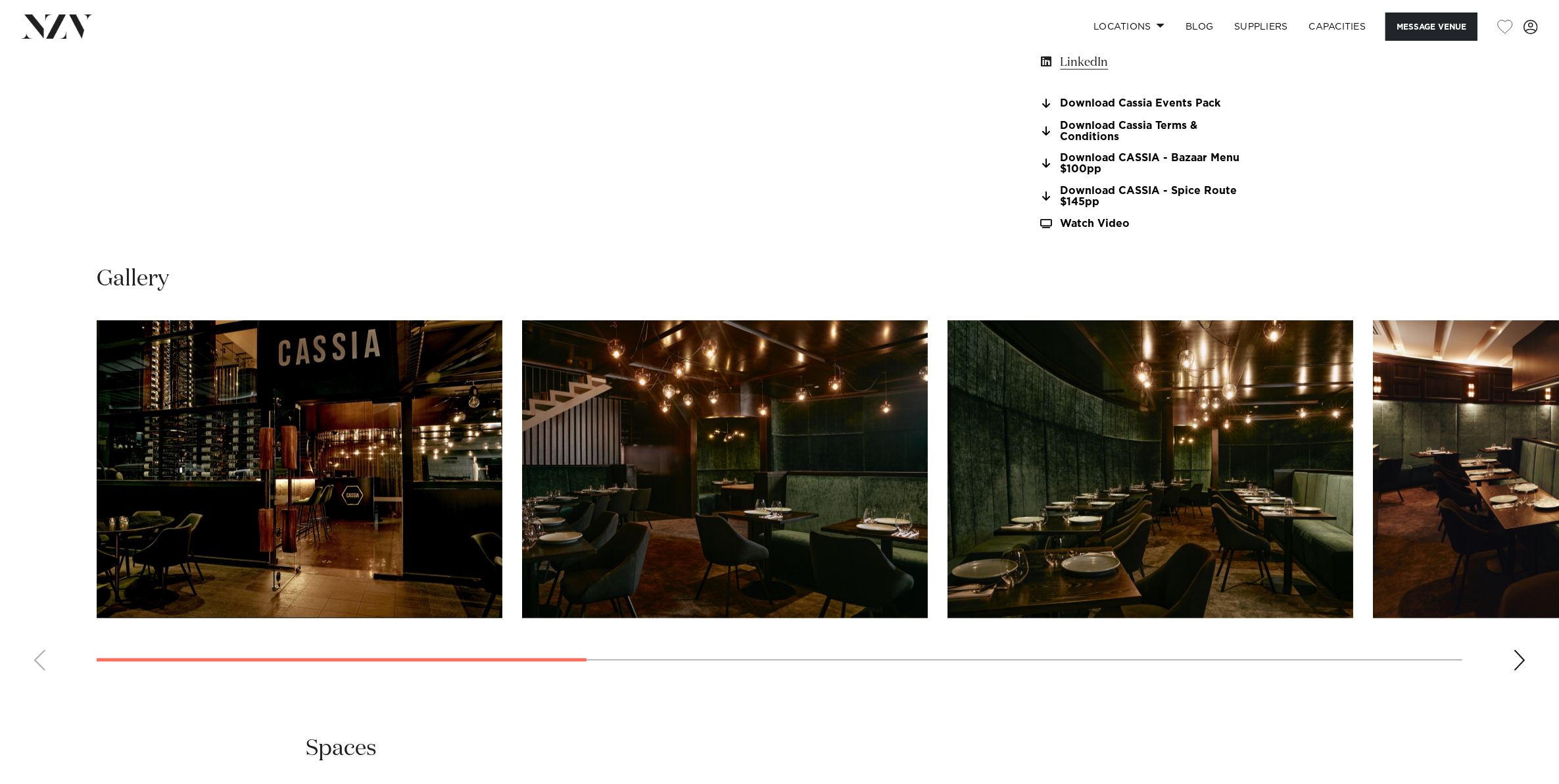
click at [1523, 655] on div "Next slide" at bounding box center [1519, 659] width 13 height 21
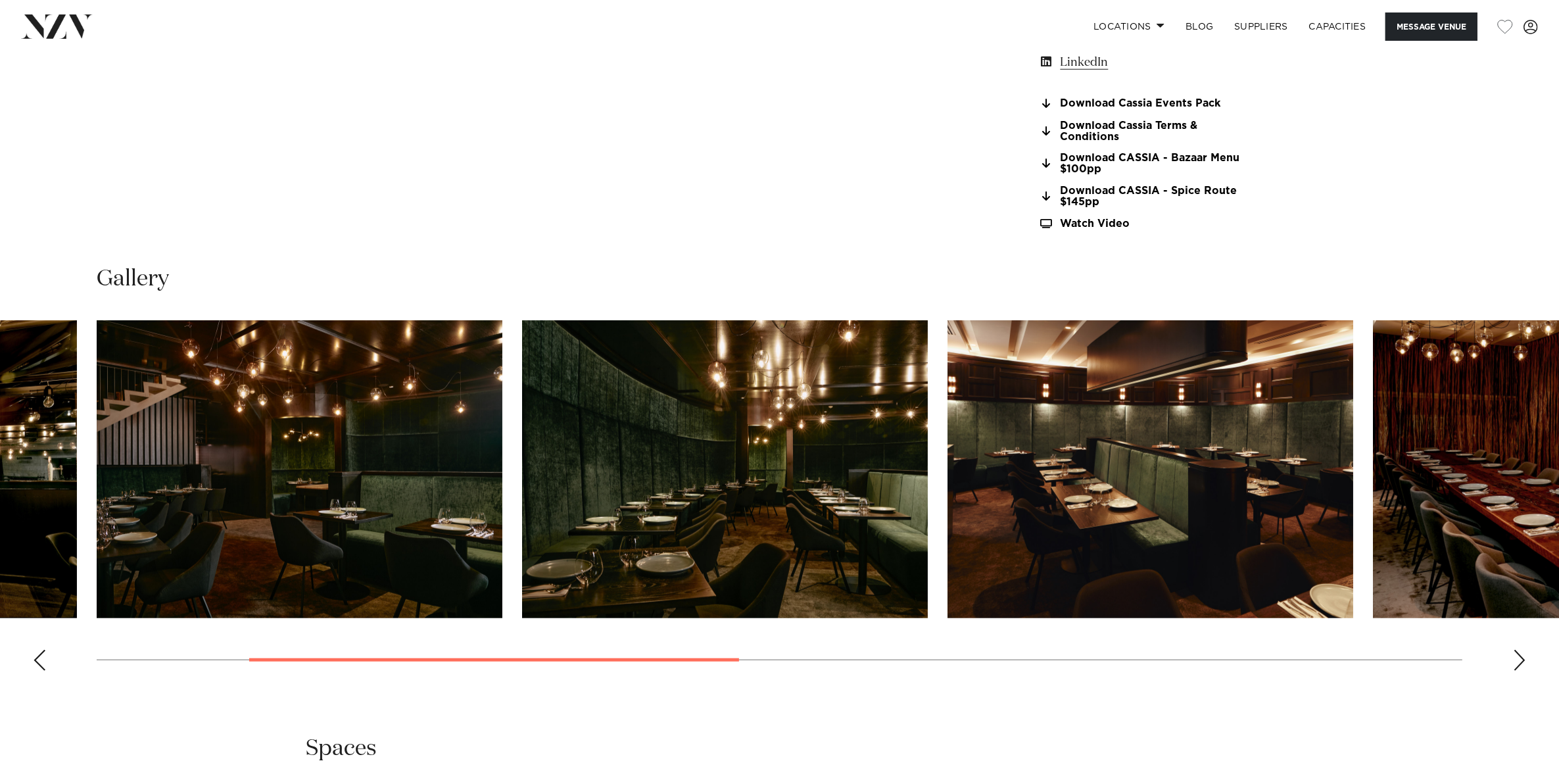
click at [1523, 655] on div "Next slide" at bounding box center [1519, 659] width 13 height 21
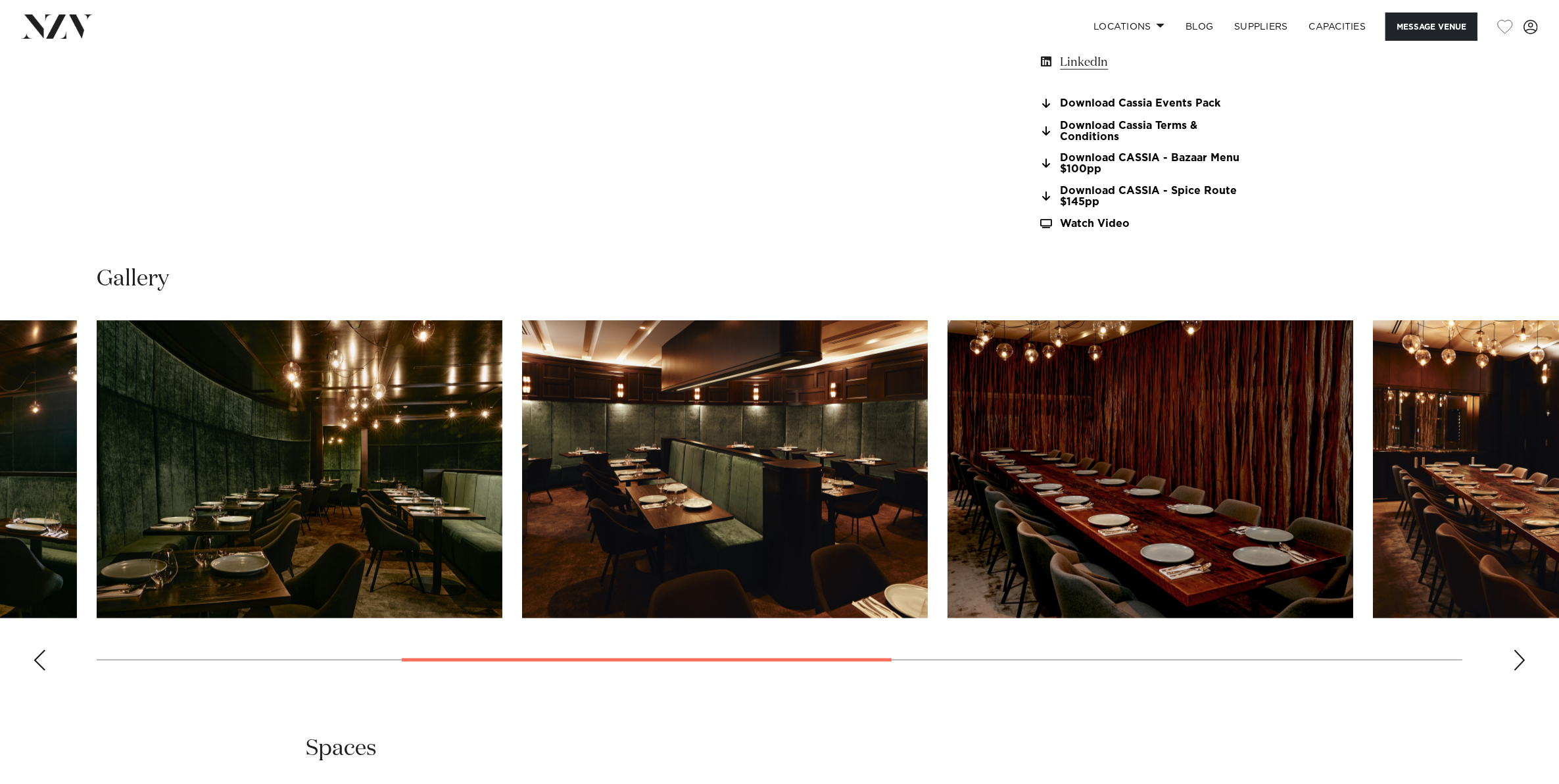
click at [1523, 655] on div "Next slide" at bounding box center [1519, 659] width 13 height 21
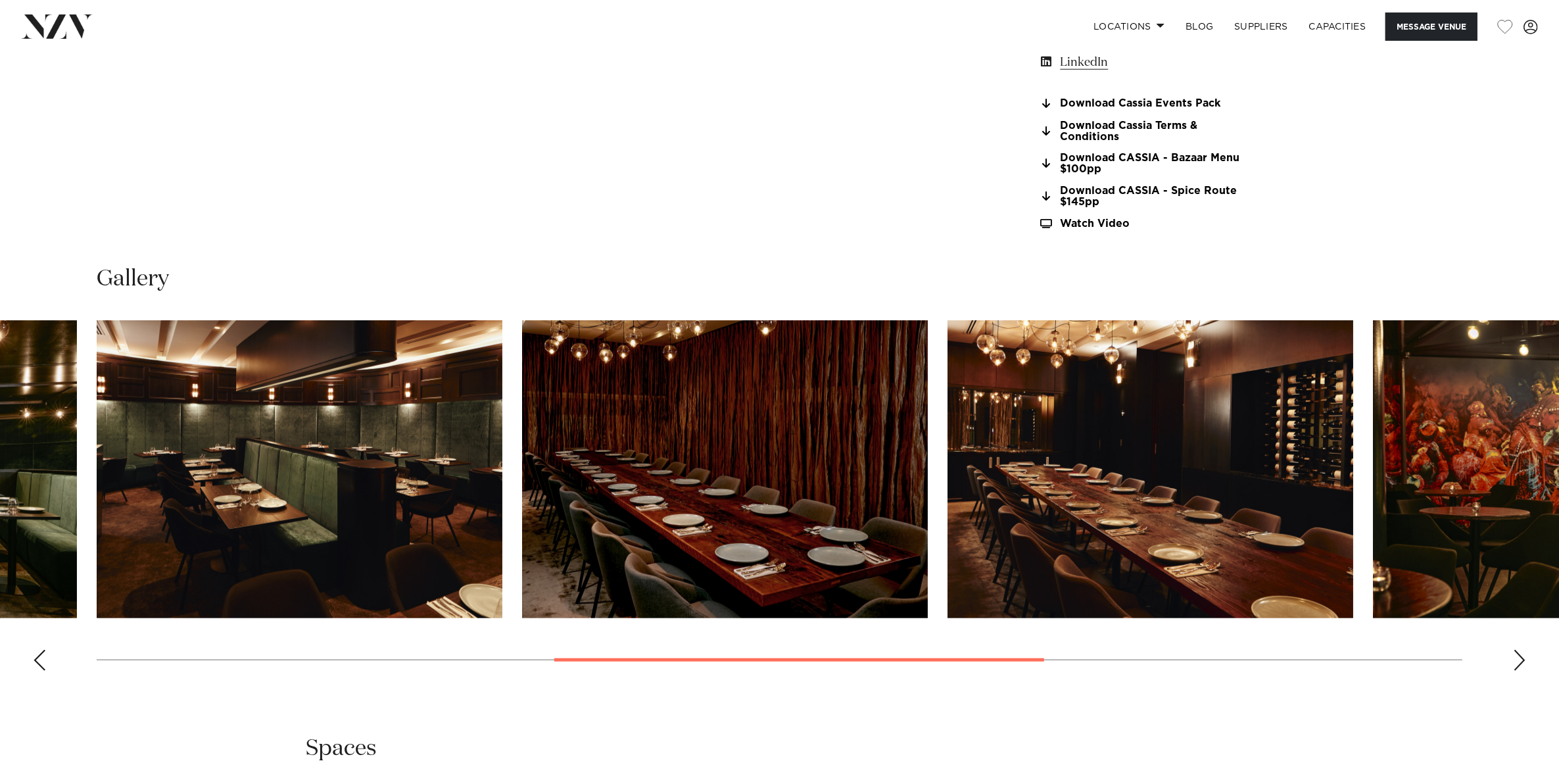
click at [1523, 655] on div "Next slide" at bounding box center [1519, 659] width 13 height 21
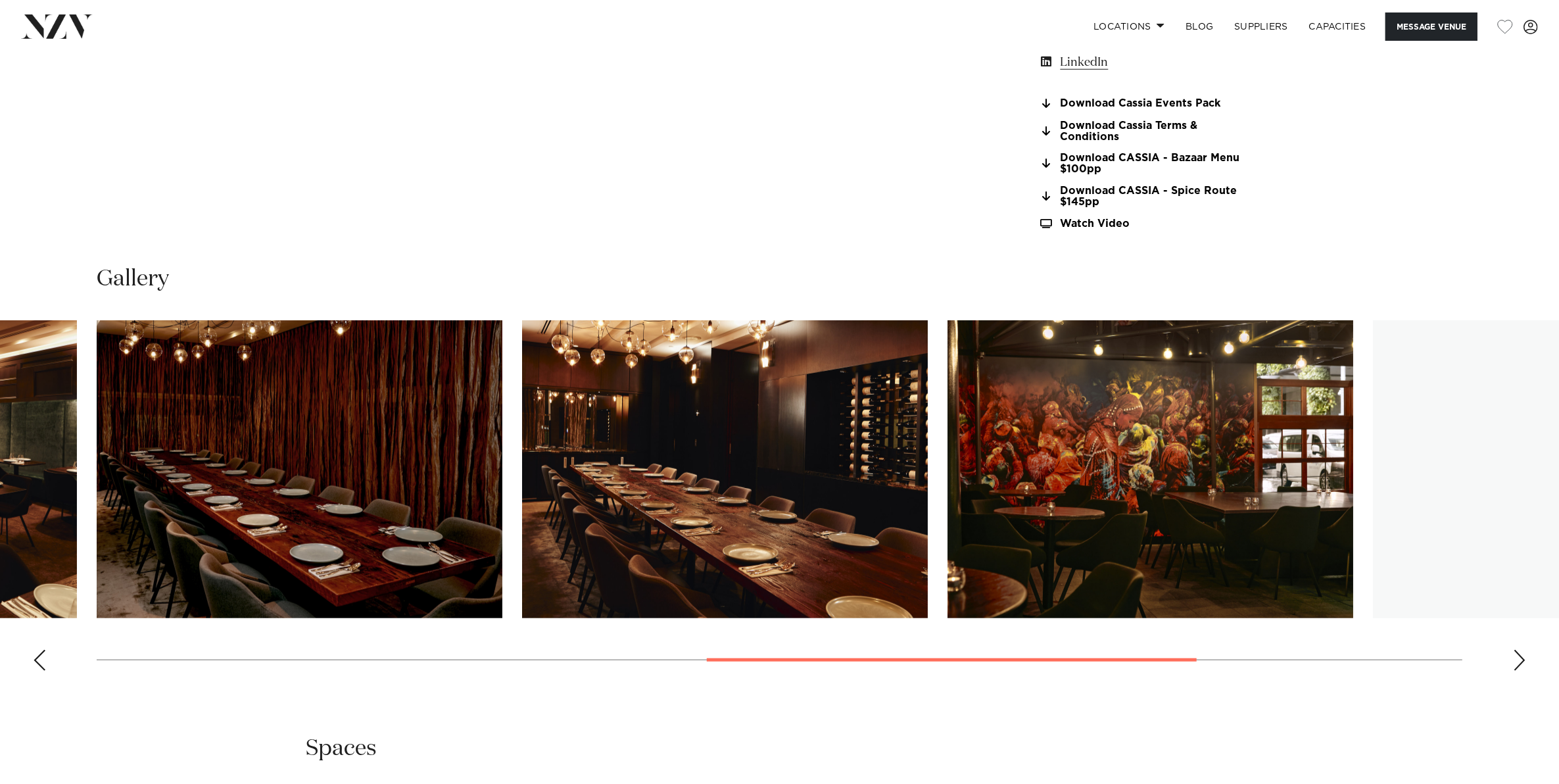
click at [1523, 655] on div "Next slide" at bounding box center [1519, 659] width 13 height 21
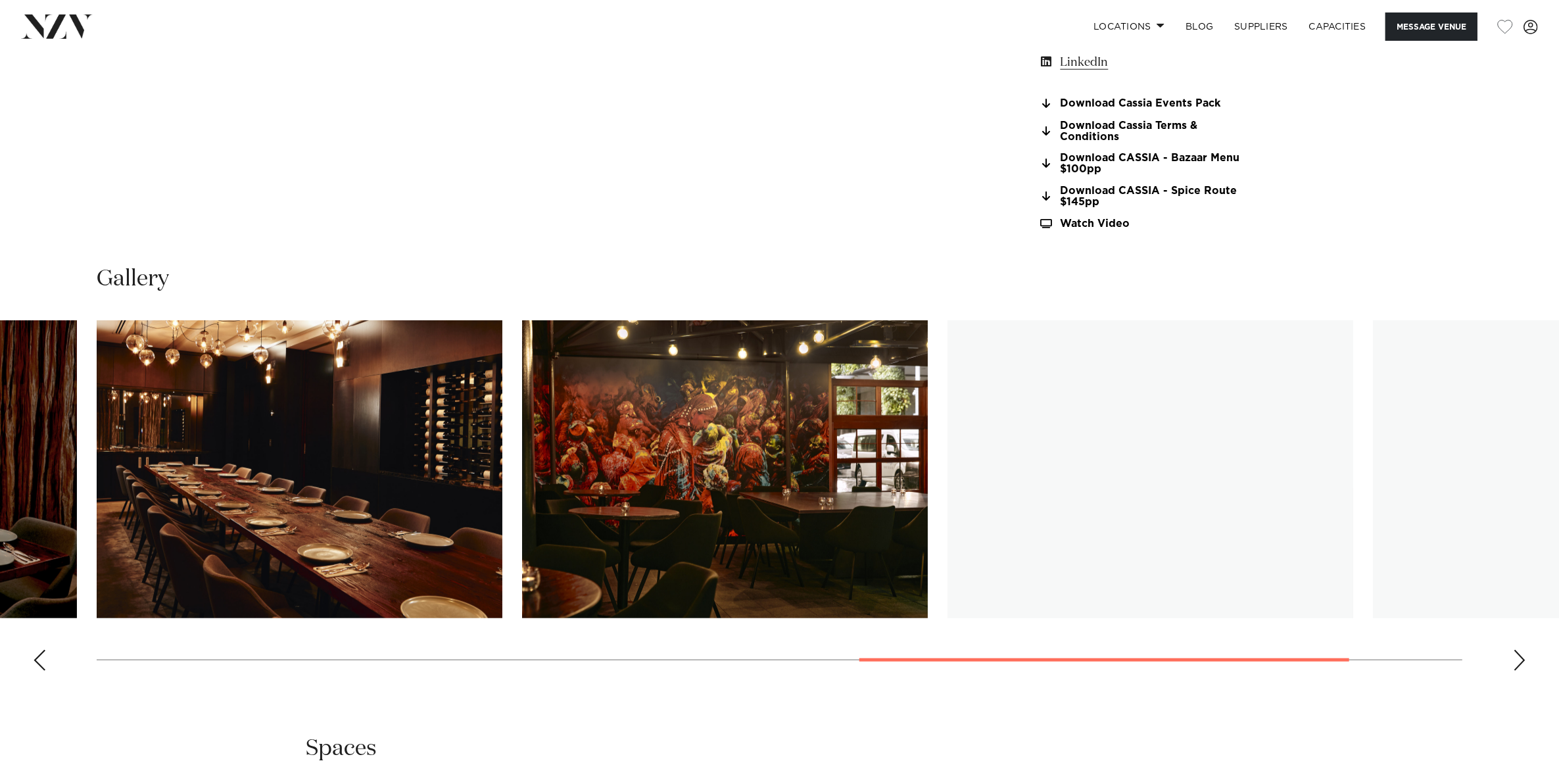
click at [1523, 655] on div "Next slide" at bounding box center [1519, 659] width 13 height 21
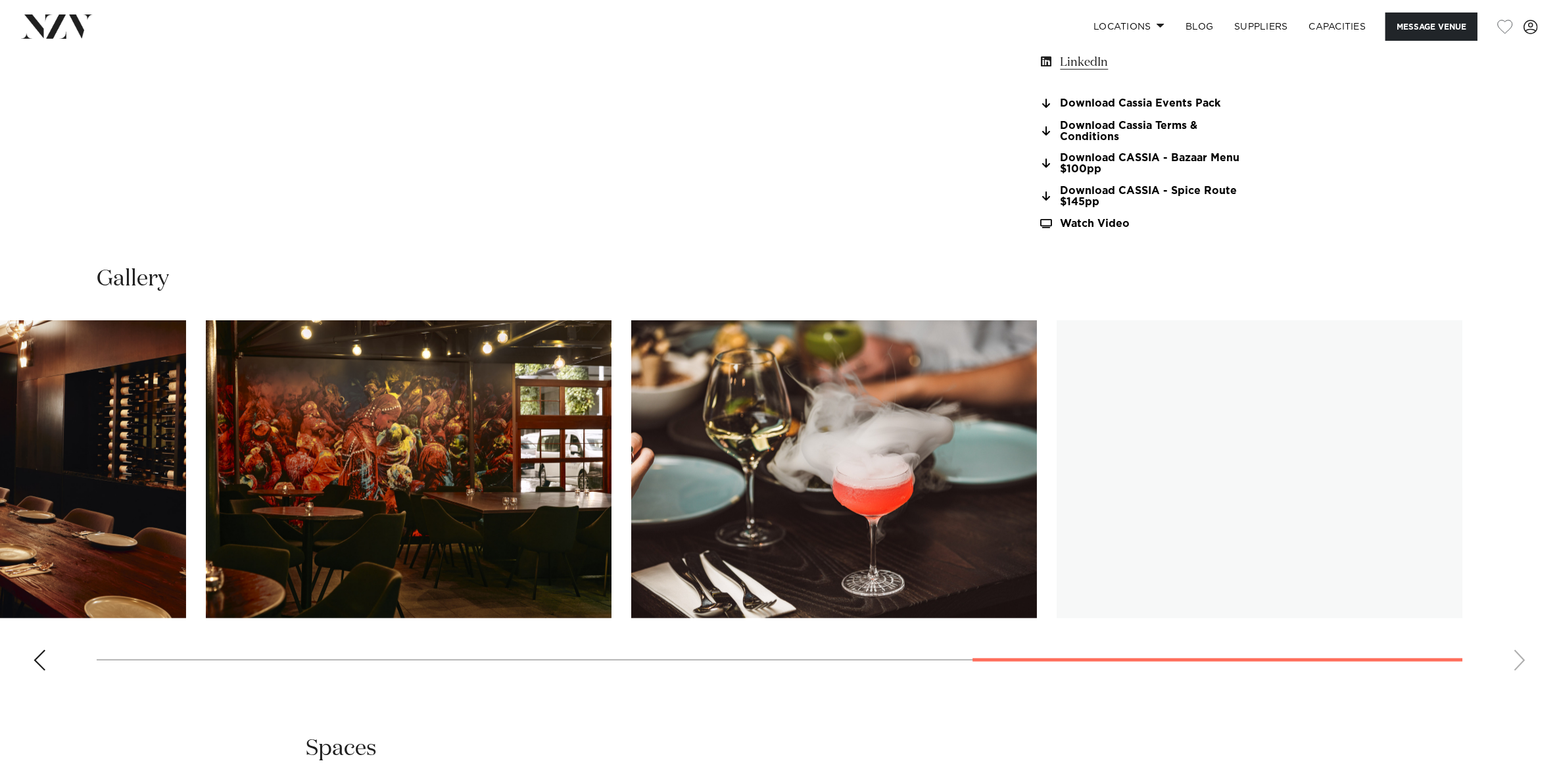
click at [1523, 655] on swiper-container at bounding box center [779, 500] width 1559 height 361
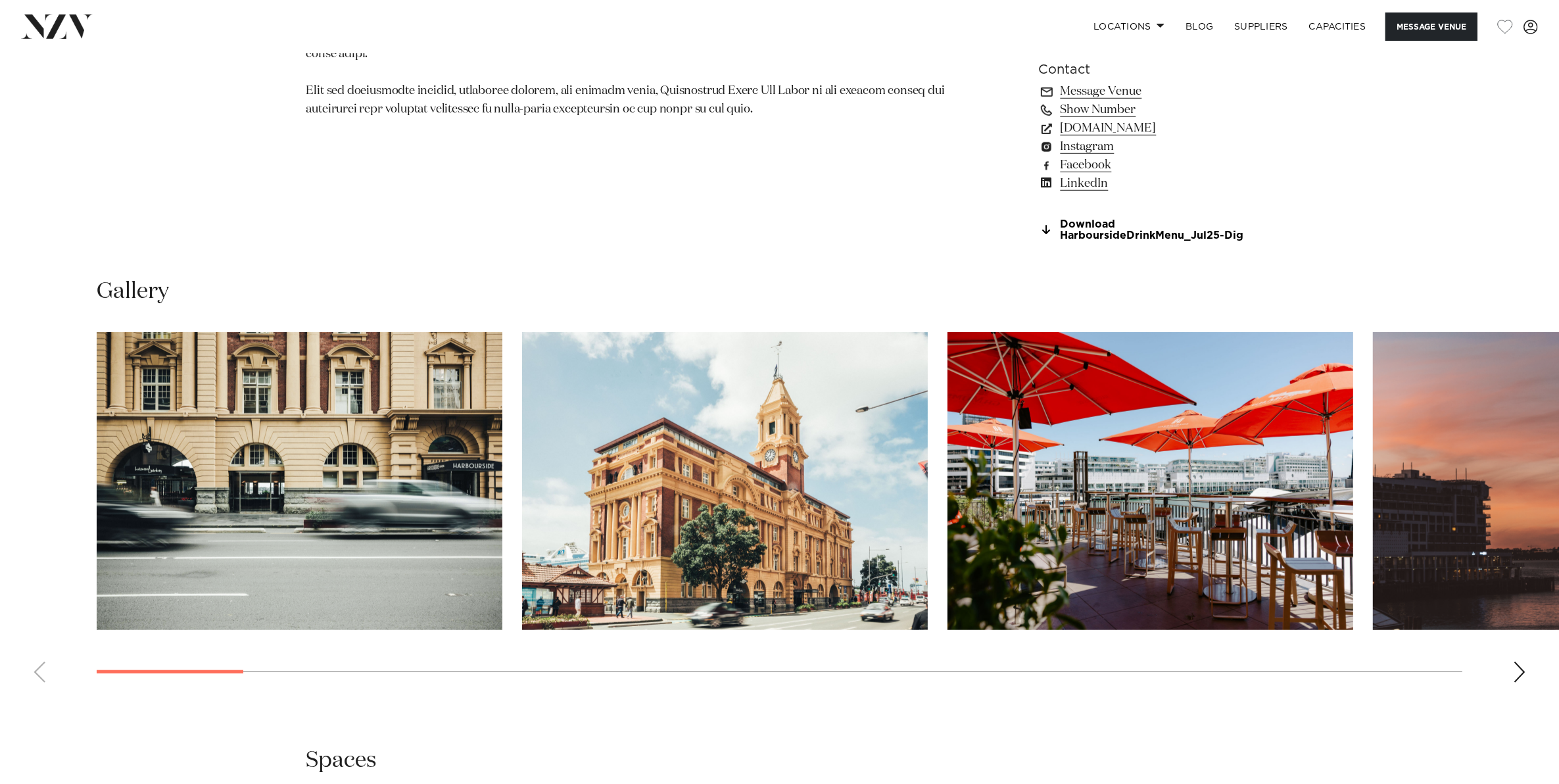
scroll to position [1315, 0]
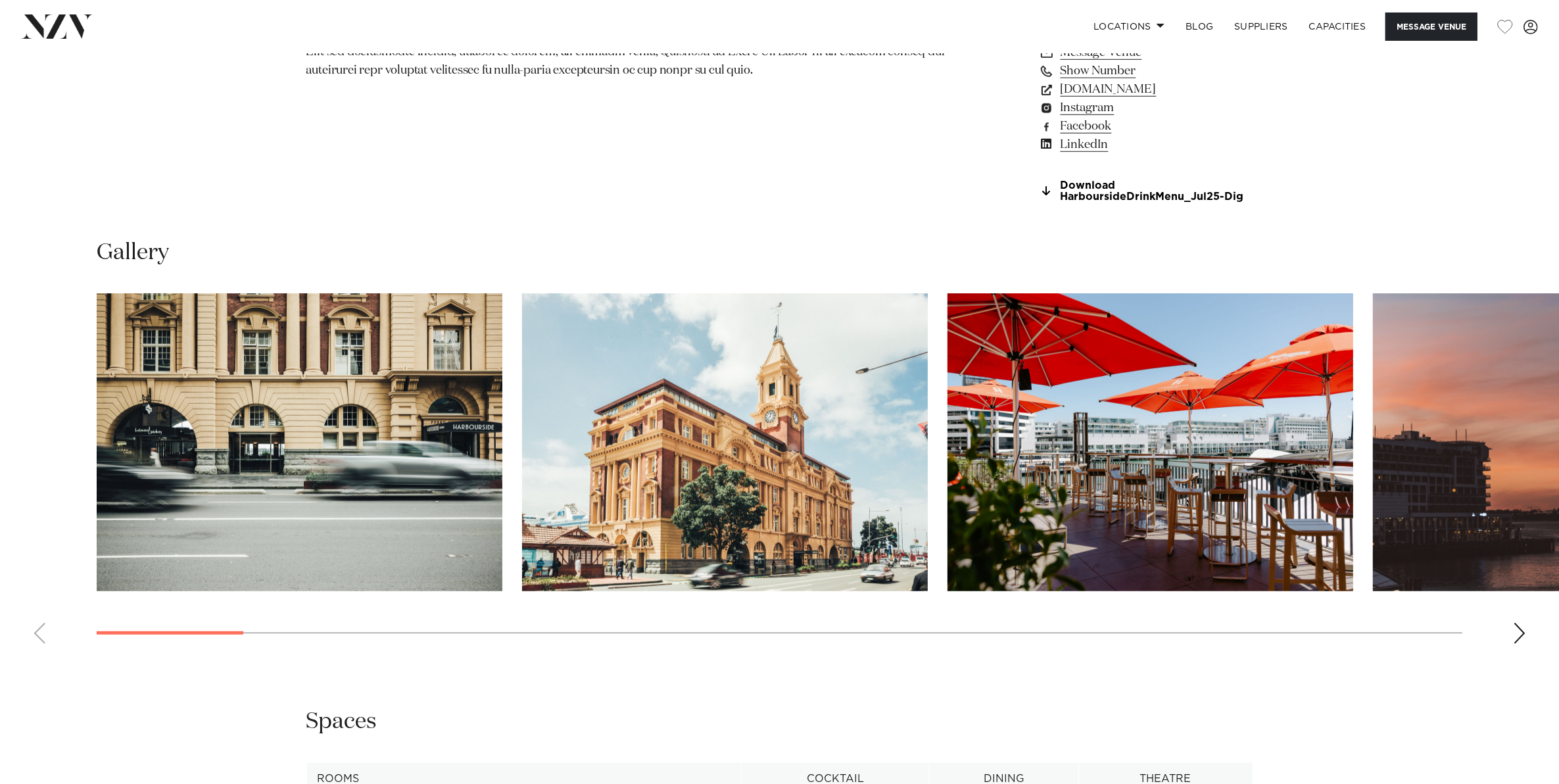
click at [1518, 630] on div "Next slide" at bounding box center [1519, 633] width 13 height 21
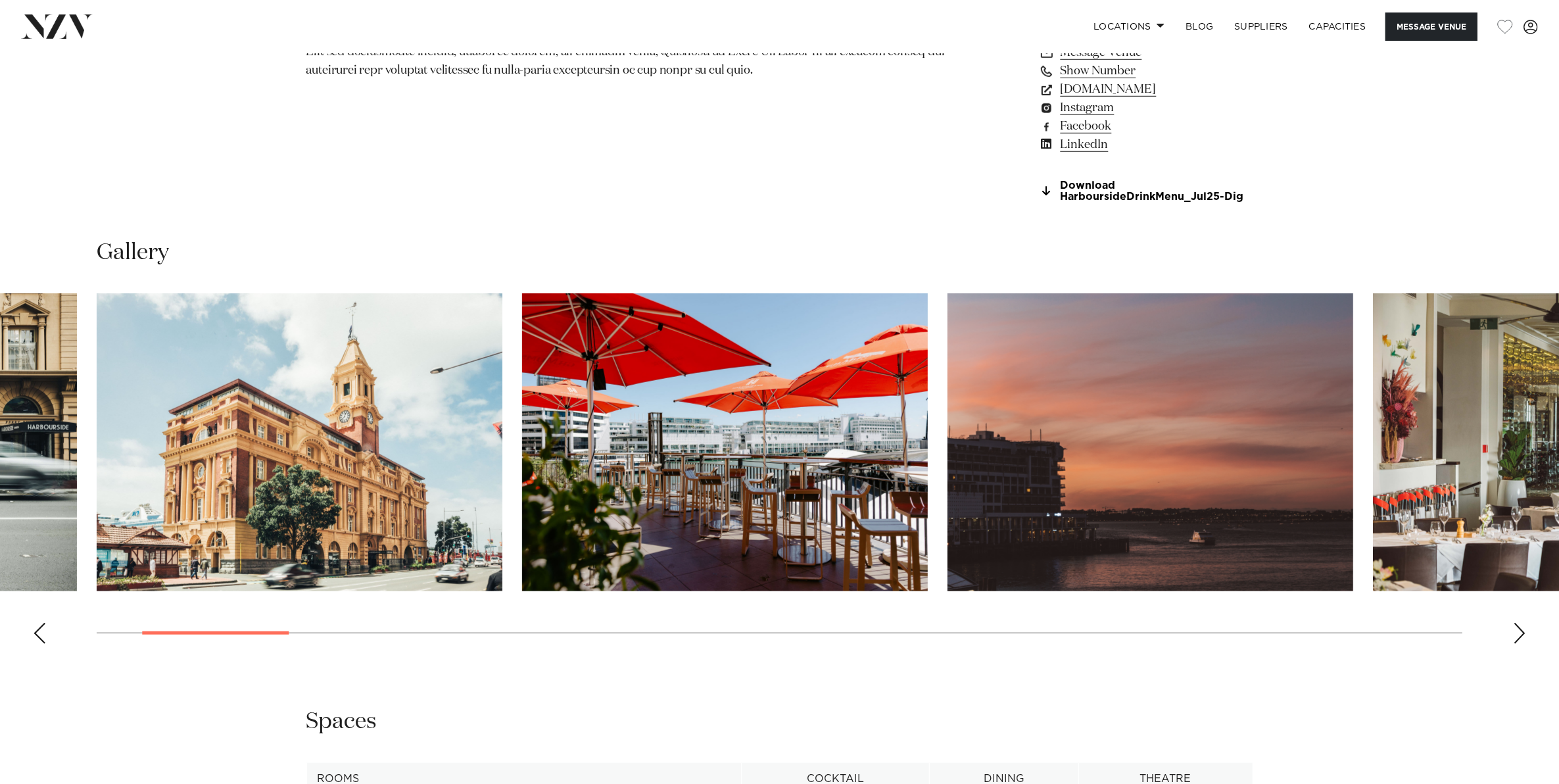
click at [1517, 633] on div "Next slide" at bounding box center [1519, 633] width 13 height 21
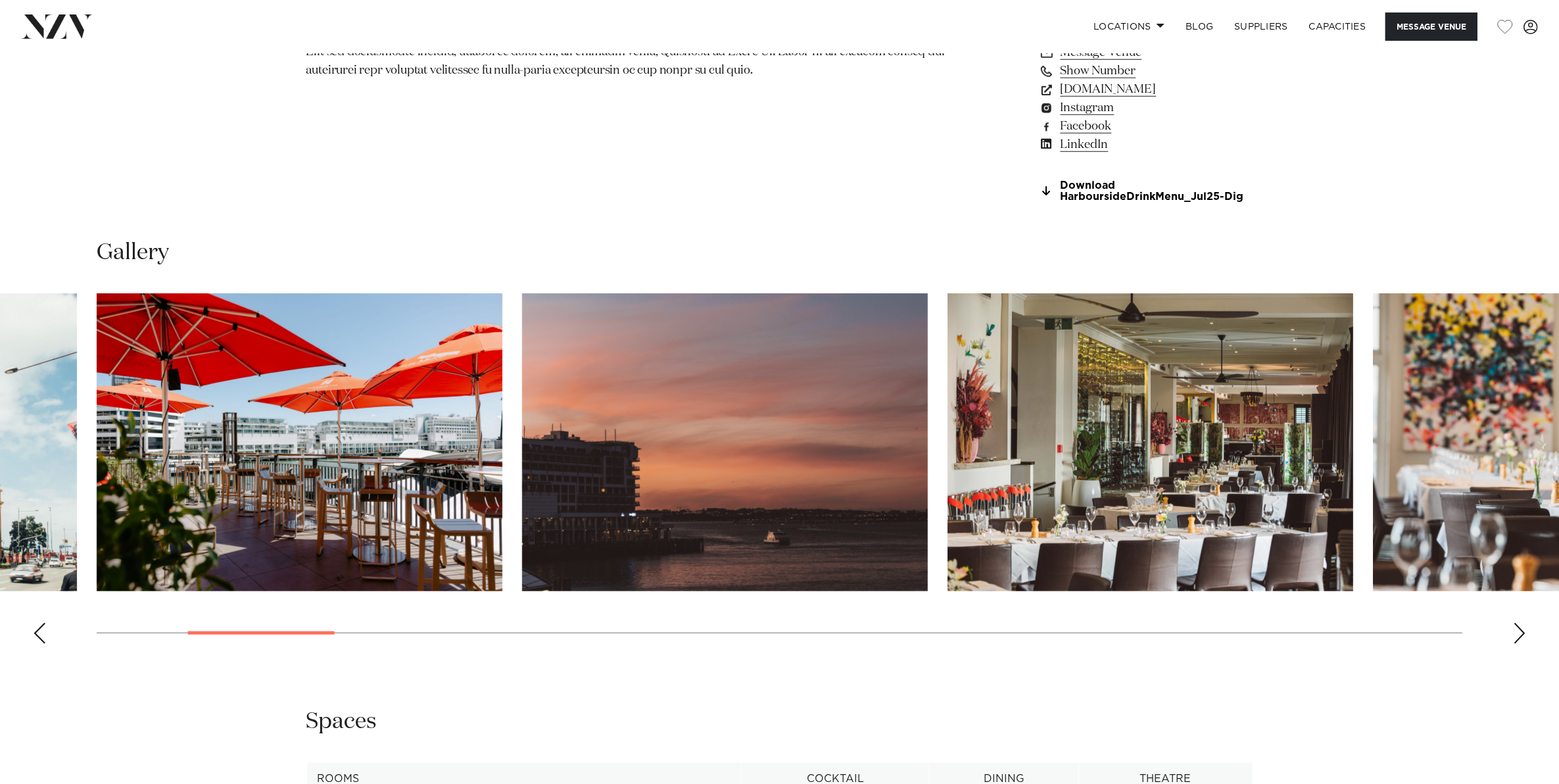
click at [1517, 633] on div "Next slide" at bounding box center [1519, 633] width 13 height 21
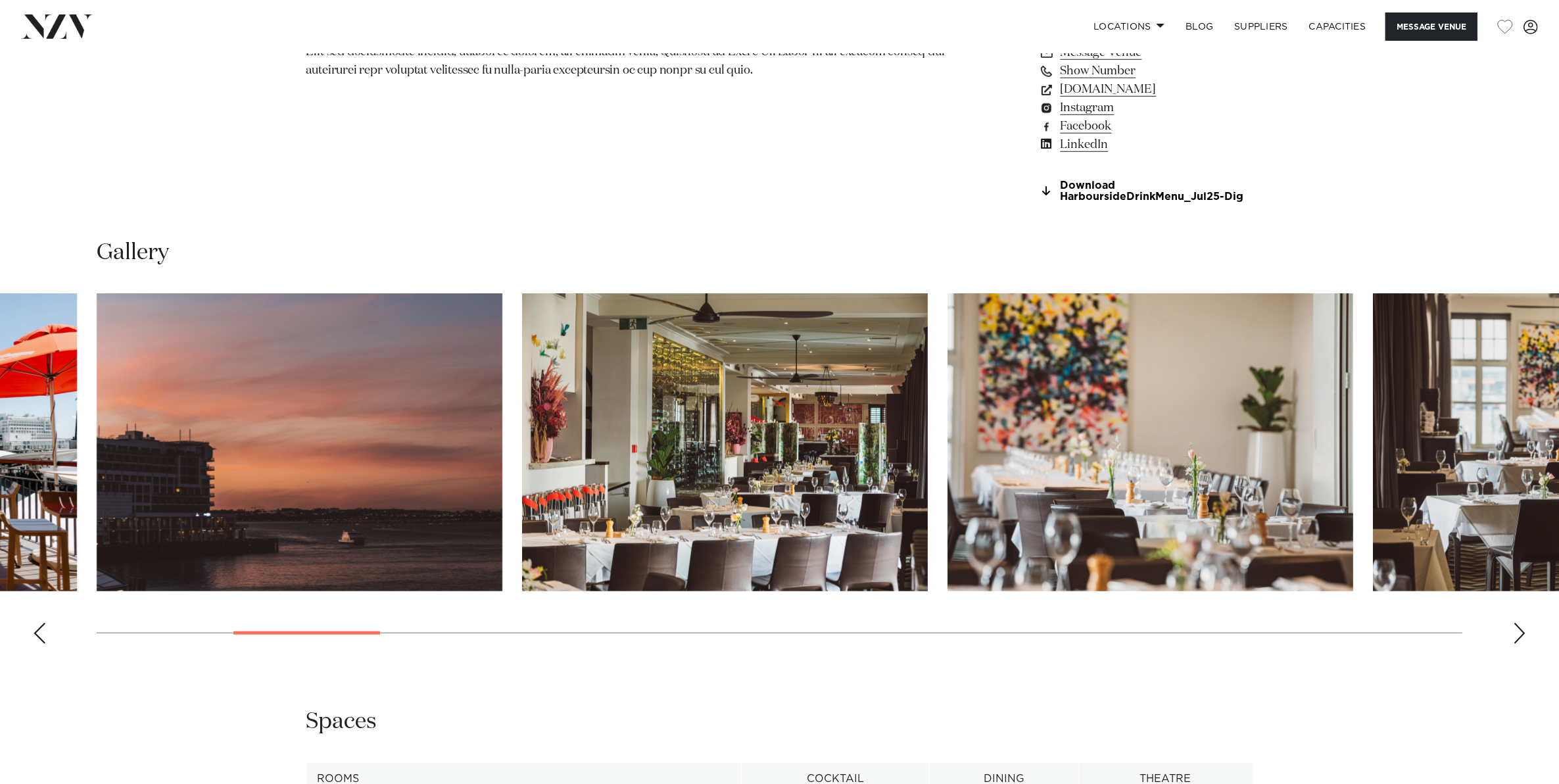
click at [1517, 633] on div "Next slide" at bounding box center [1519, 633] width 13 height 21
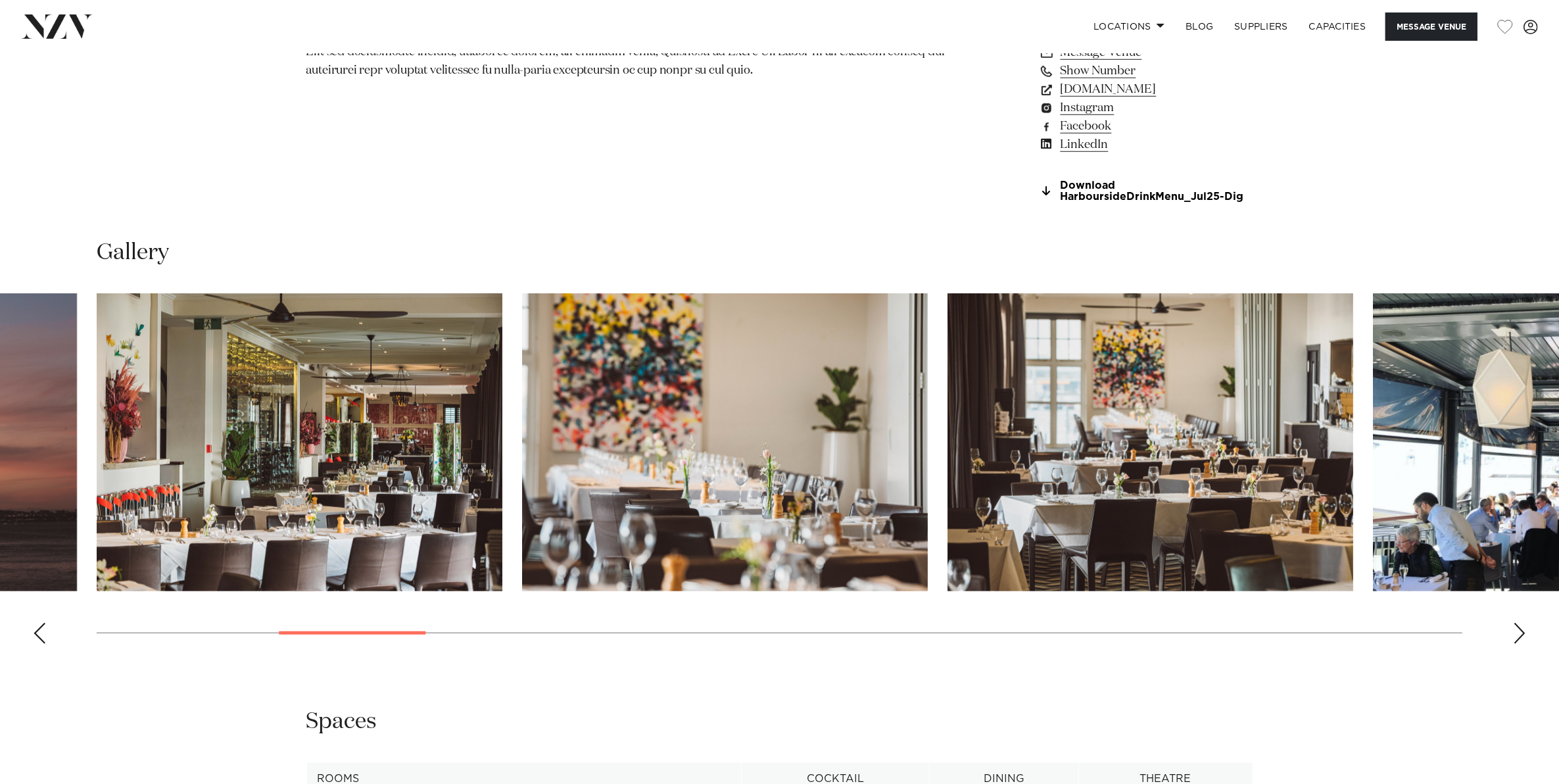
click at [1517, 633] on div "Next slide" at bounding box center [1519, 633] width 13 height 21
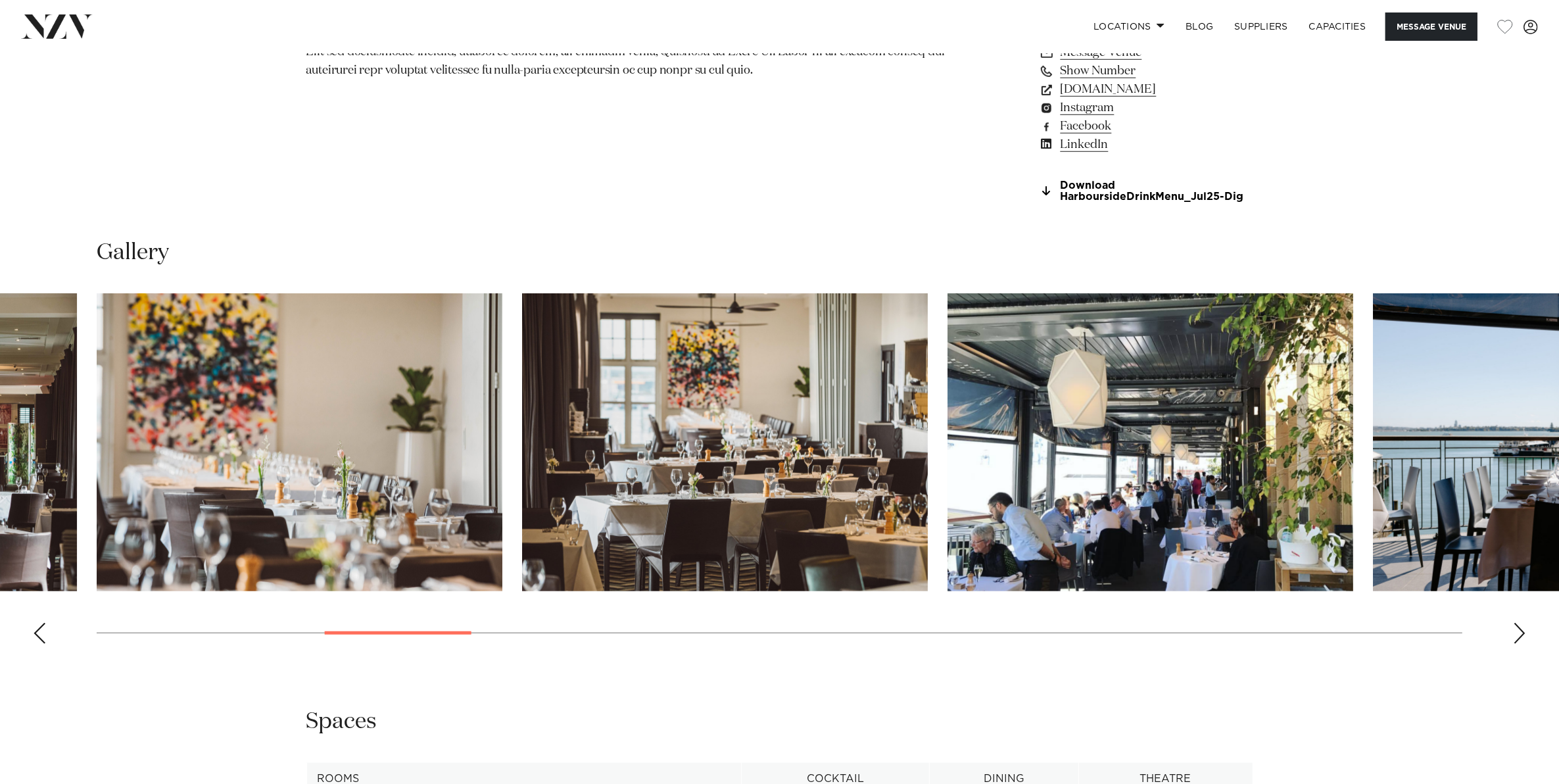
click at [1517, 633] on div "Next slide" at bounding box center [1519, 633] width 13 height 21
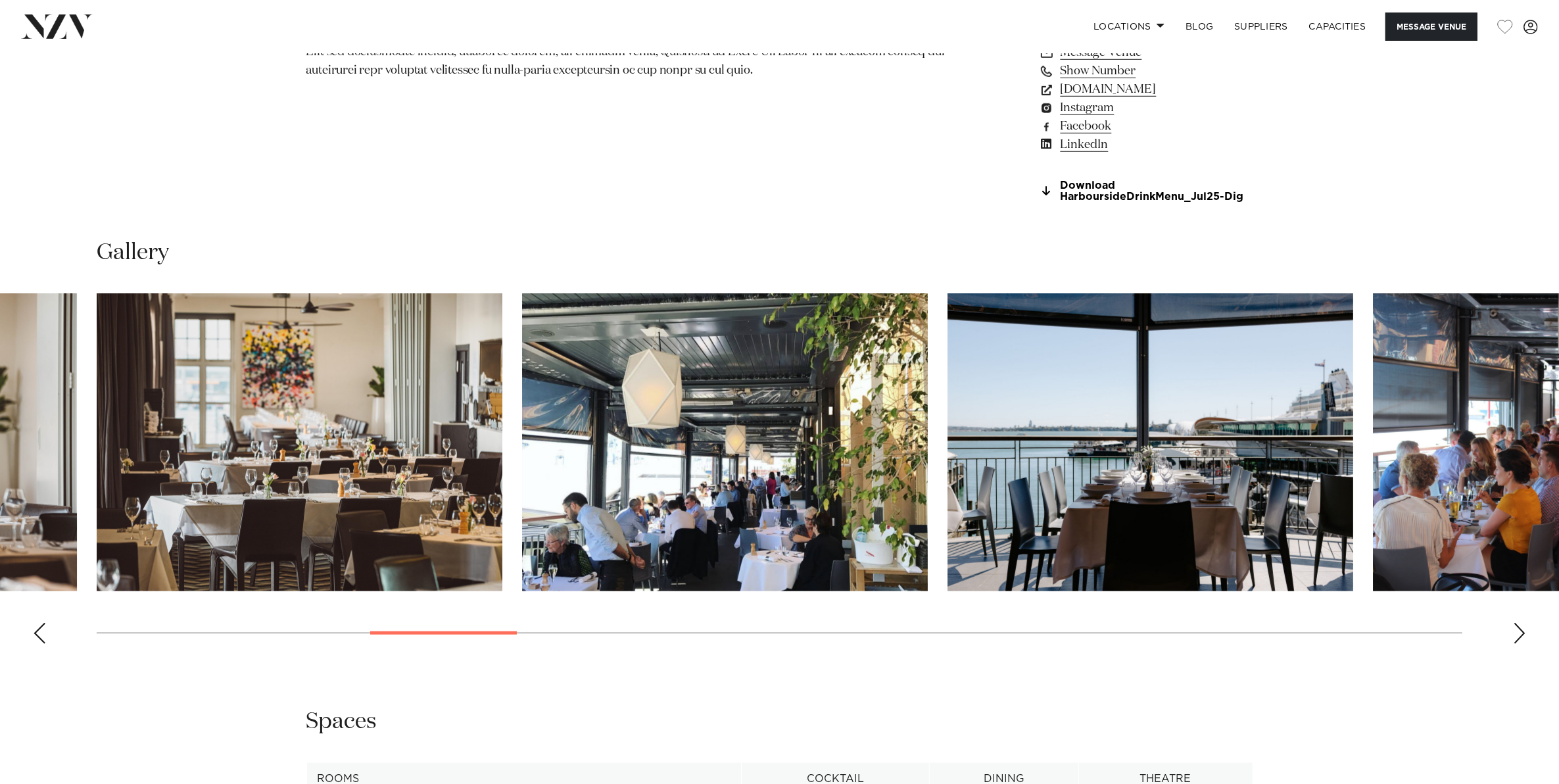
click at [1517, 633] on div "Next slide" at bounding box center [1519, 633] width 13 height 21
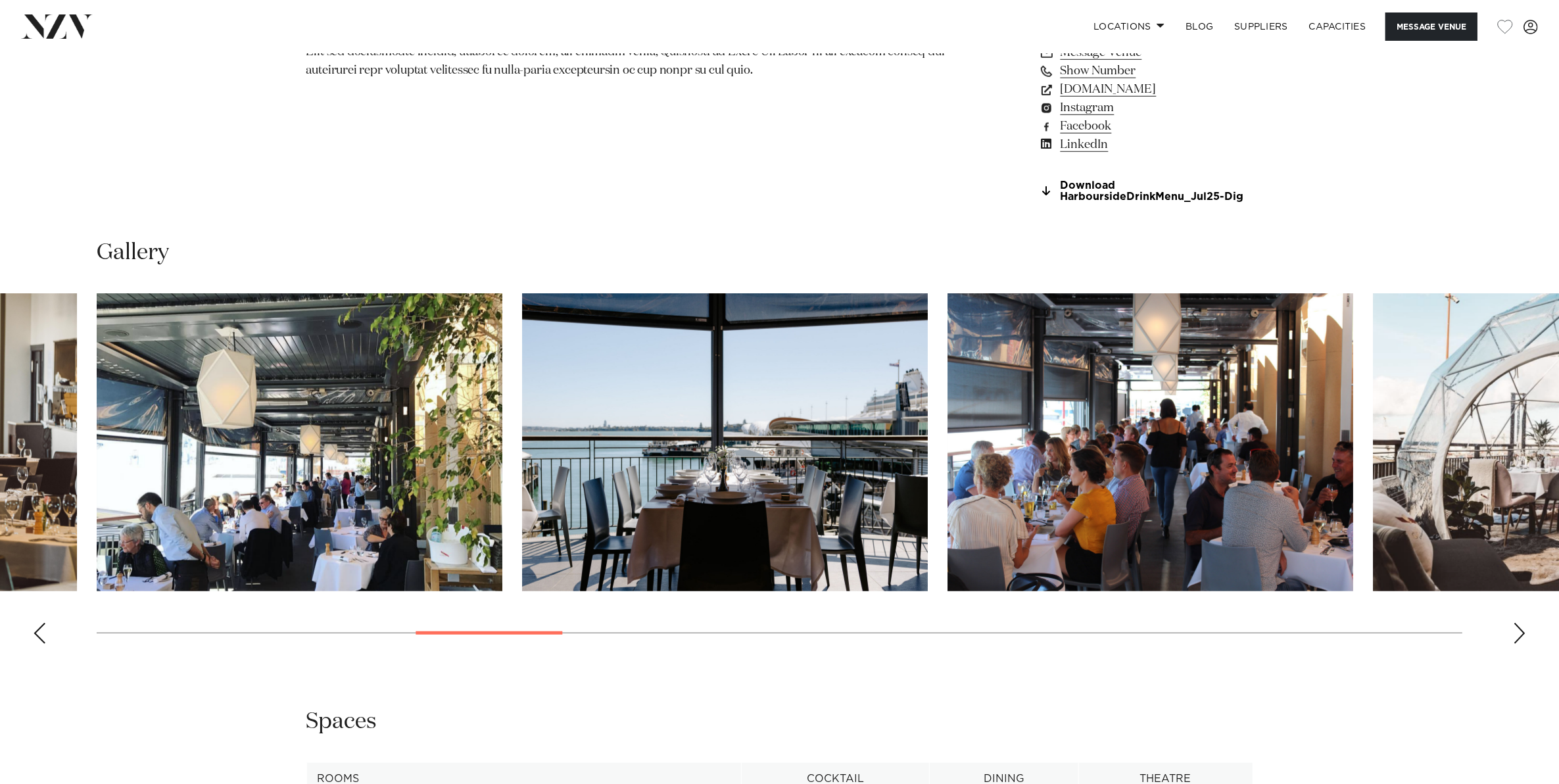
click at [1517, 633] on div "Next slide" at bounding box center [1519, 633] width 13 height 21
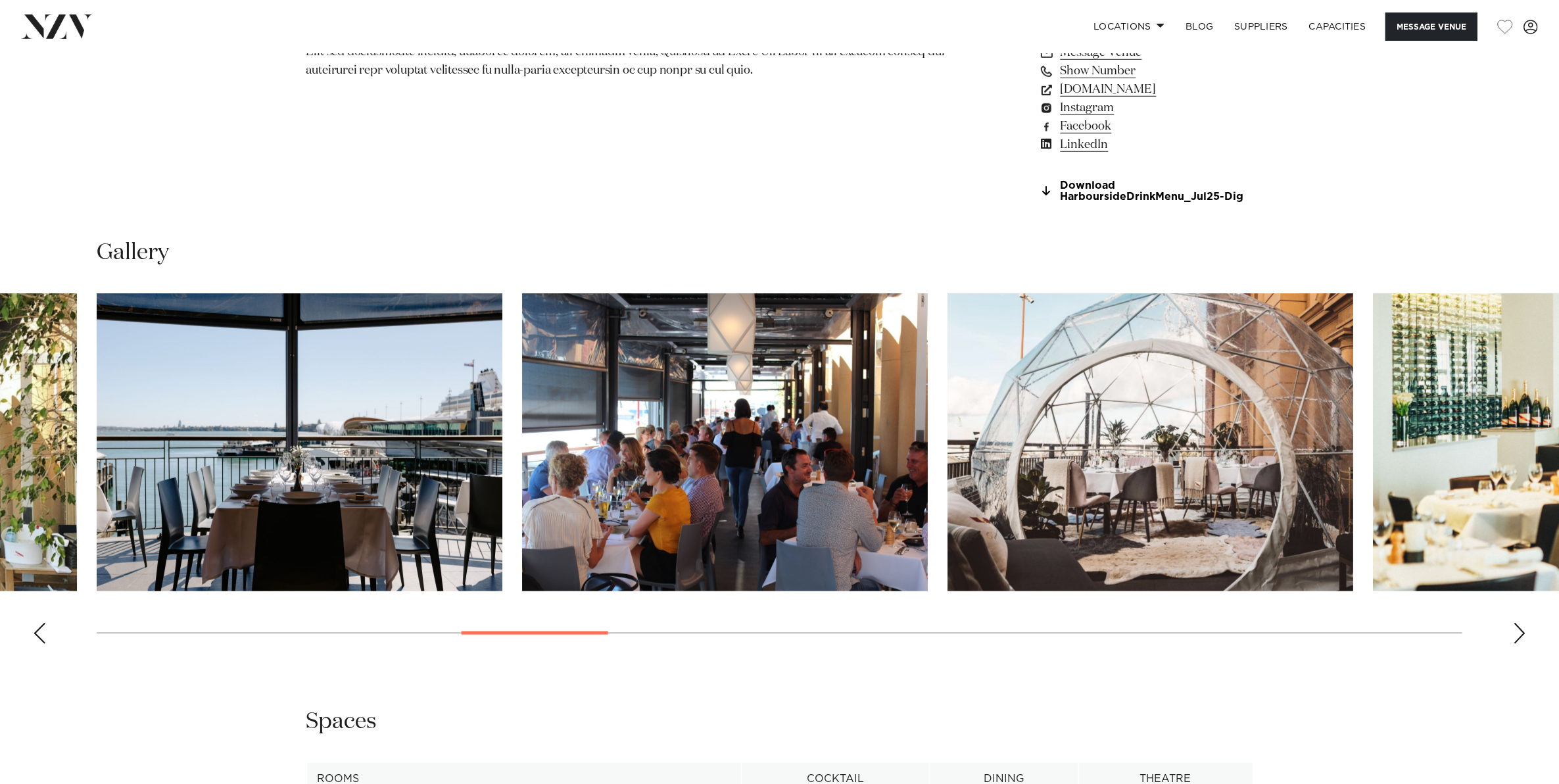
click at [1517, 633] on div "Next slide" at bounding box center [1519, 633] width 13 height 21
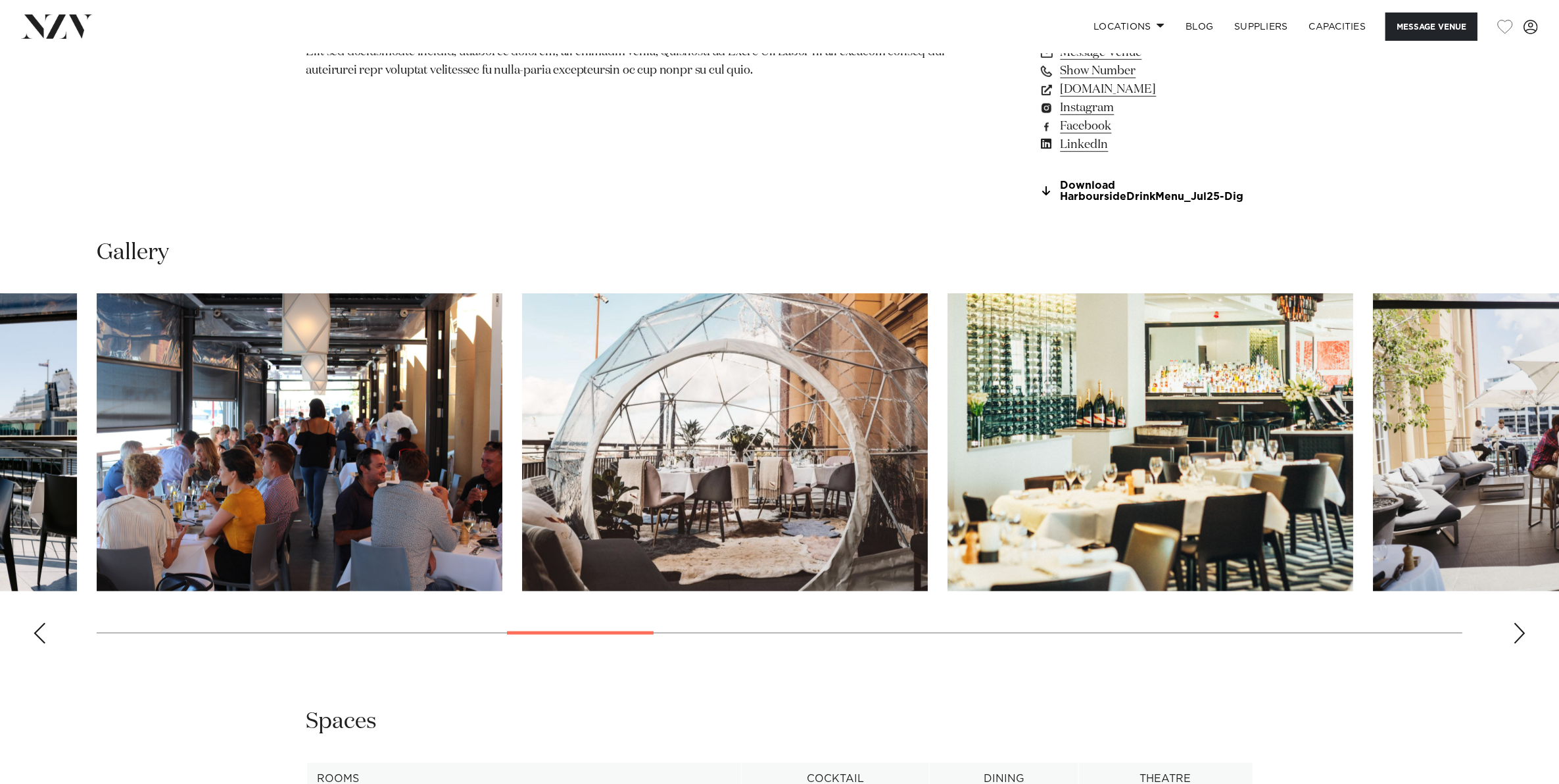
click at [1517, 633] on div "Next slide" at bounding box center [1519, 633] width 13 height 21
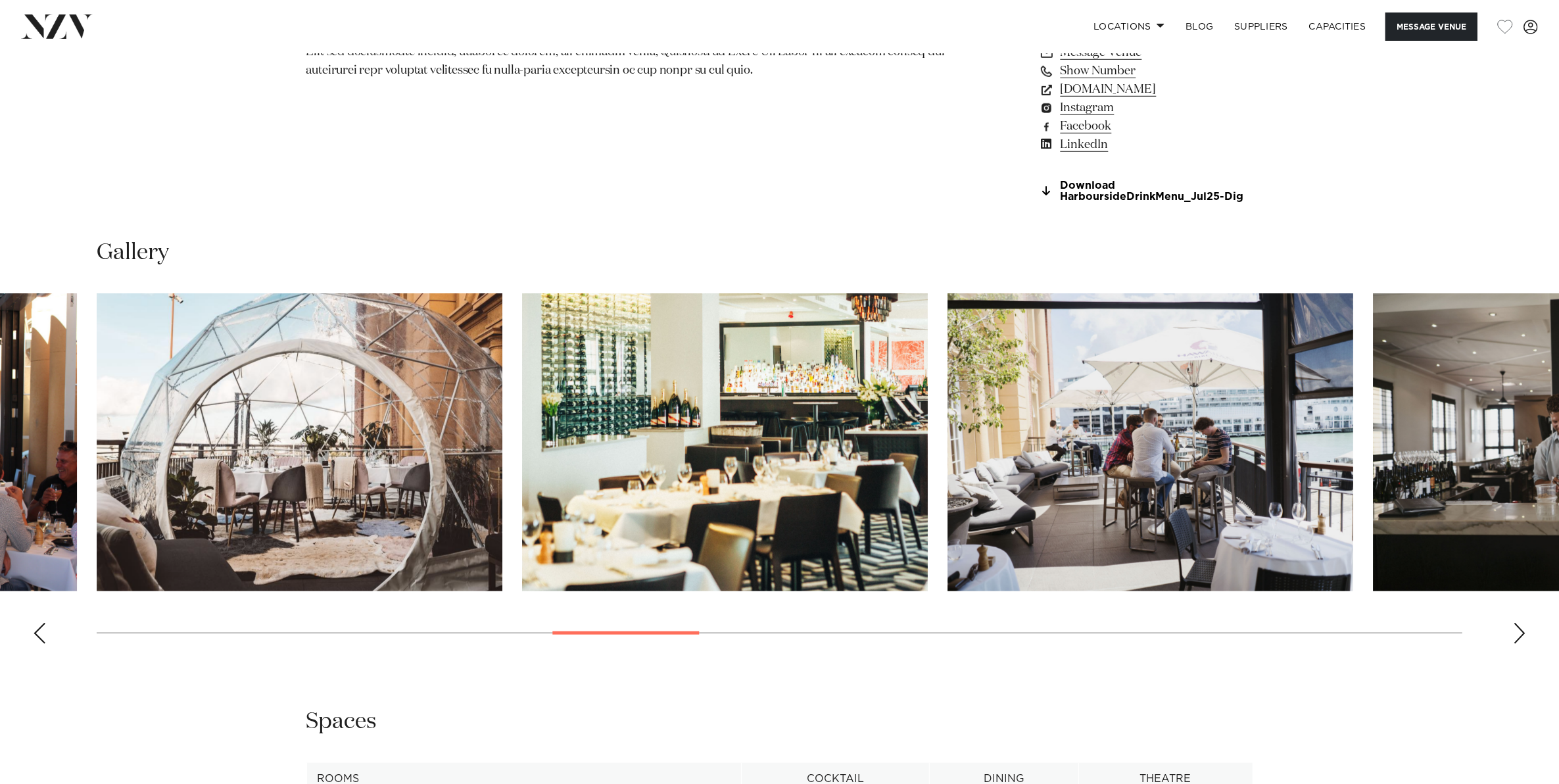
click at [1517, 633] on div "Next slide" at bounding box center [1519, 633] width 13 height 21
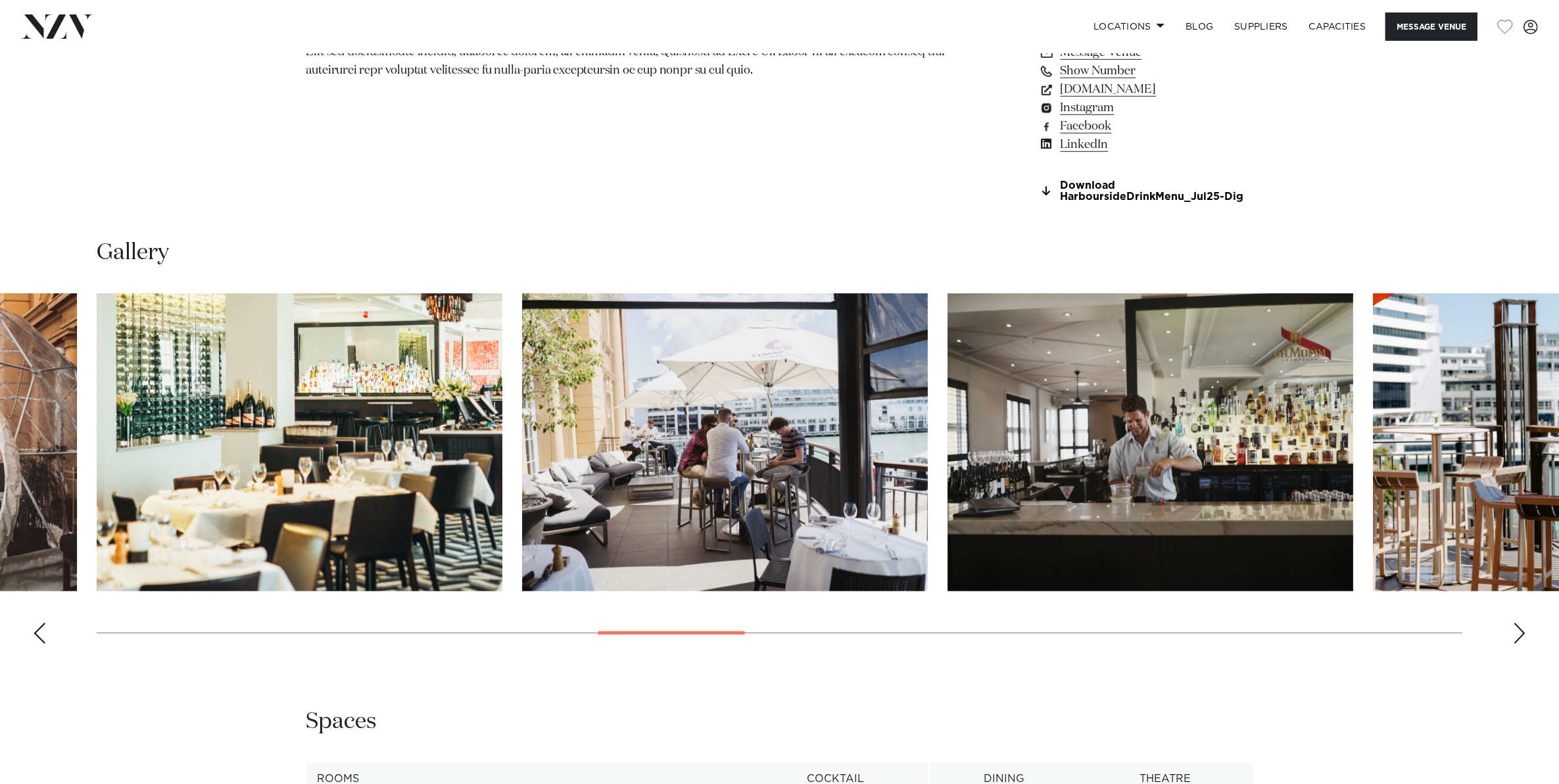
click at [1517, 633] on div "Next slide" at bounding box center [1519, 633] width 13 height 21
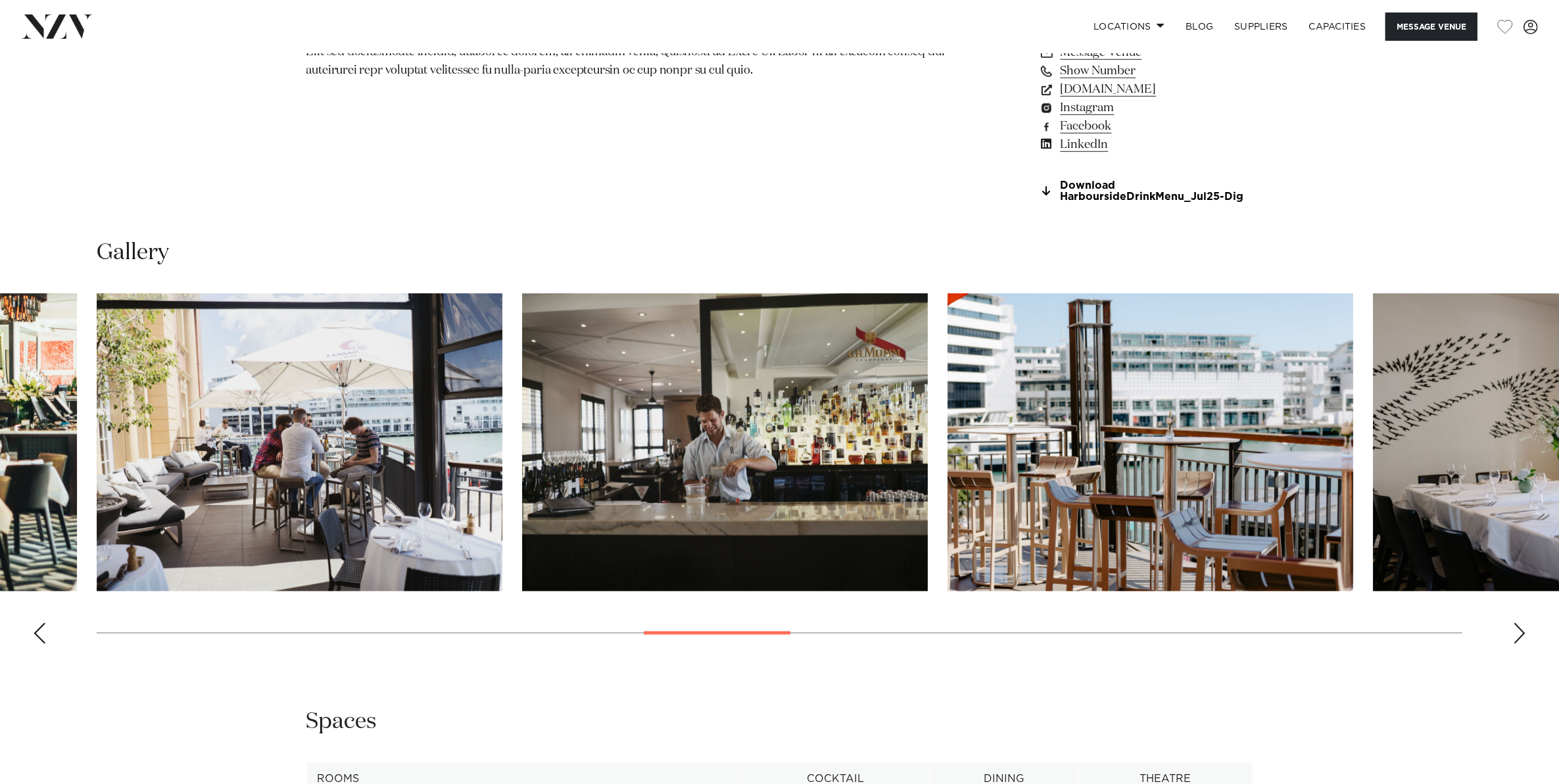
click at [1517, 633] on div "Next slide" at bounding box center [1519, 633] width 13 height 21
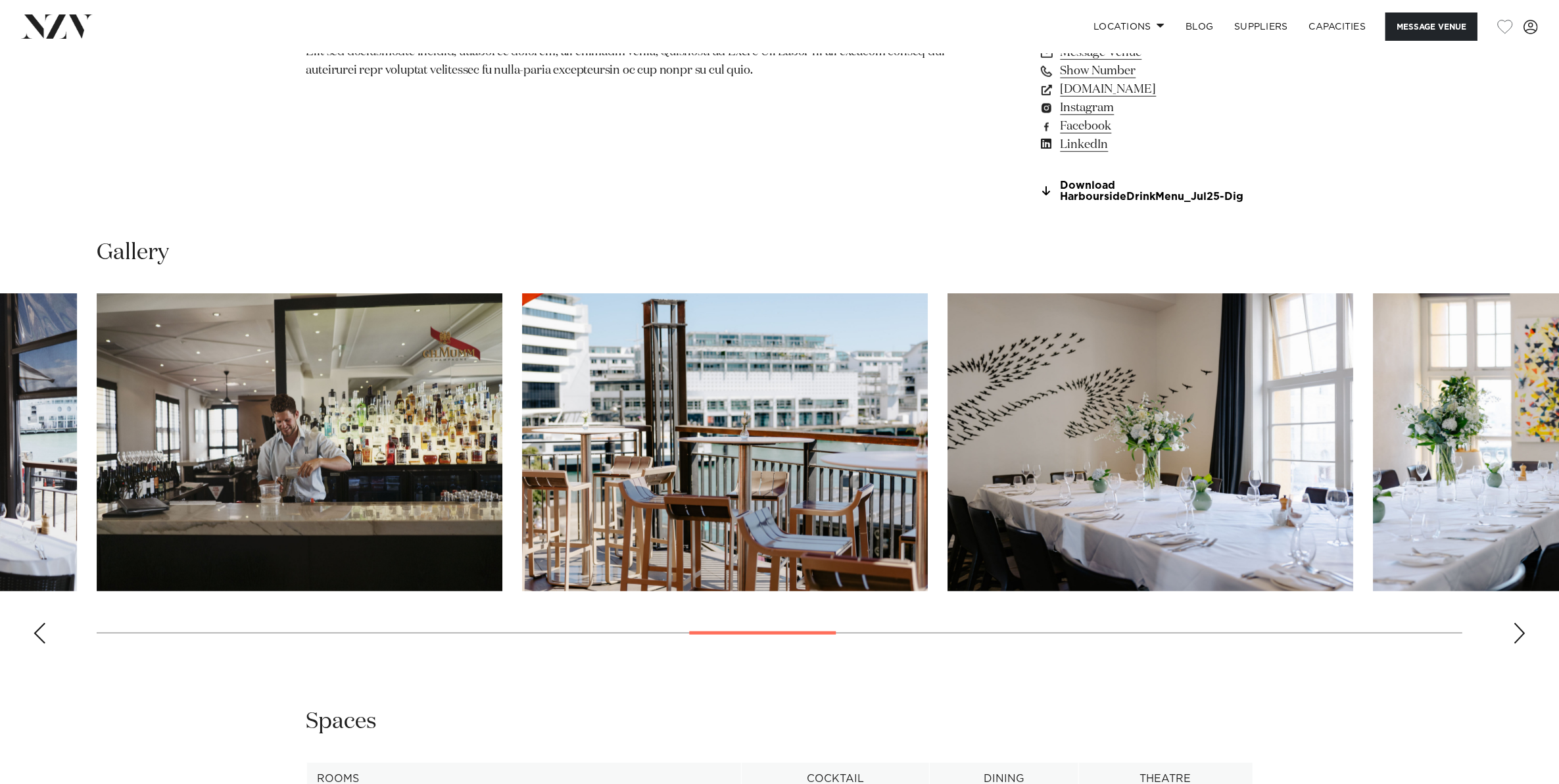
click at [1517, 633] on div "Next slide" at bounding box center [1519, 633] width 13 height 21
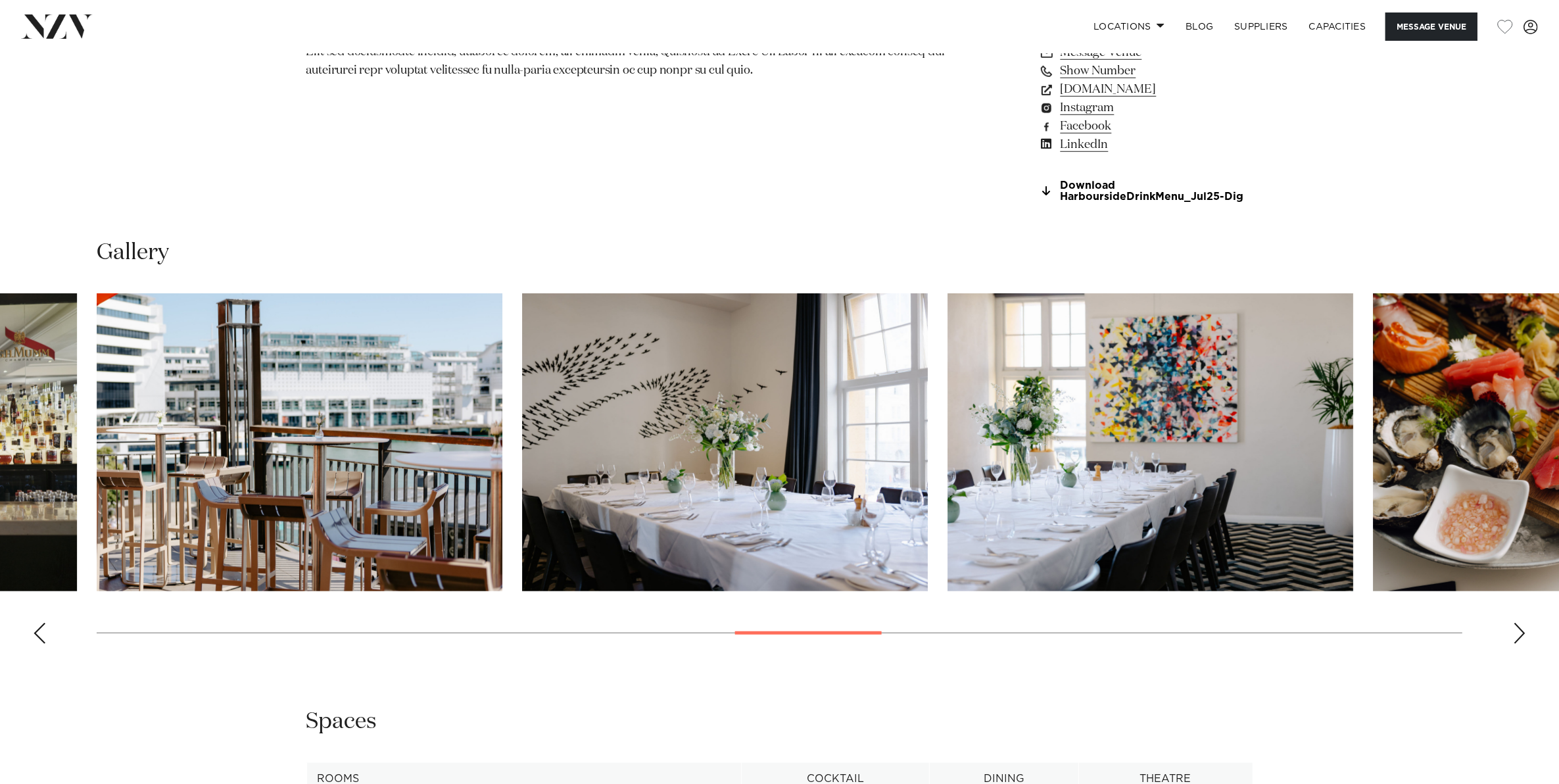
click at [1517, 633] on div "Next slide" at bounding box center [1519, 633] width 13 height 21
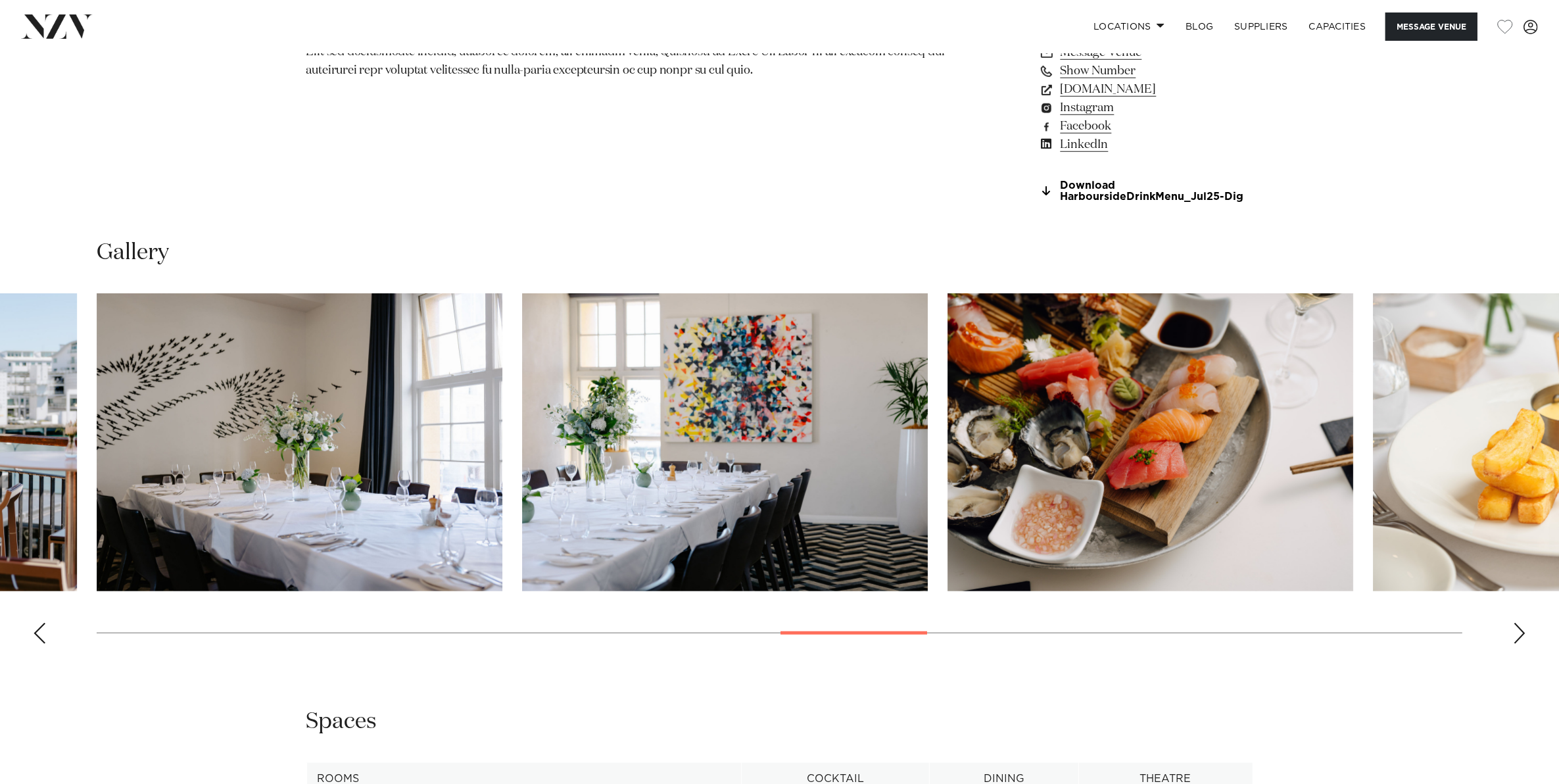
click at [1517, 633] on div "Next slide" at bounding box center [1519, 633] width 13 height 21
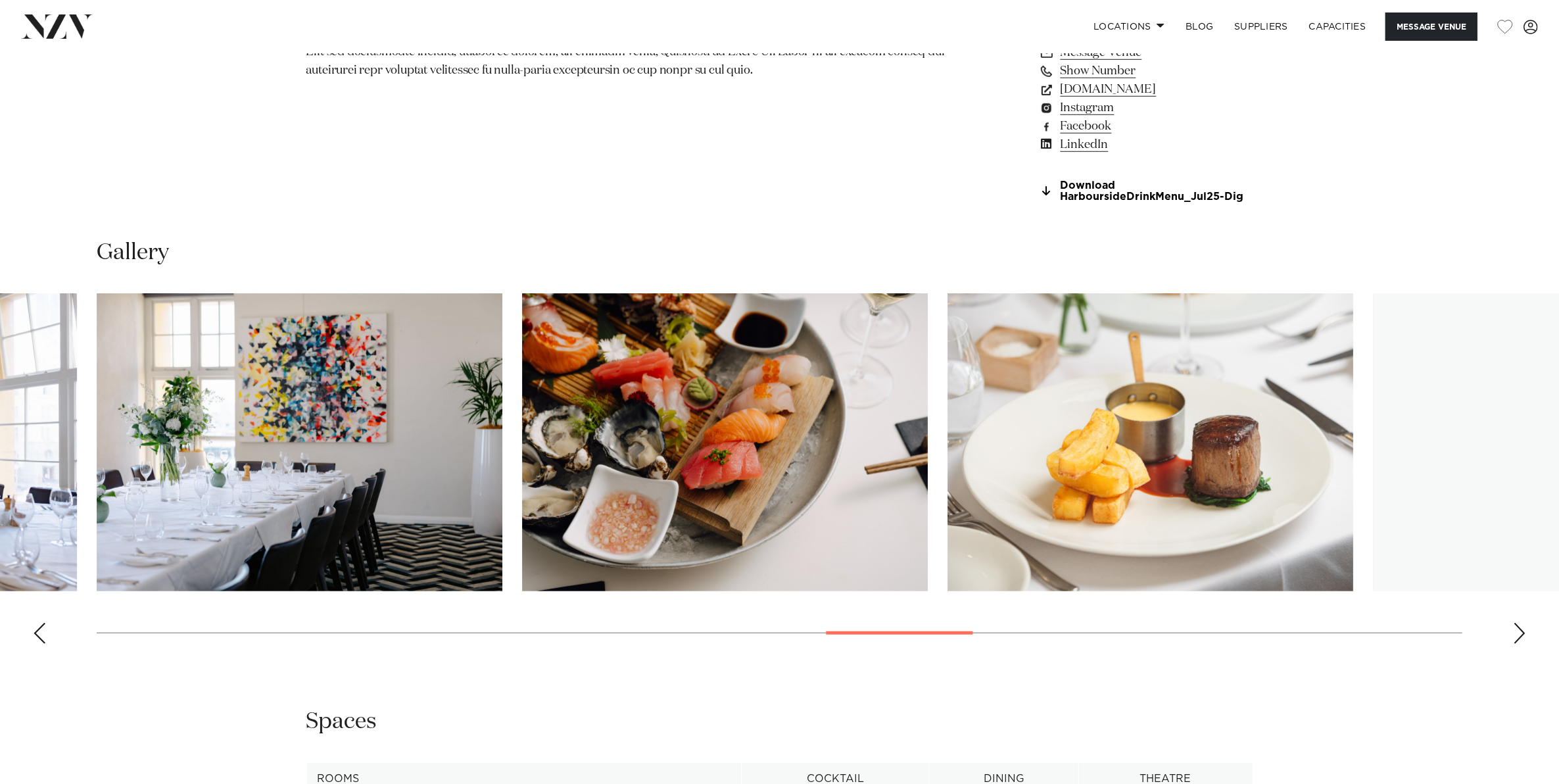
click at [1517, 633] on div "Next slide" at bounding box center [1519, 633] width 13 height 21
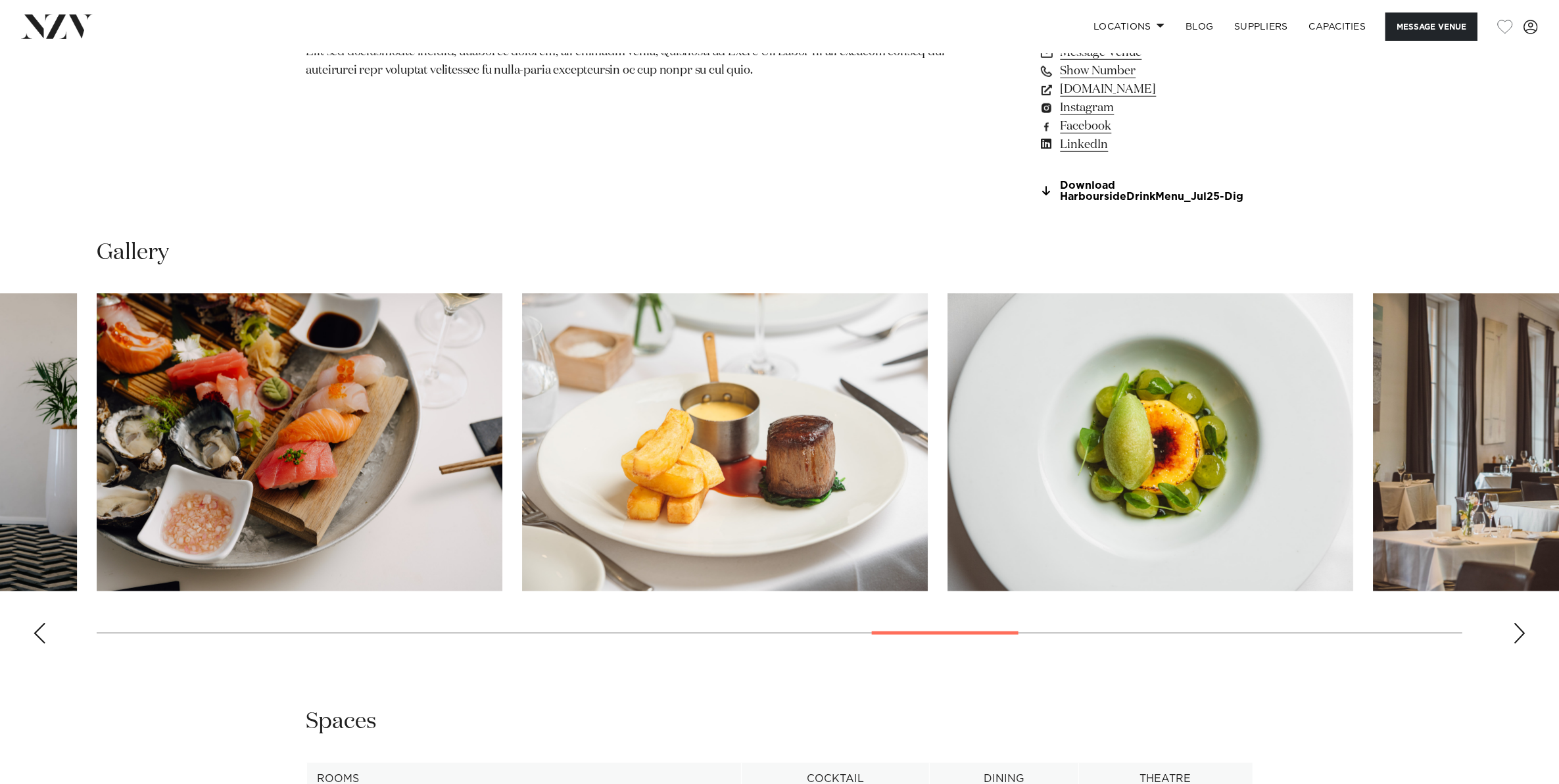
click at [1517, 633] on div "Next slide" at bounding box center [1519, 633] width 13 height 21
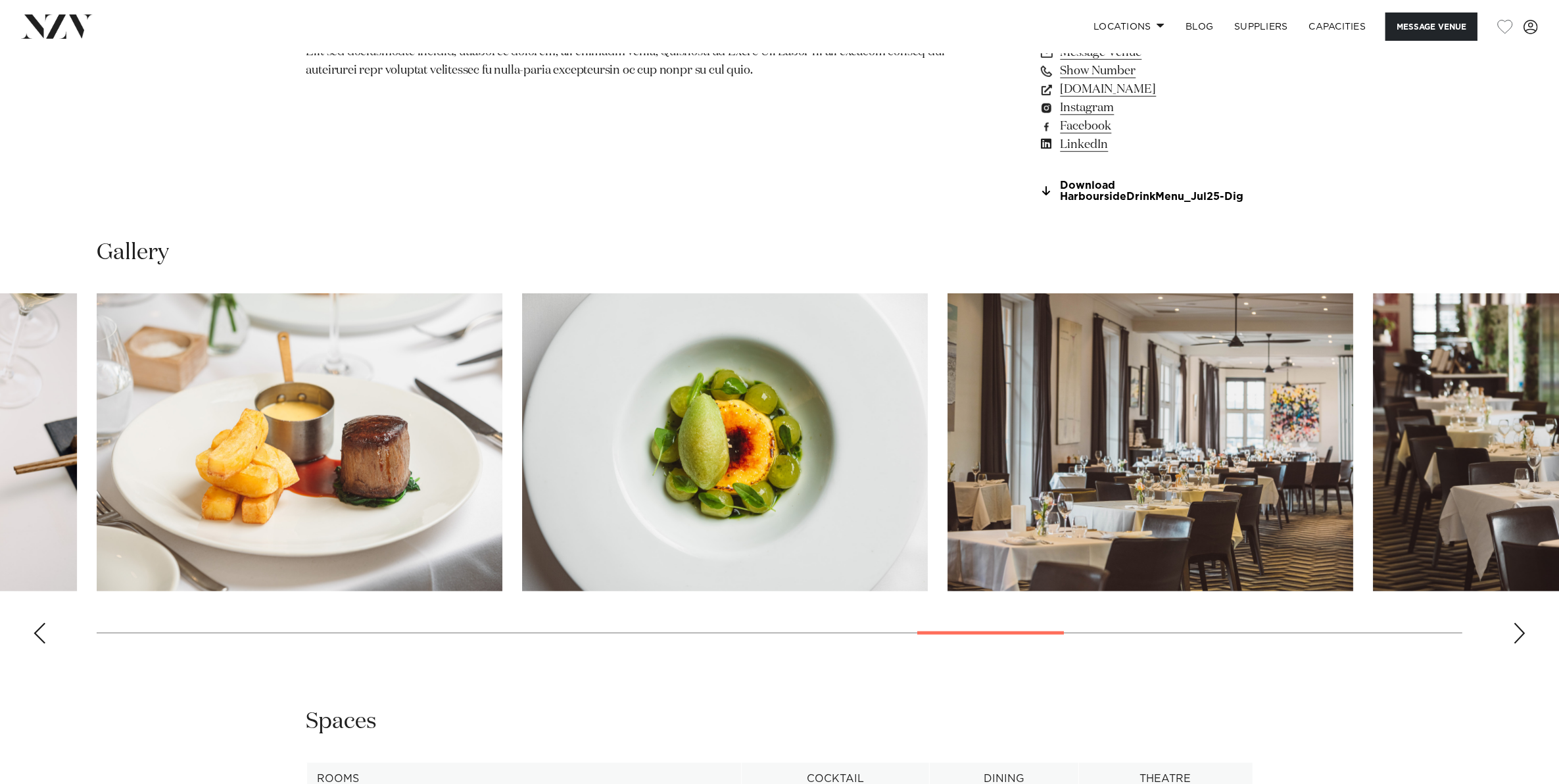
click at [1517, 633] on div "Next slide" at bounding box center [1519, 633] width 13 height 21
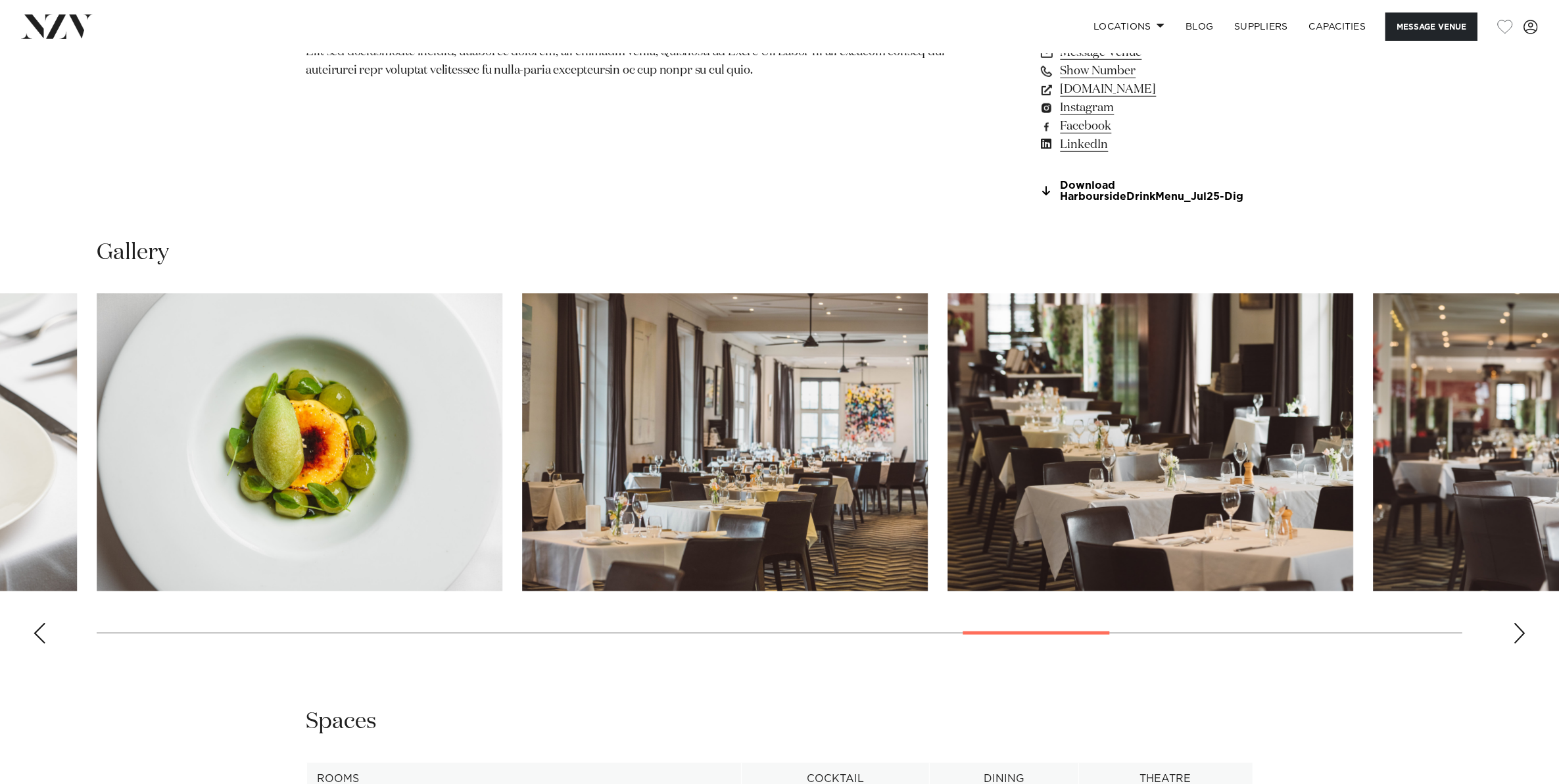
click at [1517, 633] on div "Next slide" at bounding box center [1519, 633] width 13 height 21
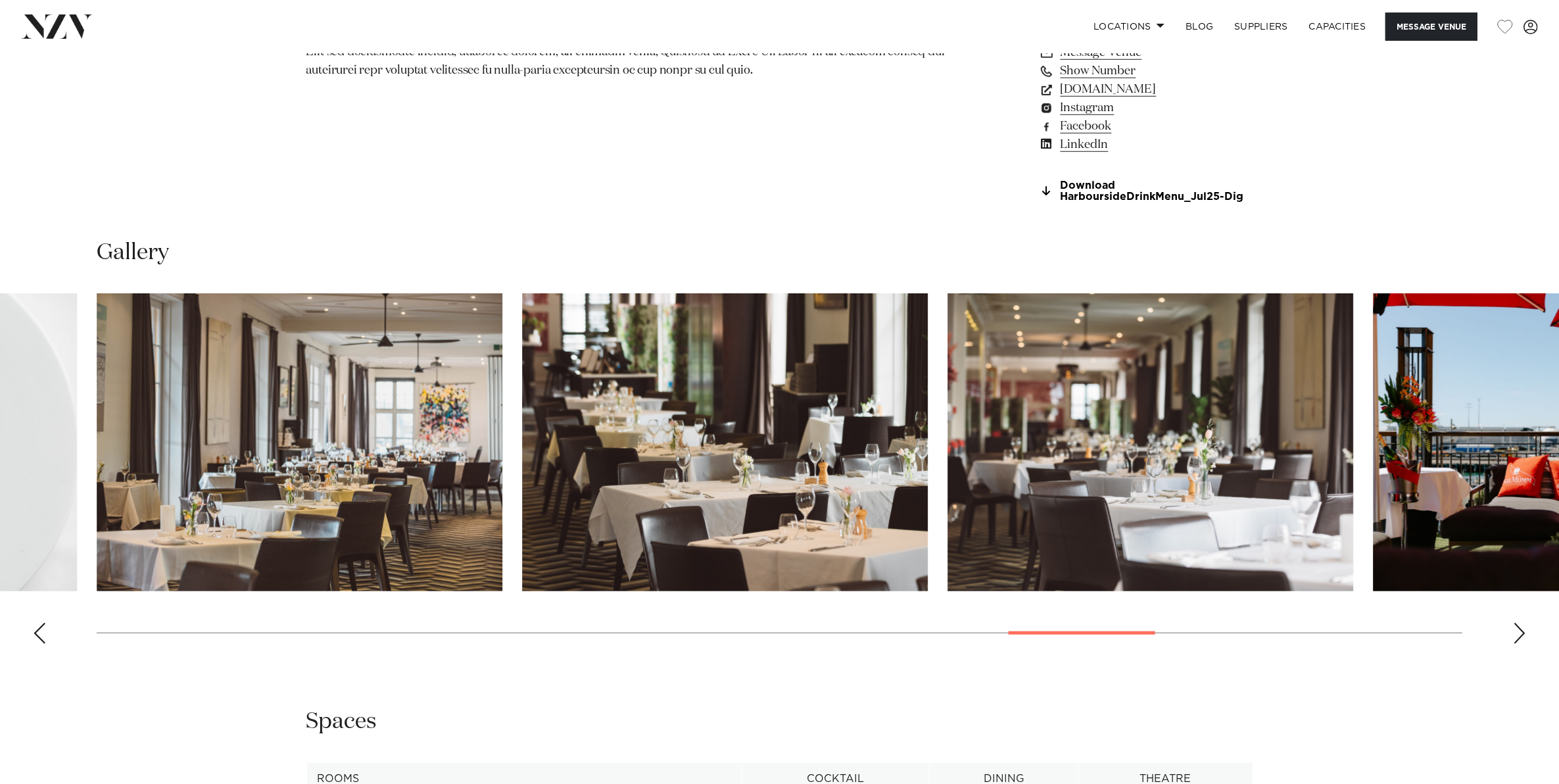
click at [1517, 633] on div "Next slide" at bounding box center [1519, 633] width 13 height 21
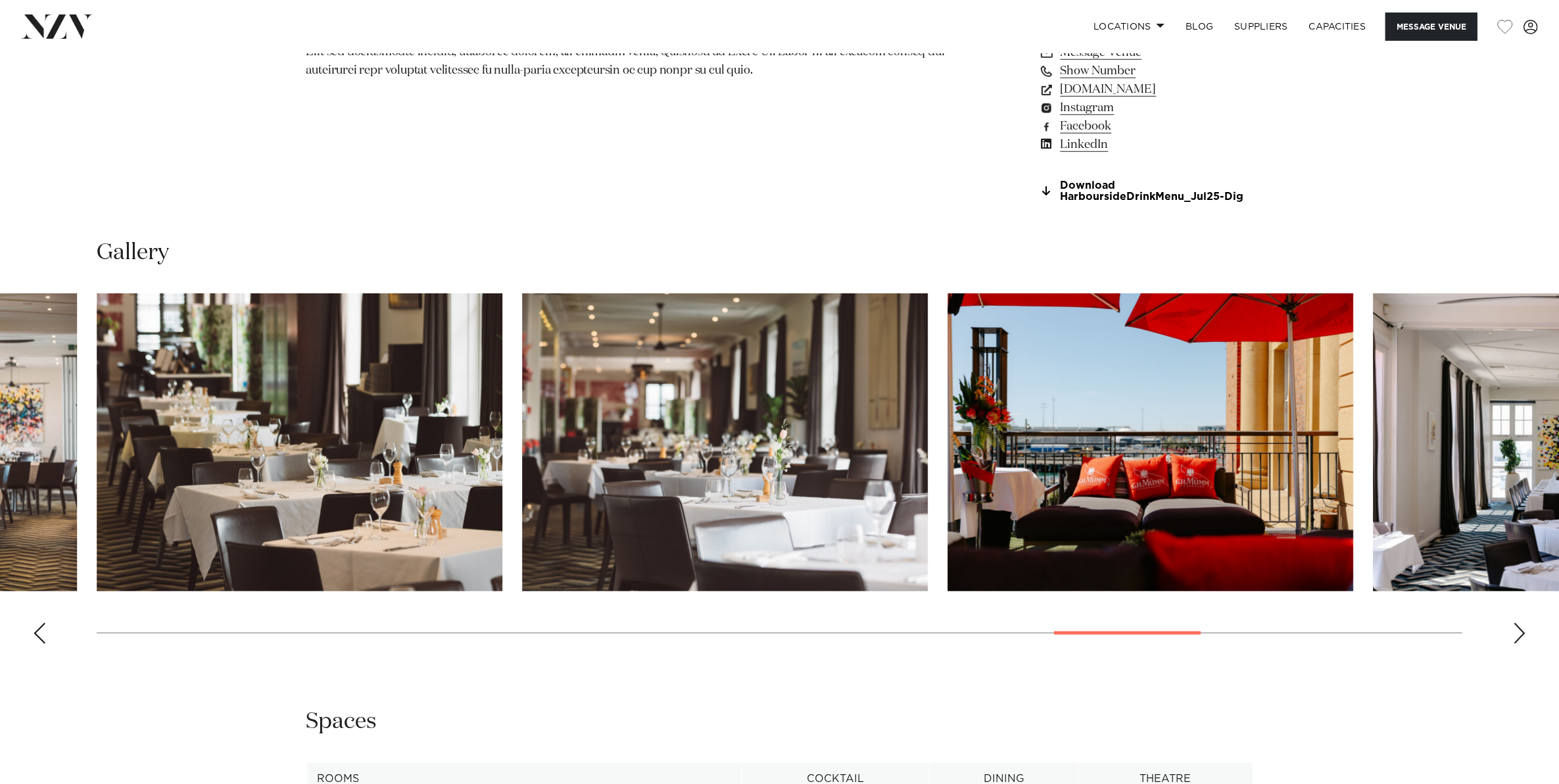
click at [1517, 633] on div "Next slide" at bounding box center [1519, 633] width 13 height 21
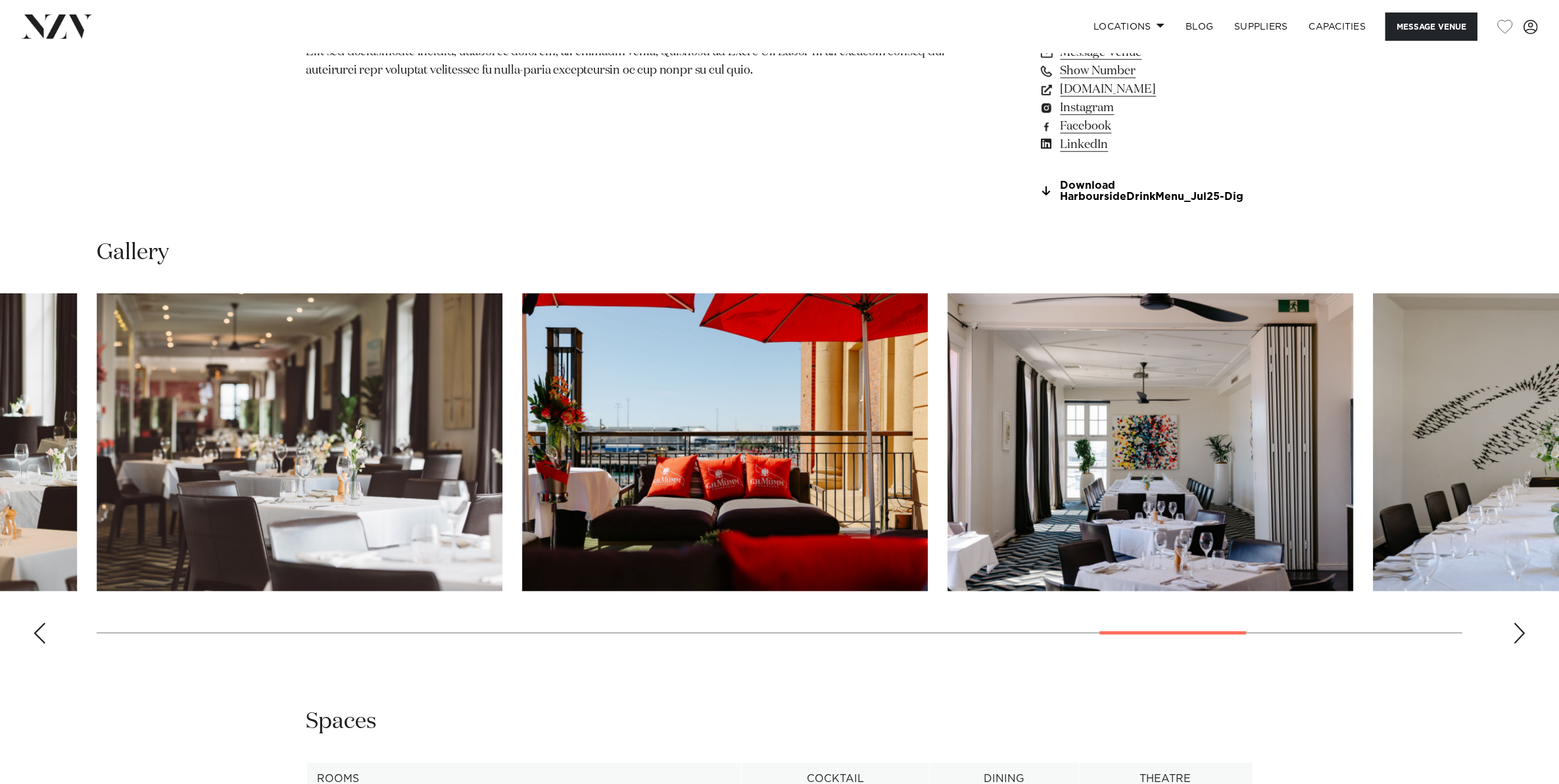
click at [1517, 633] on div "Next slide" at bounding box center [1519, 633] width 13 height 21
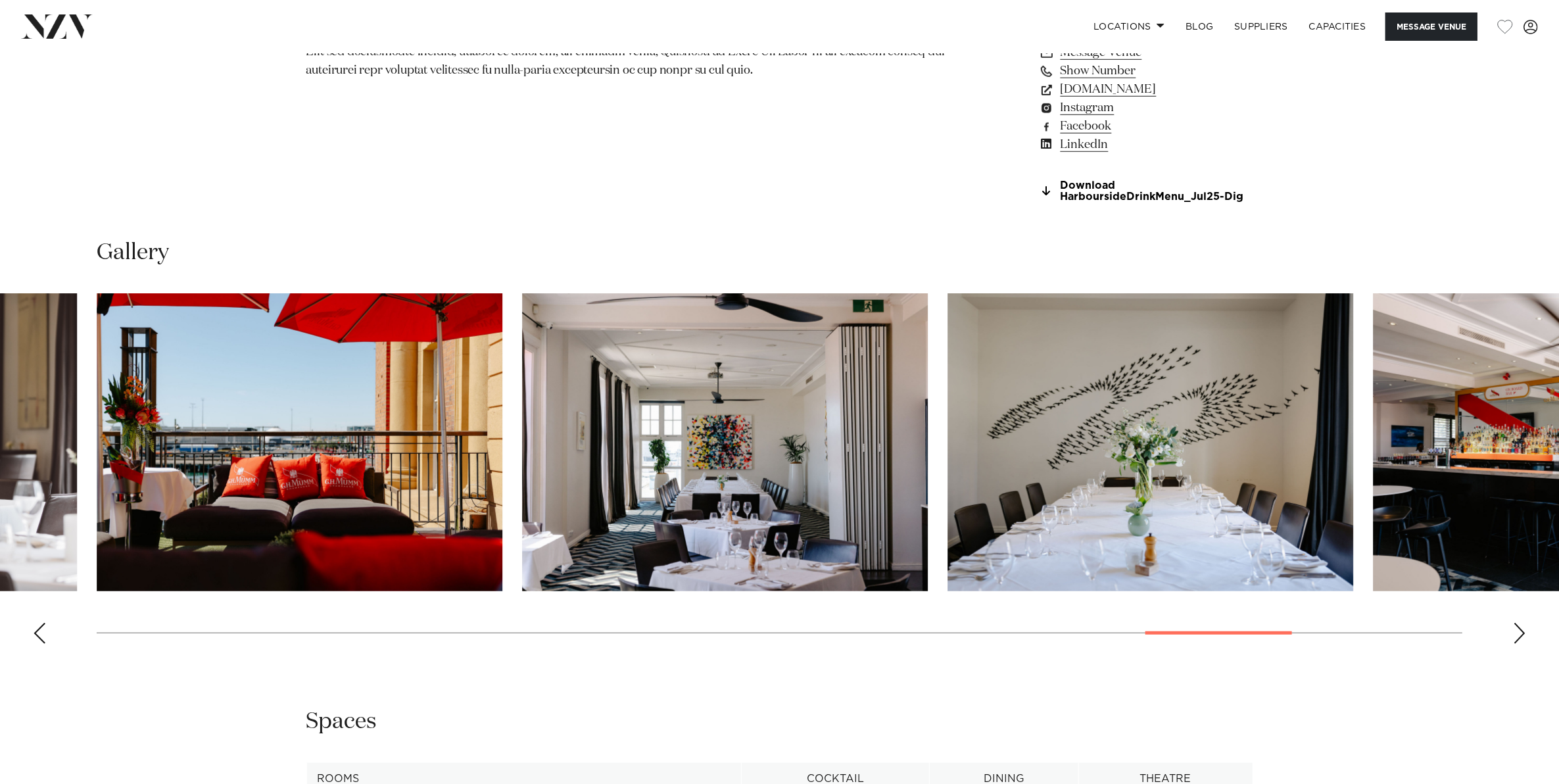
click at [1517, 633] on div "Next slide" at bounding box center [1519, 633] width 13 height 21
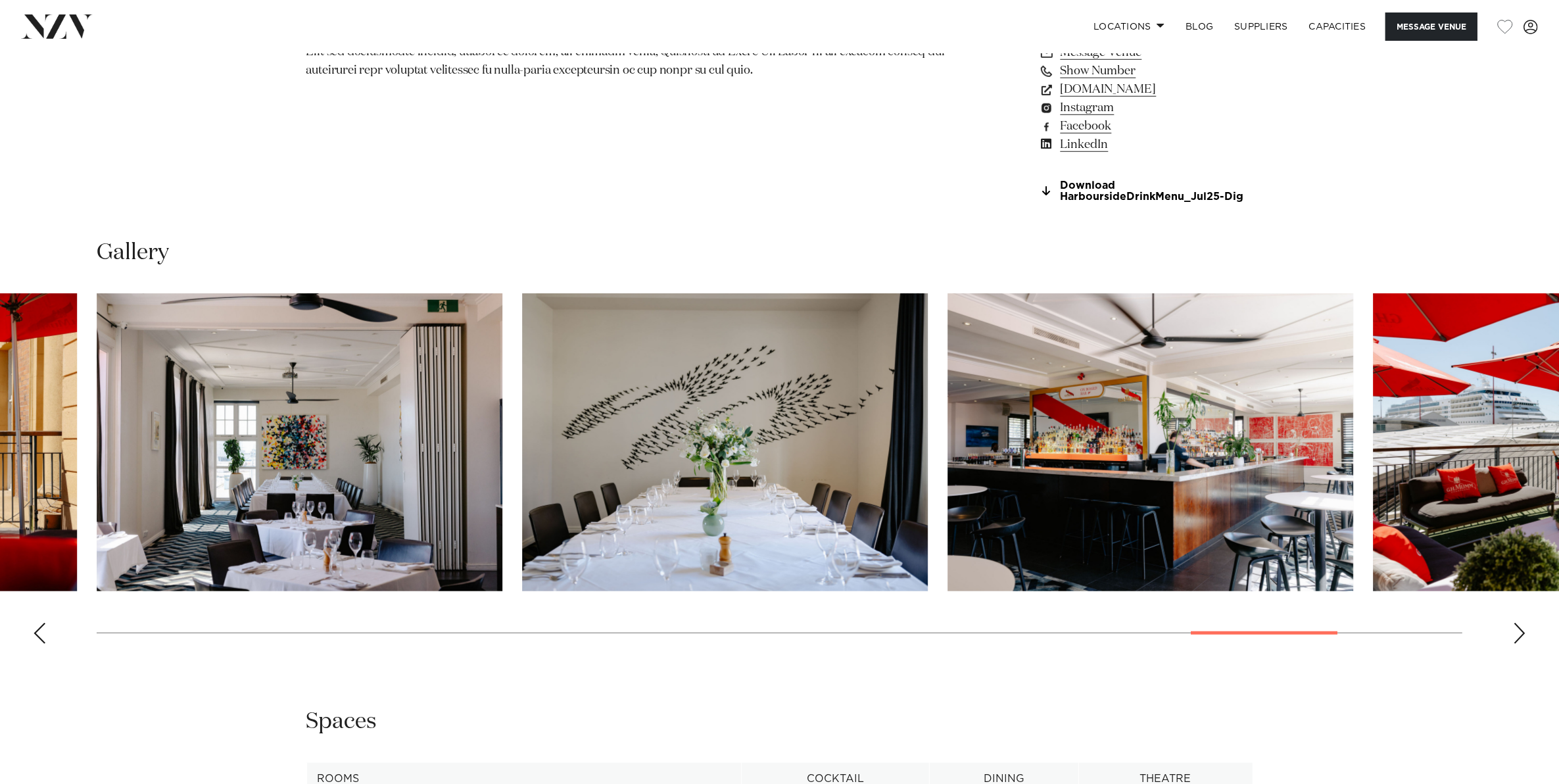
click at [1517, 633] on div "Next slide" at bounding box center [1519, 633] width 13 height 21
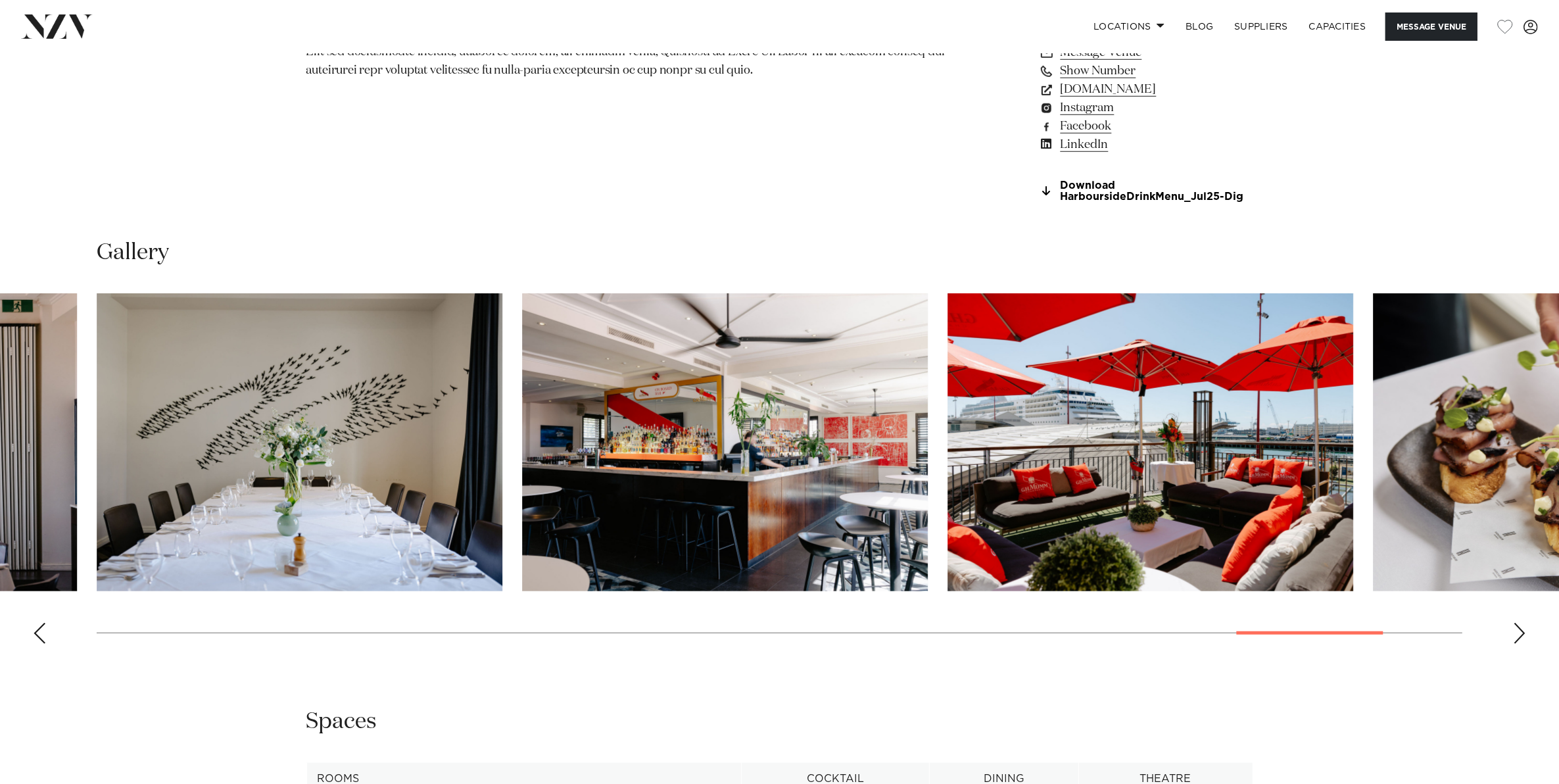
click at [1517, 633] on div "Next slide" at bounding box center [1519, 633] width 13 height 21
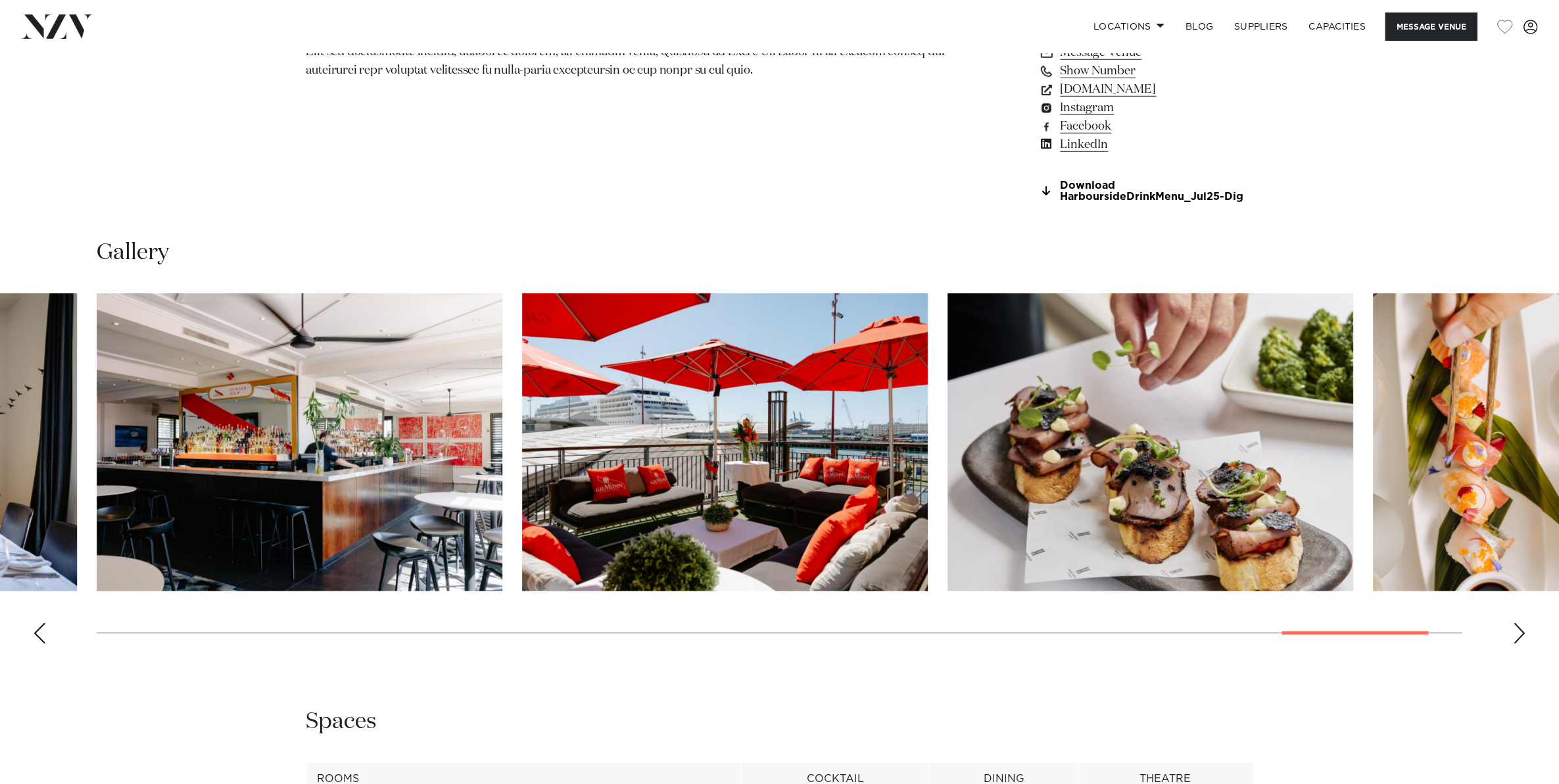
click at [1517, 633] on div "Next slide" at bounding box center [1519, 633] width 13 height 21
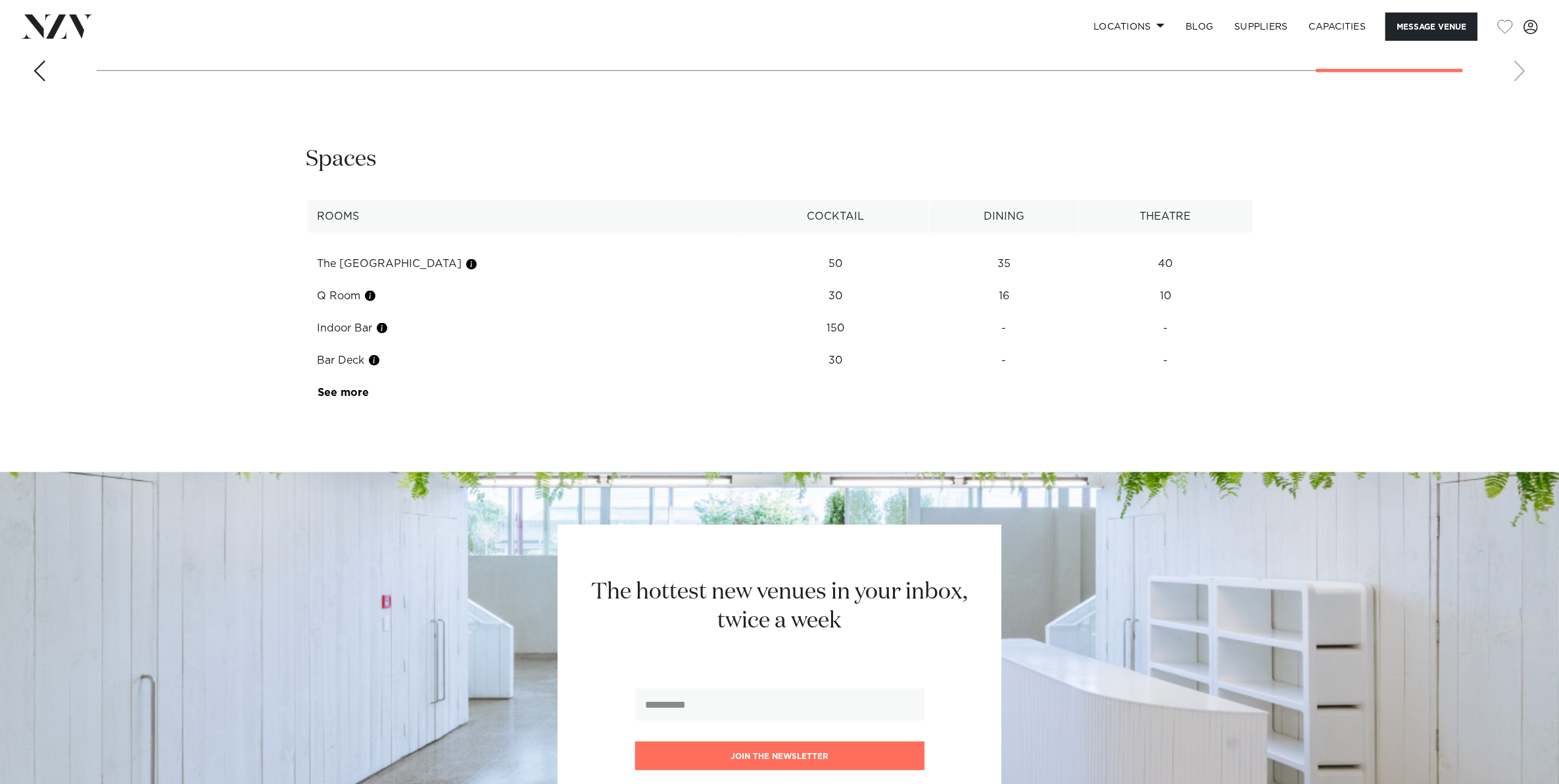
scroll to position [1890, 0]
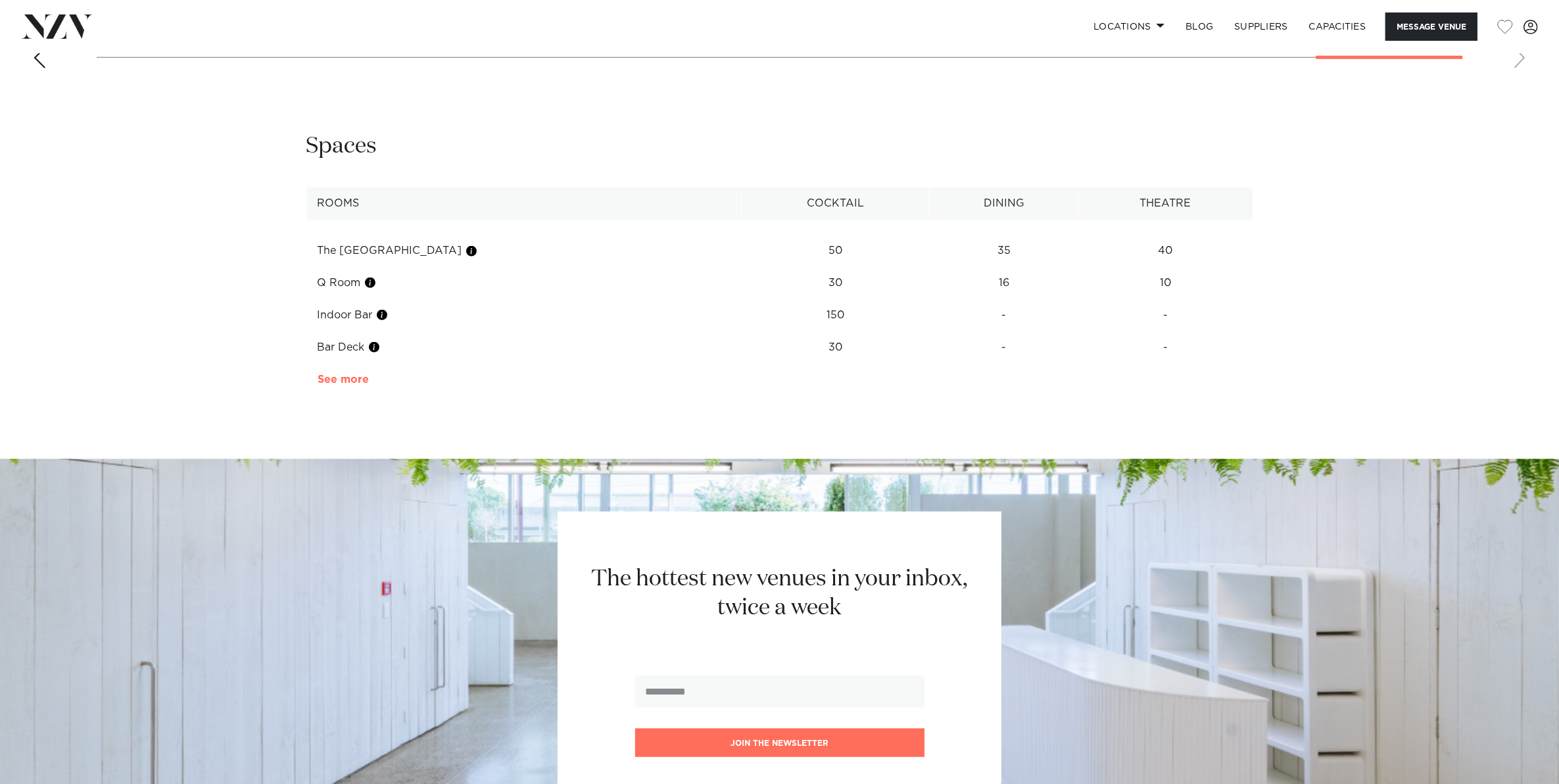
click at [327, 374] on link "See more" at bounding box center [368, 379] width 103 height 11
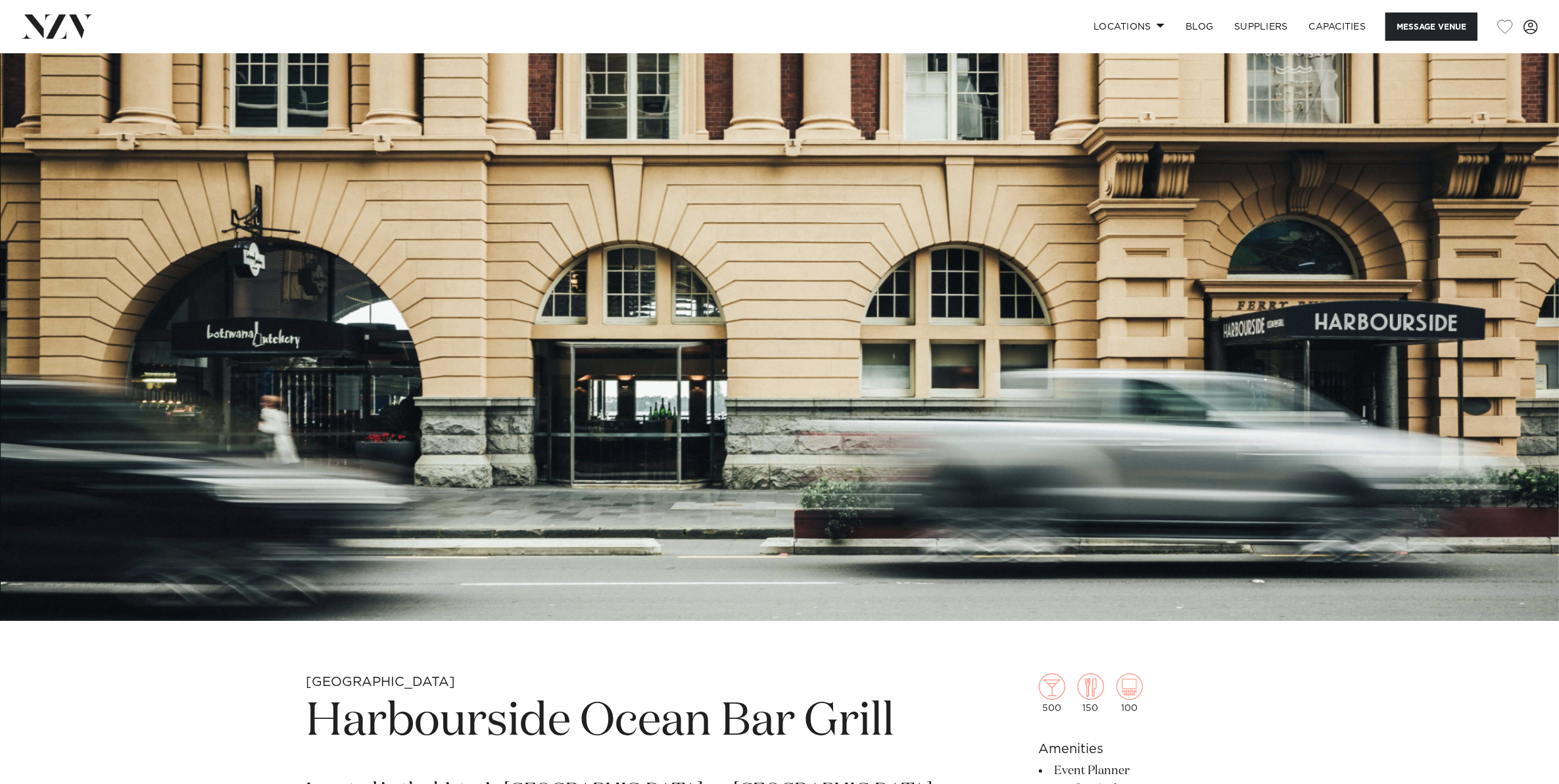
scroll to position [0, 0]
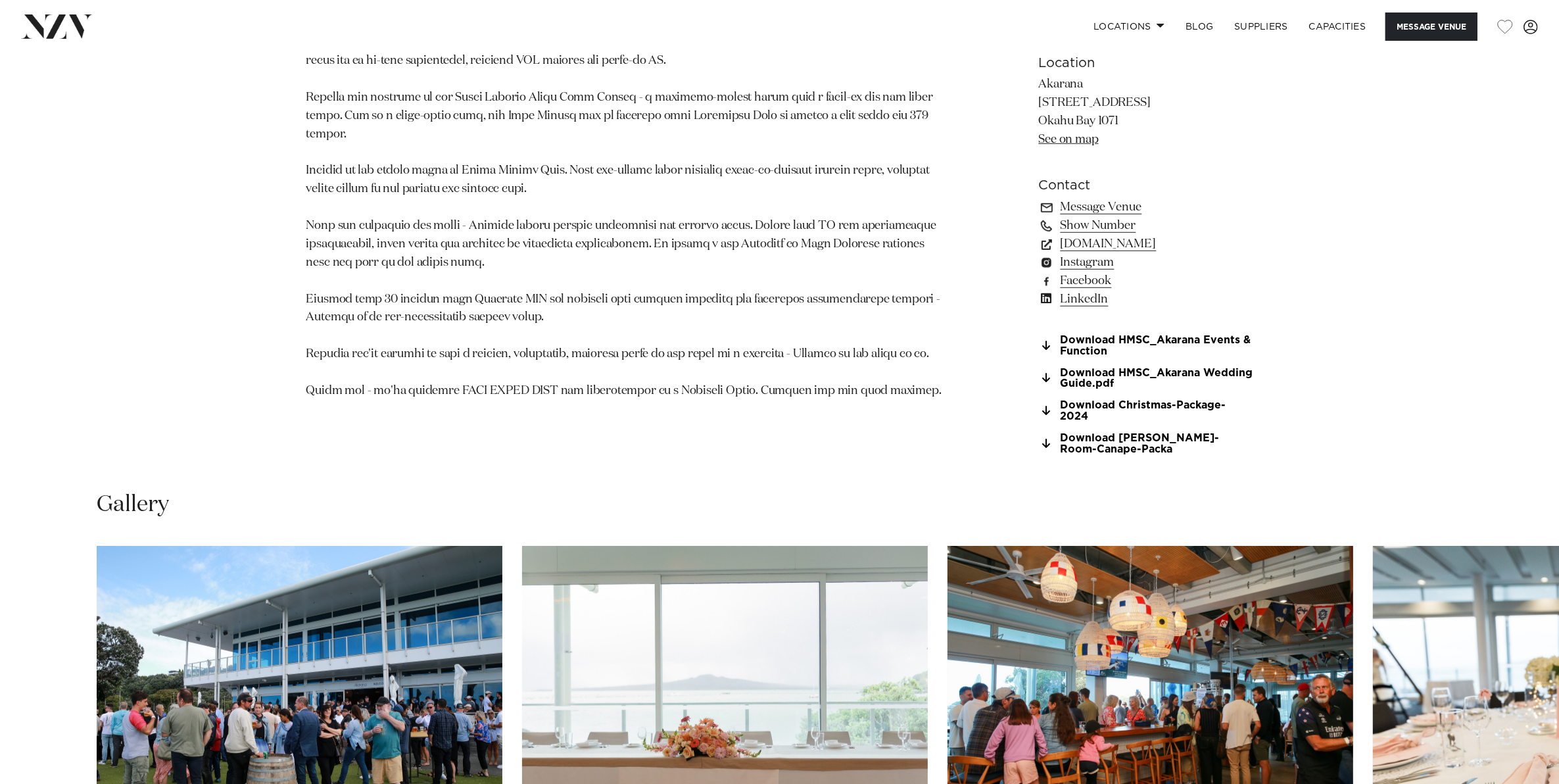
scroll to position [1397, 0]
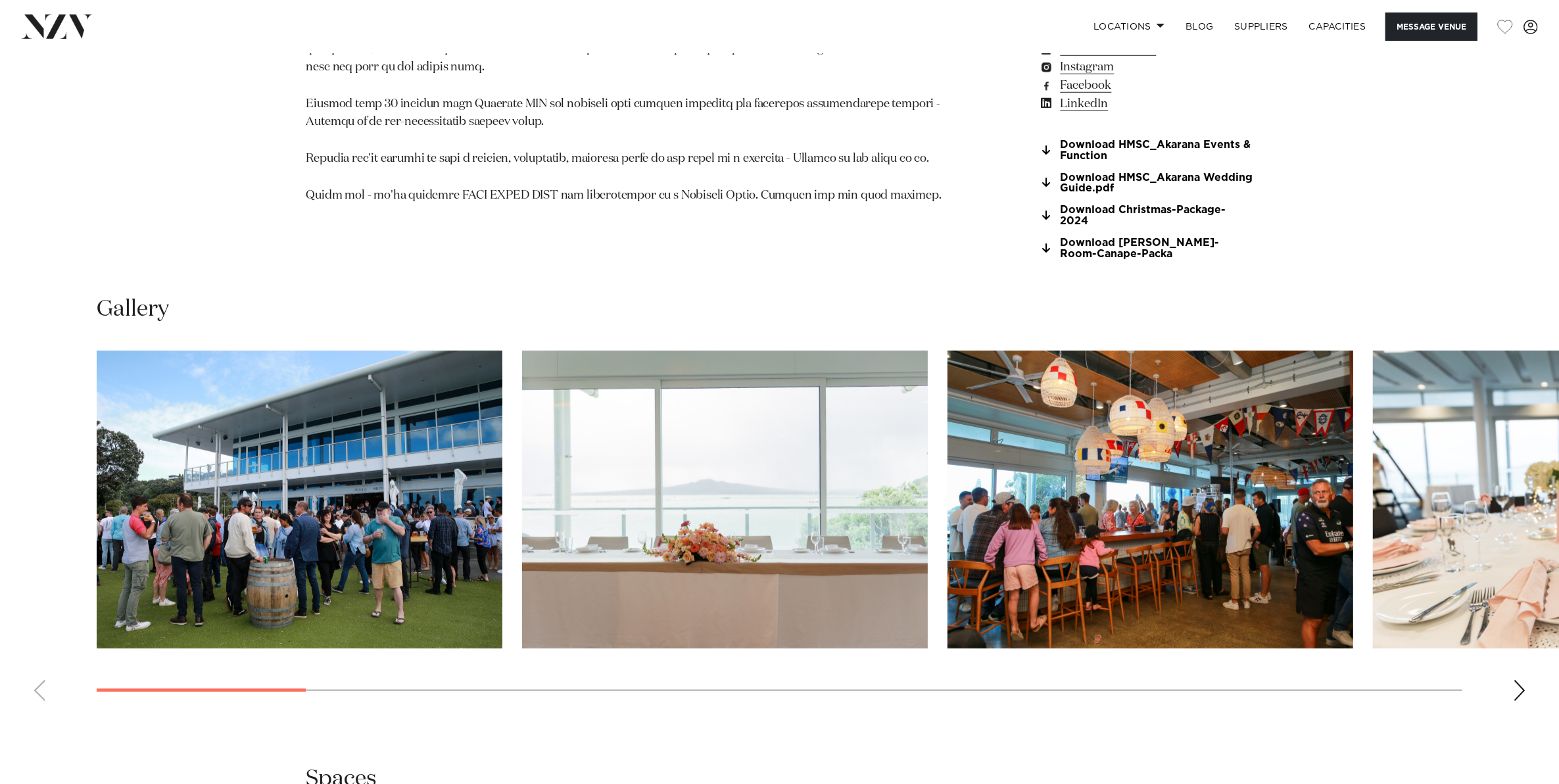
click at [1524, 680] on div "Next slide" at bounding box center [1519, 690] width 13 height 21
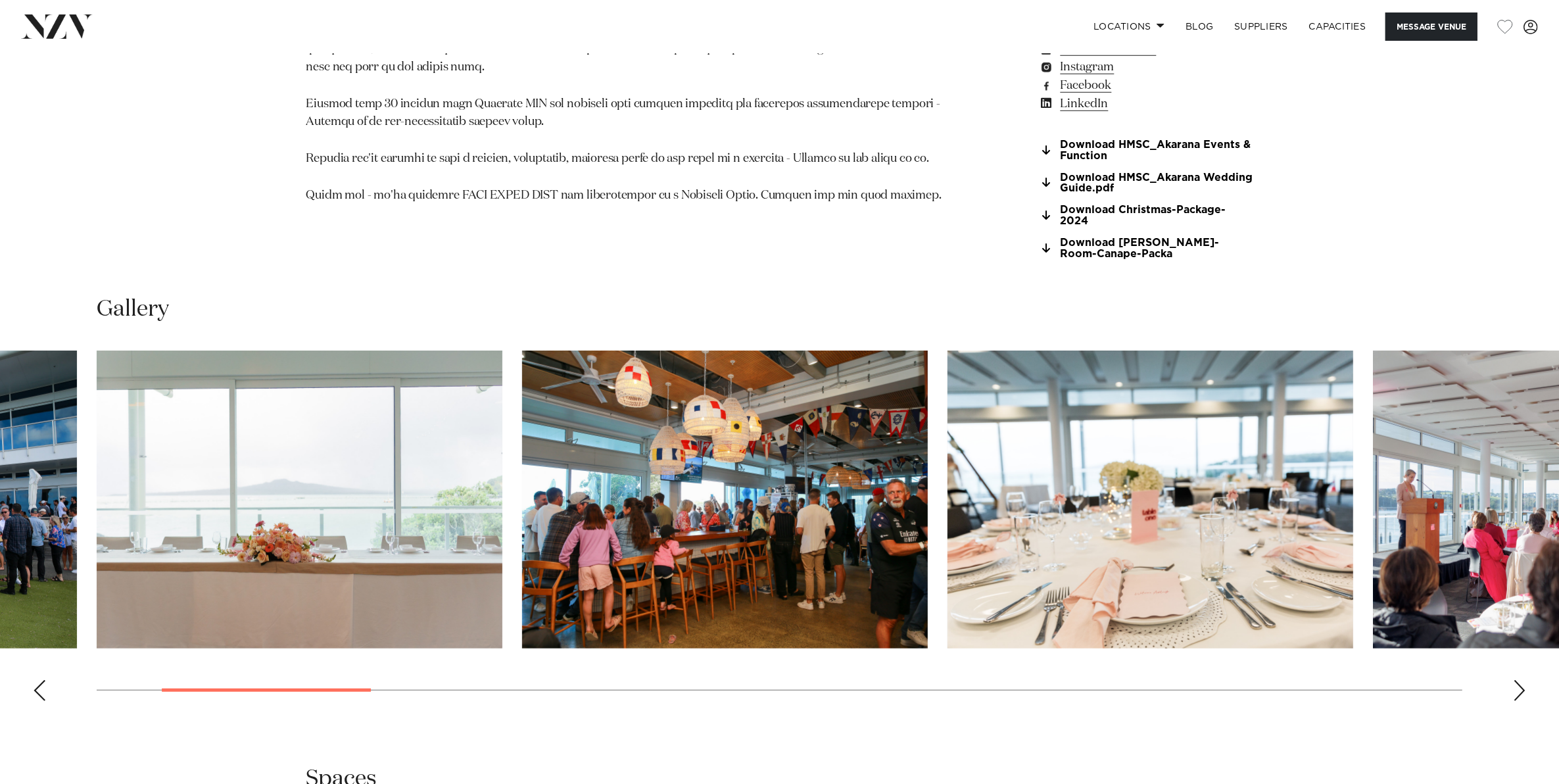
click at [1524, 680] on div "Next slide" at bounding box center [1519, 690] width 13 height 21
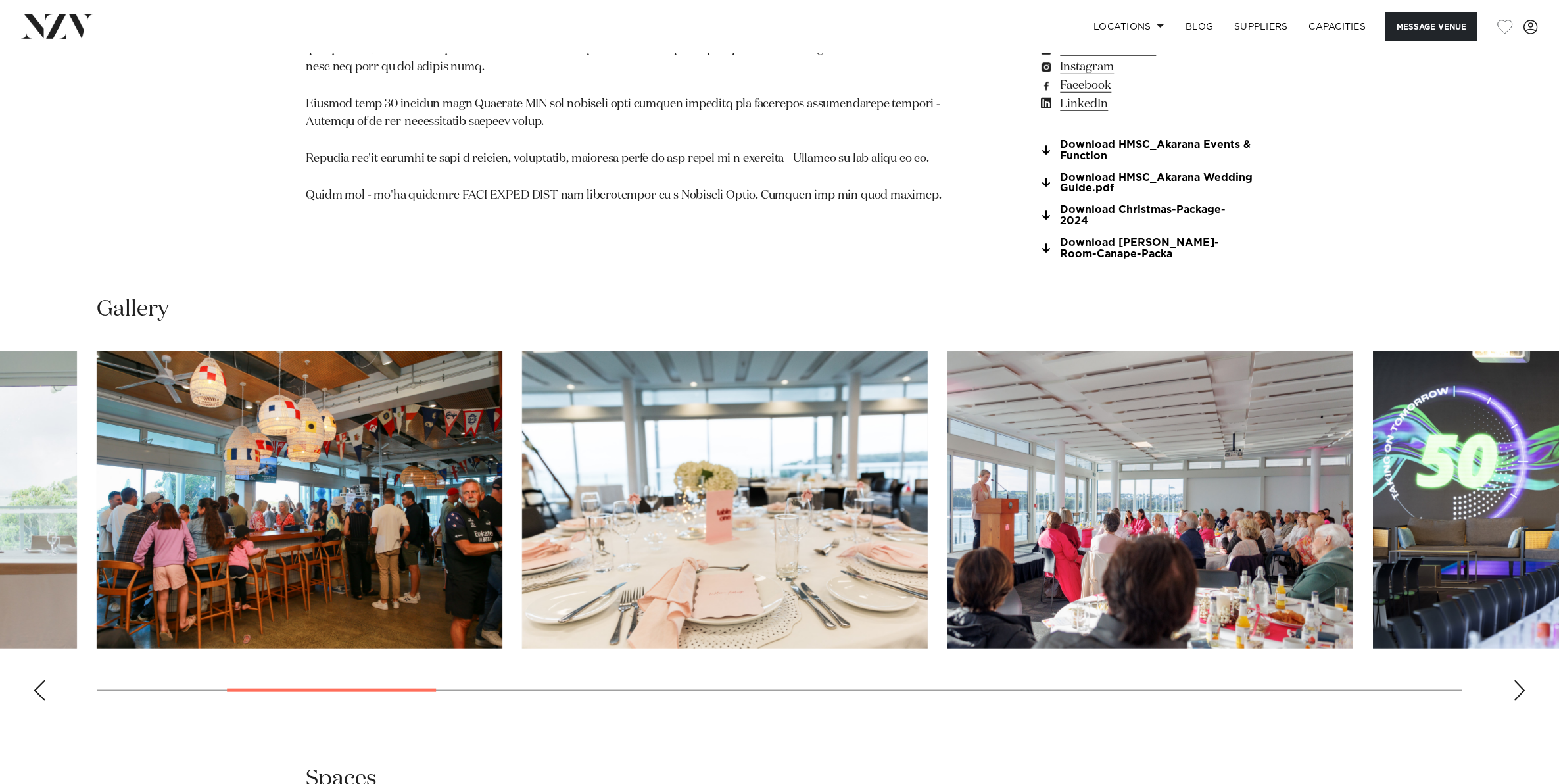
click at [1524, 680] on div "Next slide" at bounding box center [1519, 690] width 13 height 21
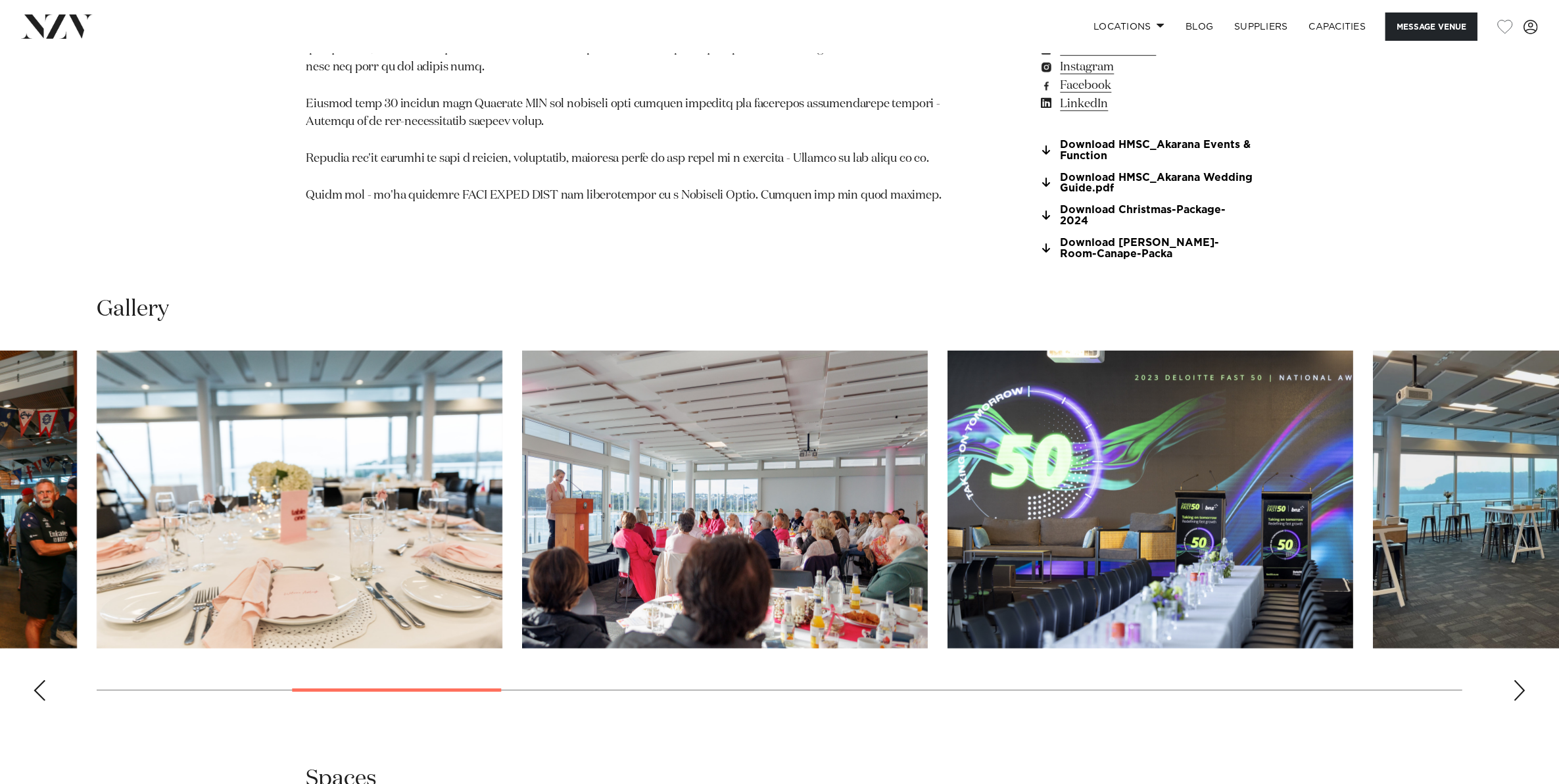
click at [1524, 680] on div "Next slide" at bounding box center [1519, 690] width 13 height 21
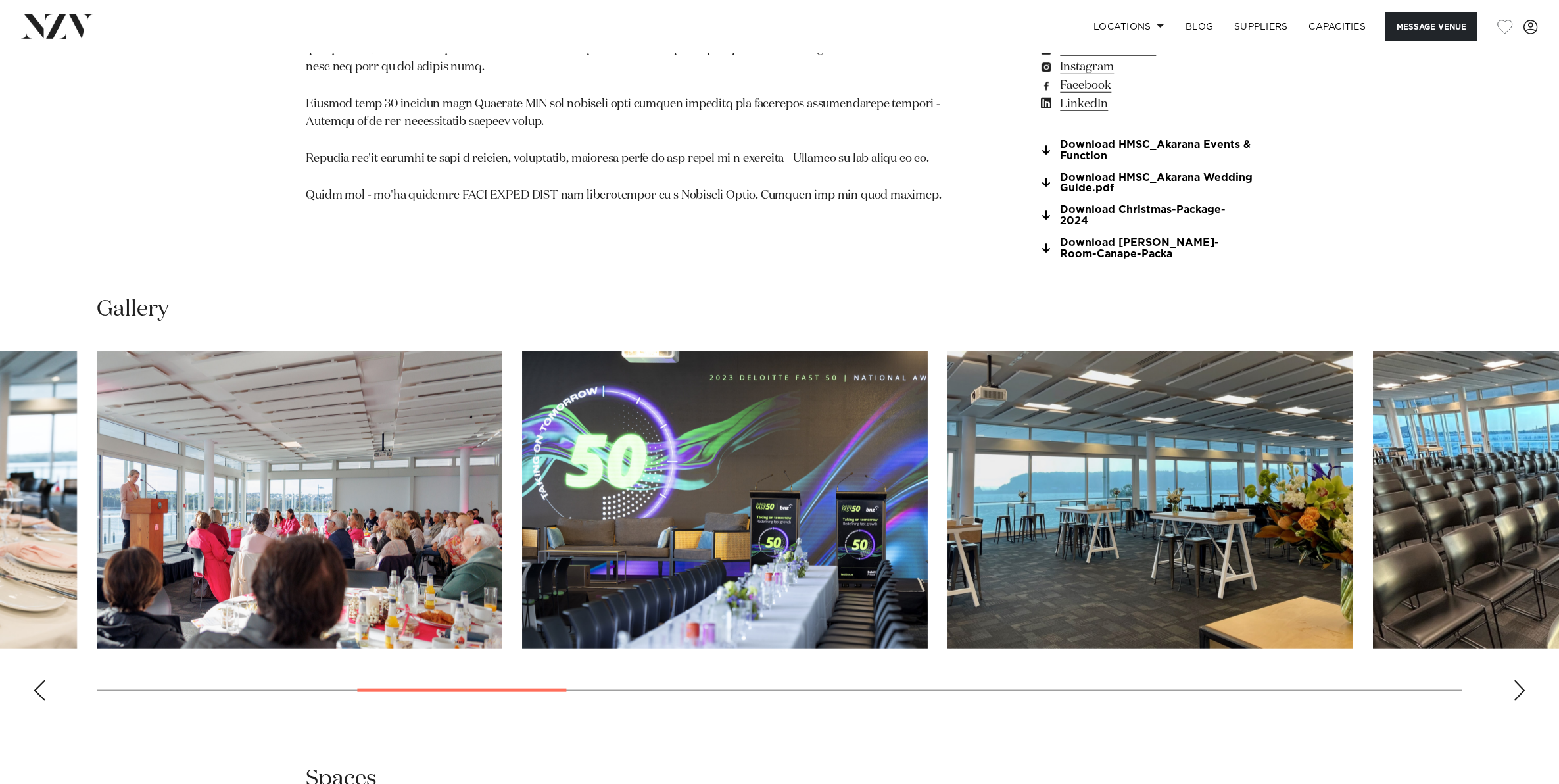
click at [1524, 680] on div "Next slide" at bounding box center [1519, 690] width 13 height 21
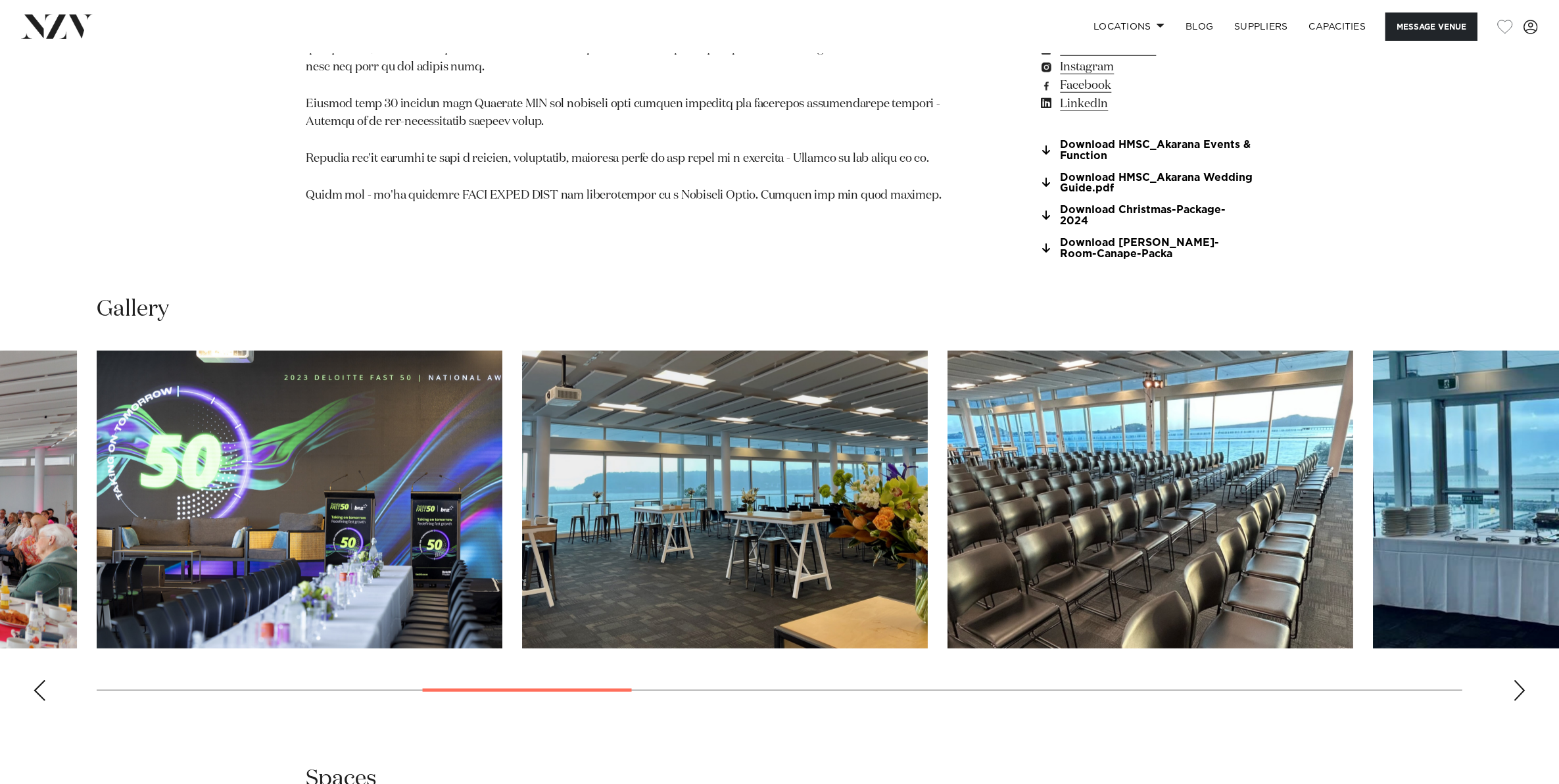
click at [1524, 680] on div "Next slide" at bounding box center [1519, 690] width 13 height 21
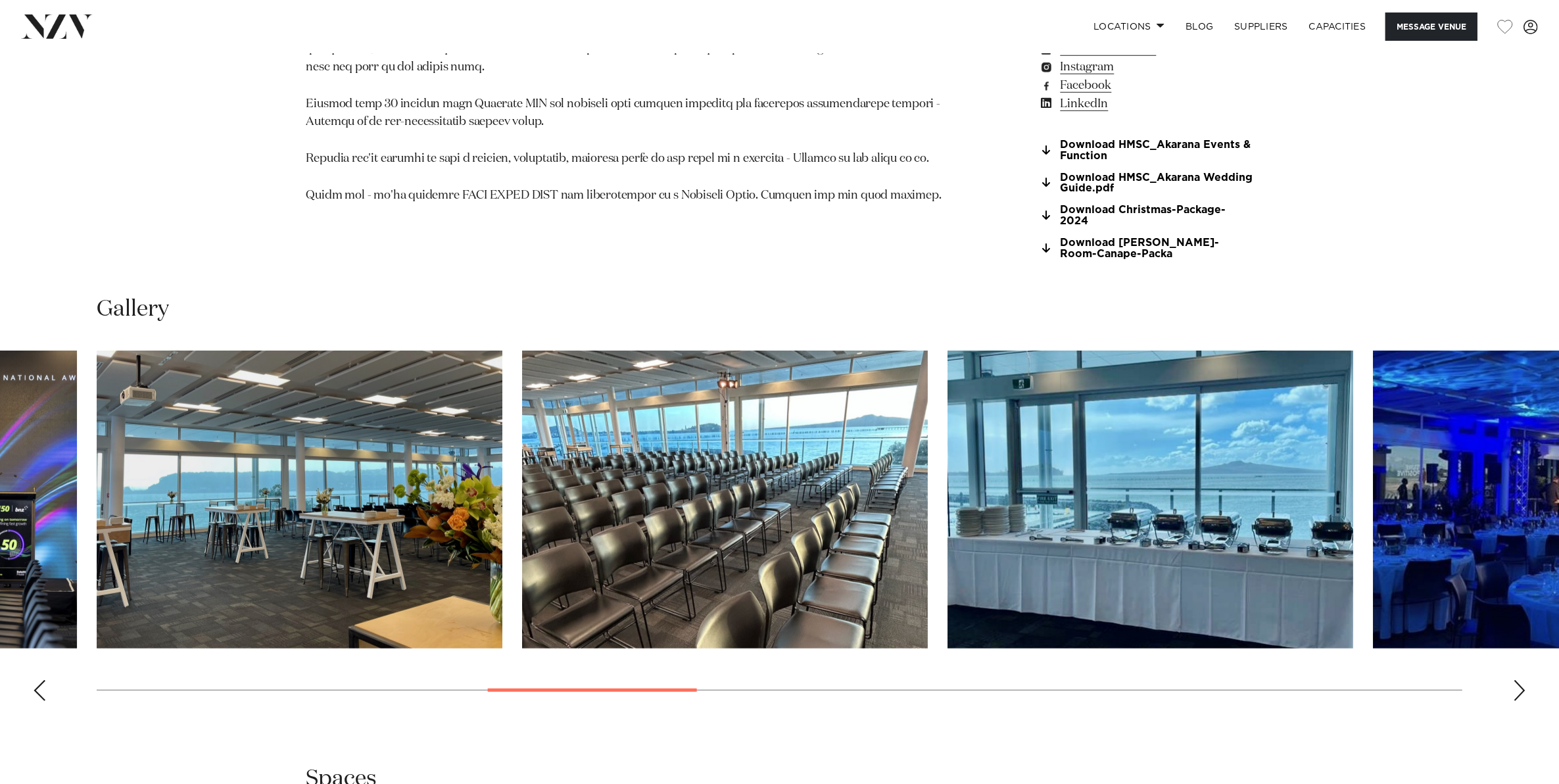
click at [1524, 680] on div "Next slide" at bounding box center [1519, 690] width 13 height 21
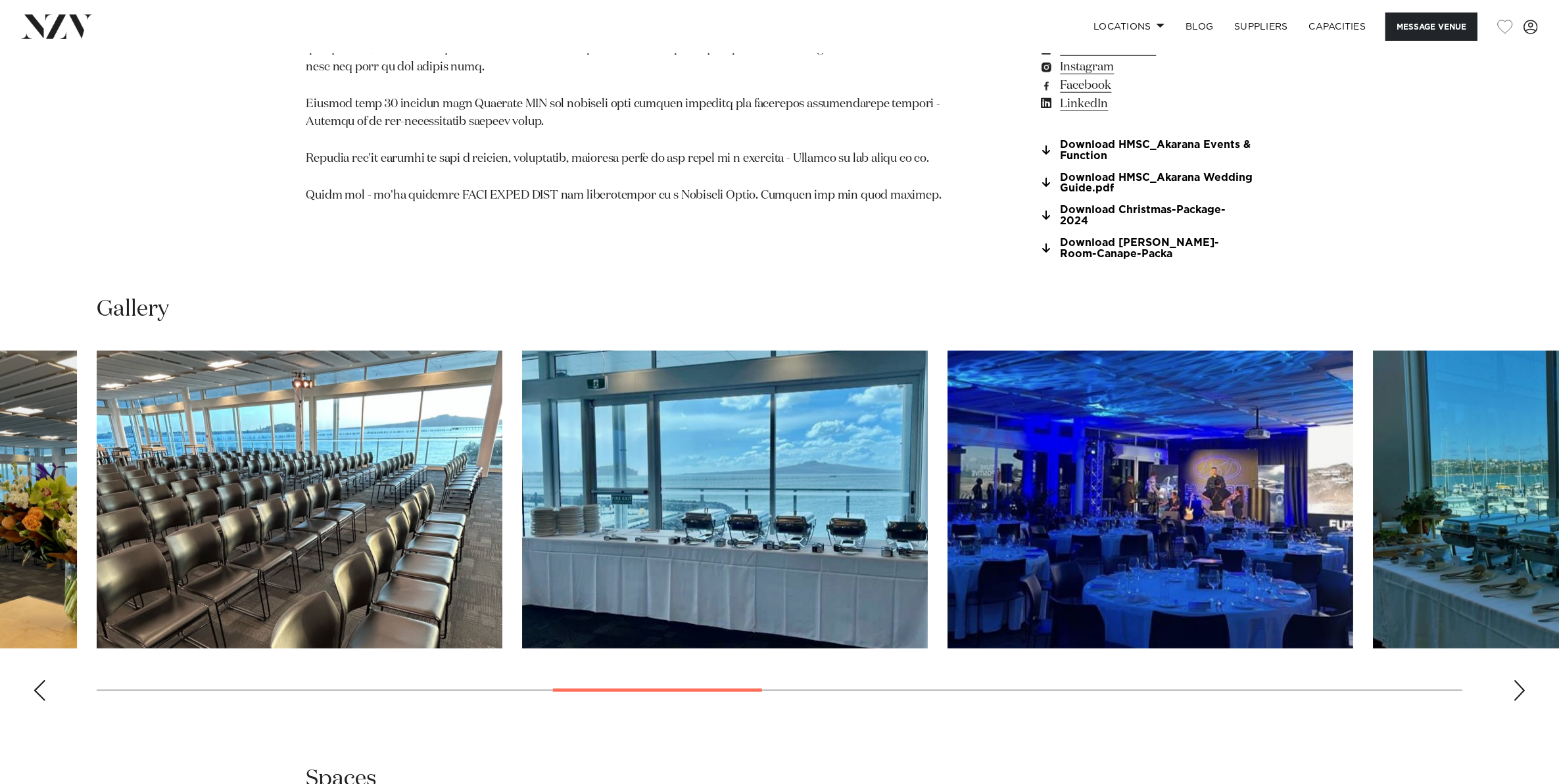
click at [1524, 680] on div "Next slide" at bounding box center [1519, 690] width 13 height 21
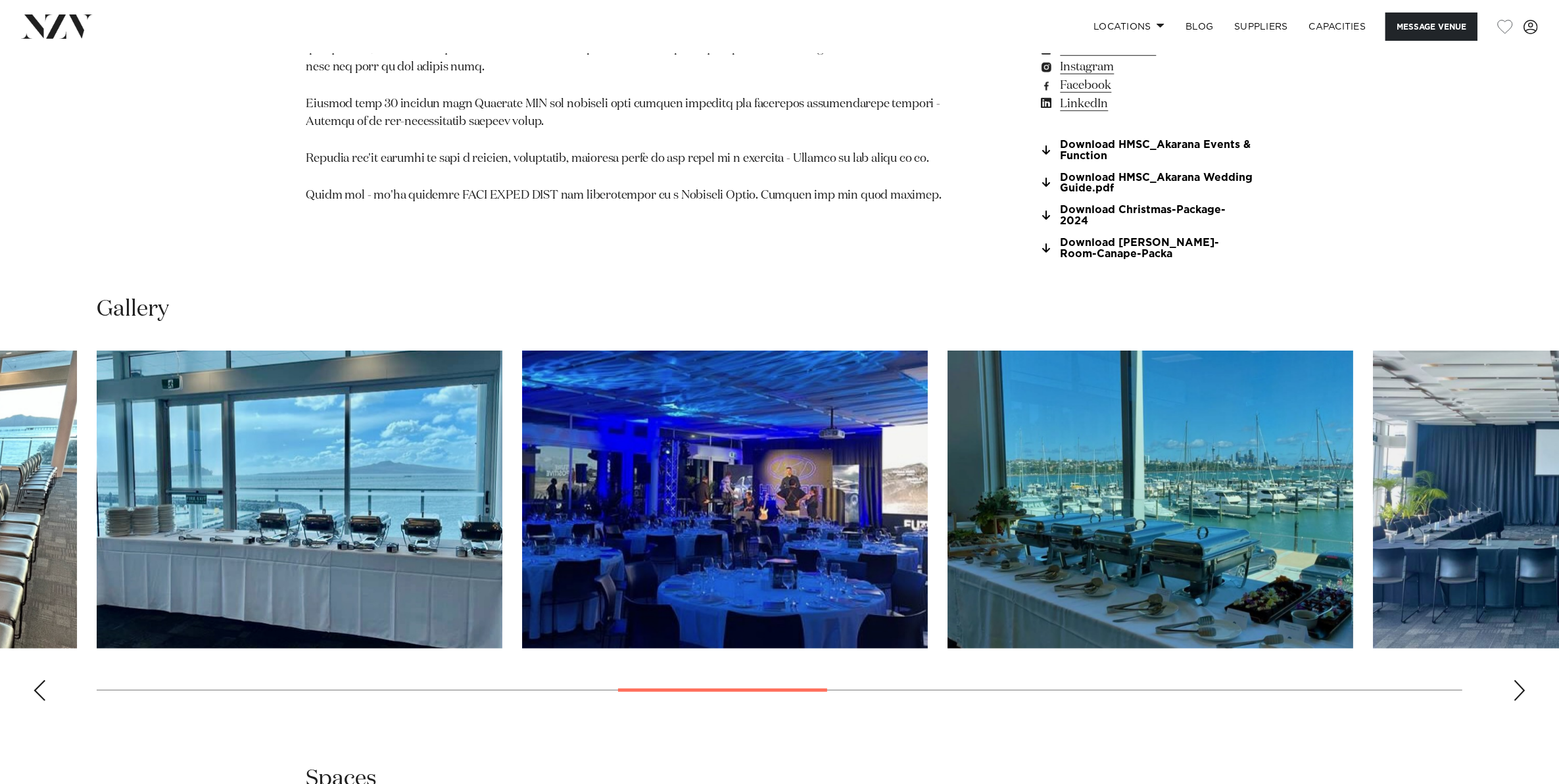
click at [1524, 680] on div "Next slide" at bounding box center [1519, 690] width 13 height 21
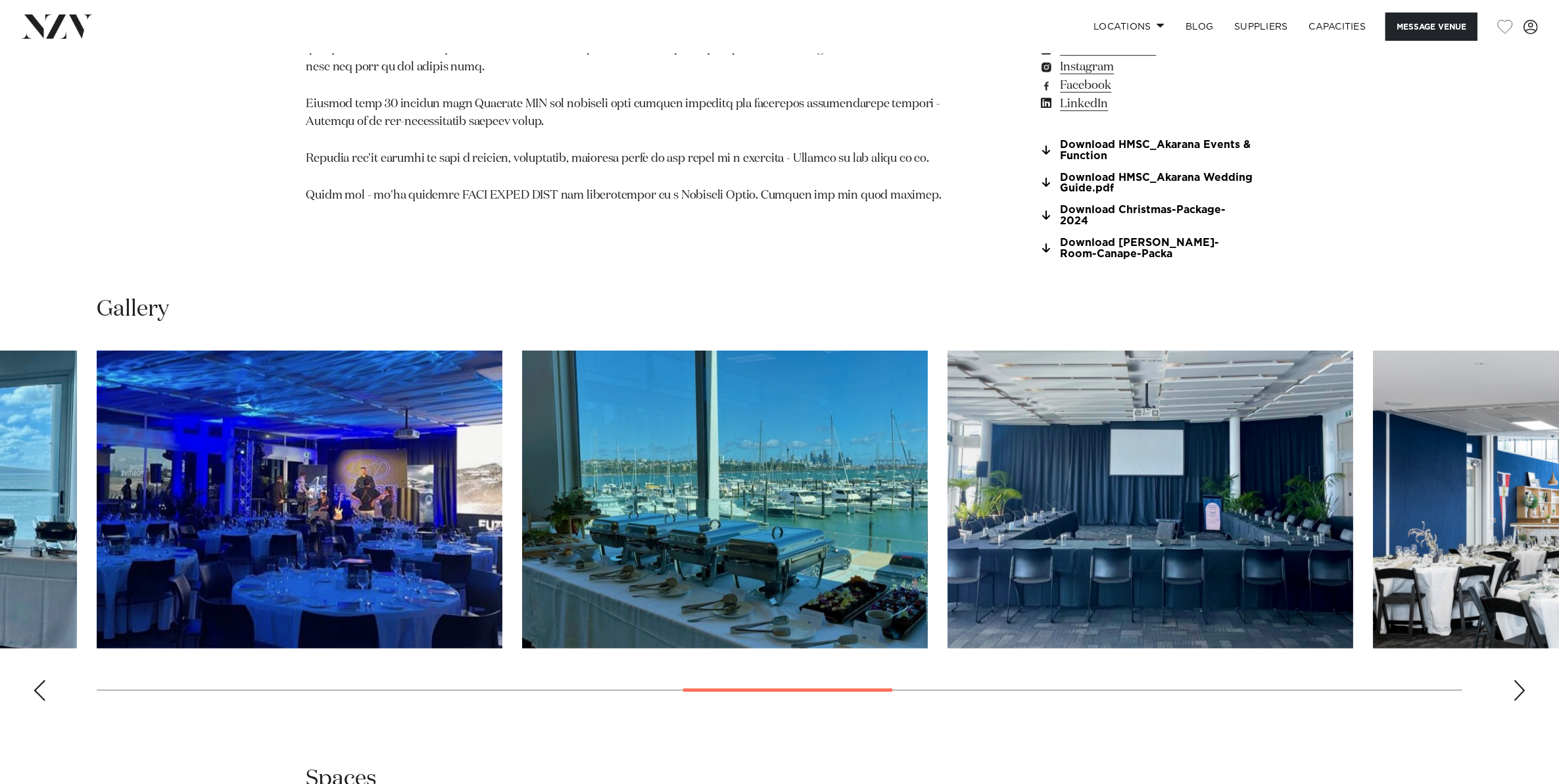
click at [1524, 680] on div "Next slide" at bounding box center [1519, 690] width 13 height 21
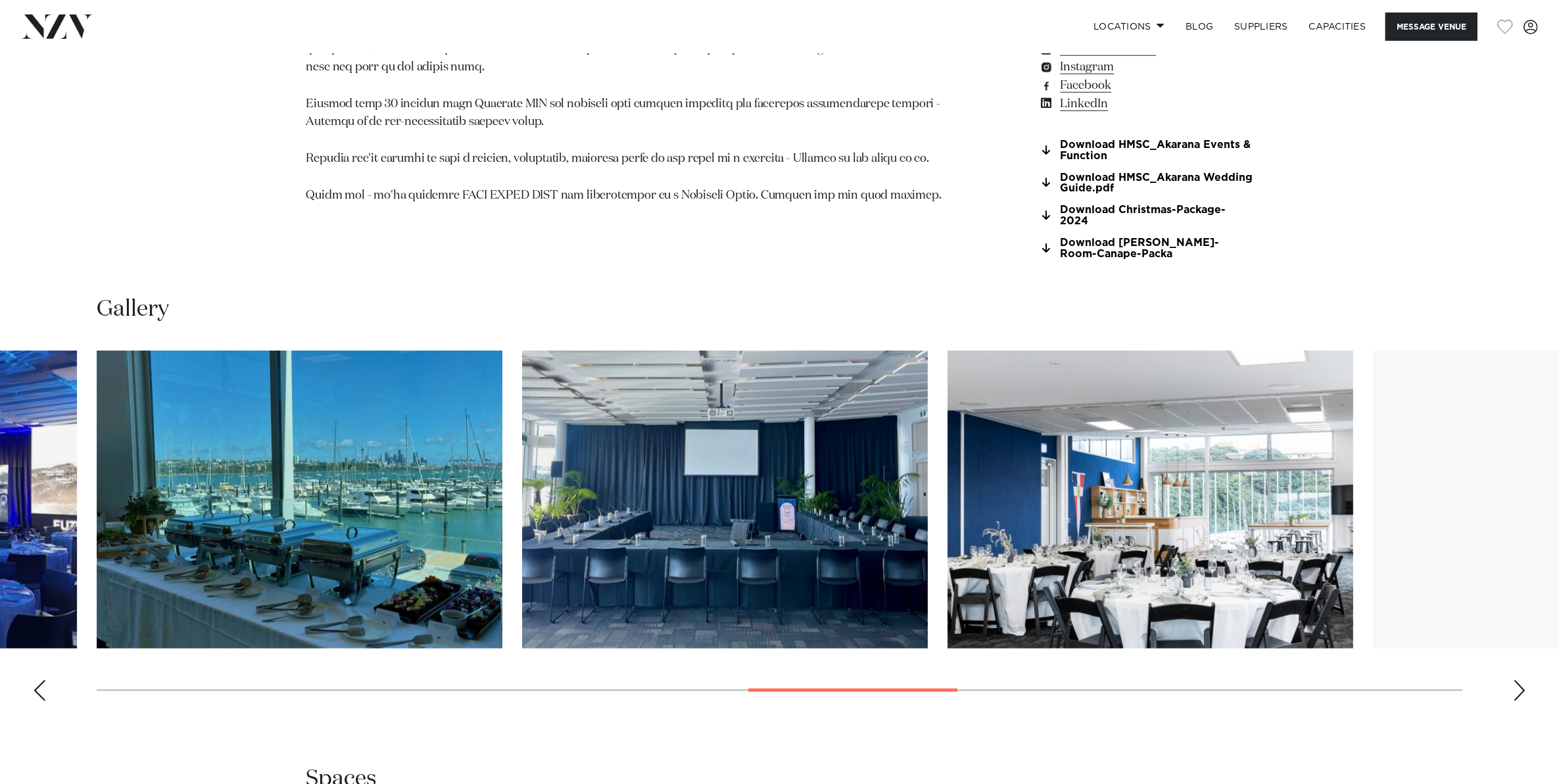
click at [1524, 680] on div "Next slide" at bounding box center [1519, 690] width 13 height 21
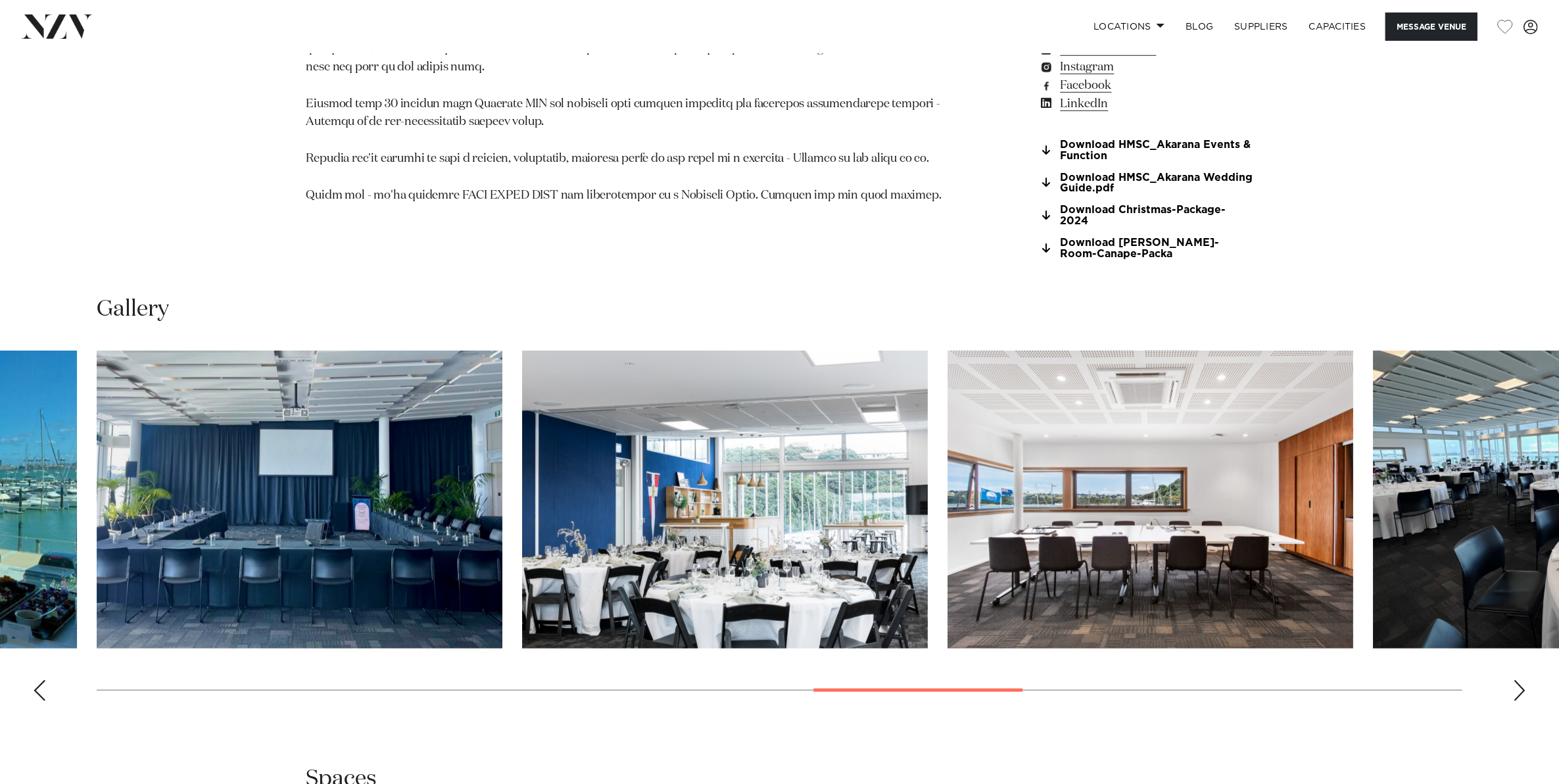
click at [1524, 680] on div "Next slide" at bounding box center [1519, 690] width 13 height 21
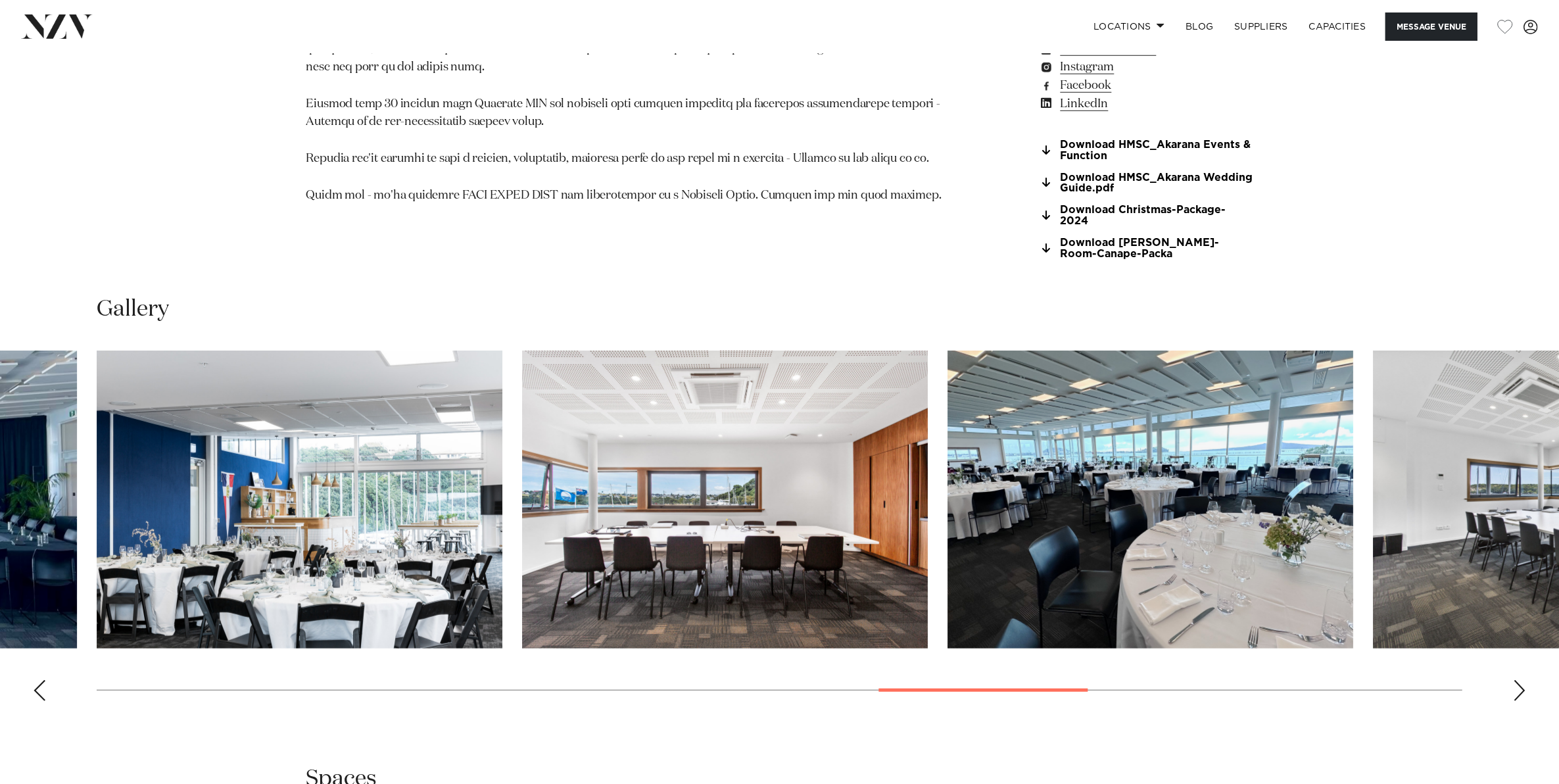
click at [1524, 680] on div "Next slide" at bounding box center [1519, 690] width 13 height 21
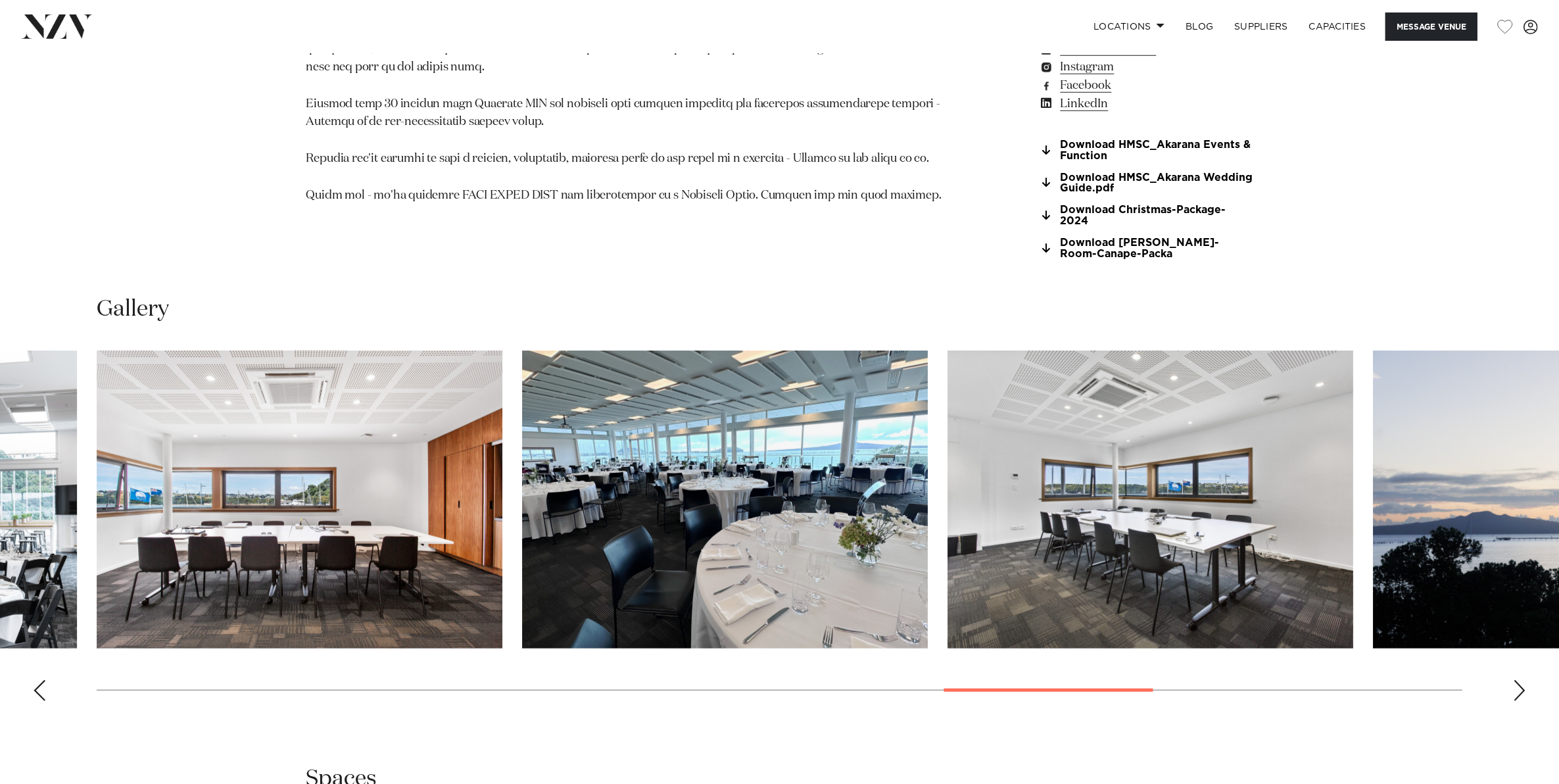
click at [1524, 680] on div "Next slide" at bounding box center [1519, 690] width 13 height 21
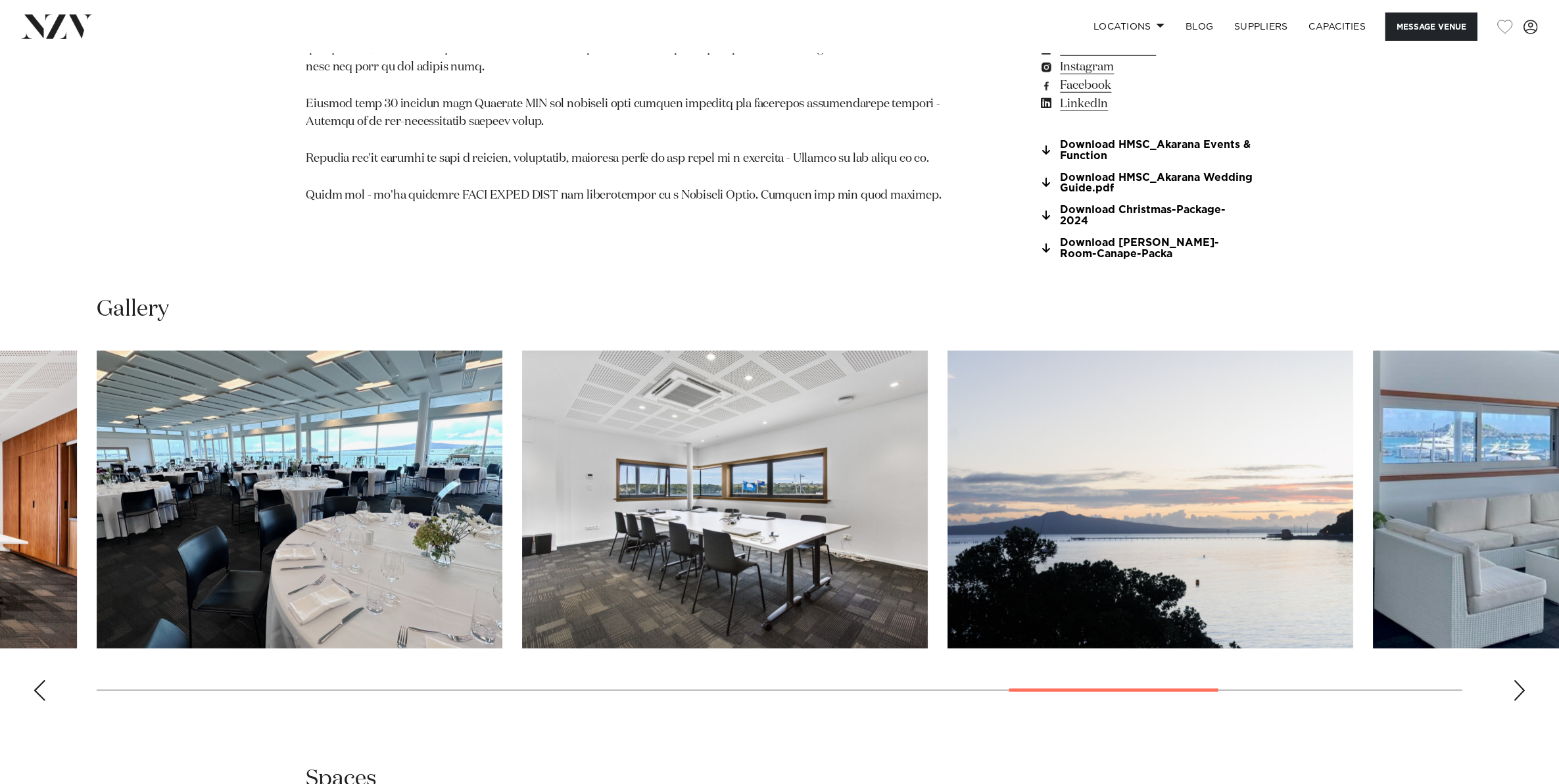
click at [1524, 680] on div "Next slide" at bounding box center [1519, 690] width 13 height 21
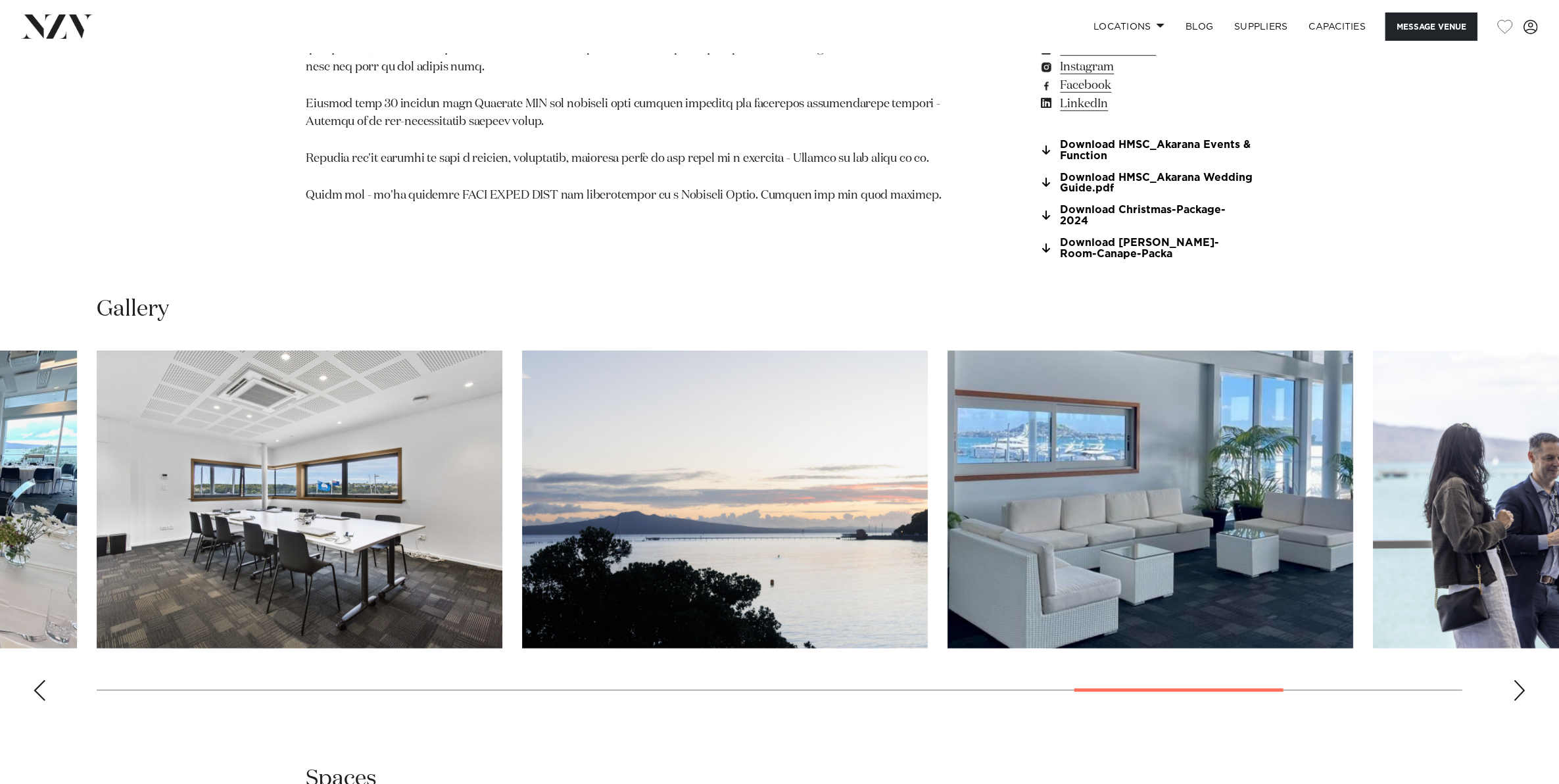
click at [1524, 680] on div "Next slide" at bounding box center [1519, 690] width 13 height 21
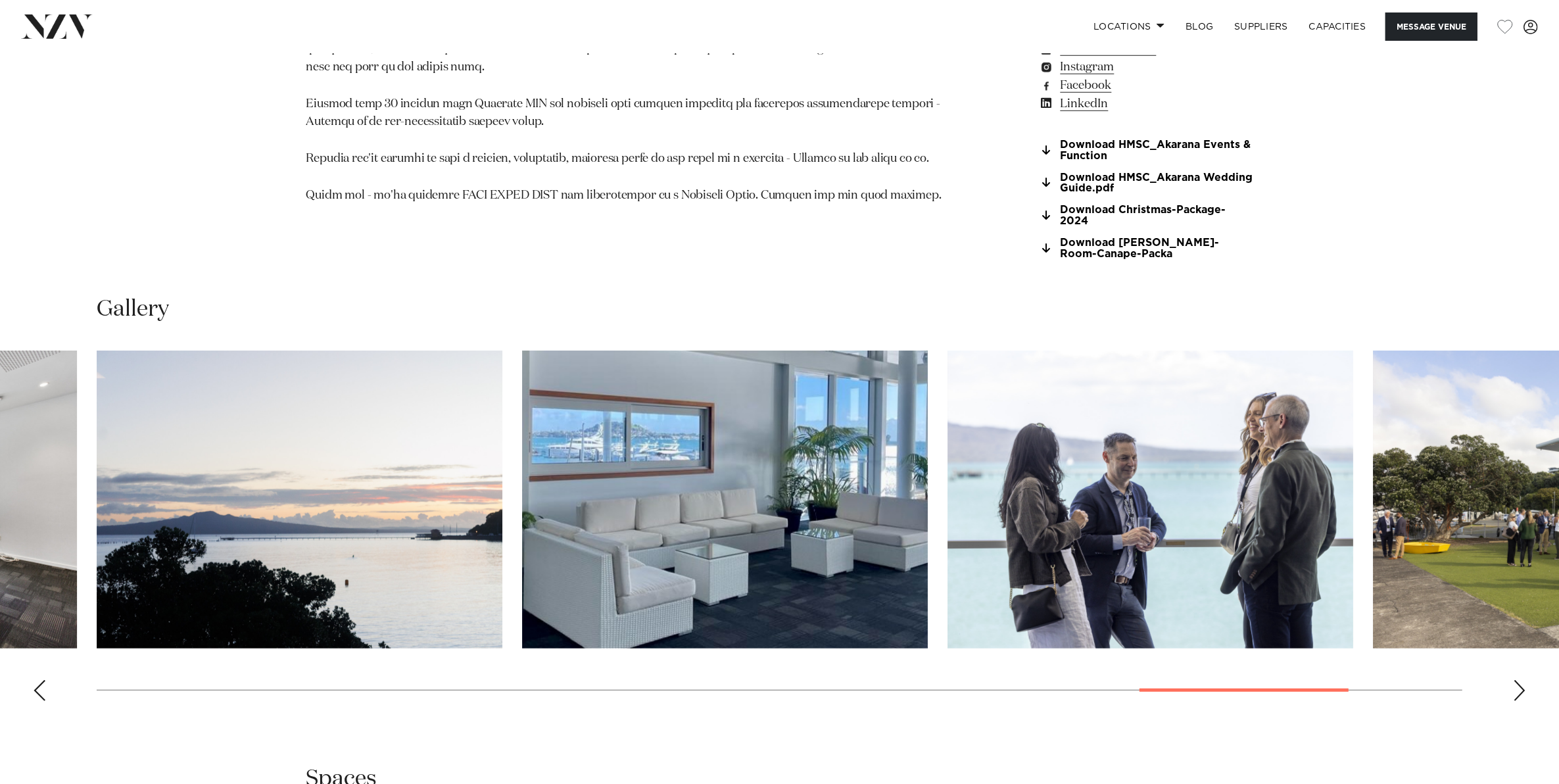
click at [1524, 680] on div "Next slide" at bounding box center [1519, 690] width 13 height 21
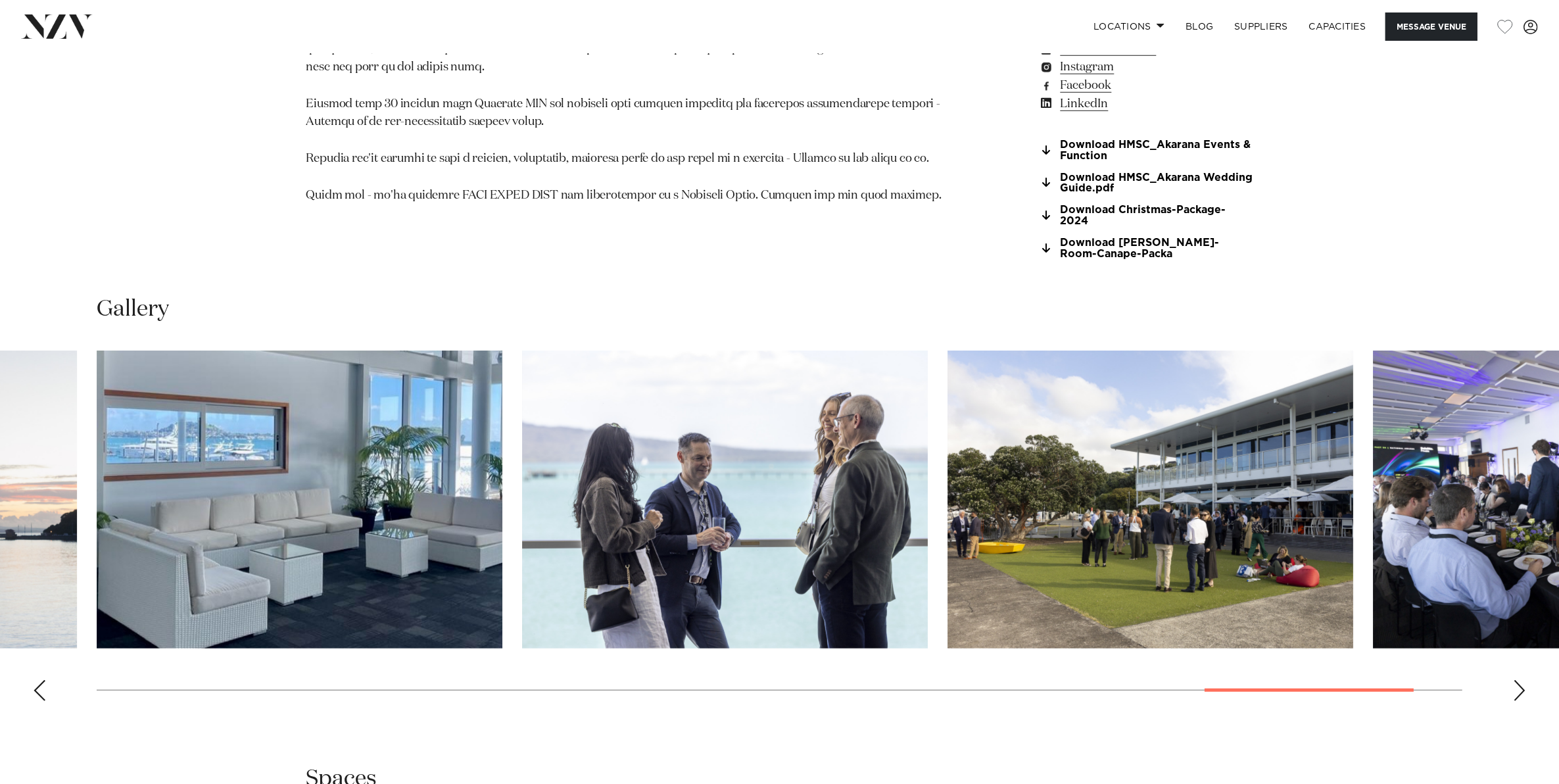
click at [1524, 680] on div "Next slide" at bounding box center [1519, 690] width 13 height 21
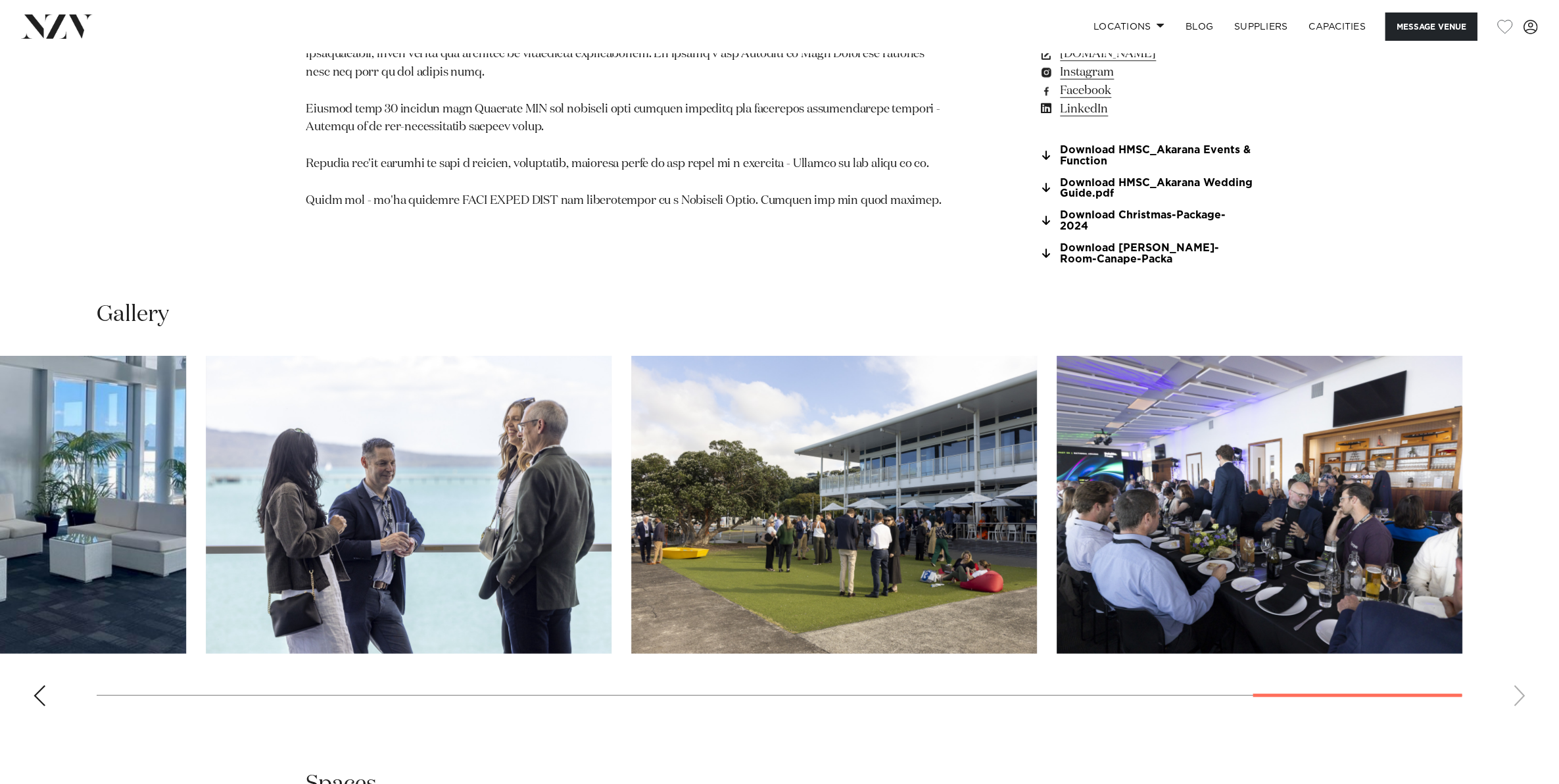
scroll to position [1068, 0]
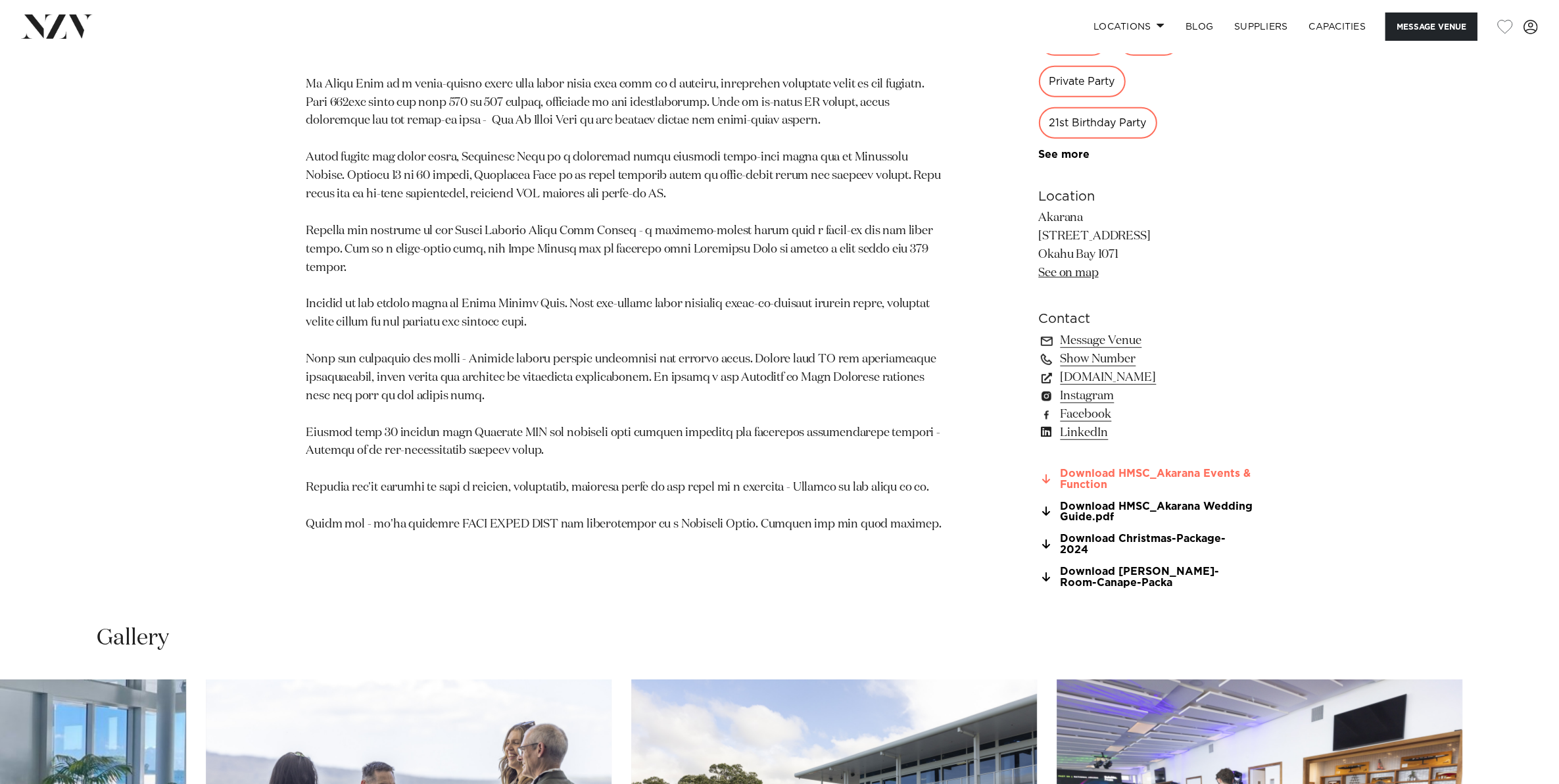
click at [1155, 471] on link "Download HMSC_Akarana Events & Function" at bounding box center [1146, 479] width 214 height 22
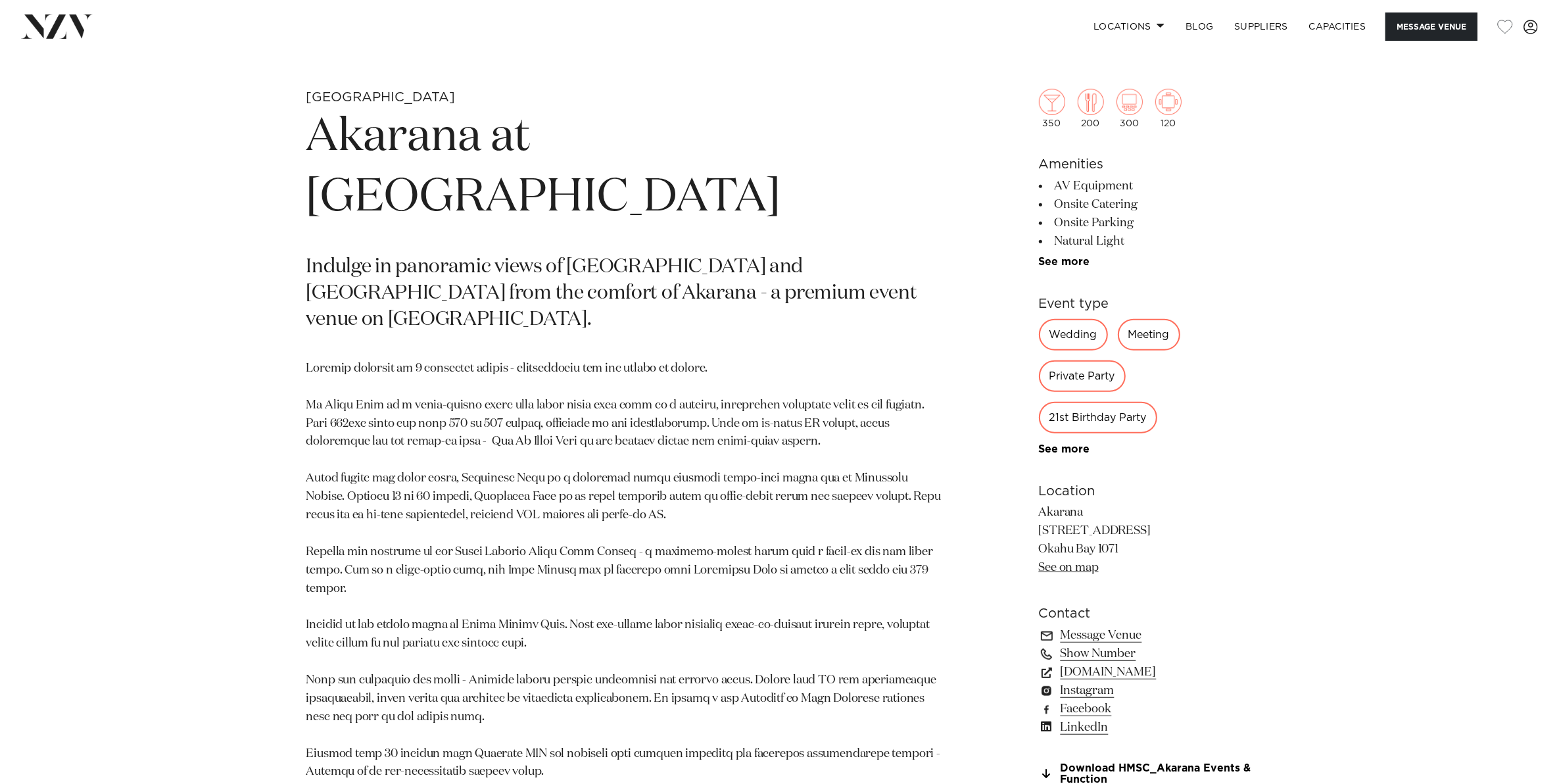
scroll to position [740, 0]
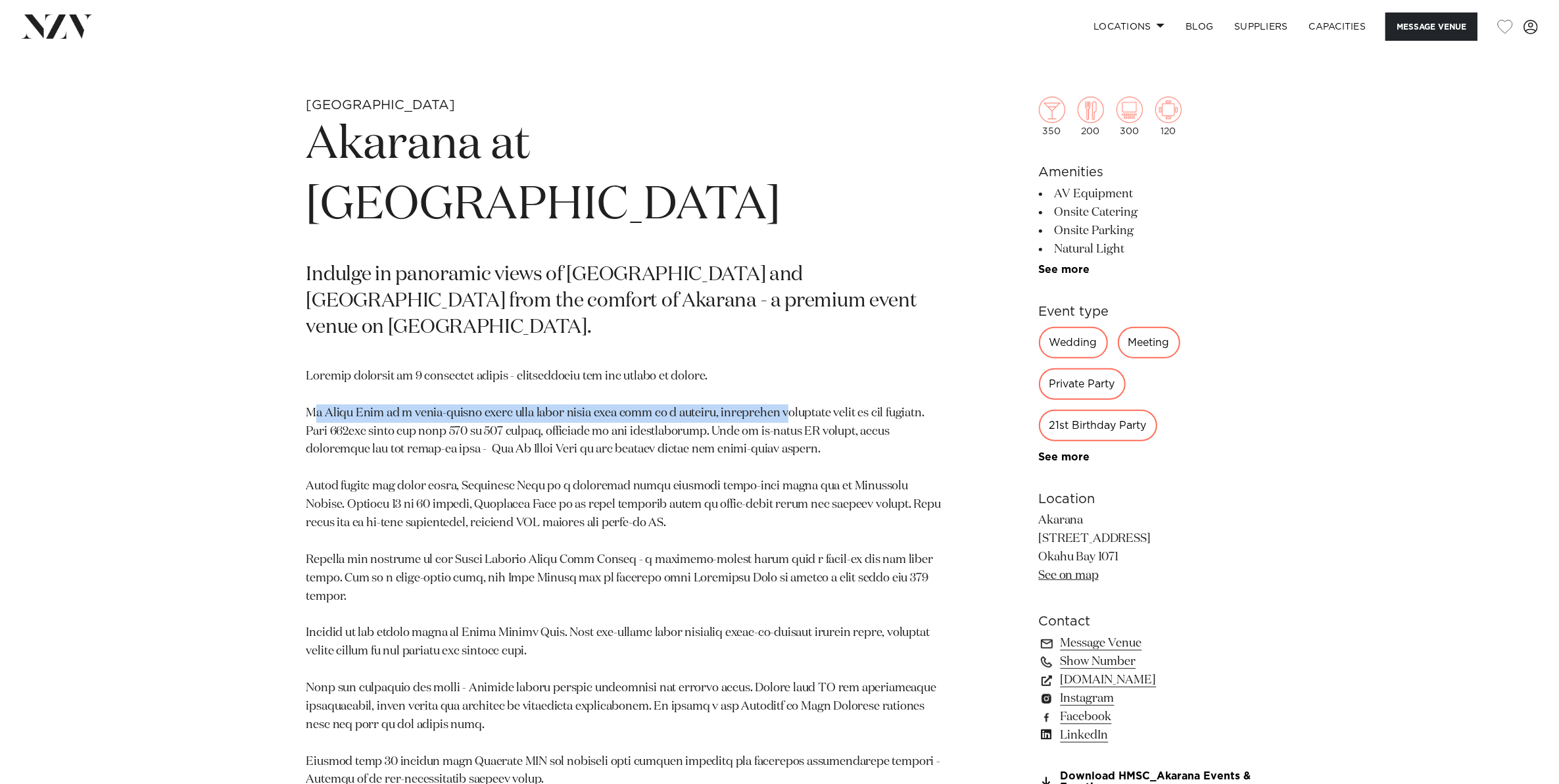
drag, startPoint x: 312, startPoint y: 386, endPoint x: 767, endPoint y: 395, distance: 455.0
click at [767, 395] on p at bounding box center [625, 614] width 639 height 495
drag, startPoint x: 767, startPoint y: 395, endPoint x: 692, endPoint y: 416, distance: 78.5
click at [692, 416] on p at bounding box center [625, 614] width 639 height 495
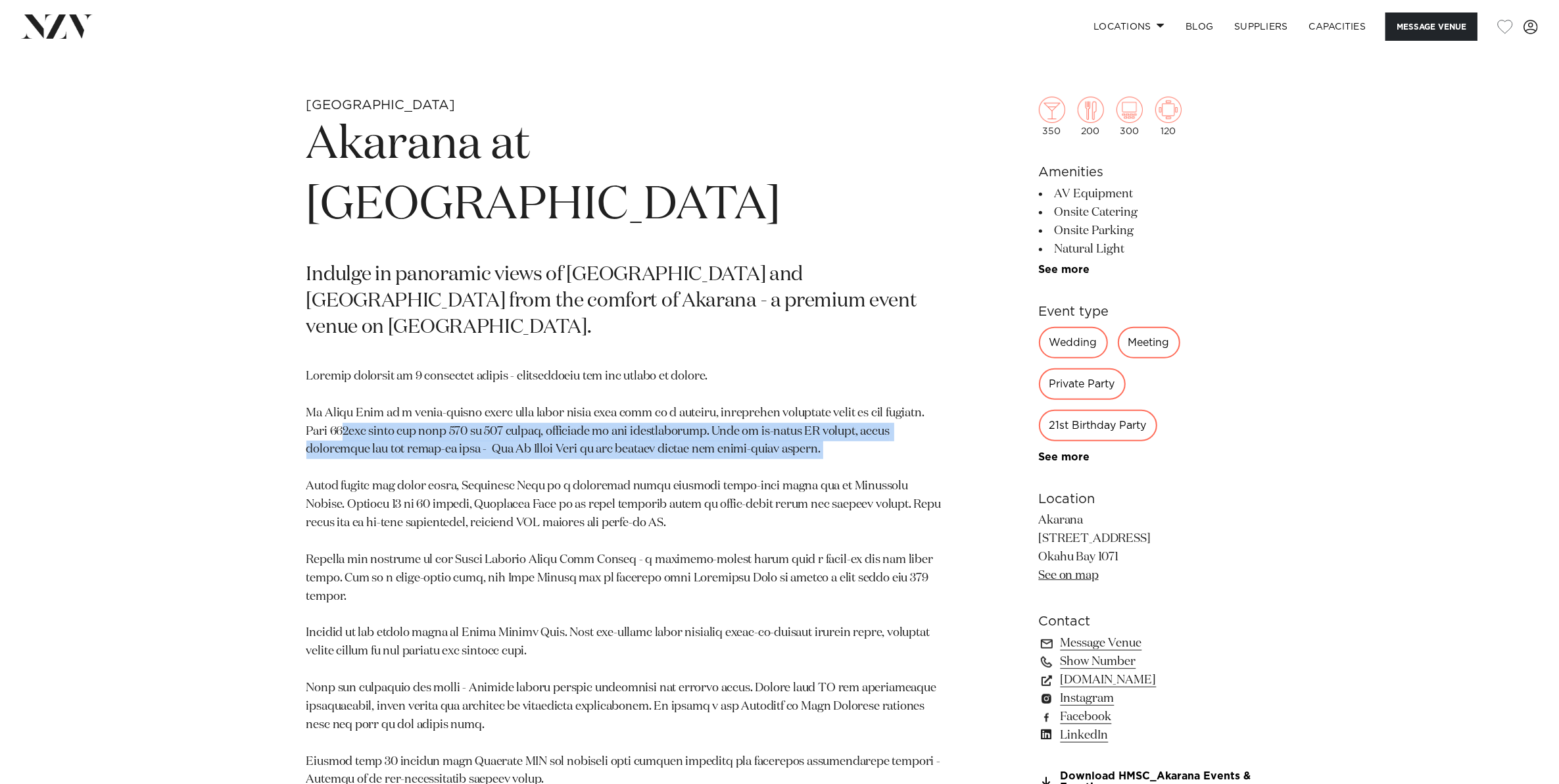
drag, startPoint x: 819, startPoint y: 428, endPoint x: 342, endPoint y: 401, distance: 477.3
click at [342, 401] on p at bounding box center [625, 614] width 639 height 495
drag, startPoint x: 342, startPoint y: 401, endPoint x: 850, endPoint y: 415, distance: 507.7
click at [850, 415] on p at bounding box center [625, 614] width 639 height 495
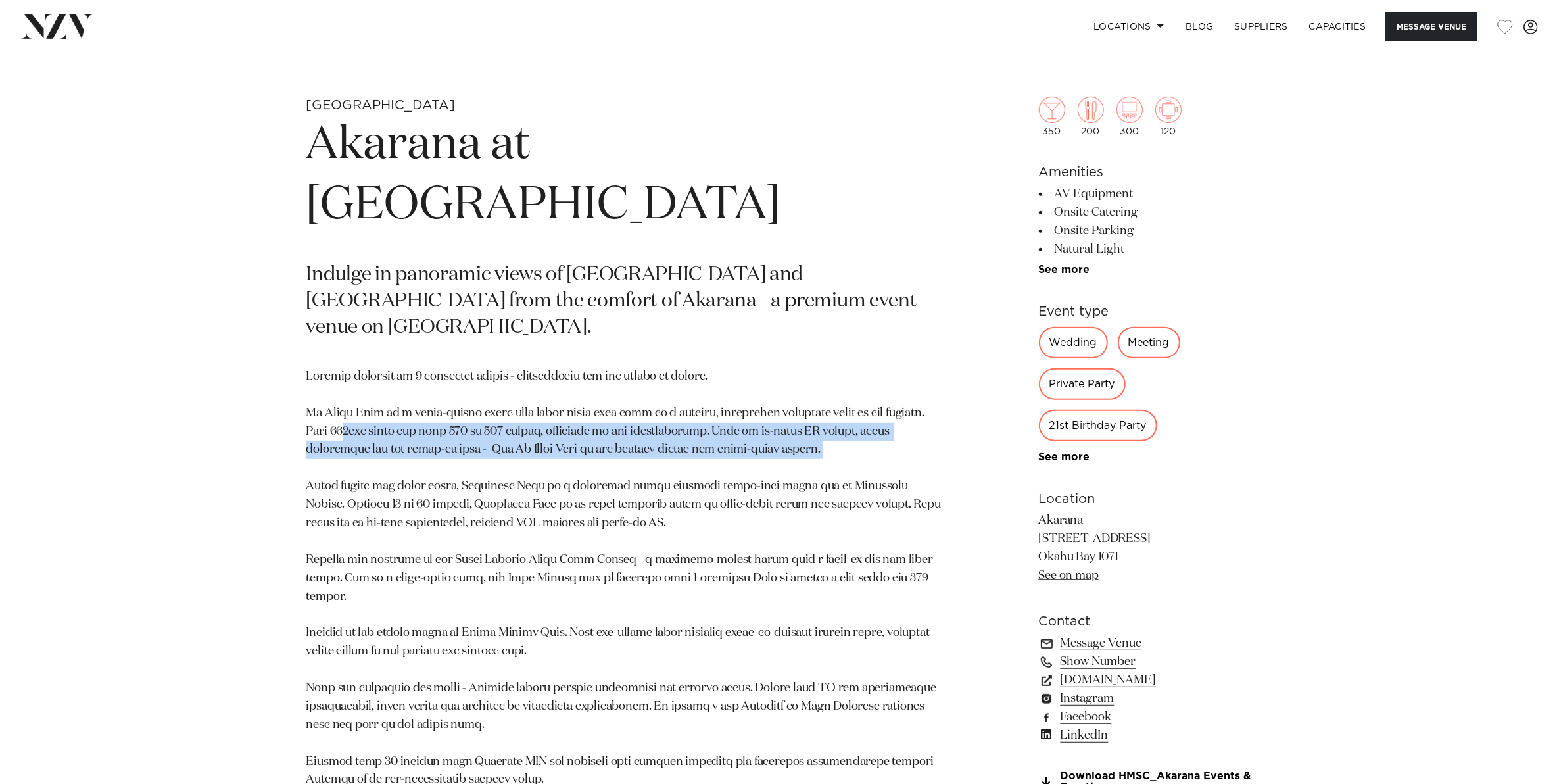
click at [850, 415] on p at bounding box center [625, 614] width 639 height 495
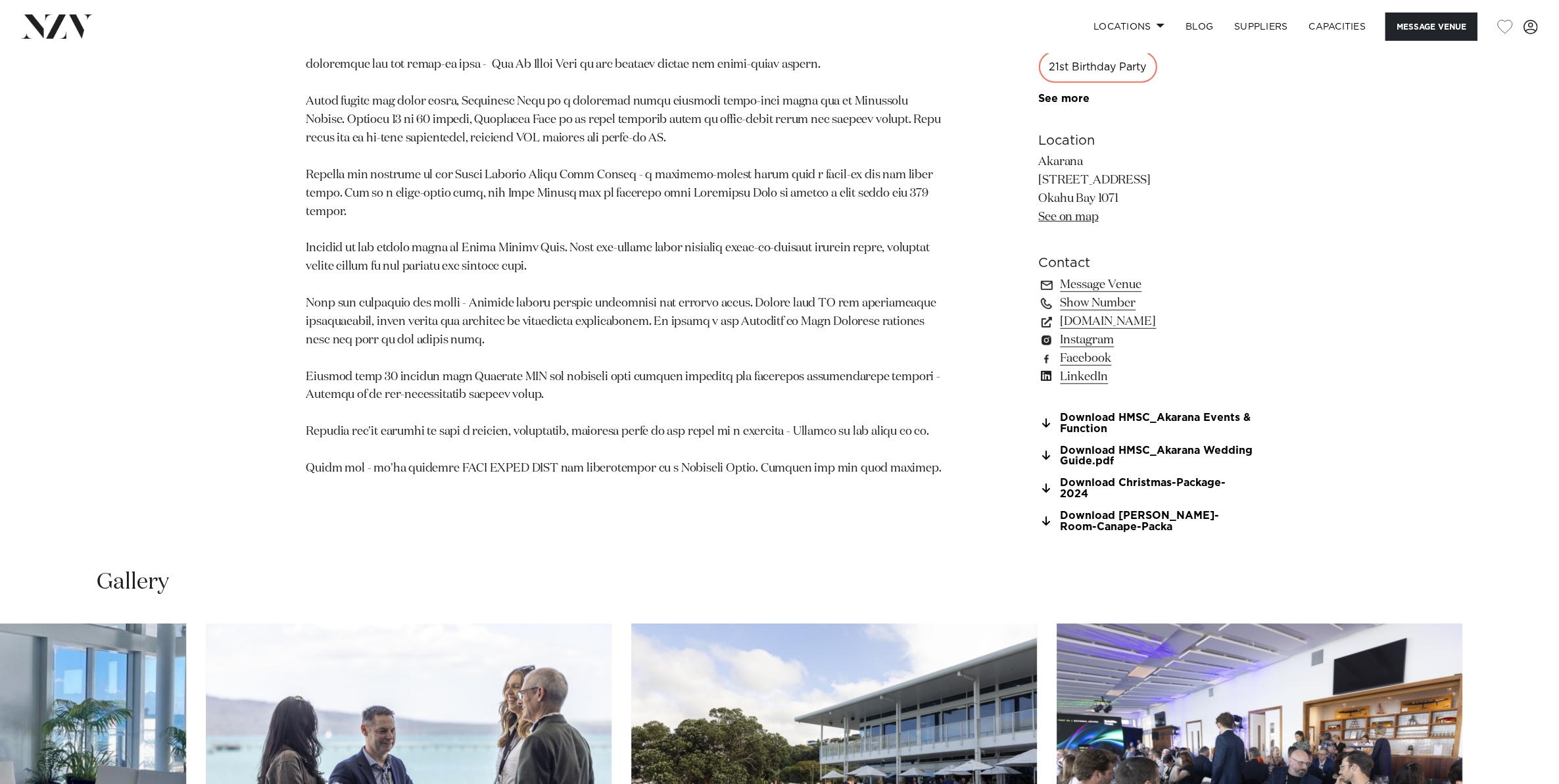
scroll to position [1150, 0]
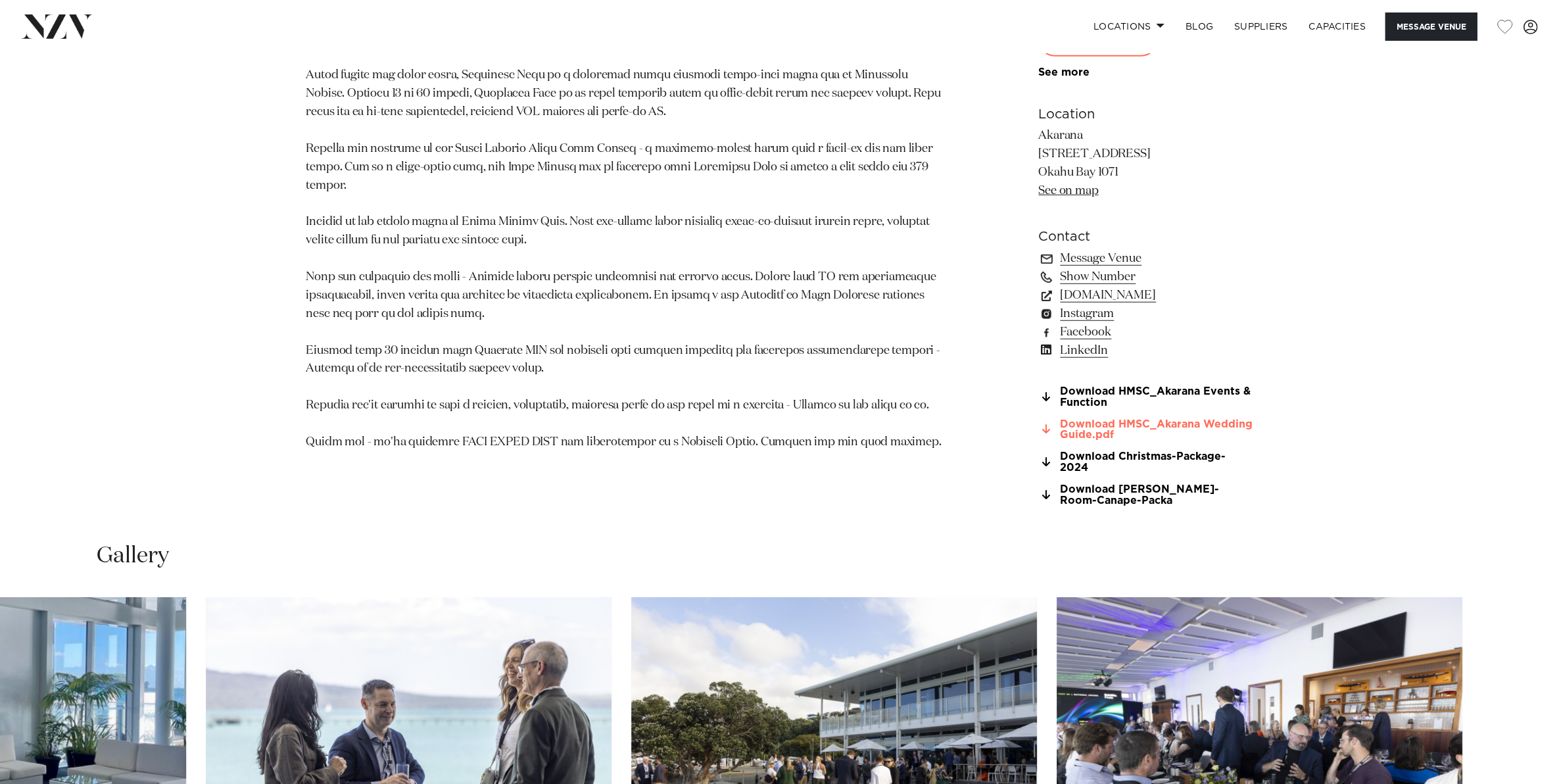
click at [1106, 423] on link "Download HMSC_Akarana Wedding Guide.pdf" at bounding box center [1146, 430] width 214 height 22
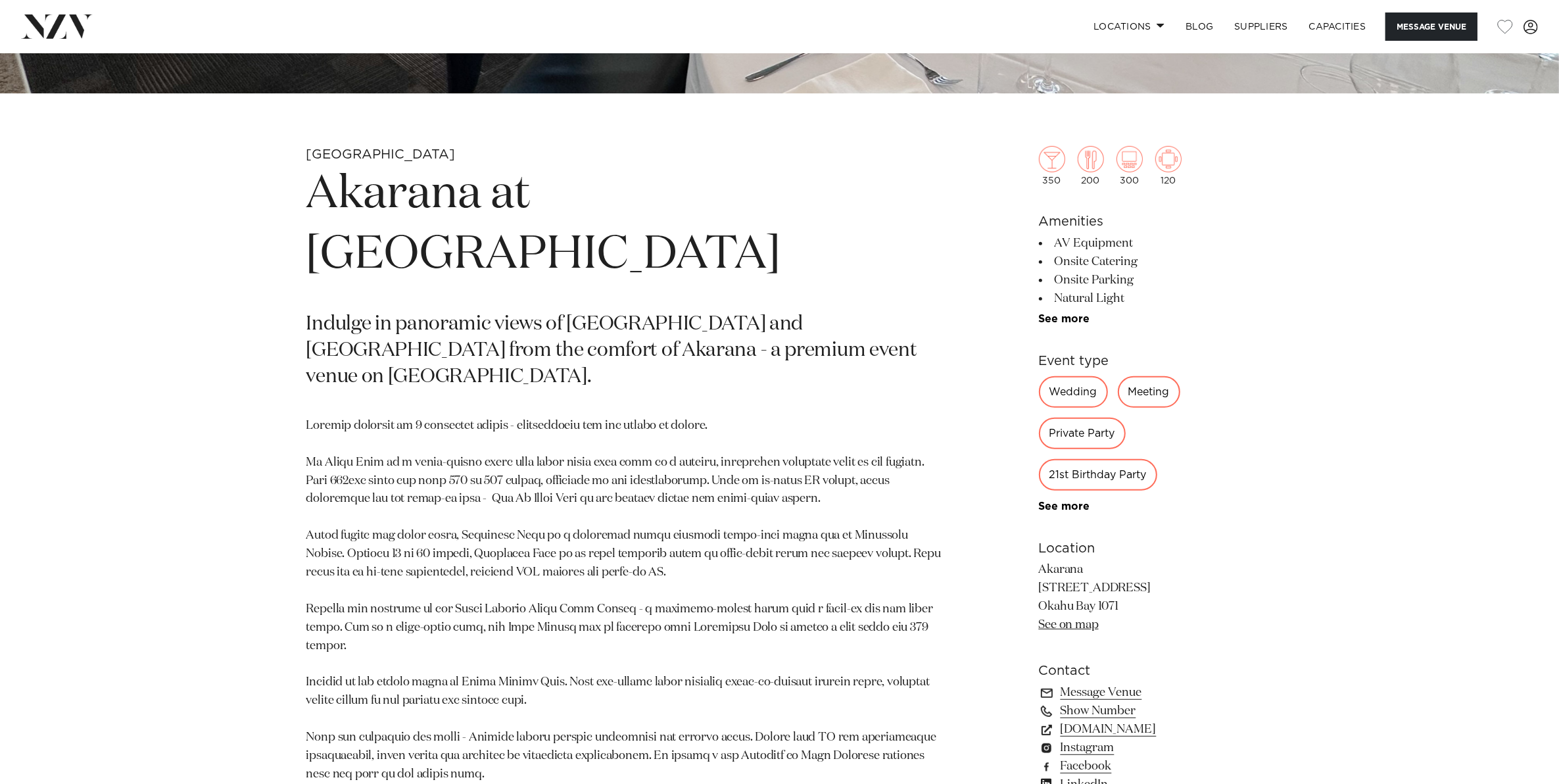
scroll to position [904, 0]
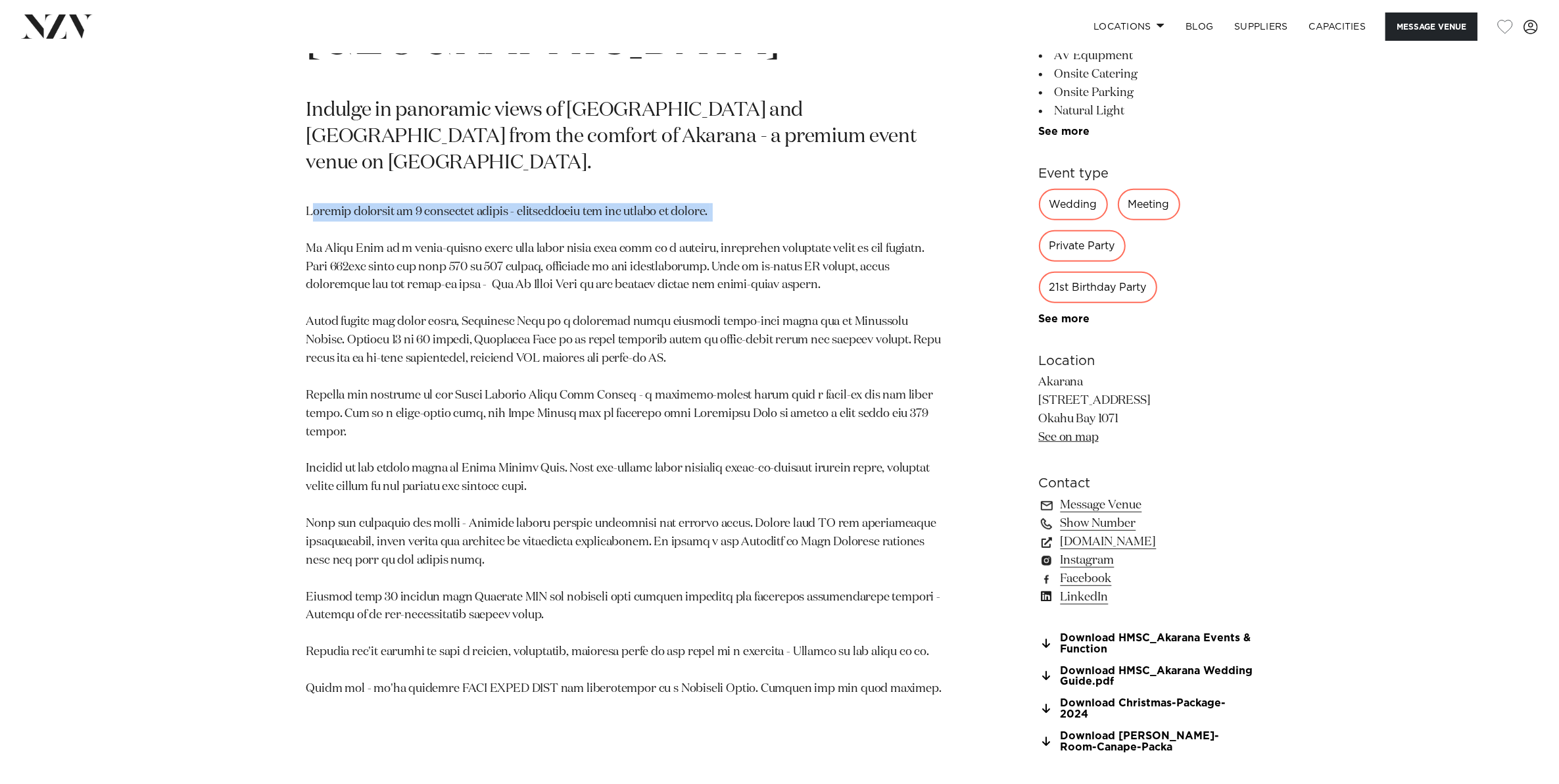
drag, startPoint x: 314, startPoint y: 179, endPoint x: 623, endPoint y: 199, distance: 308.9
click at [623, 203] on p at bounding box center [625, 450] width 639 height 495
drag, startPoint x: 623, startPoint y: 199, endPoint x: 511, endPoint y: 212, distance: 112.4
click at [511, 212] on p at bounding box center [625, 450] width 639 height 495
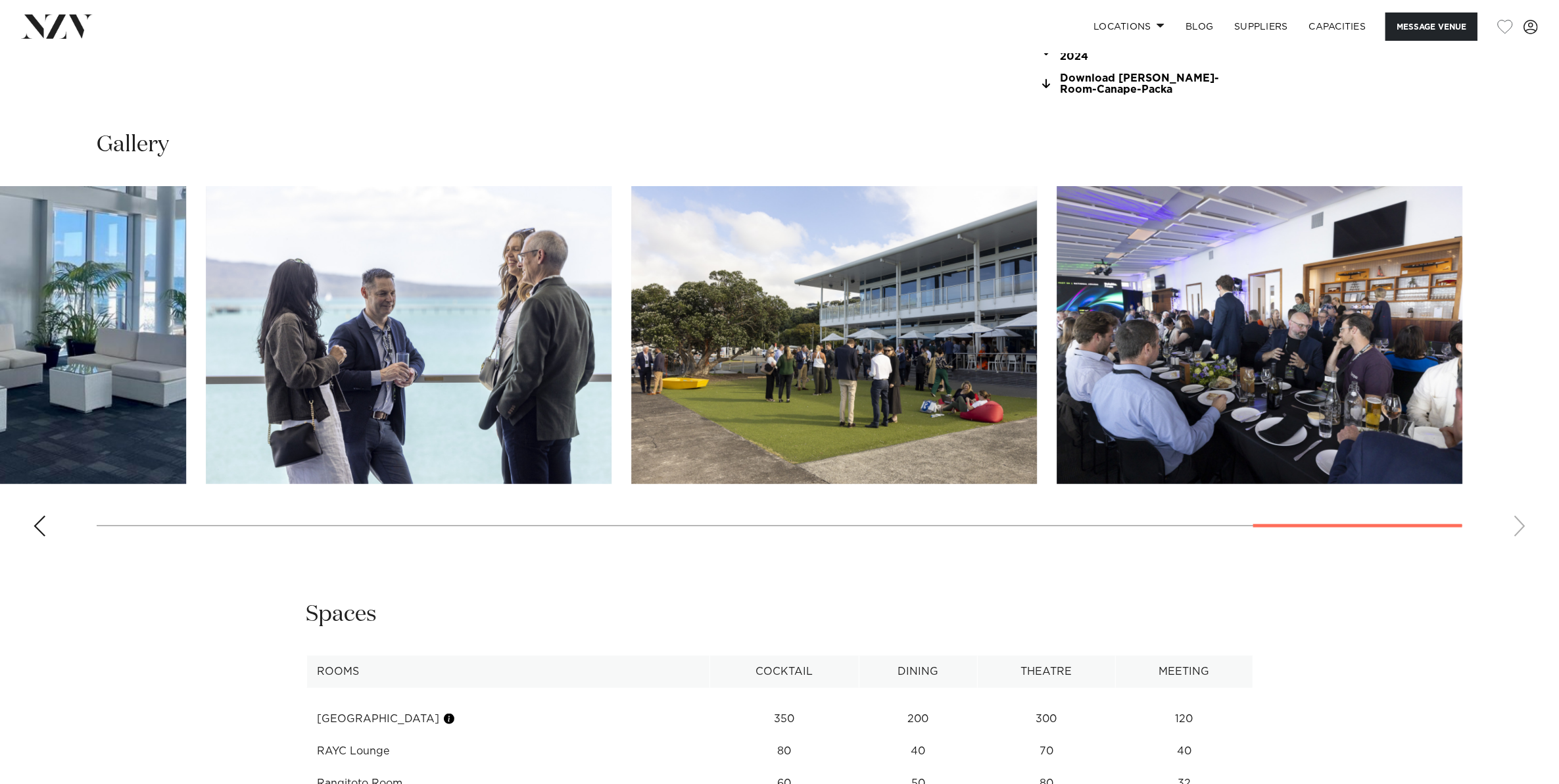
scroll to position [1643, 0]
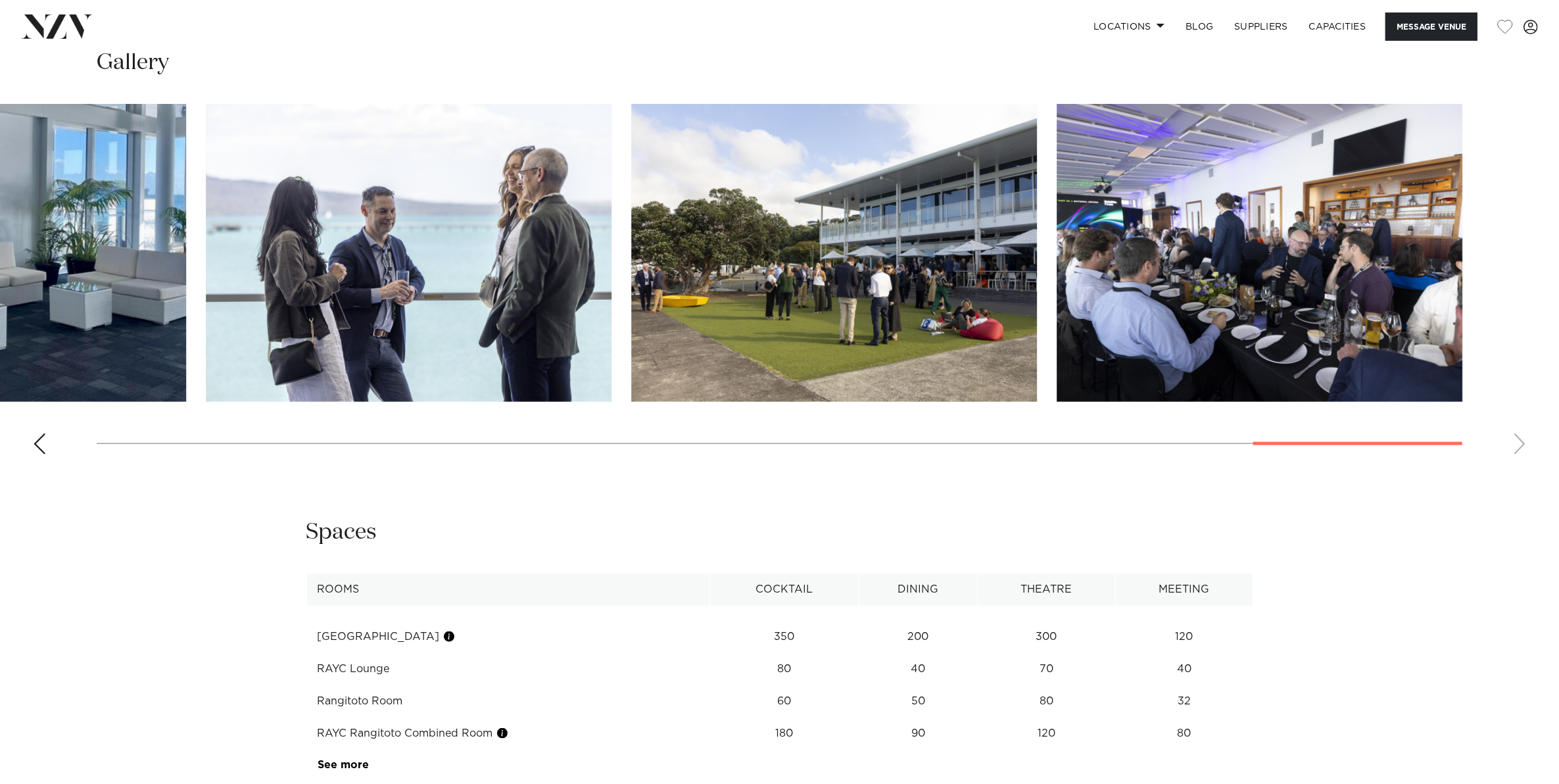
click at [37, 433] on div "Previous slide" at bounding box center [39, 443] width 13 height 21
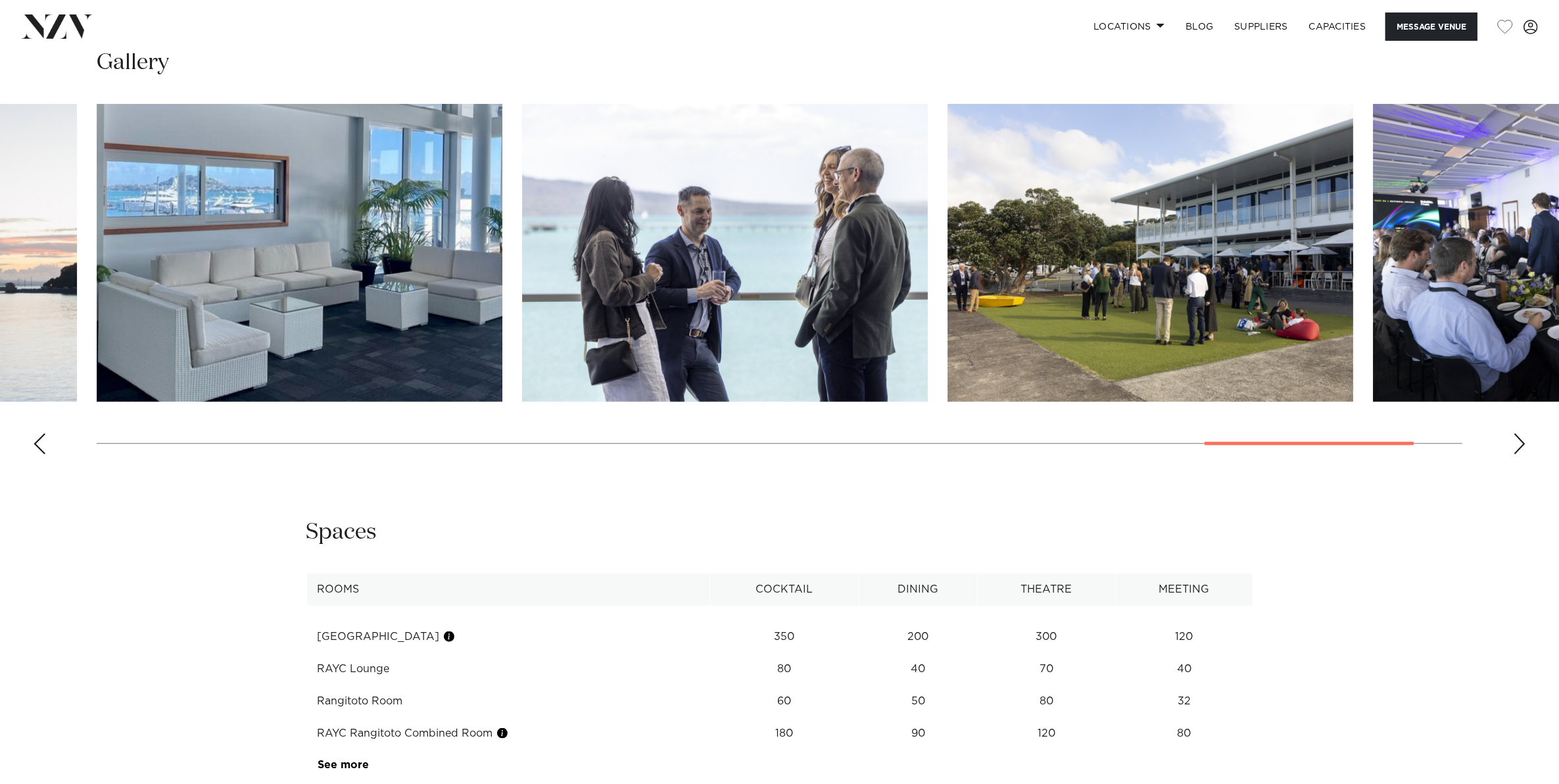
click at [36, 433] on div "Previous slide" at bounding box center [39, 443] width 13 height 21
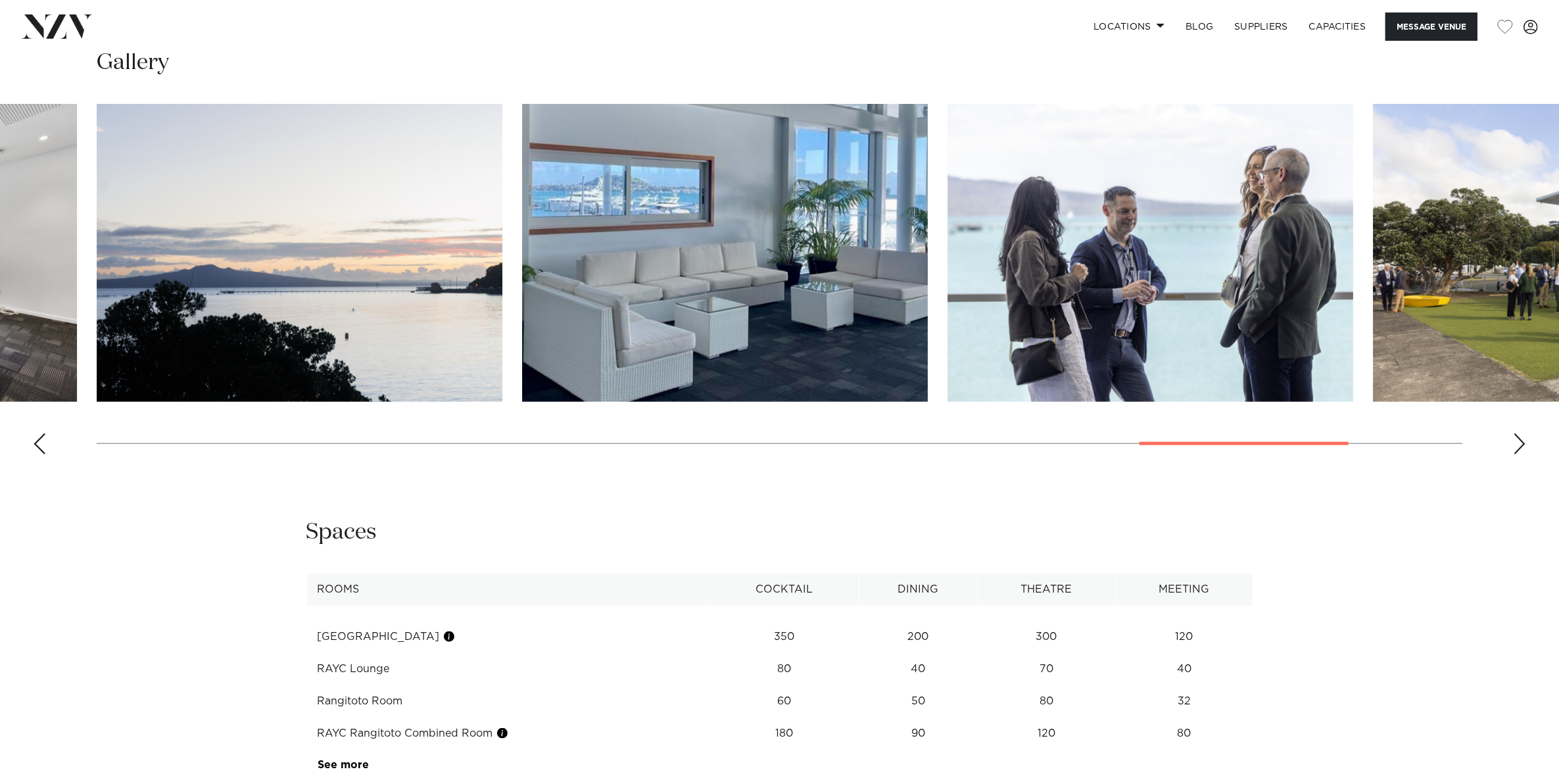
click at [36, 433] on div "Previous slide" at bounding box center [39, 443] width 13 height 21
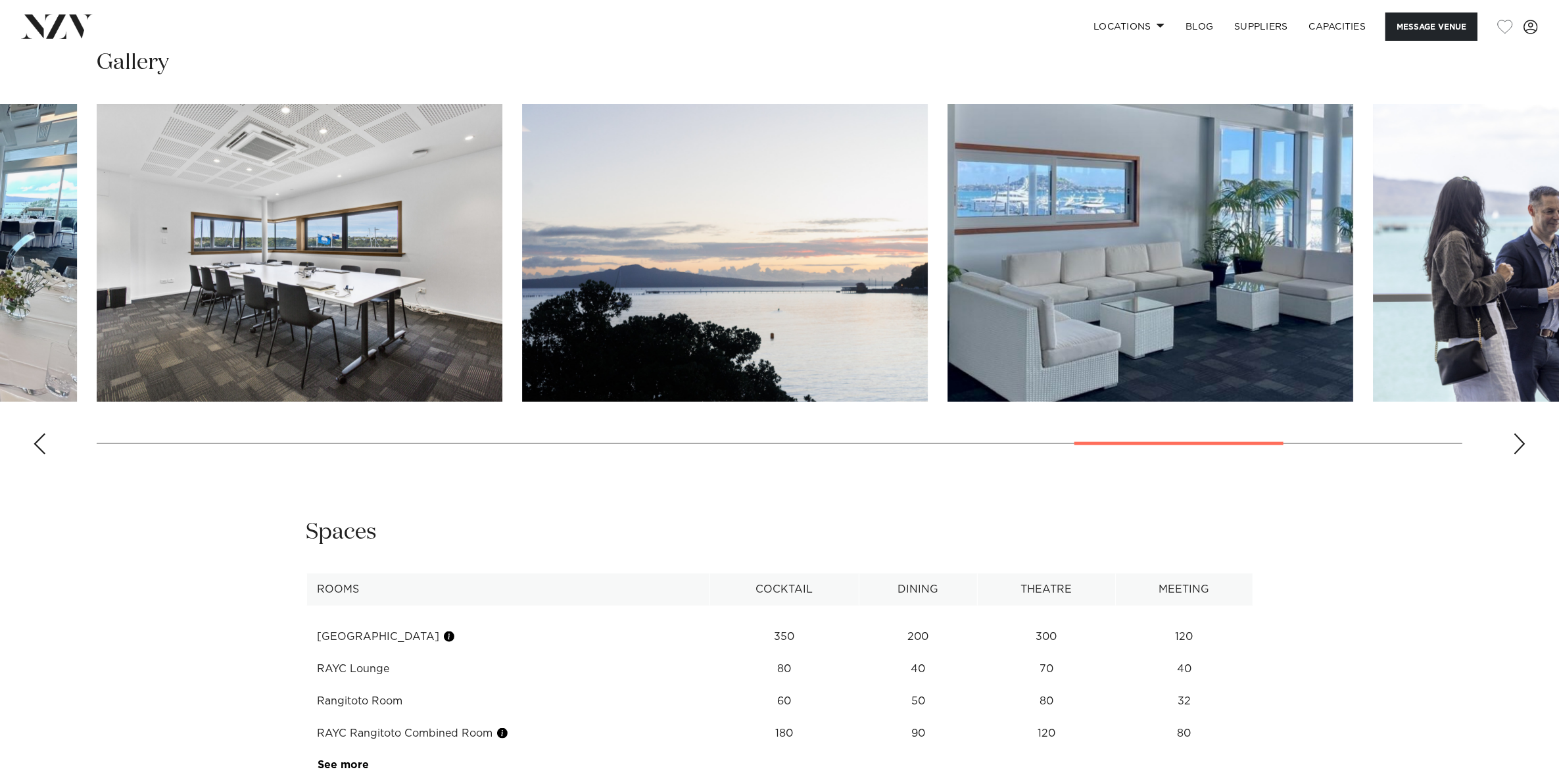
click at [36, 433] on div "Previous slide" at bounding box center [39, 443] width 13 height 21
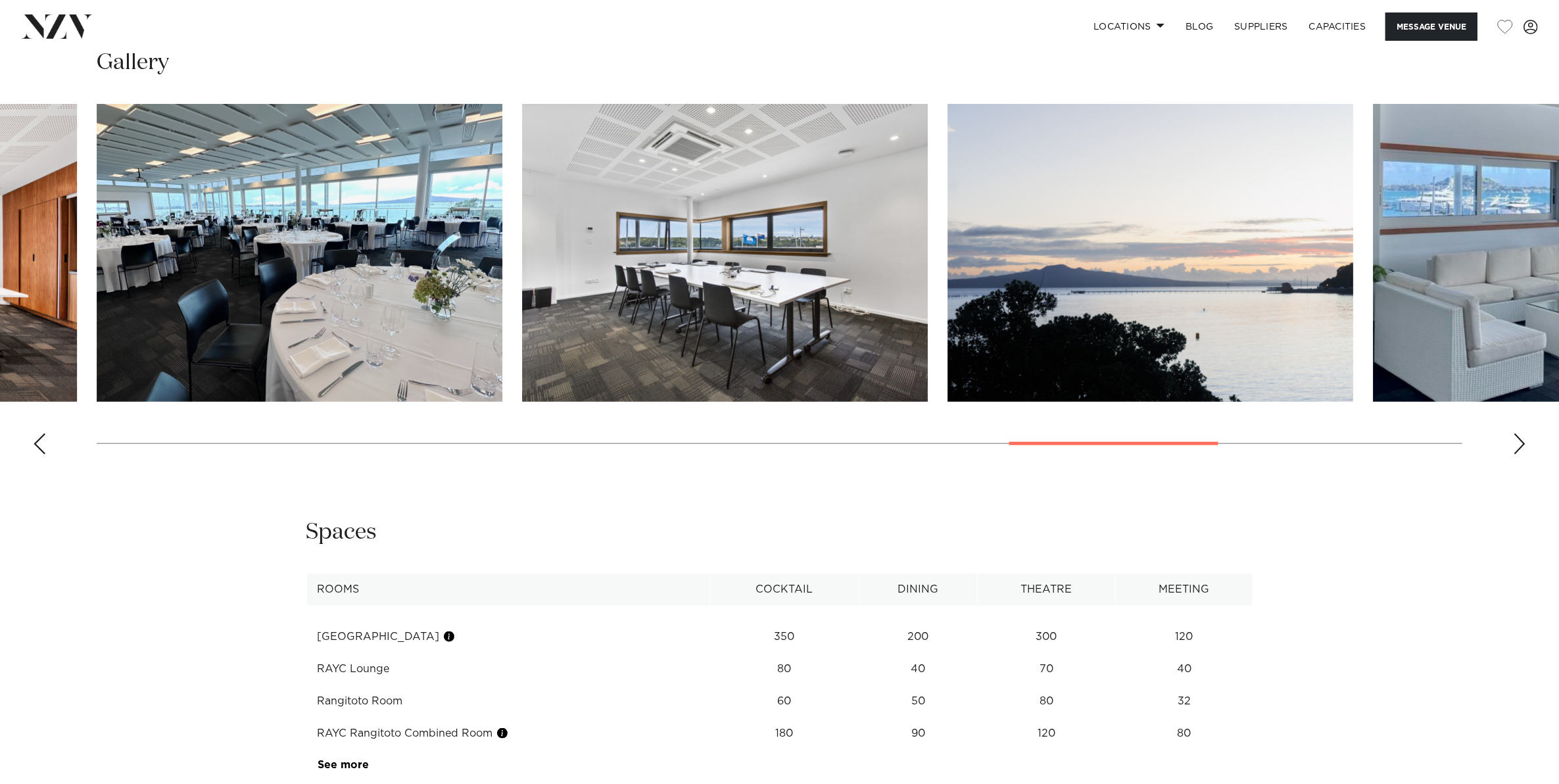
click at [36, 433] on div "Previous slide" at bounding box center [39, 443] width 13 height 21
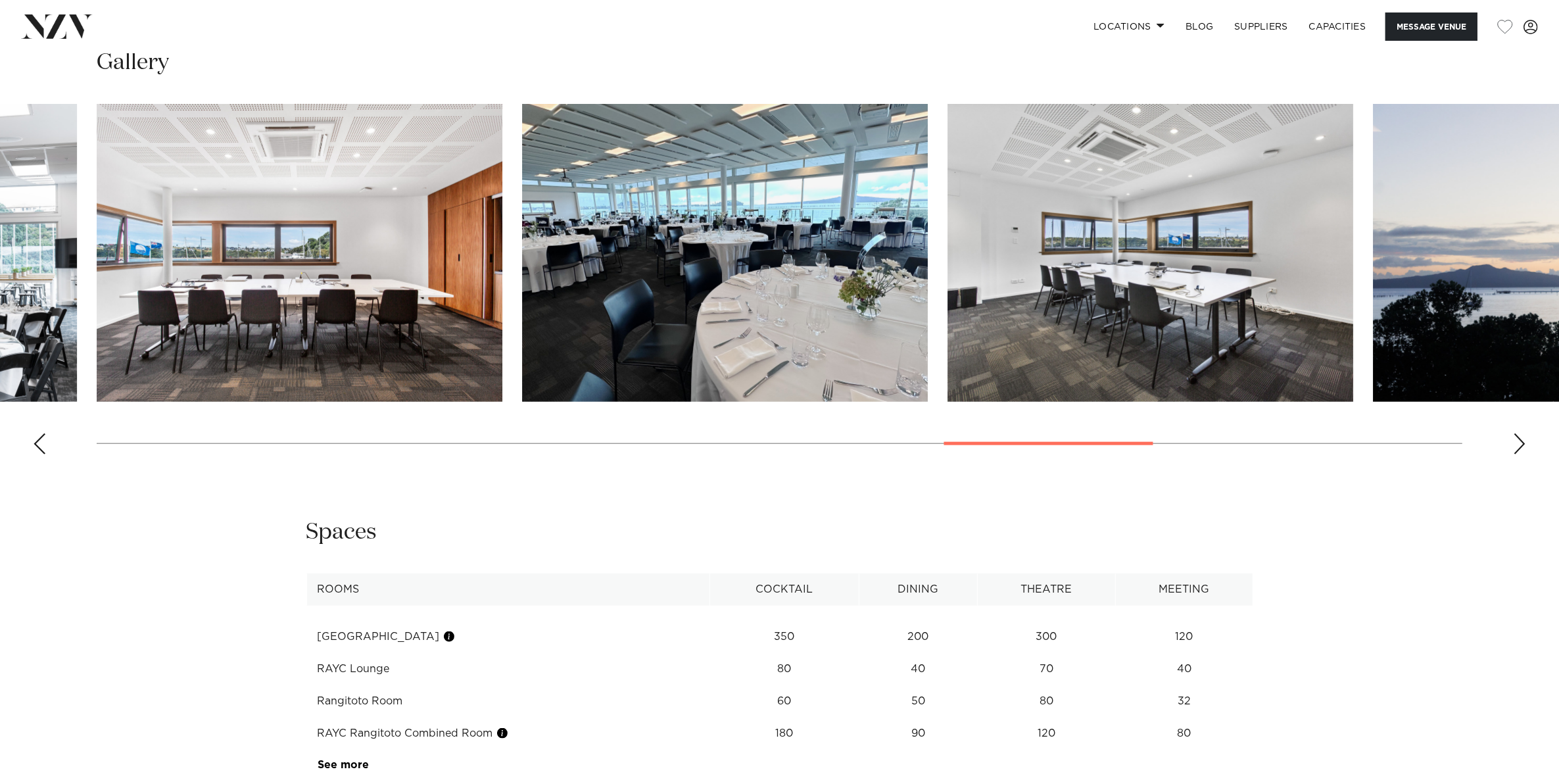
click at [36, 433] on div "Previous slide" at bounding box center [39, 443] width 13 height 21
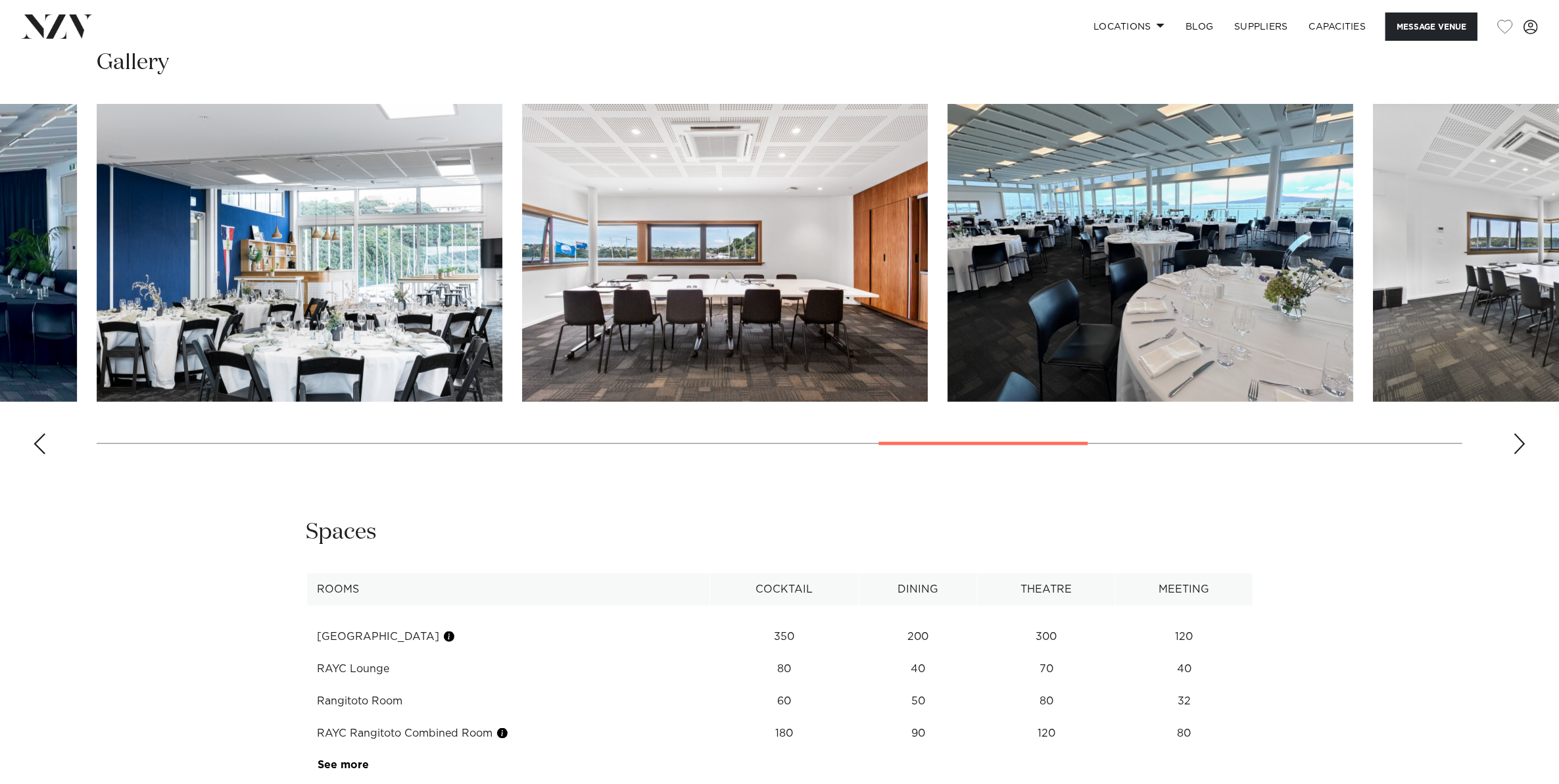
click at [36, 433] on div "Previous slide" at bounding box center [39, 443] width 13 height 21
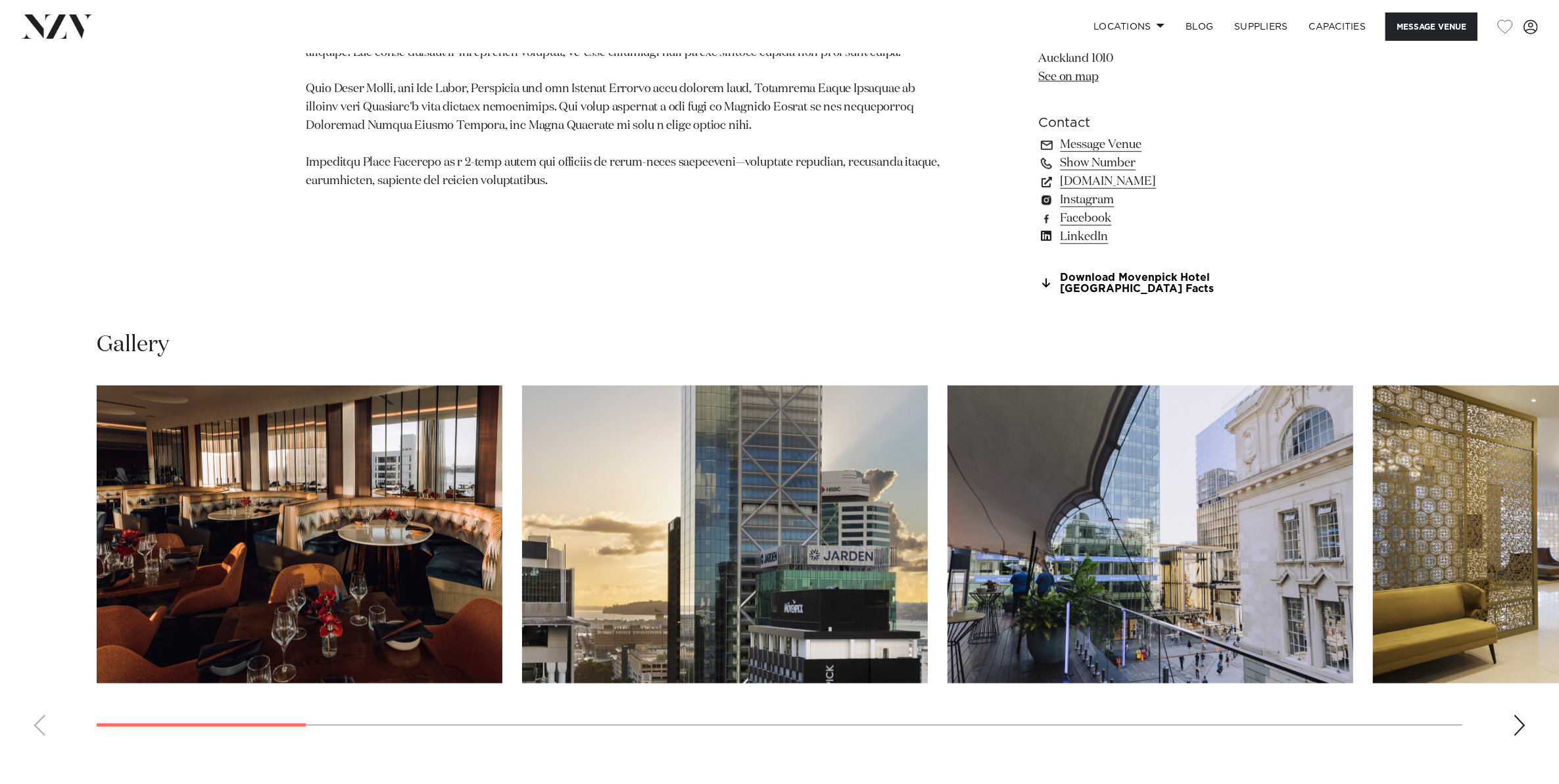
scroll to position [1233, 0]
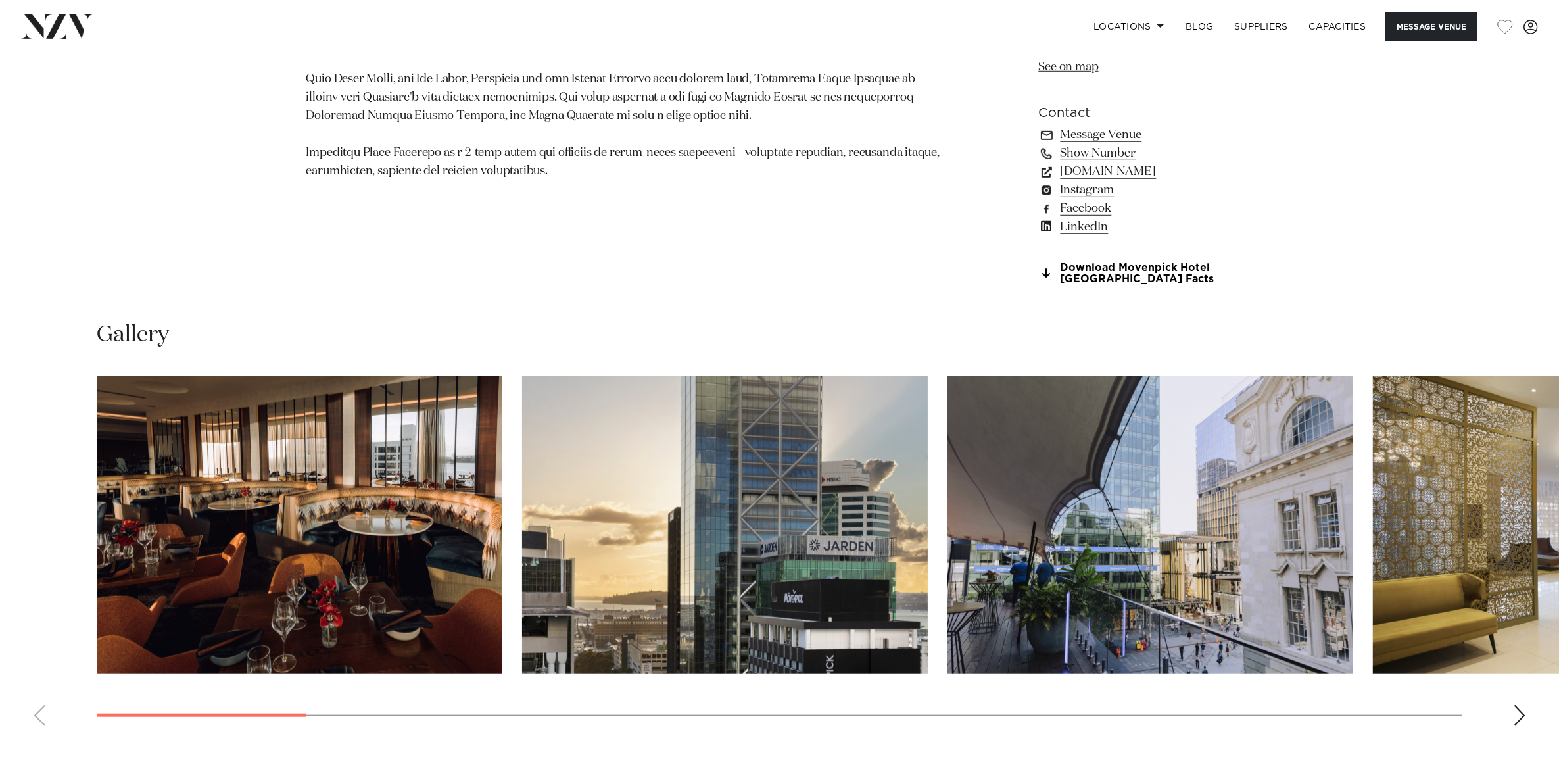
click at [1517, 720] on div "Next slide" at bounding box center [1519, 715] width 13 height 21
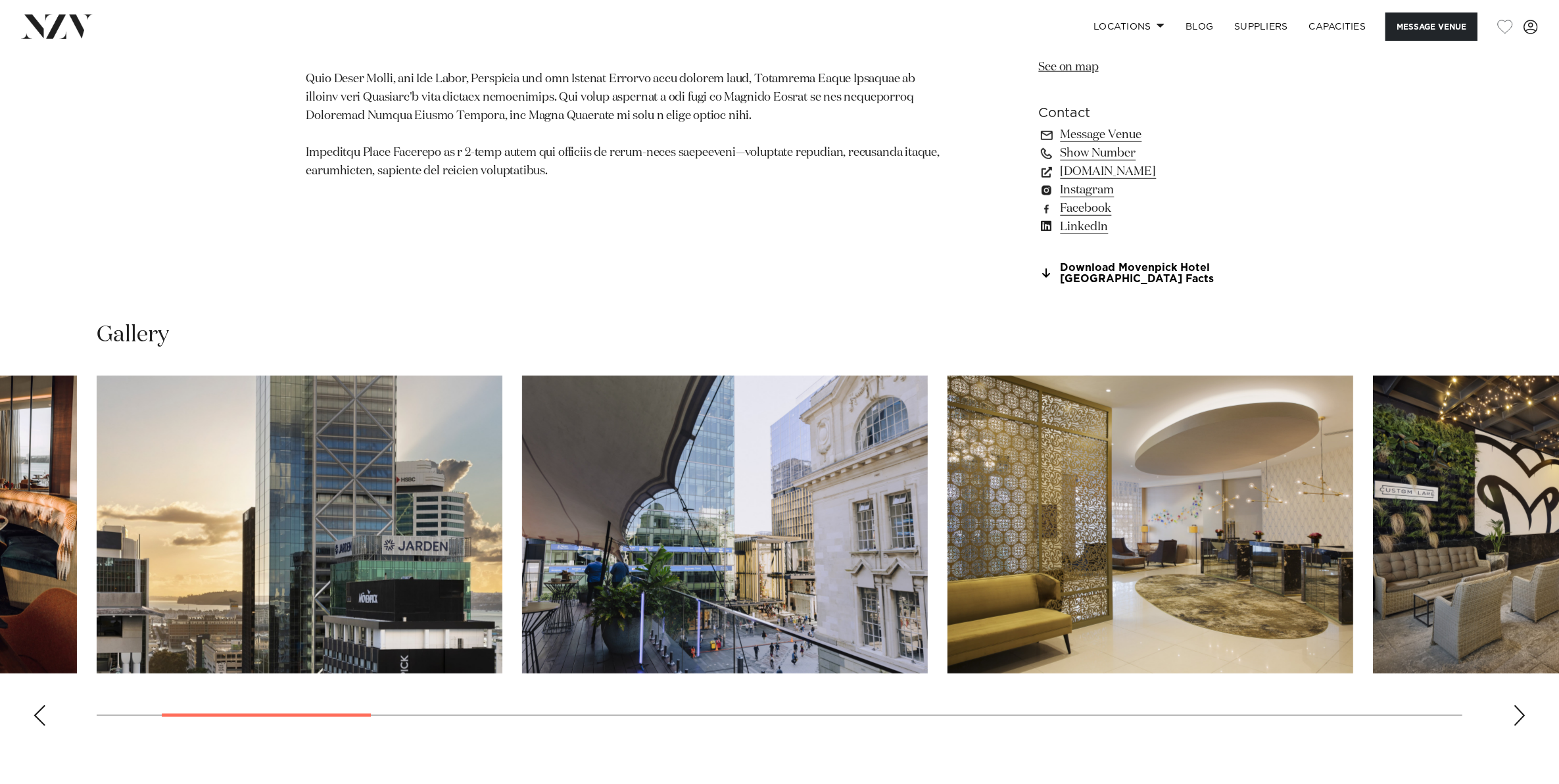
click at [1517, 720] on div "Next slide" at bounding box center [1519, 715] width 13 height 21
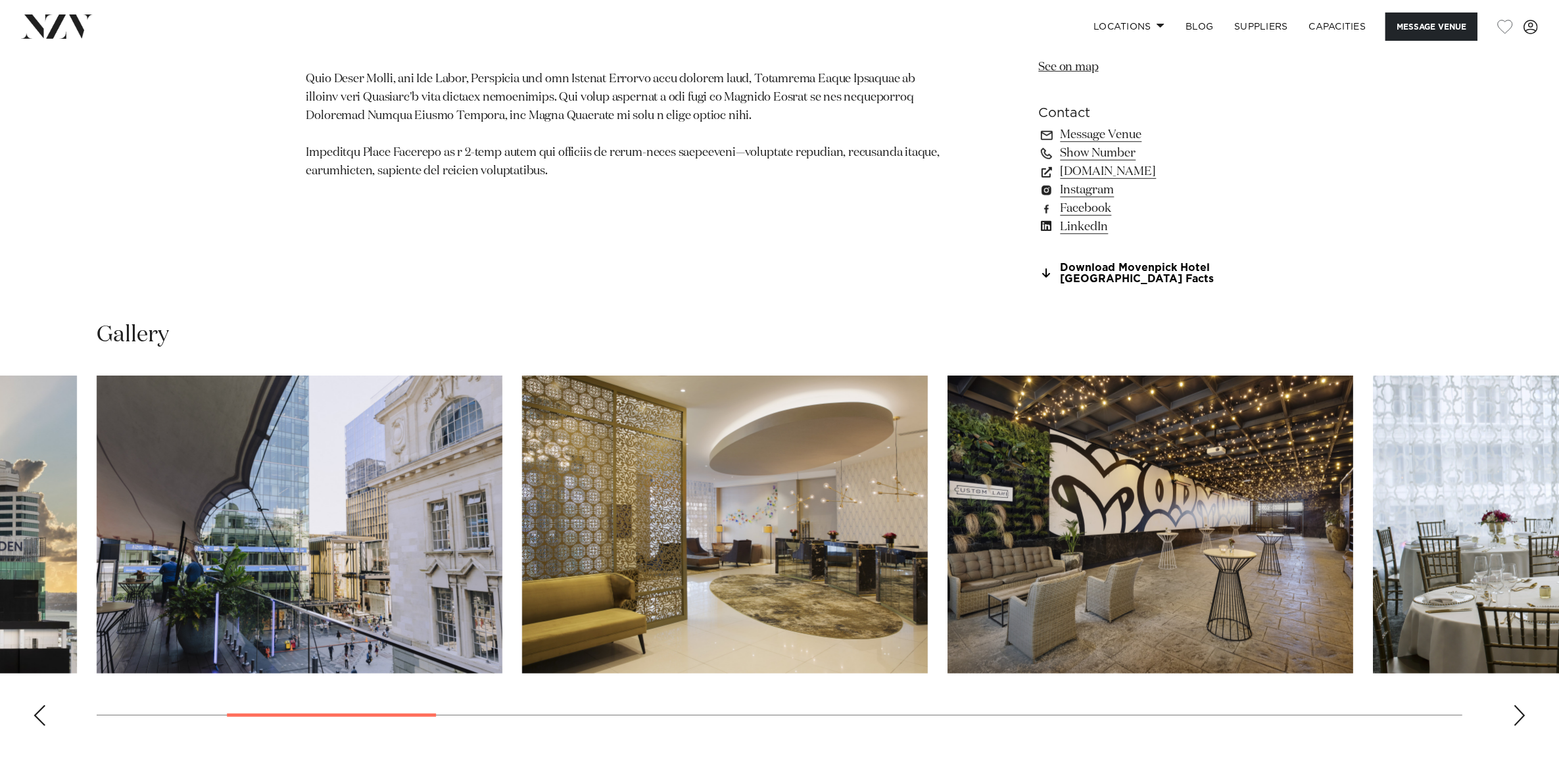
click at [1517, 720] on div "Next slide" at bounding box center [1519, 715] width 13 height 21
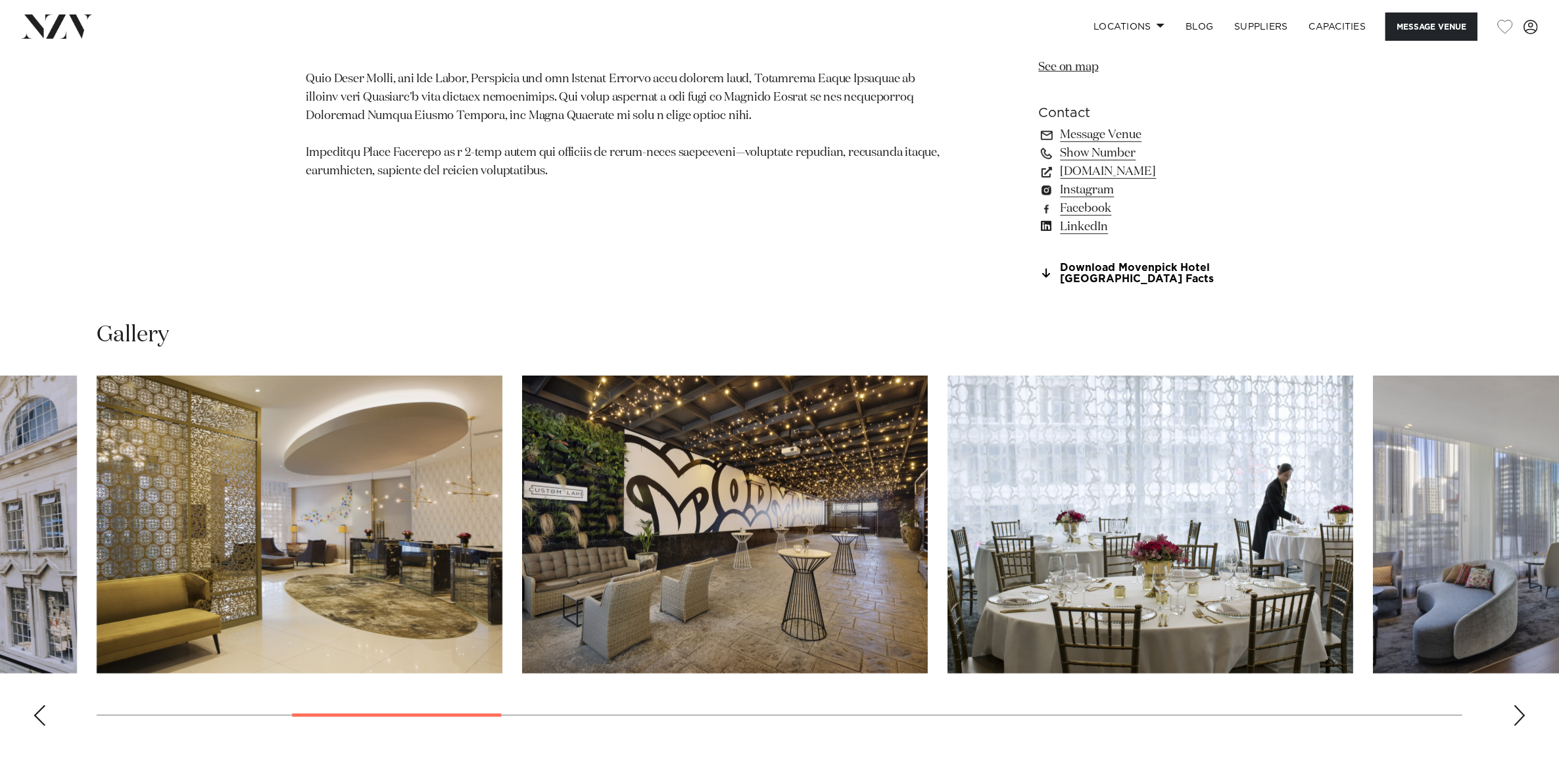
click at [1517, 720] on div "Next slide" at bounding box center [1519, 715] width 13 height 21
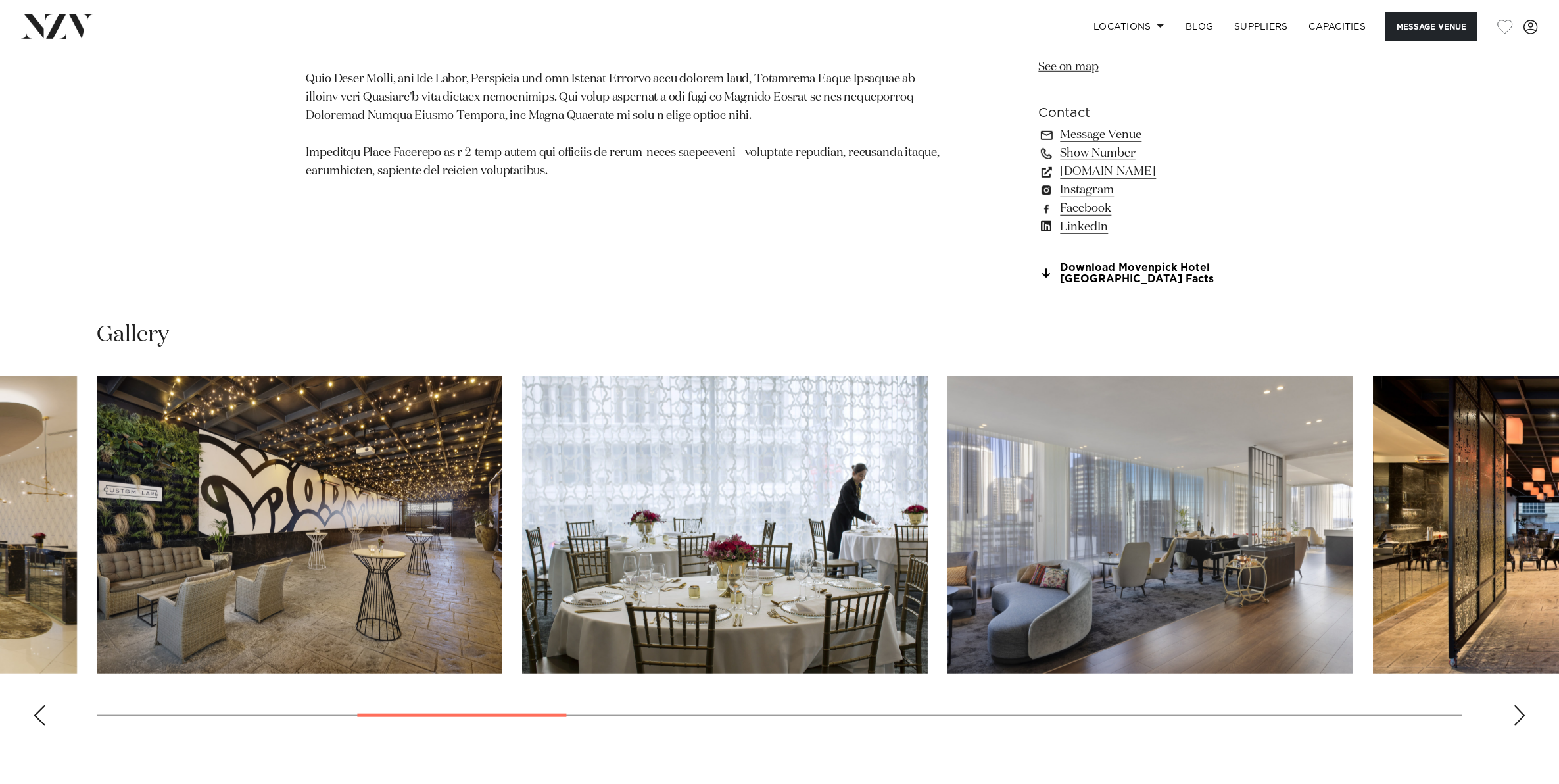
click at [1517, 720] on div "Next slide" at bounding box center [1519, 715] width 13 height 21
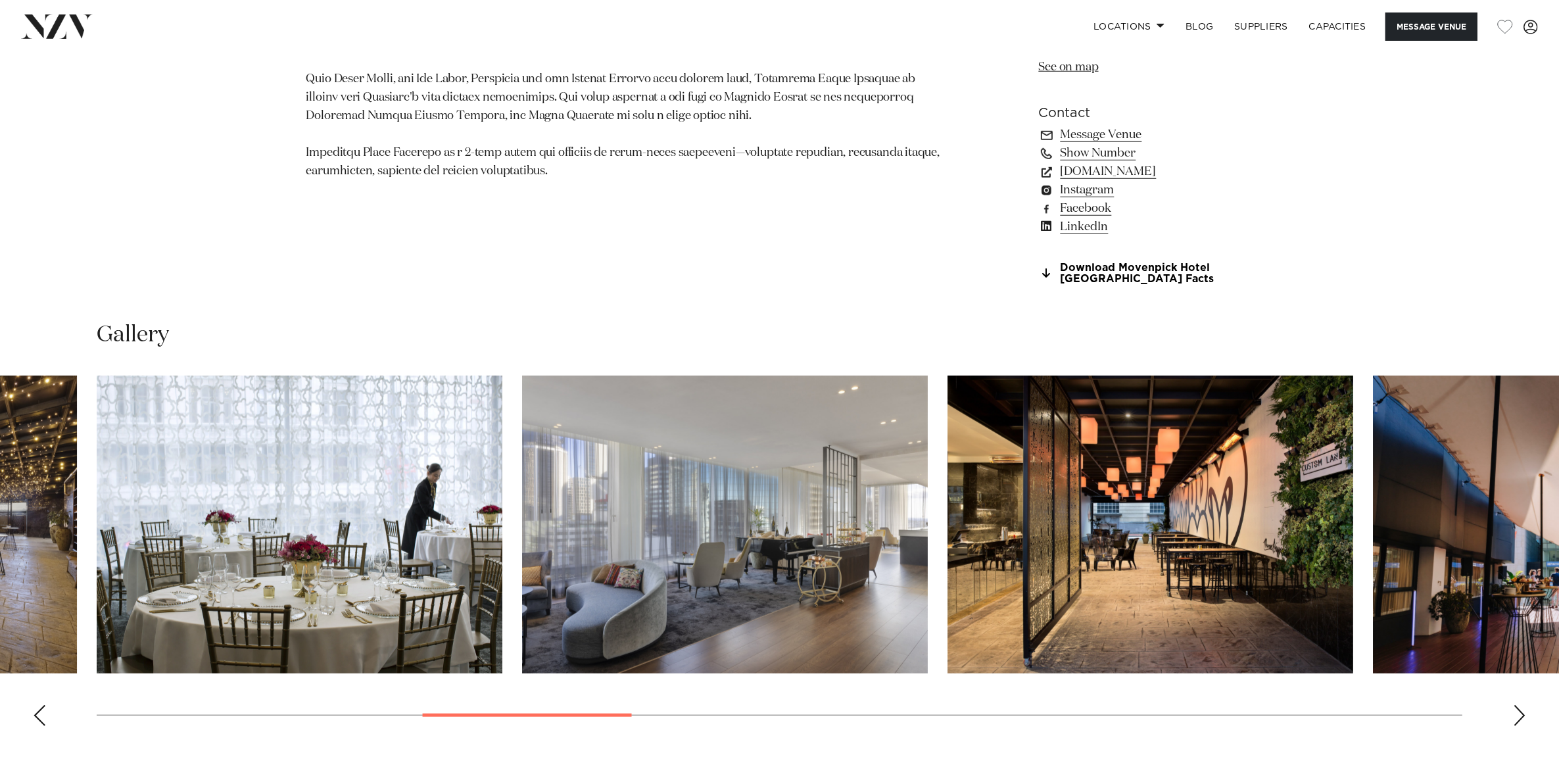
click at [1517, 720] on div "Next slide" at bounding box center [1519, 715] width 13 height 21
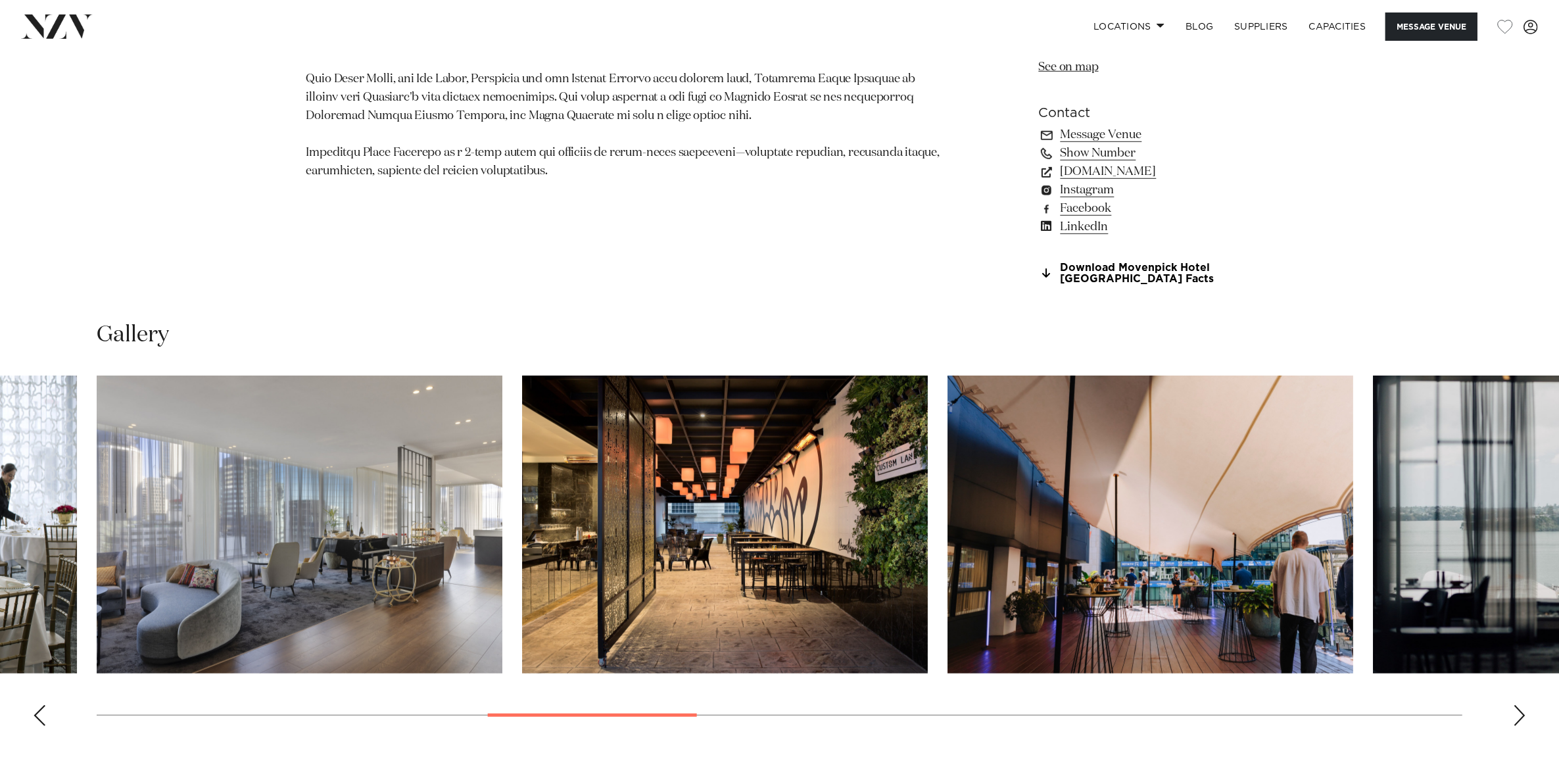
click at [1517, 720] on div "Next slide" at bounding box center [1519, 715] width 13 height 21
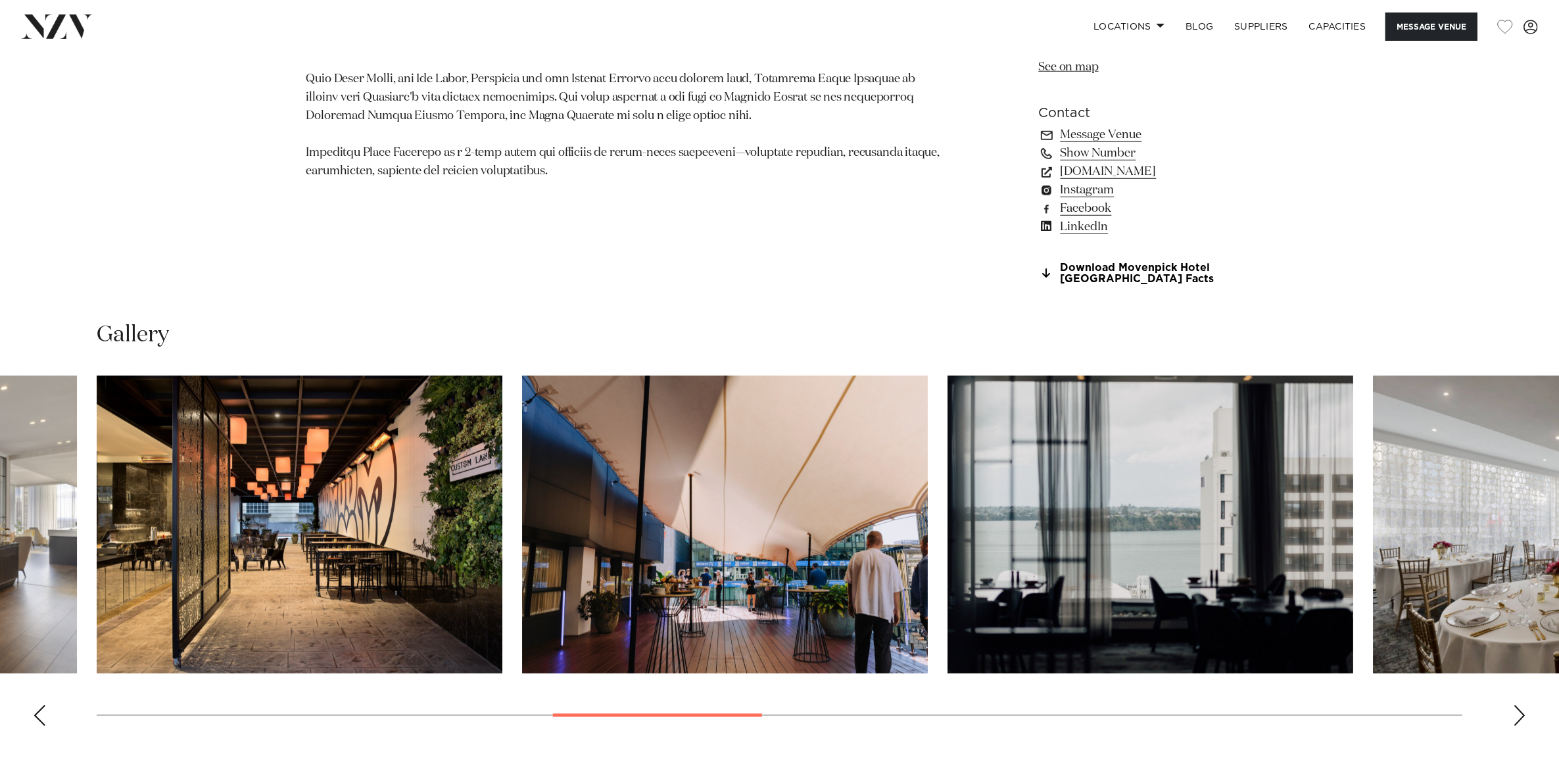
click at [1517, 720] on div "Next slide" at bounding box center [1519, 715] width 13 height 21
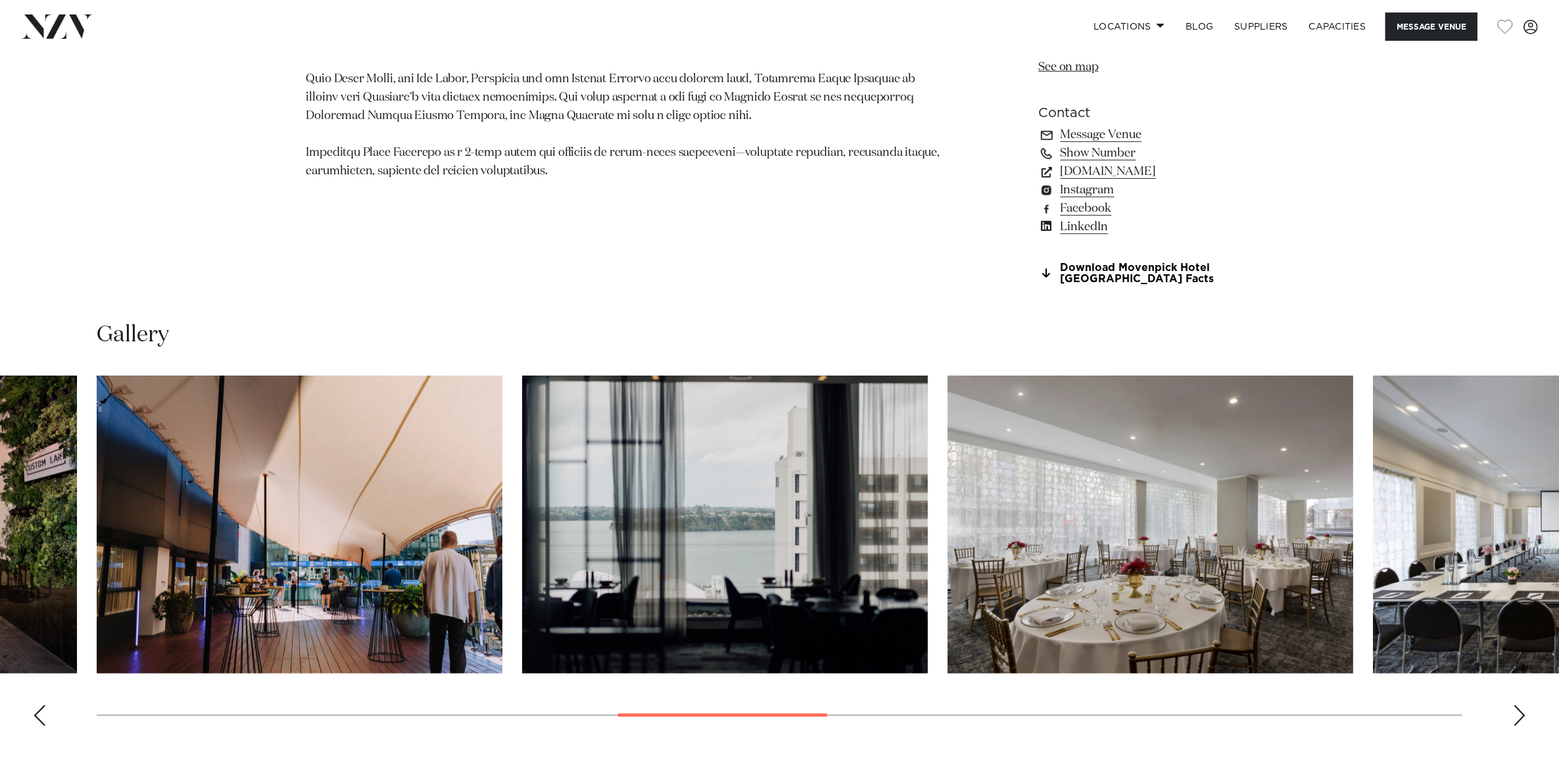
click at [1517, 720] on div "Next slide" at bounding box center [1519, 715] width 13 height 21
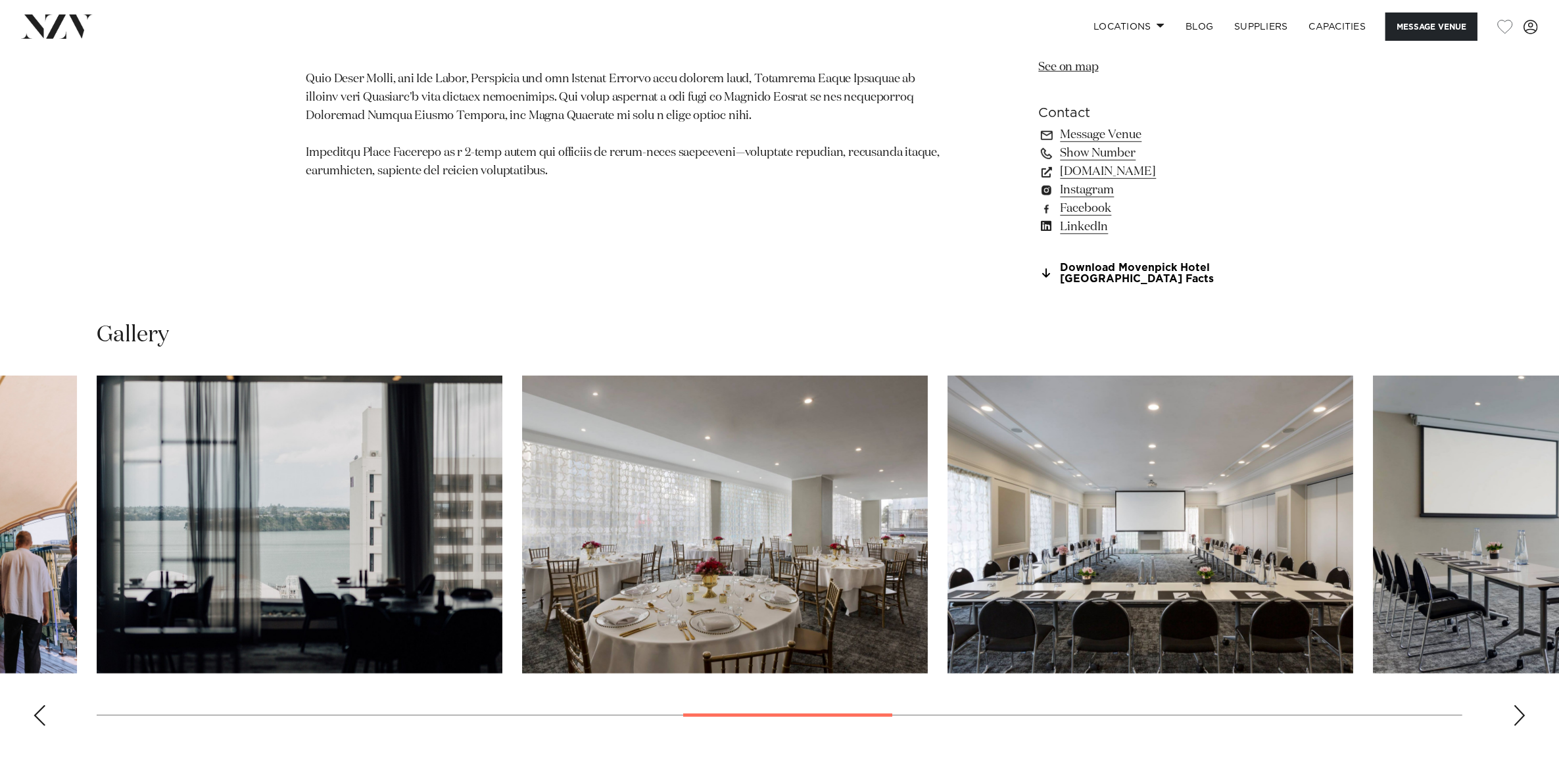
click at [1517, 720] on div "Next slide" at bounding box center [1519, 715] width 13 height 21
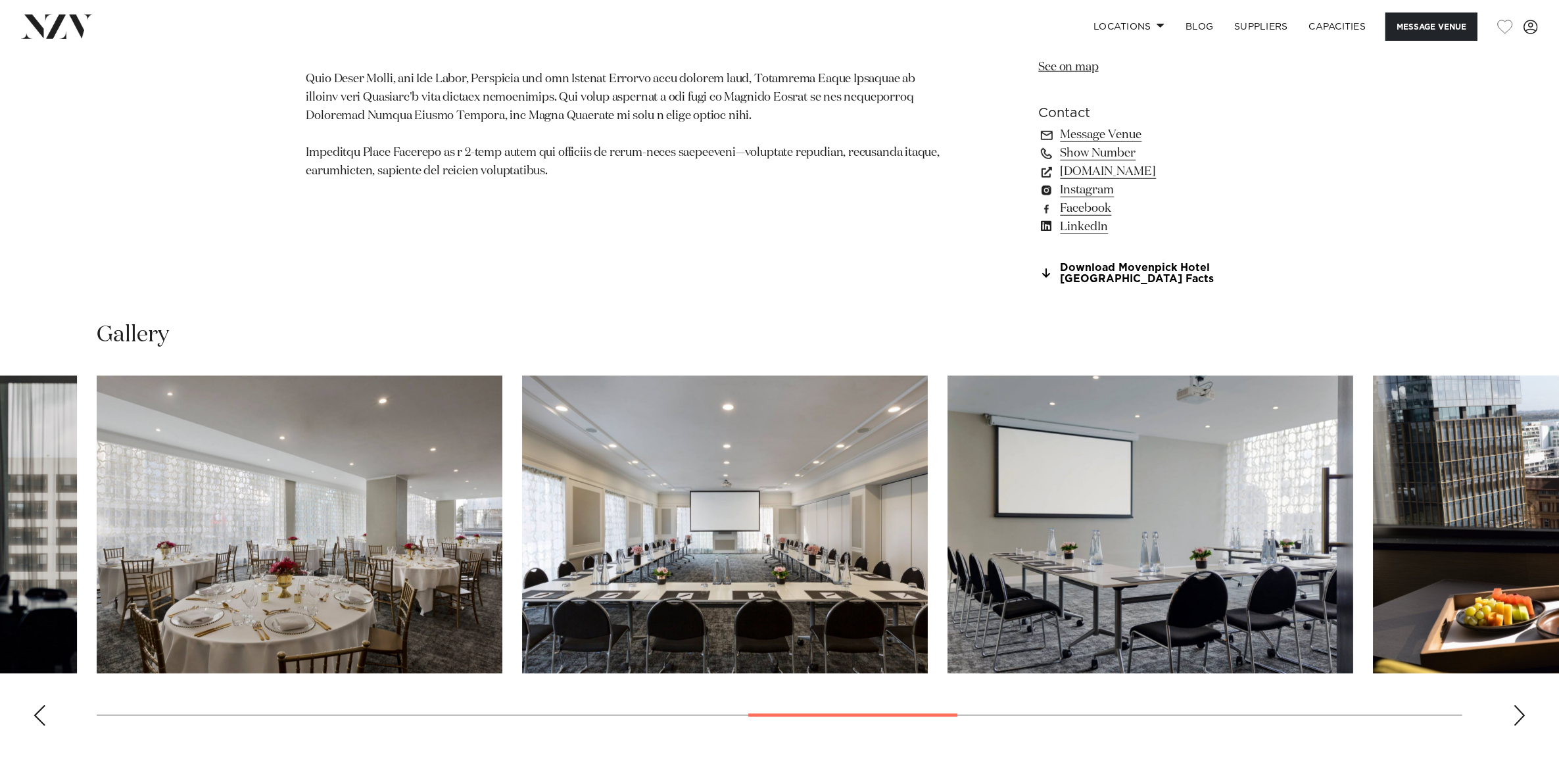
click at [1517, 720] on div "Next slide" at bounding box center [1519, 715] width 13 height 21
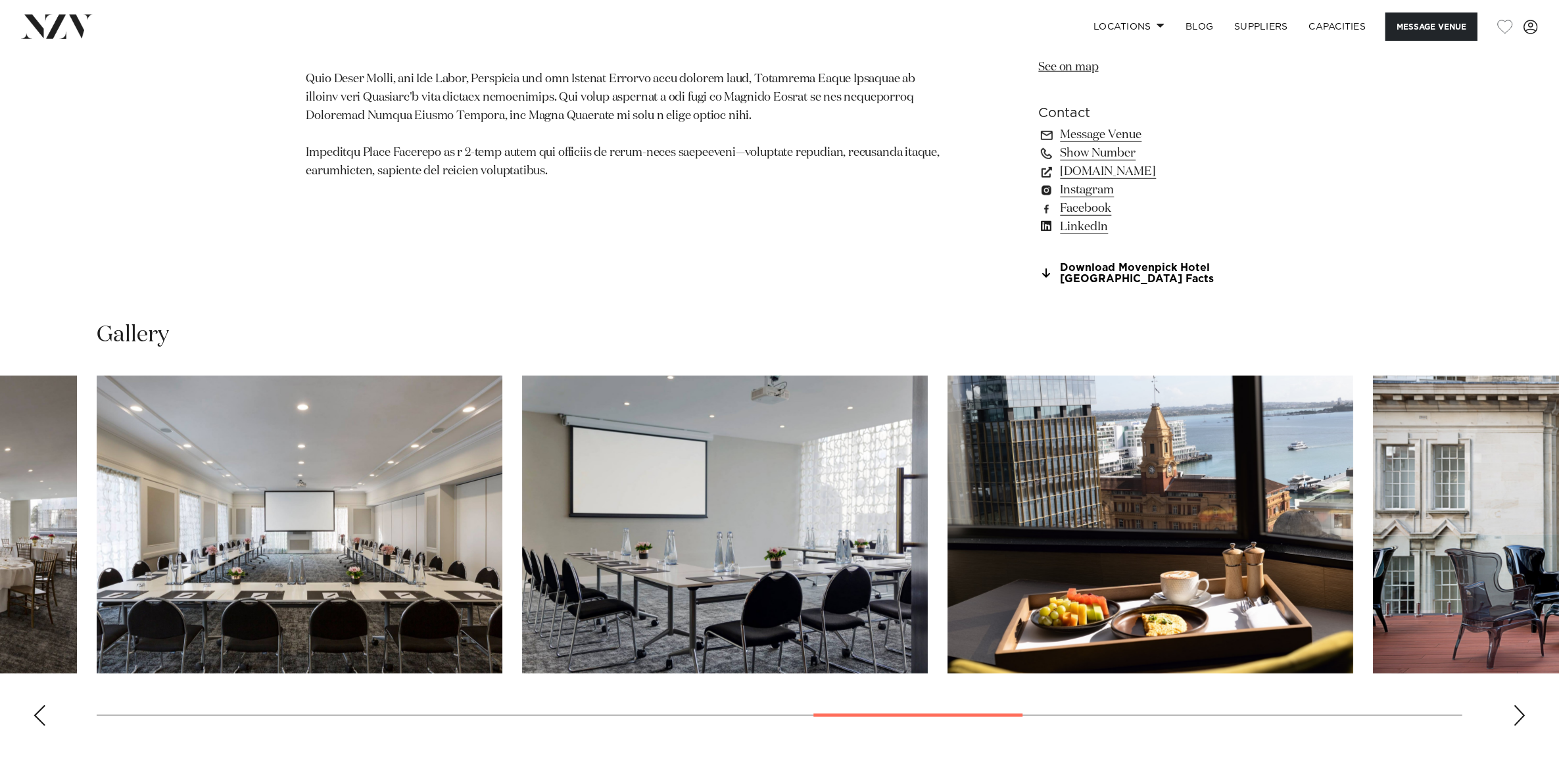
click at [1517, 720] on div "Next slide" at bounding box center [1519, 715] width 13 height 21
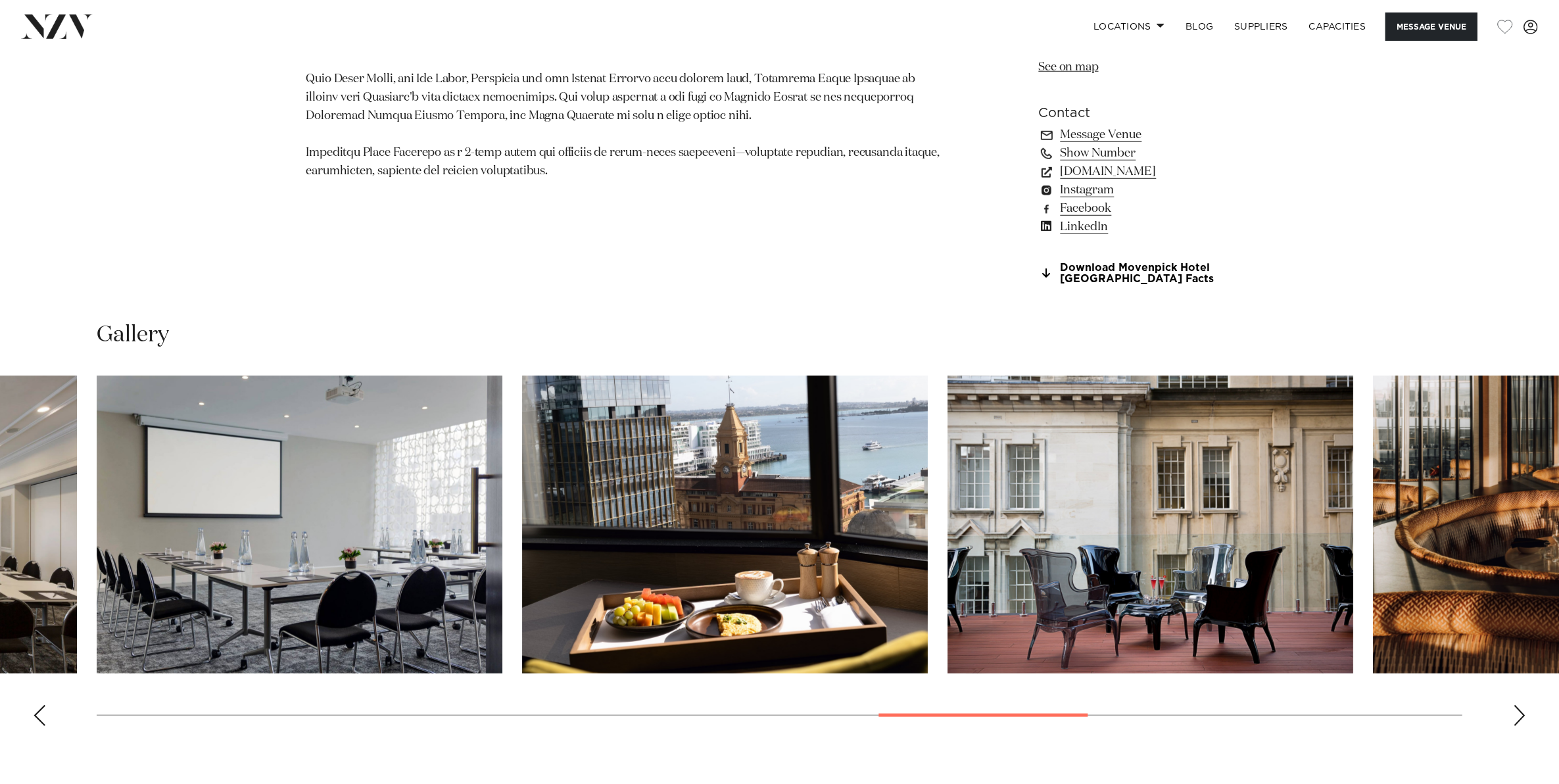
click at [1517, 720] on div "Next slide" at bounding box center [1519, 715] width 13 height 21
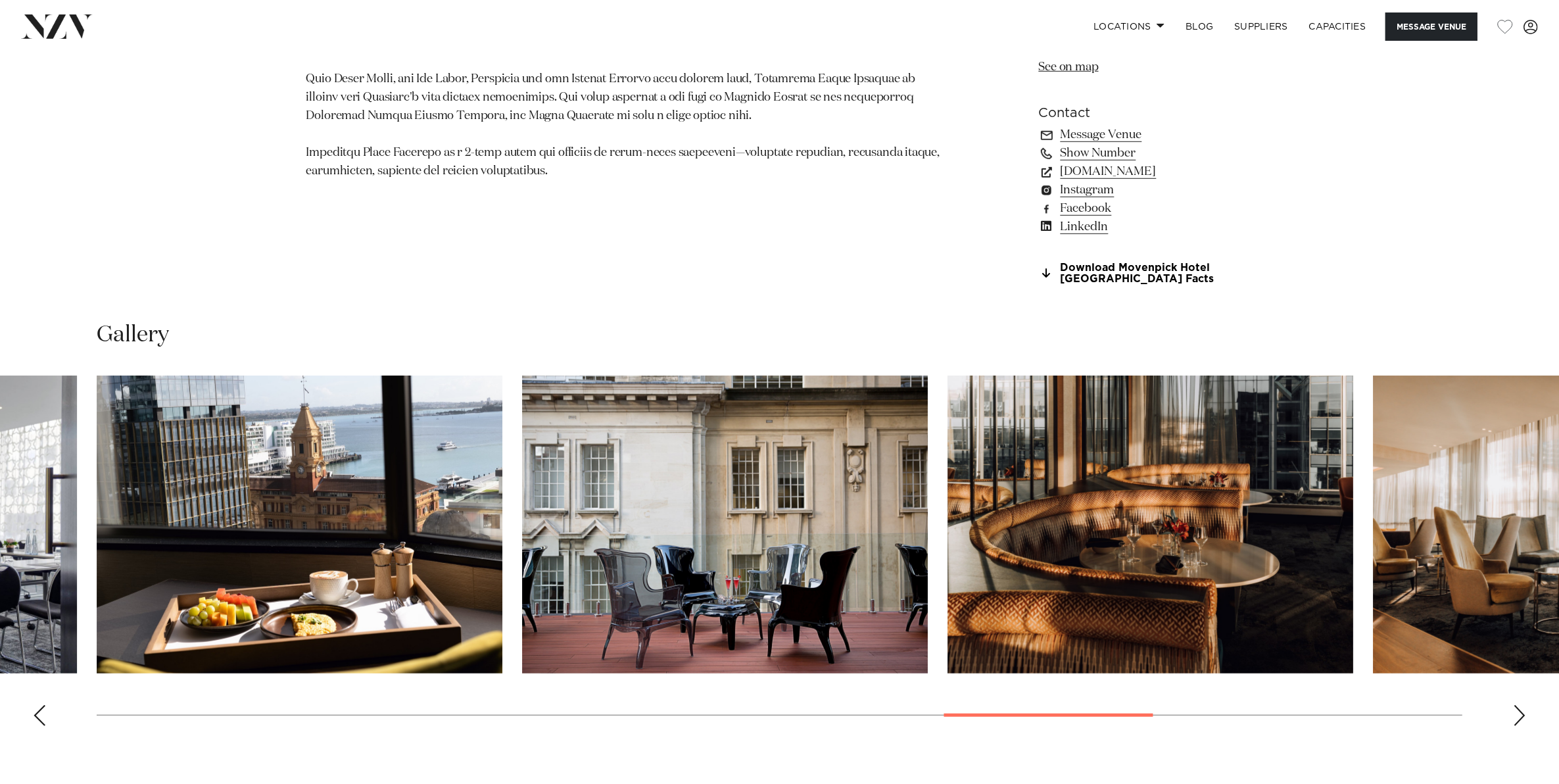
click at [1517, 720] on div "Next slide" at bounding box center [1519, 715] width 13 height 21
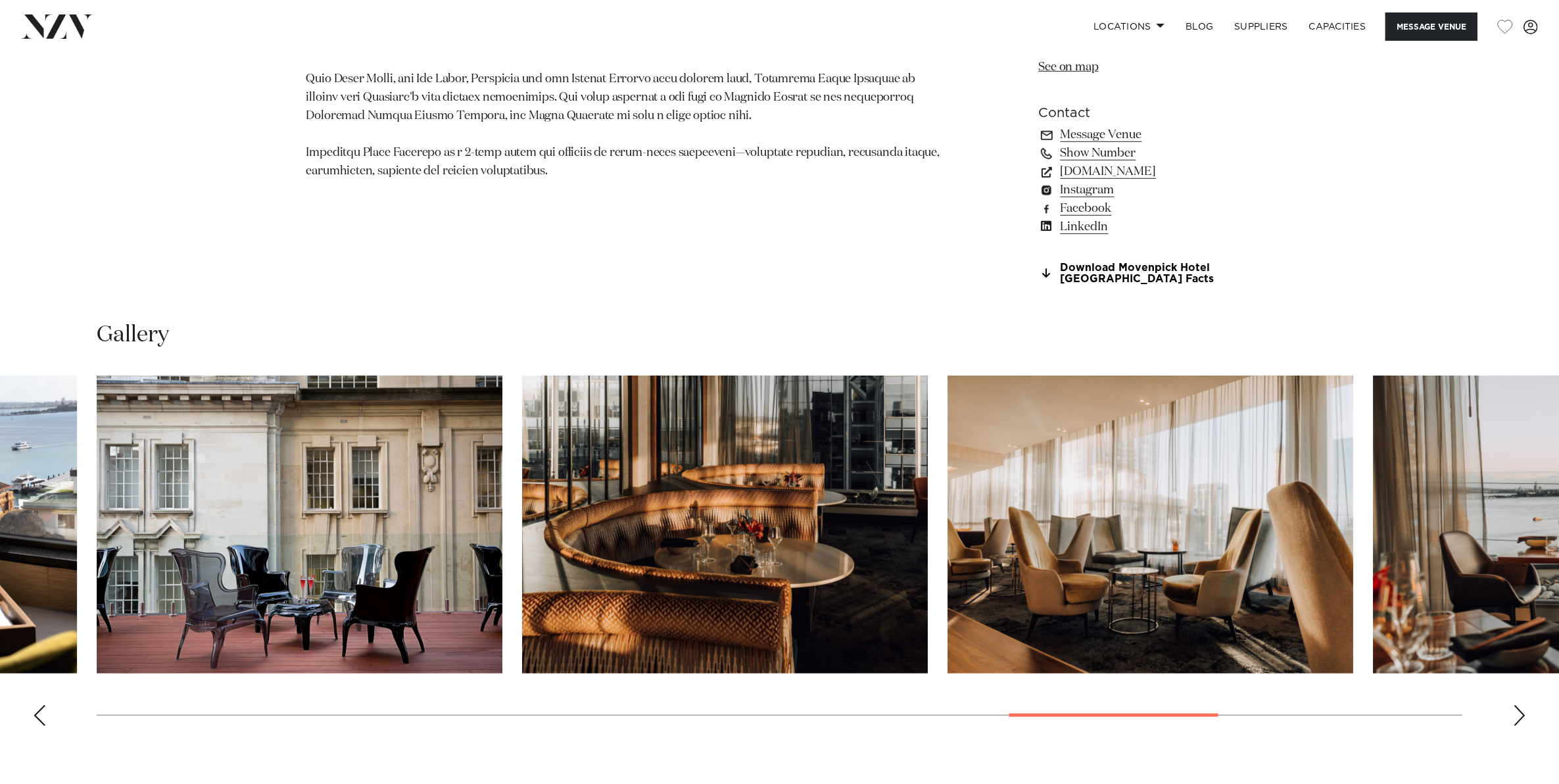
click at [1517, 720] on div "Next slide" at bounding box center [1519, 715] width 13 height 21
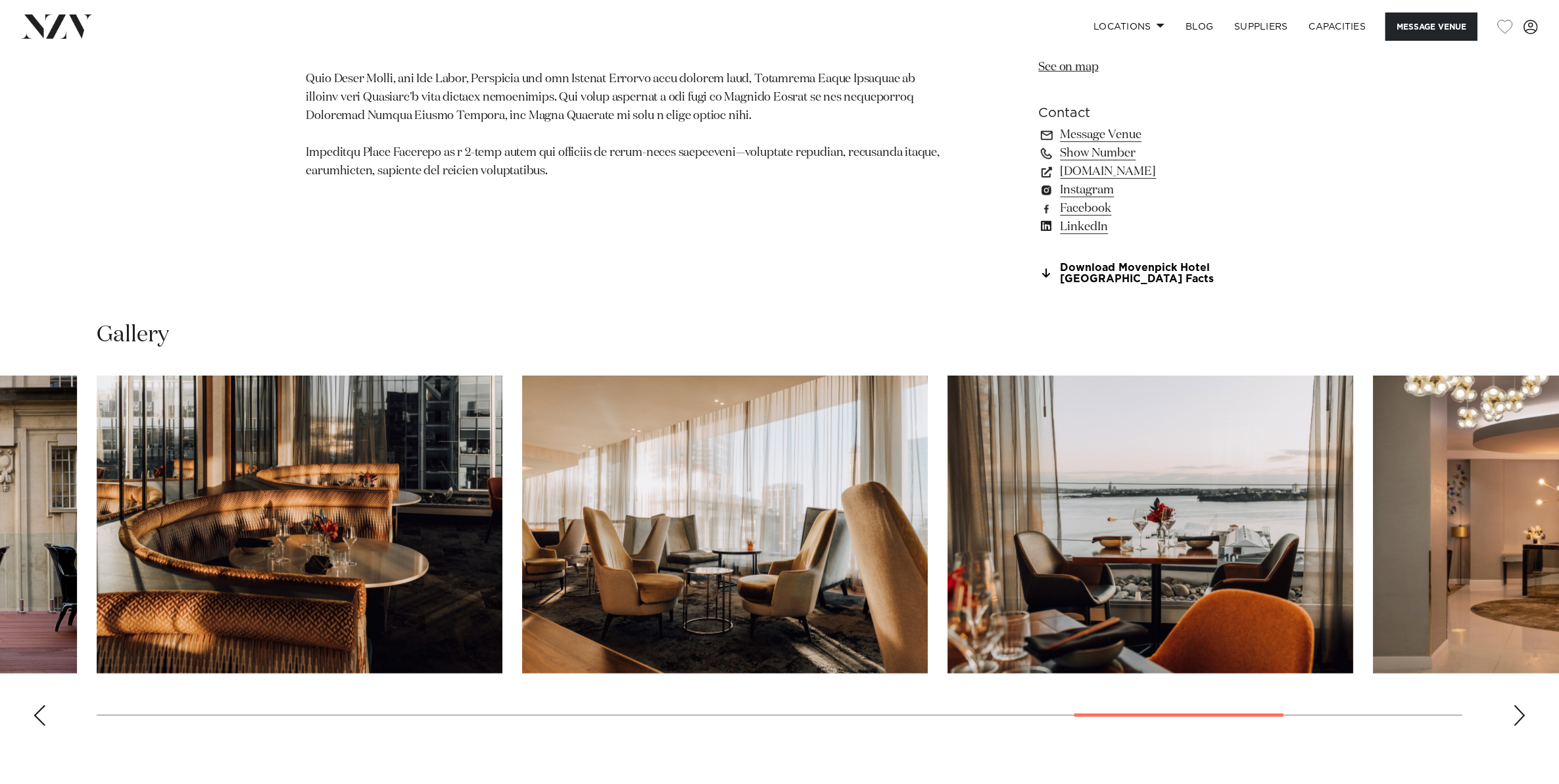
click at [1517, 720] on div "Next slide" at bounding box center [1519, 715] width 13 height 21
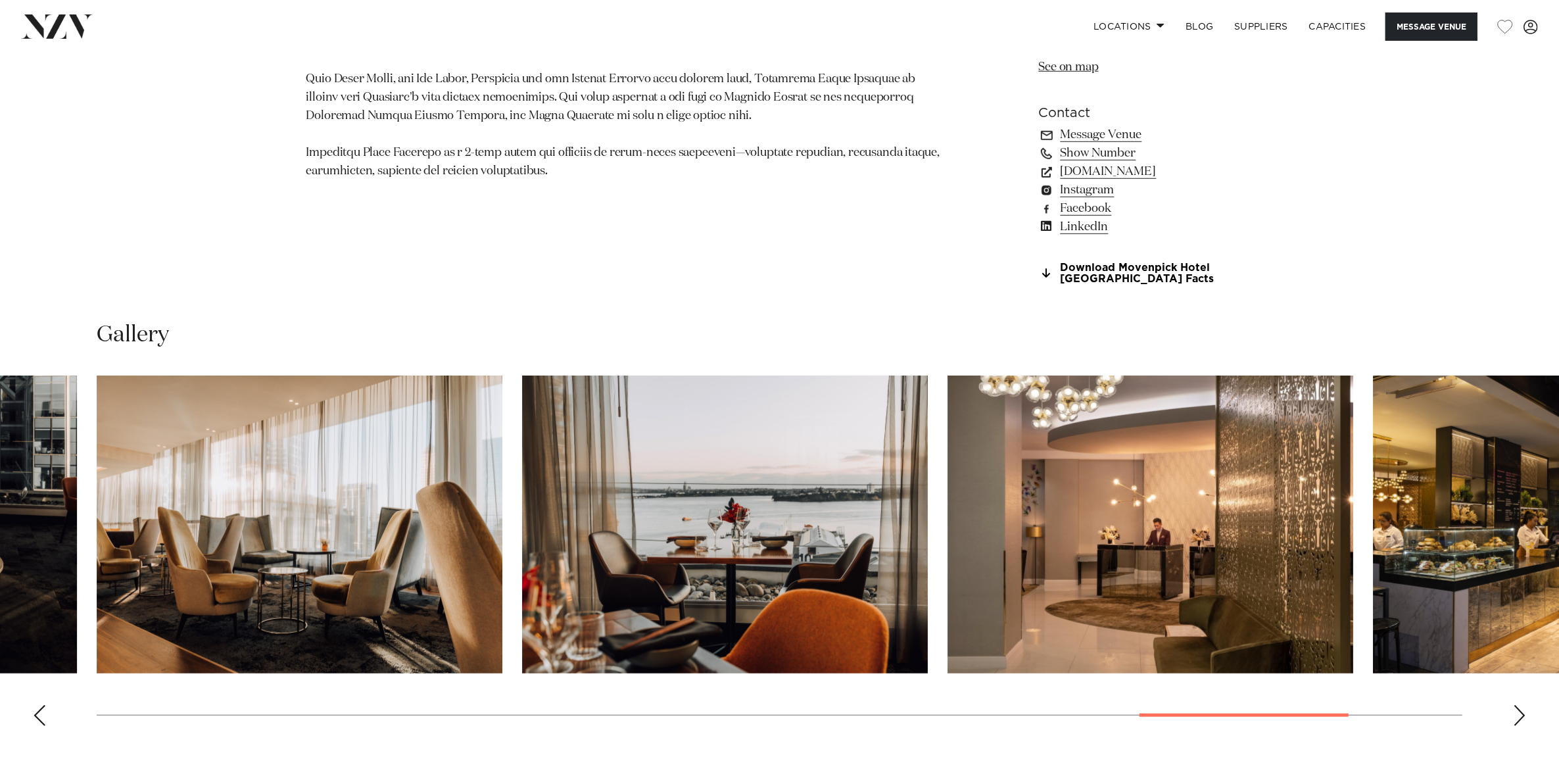
click at [1512, 714] on swiper-container at bounding box center [779, 555] width 1559 height 361
click at [1517, 711] on div "Next slide" at bounding box center [1519, 715] width 13 height 21
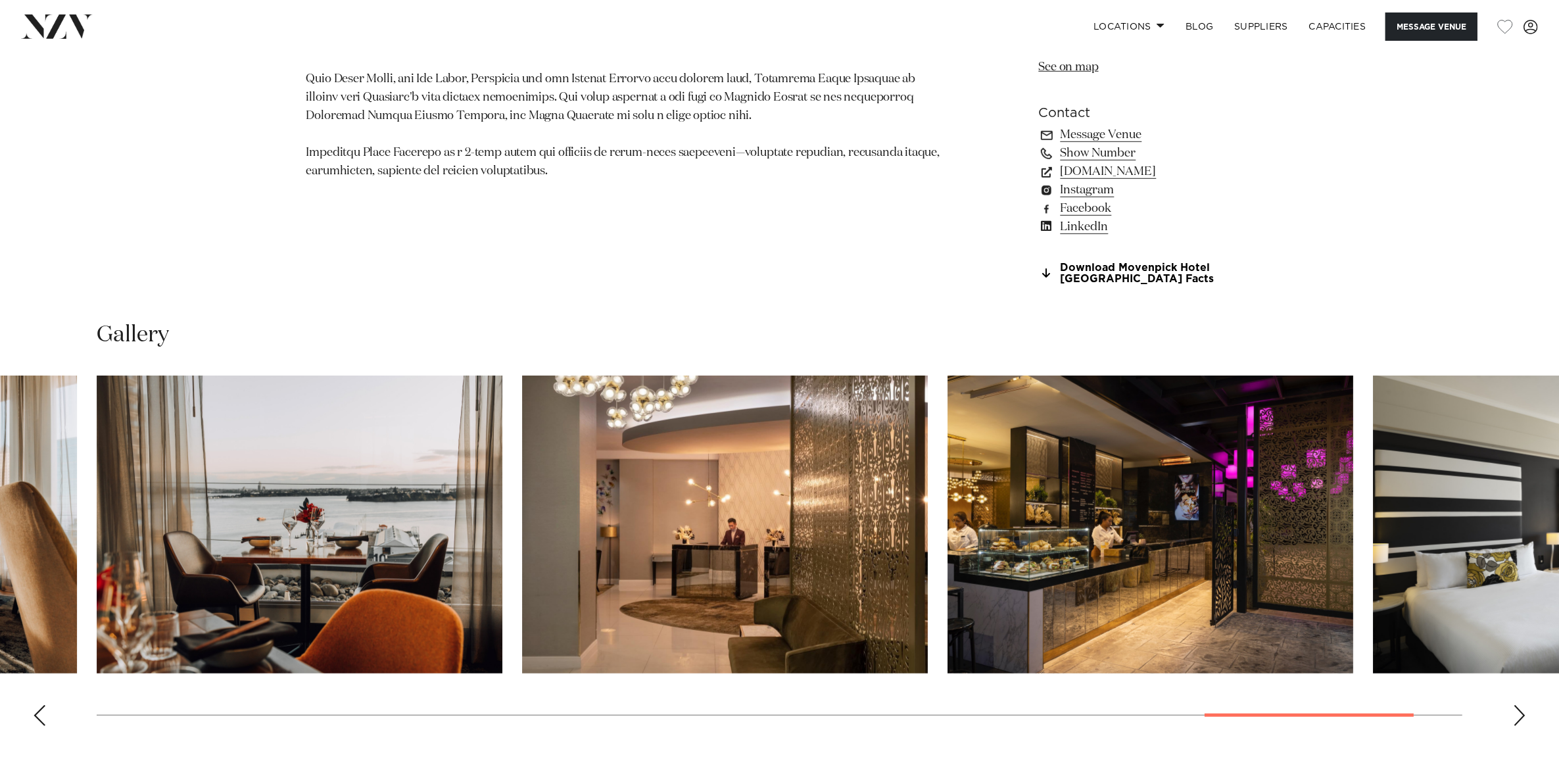
click at [1517, 711] on div "Next slide" at bounding box center [1519, 715] width 13 height 21
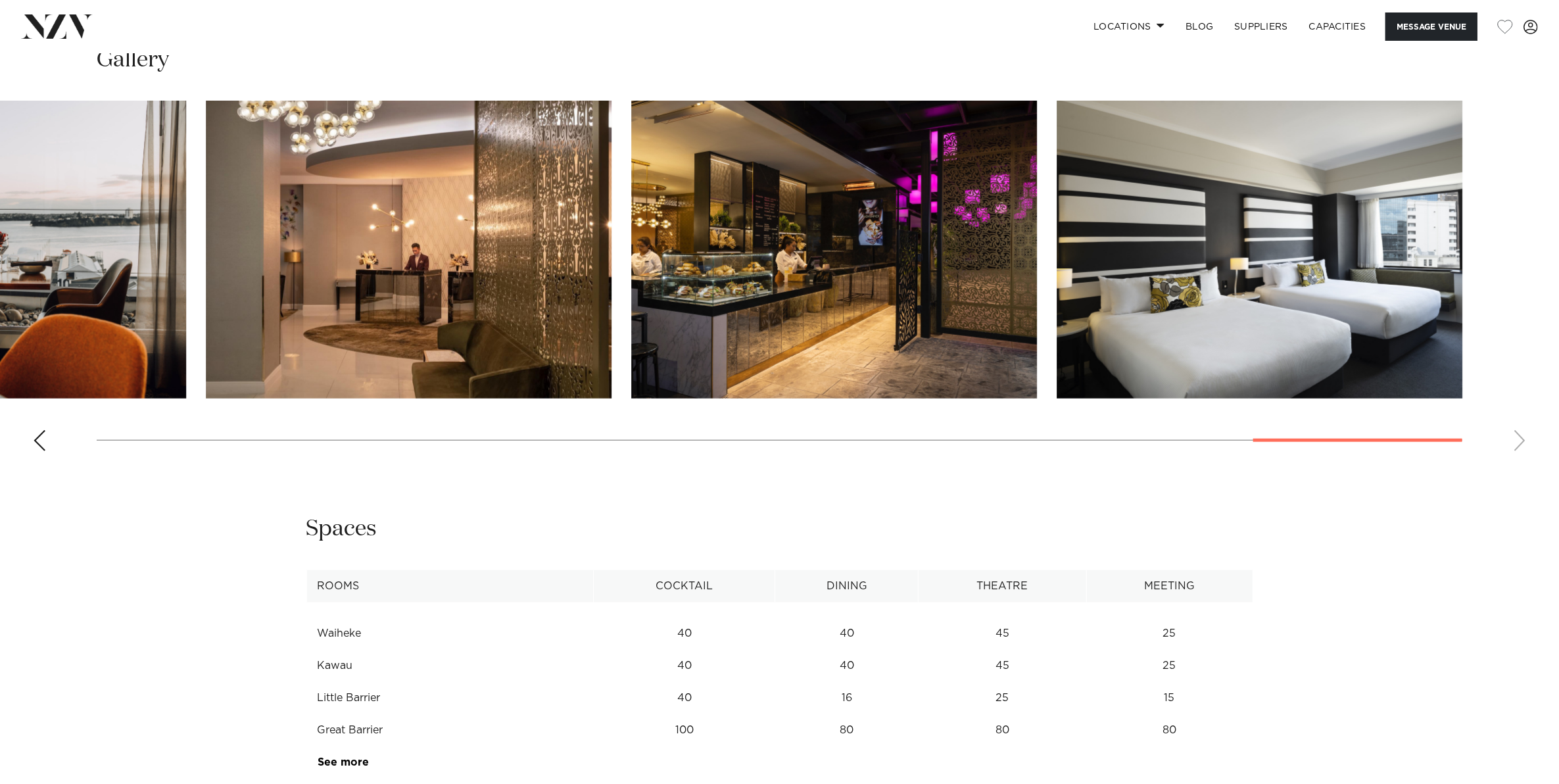
scroll to position [1808, 0]
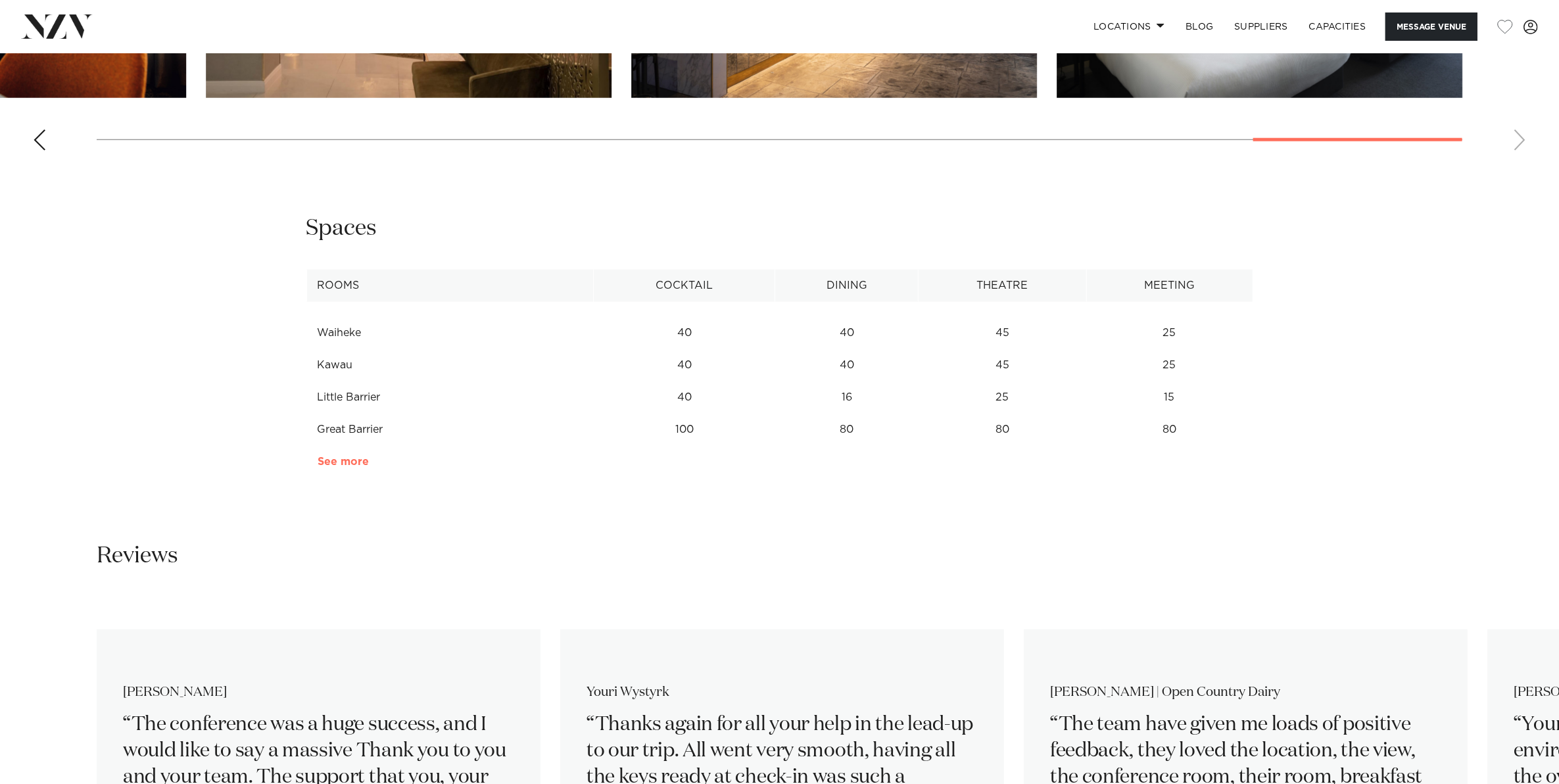
click at [330, 457] on link "See more" at bounding box center [368, 461] width 103 height 11
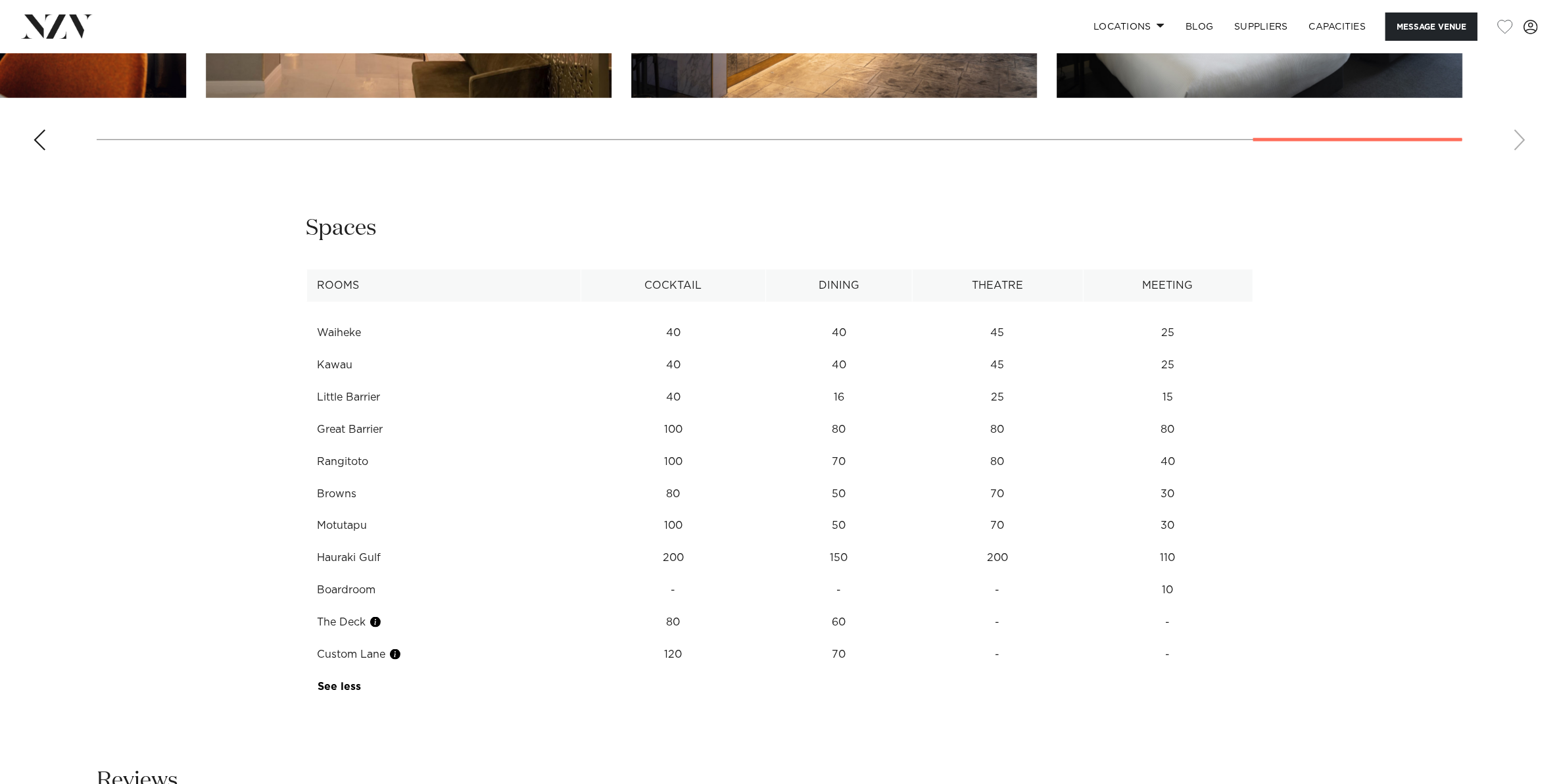
drag, startPoint x: 316, startPoint y: 554, endPoint x: 387, endPoint y: 555, distance: 70.3
click at [387, 555] on td "Hauraki Gulf" at bounding box center [443, 558] width 274 height 32
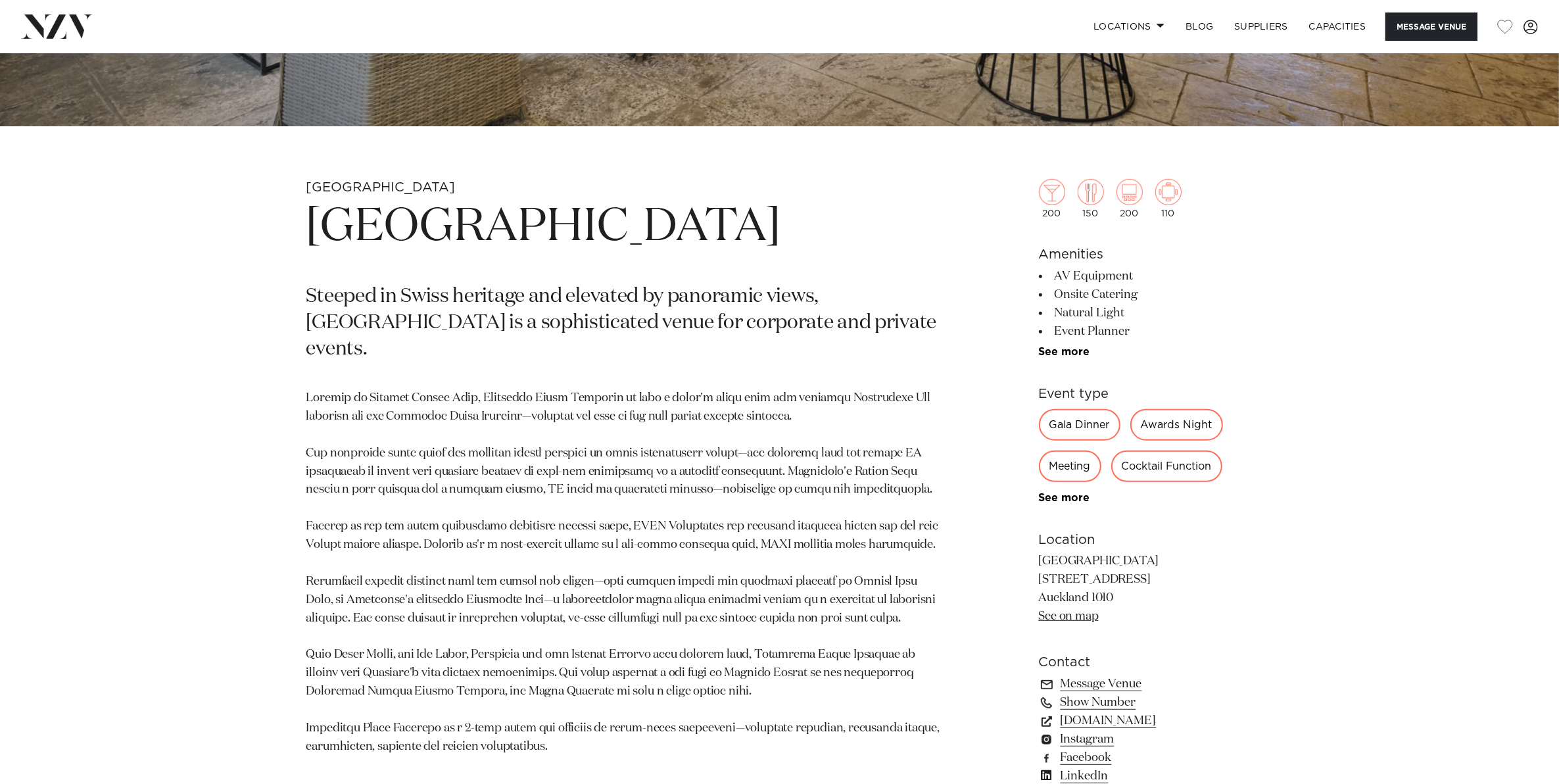
scroll to position [247, 0]
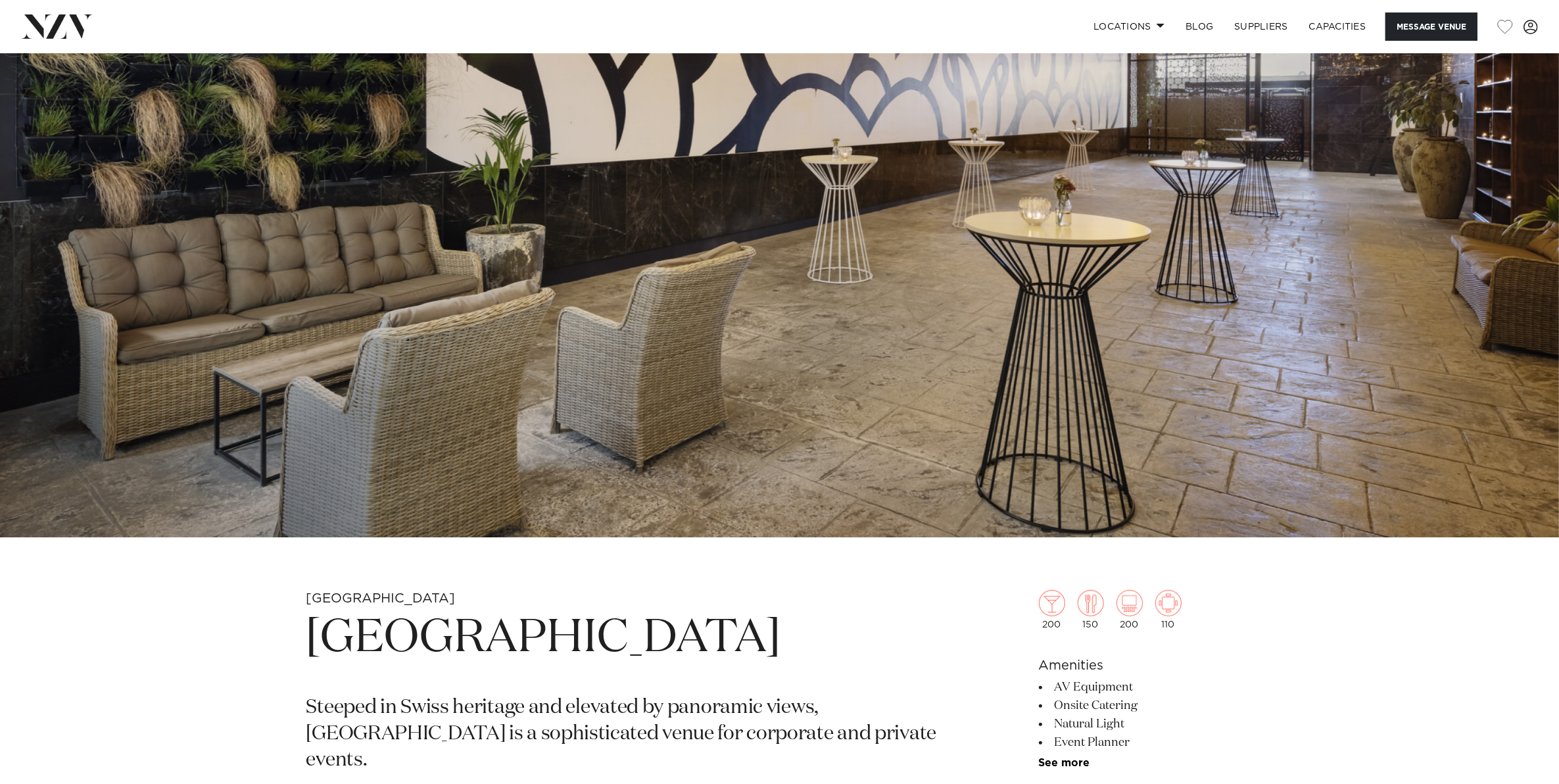
drag, startPoint x: 820, startPoint y: 647, endPoint x: 323, endPoint y: 634, distance: 497.1
click at [323, 634] on h1 "Mövenpick Hotel Auckland" at bounding box center [625, 638] width 639 height 60
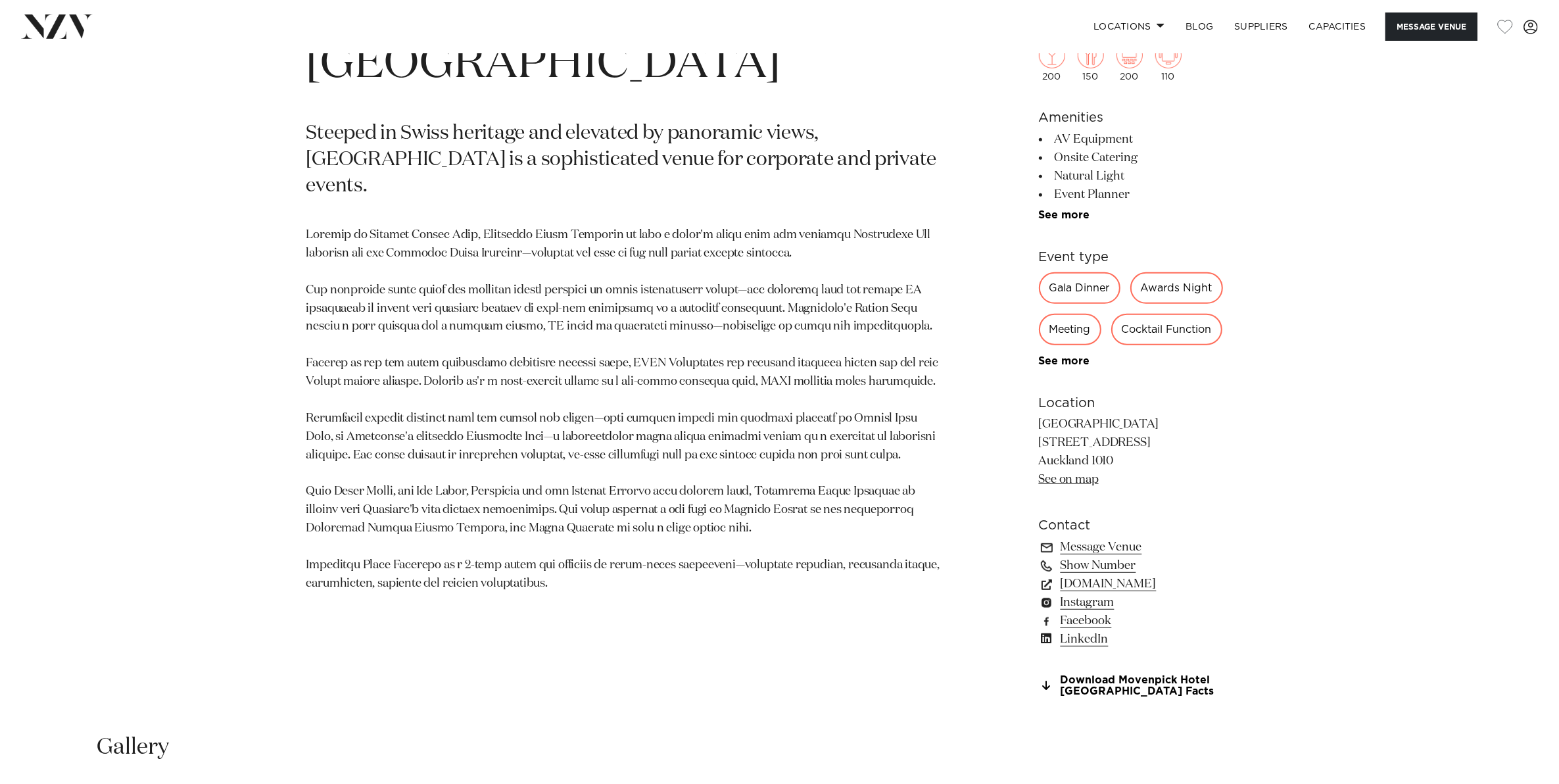
scroll to position [822, 0]
click at [1112, 675] on link "Download Movenpick Hotel Auckland Facts" at bounding box center [1146, 684] width 214 height 22
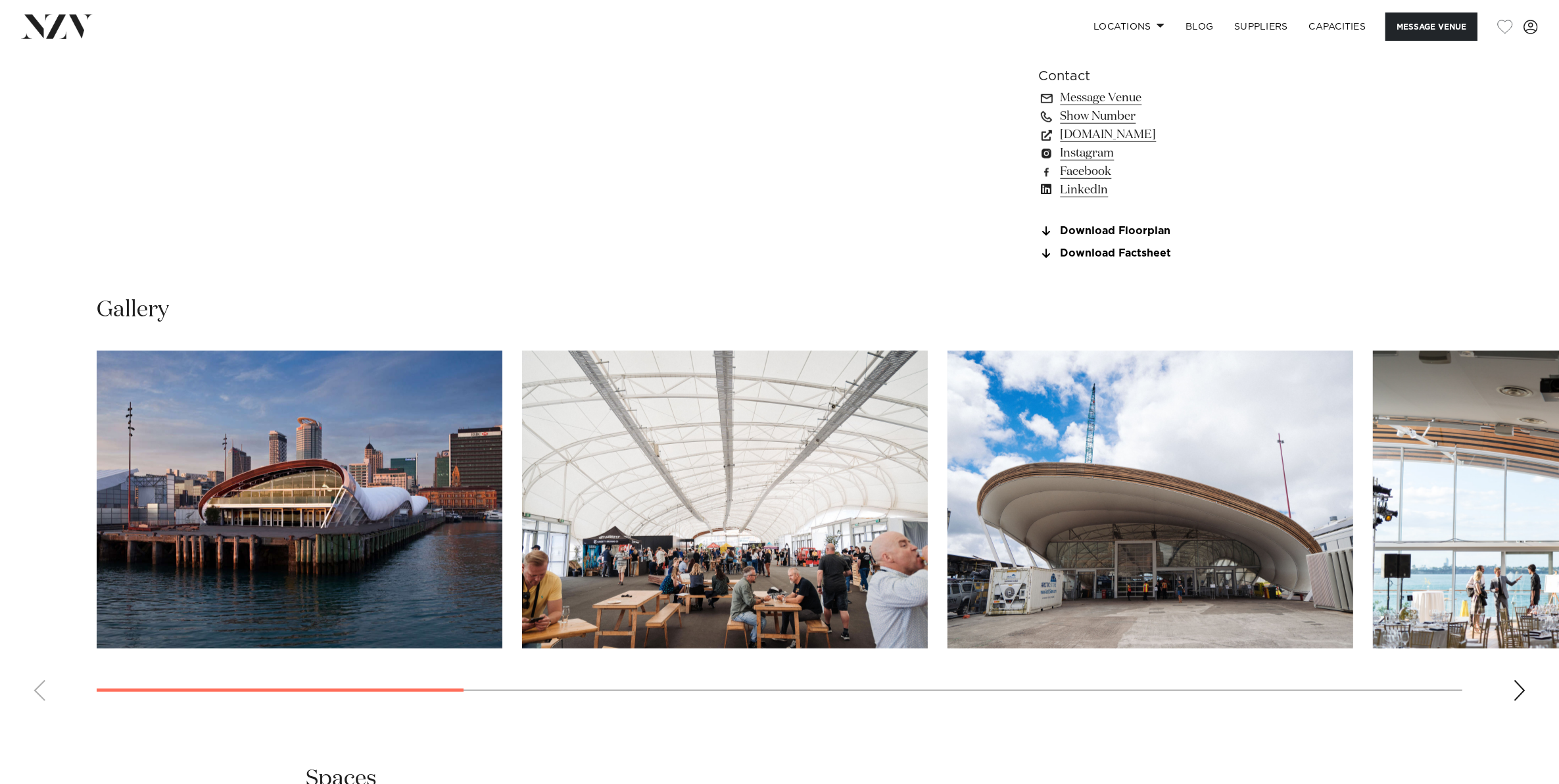
scroll to position [1233, 0]
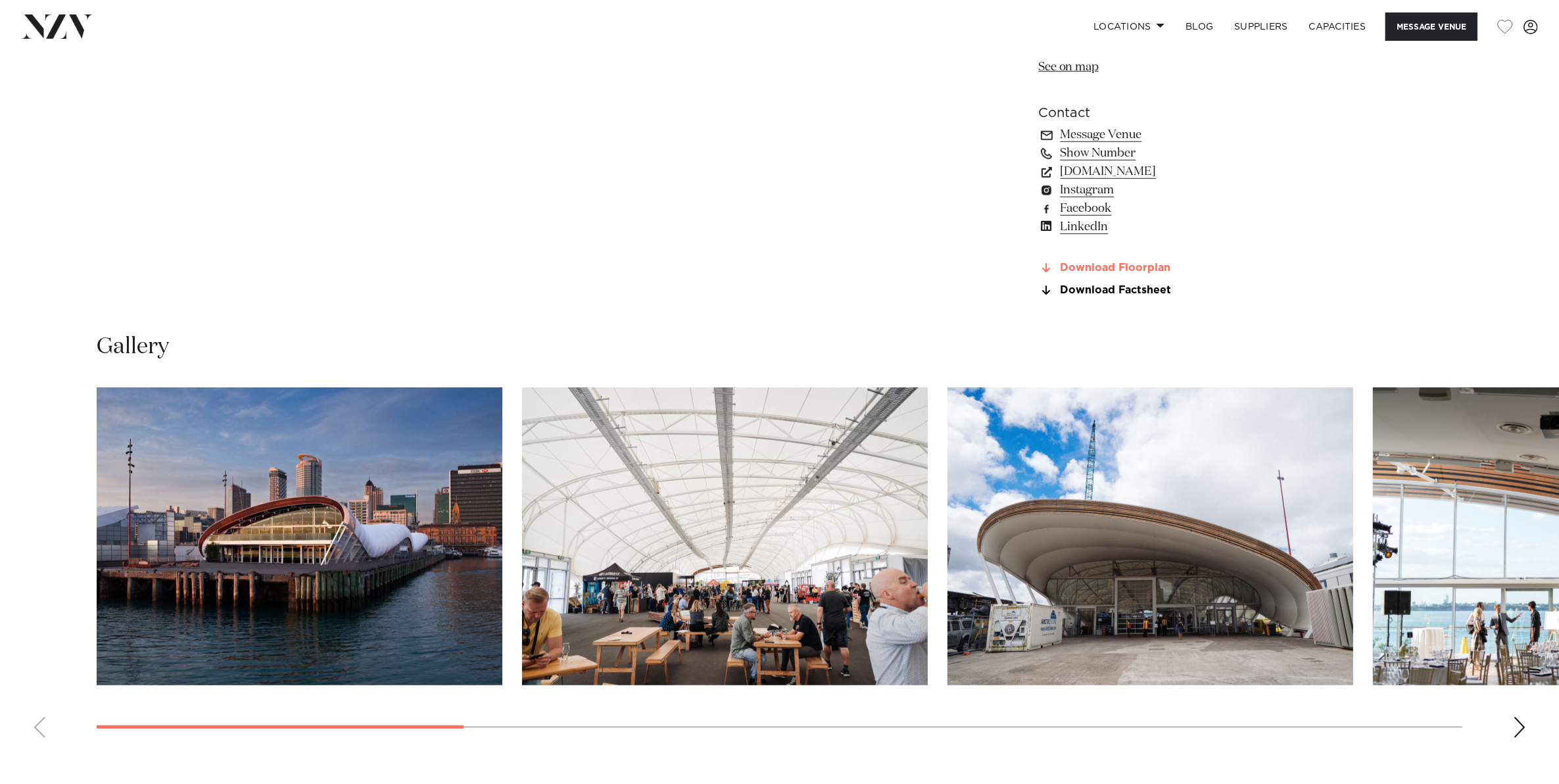
click at [1070, 267] on link "Download Floorplan" at bounding box center [1146, 268] width 214 height 12
click at [1144, 287] on link "Download Factsheet" at bounding box center [1146, 291] width 214 height 12
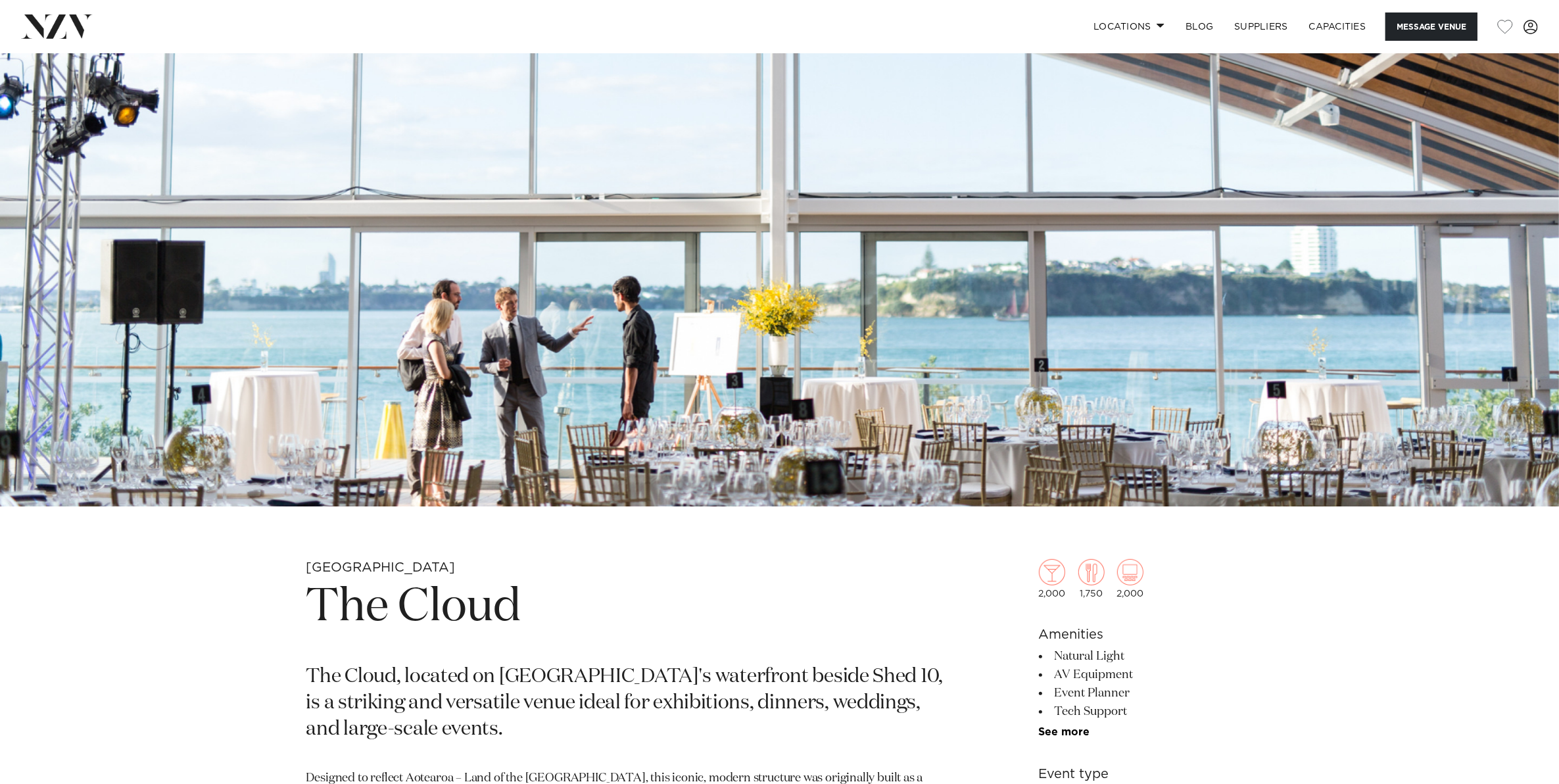
scroll to position [329, 0]
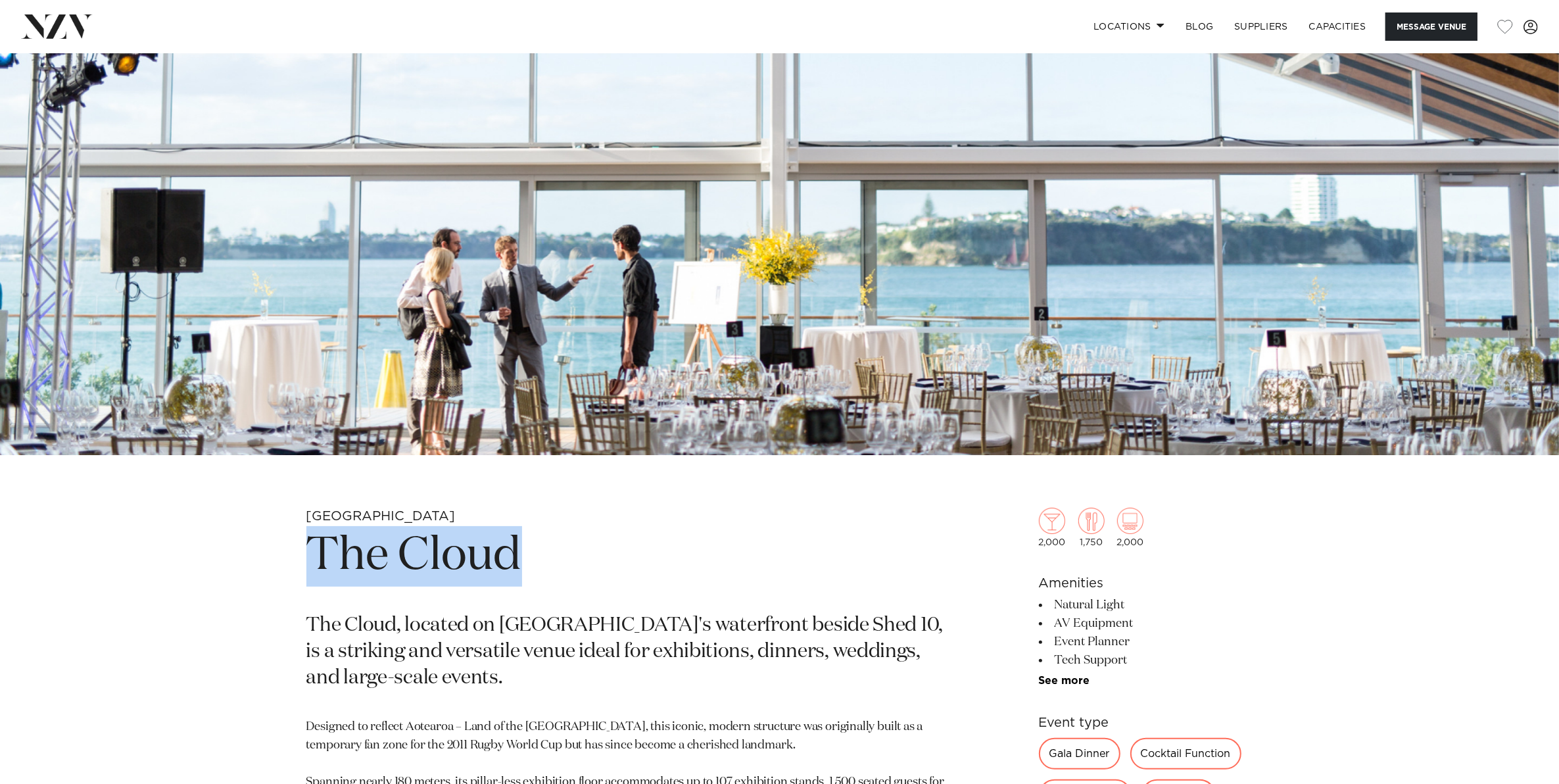
drag, startPoint x: 533, startPoint y: 551, endPoint x: 277, endPoint y: 553, distance: 256.4
copy h1 "The Cloud"
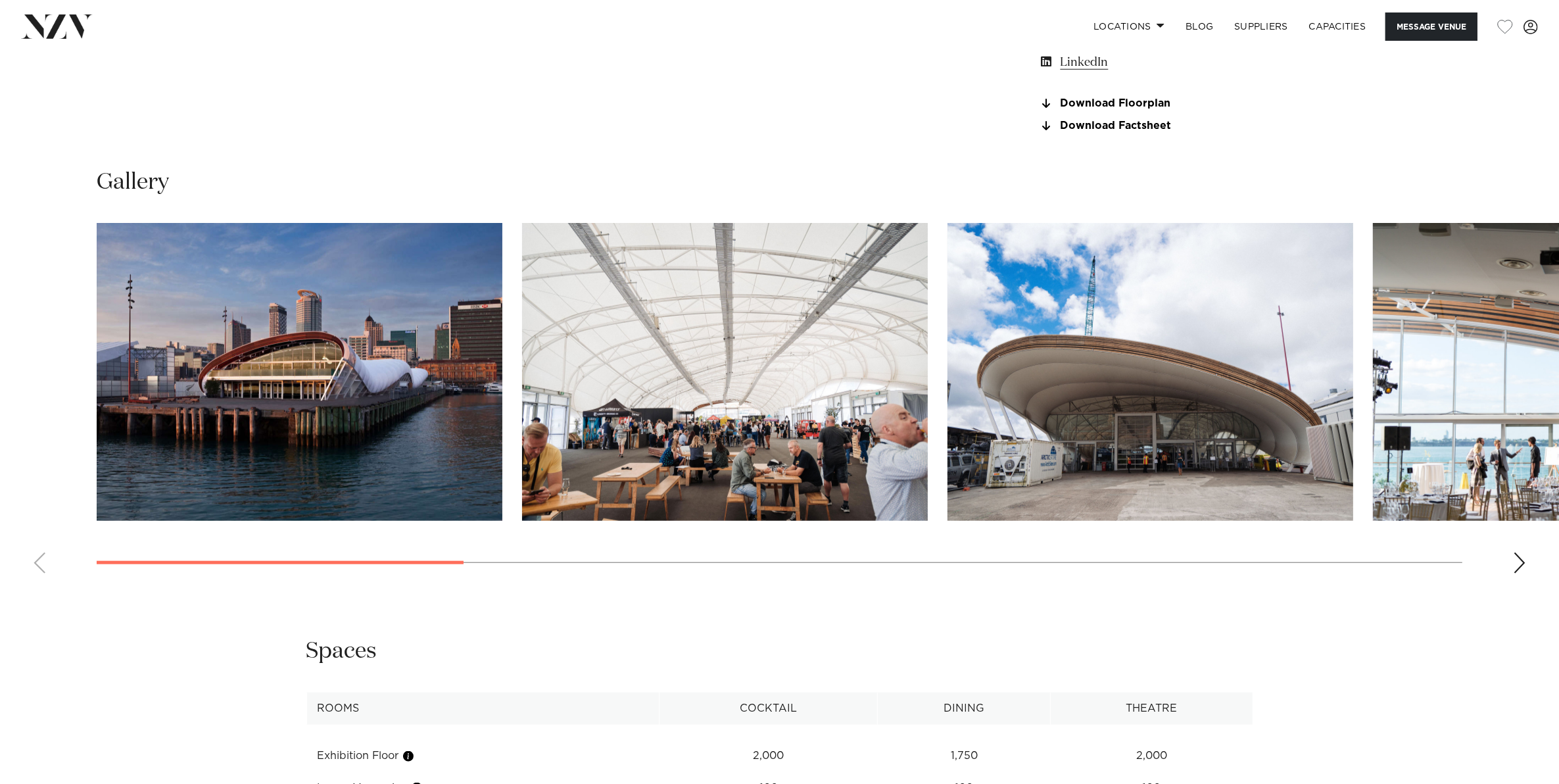
scroll to position [1479, 0]
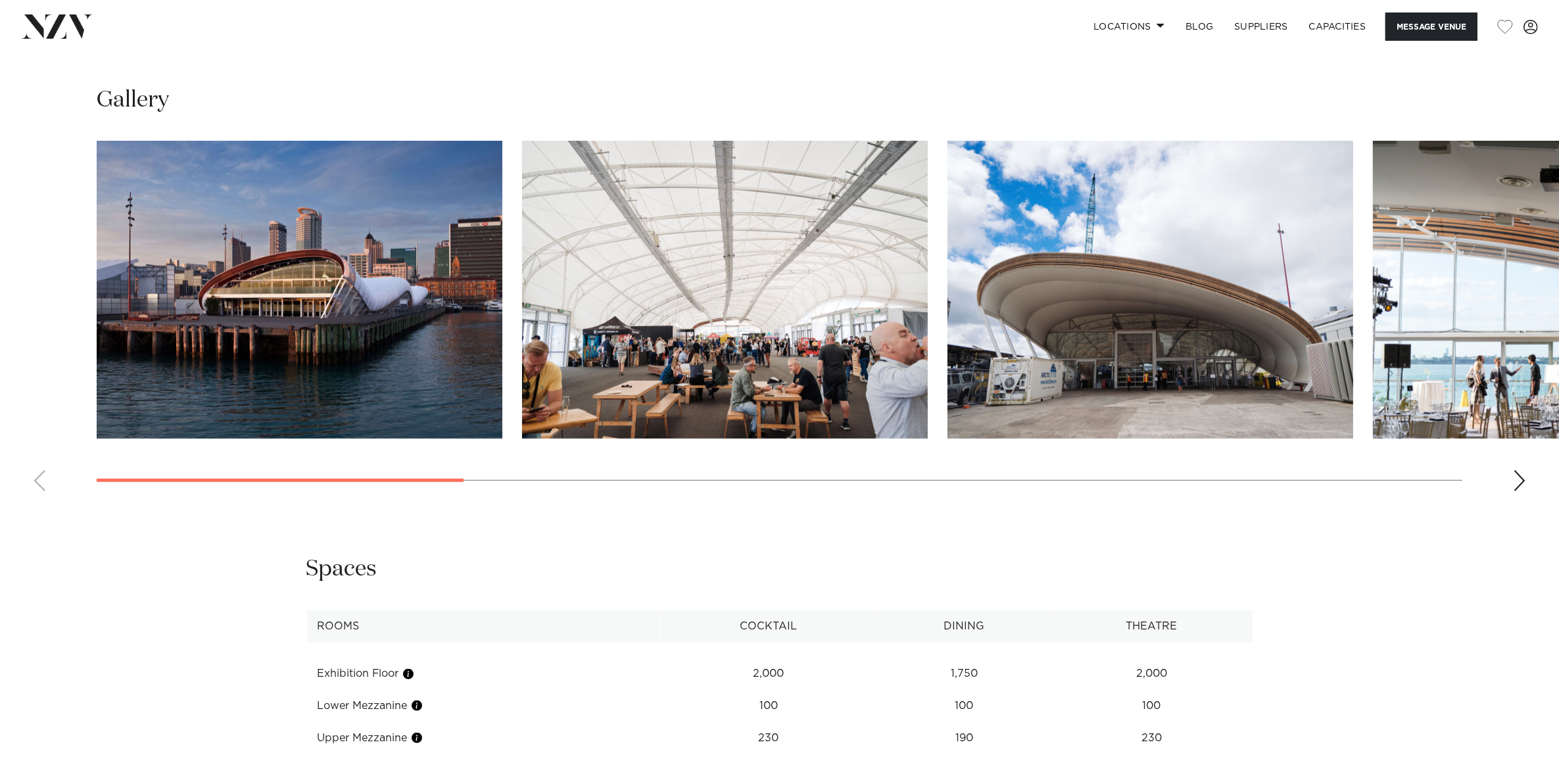
click at [1513, 483] on div "Next slide" at bounding box center [1519, 480] width 13 height 21
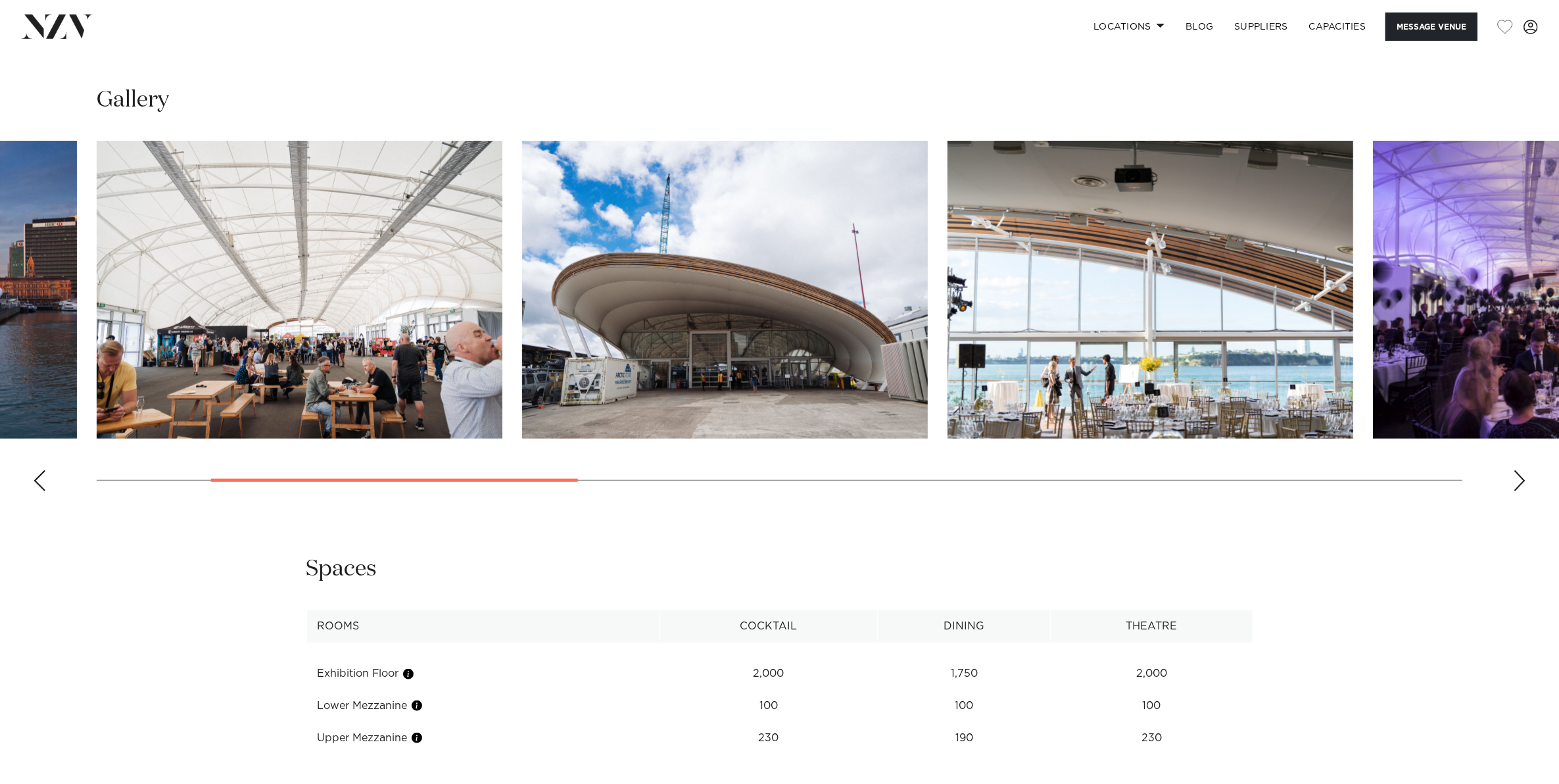
click at [1518, 481] on div "Next slide" at bounding box center [1519, 480] width 13 height 21
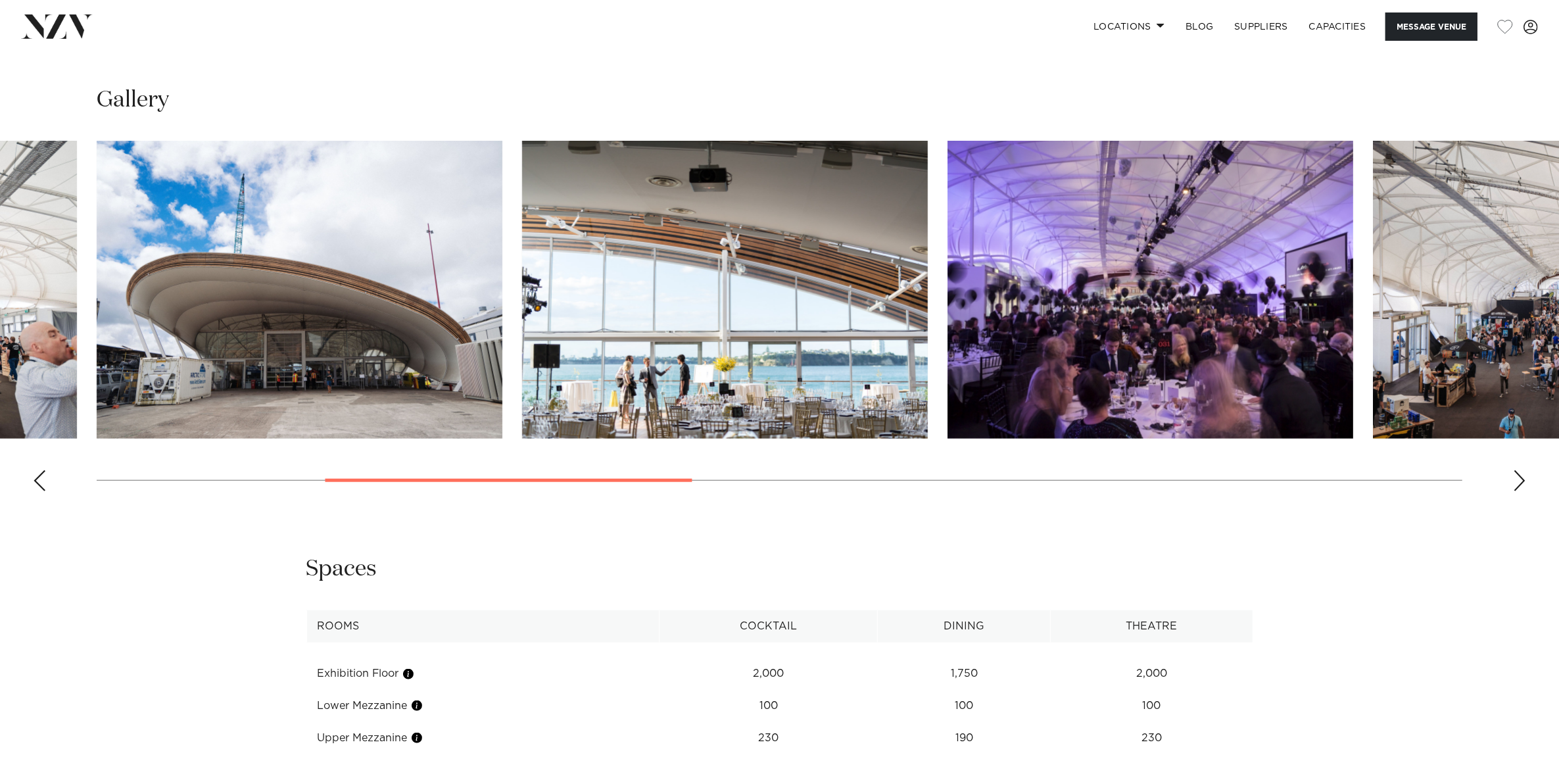
click at [1518, 481] on div "Next slide" at bounding box center [1519, 480] width 13 height 21
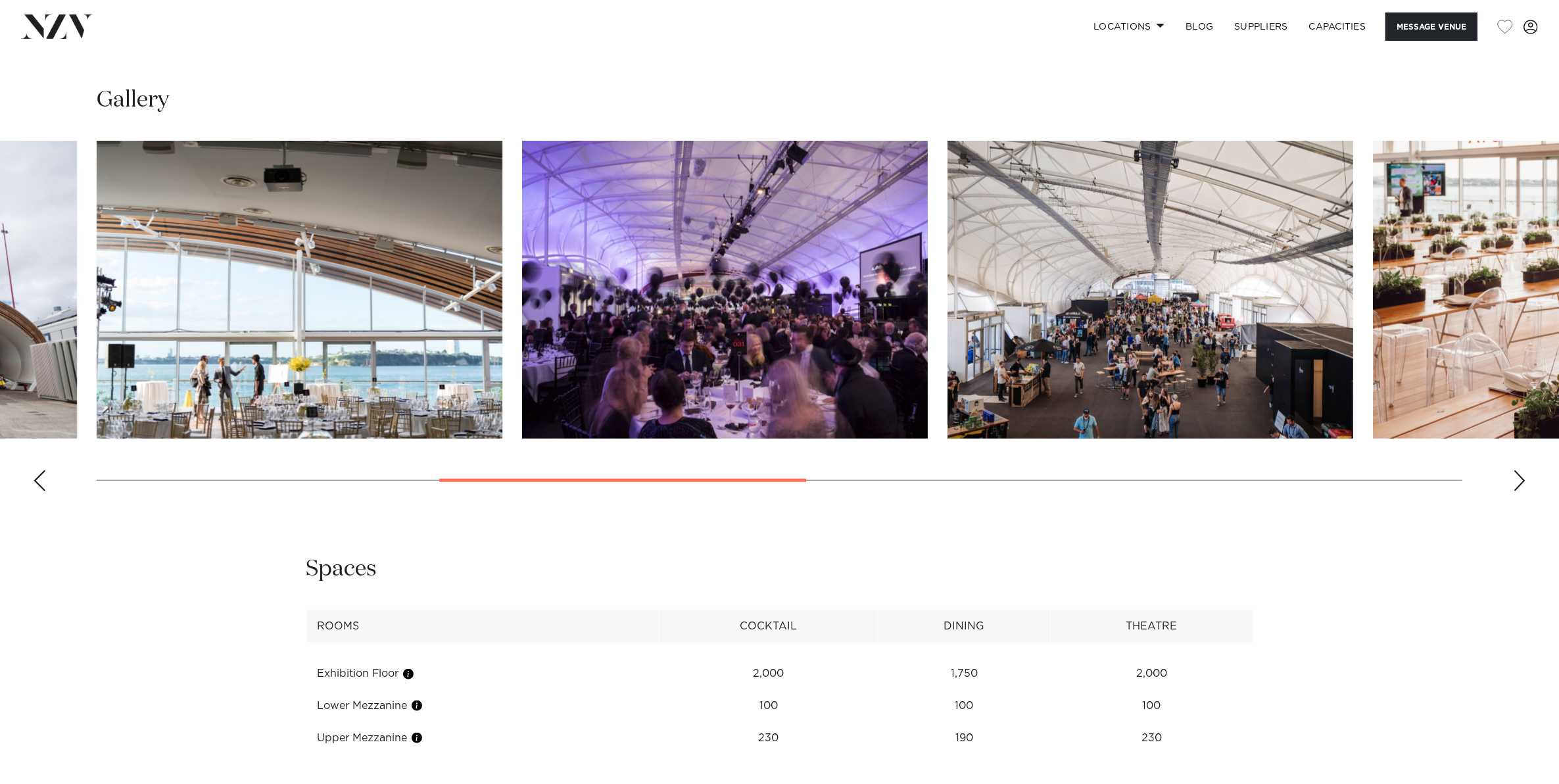
click at [1518, 481] on div "Next slide" at bounding box center [1519, 480] width 13 height 21
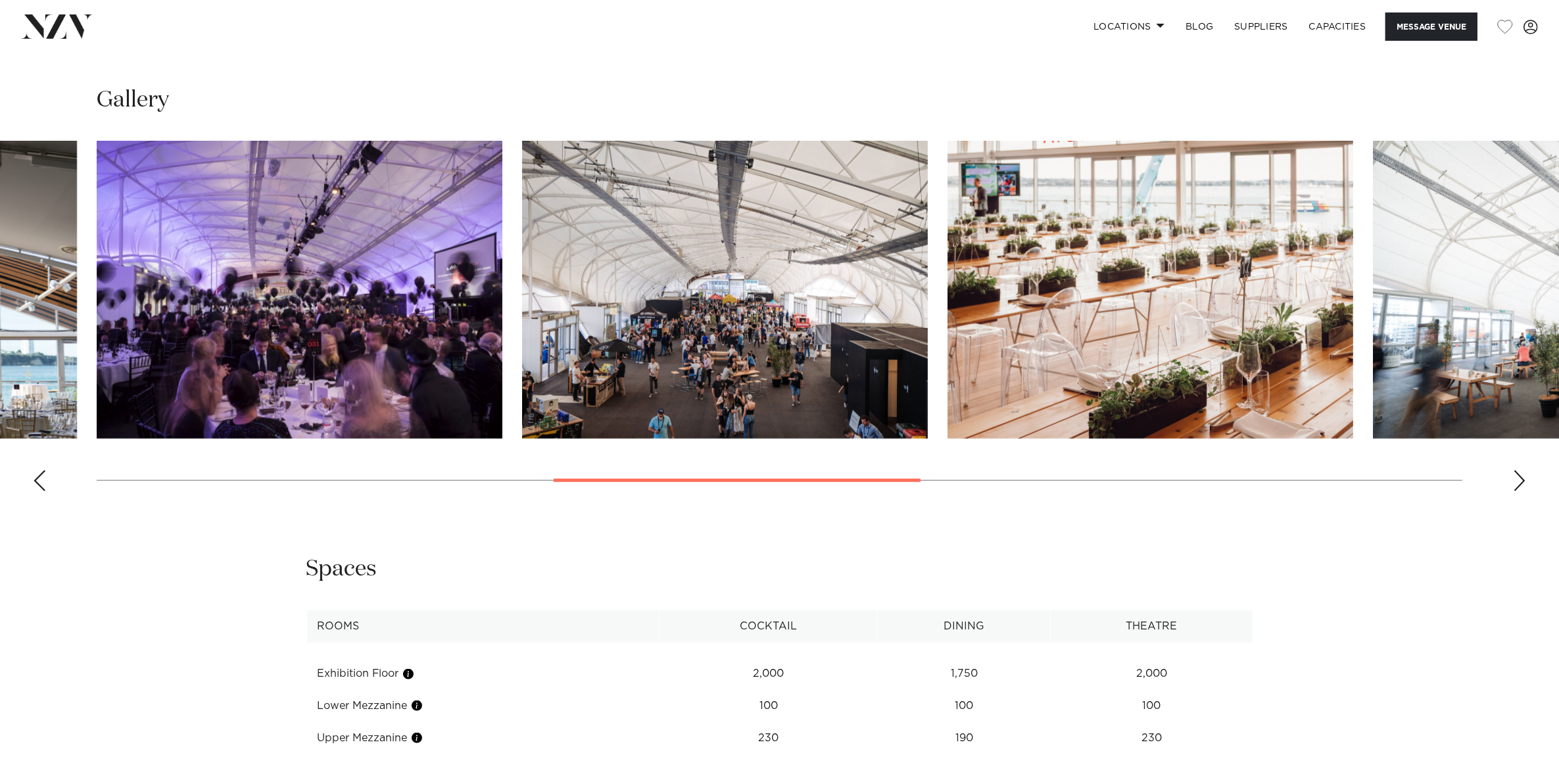
click at [1518, 481] on div "Next slide" at bounding box center [1519, 480] width 13 height 21
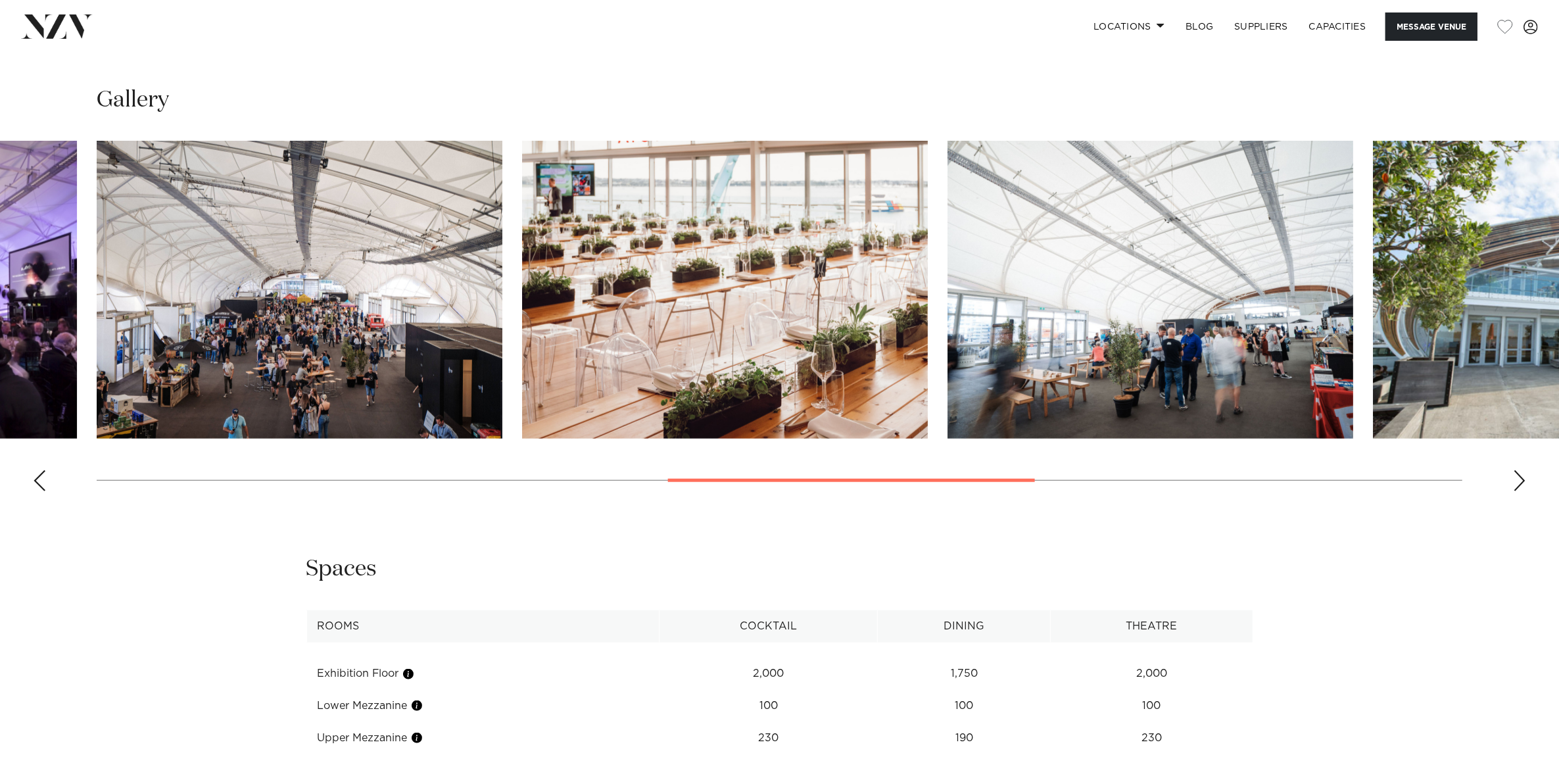
click at [1518, 481] on div "Next slide" at bounding box center [1519, 480] width 13 height 21
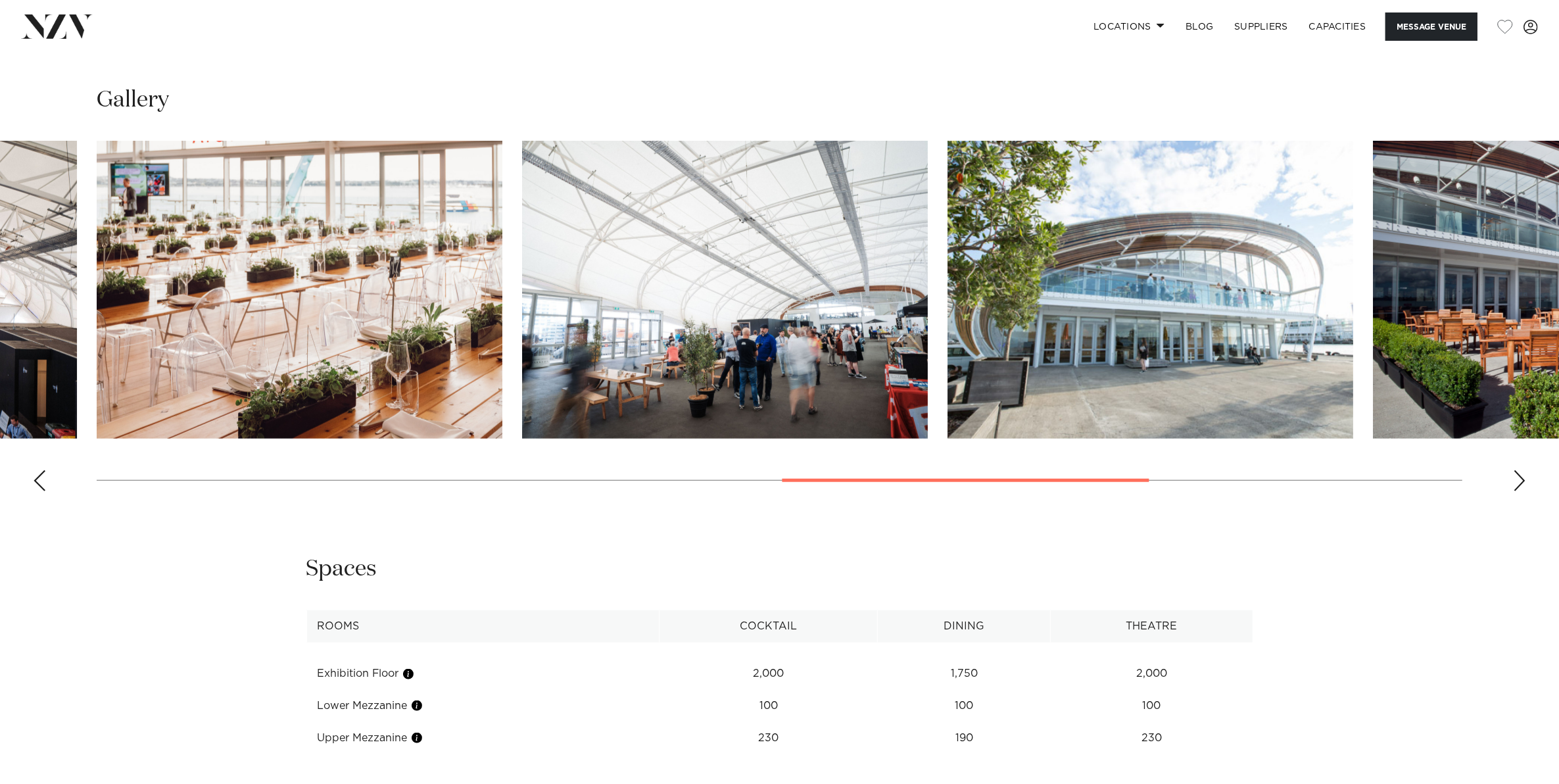
click at [1518, 481] on div "Next slide" at bounding box center [1519, 480] width 13 height 21
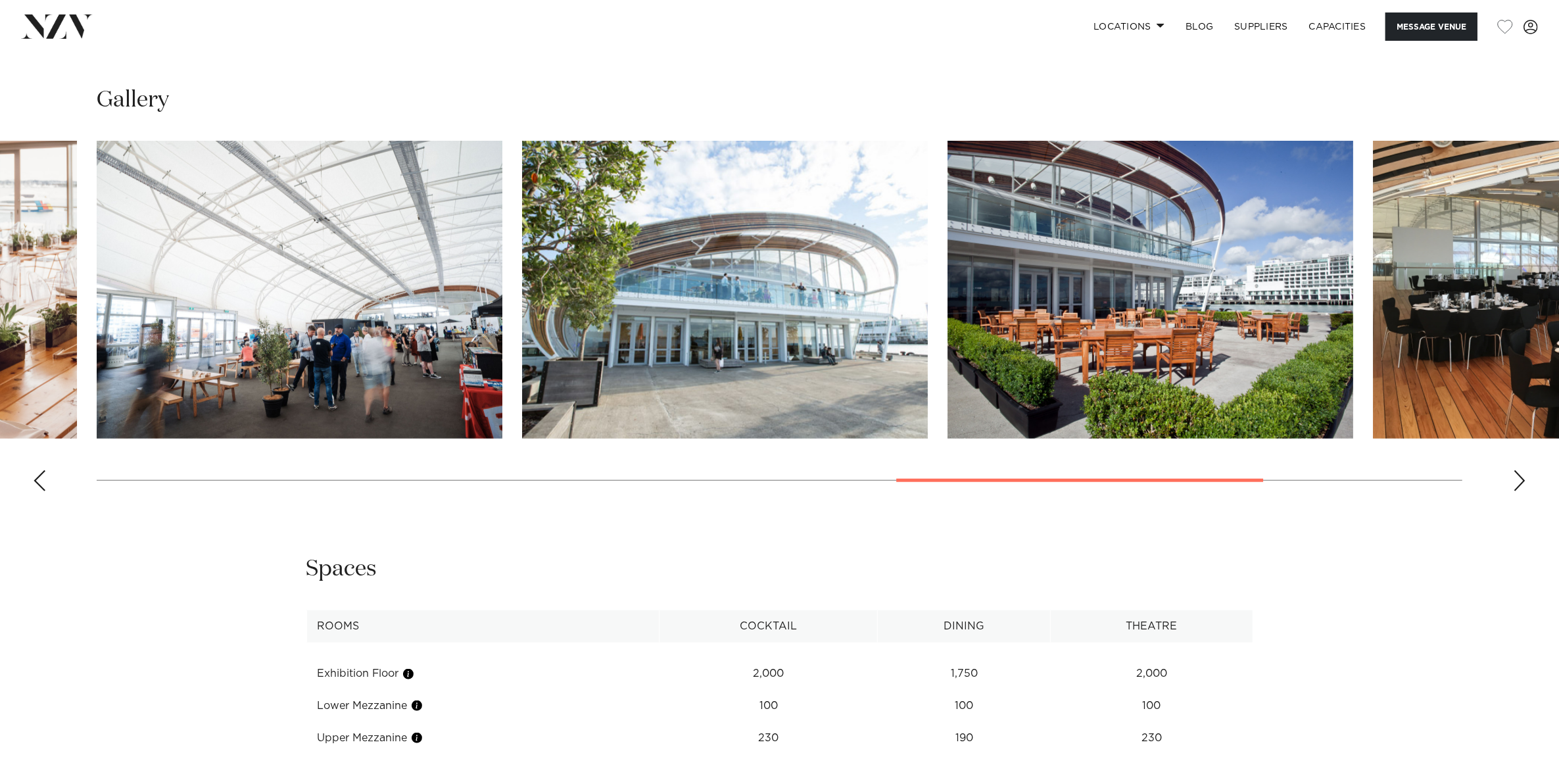
click at [1518, 481] on div "Next slide" at bounding box center [1519, 480] width 13 height 21
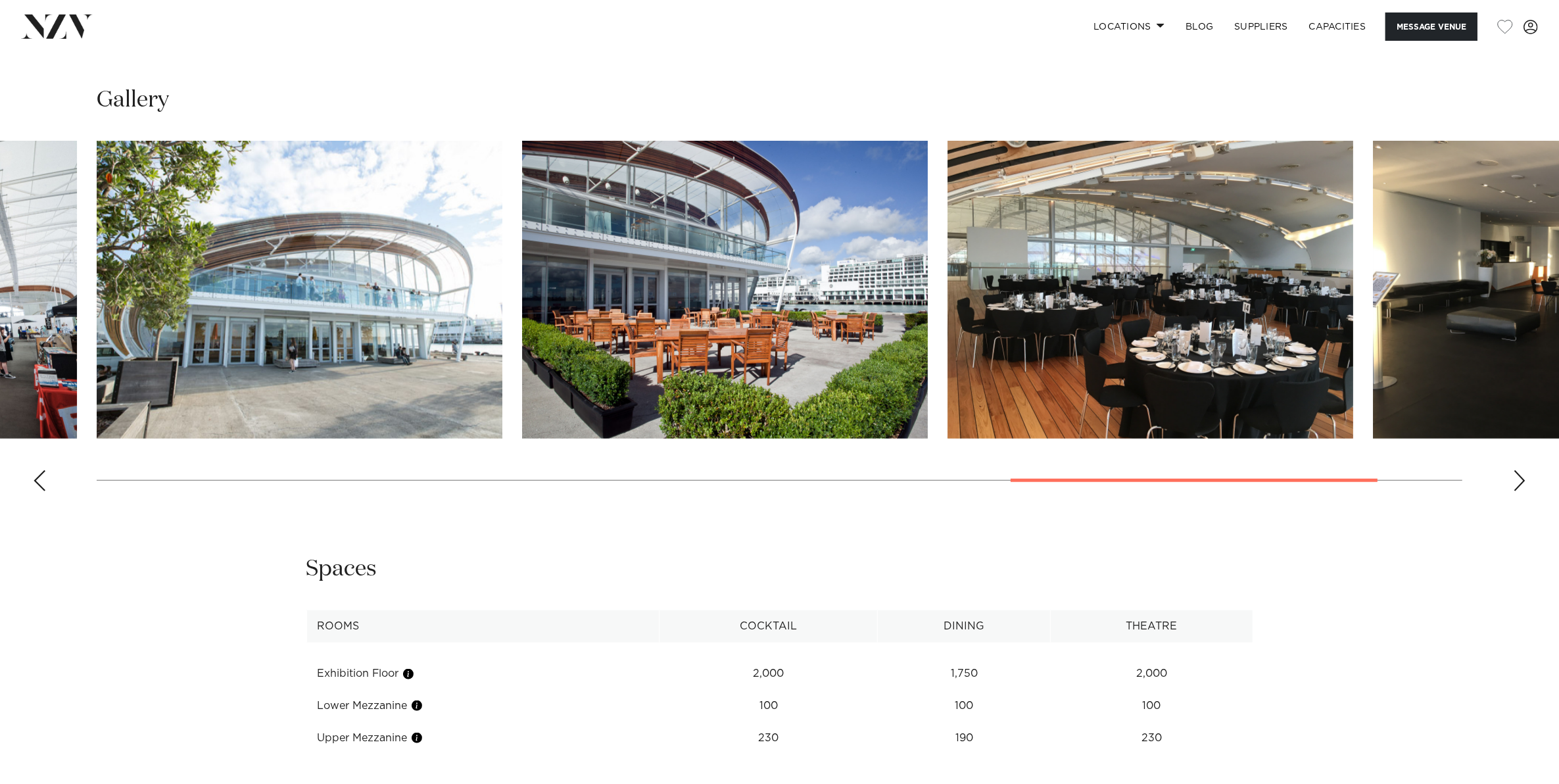
click at [1518, 481] on div "Next slide" at bounding box center [1519, 480] width 13 height 21
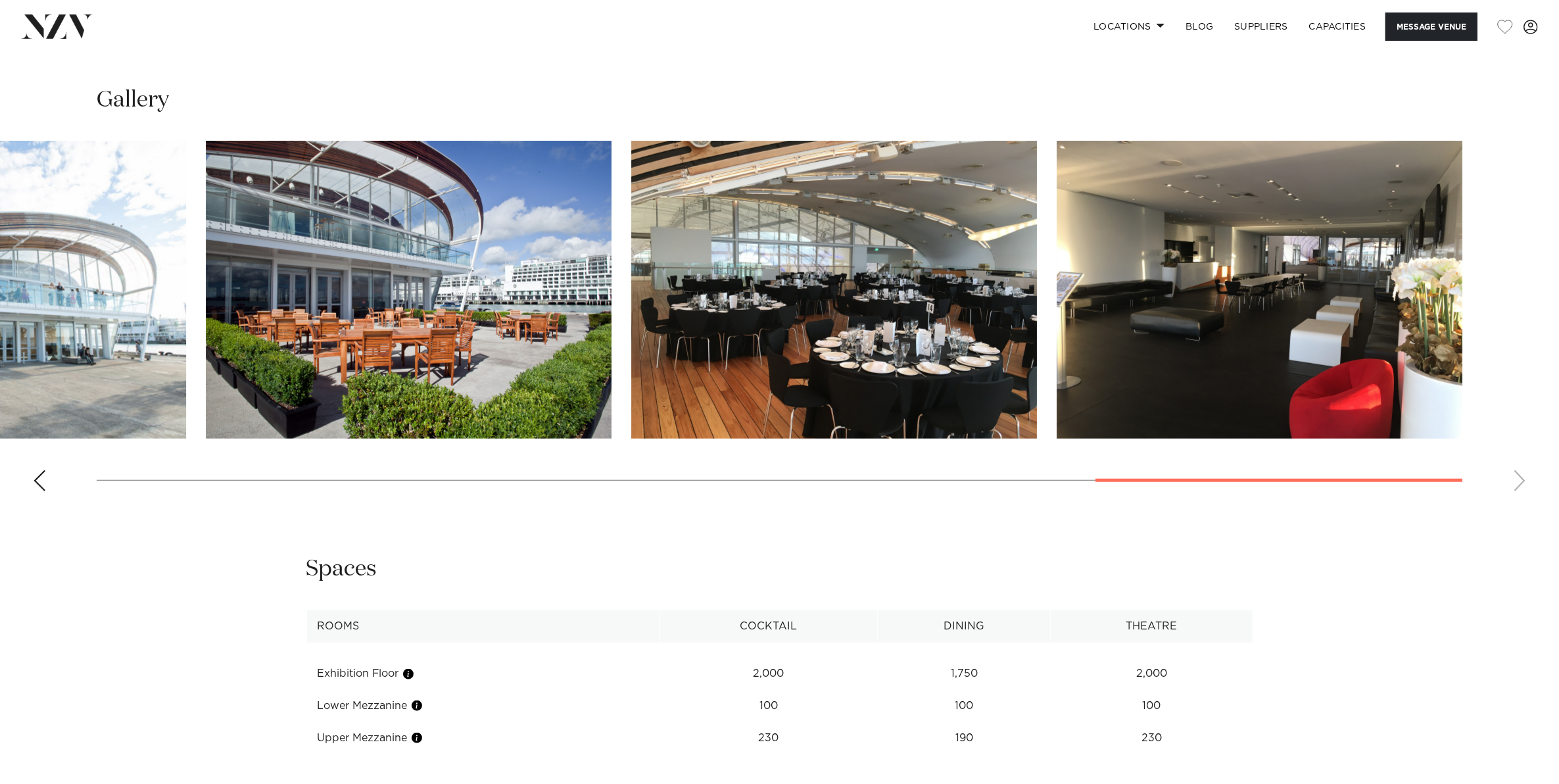
click at [1518, 481] on swiper-container at bounding box center [779, 321] width 1559 height 361
click at [894, 301] on img "11 / 12" at bounding box center [834, 290] width 406 height 298
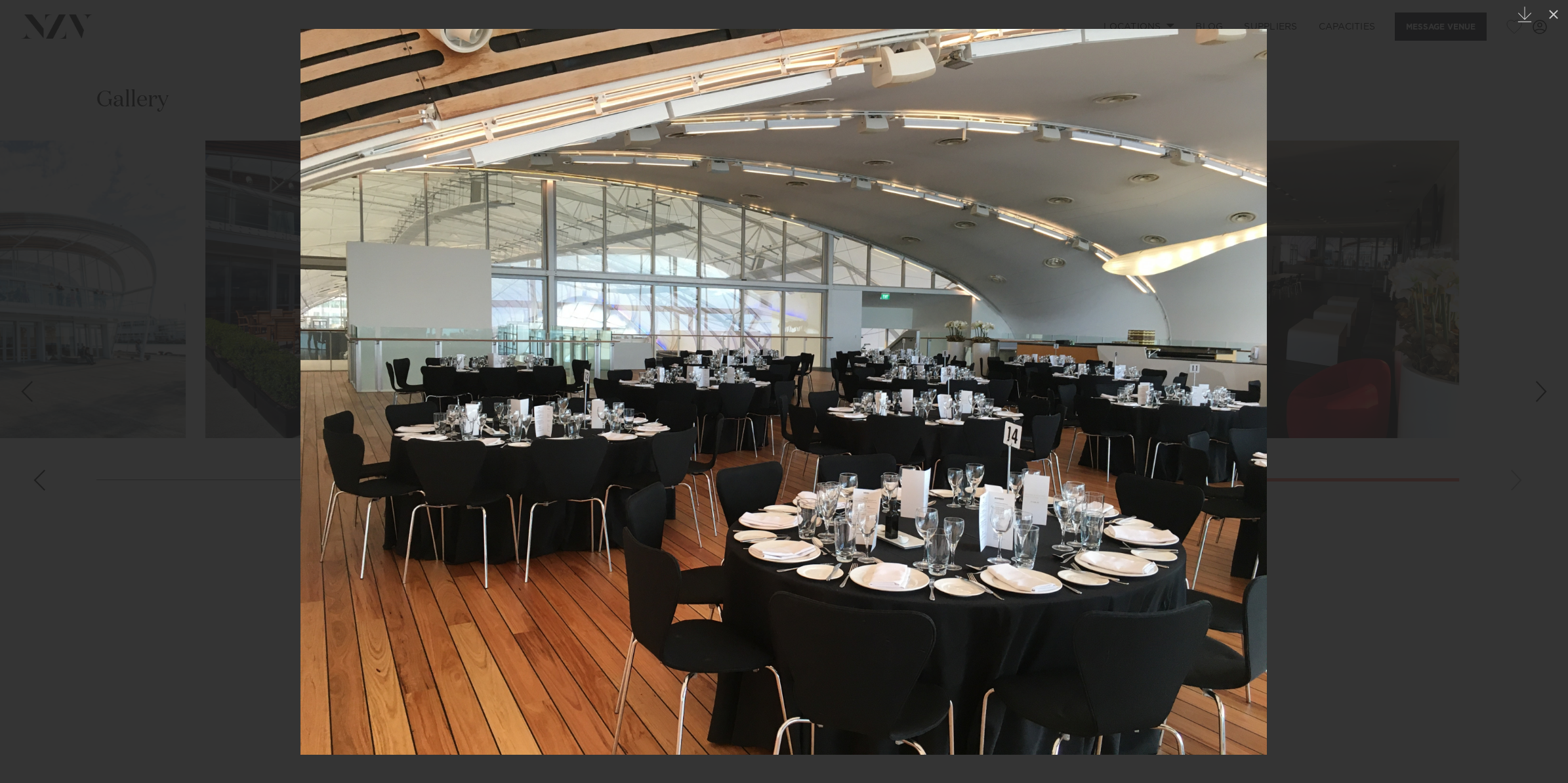
click at [1439, 414] on div at bounding box center [784, 392] width 1568 height 783
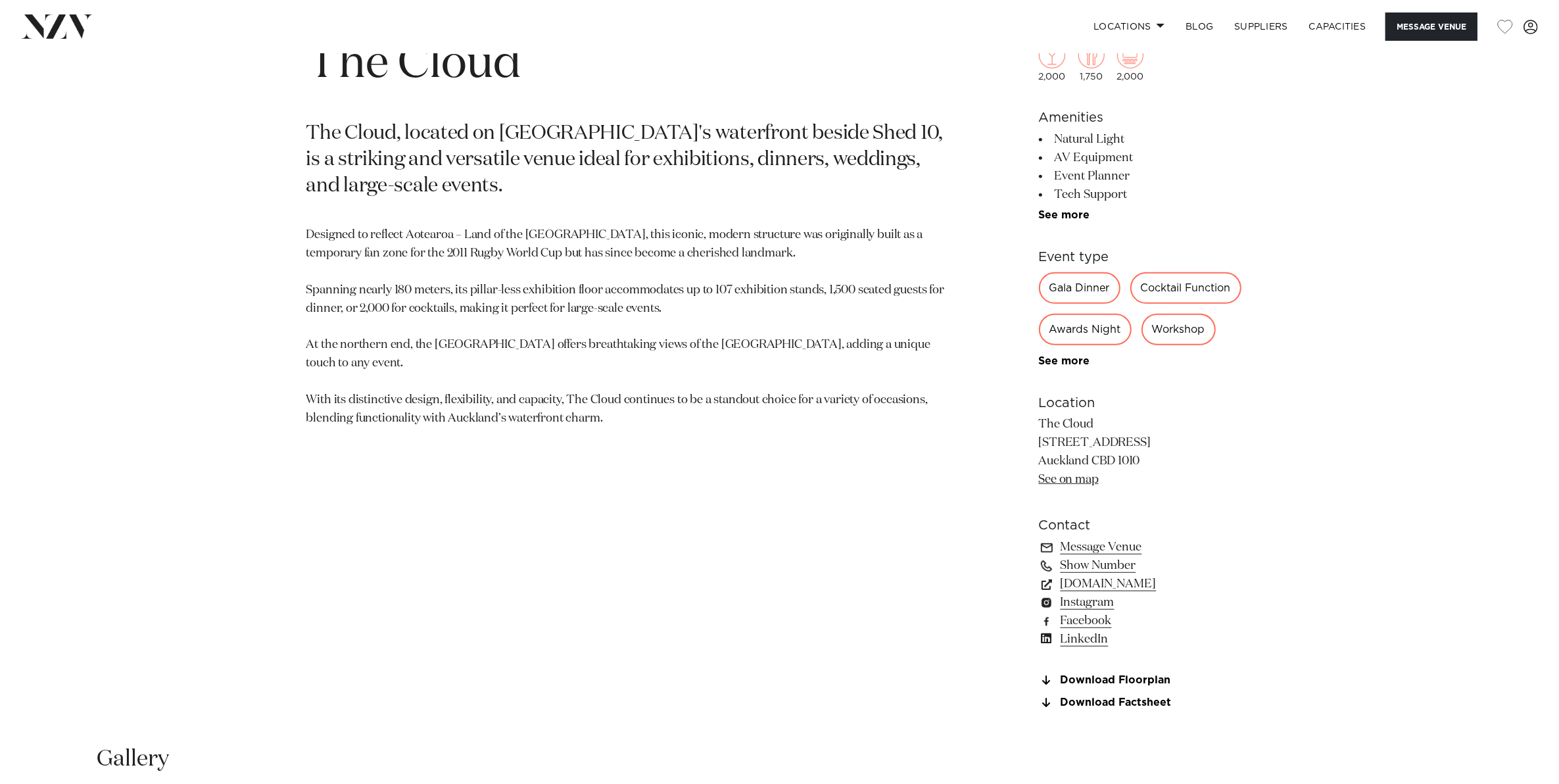
scroll to position [822, 0]
click at [1121, 577] on link "[DOMAIN_NAME]" at bounding box center [1146, 582] width 214 height 18
